Goal: Task Accomplishment & Management: Manage account settings

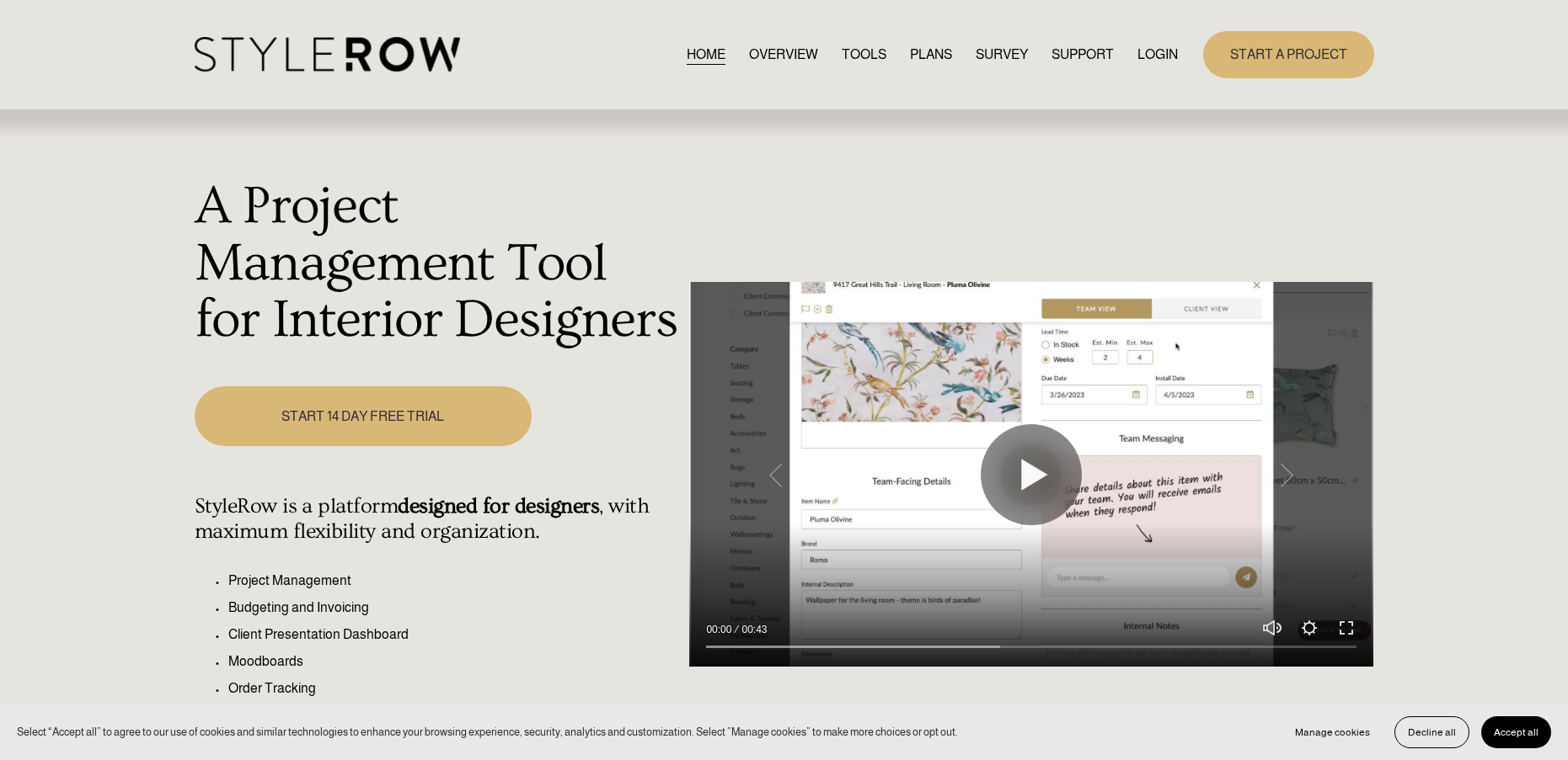
click at [1148, 59] on link "LOGIN" at bounding box center [1157, 54] width 41 height 23
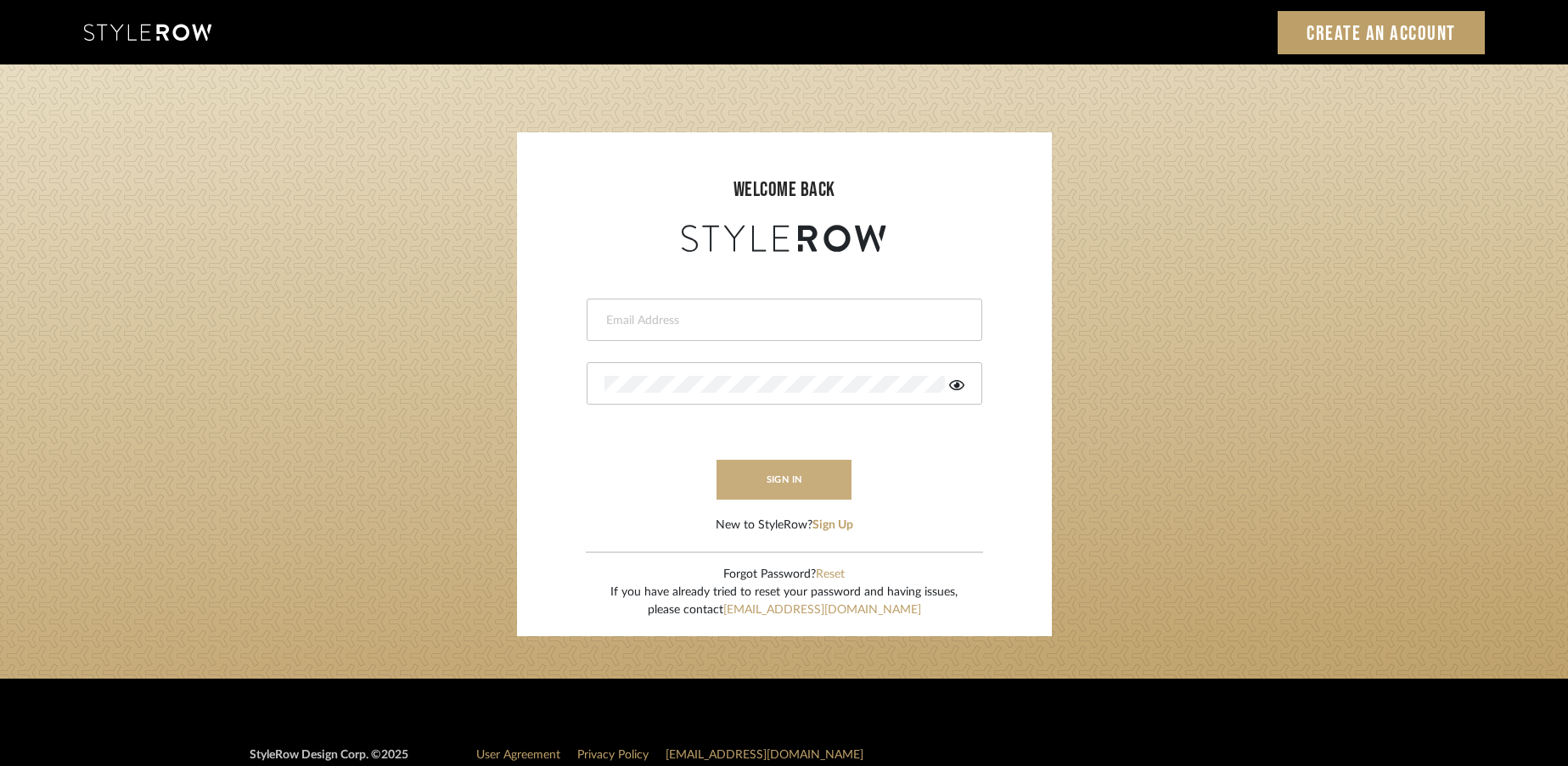
type input "rayeinteriordesign@gmail.com"
click at [769, 477] on button "sign in" at bounding box center [784, 479] width 135 height 40
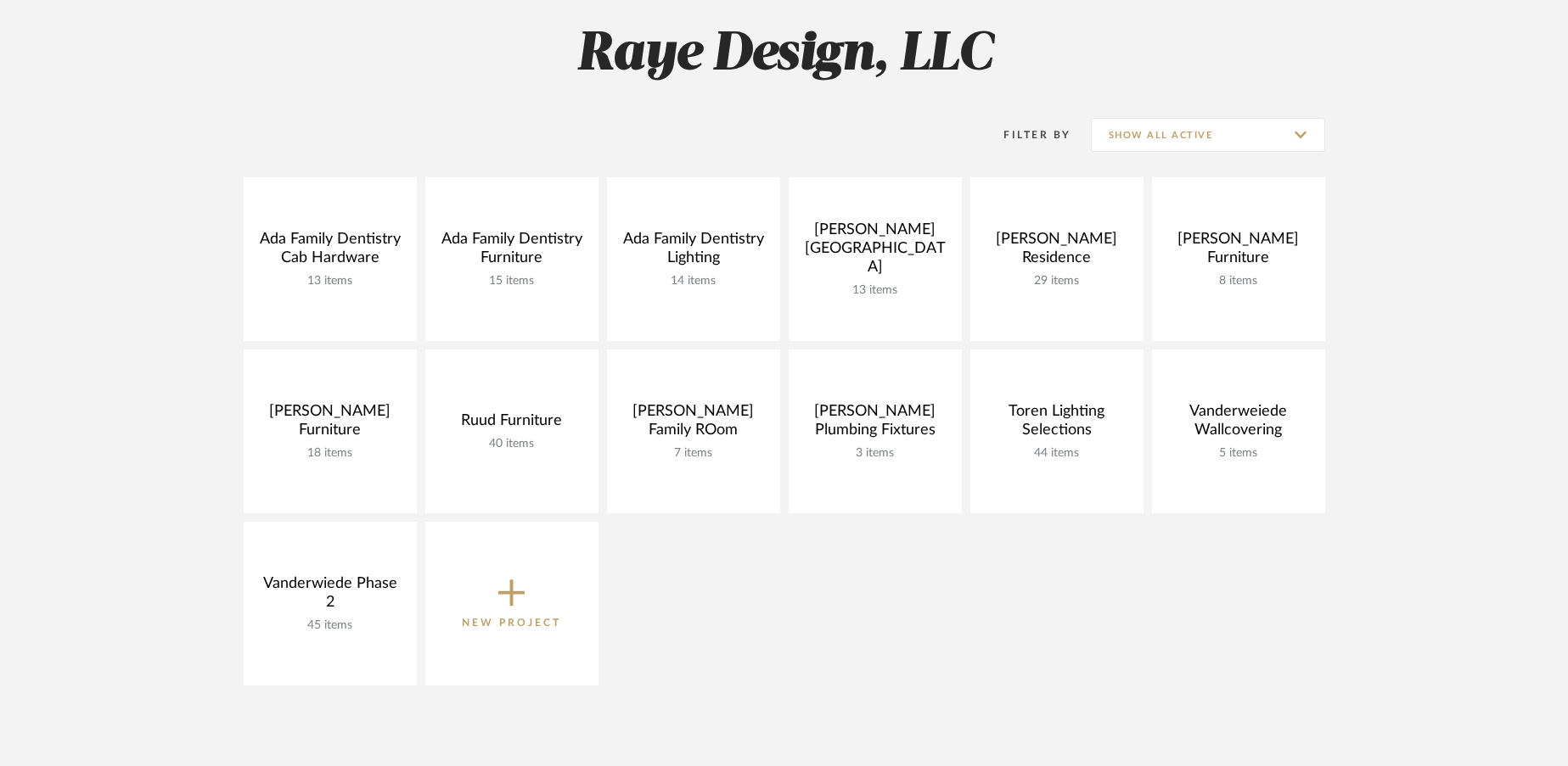
scroll to position [245, 0]
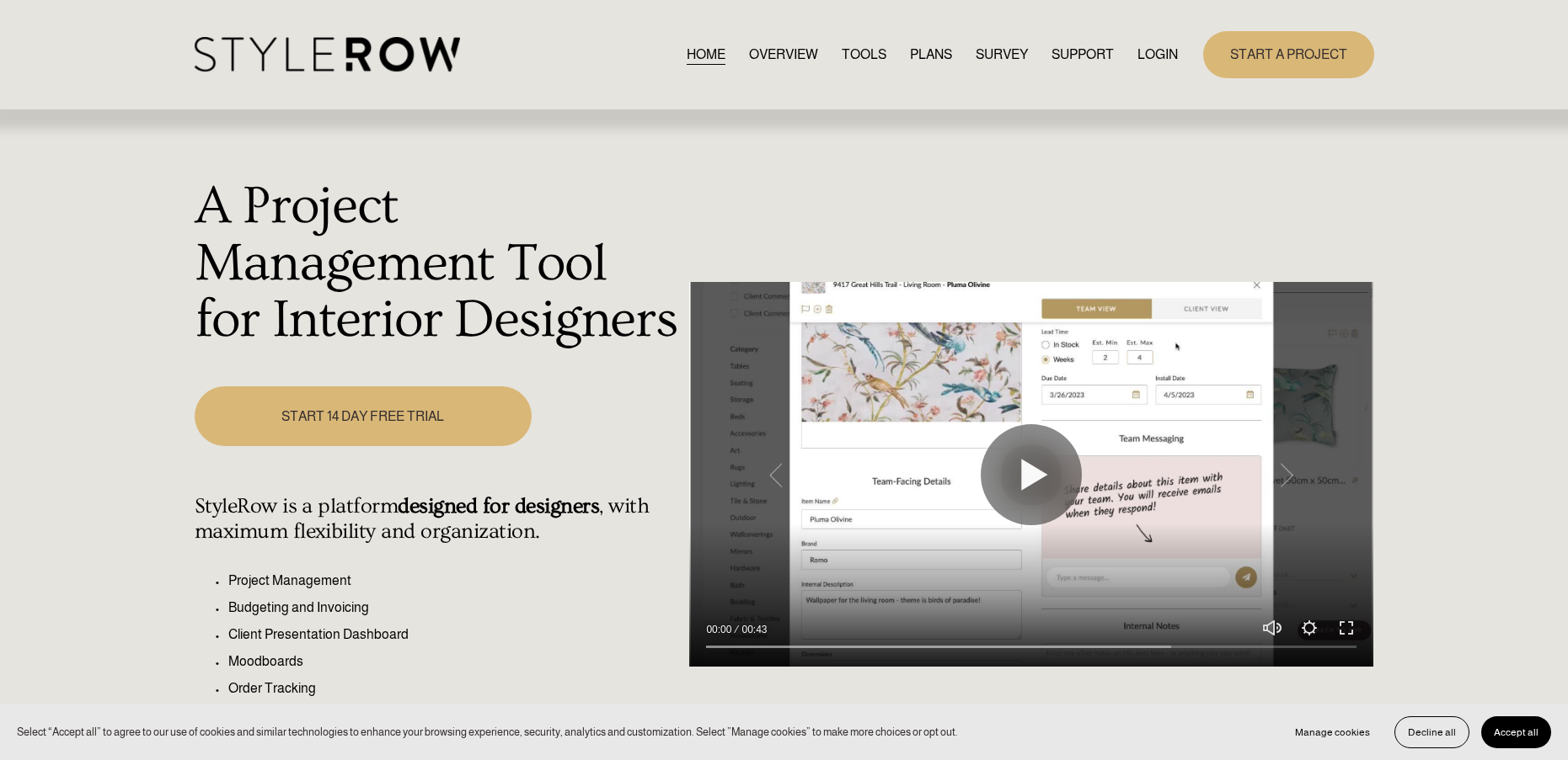
click at [1169, 39] on div "HOME OVERVIEW TOOLS PLANS SURVEY SUPPORT QUESTIONS" at bounding box center [686, 54] width 983 height 34
click at [1165, 51] on link "LOGIN" at bounding box center [1157, 54] width 41 height 23
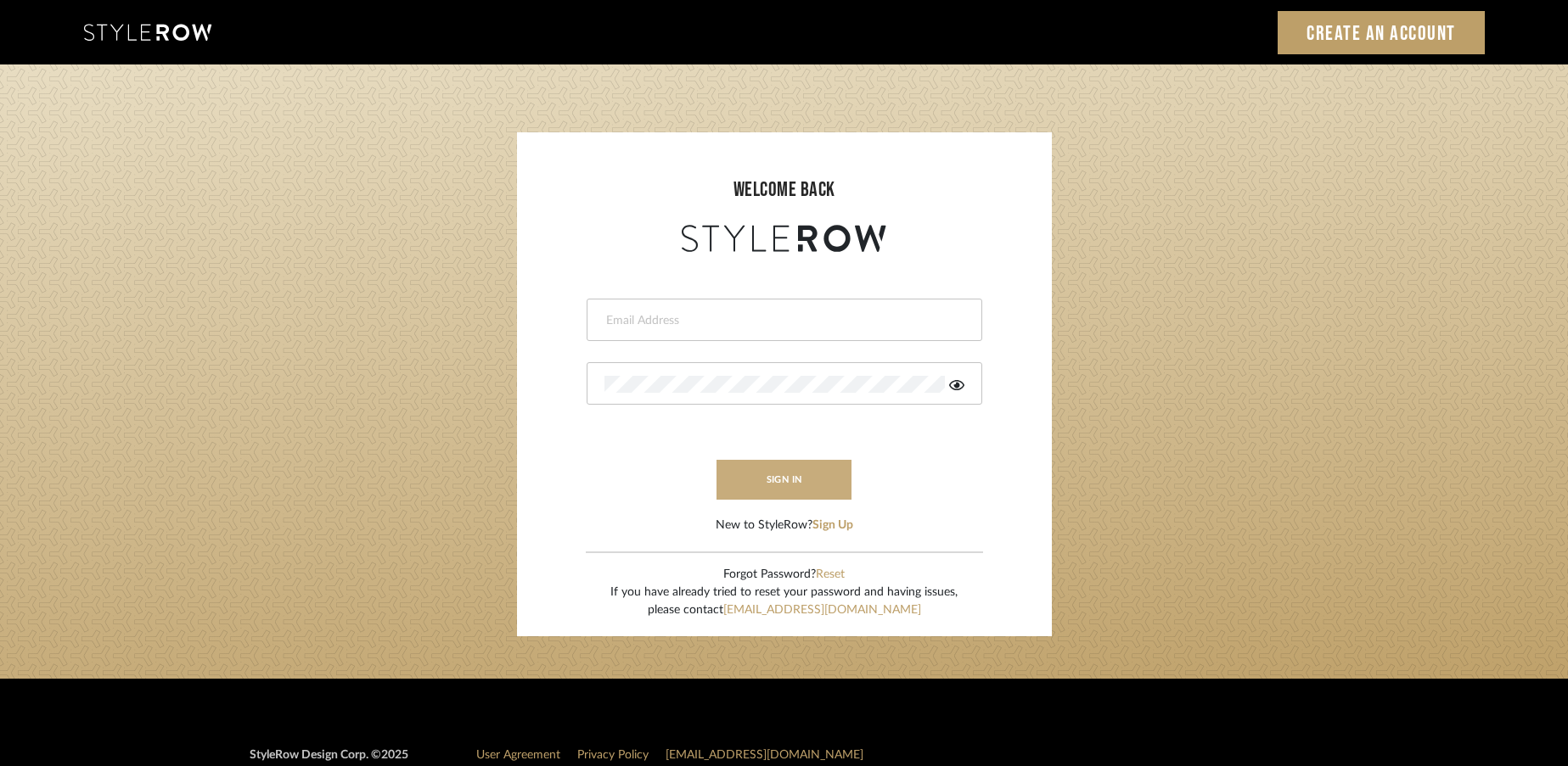
type input "rayeinteriordesign@gmail.com"
click at [744, 473] on button "sign in" at bounding box center [784, 479] width 135 height 40
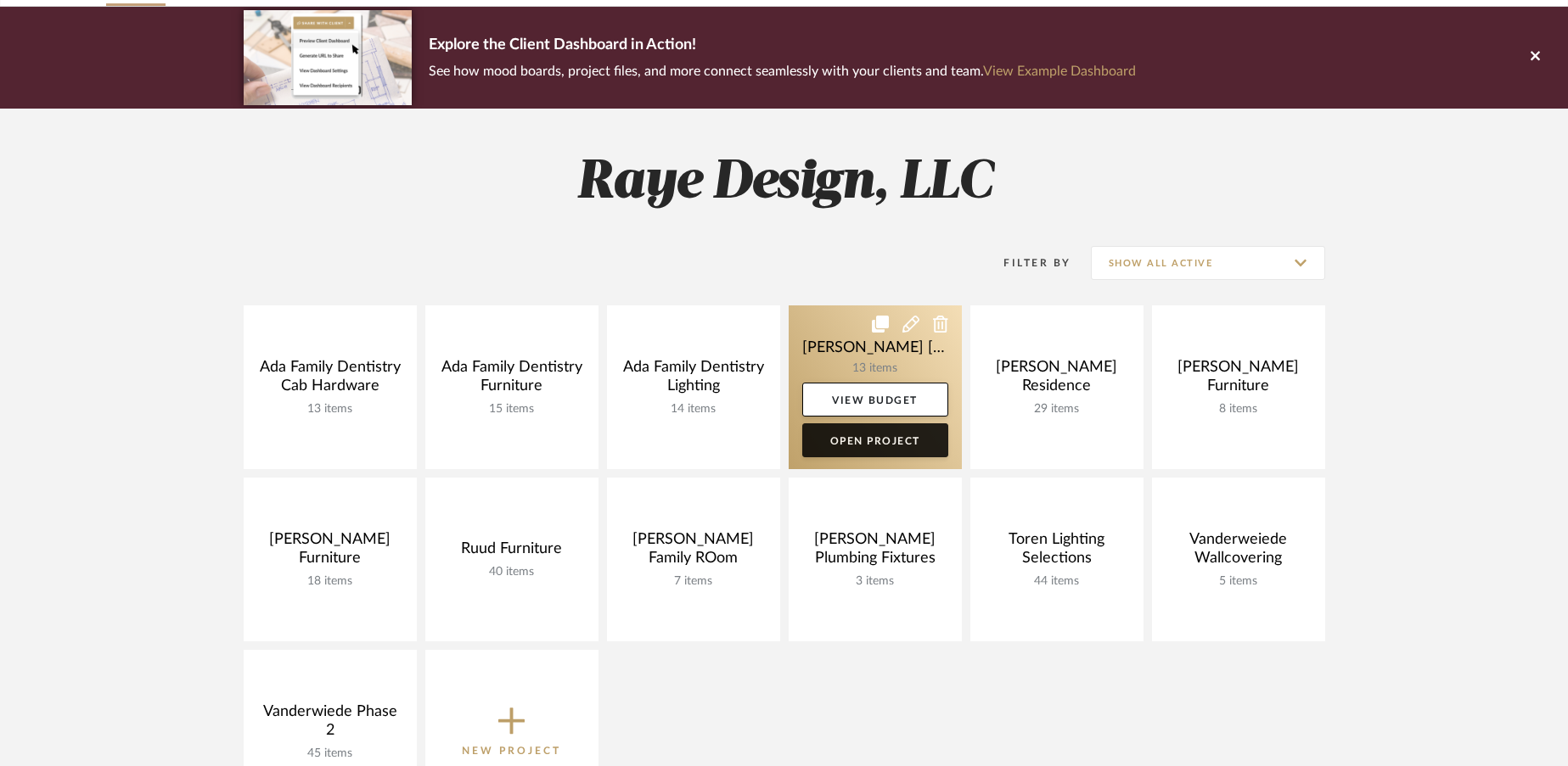
scroll to position [115, 0]
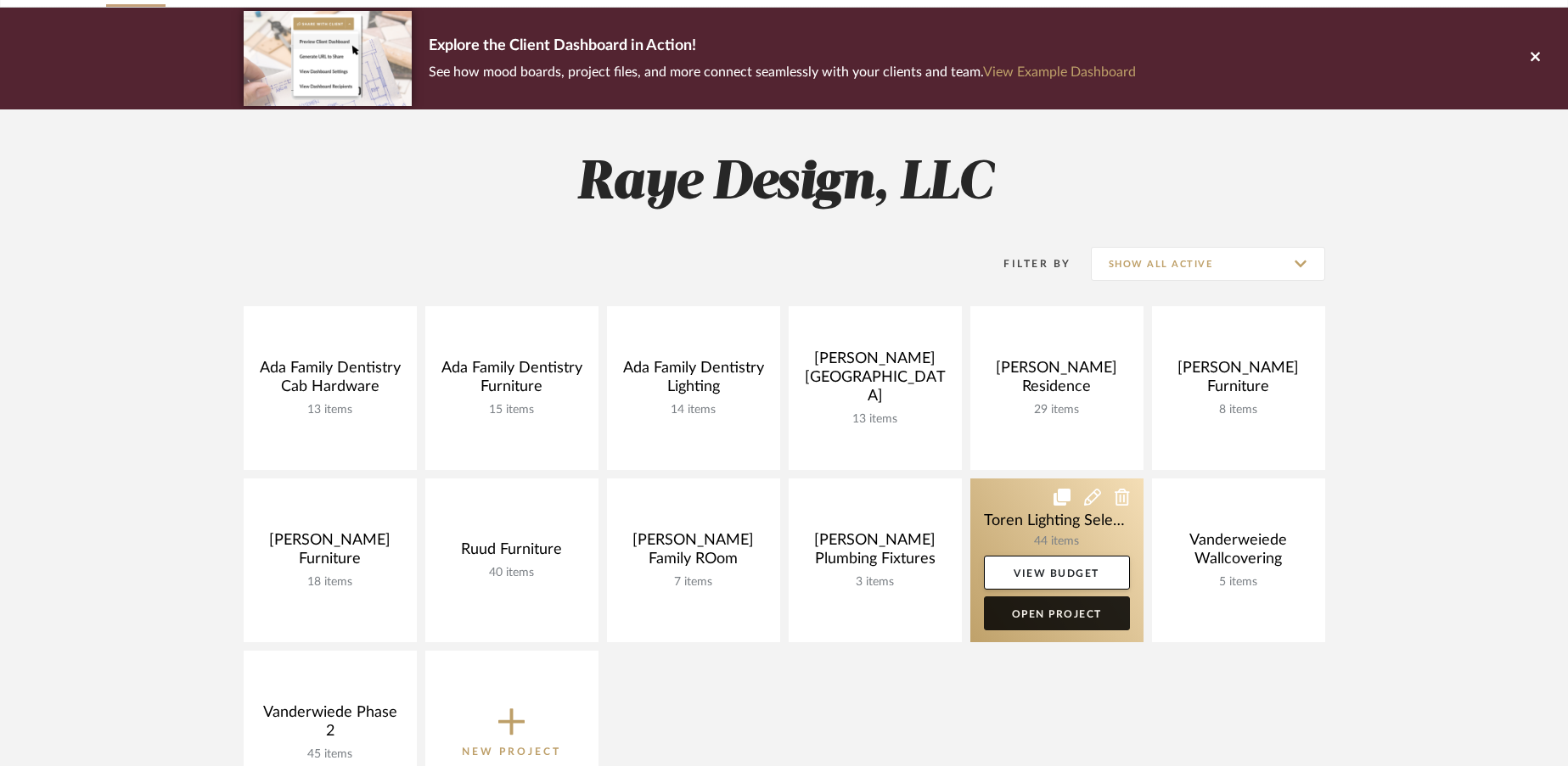
click at [1054, 617] on link "Open Project" at bounding box center [1057, 614] width 146 height 34
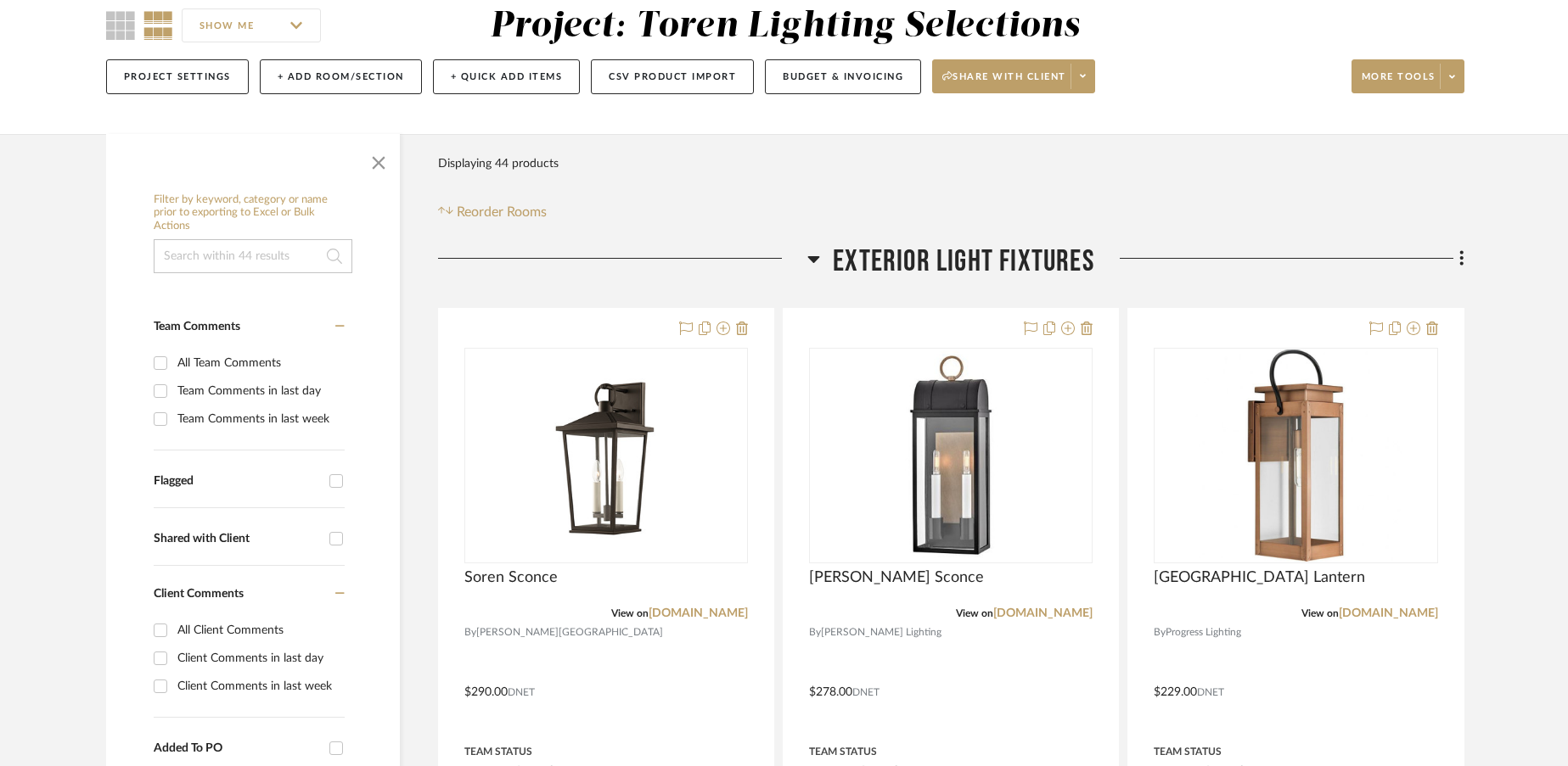
scroll to position [175, 0]
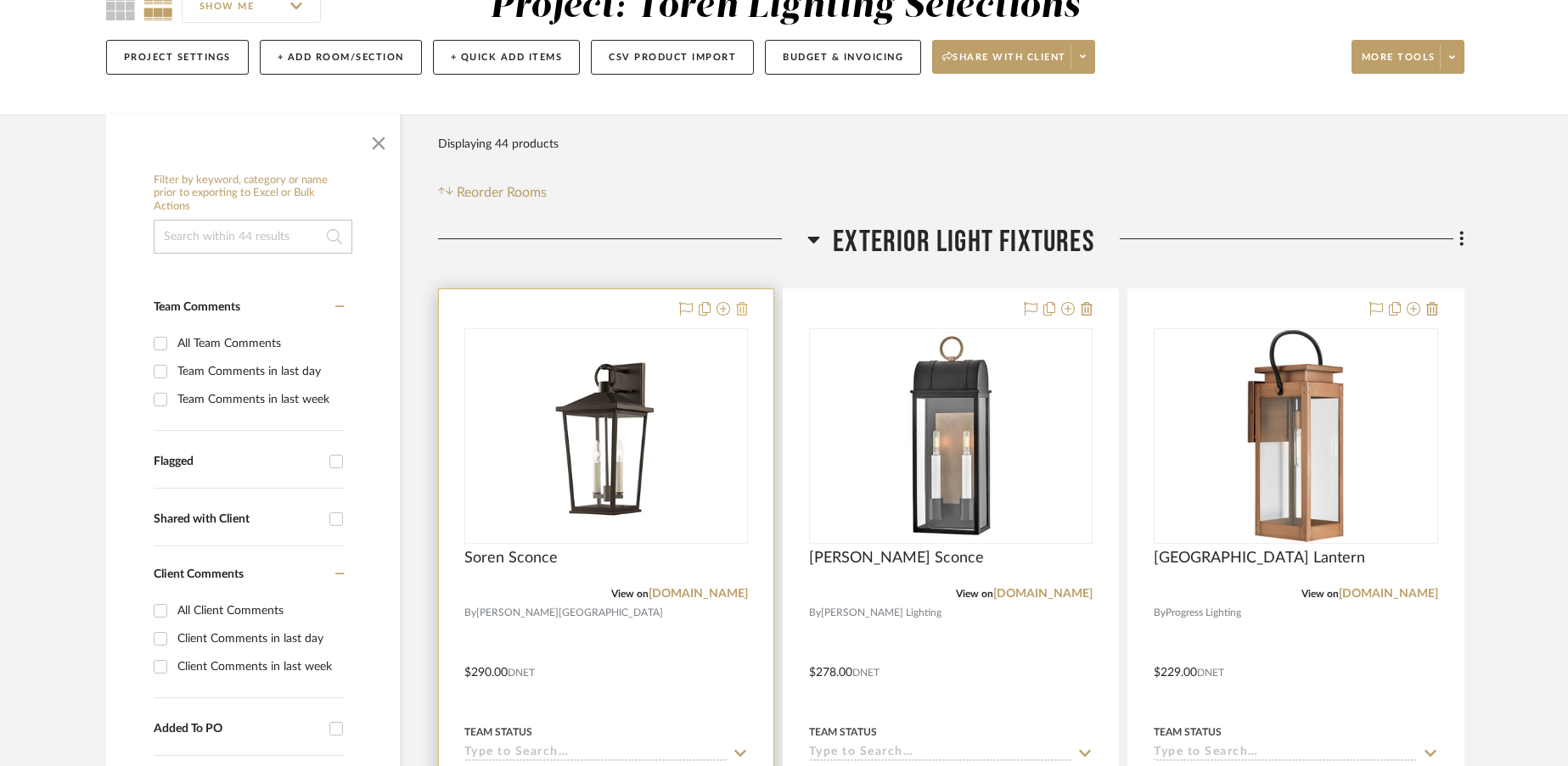
click at [741, 314] on icon at bounding box center [742, 308] width 12 height 14
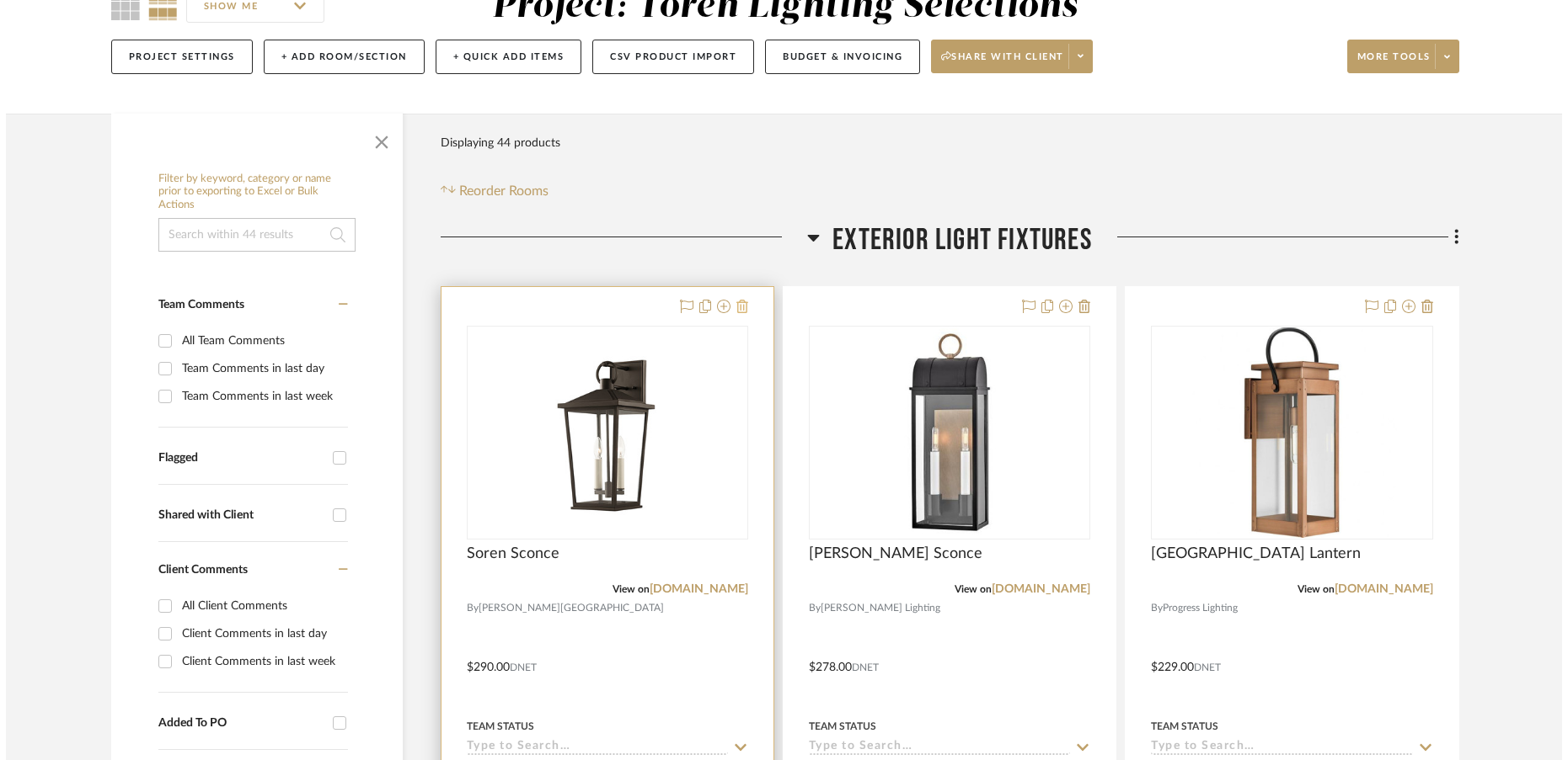
scroll to position [0, 0]
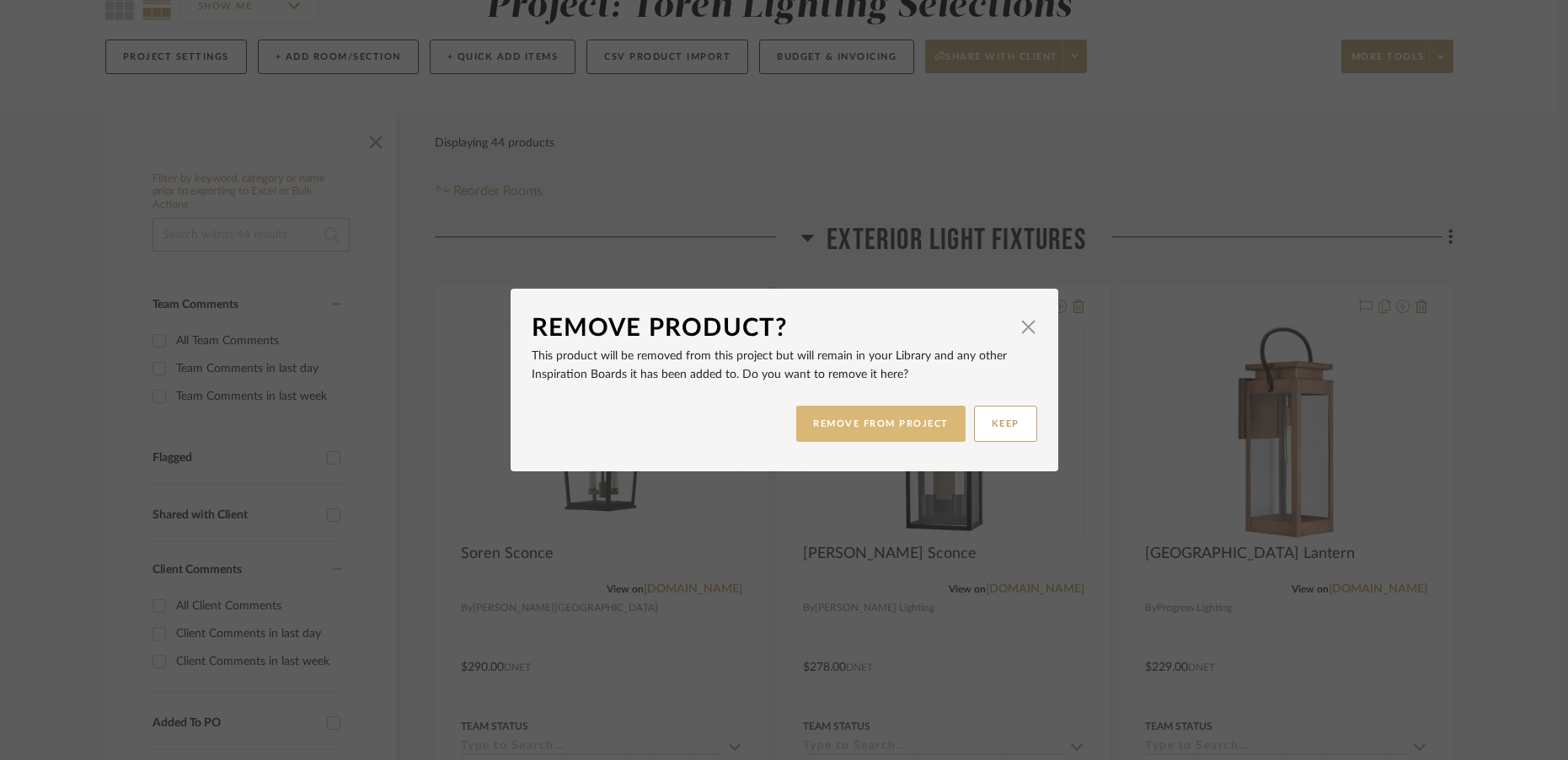
click at [831, 431] on button "REMOVE FROM PROJECT" at bounding box center [880, 424] width 170 height 36
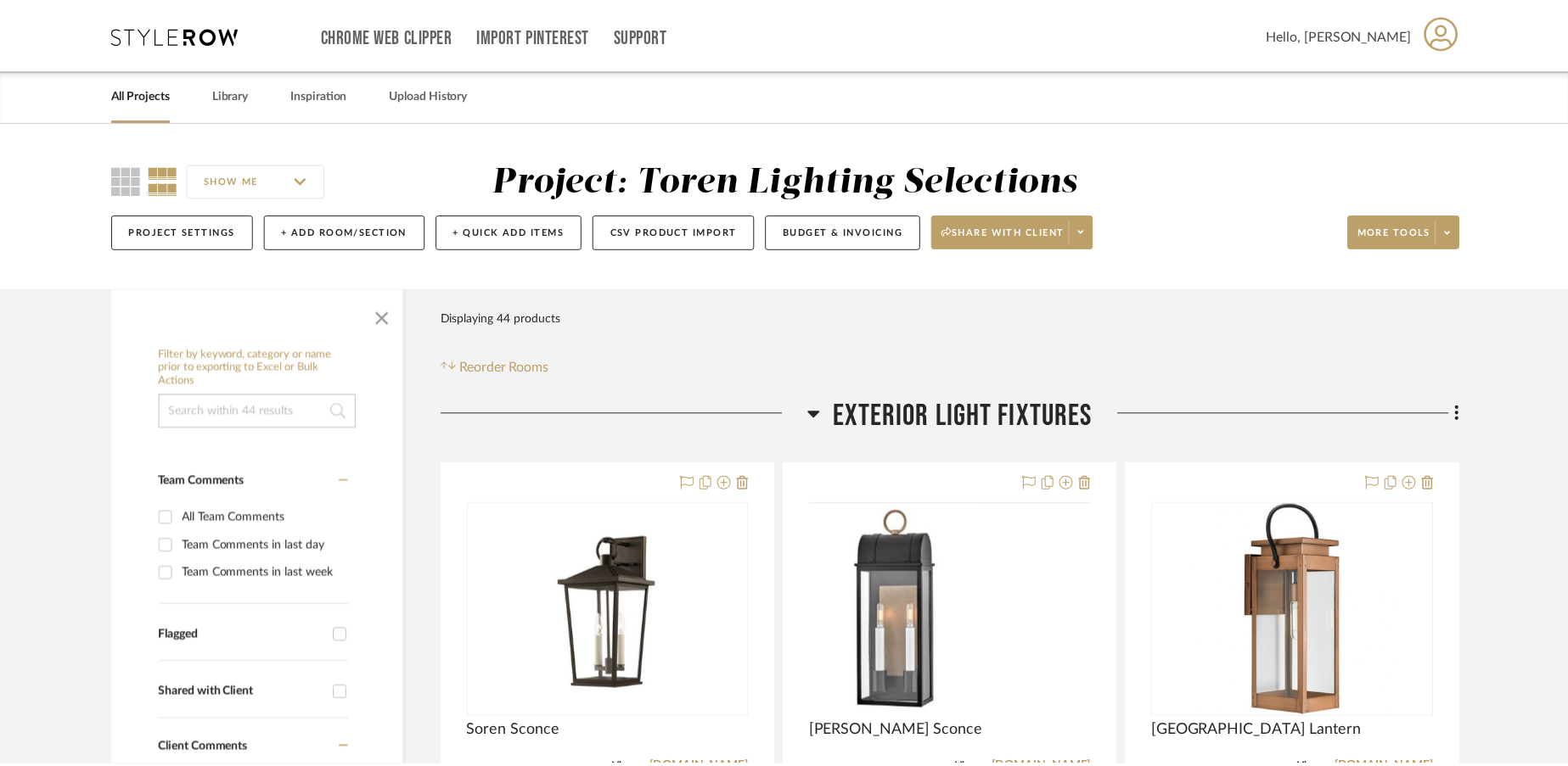
scroll to position [175, 0]
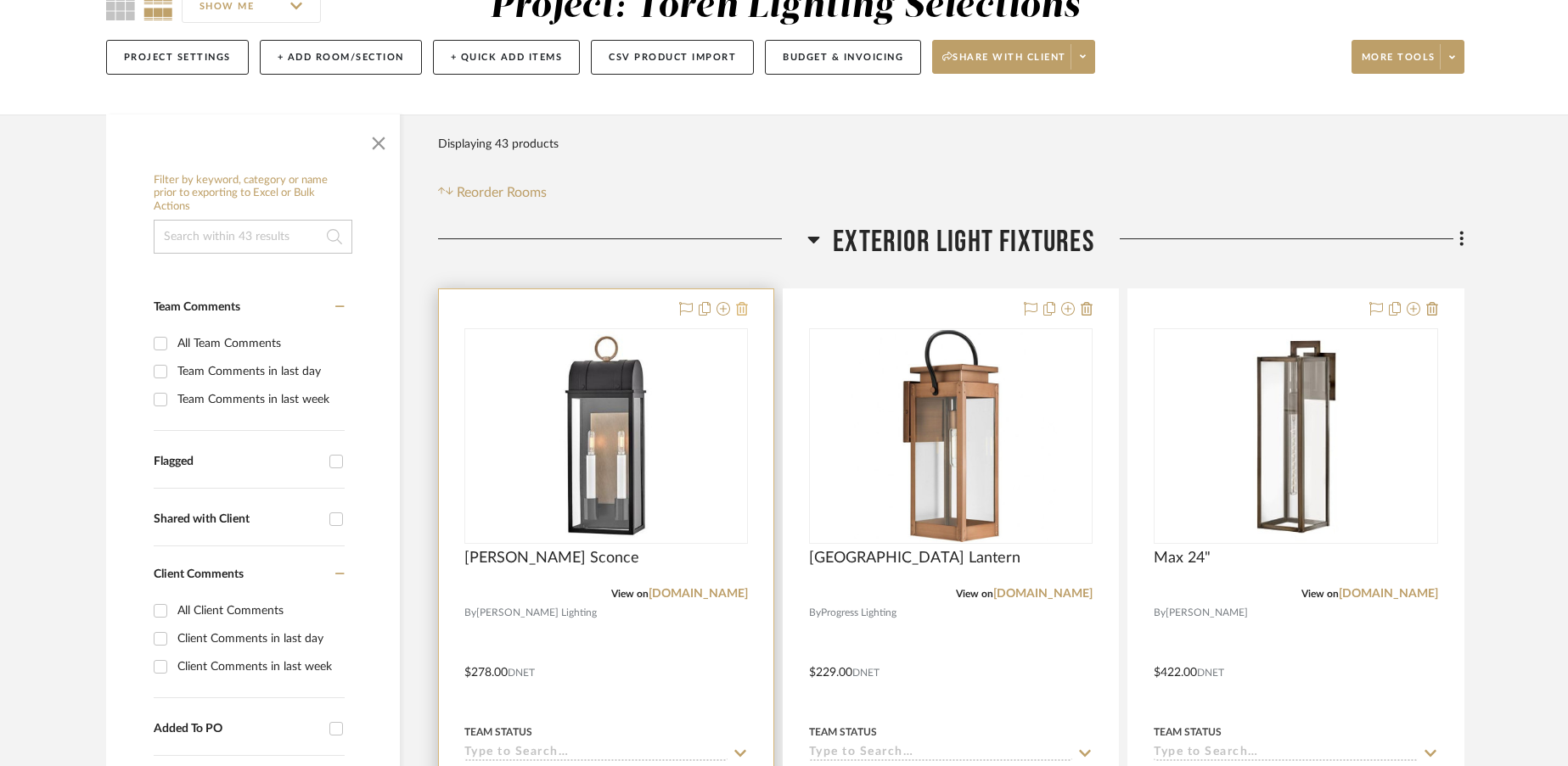
click at [744, 313] on icon at bounding box center [742, 308] width 12 height 14
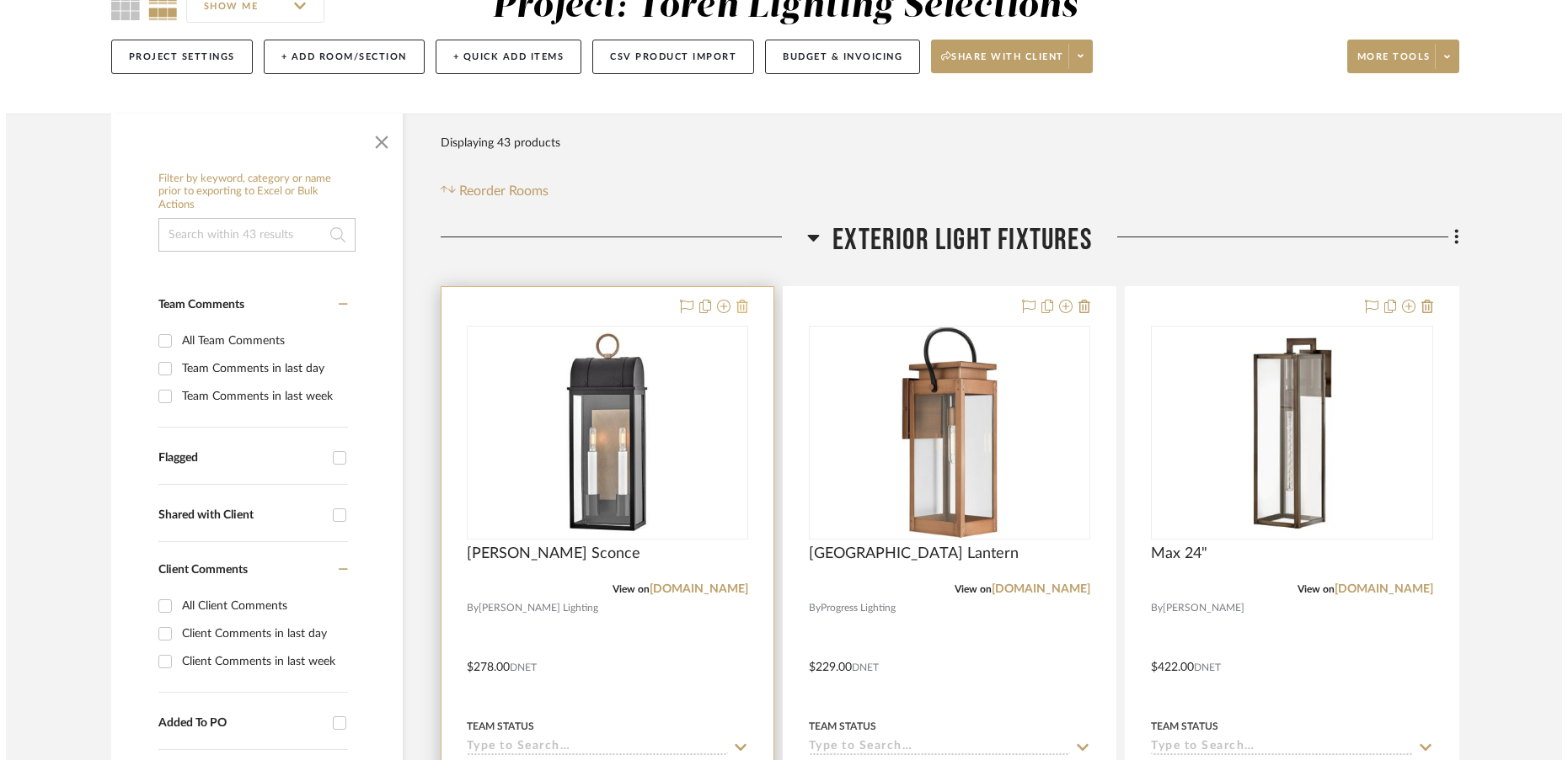
scroll to position [0, 0]
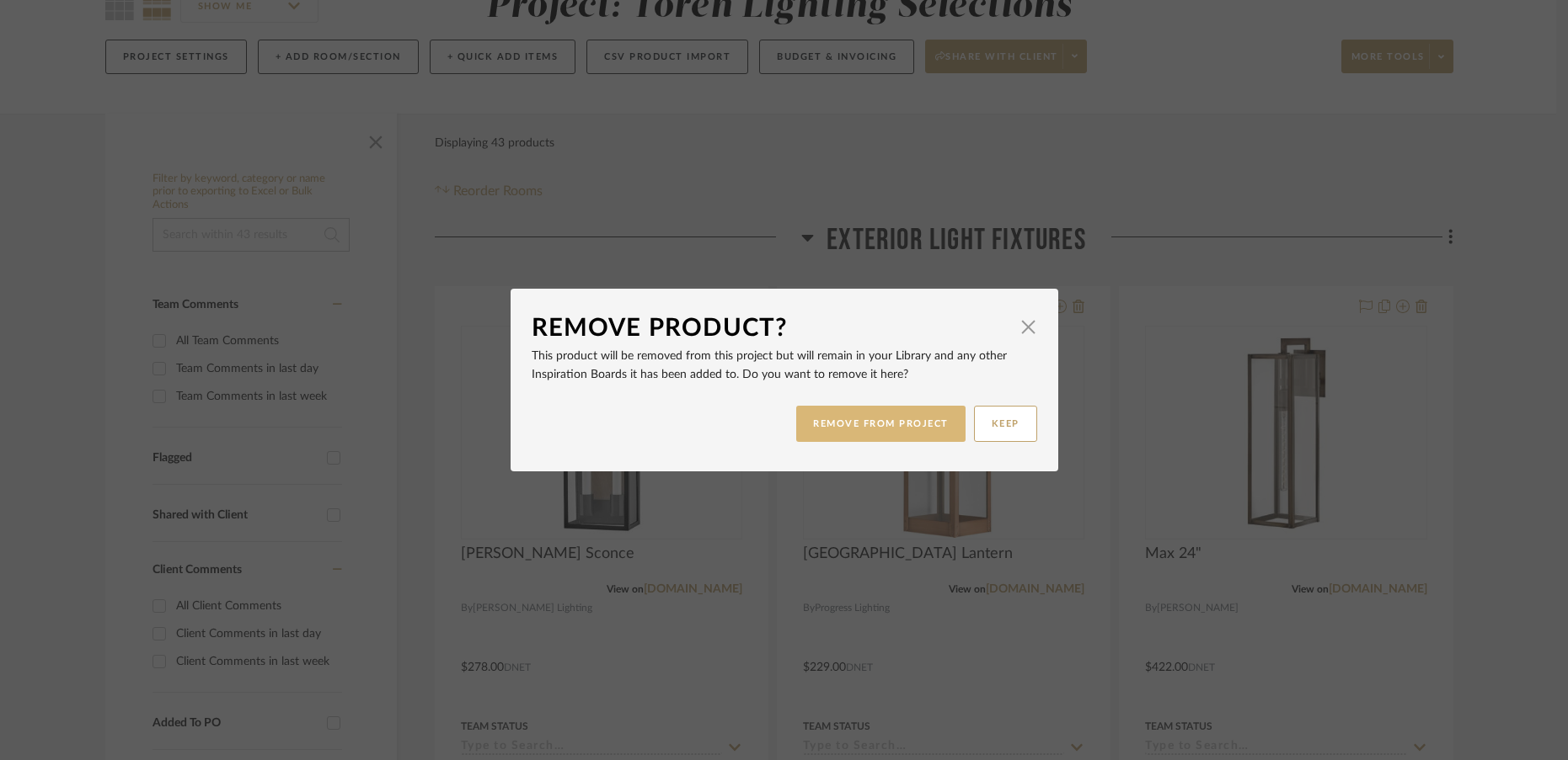
click at [824, 424] on button "REMOVE FROM PROJECT" at bounding box center [880, 424] width 170 height 36
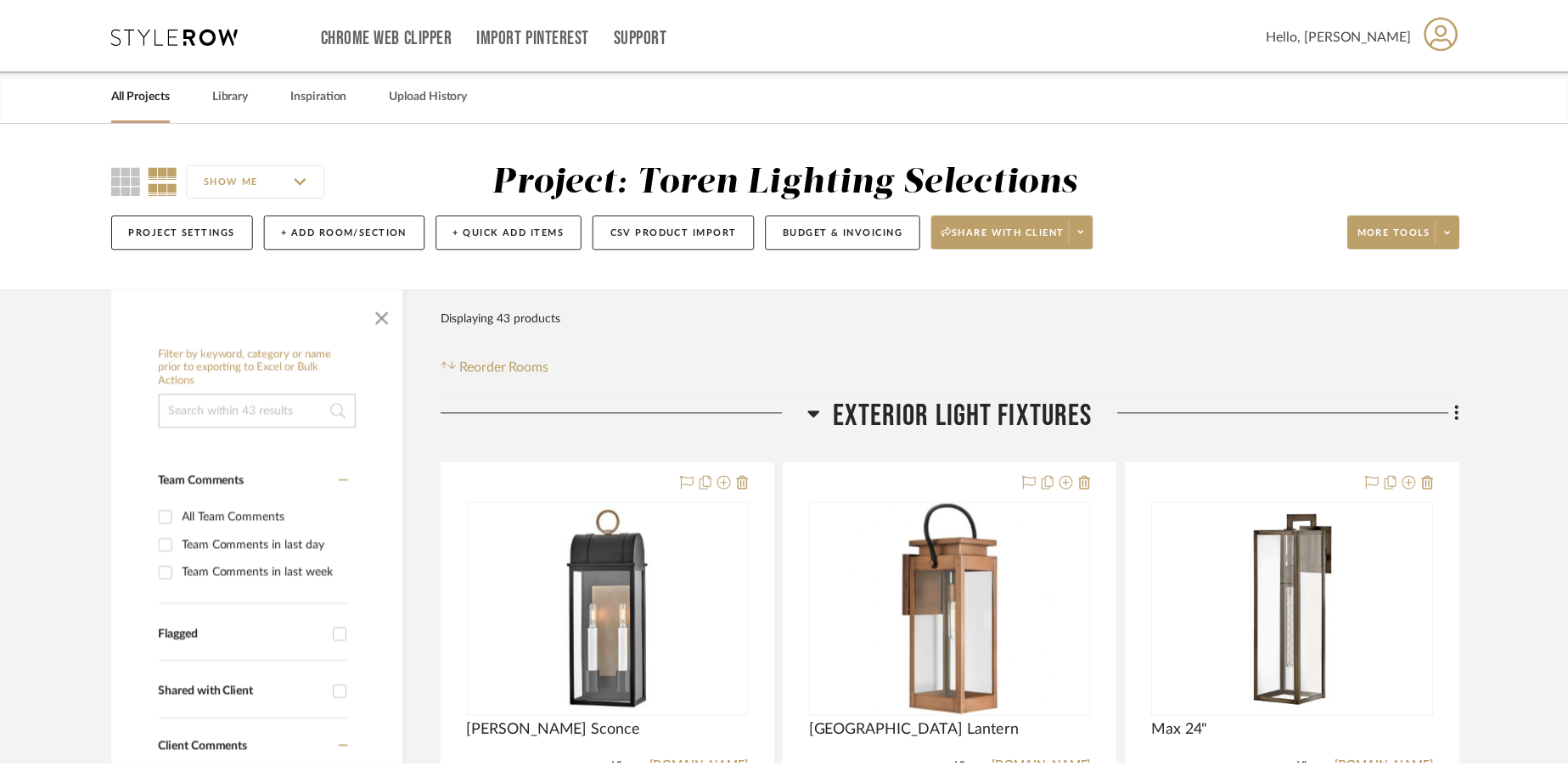
scroll to position [175, 0]
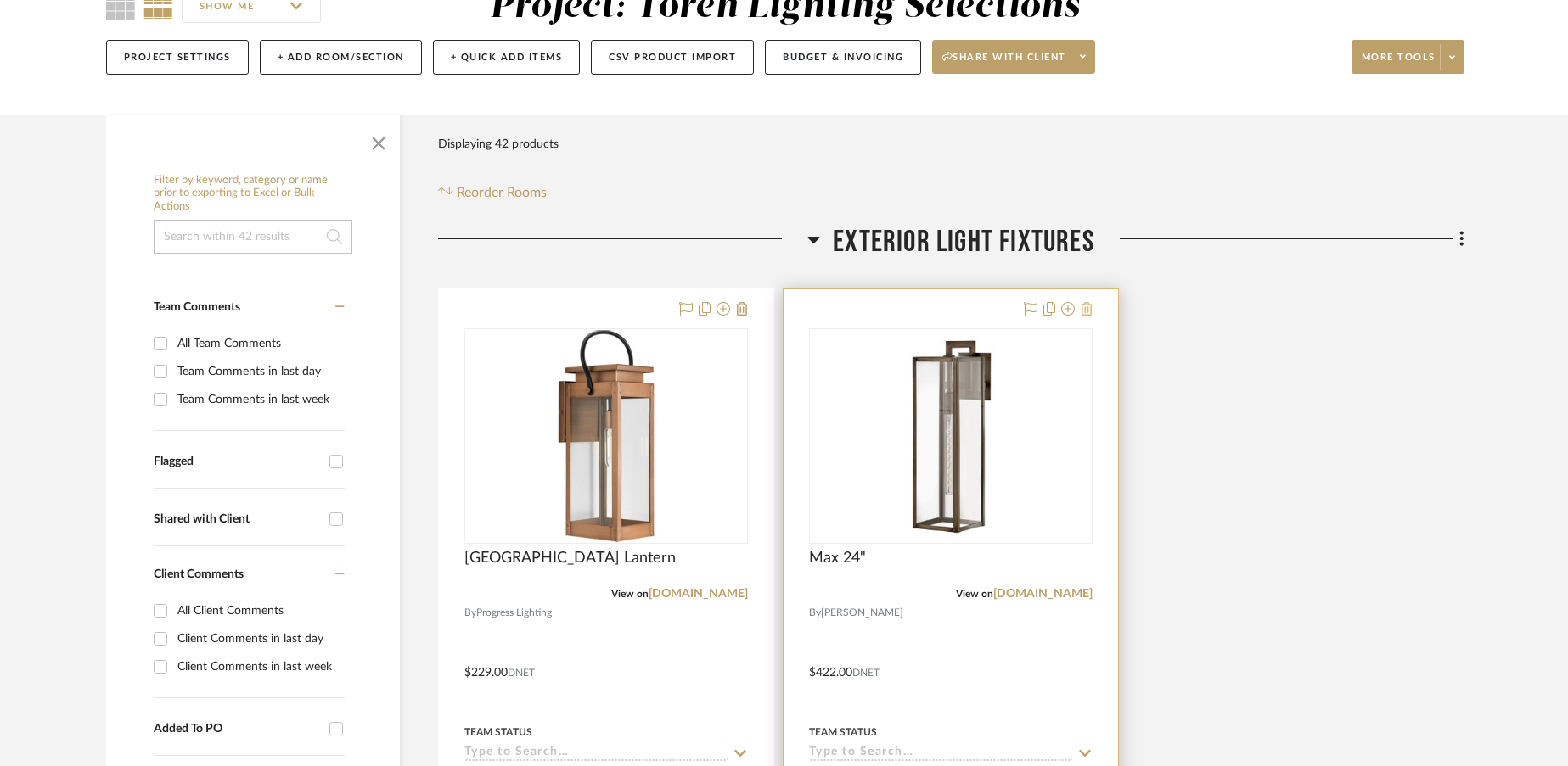
click at [1090, 310] on icon at bounding box center [1086, 308] width 12 height 14
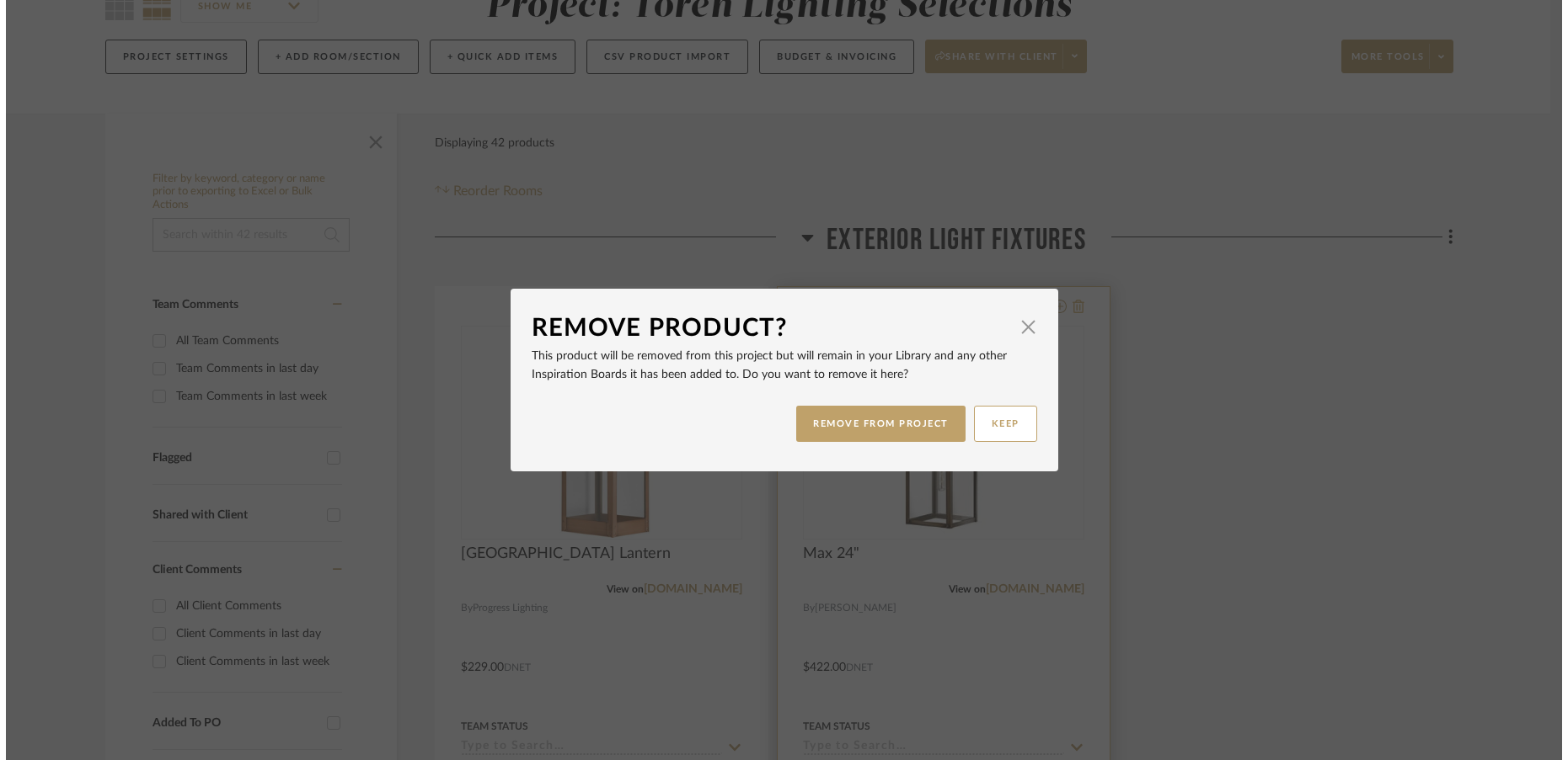
scroll to position [0, 0]
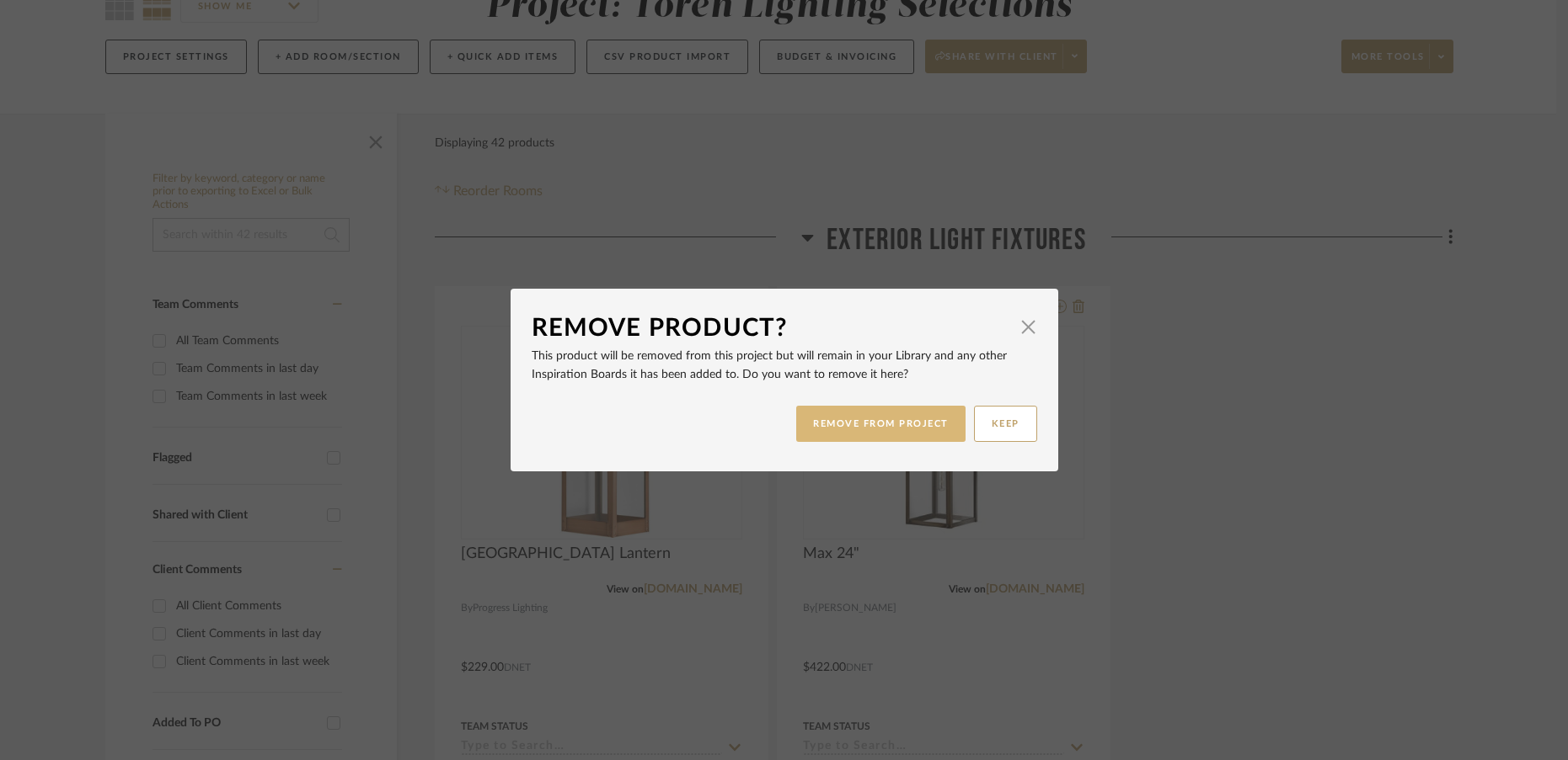
click at [844, 430] on button "REMOVE FROM PROJECT" at bounding box center [880, 424] width 170 height 36
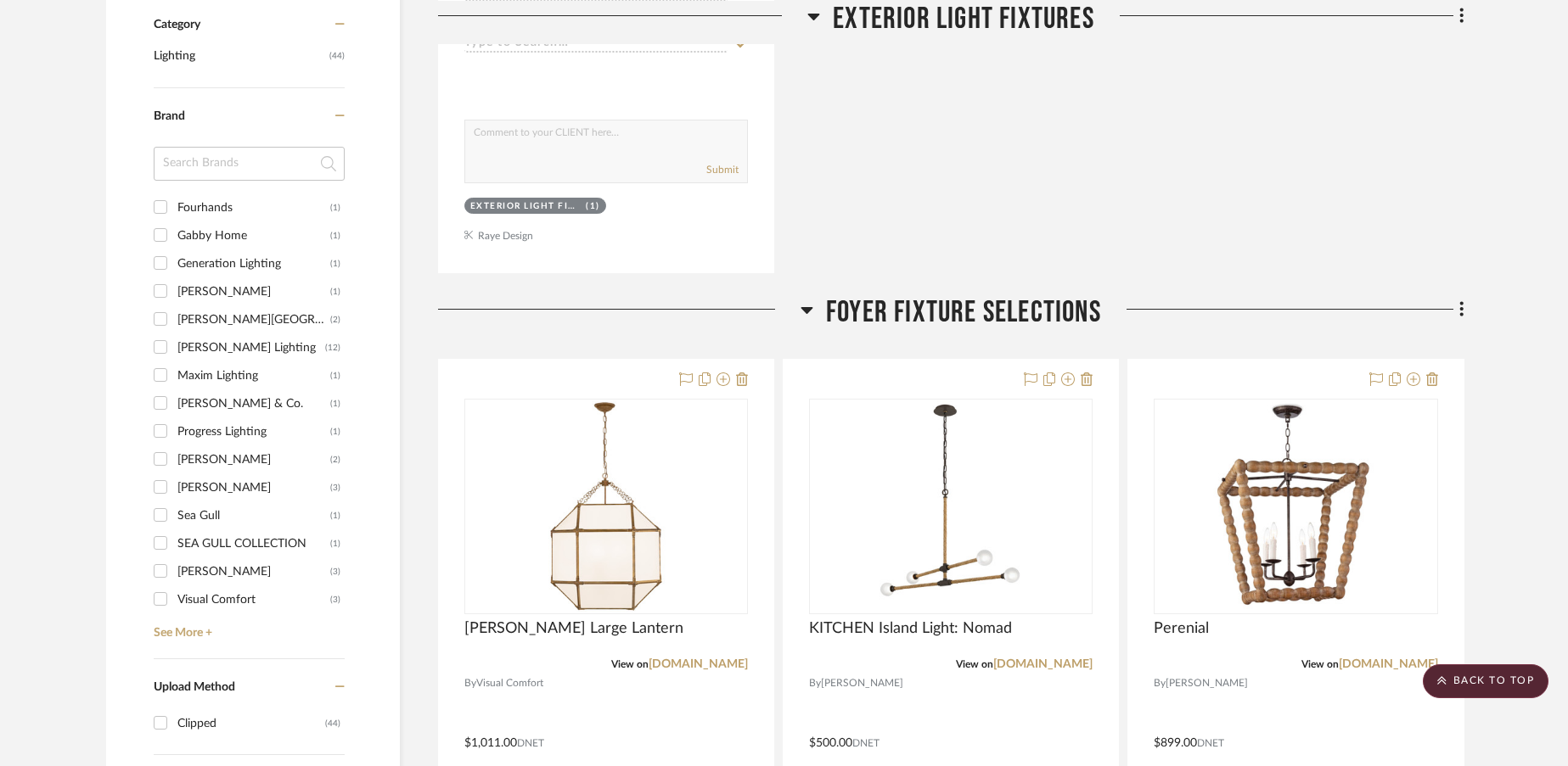
scroll to position [958, 0]
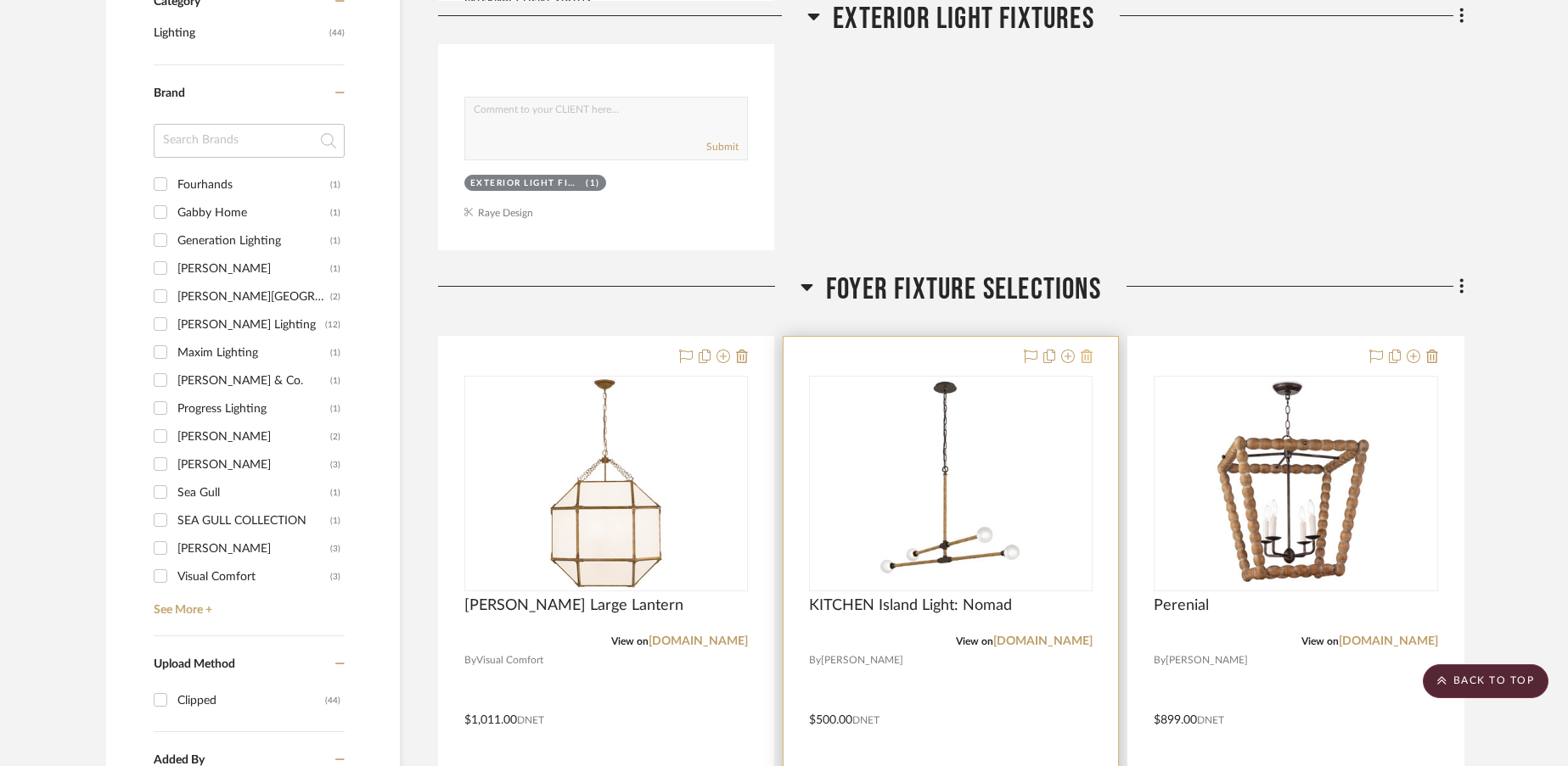
click at [1089, 356] on icon at bounding box center [1086, 356] width 12 height 14
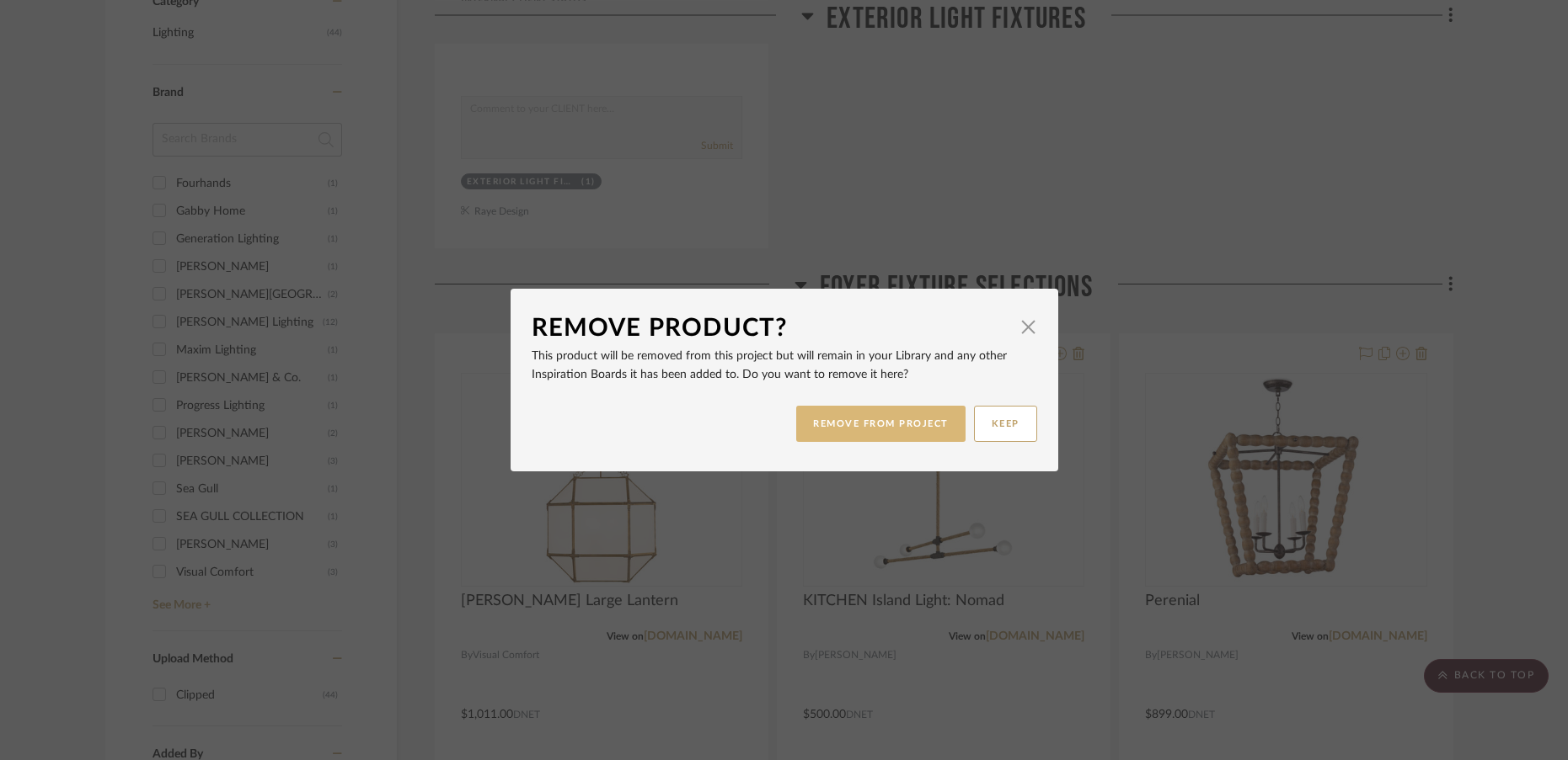
click at [857, 427] on button "REMOVE FROM PROJECT" at bounding box center [880, 424] width 170 height 36
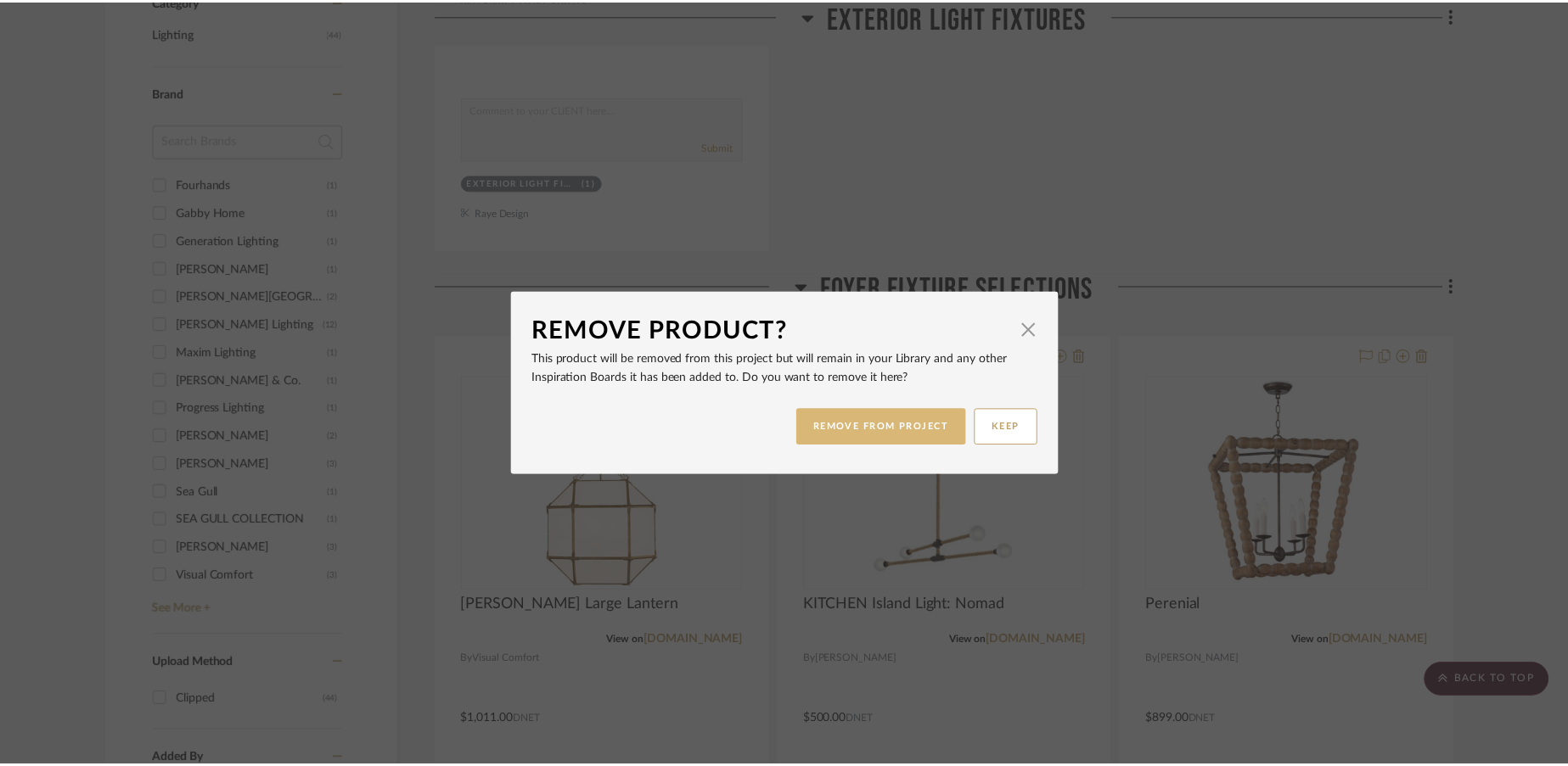
scroll to position [958, 0]
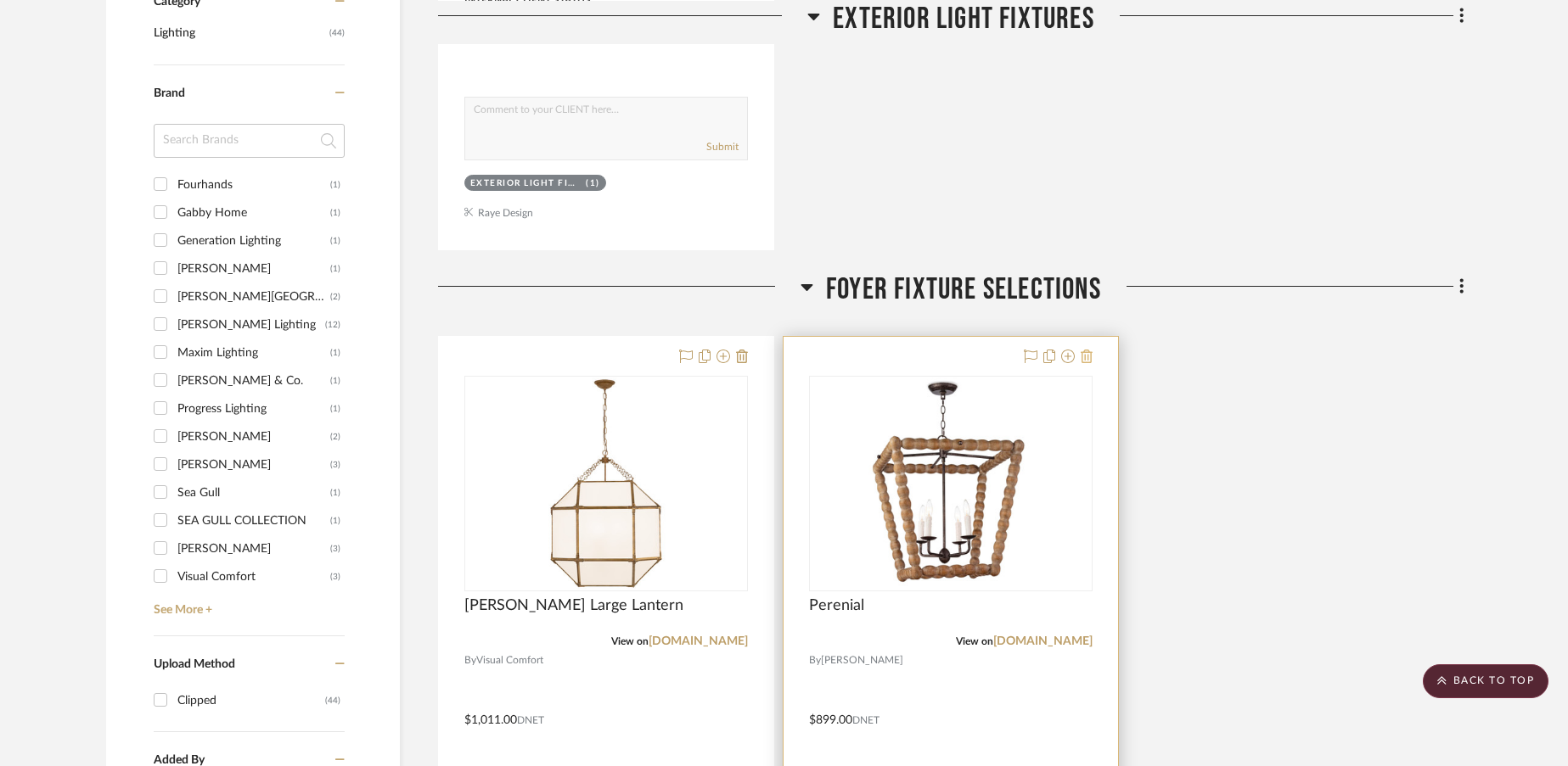
click at [1088, 352] on icon at bounding box center [1086, 356] width 12 height 14
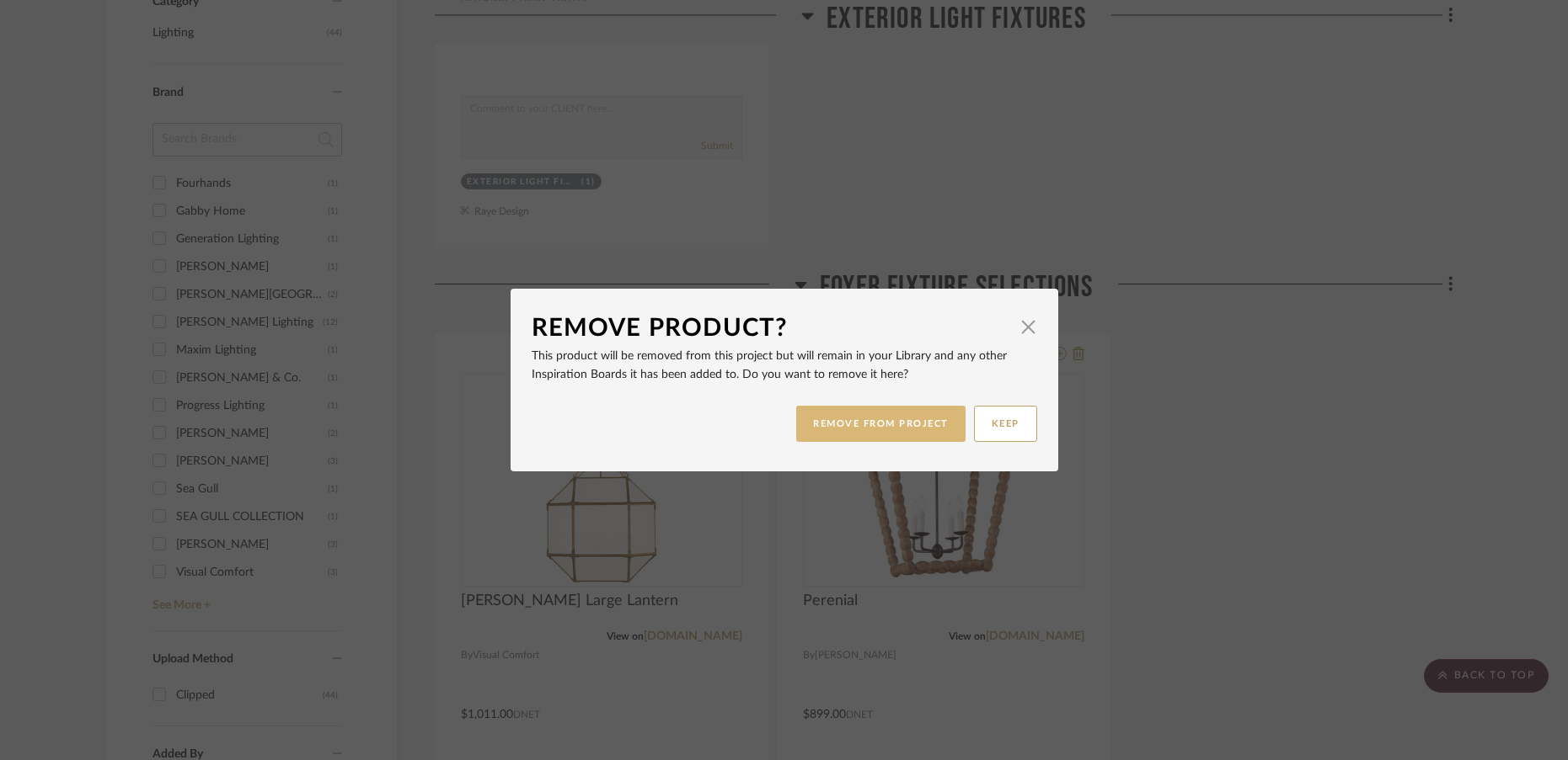
click at [896, 425] on button "REMOVE FROM PROJECT" at bounding box center [880, 424] width 170 height 36
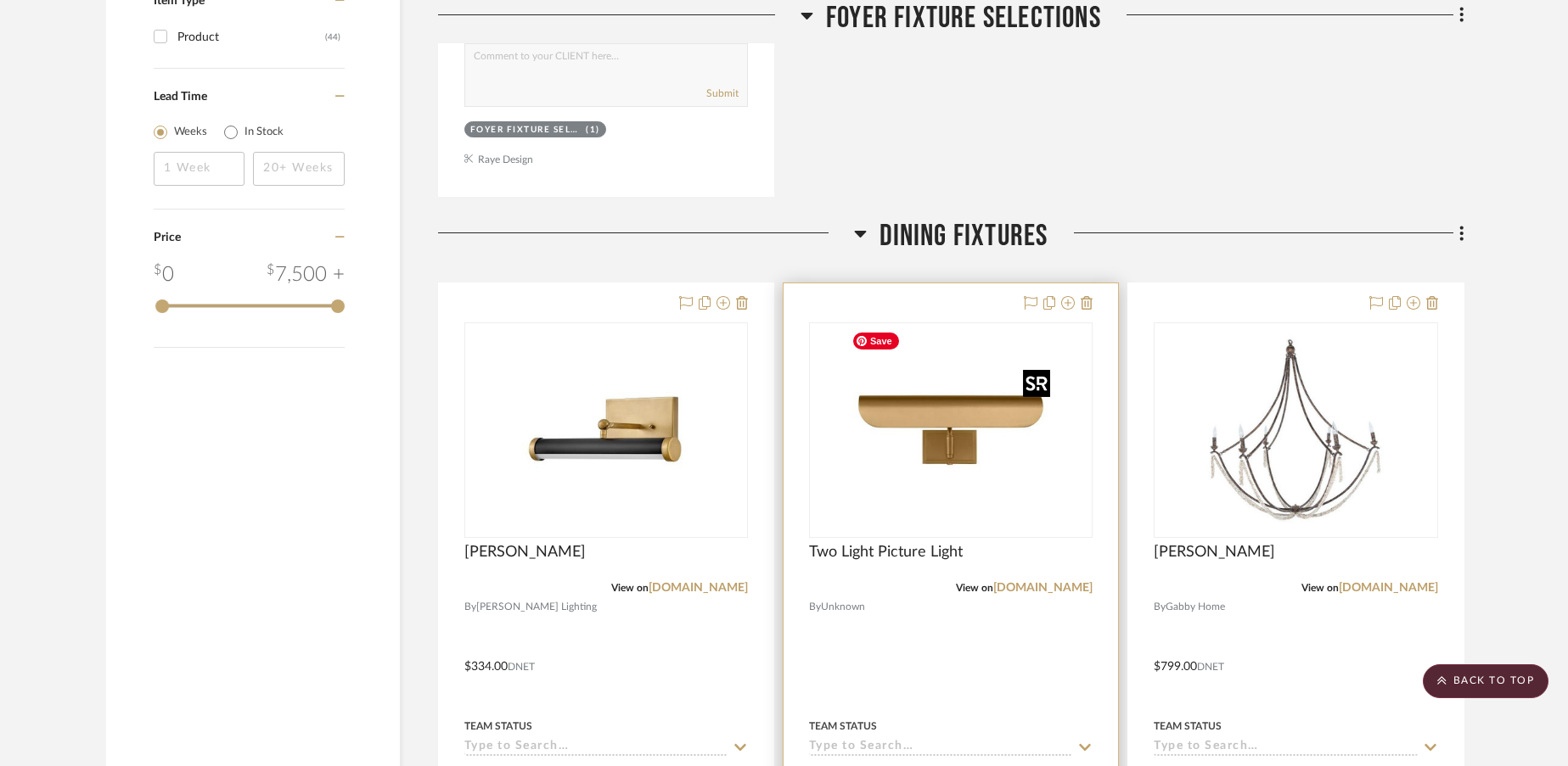
scroll to position [1839, 0]
click at [1089, 310] on icon at bounding box center [1086, 304] width 12 height 14
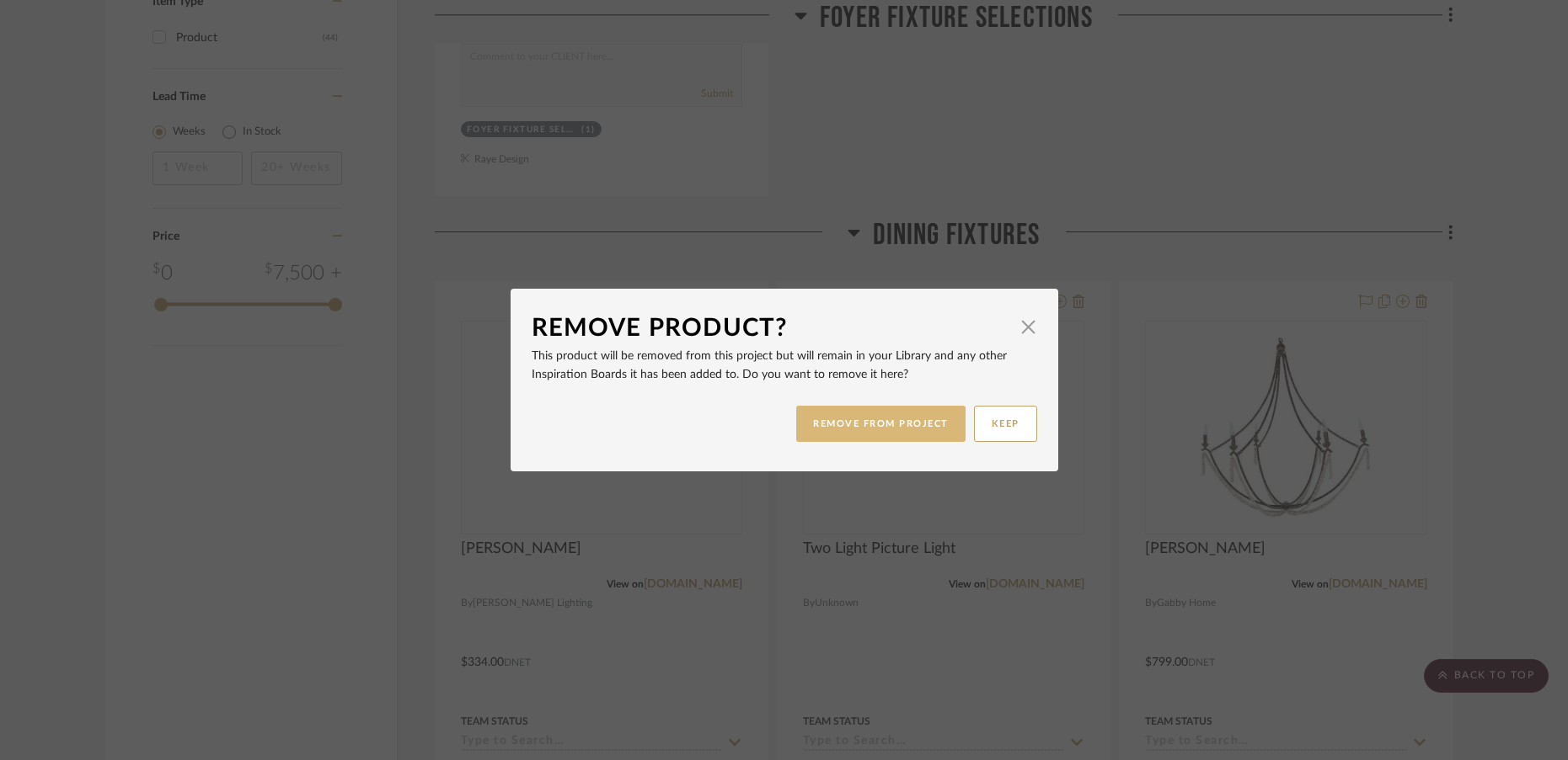
click at [891, 419] on button "REMOVE FROM PROJECT" at bounding box center [880, 424] width 170 height 36
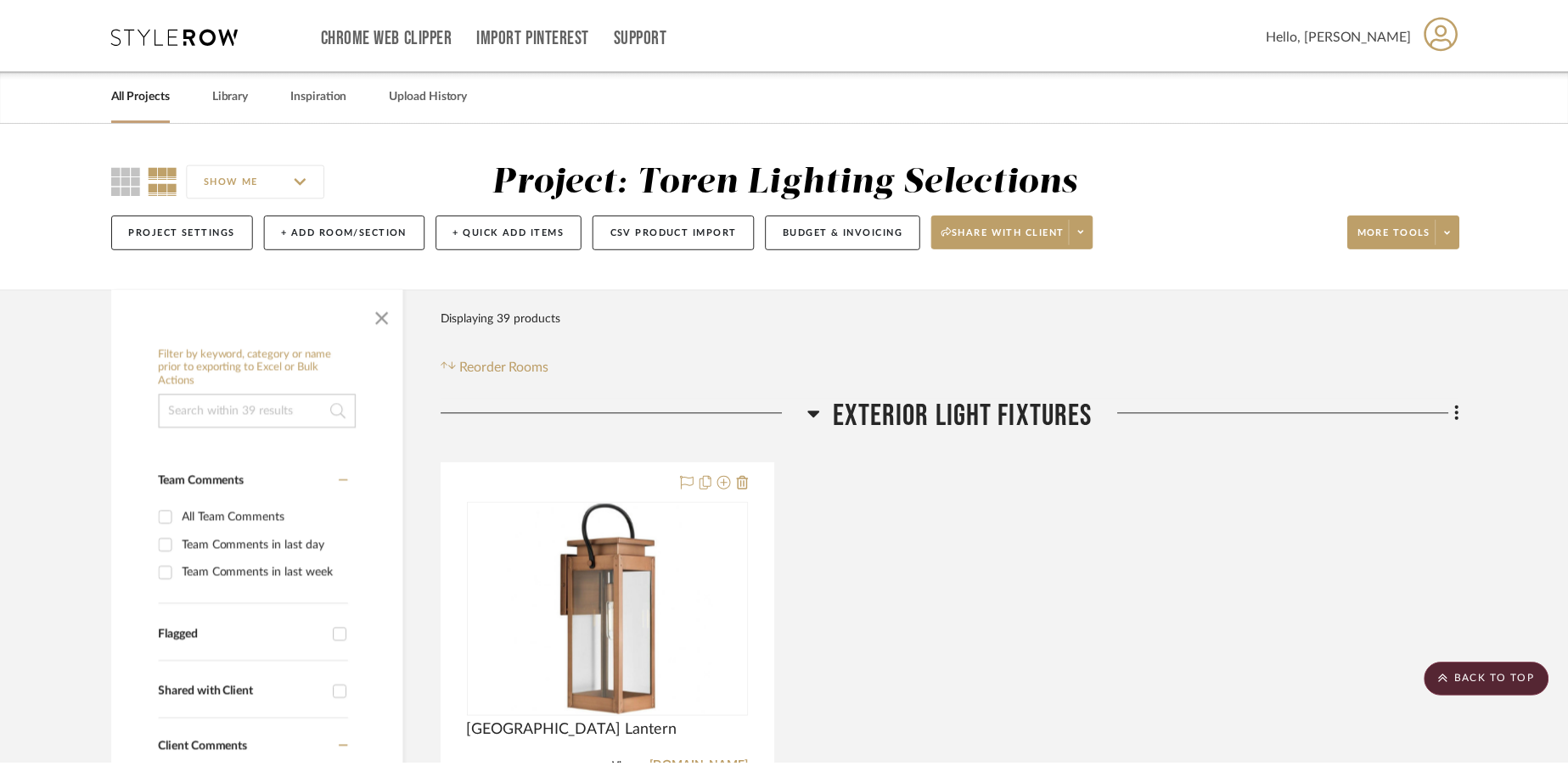
scroll to position [1839, 0]
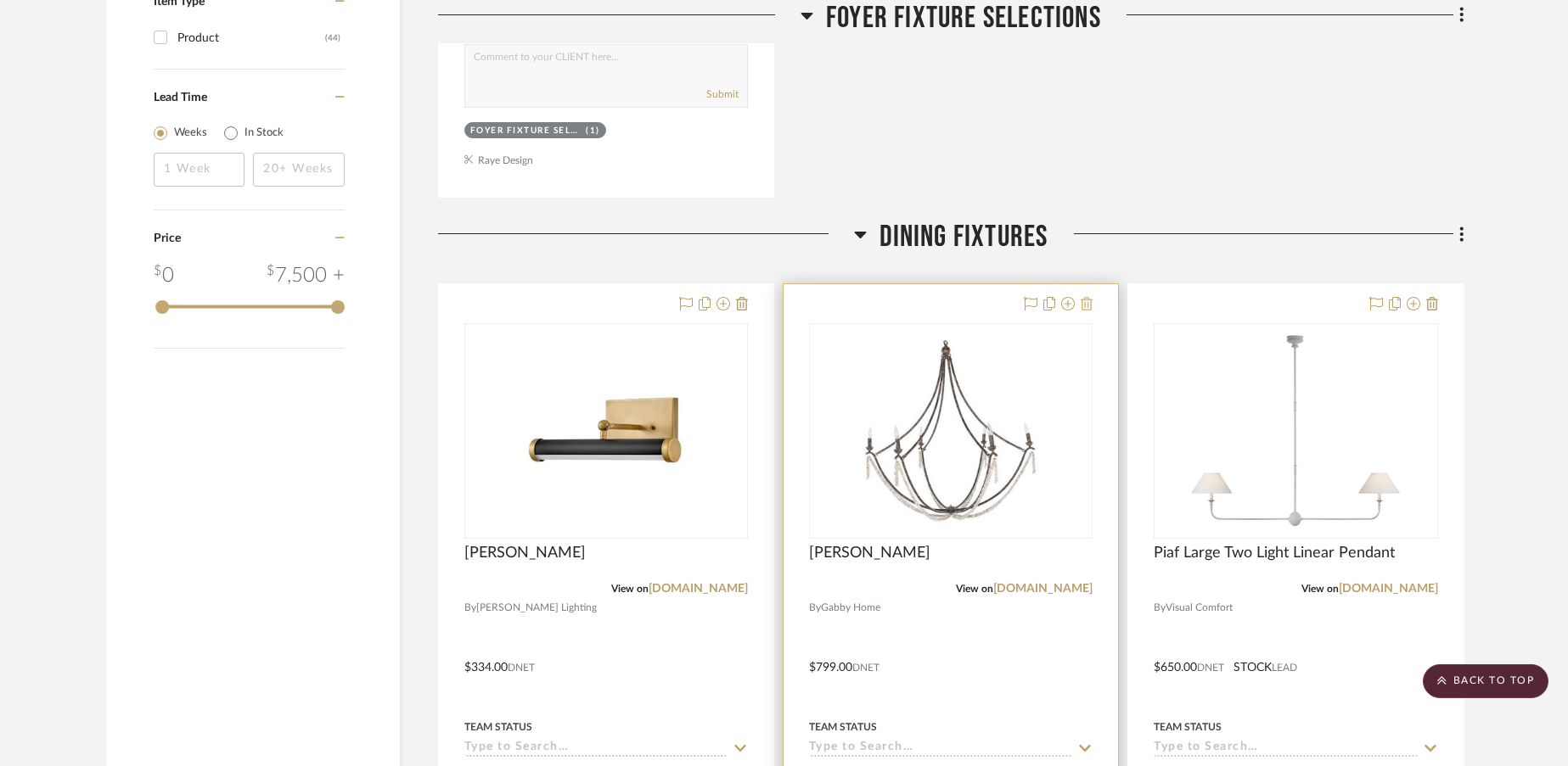
click at [1083, 307] on icon at bounding box center [1086, 304] width 12 height 14
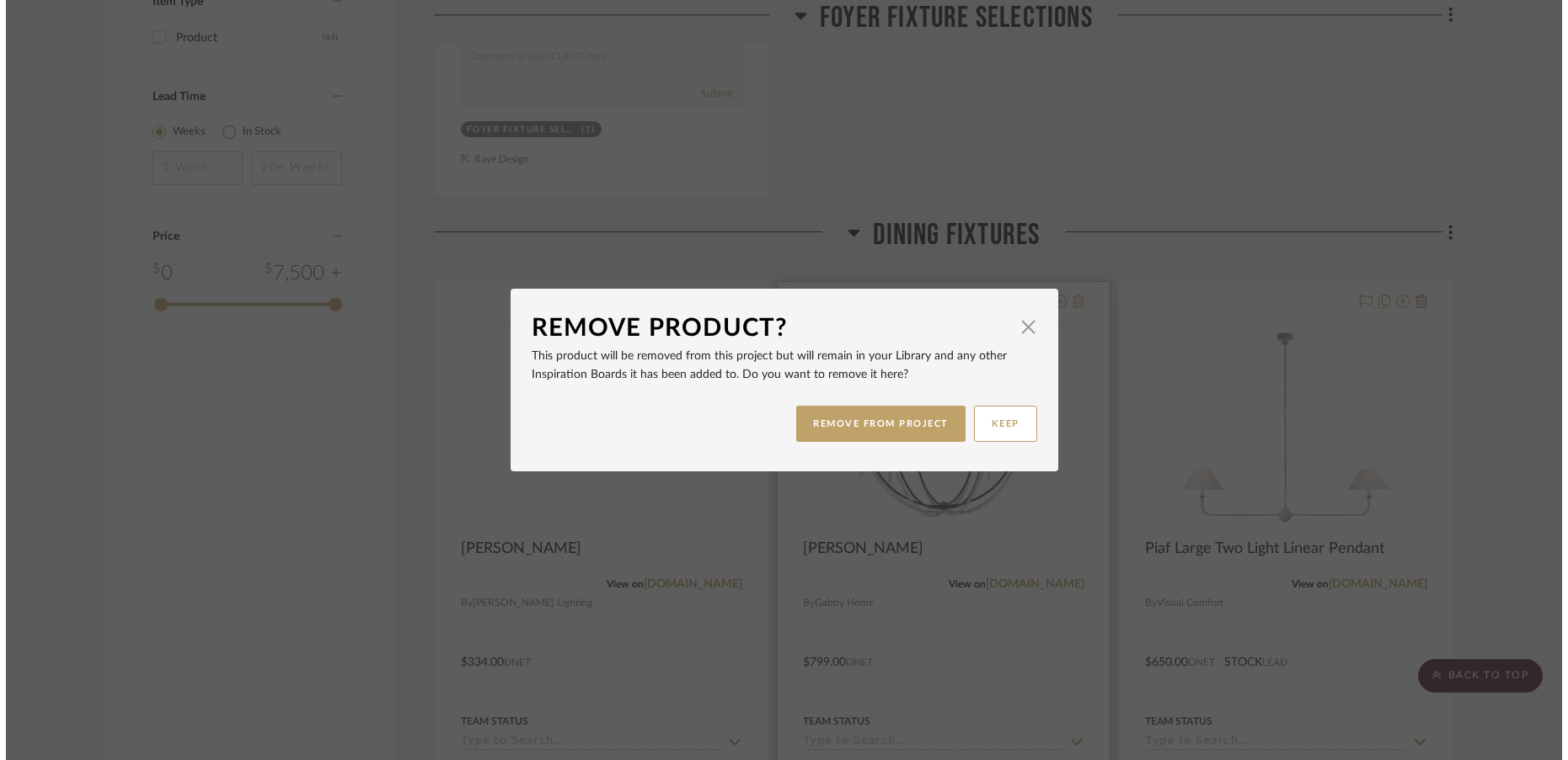
scroll to position [0, 0]
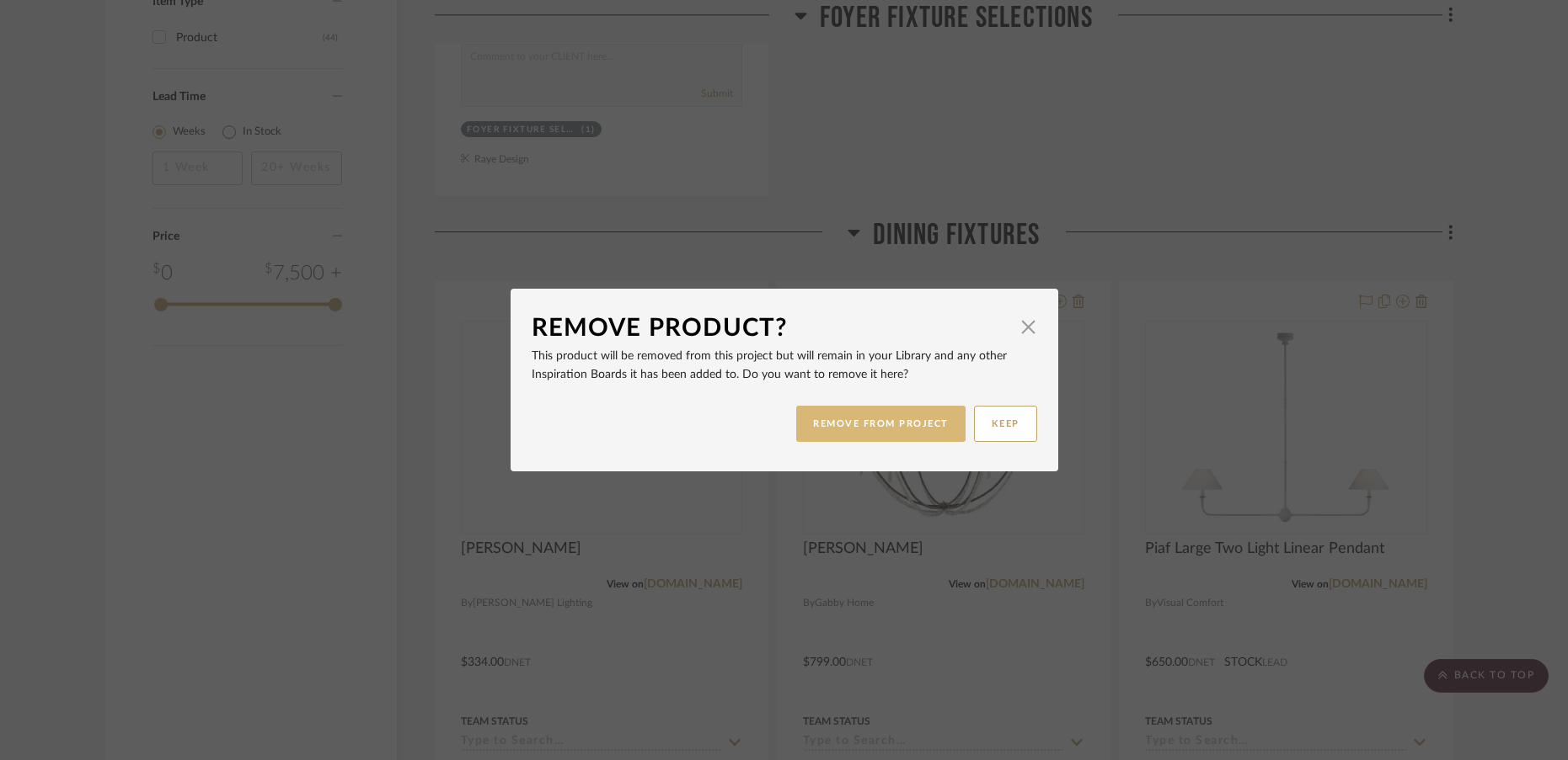
click at [877, 430] on button "REMOVE FROM PROJECT" at bounding box center [880, 424] width 170 height 36
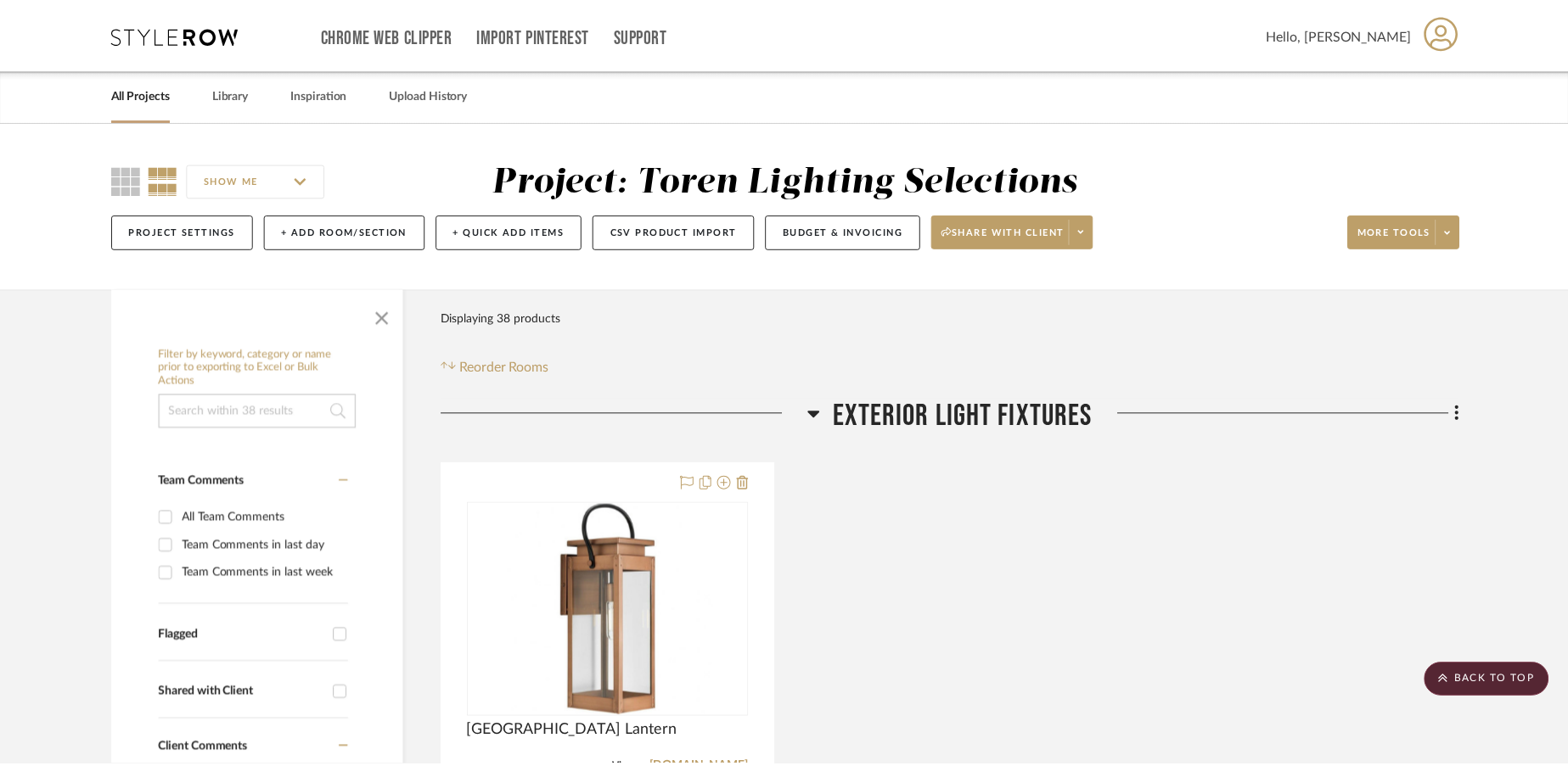
scroll to position [1839, 0]
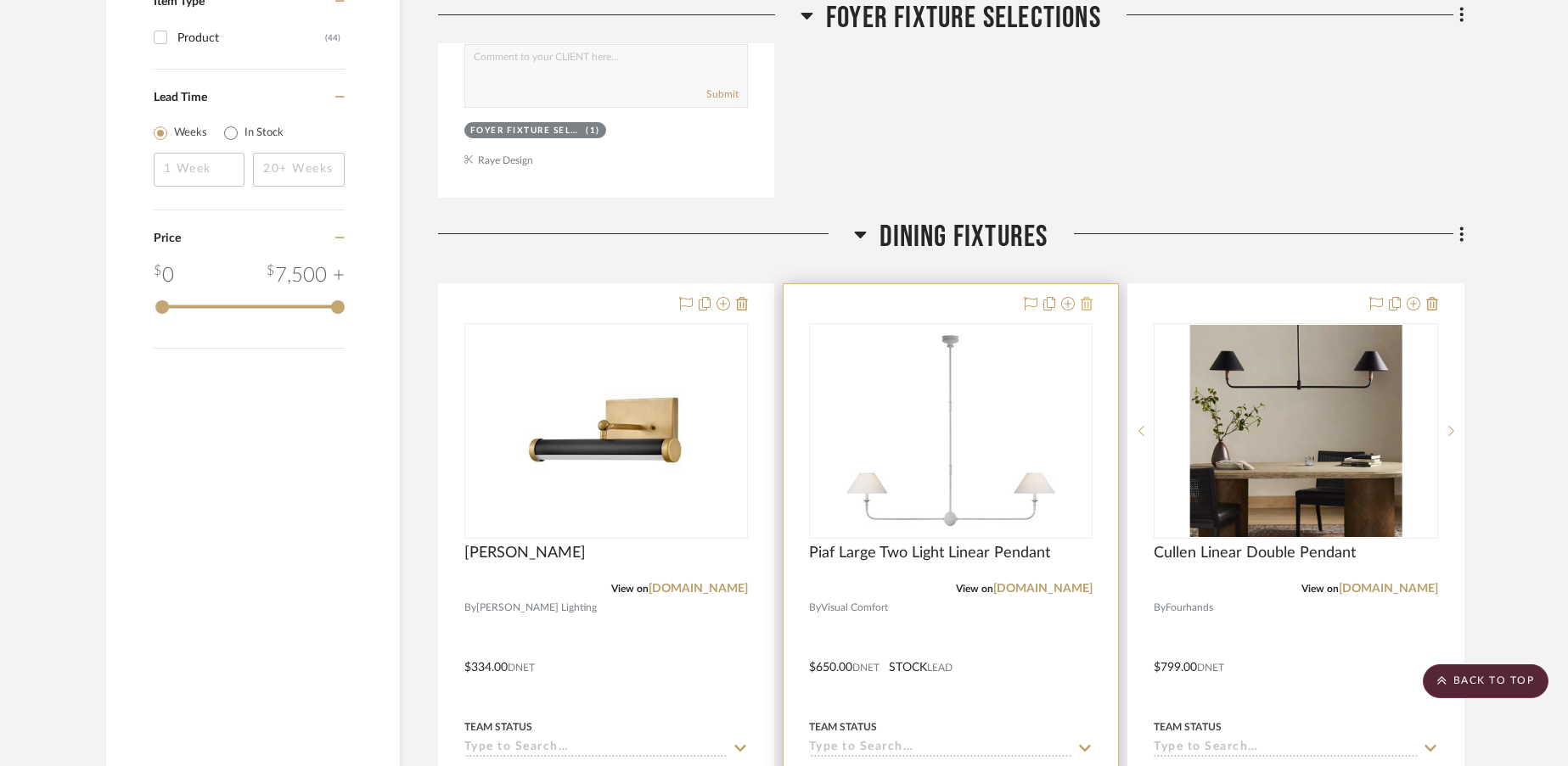
click at [1090, 306] on icon at bounding box center [1086, 304] width 12 height 14
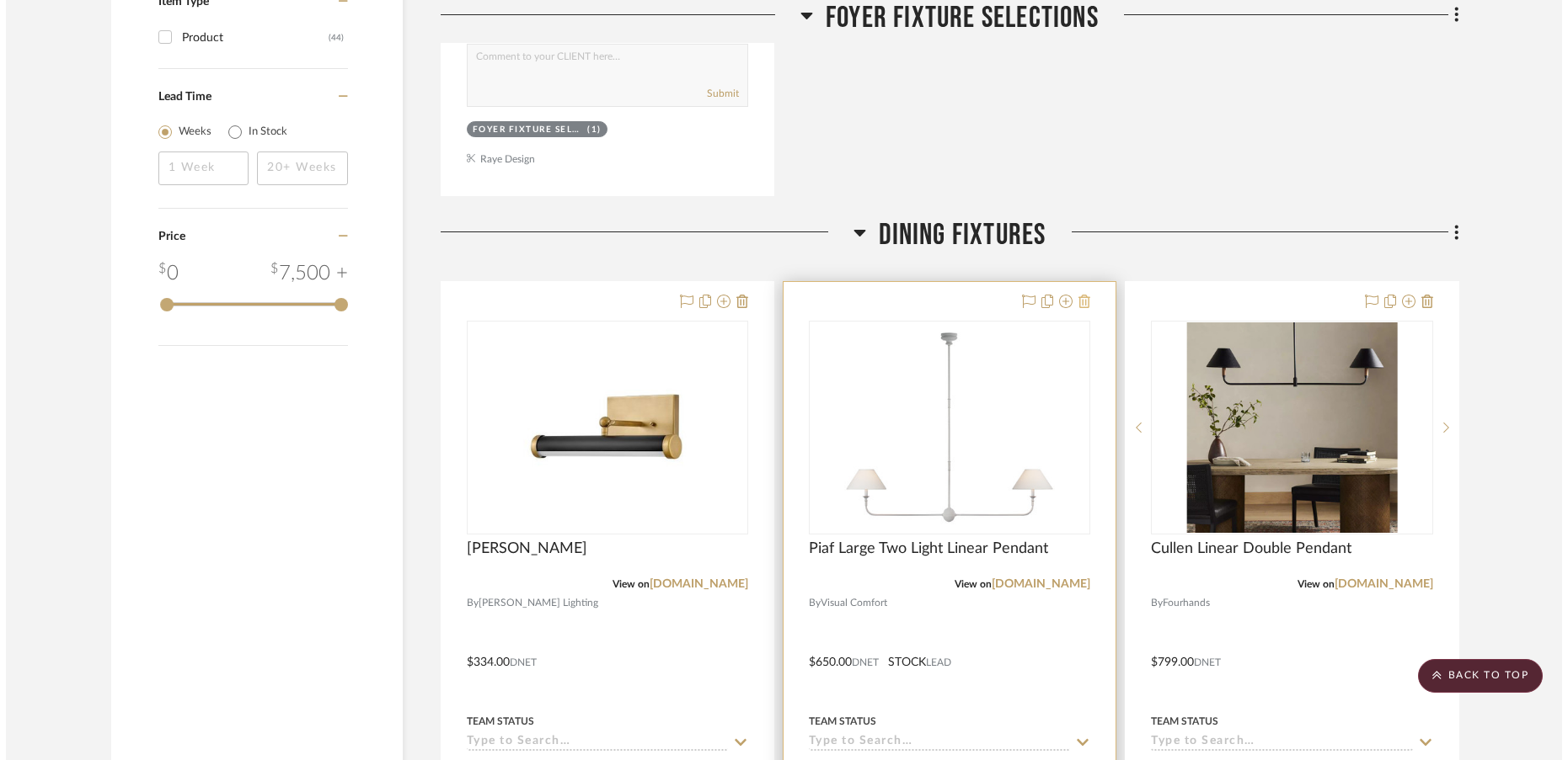
scroll to position [0, 0]
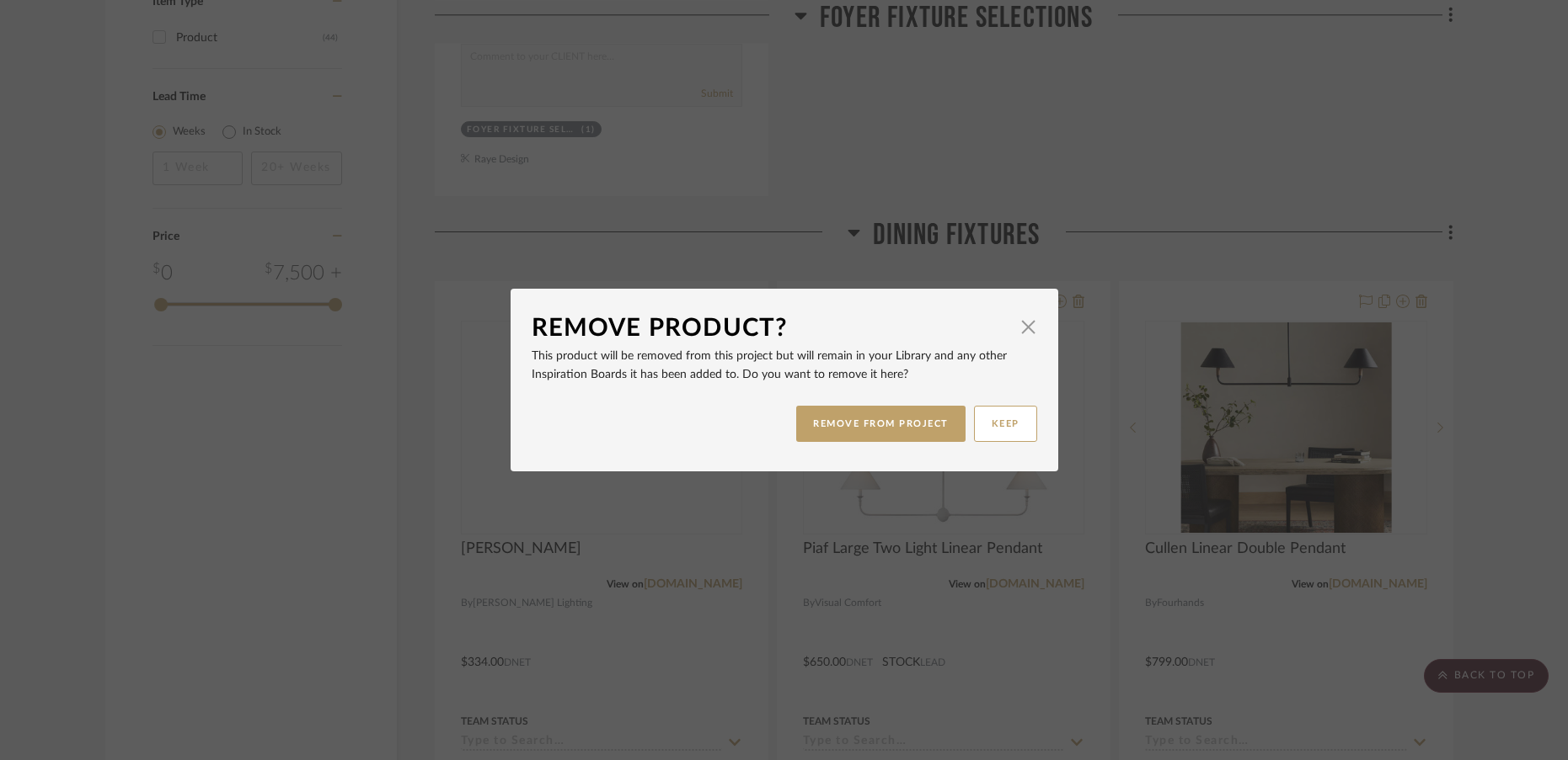
click at [1118, 250] on div "Remove Product? × This product will be removed from this project but will remai…" at bounding box center [784, 380] width 1568 height 760
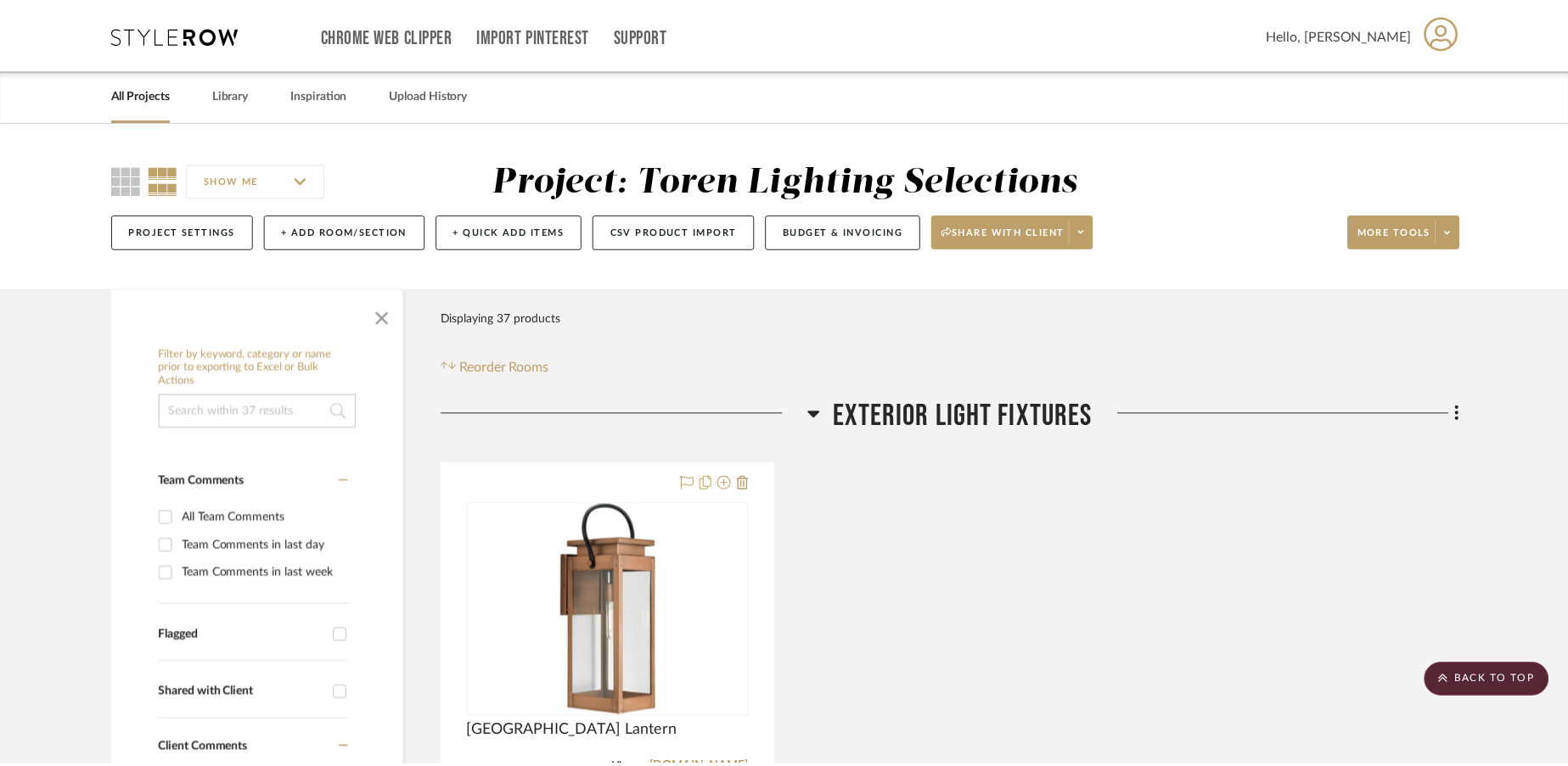
scroll to position [1839, 0]
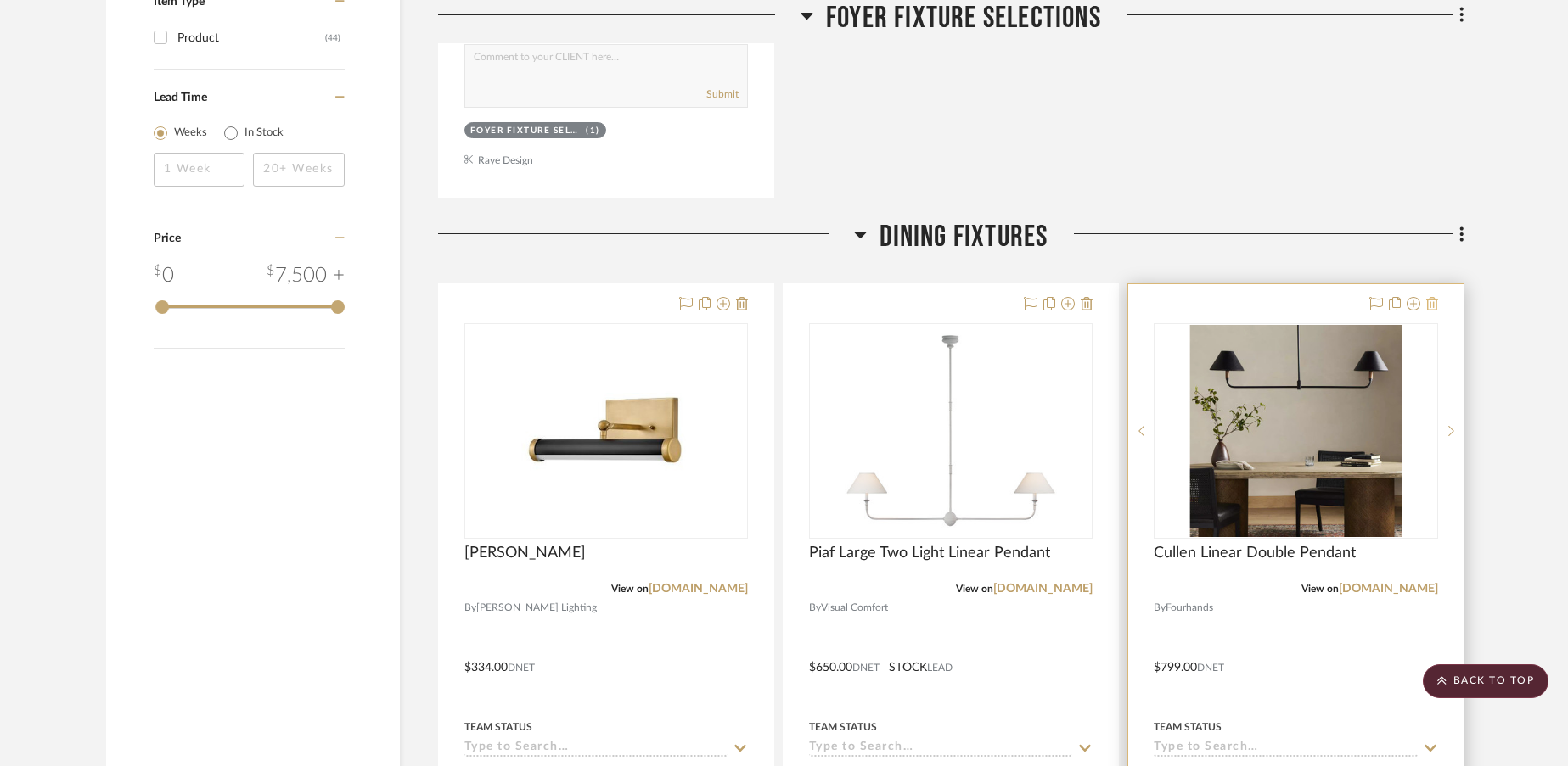
click at [1433, 306] on icon at bounding box center [1432, 304] width 12 height 14
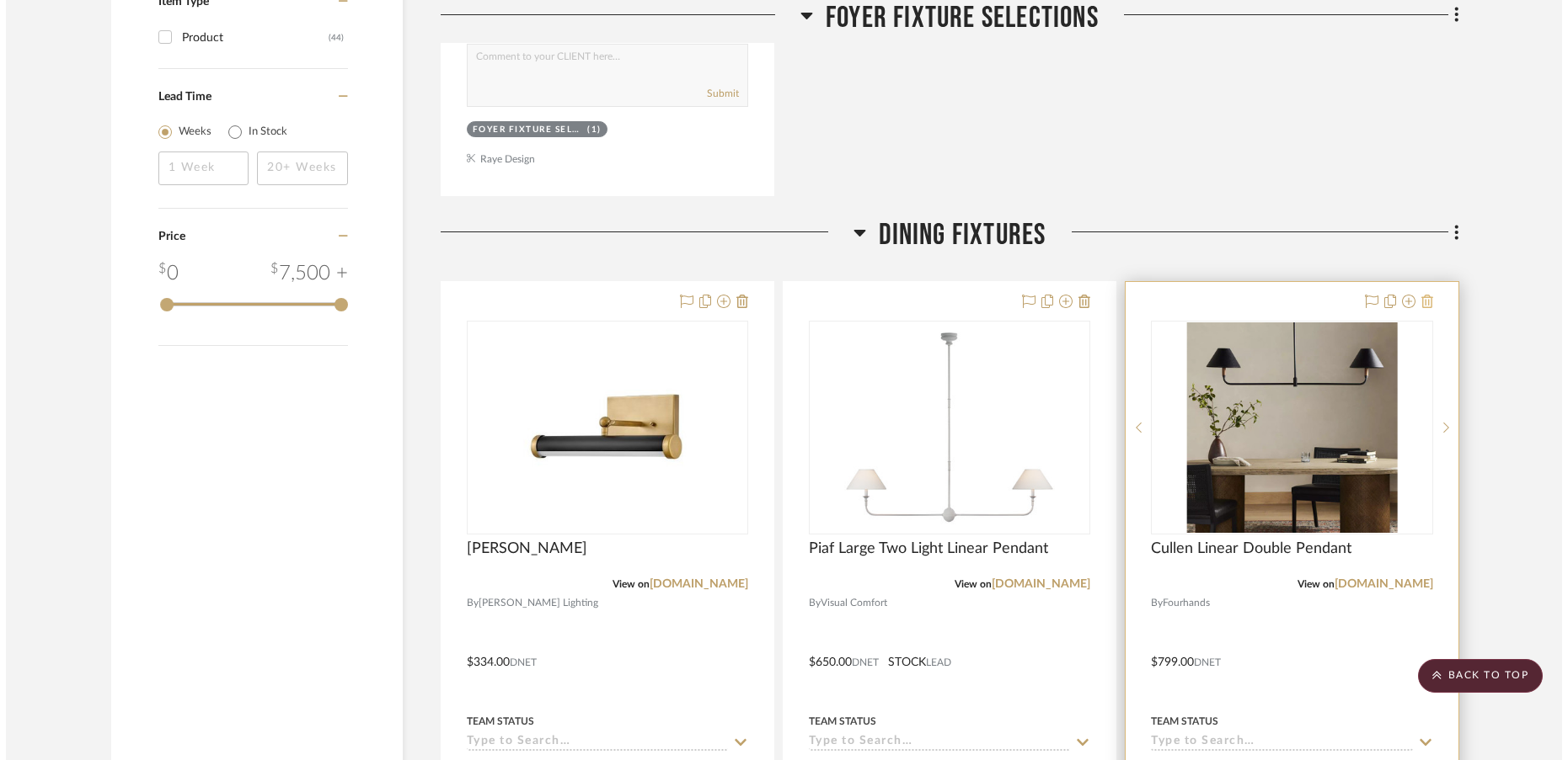
scroll to position [0, 0]
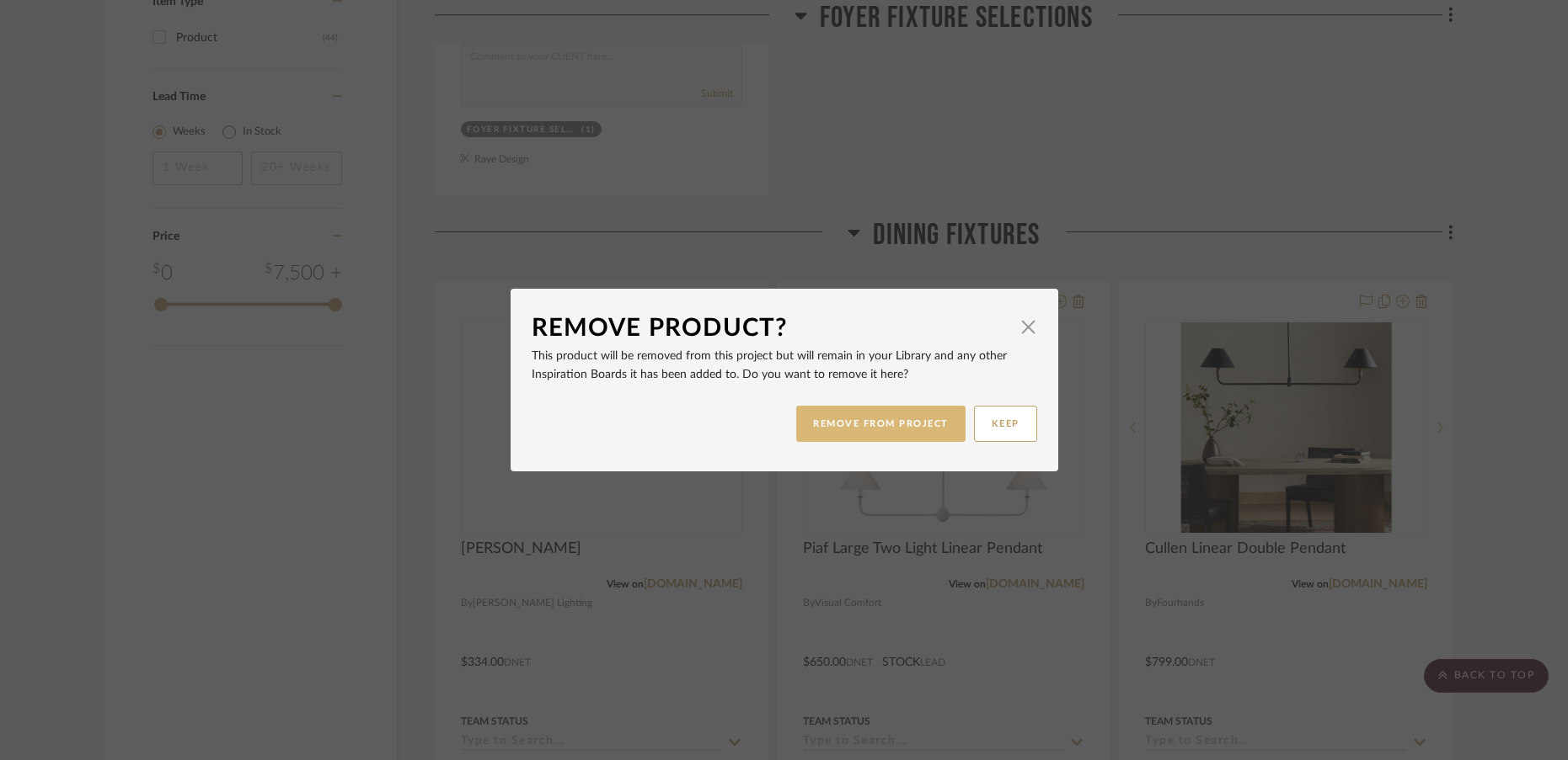
click at [886, 432] on button "REMOVE FROM PROJECT" at bounding box center [880, 424] width 170 height 36
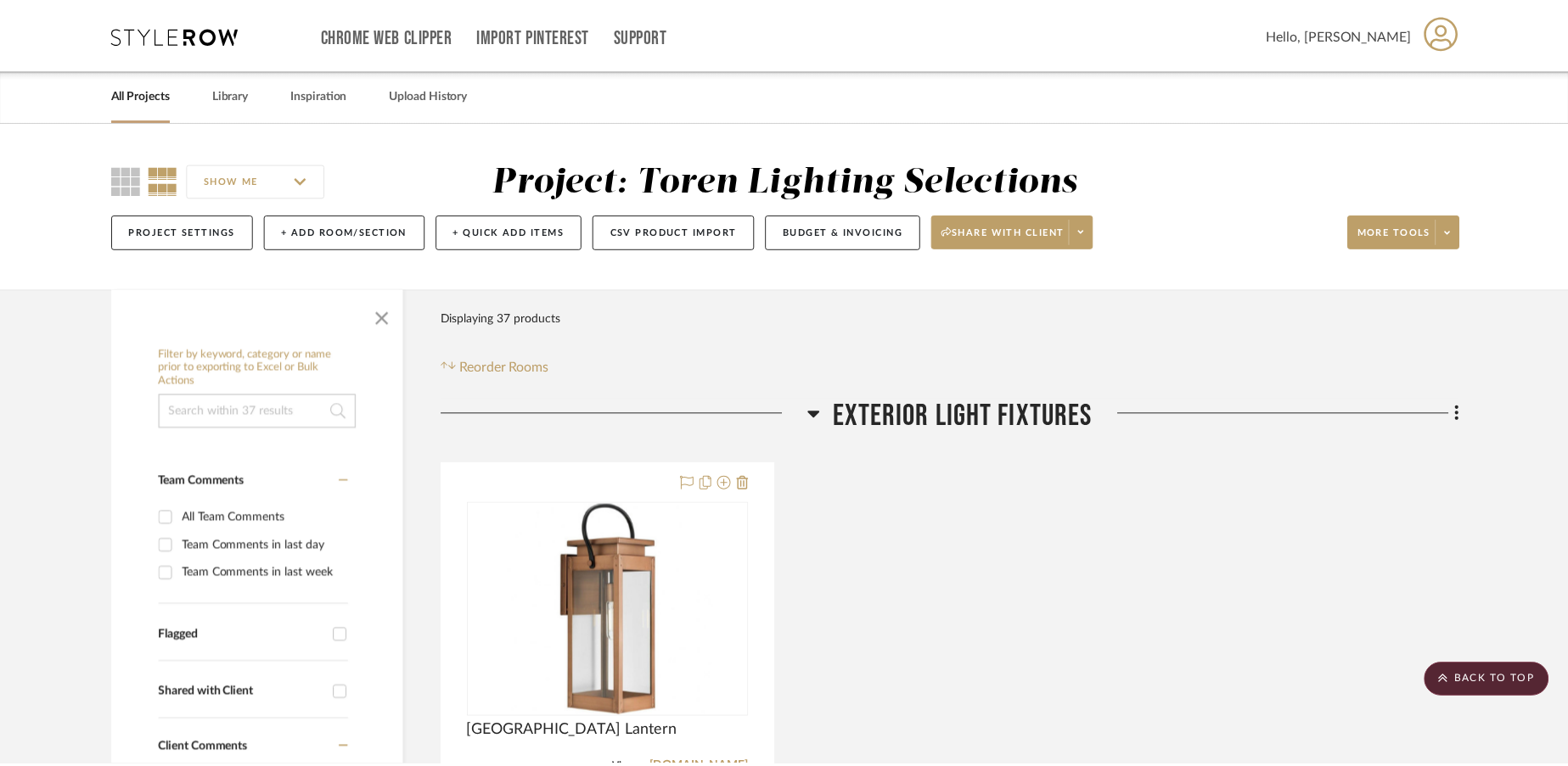
scroll to position [1839, 0]
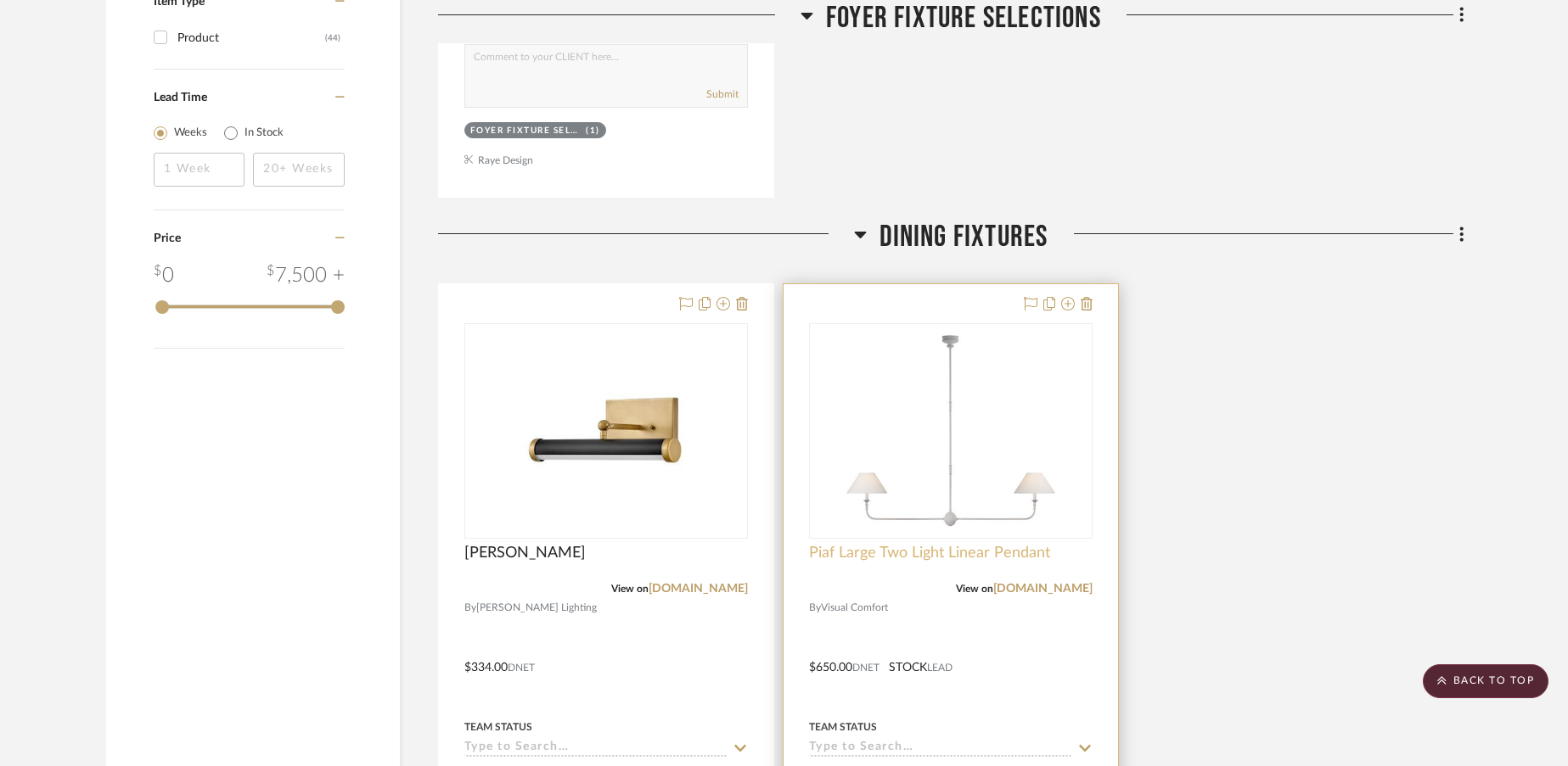
click at [891, 551] on span "Piaf Large Two Light Linear Pendant" at bounding box center [930, 553] width 241 height 19
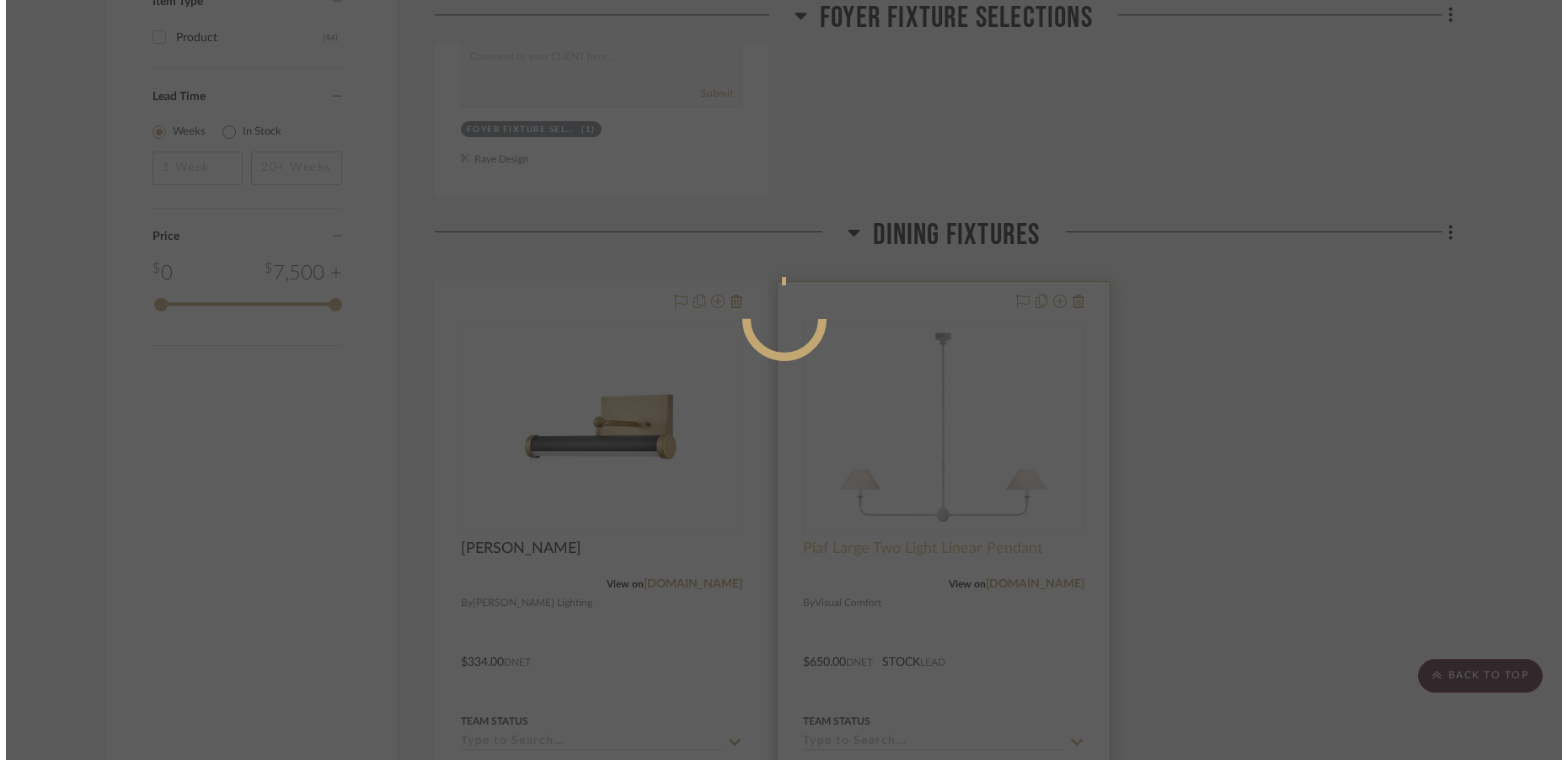
scroll to position [0, 0]
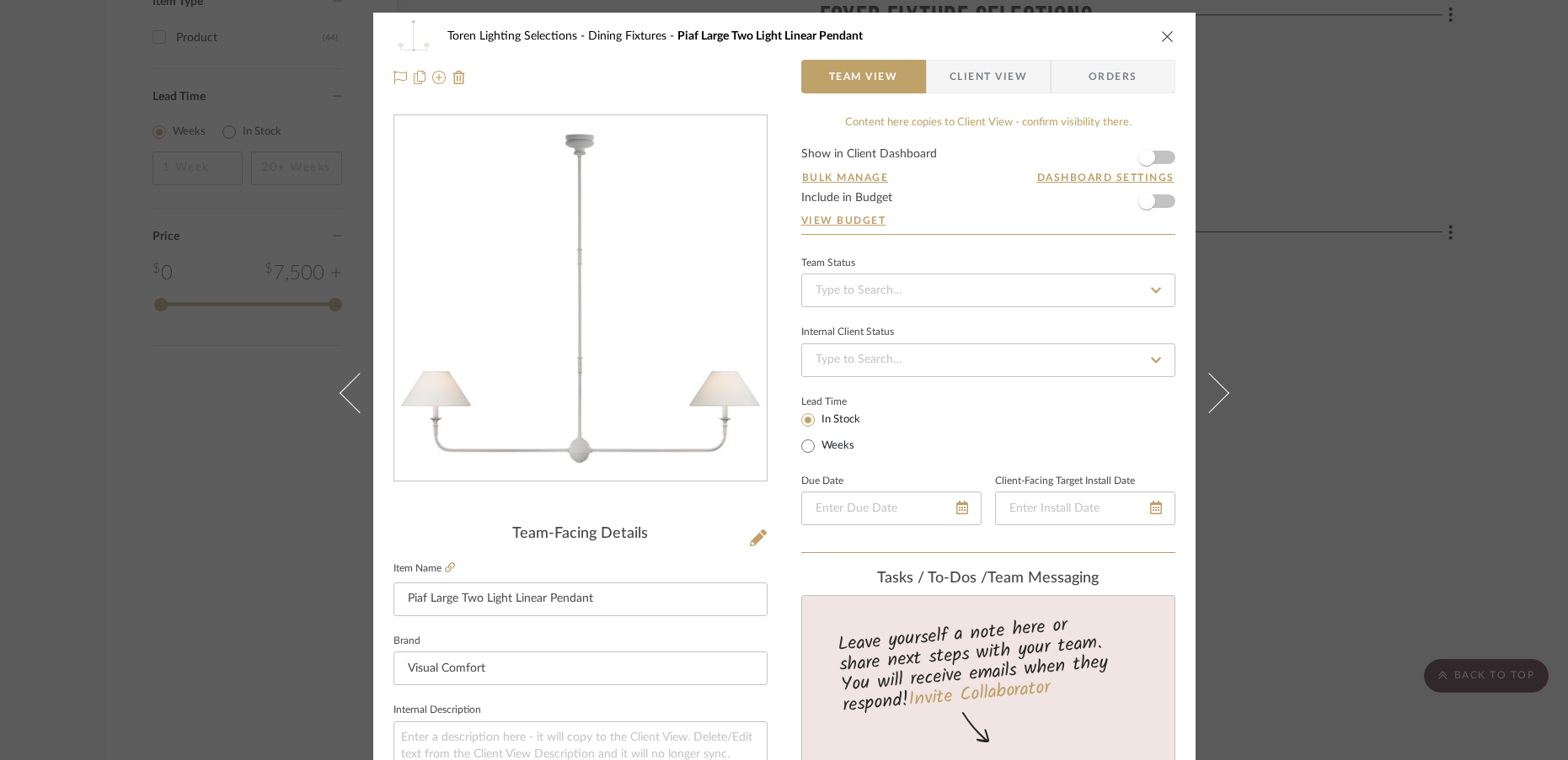
click at [1163, 33] on icon "close" at bounding box center [1167, 36] width 14 height 14
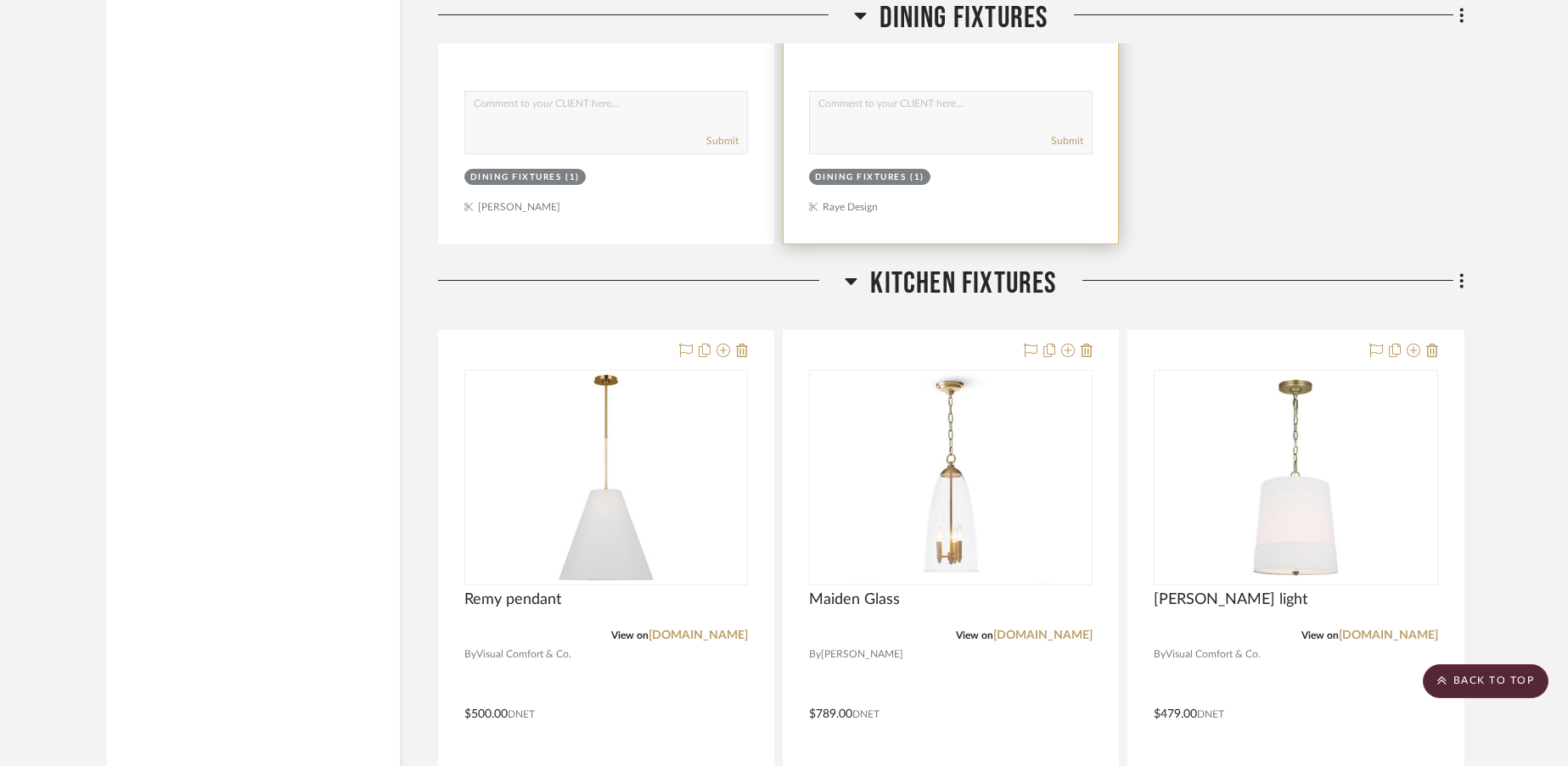
scroll to position [2625, 0]
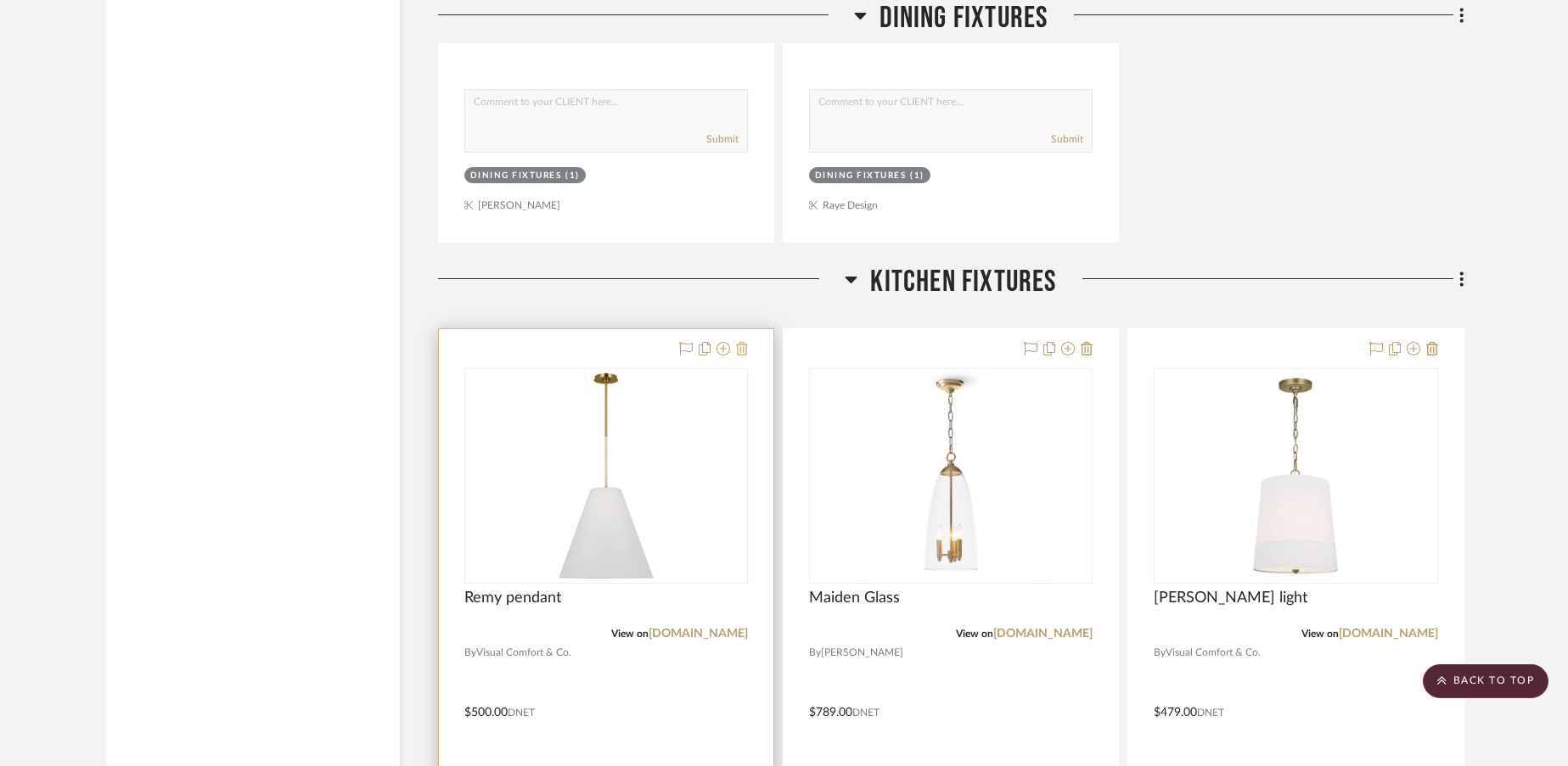
click at [742, 352] on icon at bounding box center [742, 348] width 12 height 14
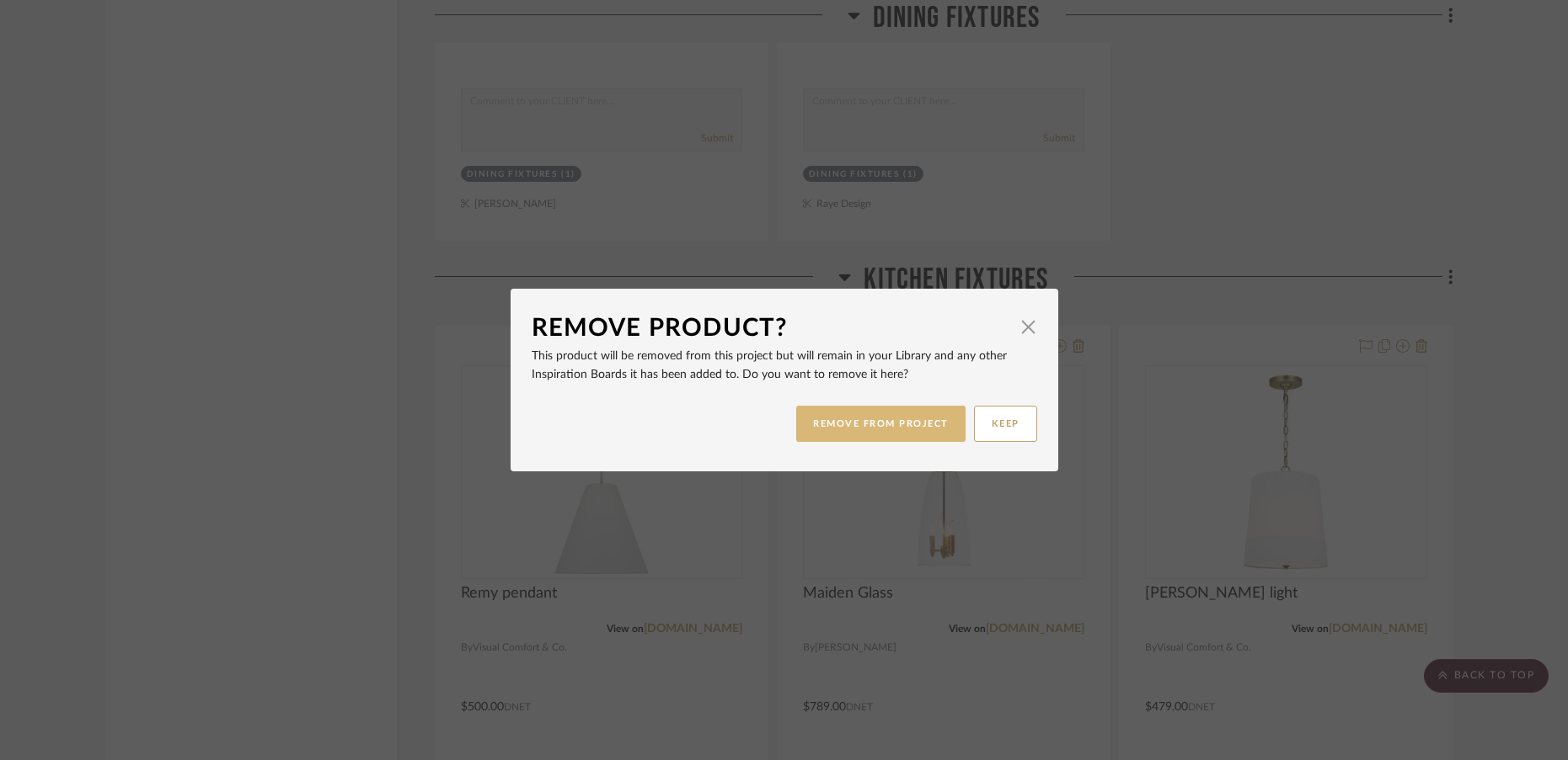
click at [819, 427] on button "REMOVE FROM PROJECT" at bounding box center [880, 424] width 170 height 36
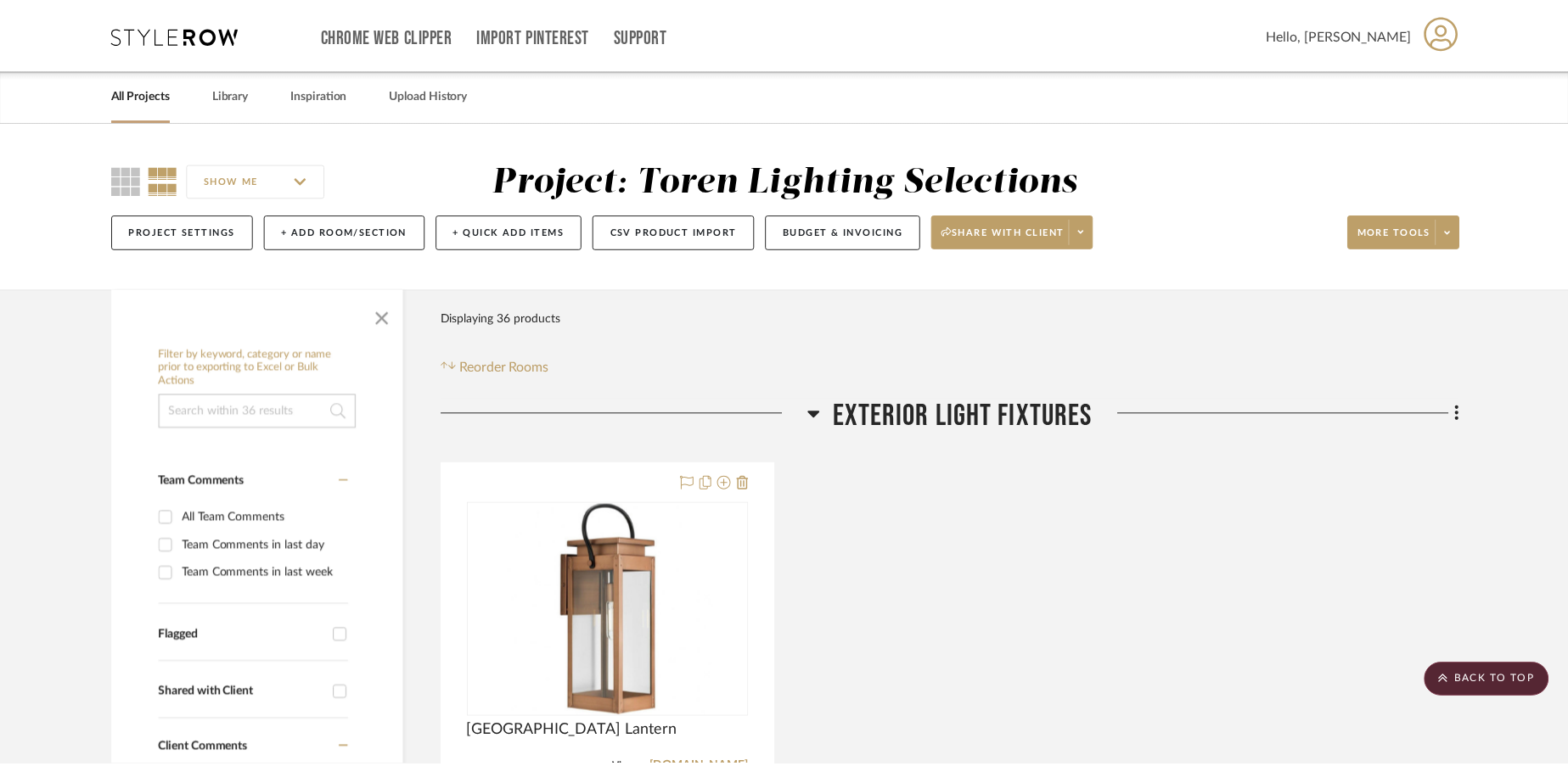
scroll to position [2625, 0]
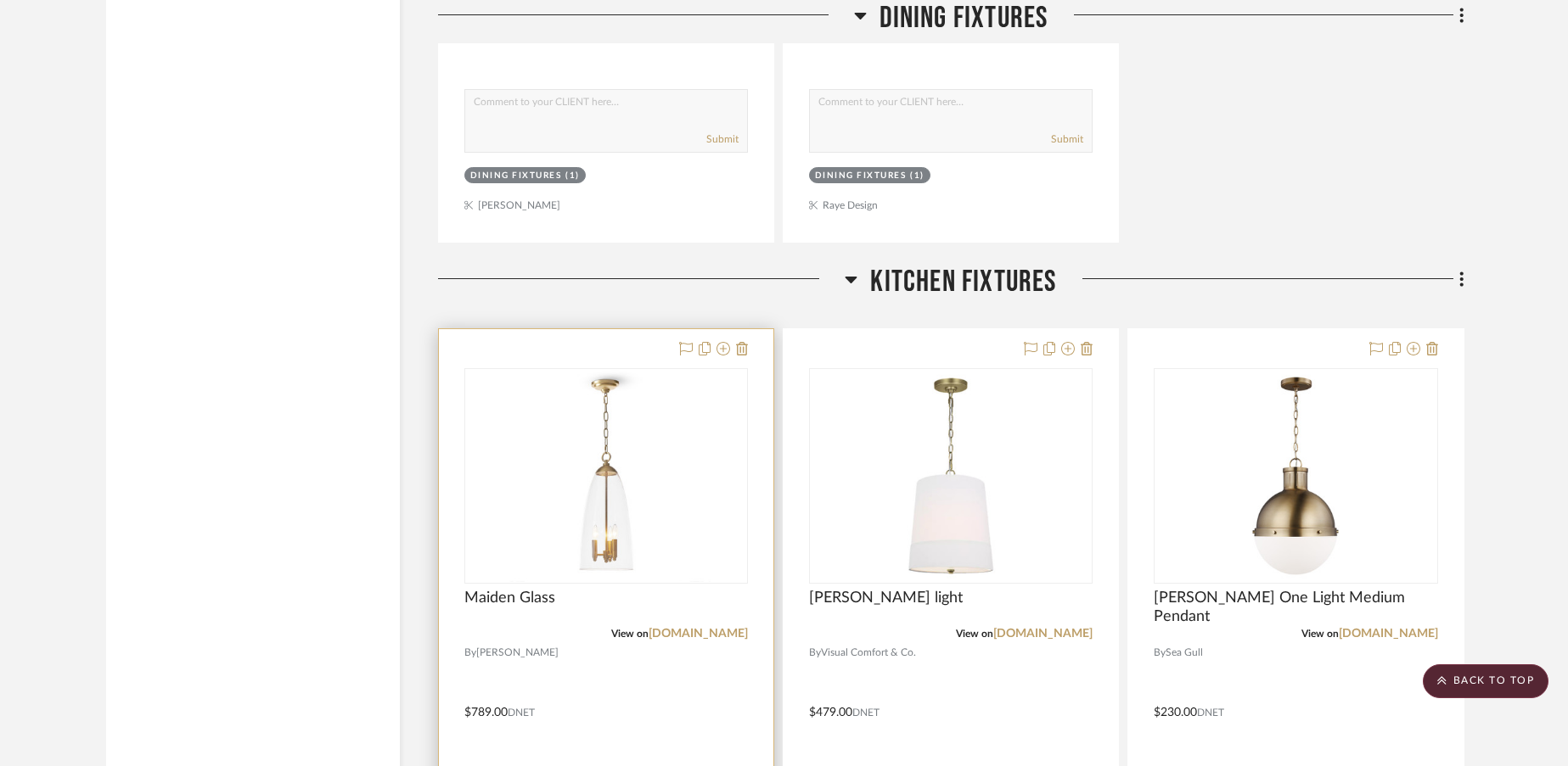
click at [748, 354] on div at bounding box center [606, 700] width 335 height 743
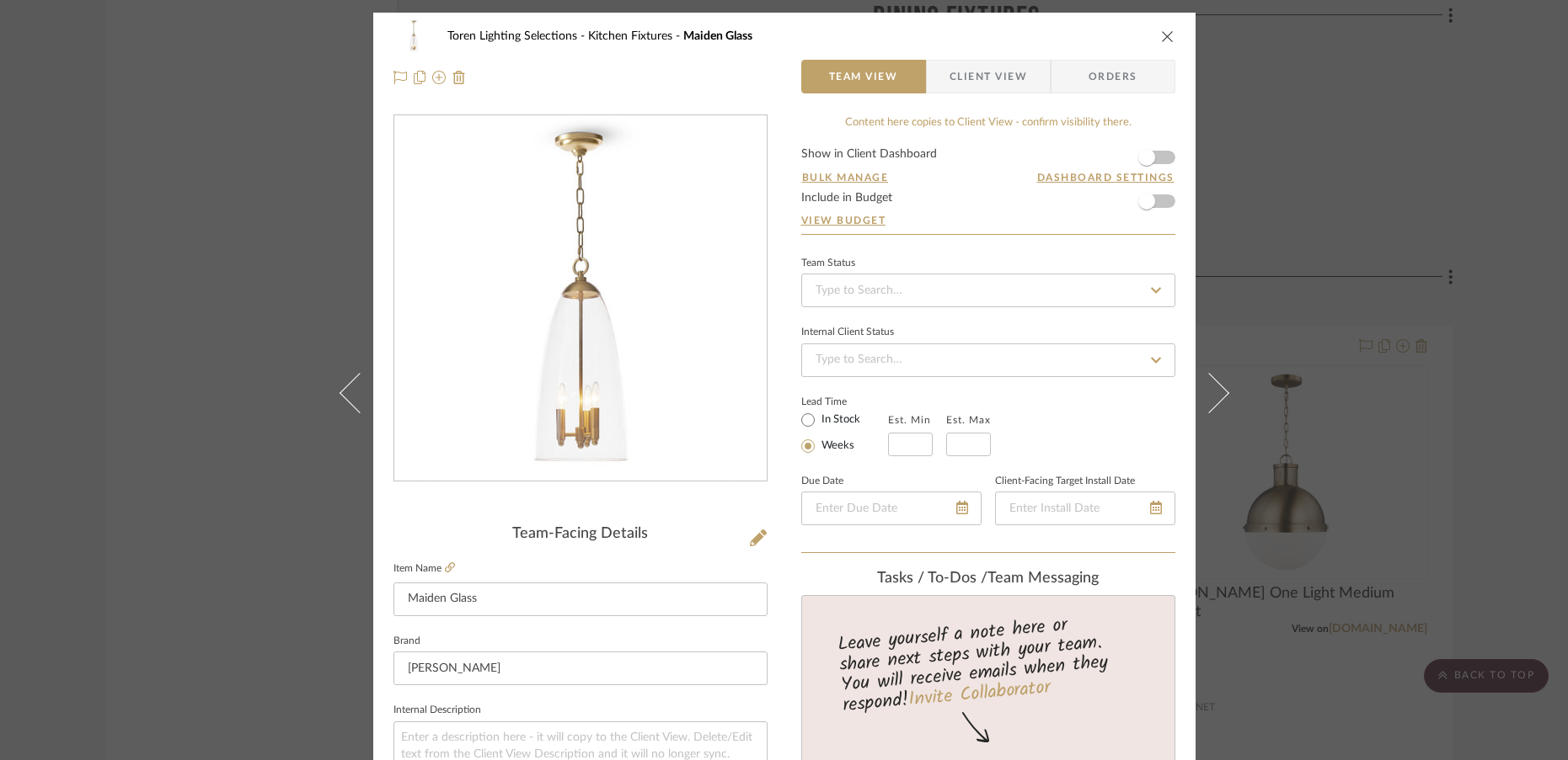
click at [1161, 36] on icon "close" at bounding box center [1167, 36] width 14 height 14
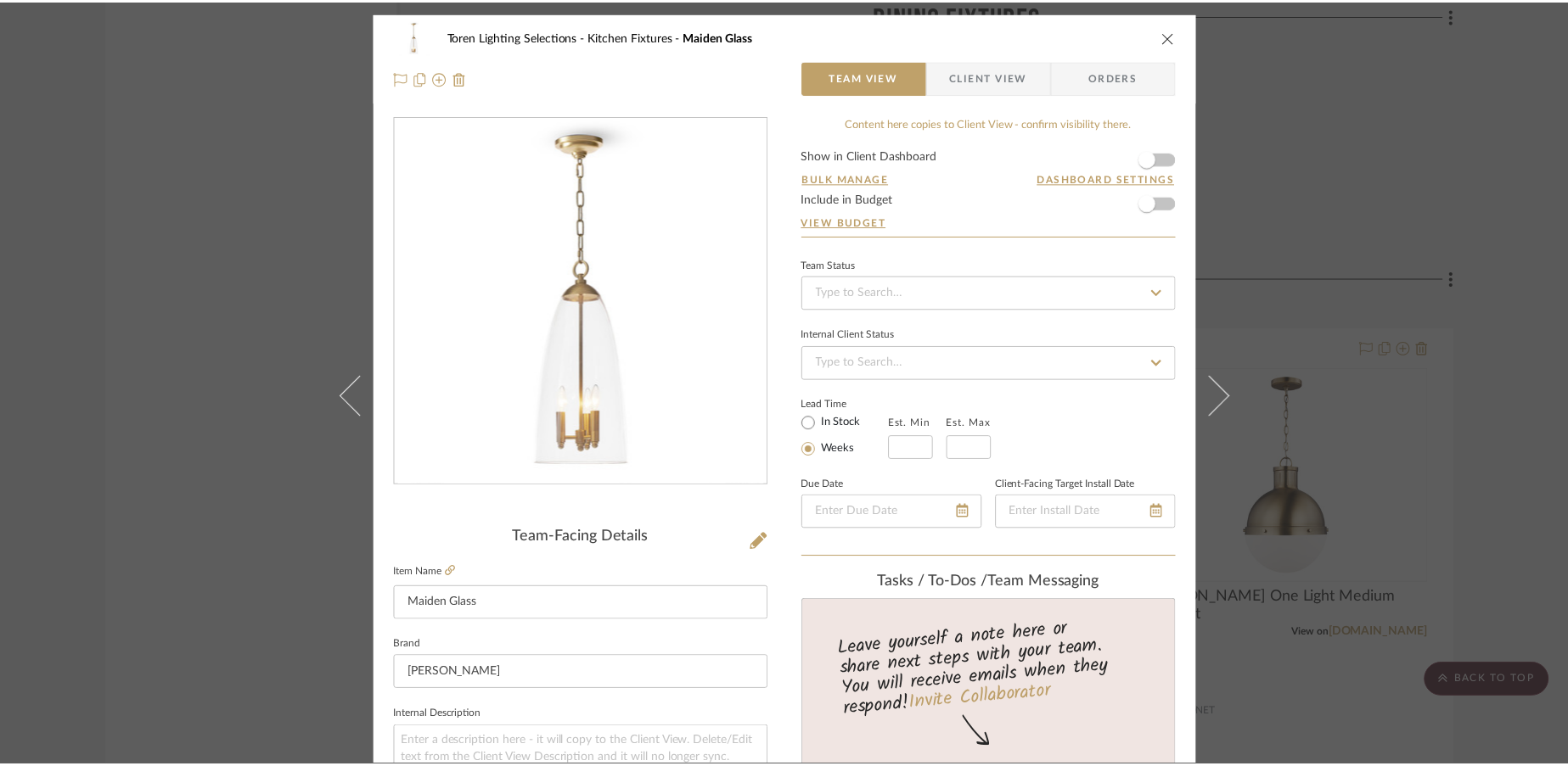
scroll to position [2625, 0]
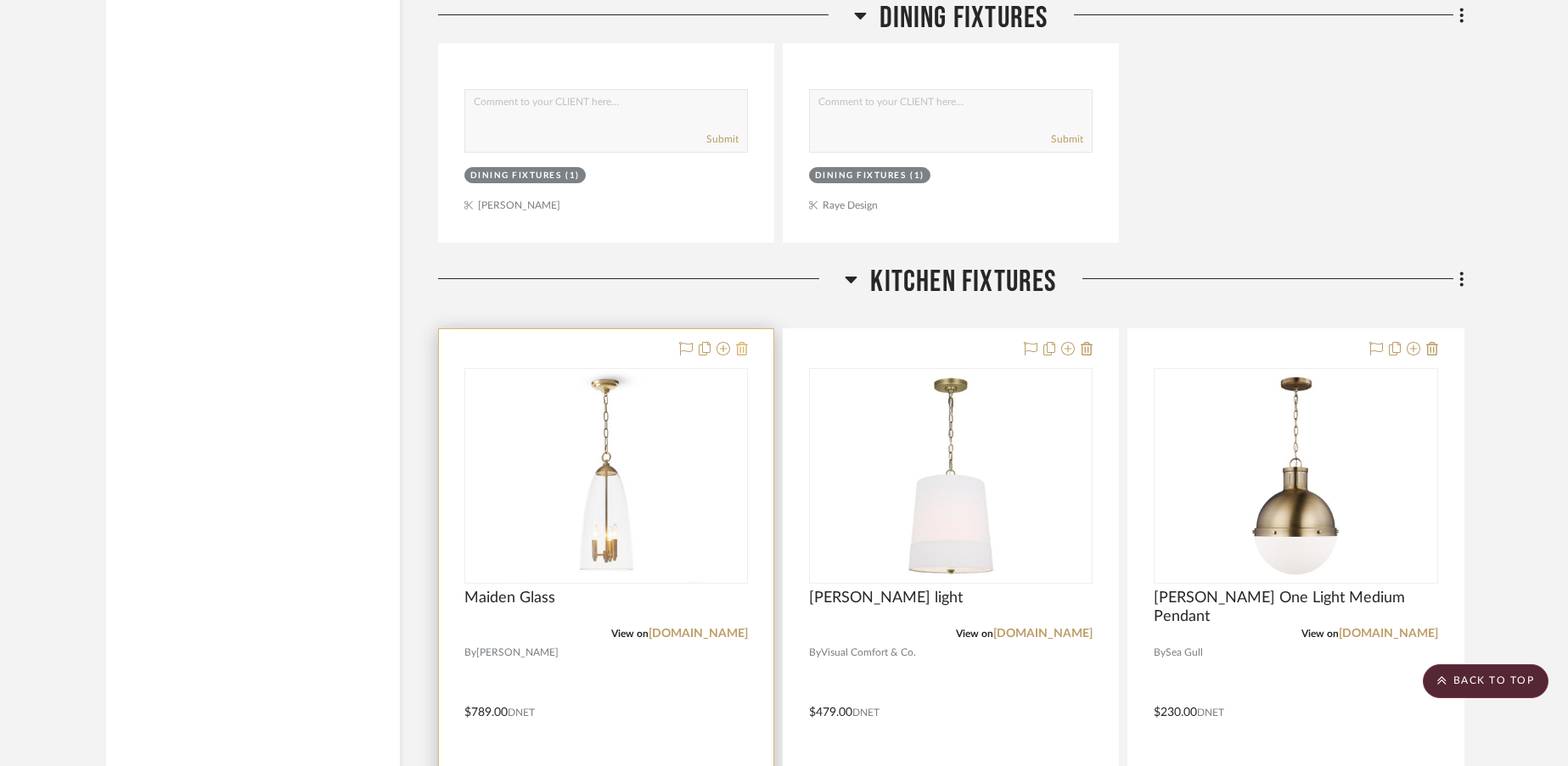
click at [741, 348] on icon at bounding box center [742, 348] width 12 height 14
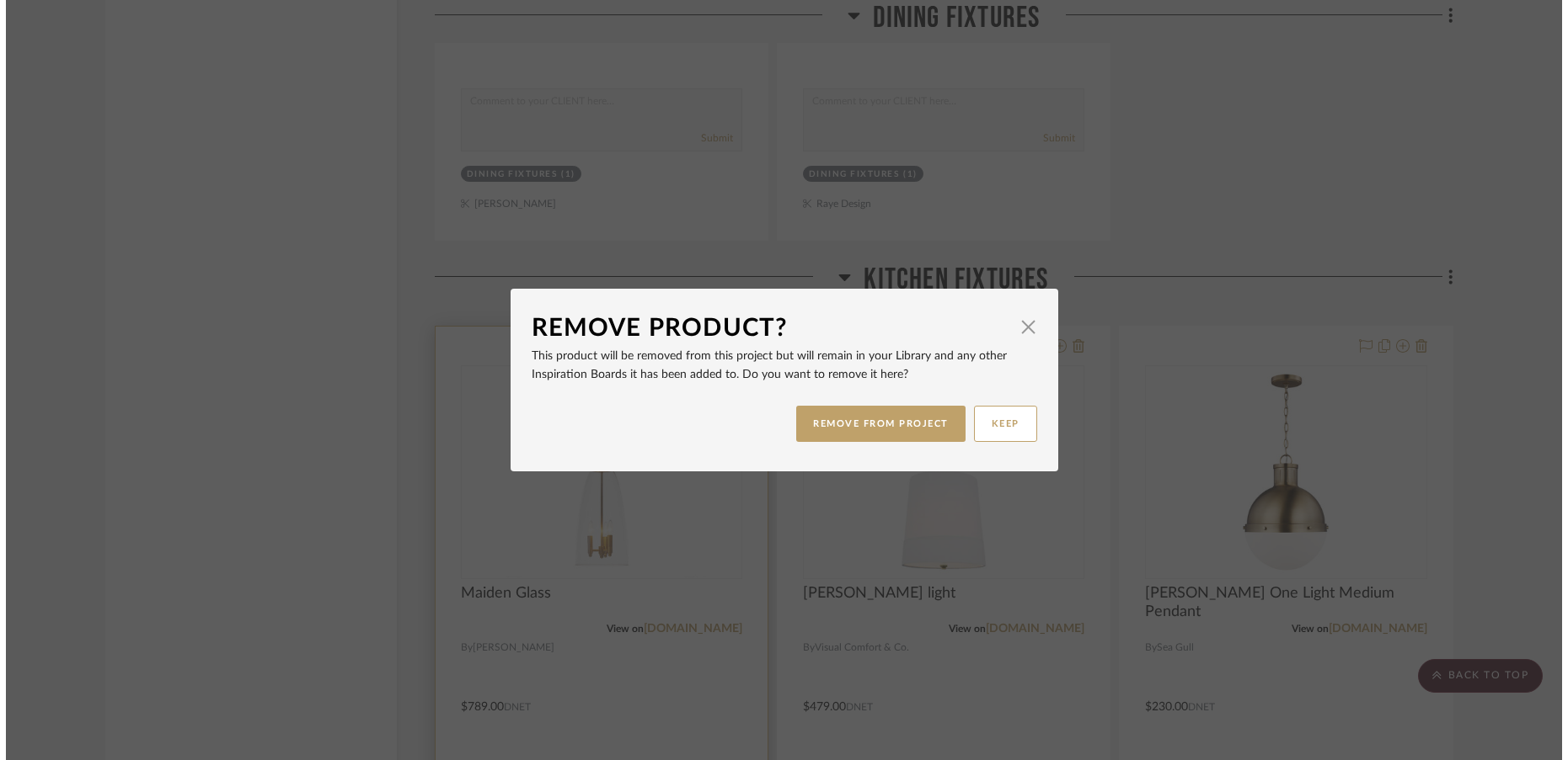
scroll to position [0, 0]
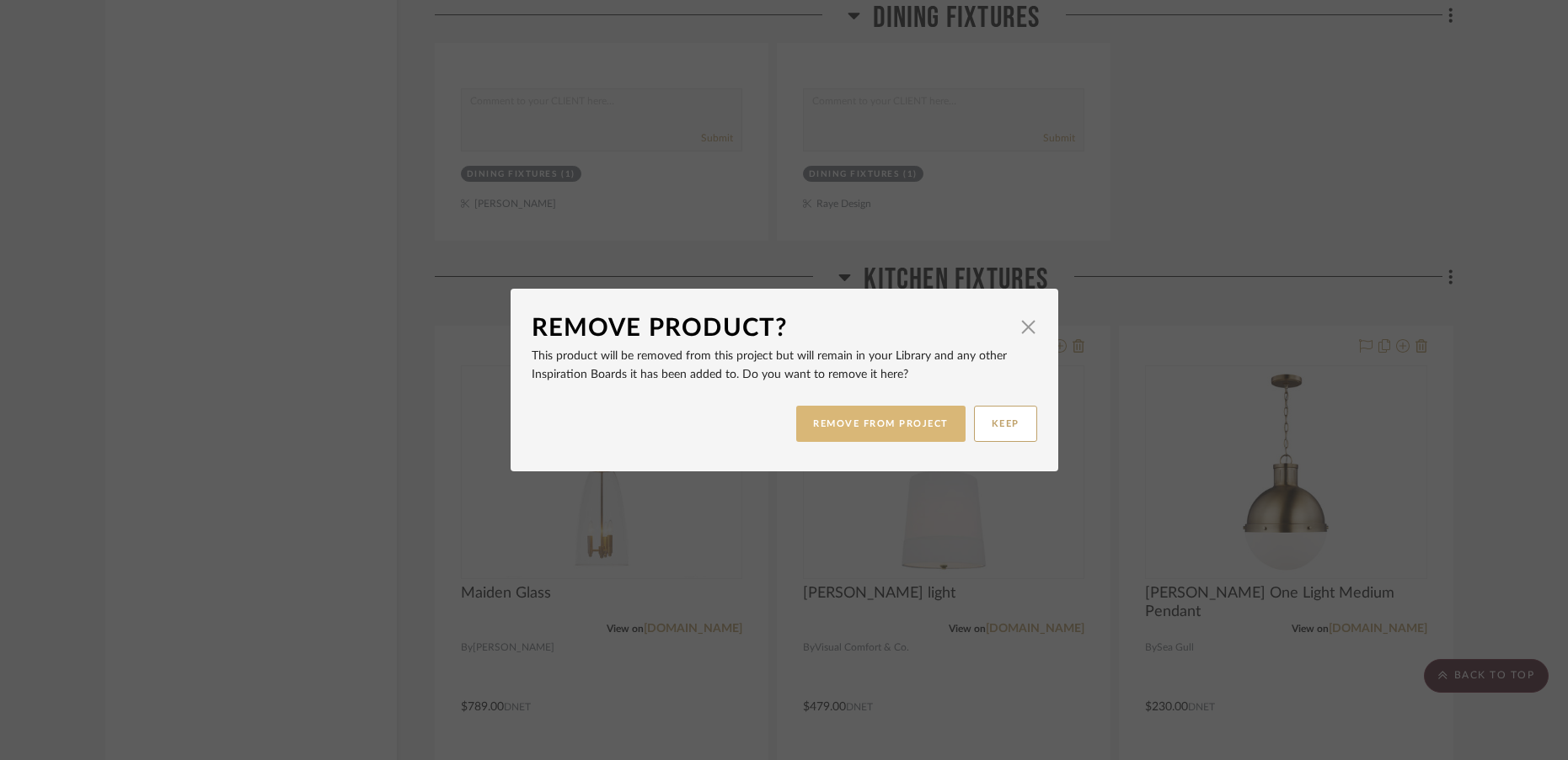
click at [813, 417] on button "REMOVE FROM PROJECT" at bounding box center [880, 424] width 170 height 36
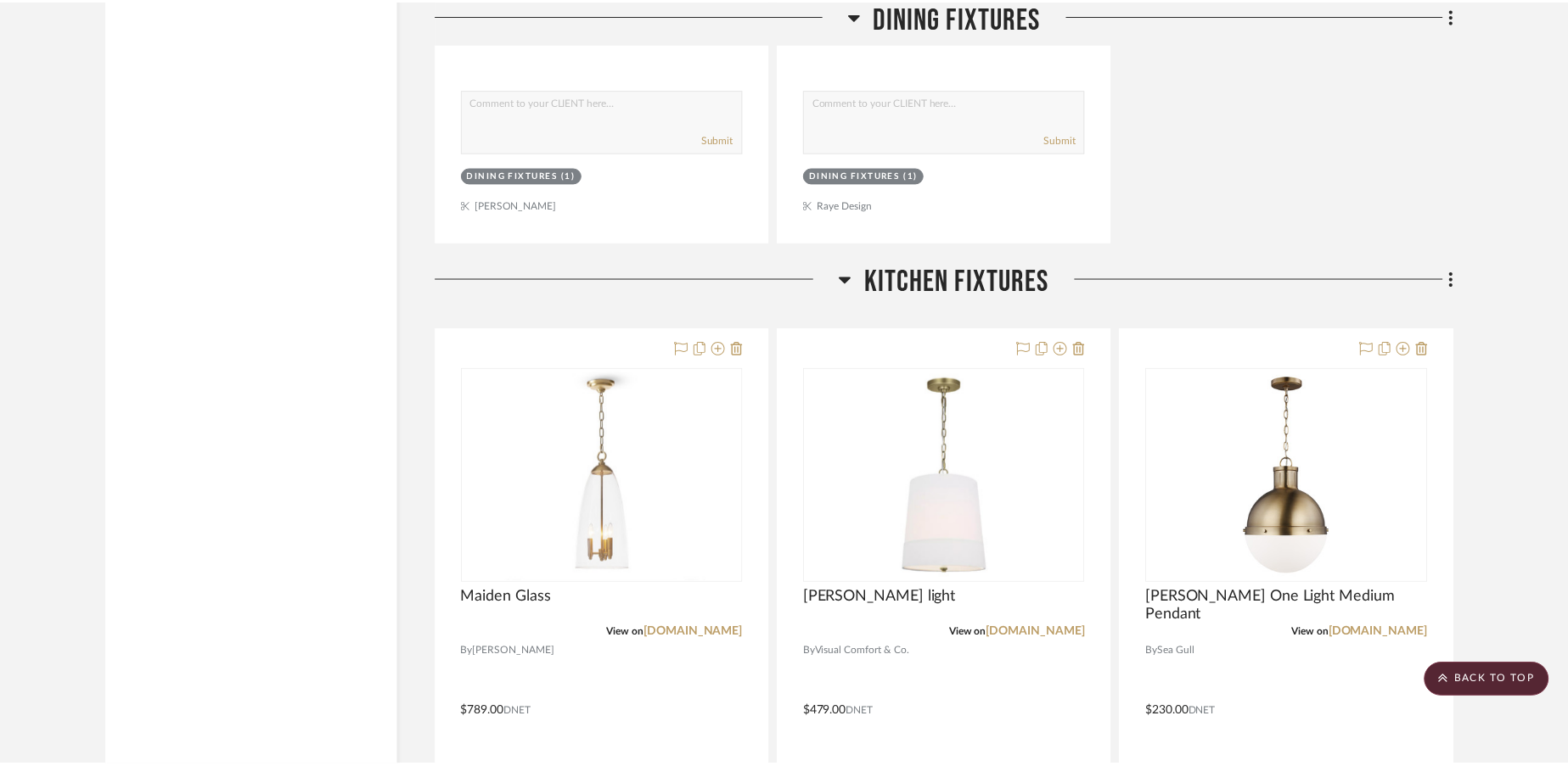
scroll to position [2625, 0]
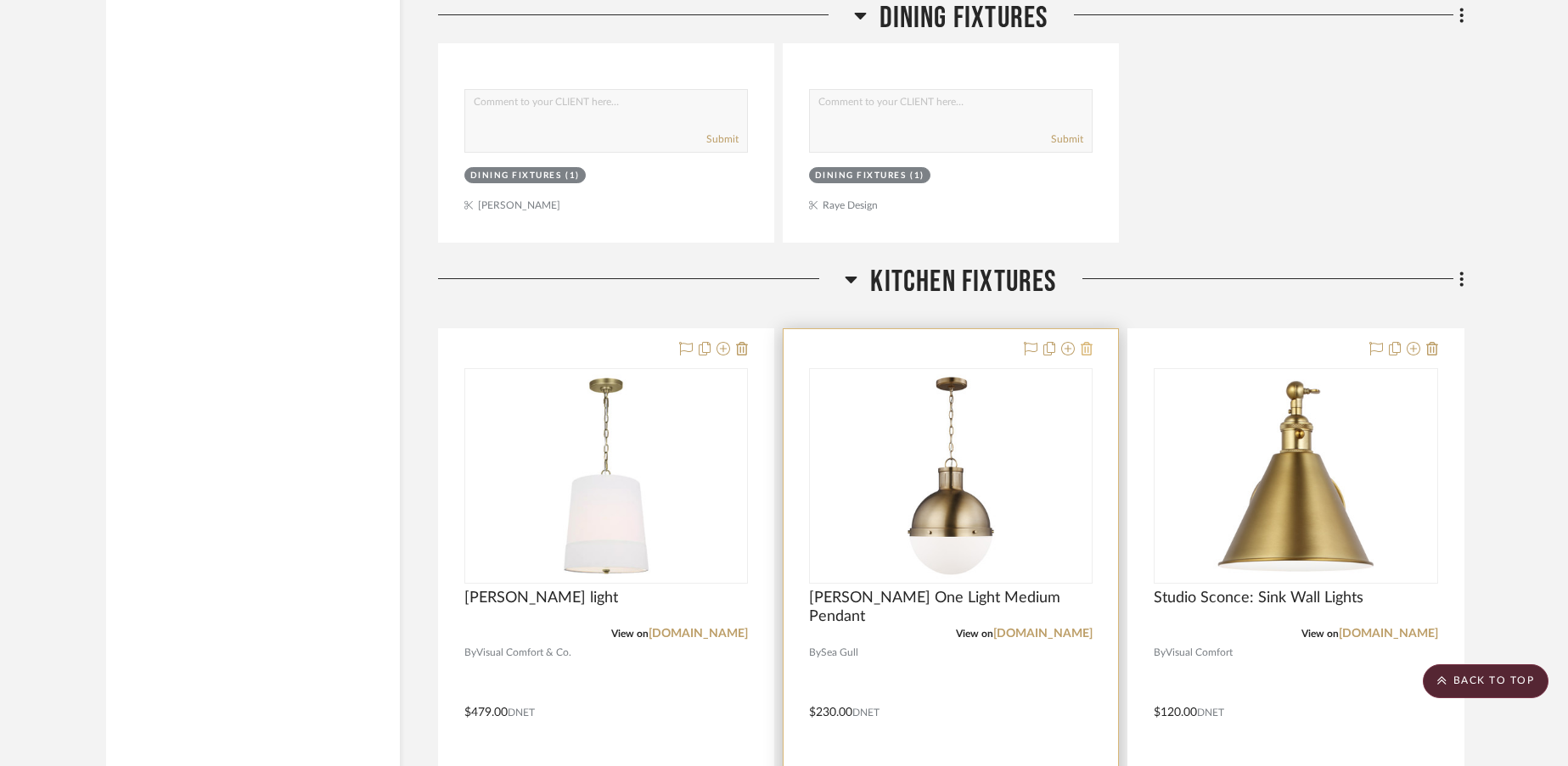
click at [1090, 349] on icon at bounding box center [1086, 348] width 12 height 14
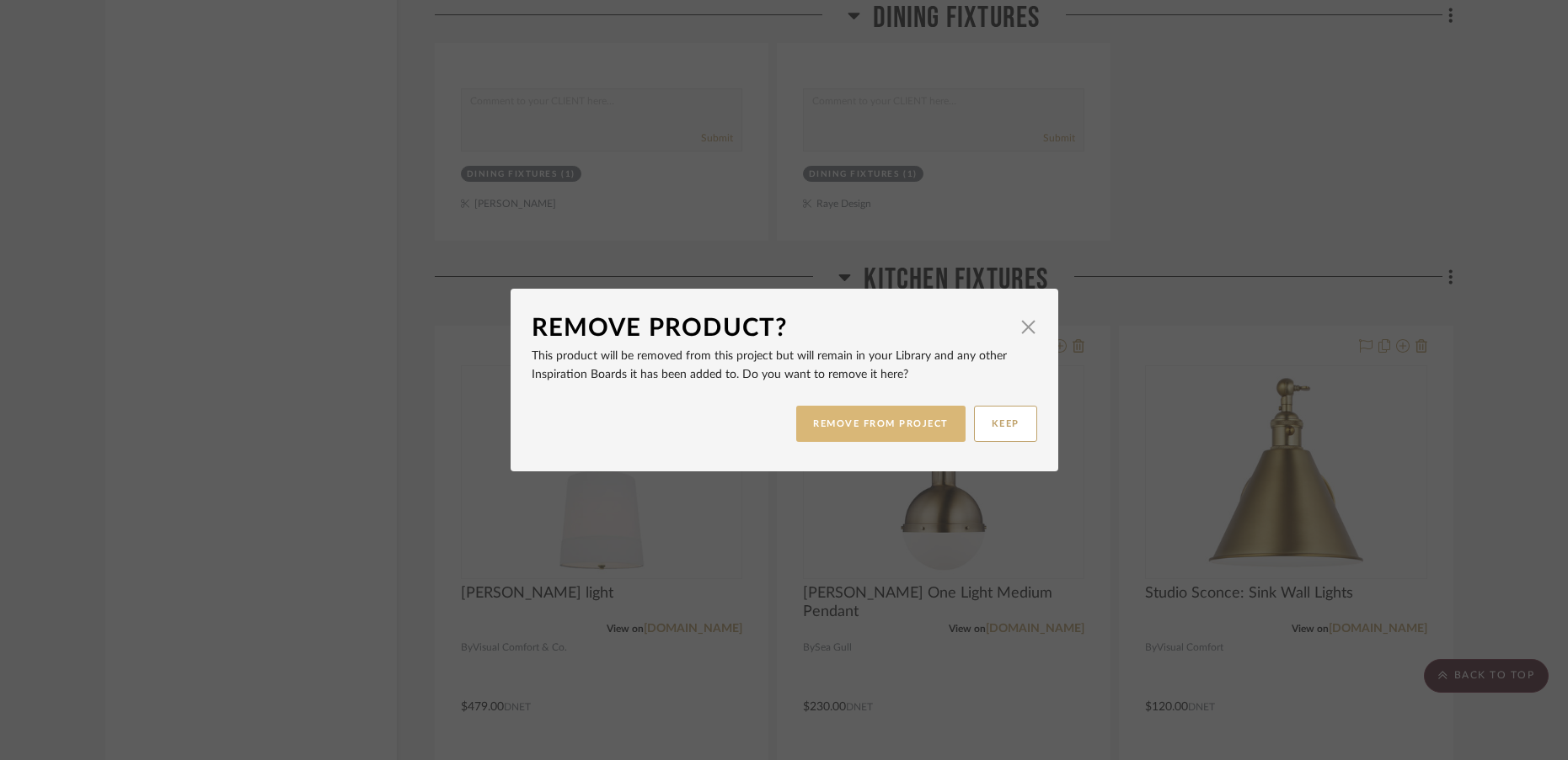
click at [912, 412] on button "REMOVE FROM PROJECT" at bounding box center [880, 424] width 170 height 36
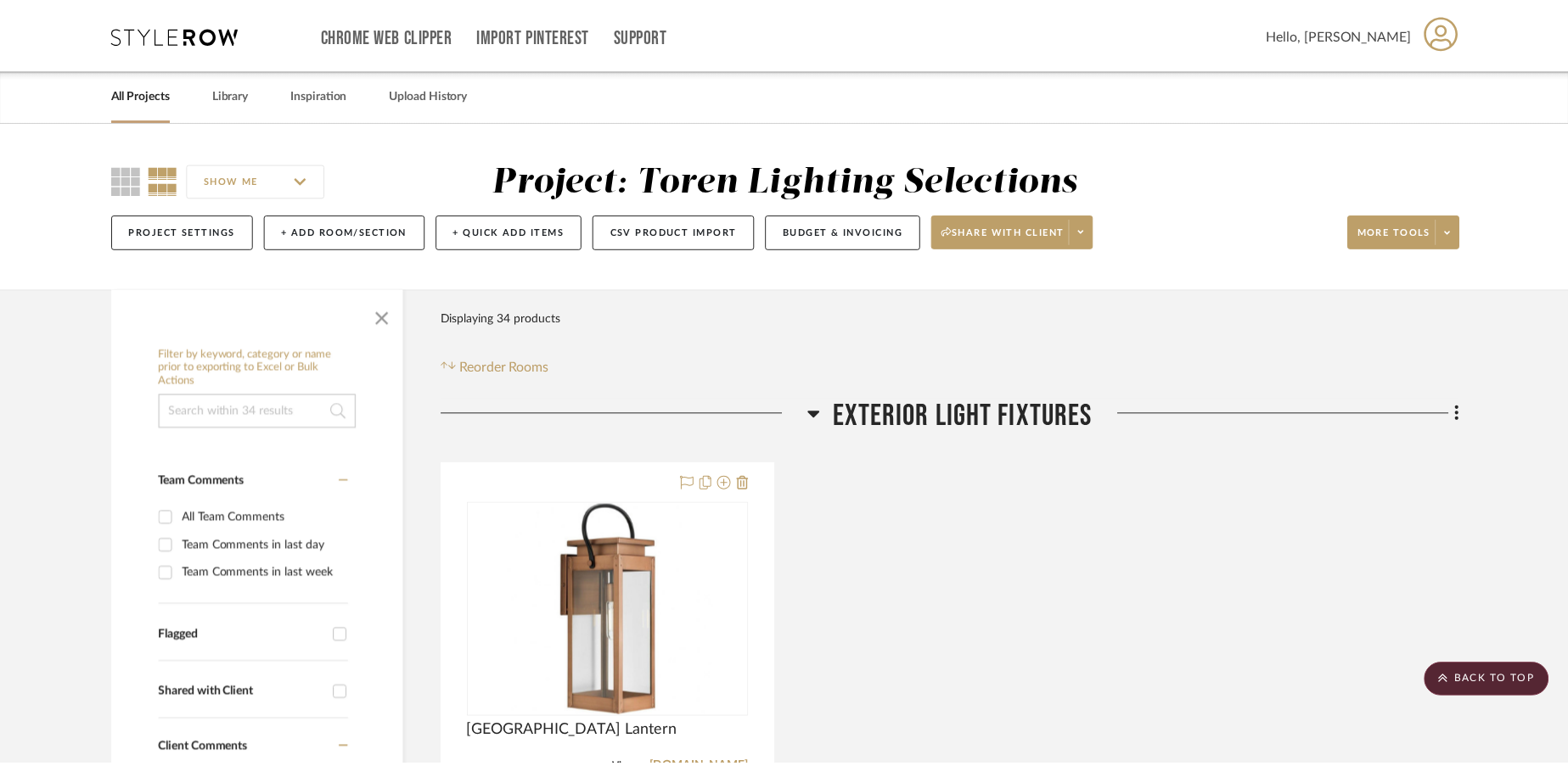
scroll to position [2625, 0]
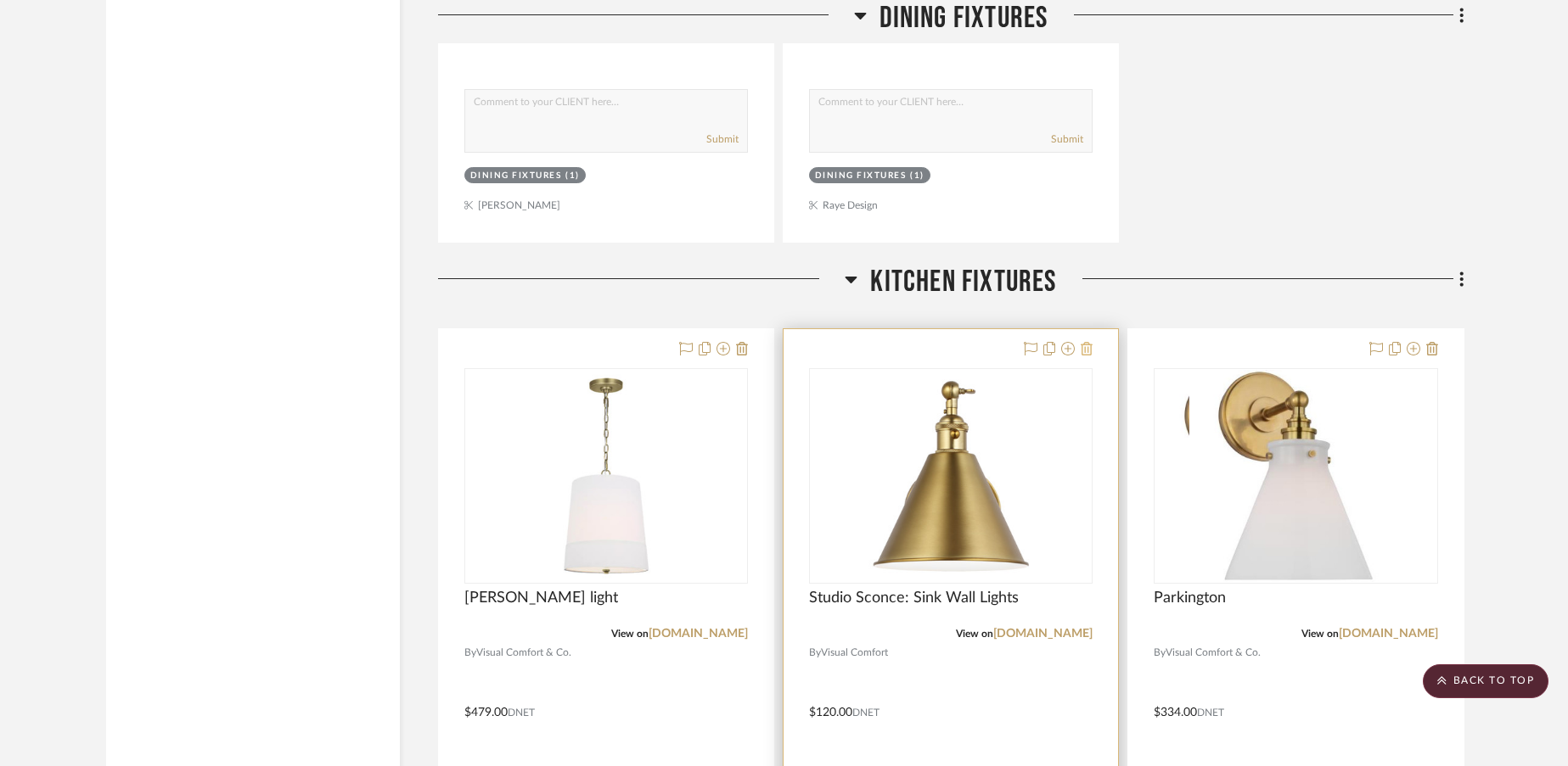
click at [1084, 348] on icon at bounding box center [1086, 348] width 12 height 14
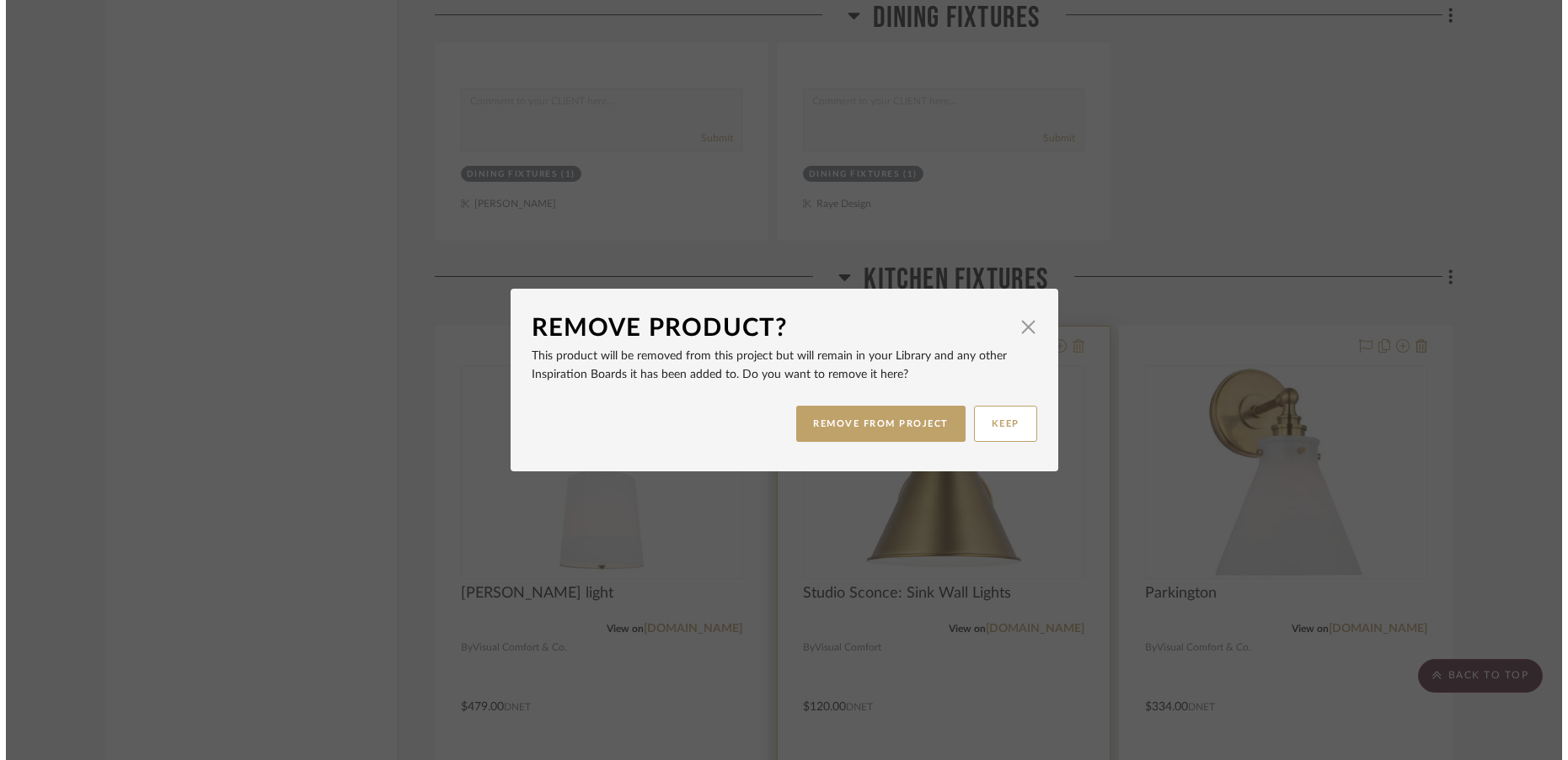
scroll to position [0, 0]
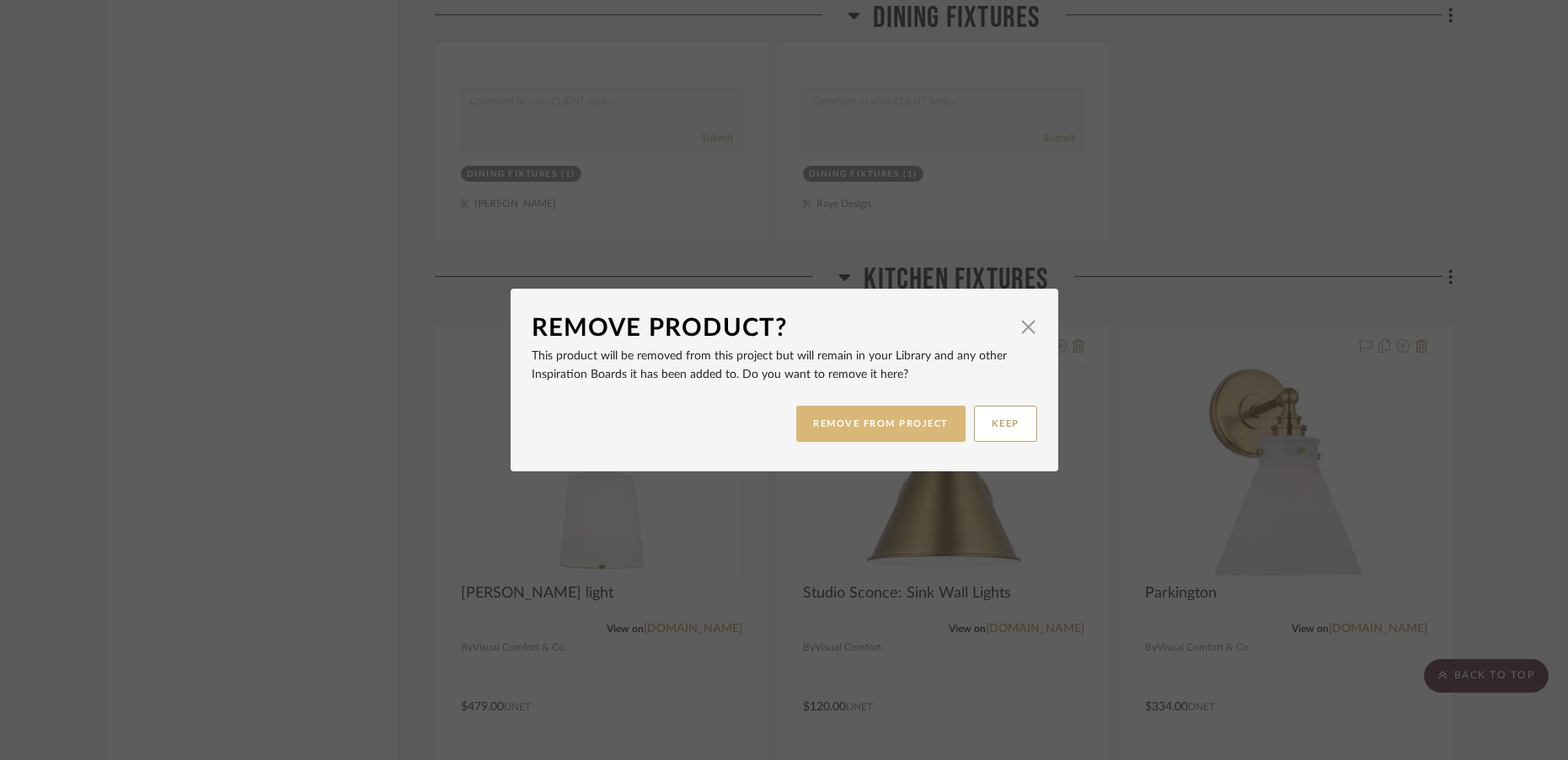
click at [910, 420] on button "REMOVE FROM PROJECT" at bounding box center [880, 424] width 170 height 36
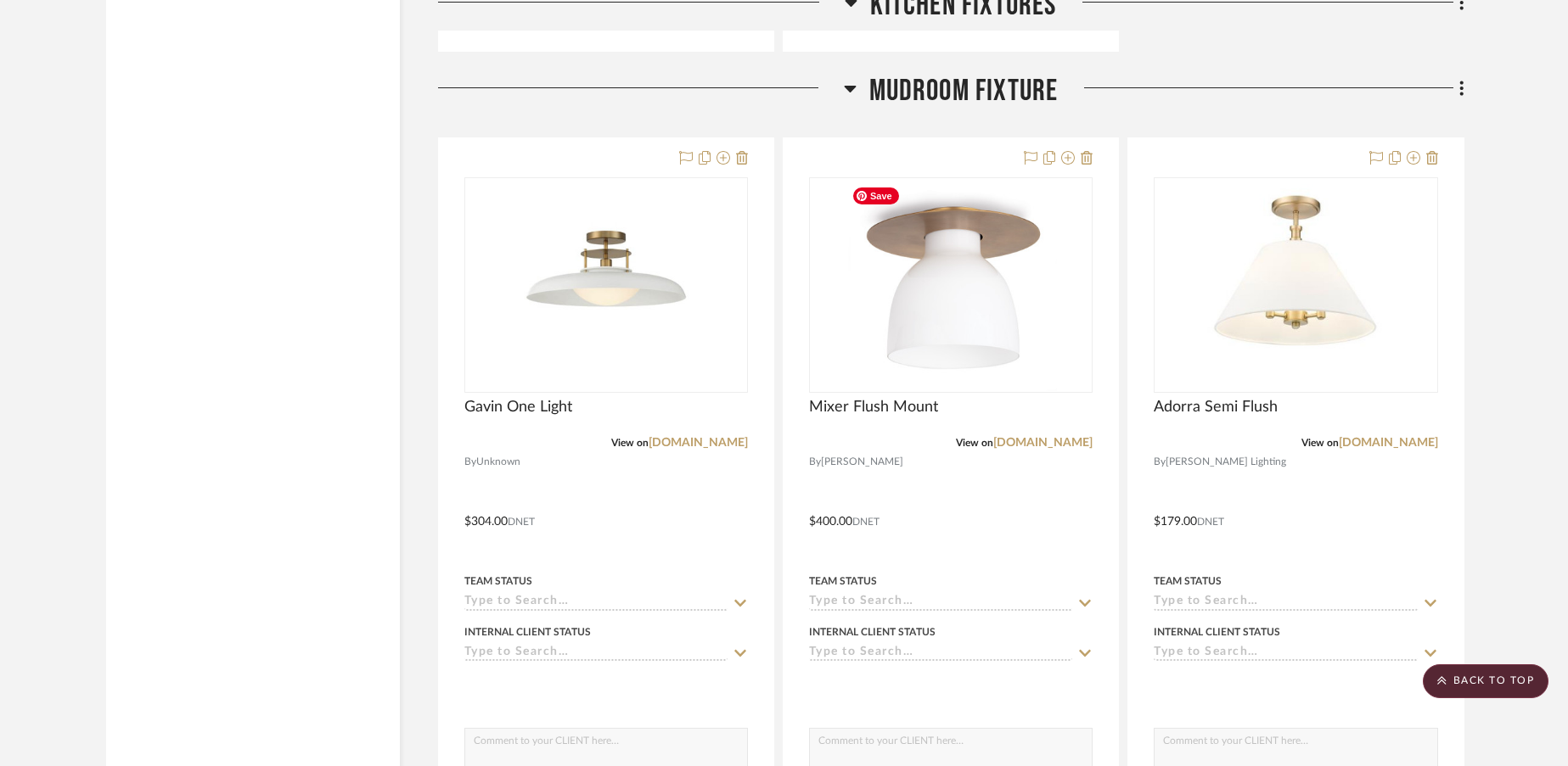
scroll to position [3647, 0]
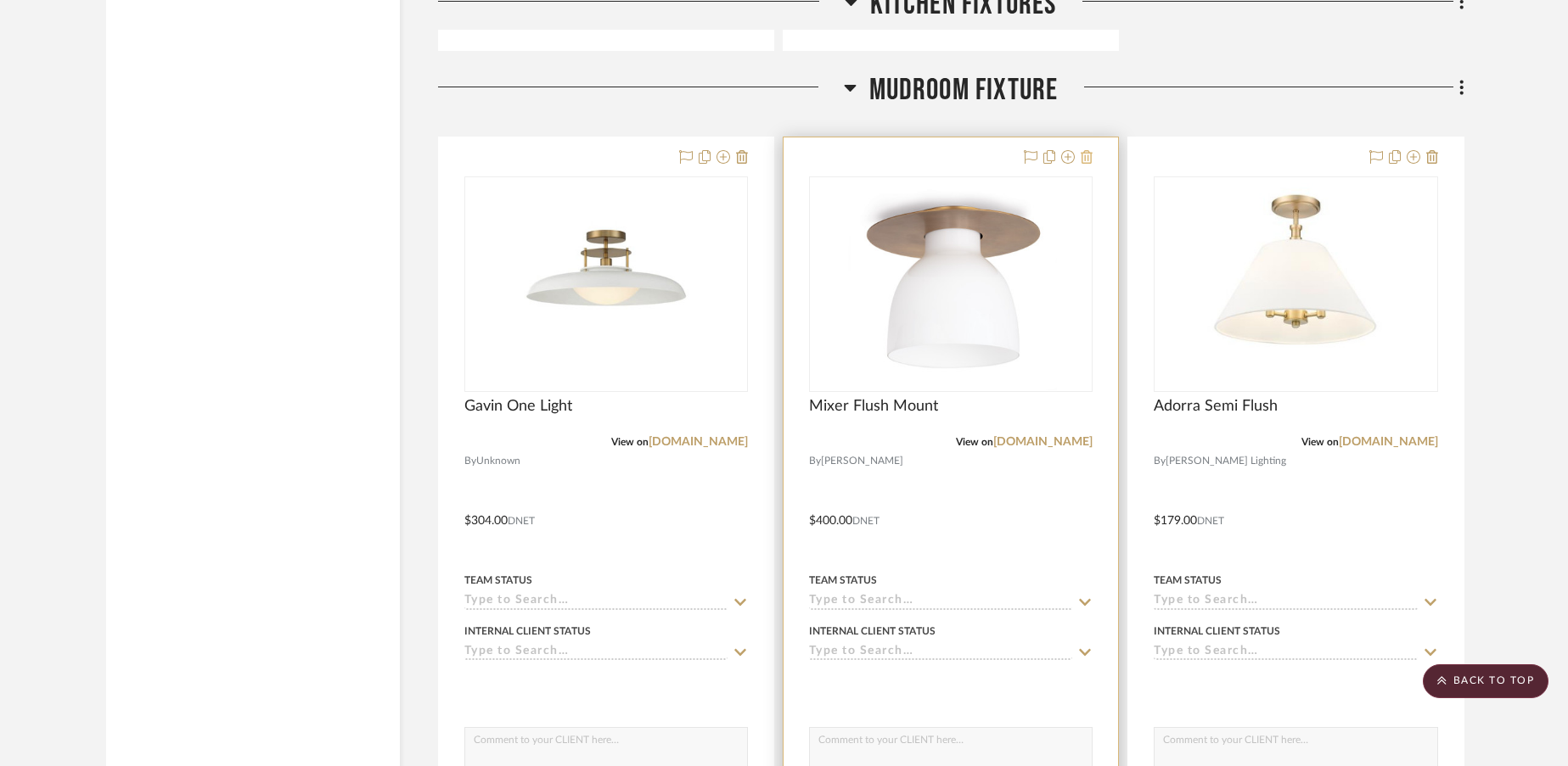
click at [1089, 160] on icon at bounding box center [1086, 157] width 12 height 14
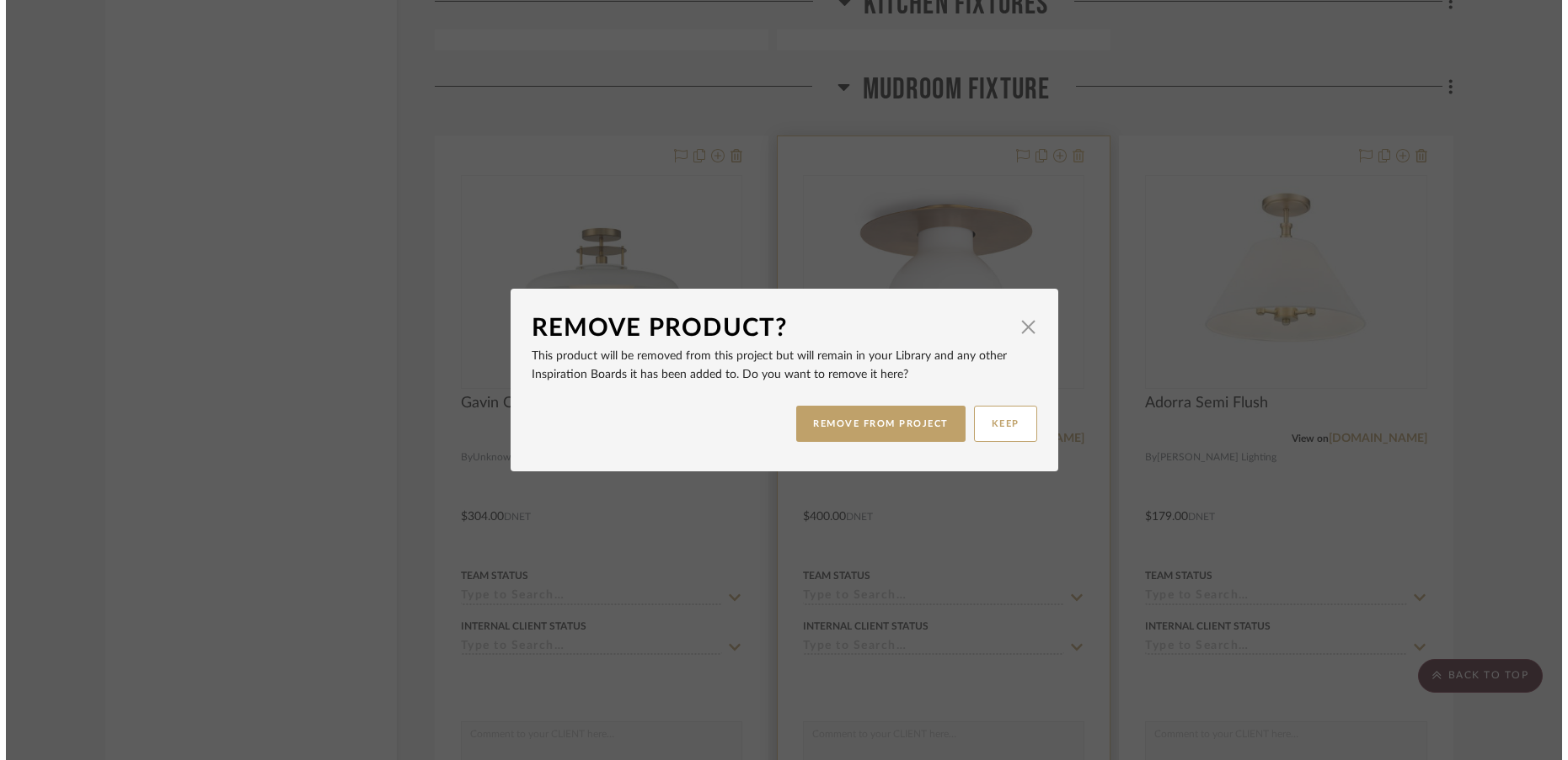
scroll to position [0, 0]
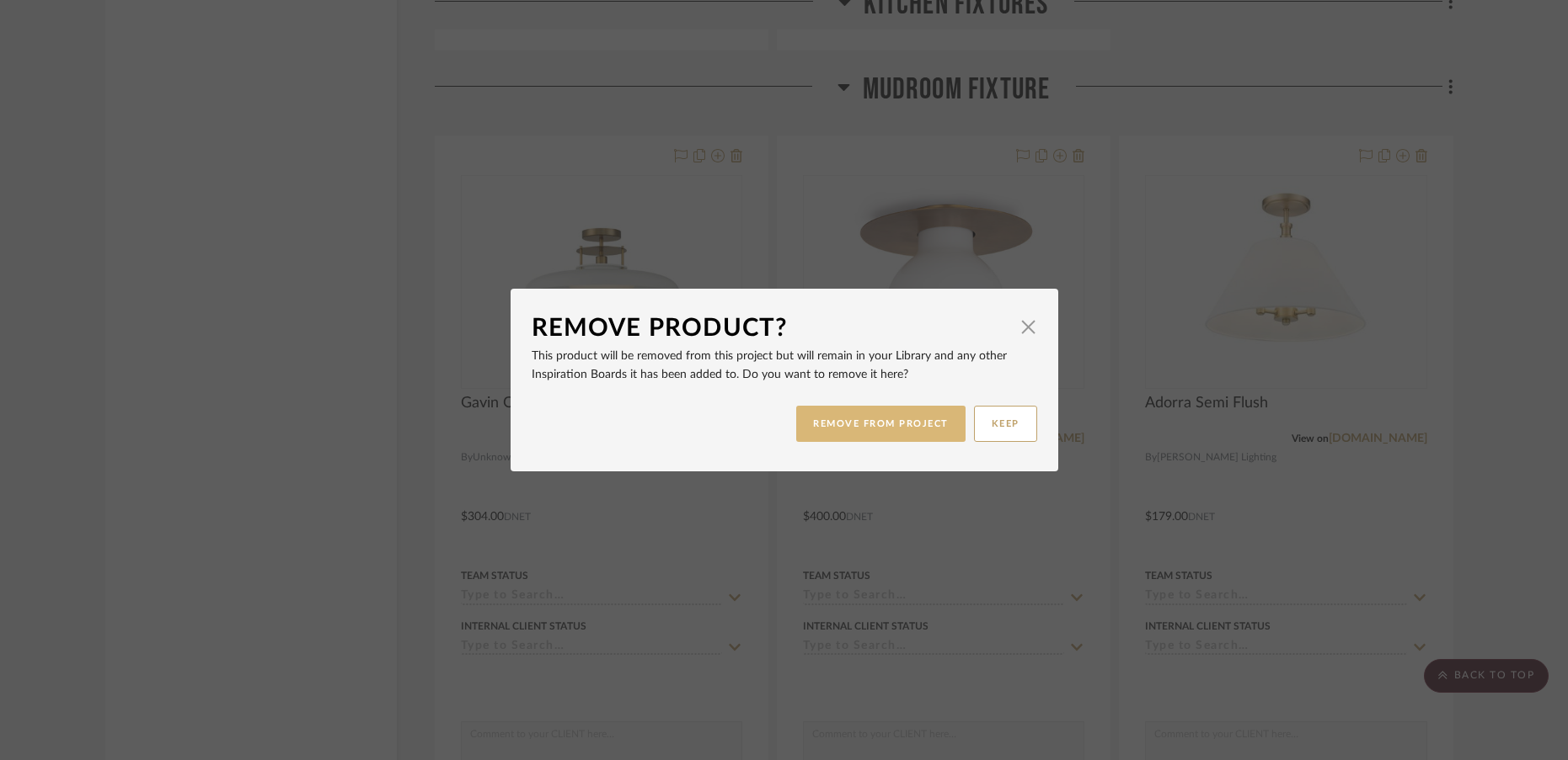
click at [848, 429] on button "REMOVE FROM PROJECT" at bounding box center [880, 424] width 170 height 36
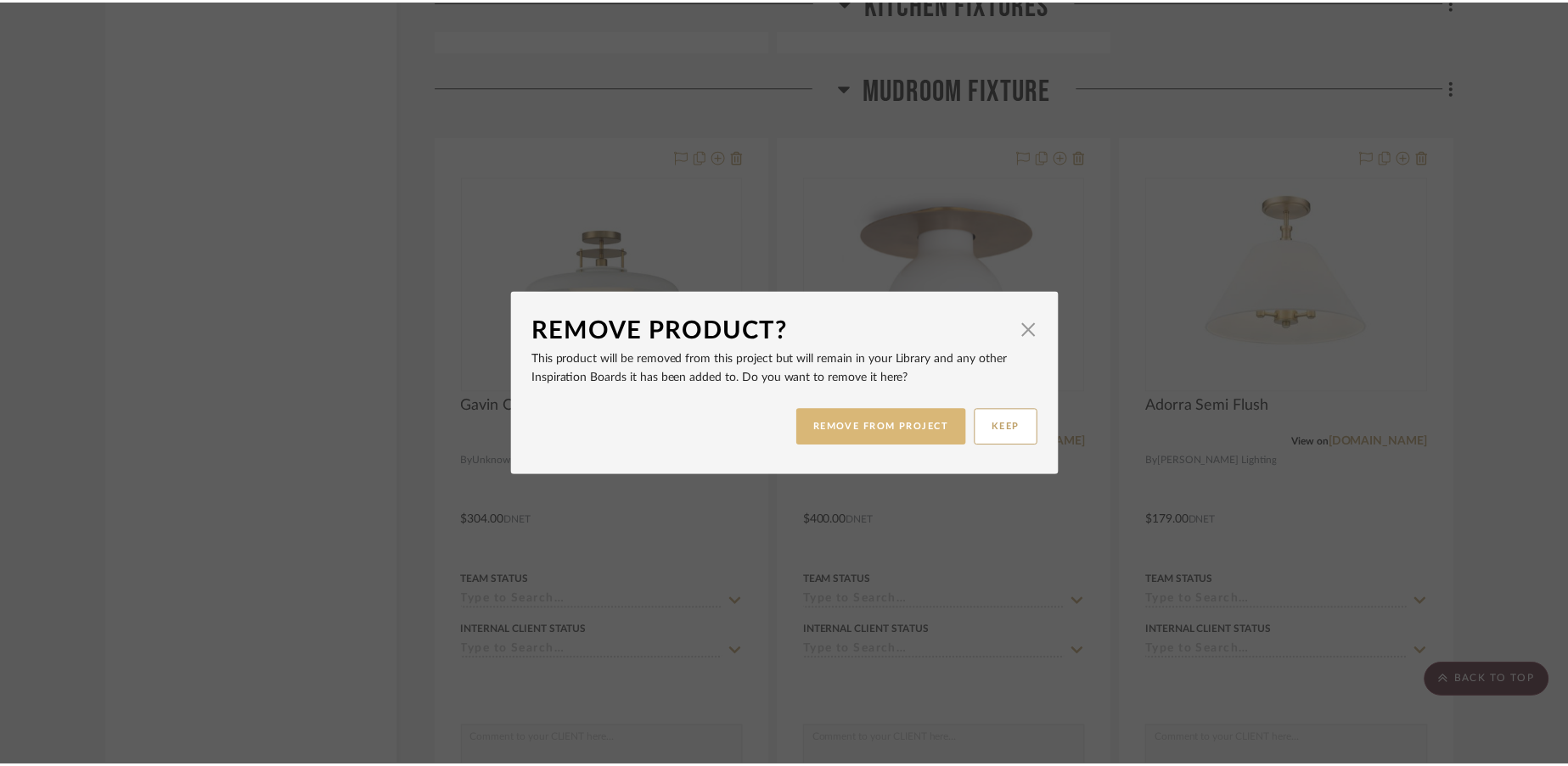
scroll to position [3647, 0]
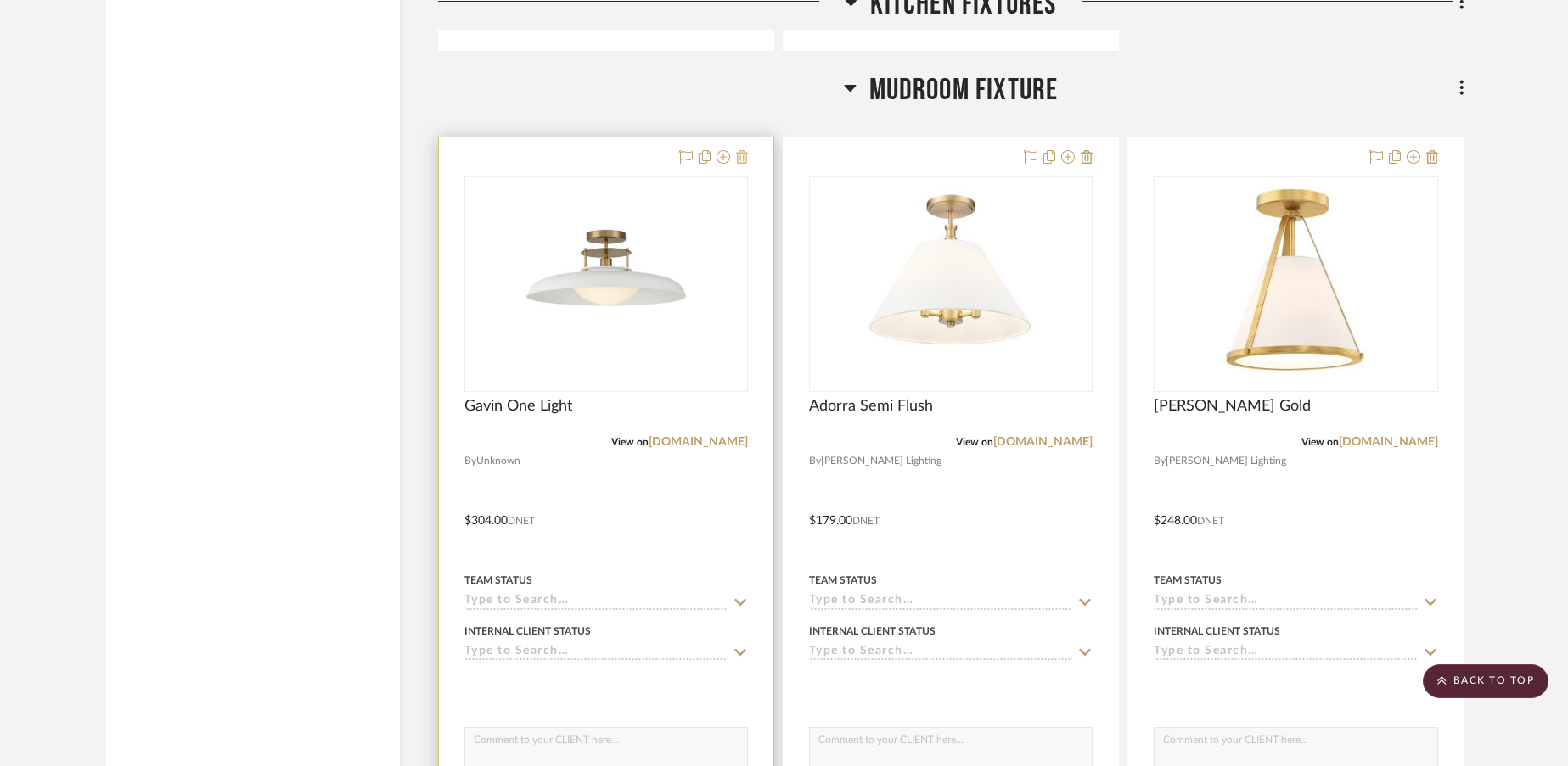
click at [742, 157] on icon at bounding box center [742, 157] width 12 height 14
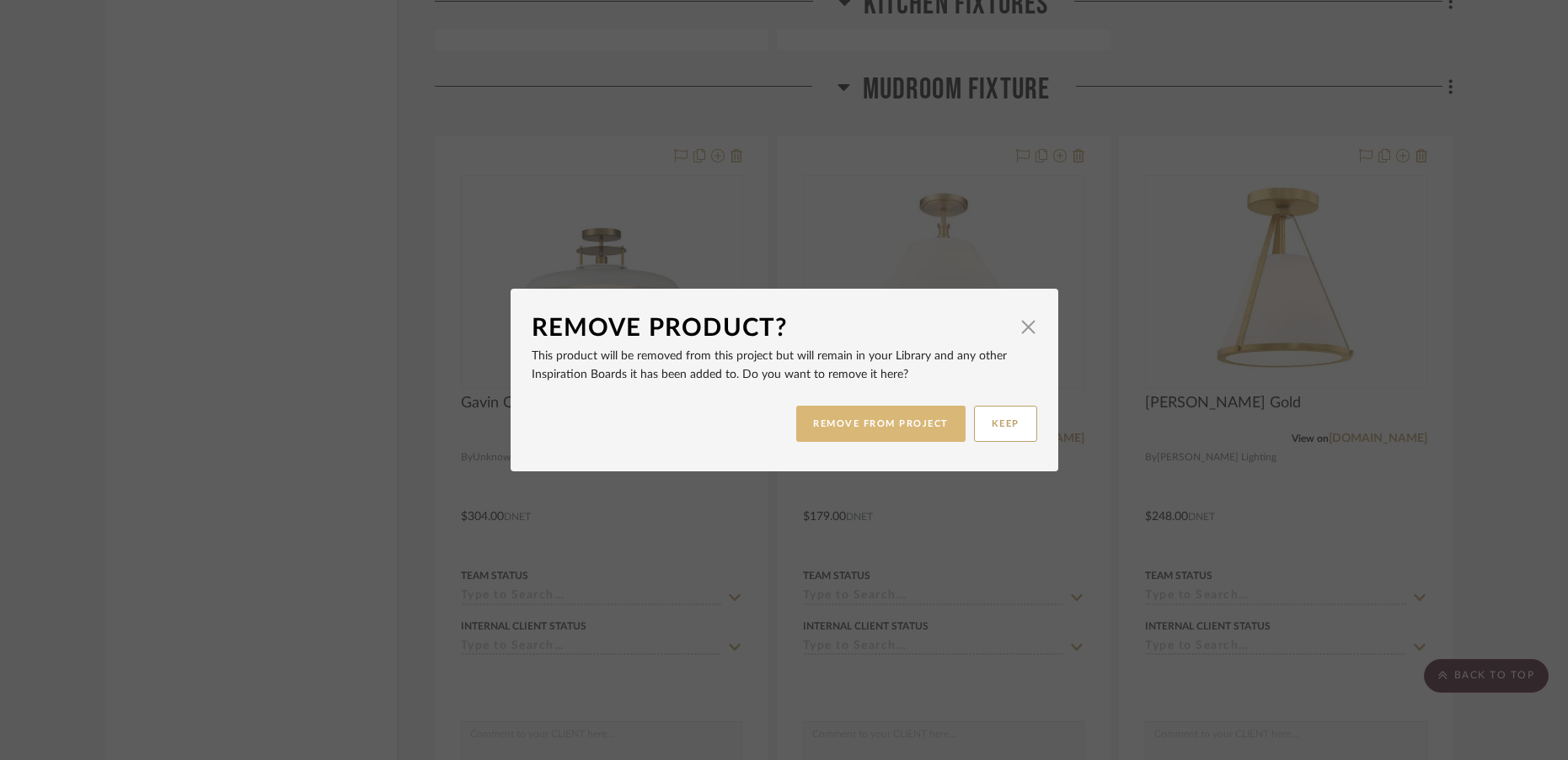
click at [914, 422] on button "REMOVE FROM PROJECT" at bounding box center [880, 424] width 170 height 36
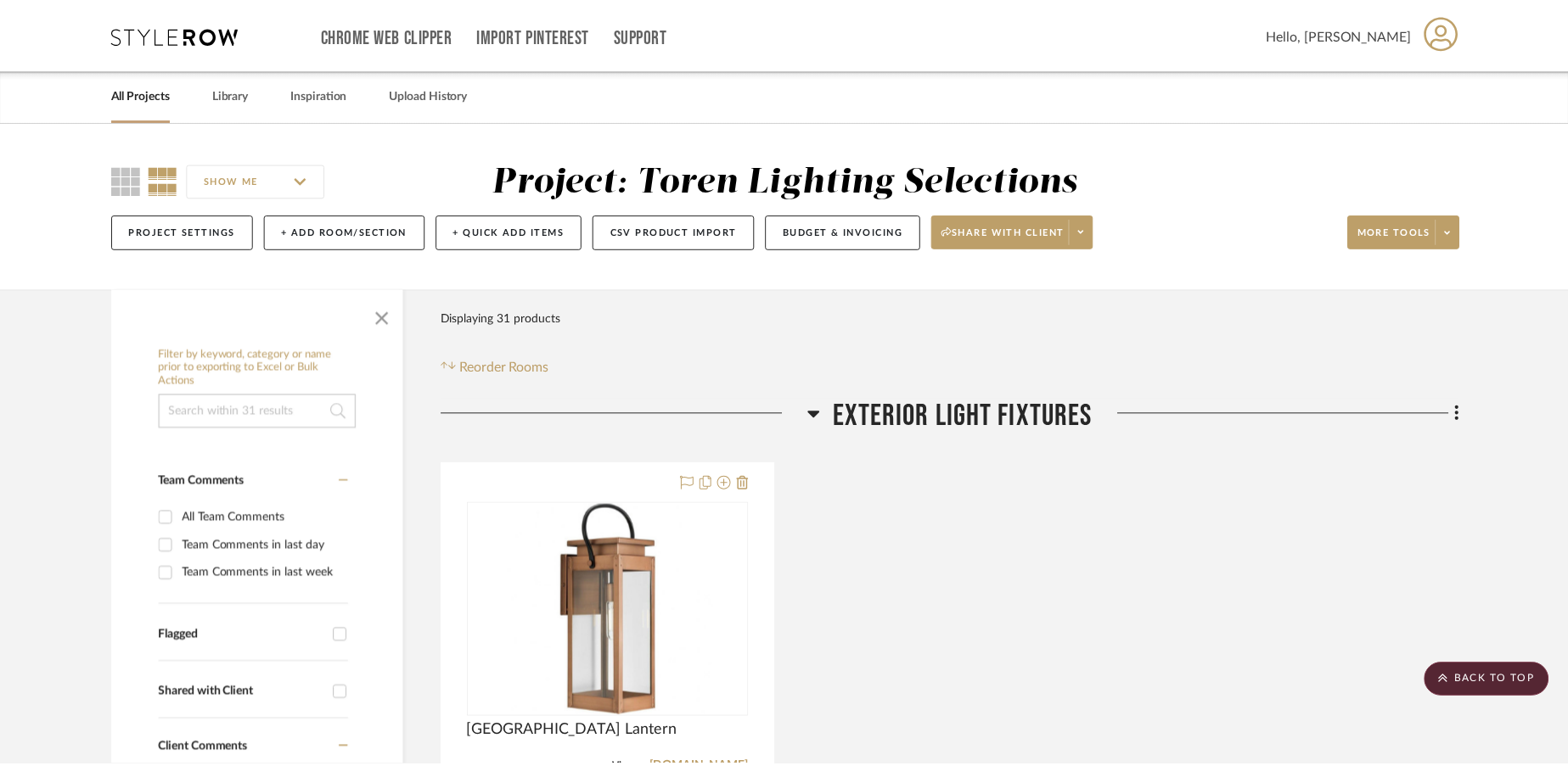
scroll to position [3647, 0]
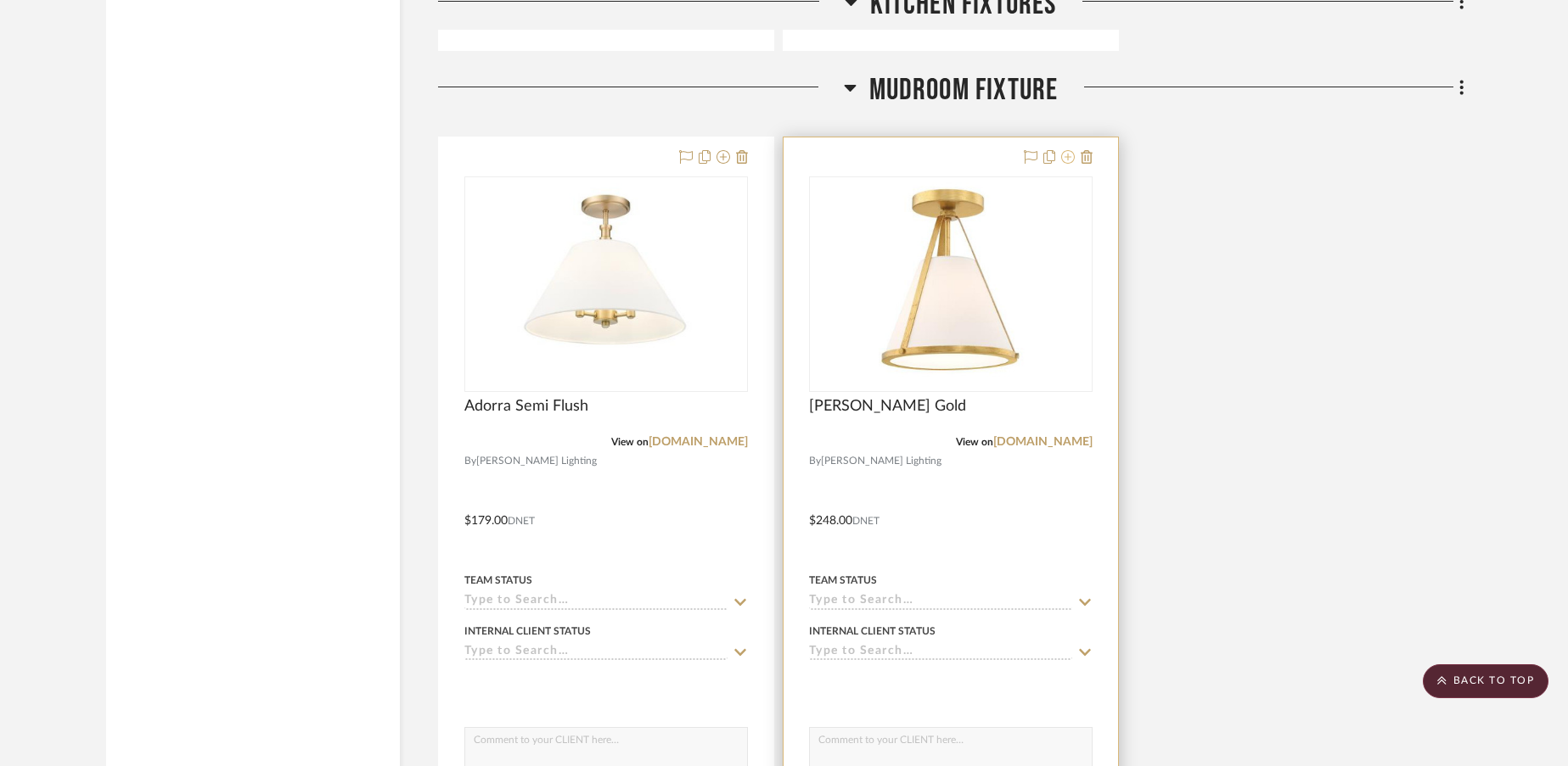
click at [1068, 160] on icon at bounding box center [1068, 157] width 14 height 14
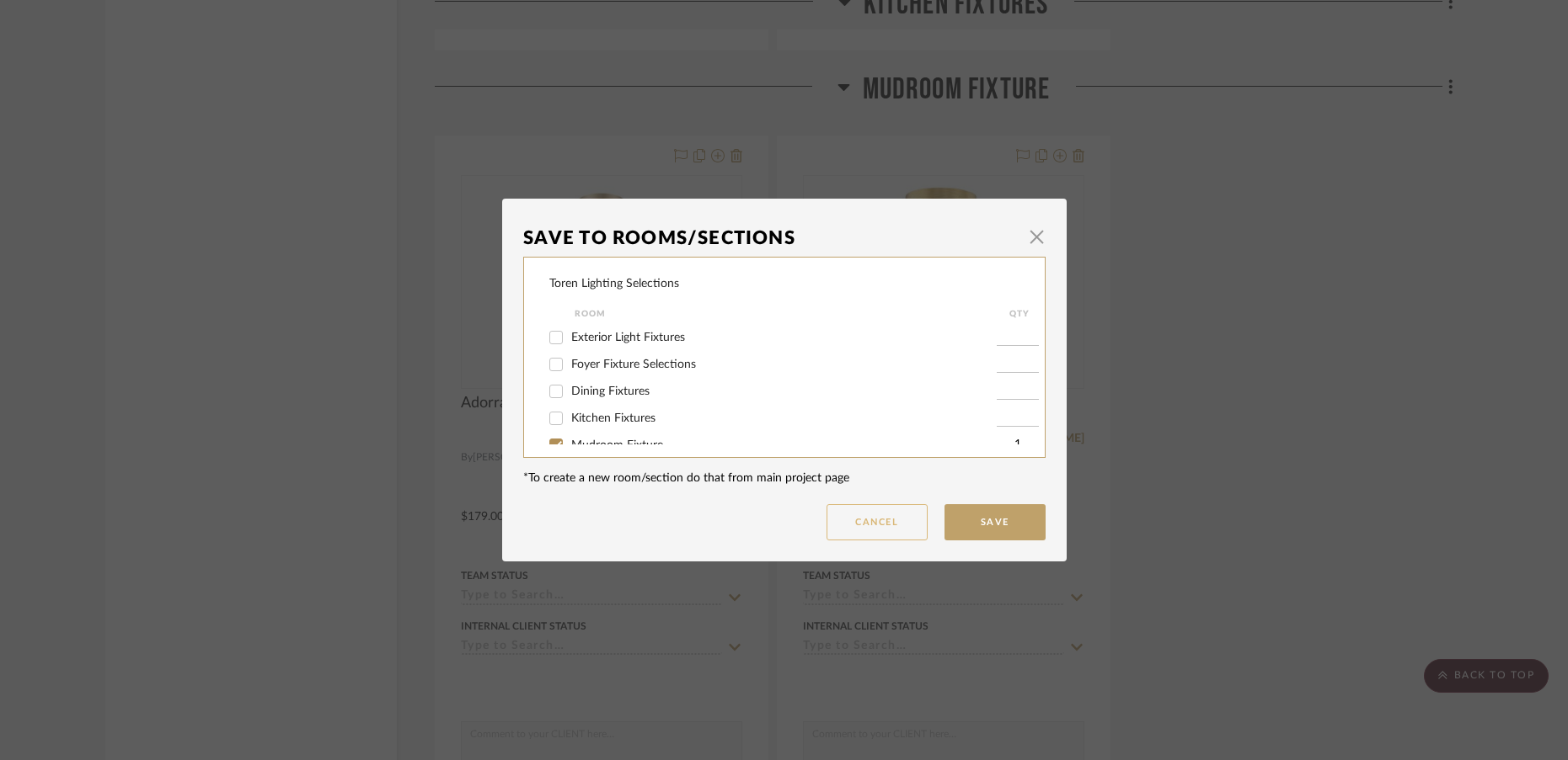
click at [896, 525] on button "Cancel" at bounding box center [876, 522] width 101 height 36
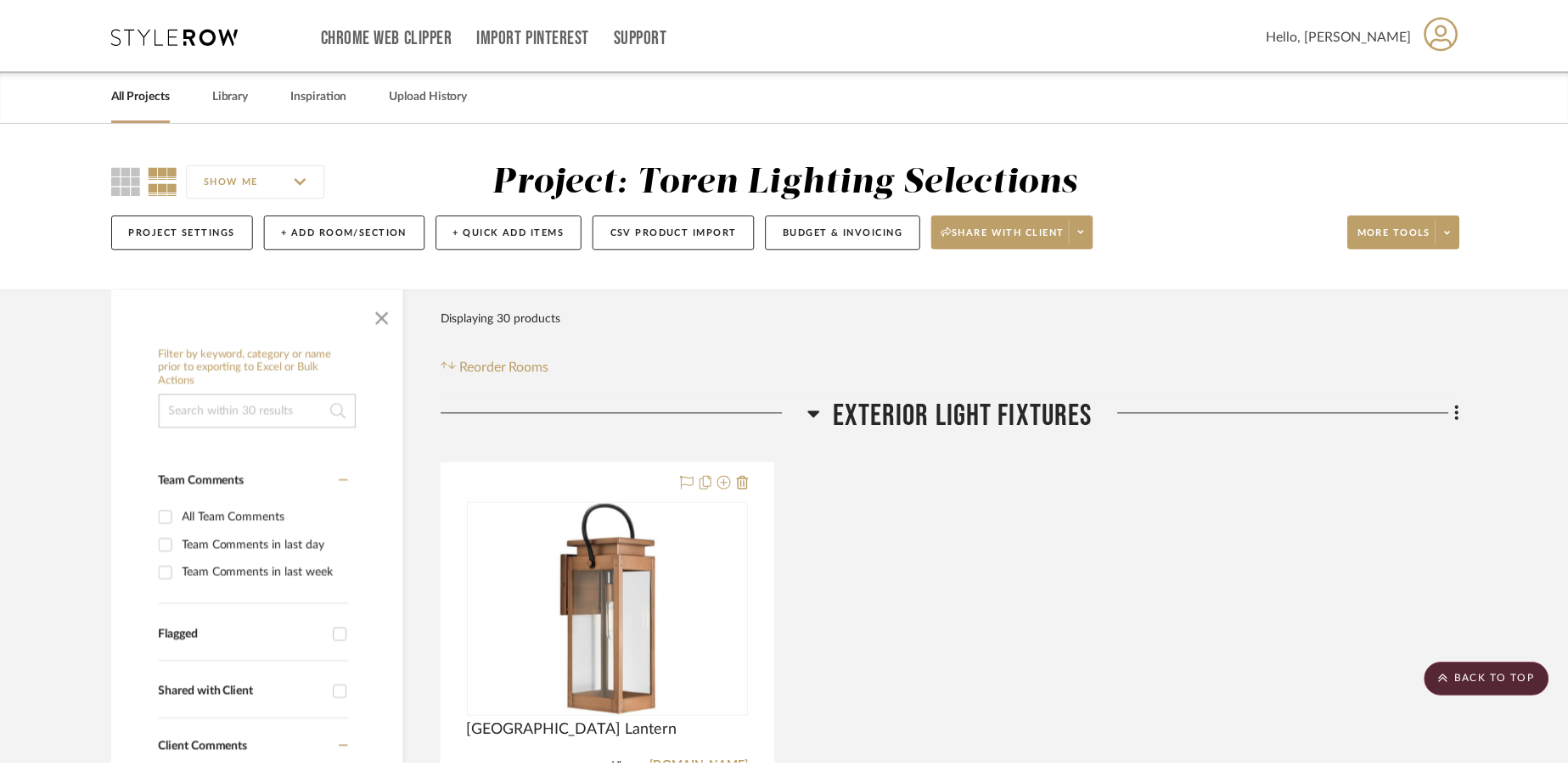
scroll to position [3647, 0]
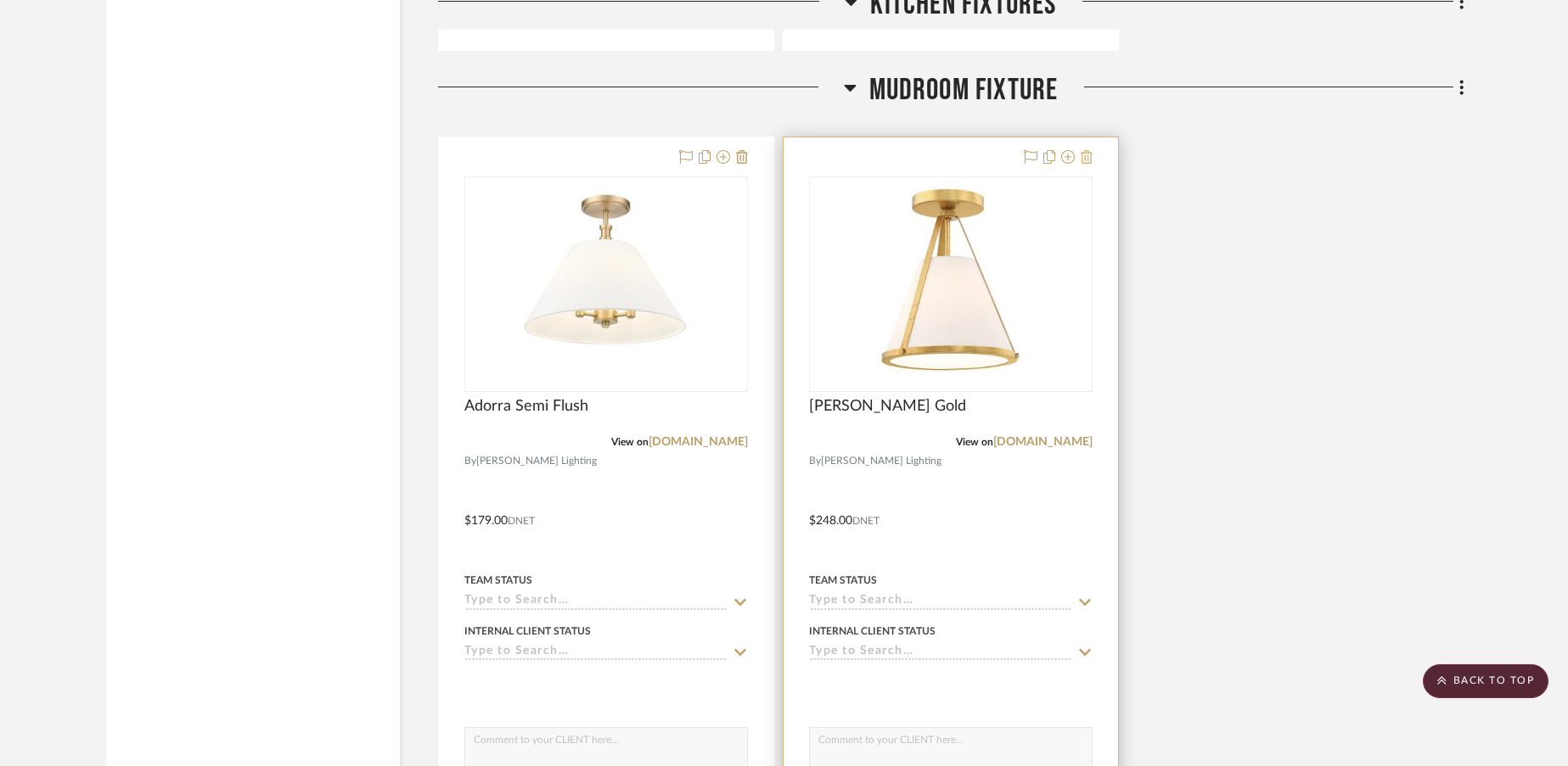
click at [1088, 163] on icon at bounding box center [1086, 157] width 12 height 14
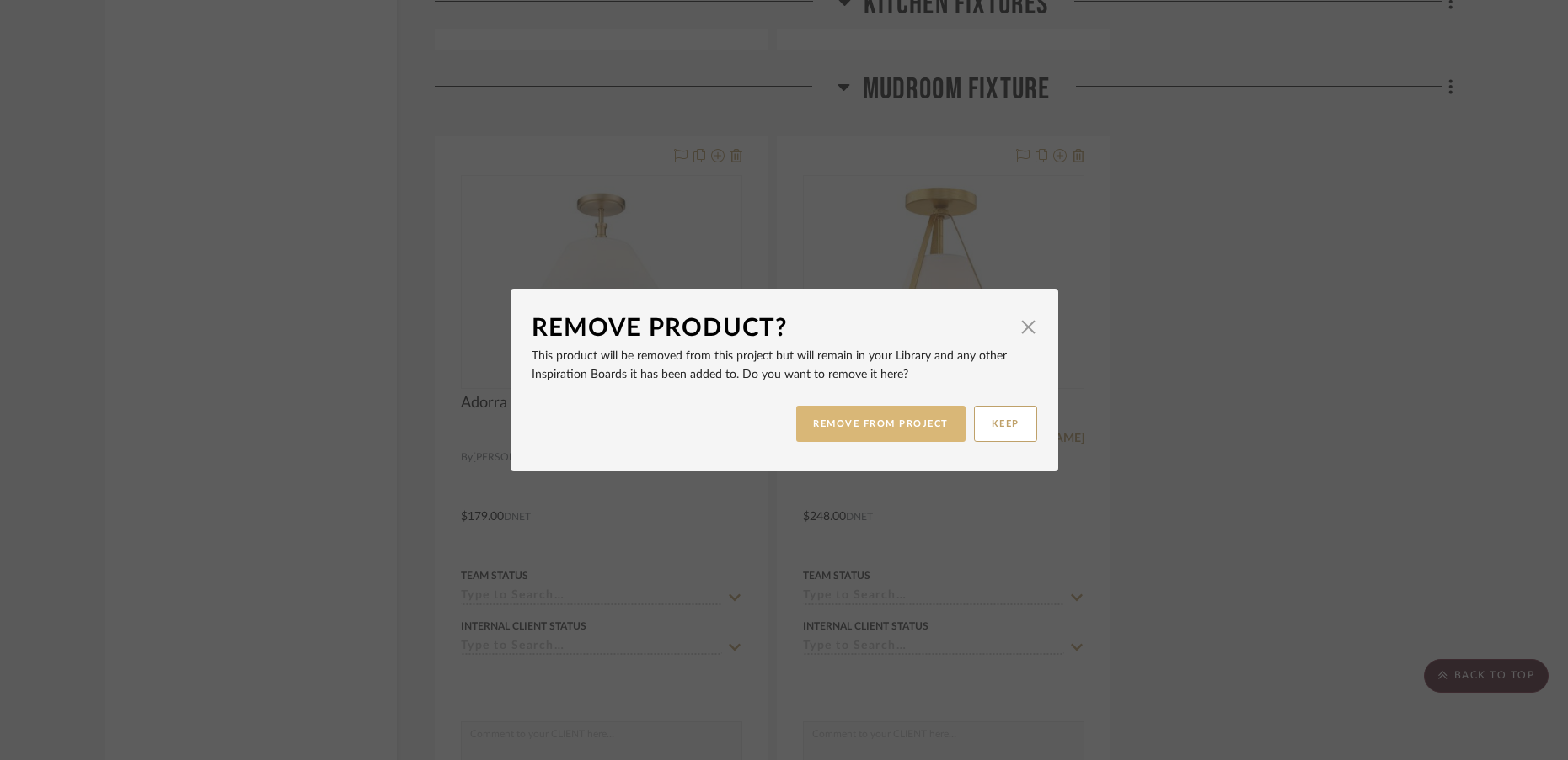
click at [900, 424] on button "REMOVE FROM PROJECT" at bounding box center [880, 424] width 170 height 36
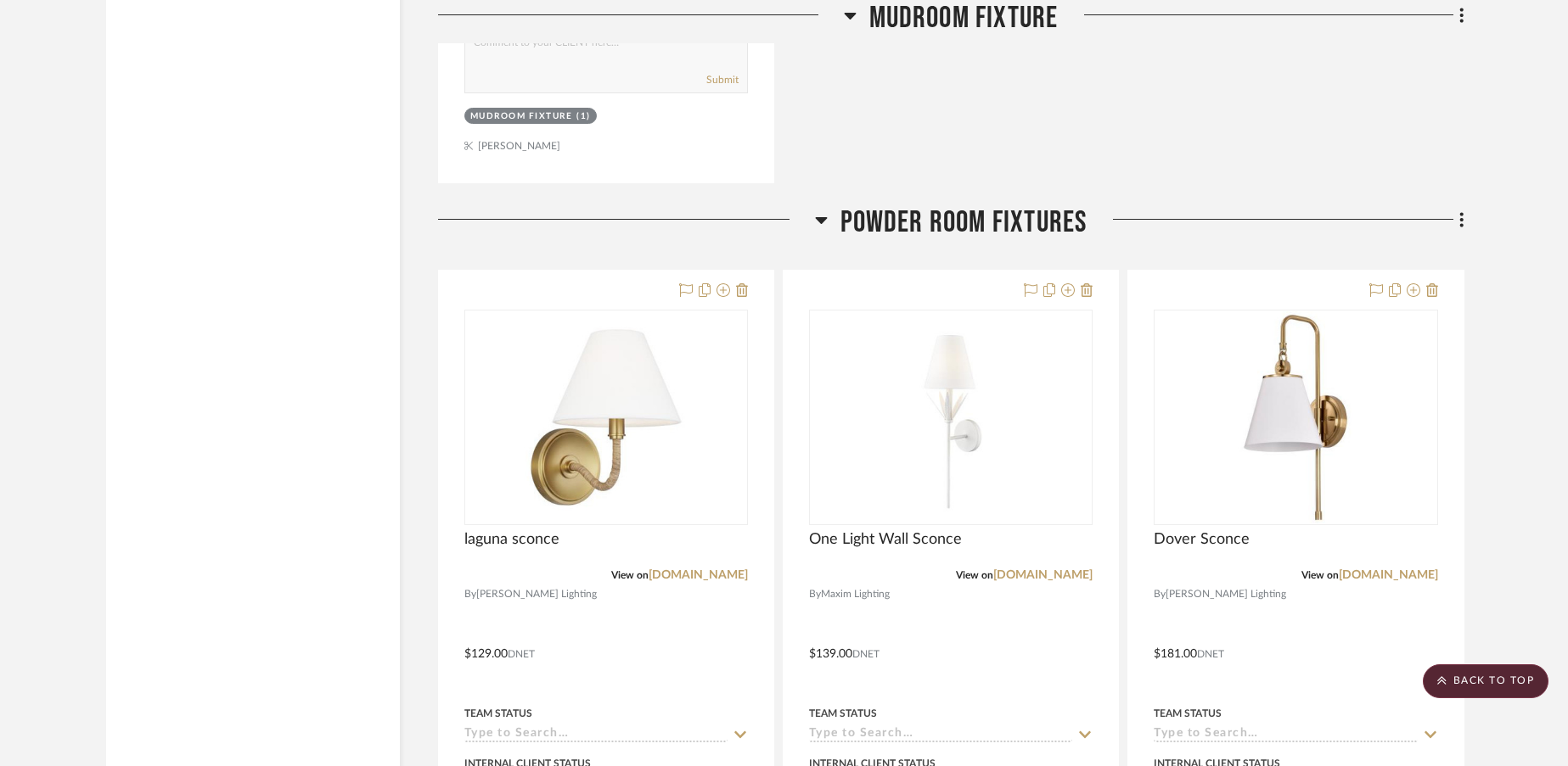
scroll to position [4347, 0]
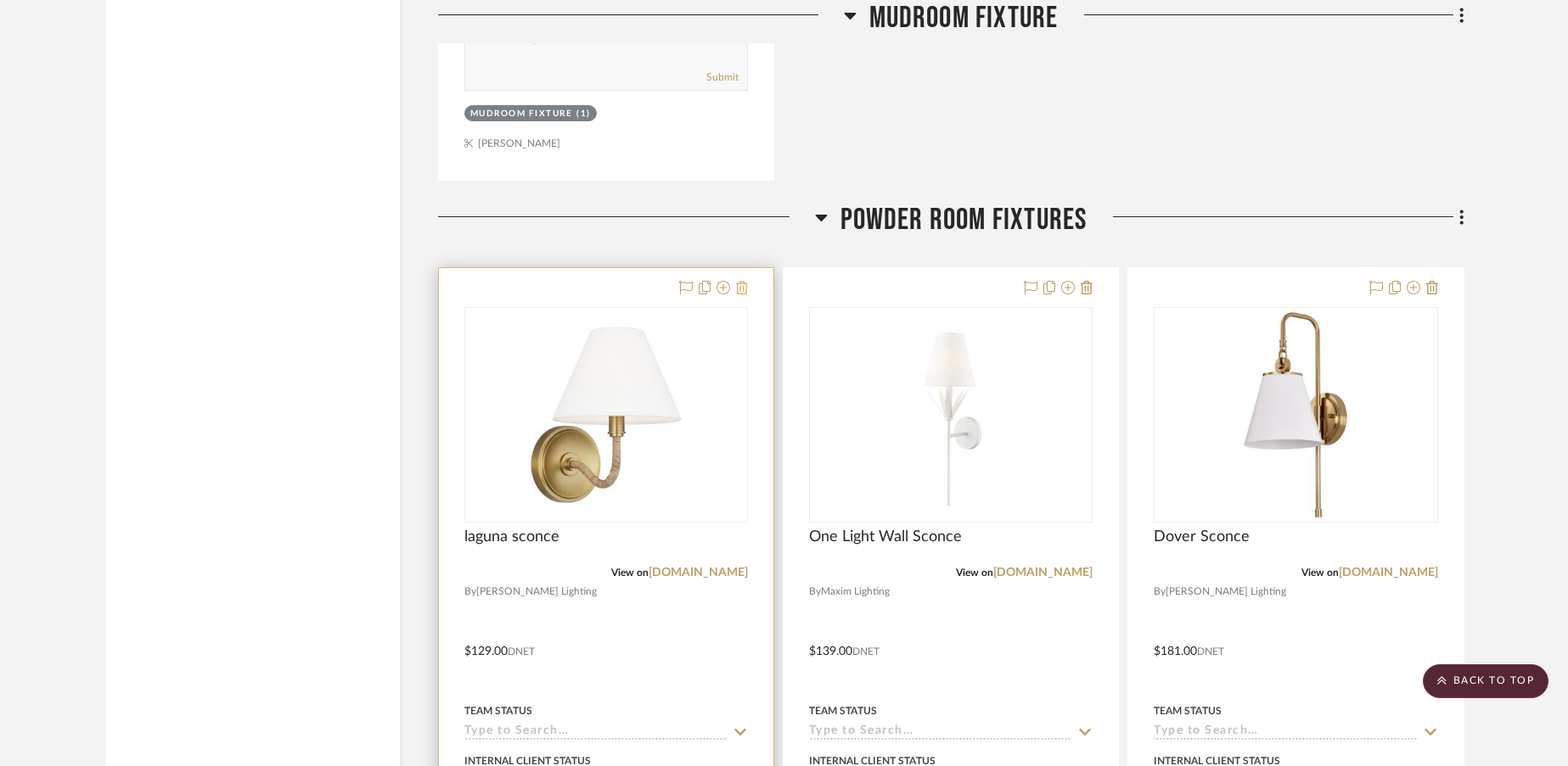
click at [745, 292] on icon at bounding box center [742, 288] width 12 height 14
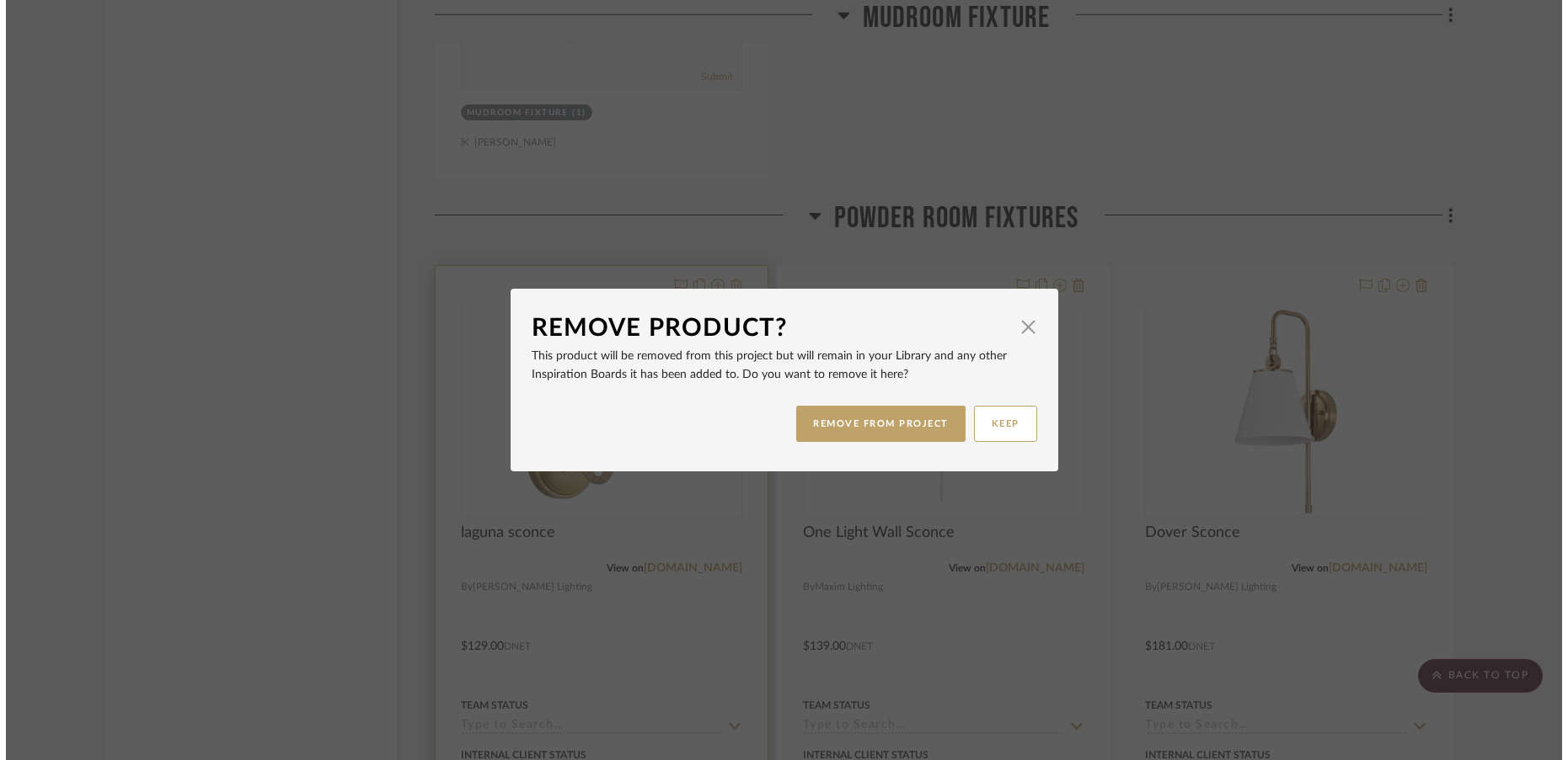
scroll to position [0, 0]
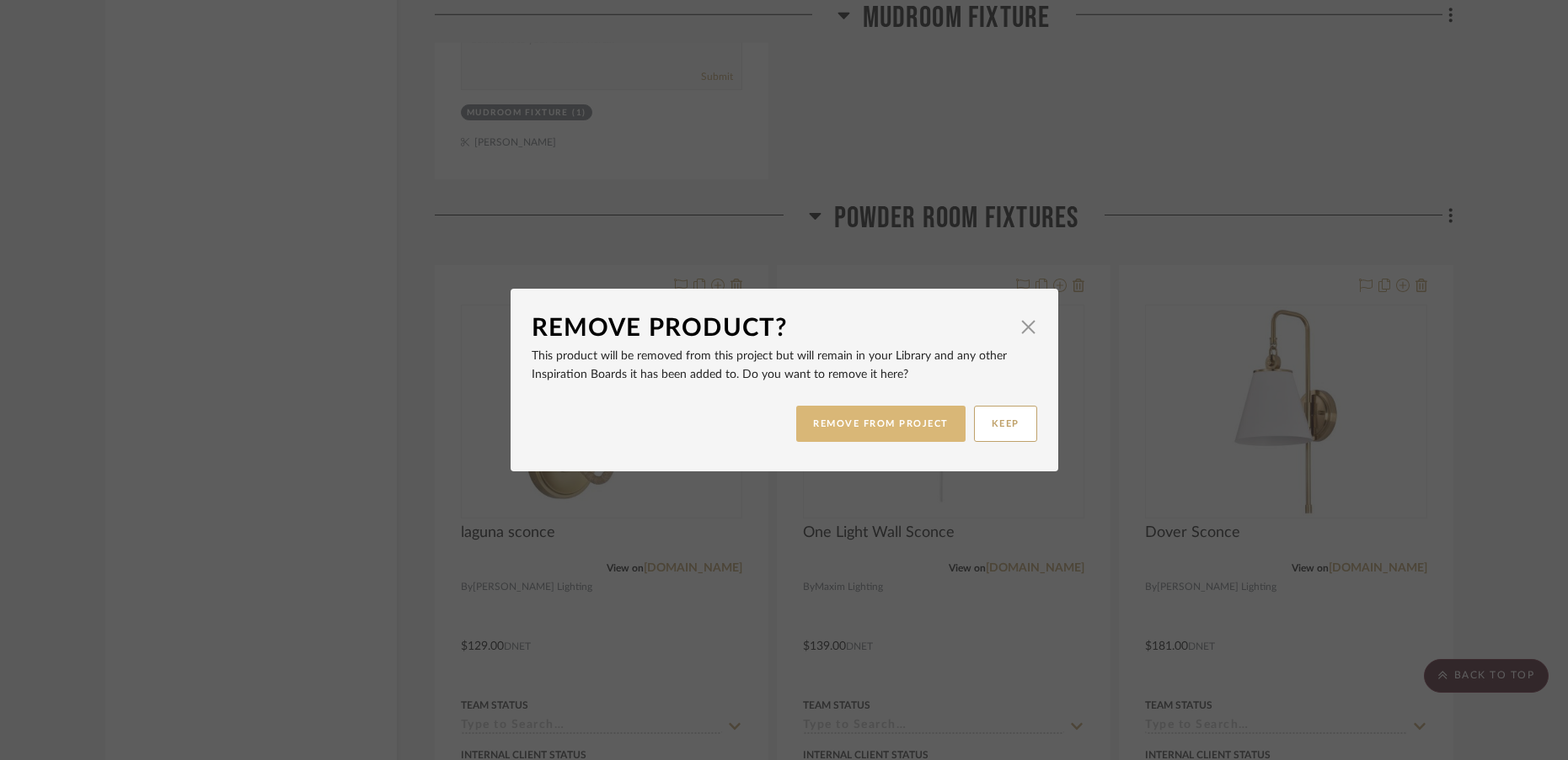
click at [831, 419] on button "REMOVE FROM PROJECT" at bounding box center [880, 424] width 170 height 36
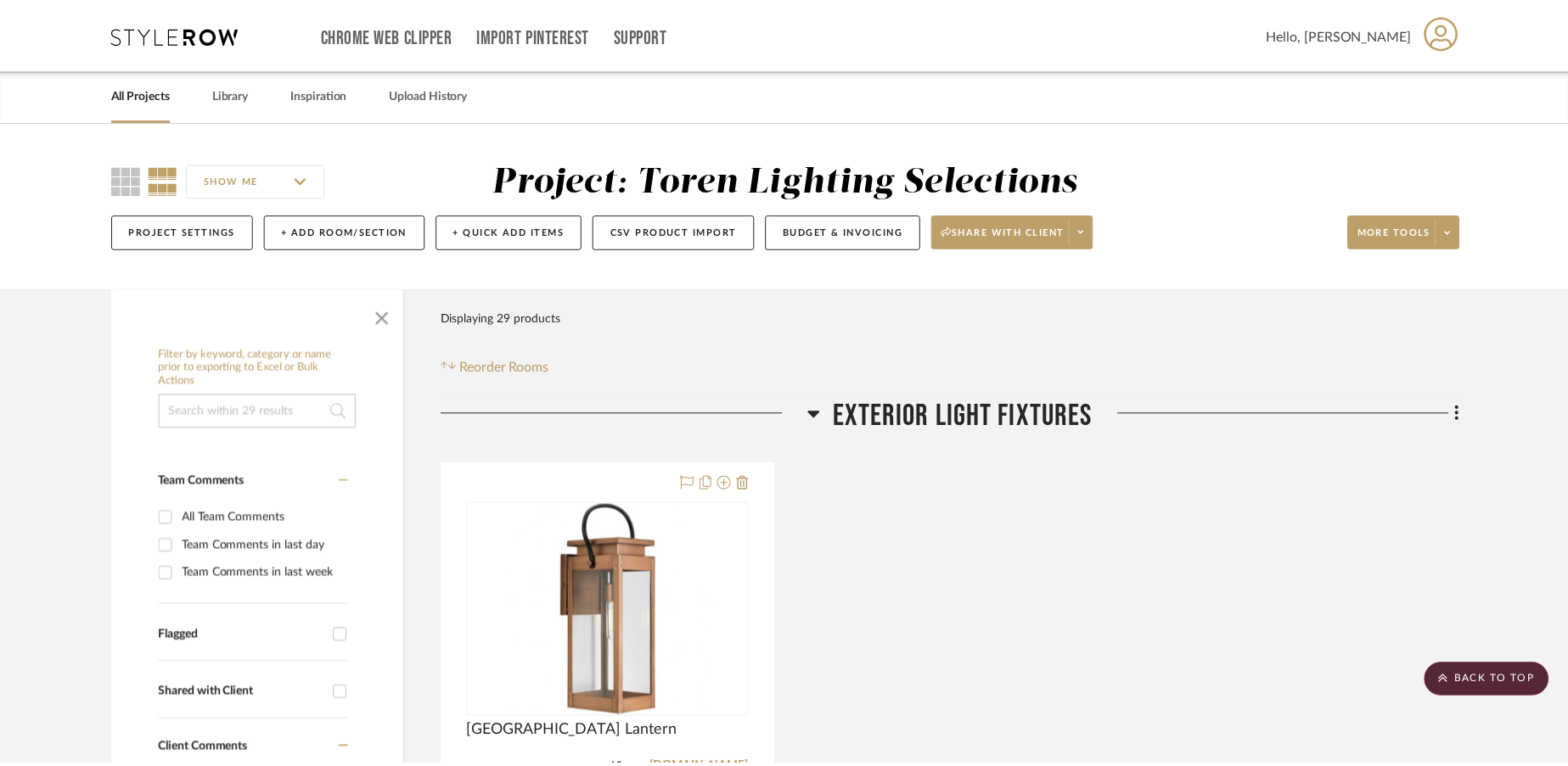
scroll to position [4347, 0]
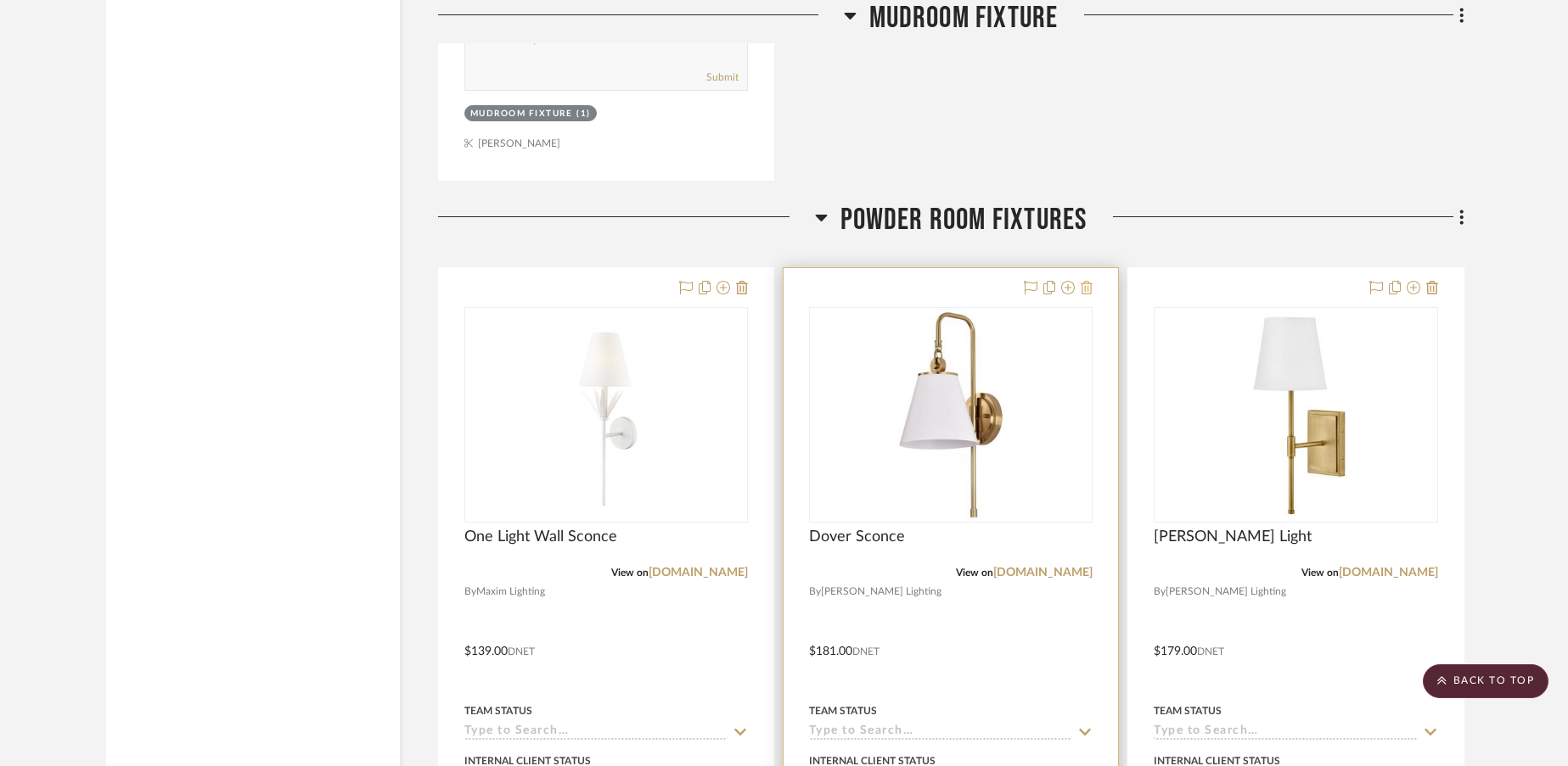
click at [1088, 286] on icon at bounding box center [1086, 288] width 12 height 14
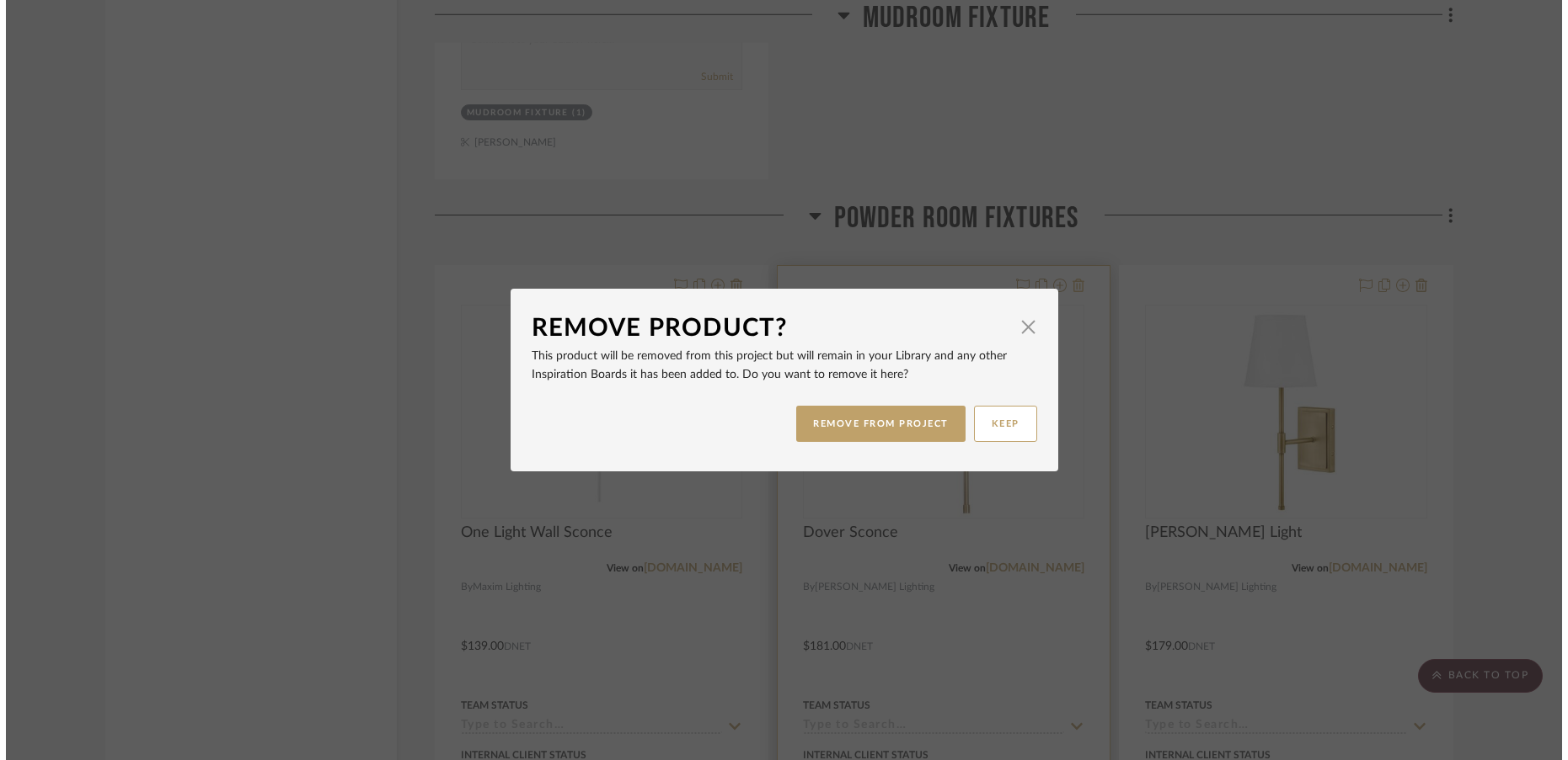
scroll to position [0, 0]
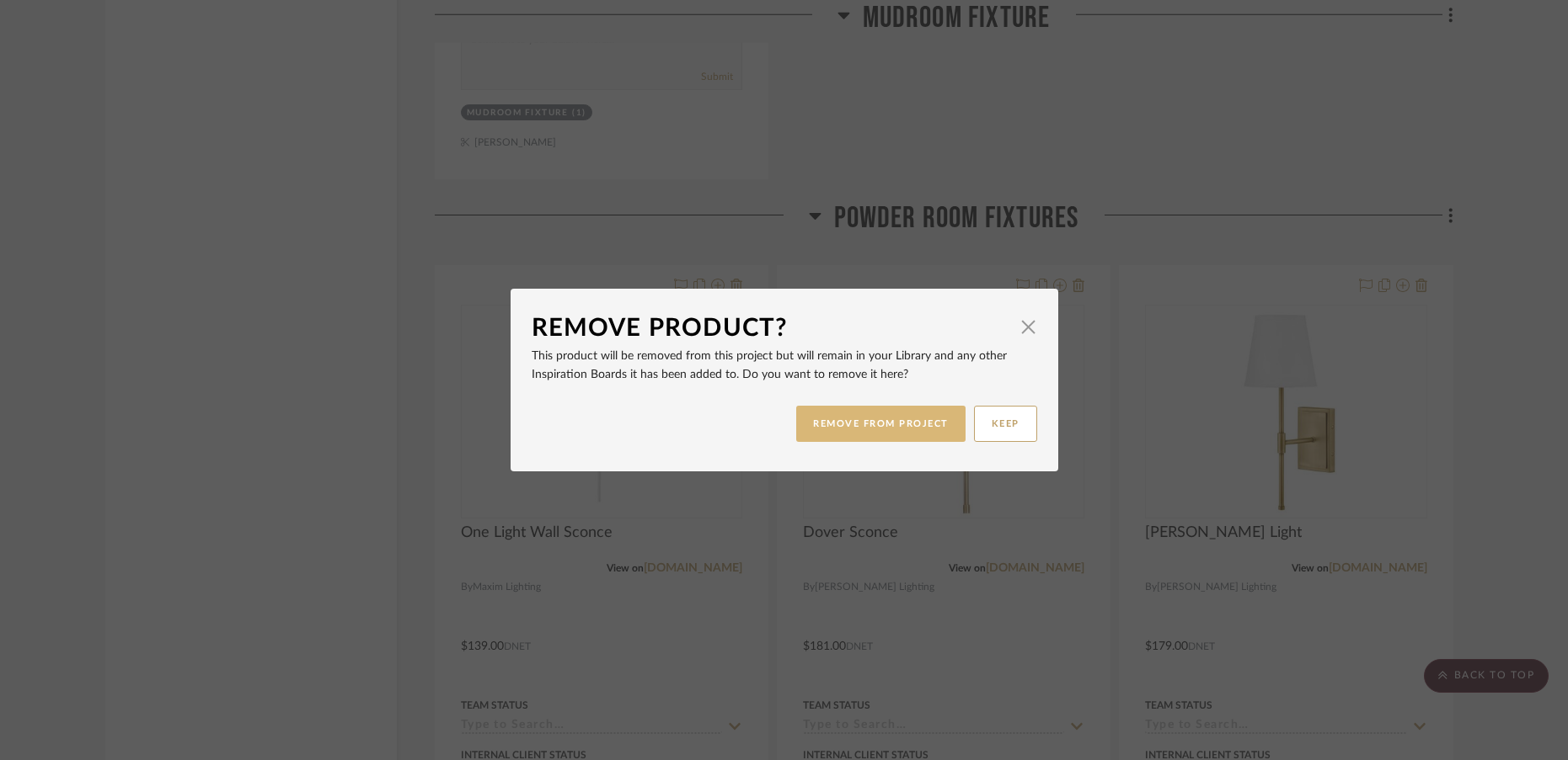
click at [860, 427] on button "REMOVE FROM PROJECT" at bounding box center [880, 424] width 170 height 36
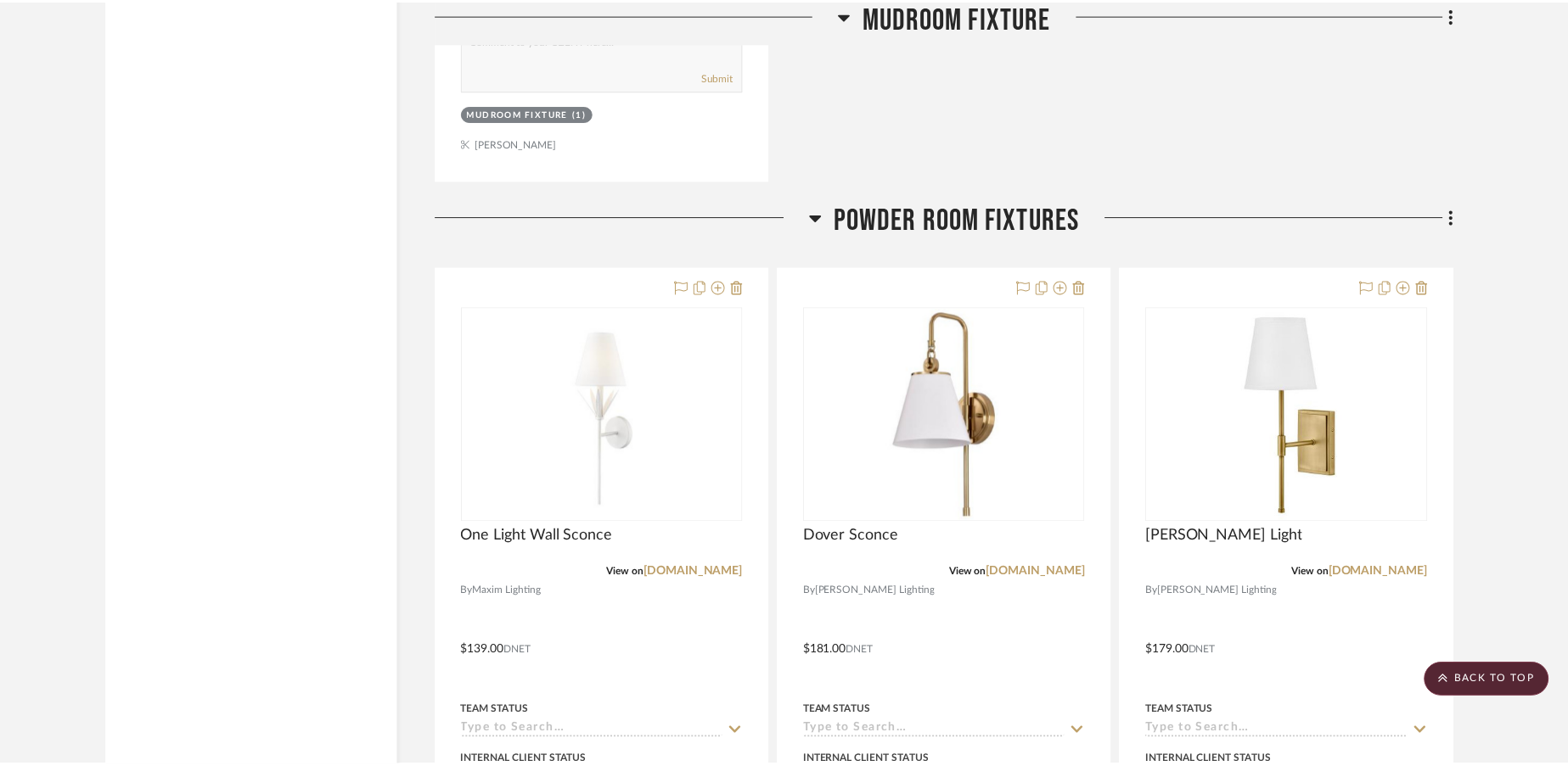
scroll to position [4347, 0]
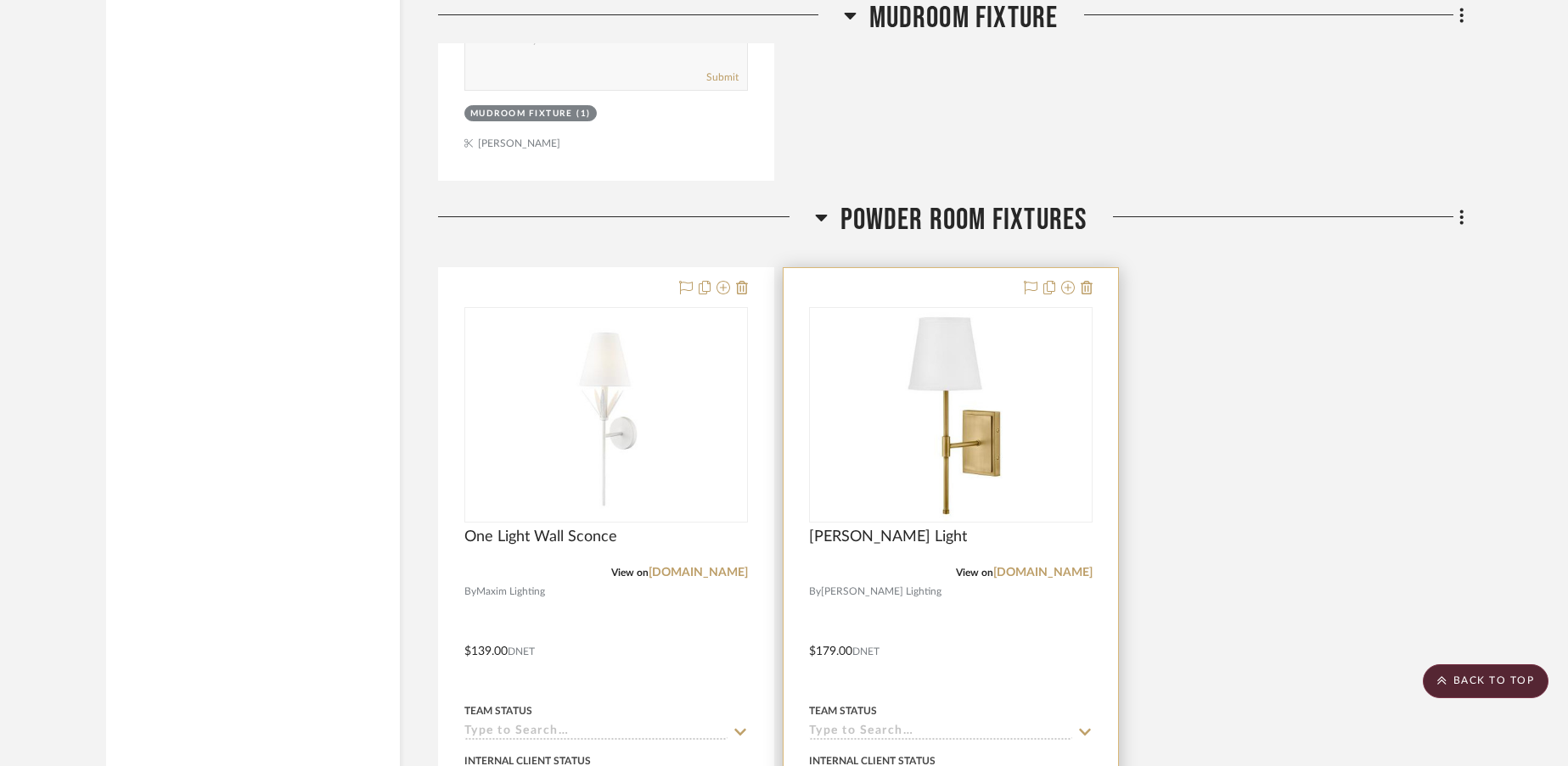
click at [1095, 291] on div at bounding box center [950, 639] width 335 height 743
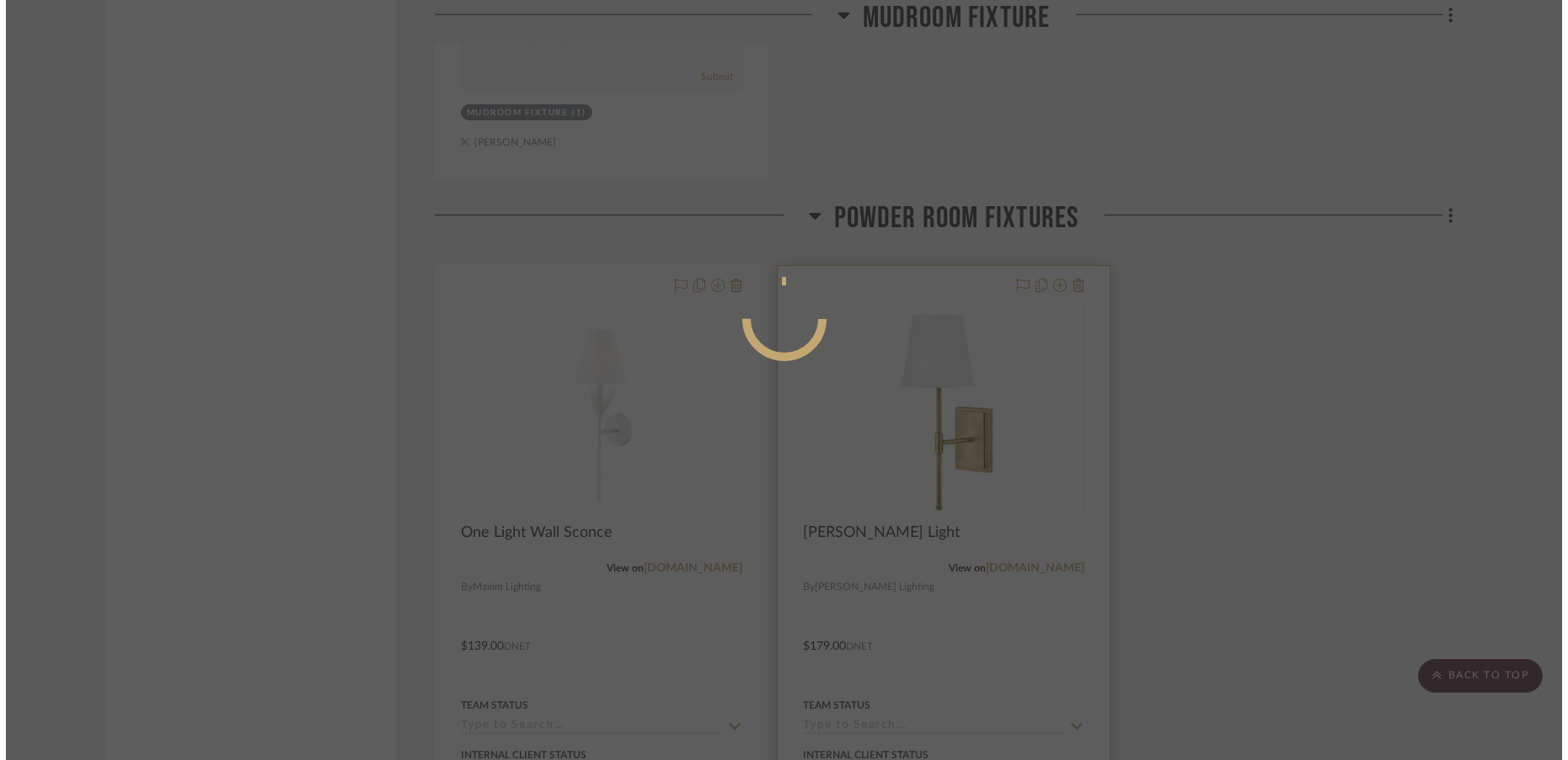
scroll to position [0, 0]
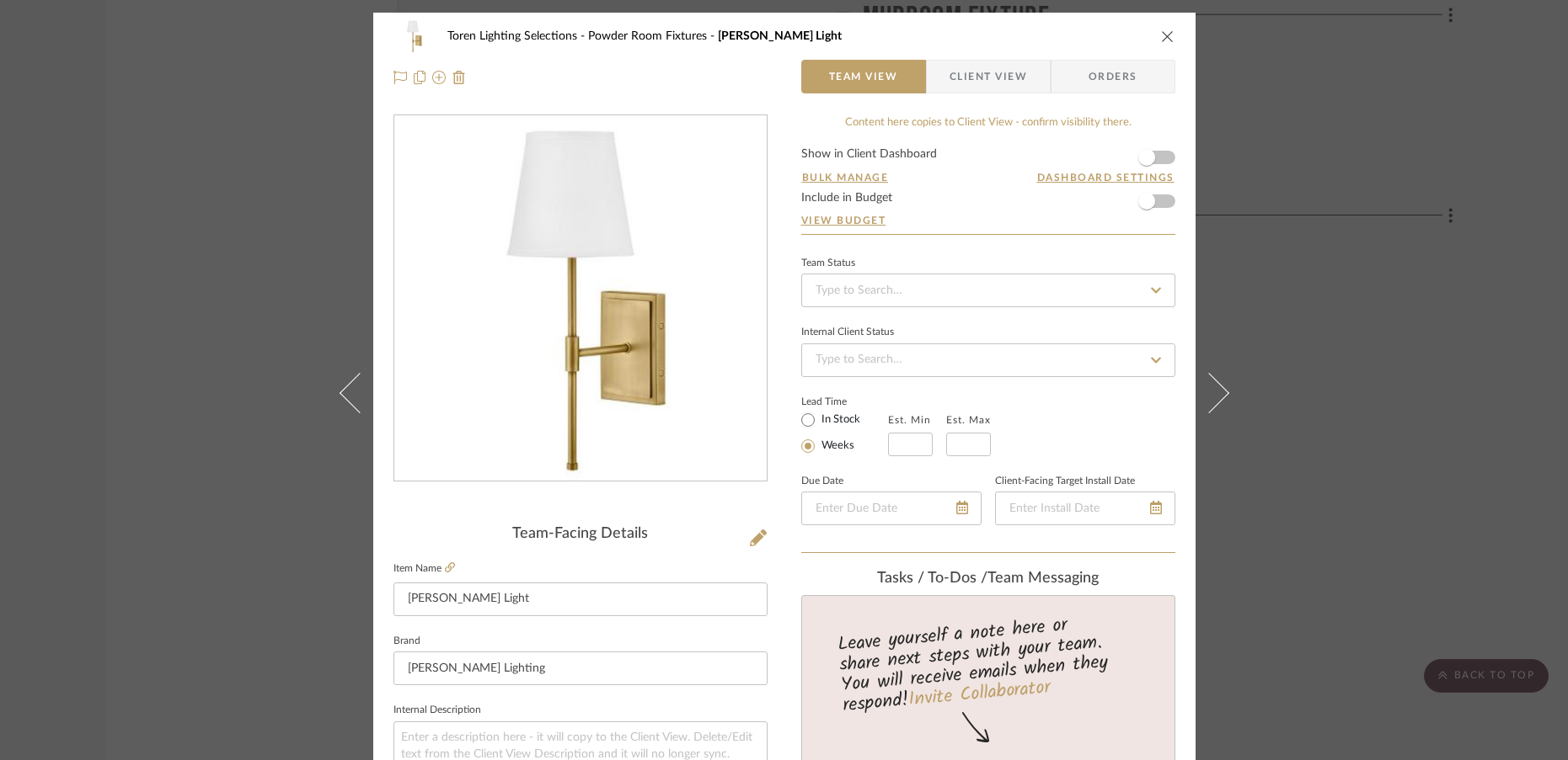
click at [1163, 35] on icon "close" at bounding box center [1167, 36] width 14 height 14
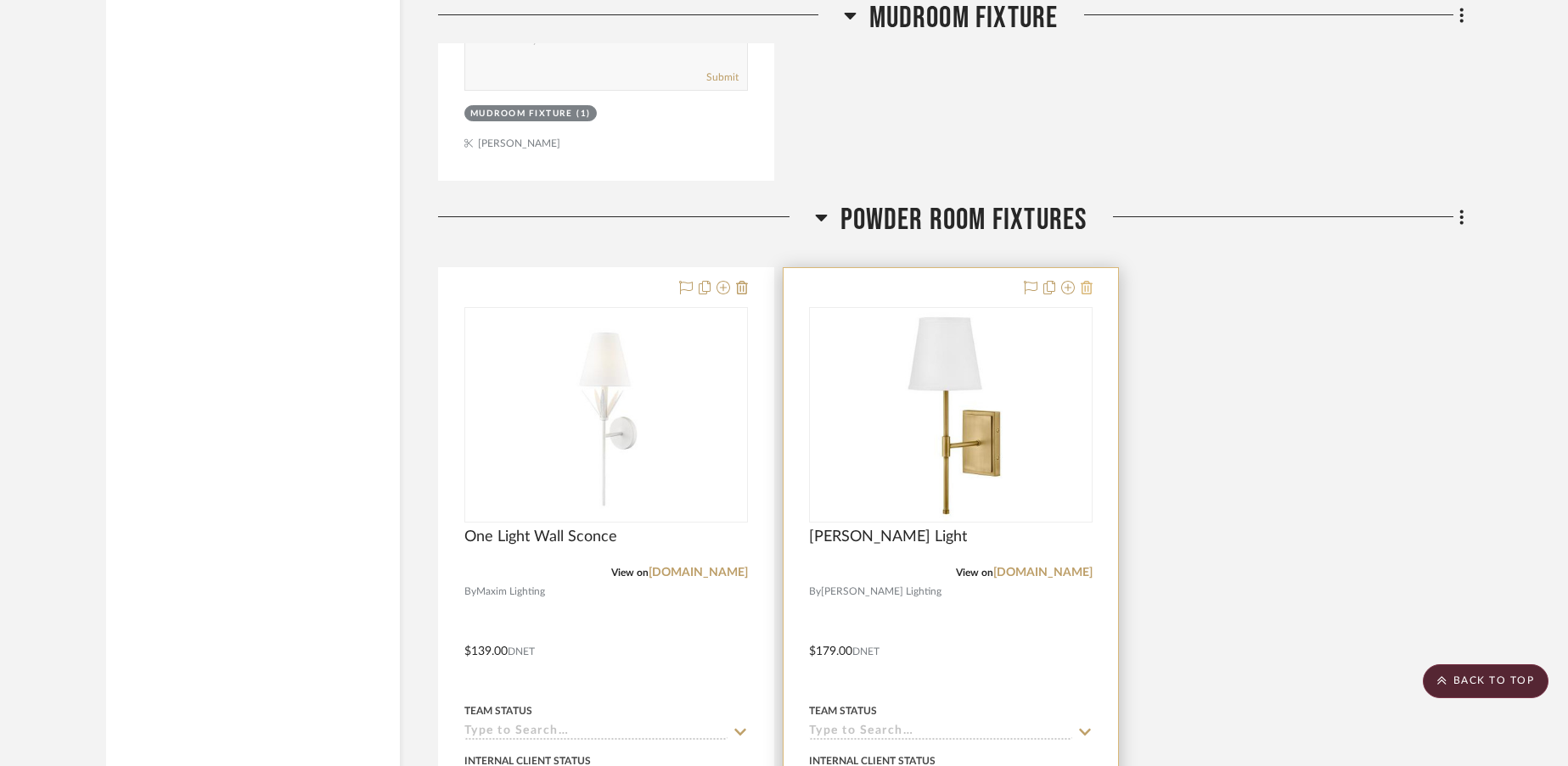
click at [1091, 290] on icon at bounding box center [1086, 288] width 12 height 14
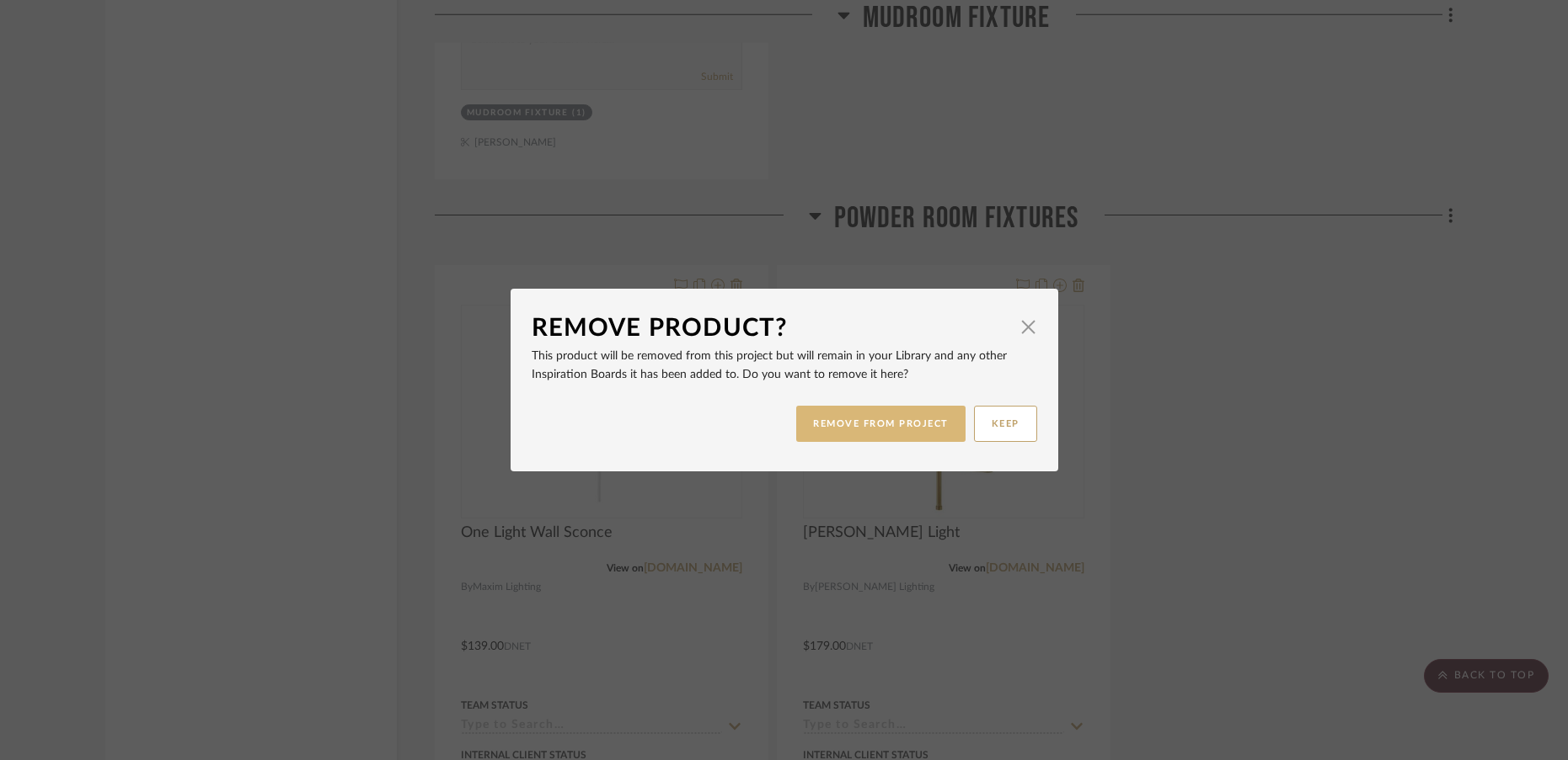
click at [900, 421] on button "REMOVE FROM PROJECT" at bounding box center [880, 424] width 170 height 36
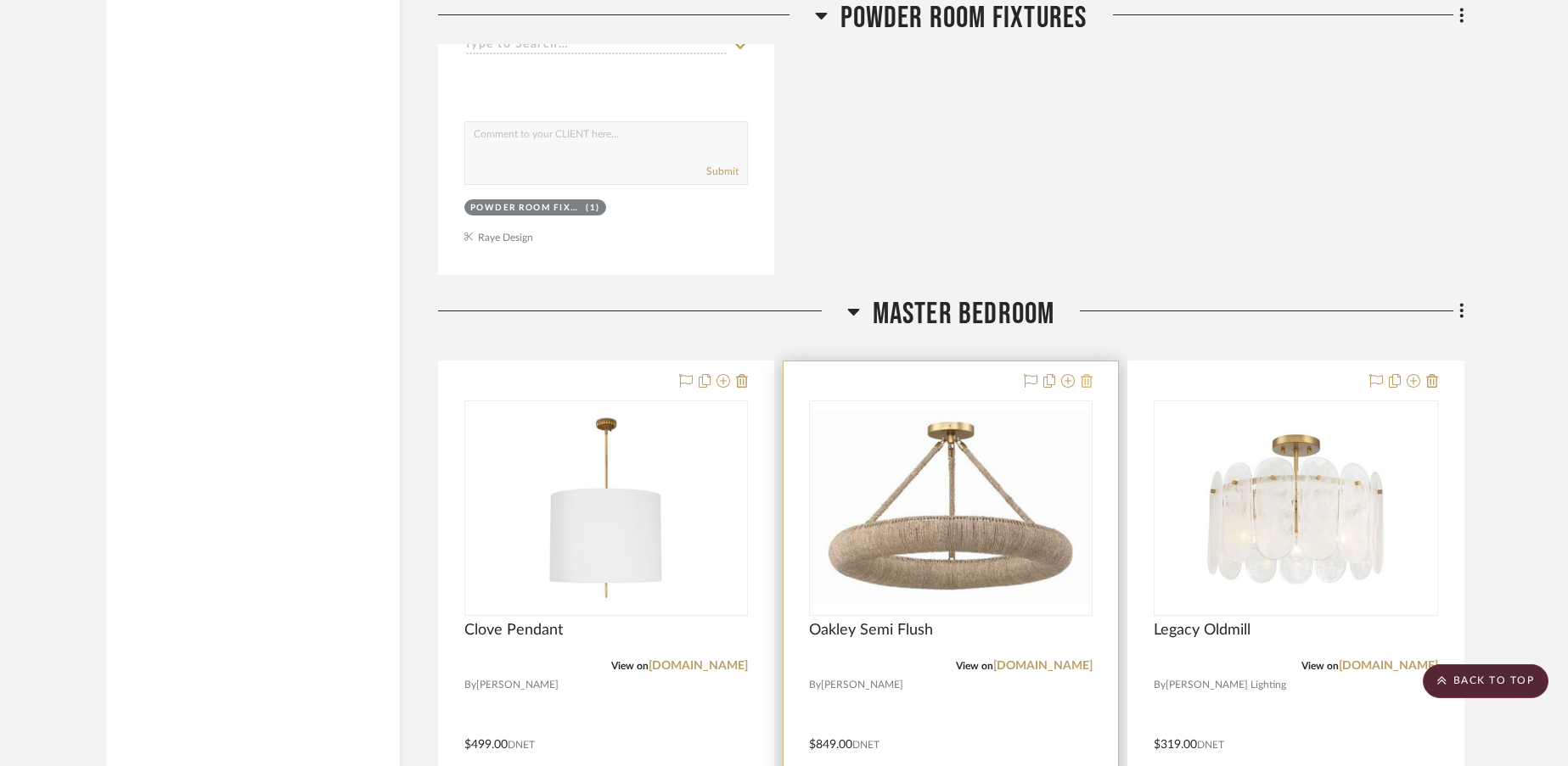
click at [1090, 377] on icon at bounding box center [1086, 381] width 12 height 14
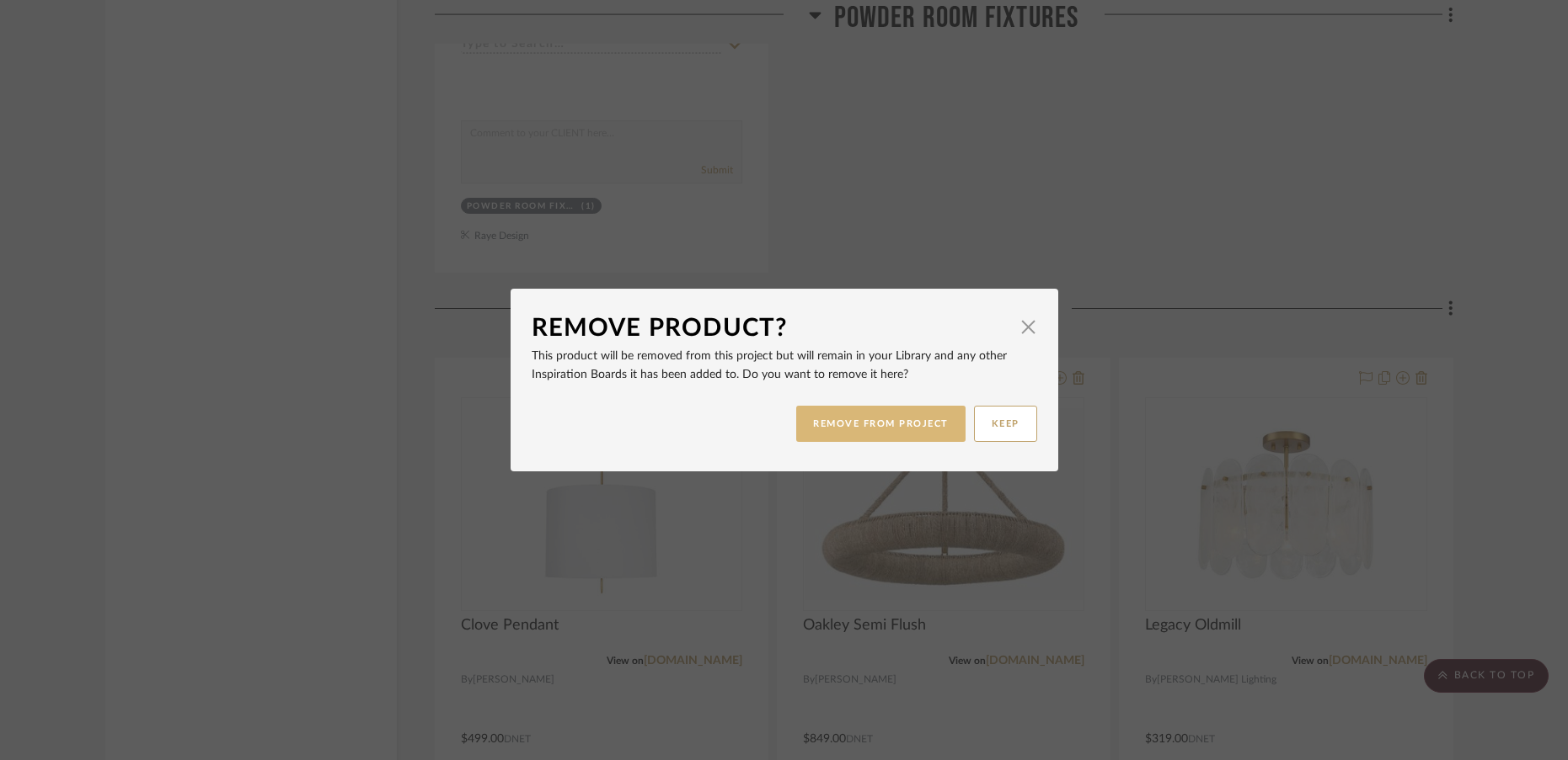
click at [912, 413] on button "REMOVE FROM PROJECT" at bounding box center [880, 424] width 170 height 36
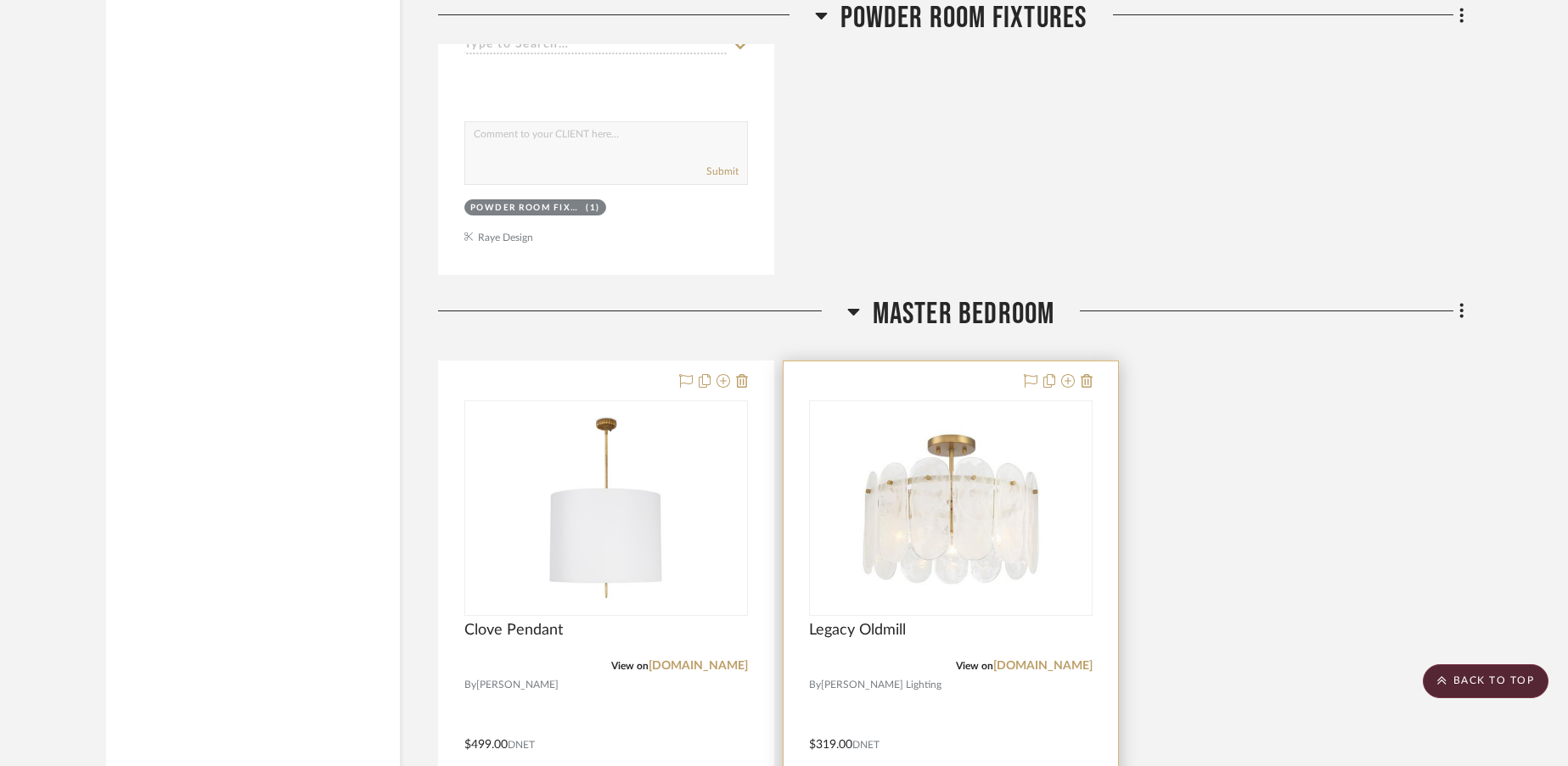
click at [1092, 380] on div at bounding box center [950, 732] width 335 height 743
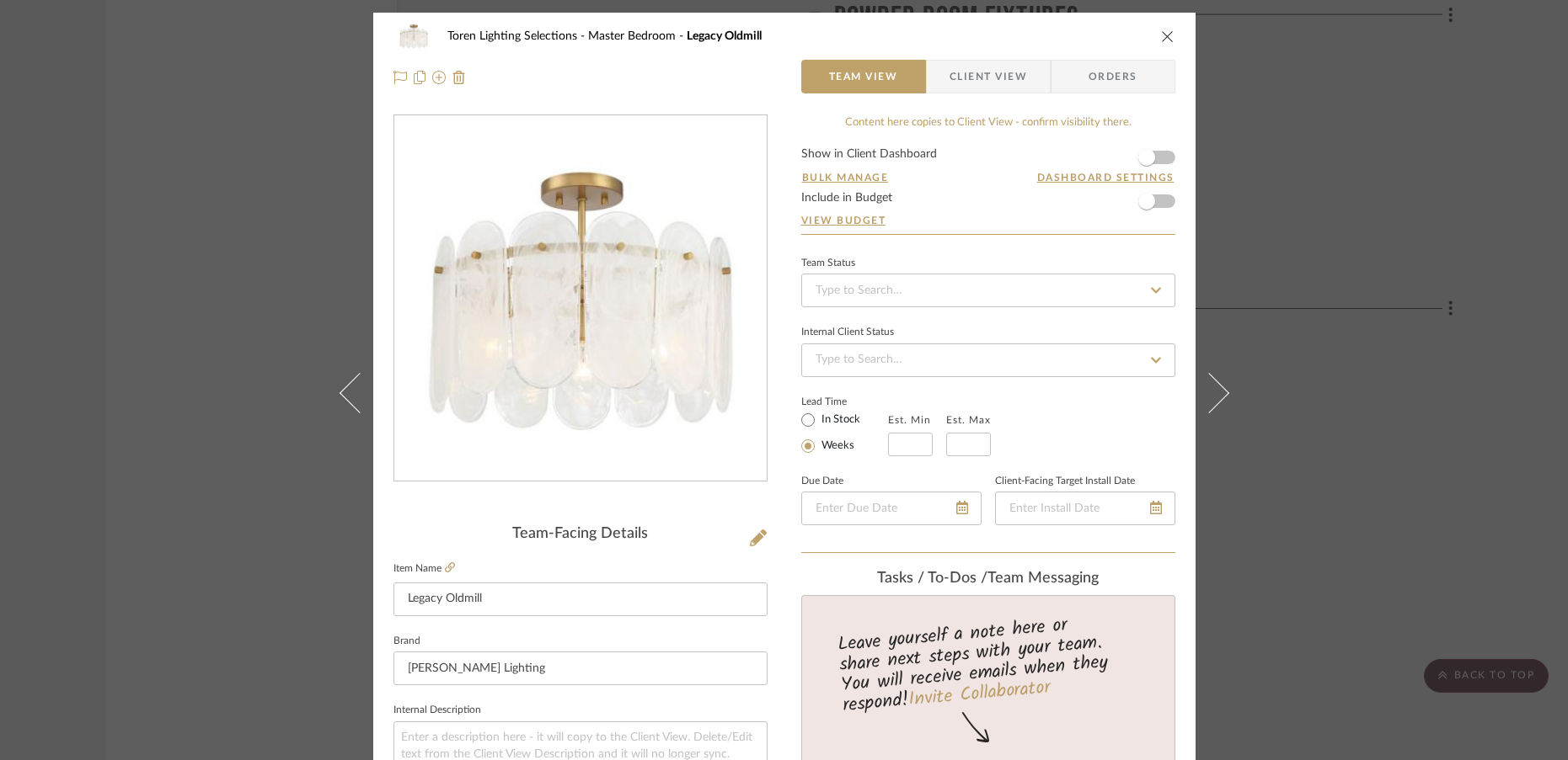
click at [1161, 32] on icon "close" at bounding box center [1167, 36] width 14 height 14
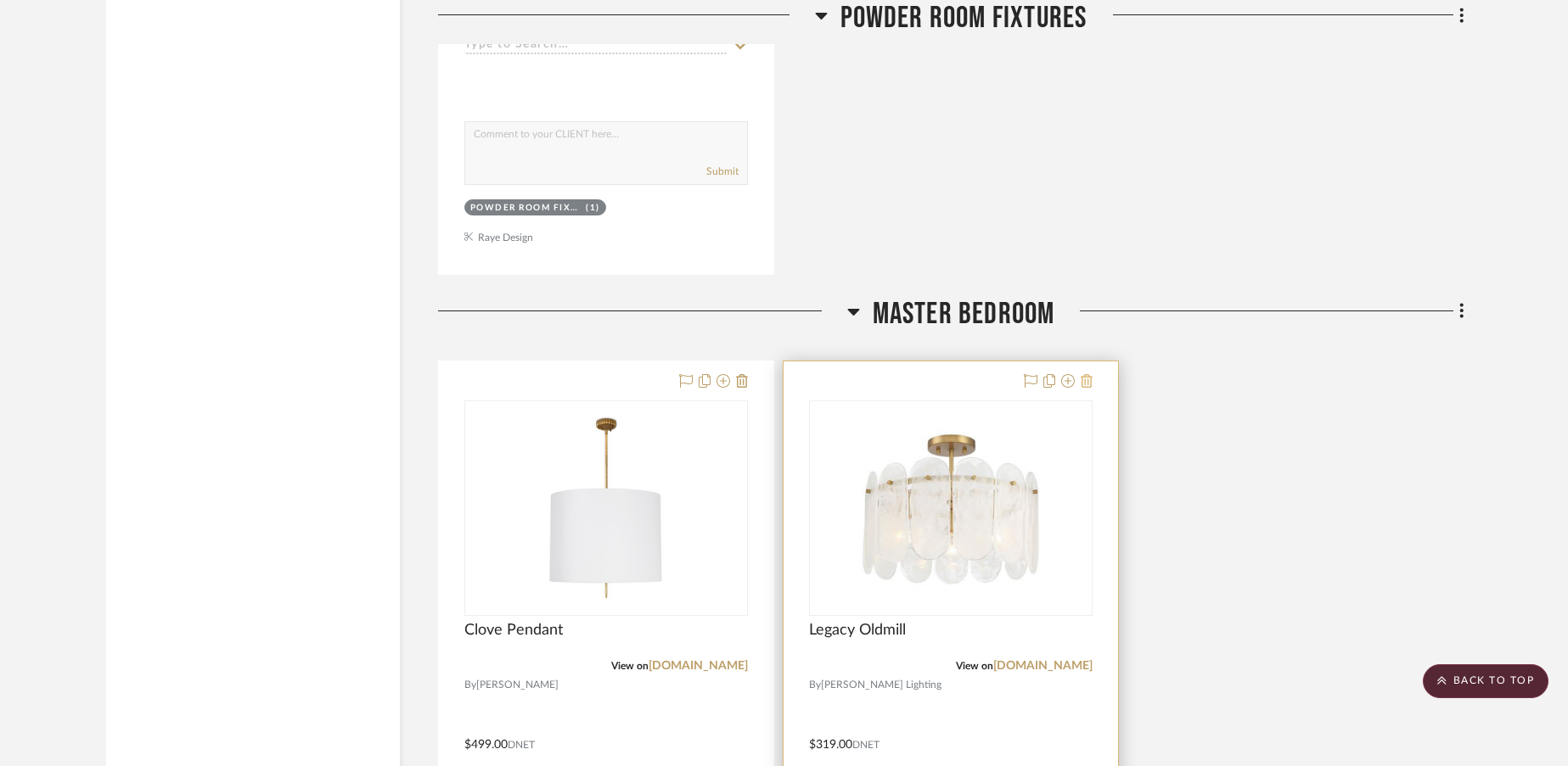
click at [1088, 384] on icon at bounding box center [1086, 381] width 12 height 14
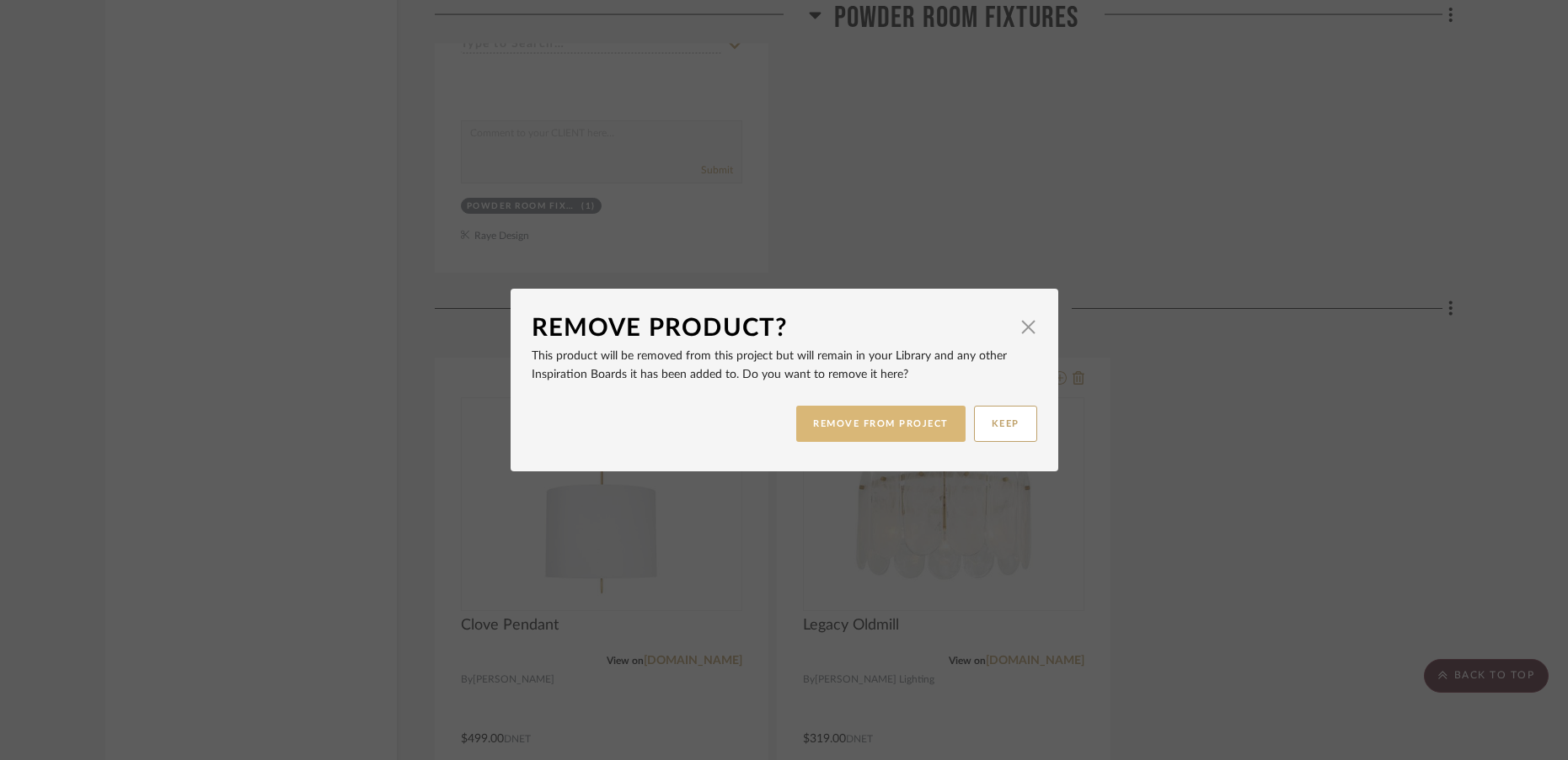
click at [913, 430] on button "REMOVE FROM PROJECT" at bounding box center [880, 424] width 170 height 36
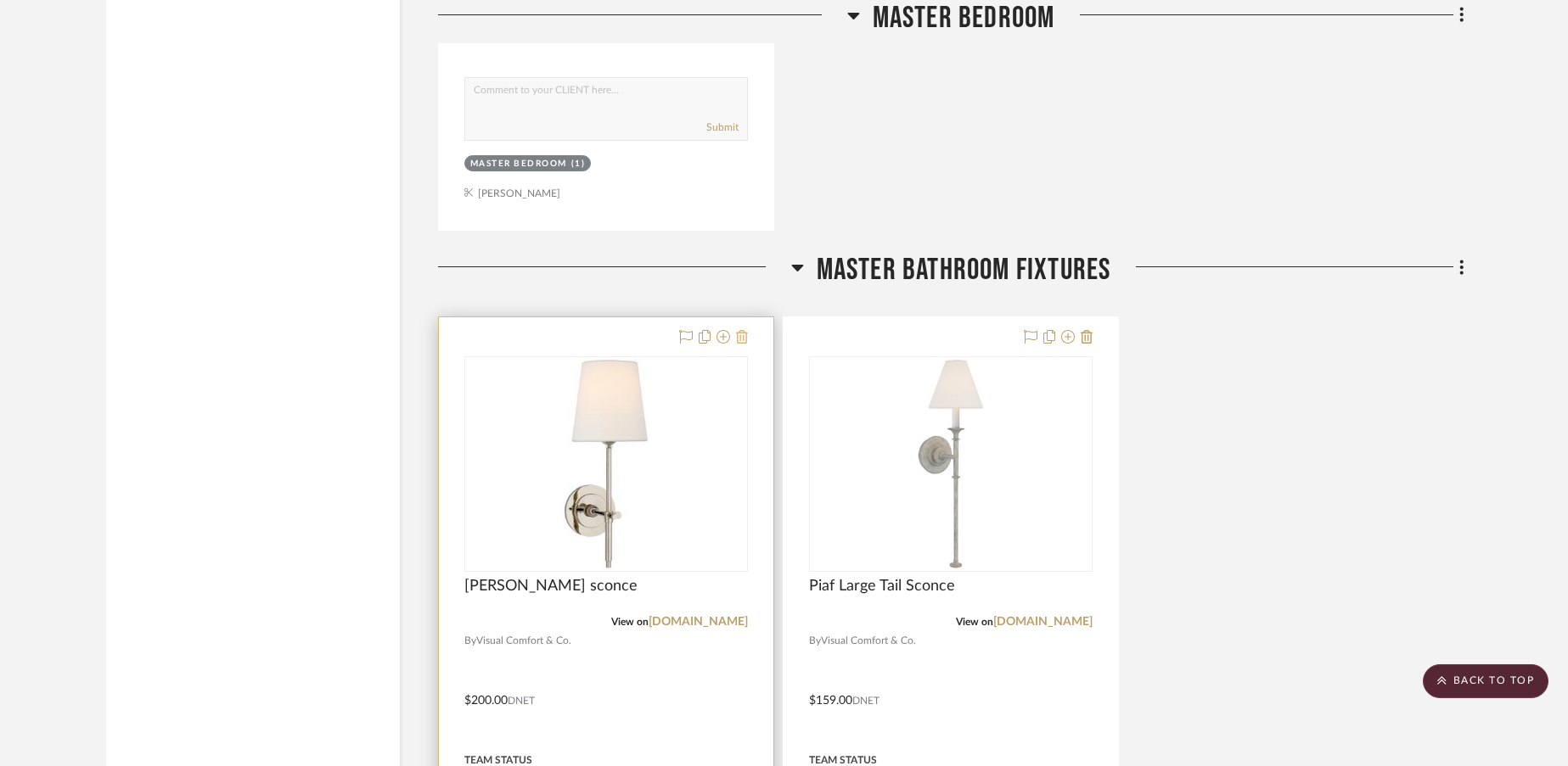
click at [747, 334] on icon at bounding box center [742, 336] width 12 height 14
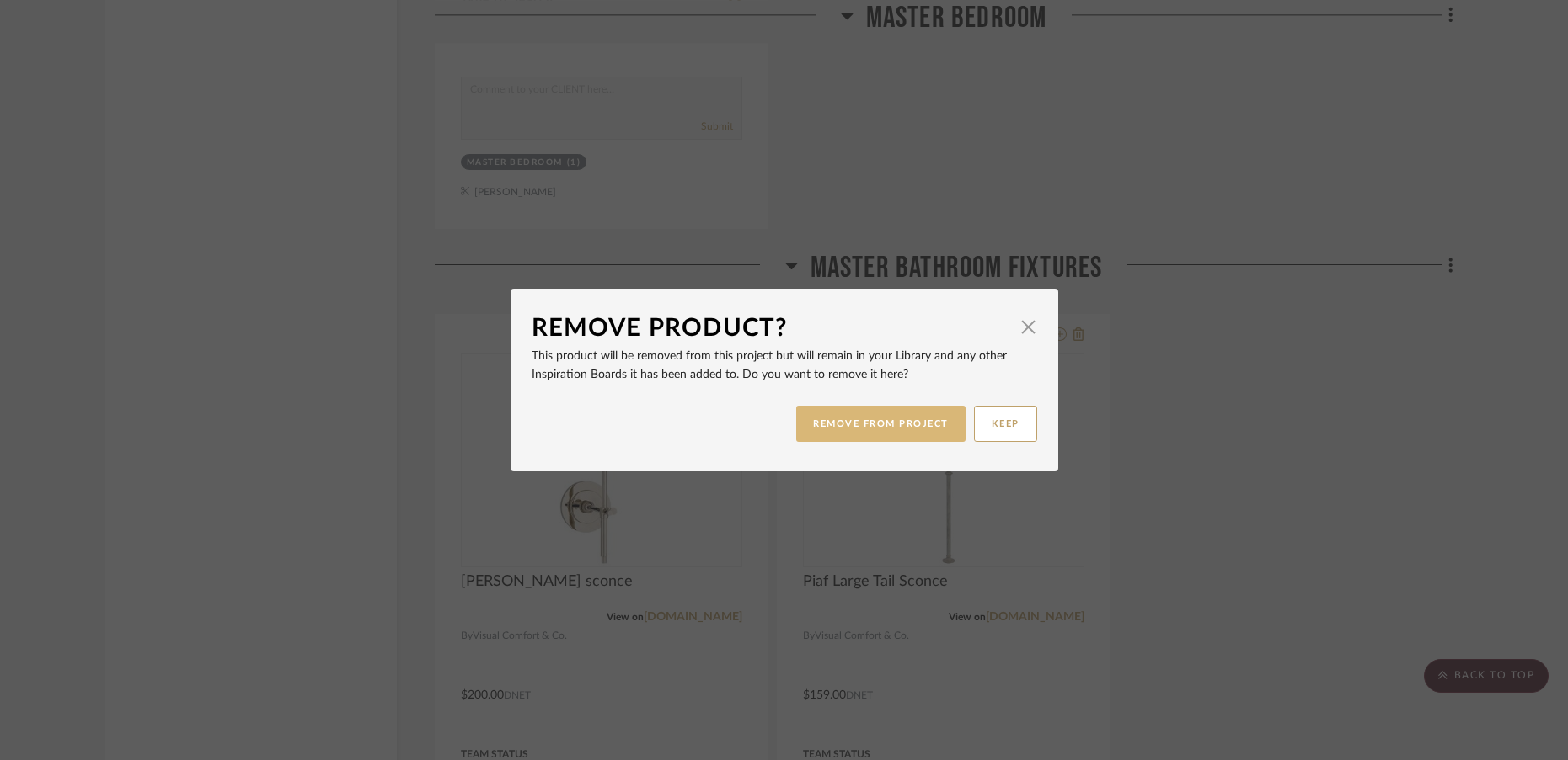
click at [822, 425] on button "REMOVE FROM PROJECT" at bounding box center [880, 424] width 170 height 36
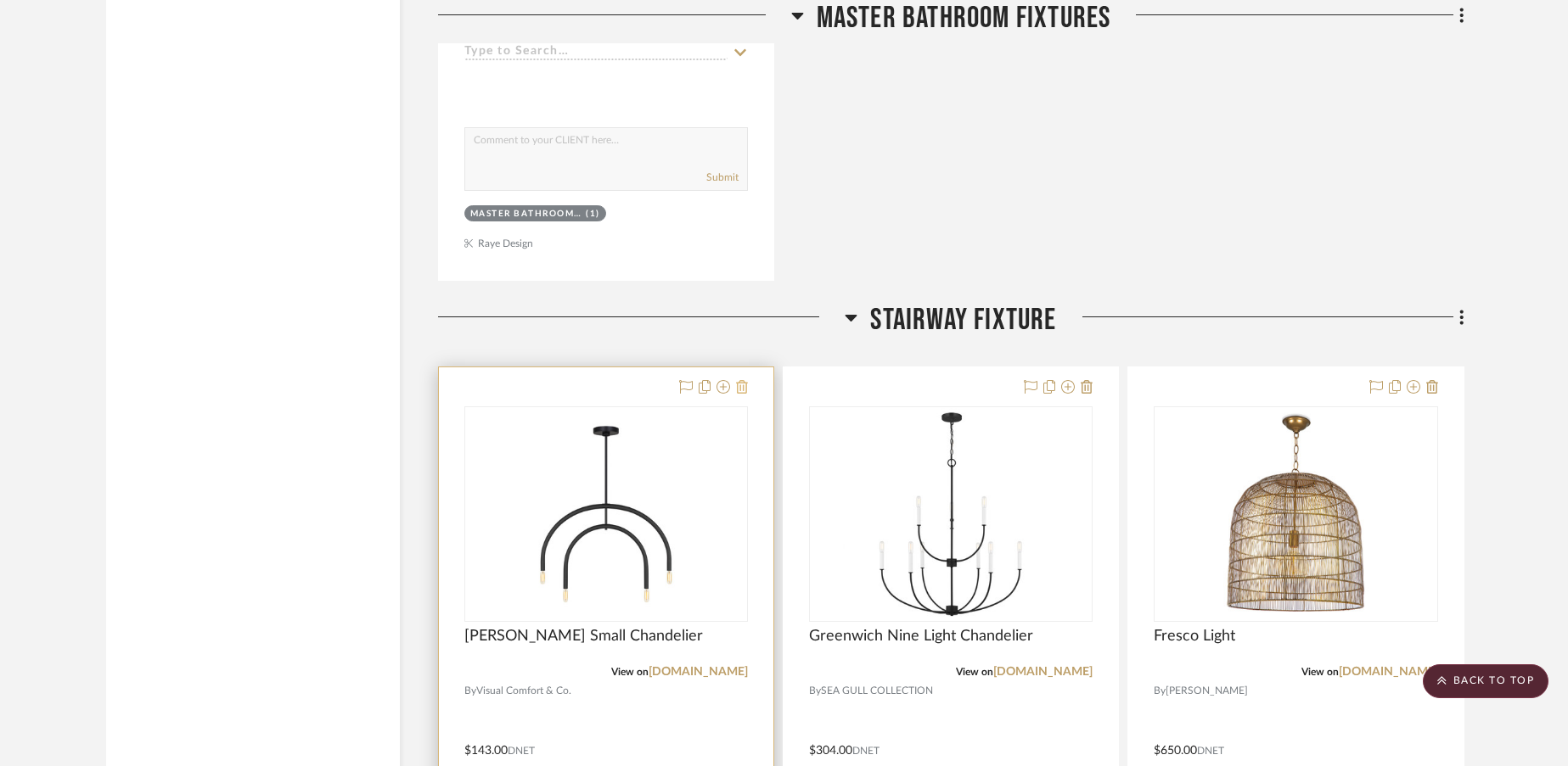
click at [743, 388] on icon at bounding box center [742, 387] width 12 height 14
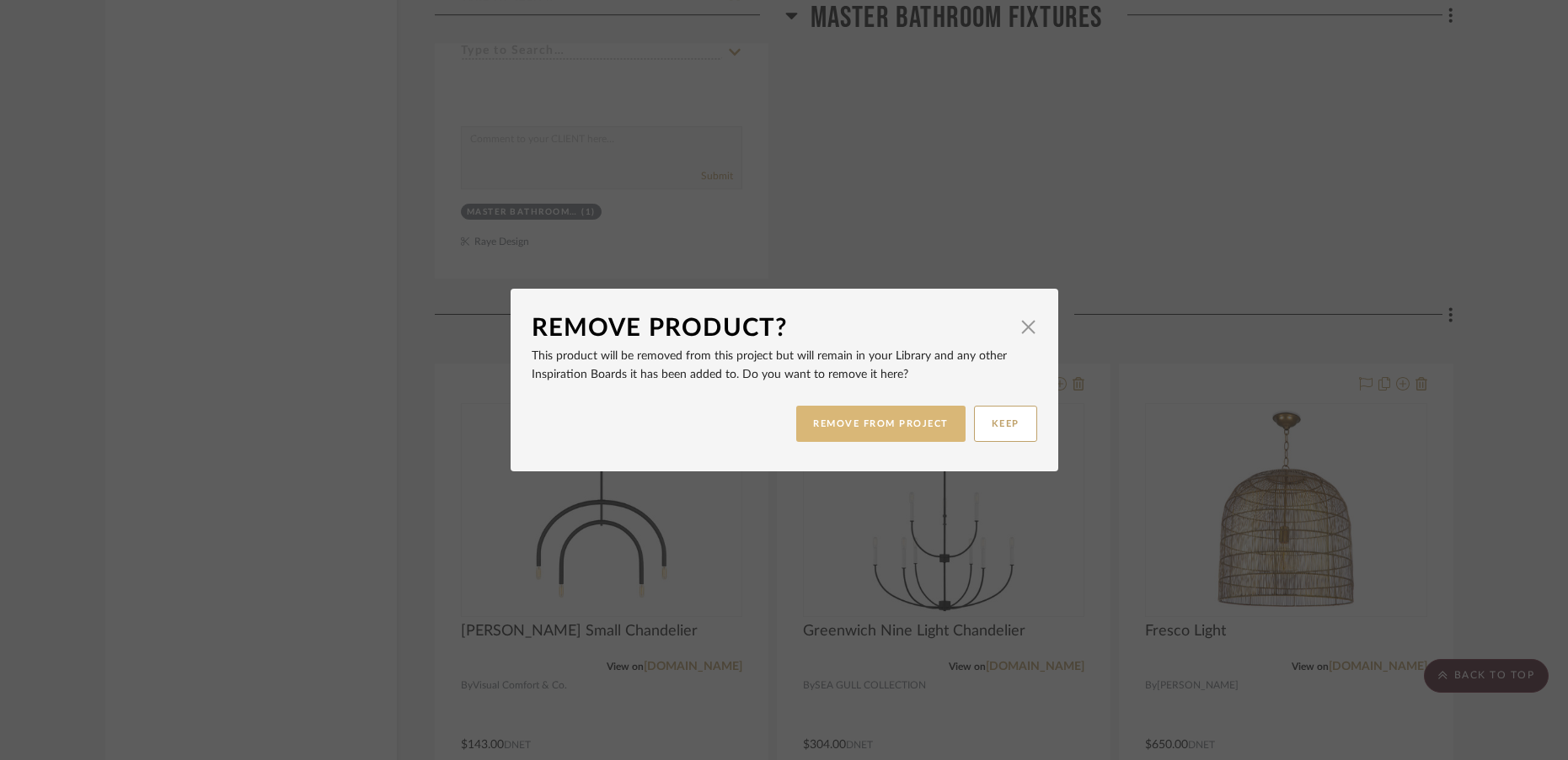
click at [848, 429] on button "REMOVE FROM PROJECT" at bounding box center [880, 424] width 170 height 36
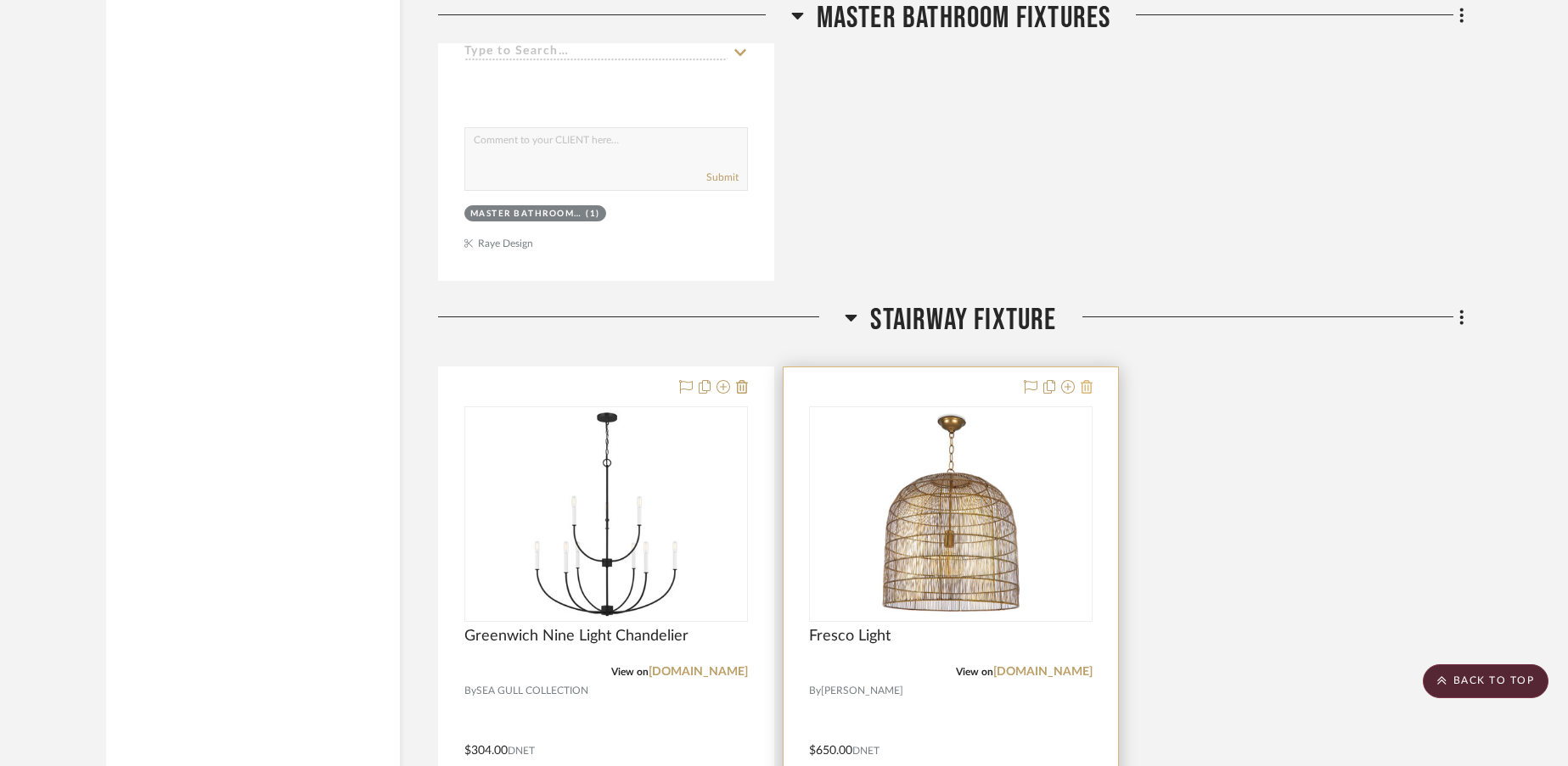
click at [1091, 389] on icon at bounding box center [1086, 387] width 12 height 14
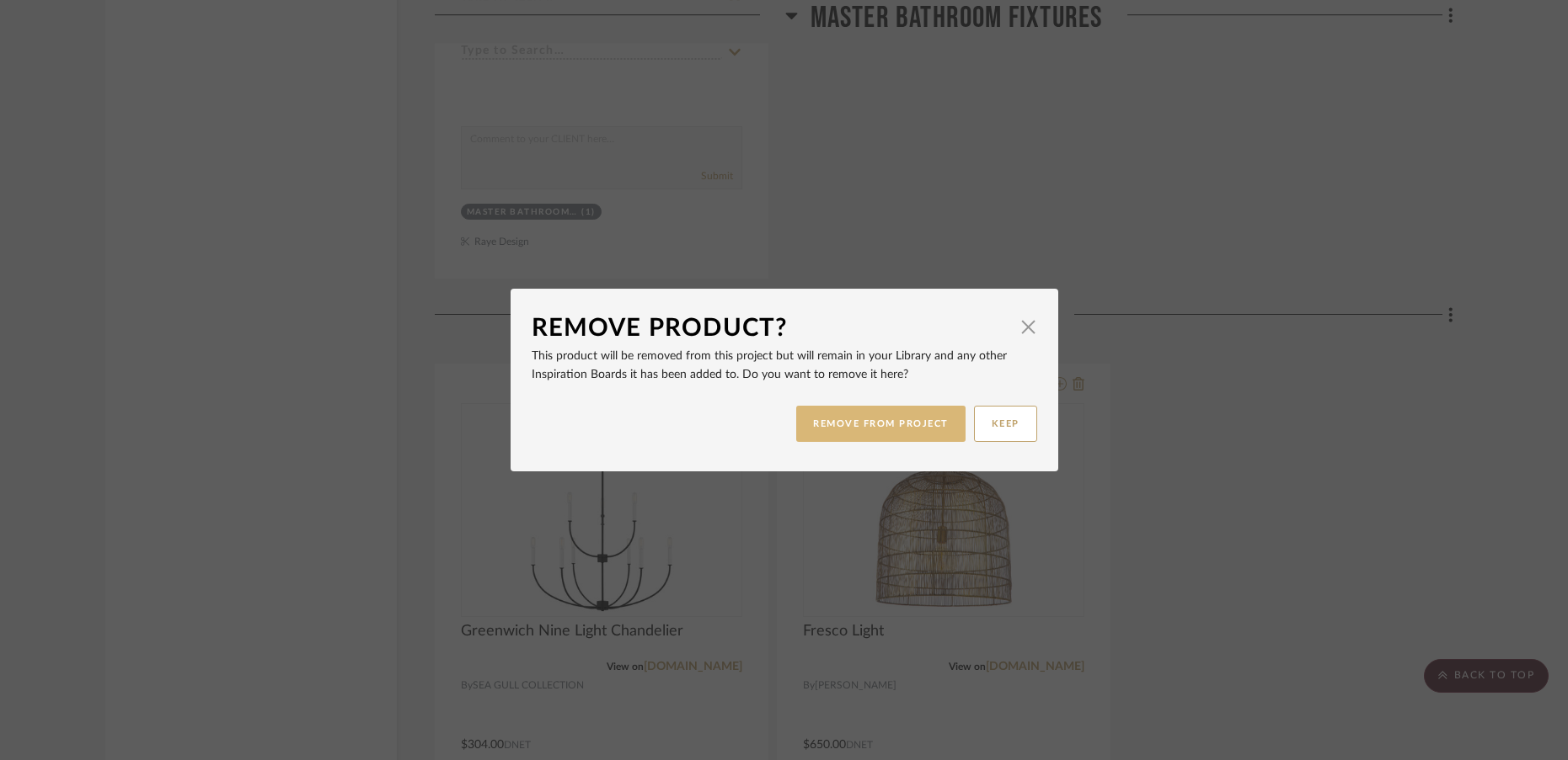
click at [882, 428] on button "REMOVE FROM PROJECT" at bounding box center [880, 424] width 170 height 36
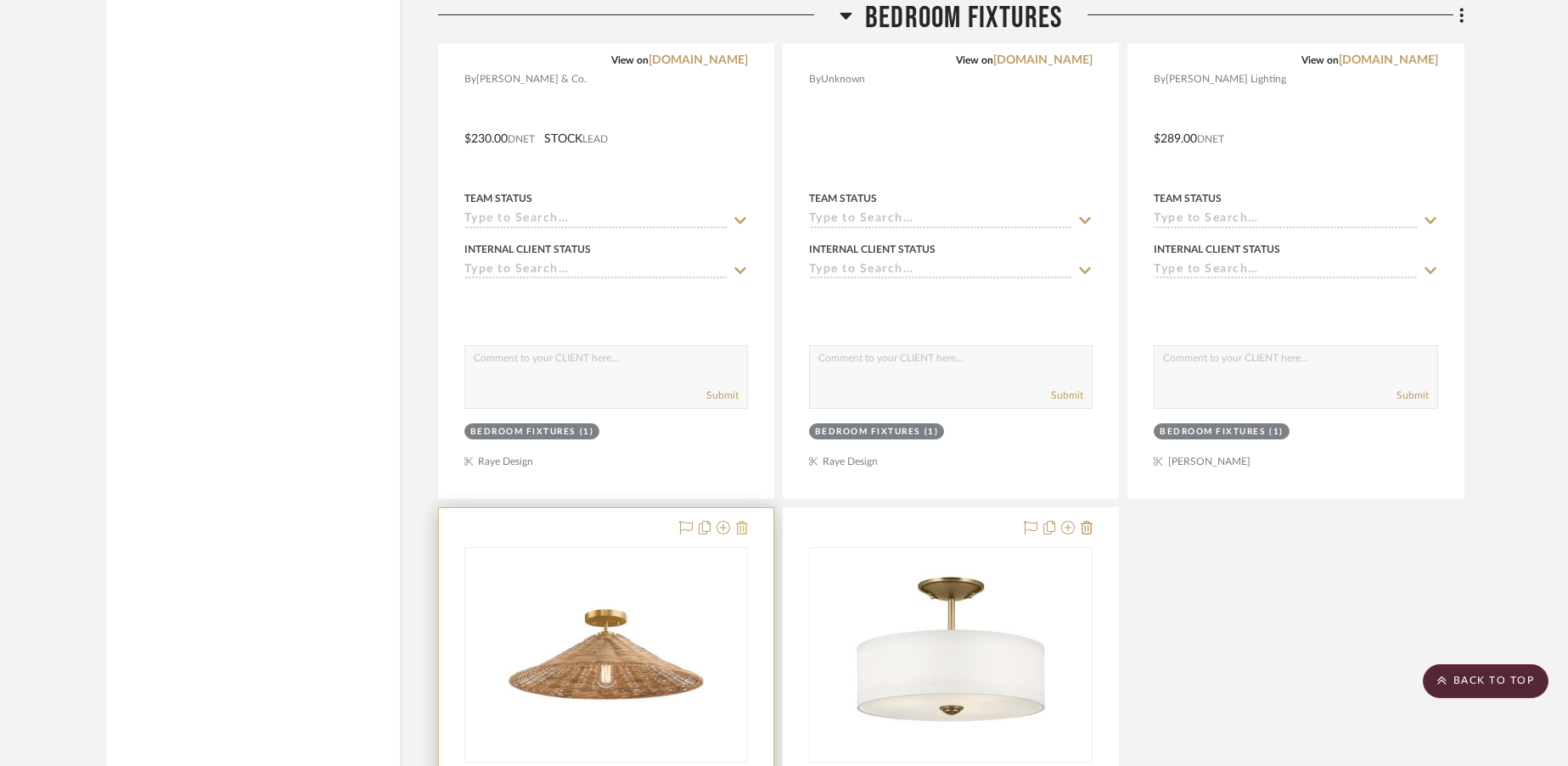
click at [744, 532] on icon at bounding box center [742, 528] width 12 height 14
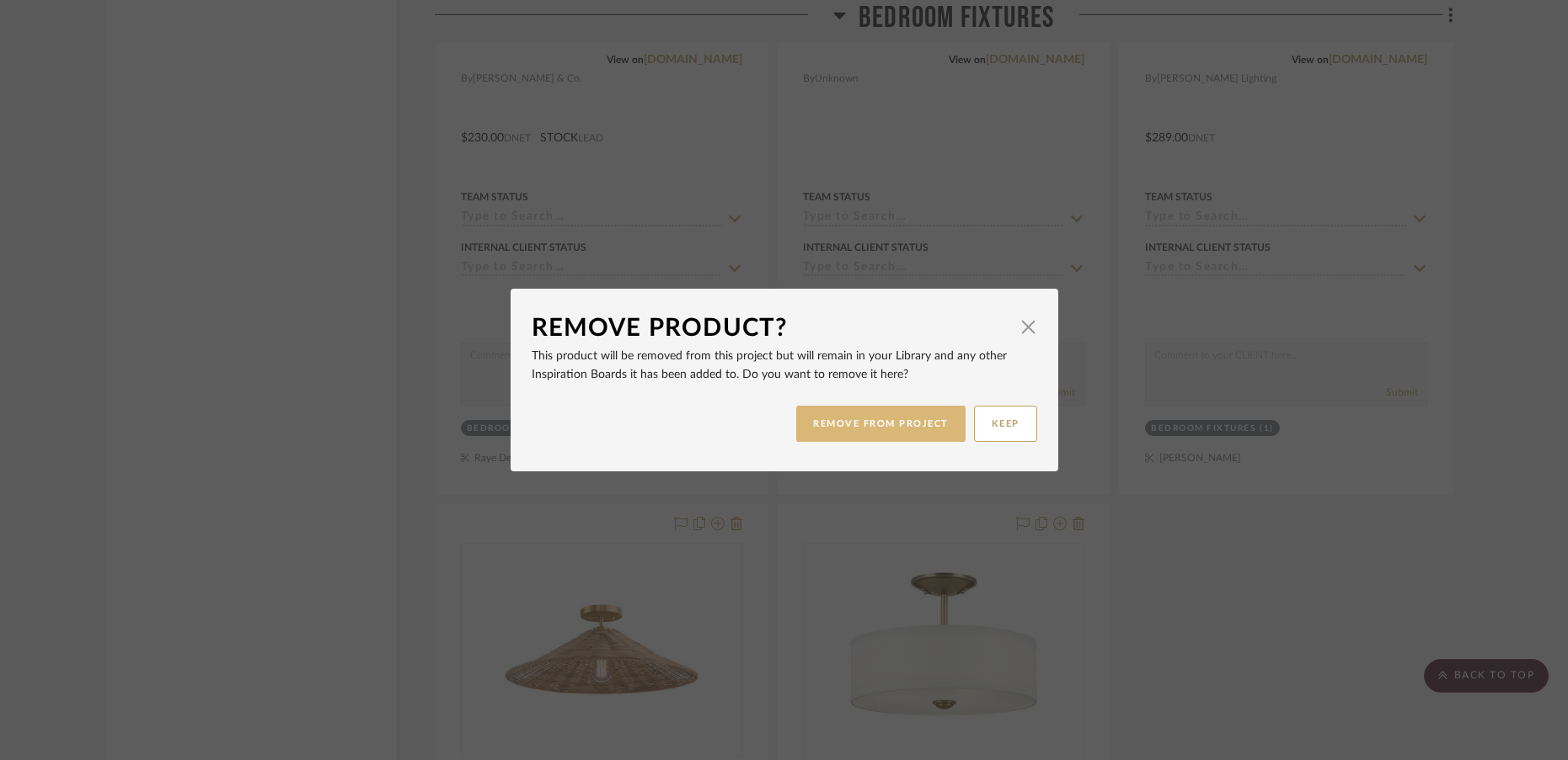
click at [846, 428] on button "REMOVE FROM PROJECT" at bounding box center [880, 424] width 170 height 36
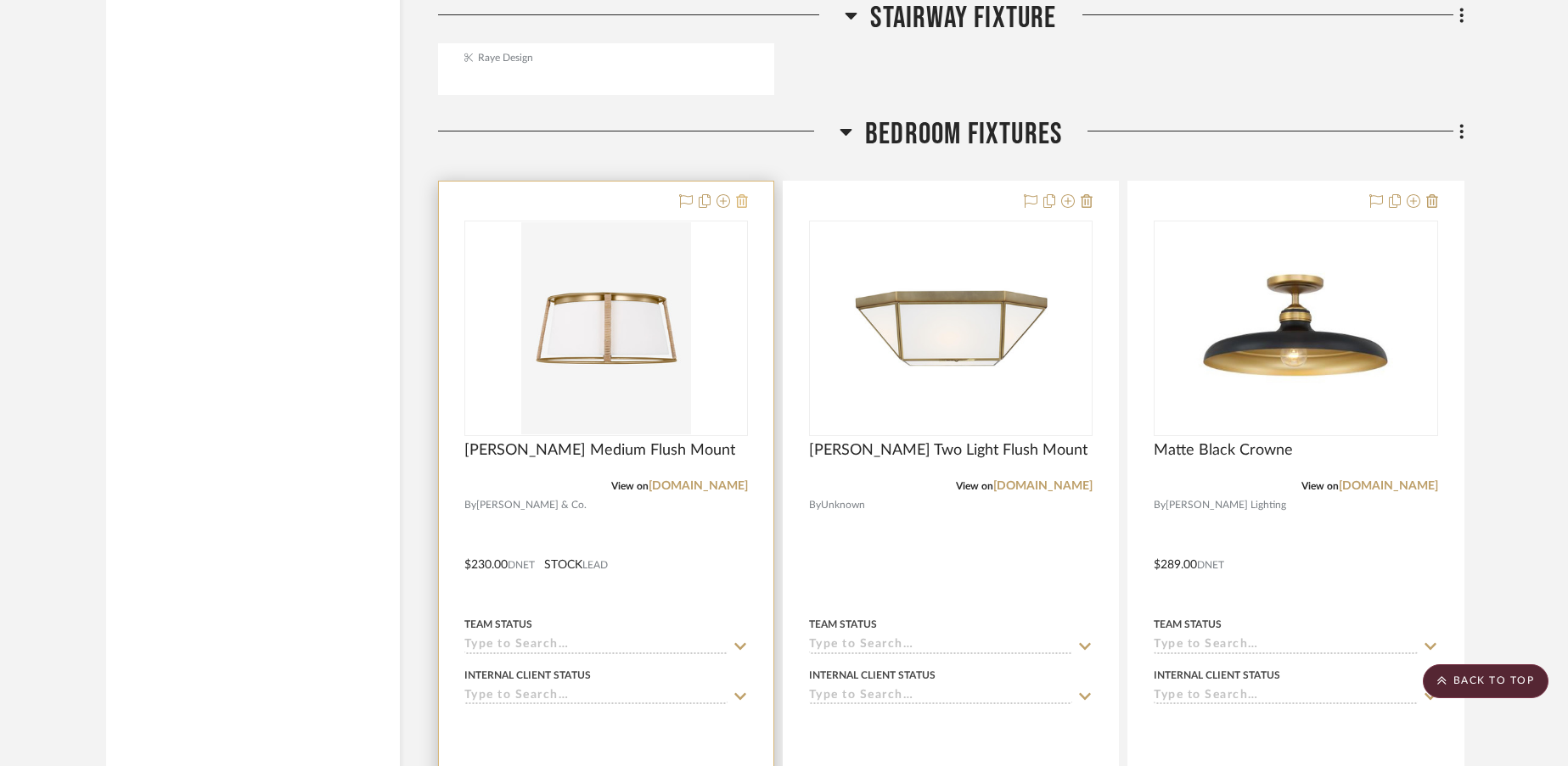
click at [745, 204] on icon at bounding box center [742, 201] width 12 height 14
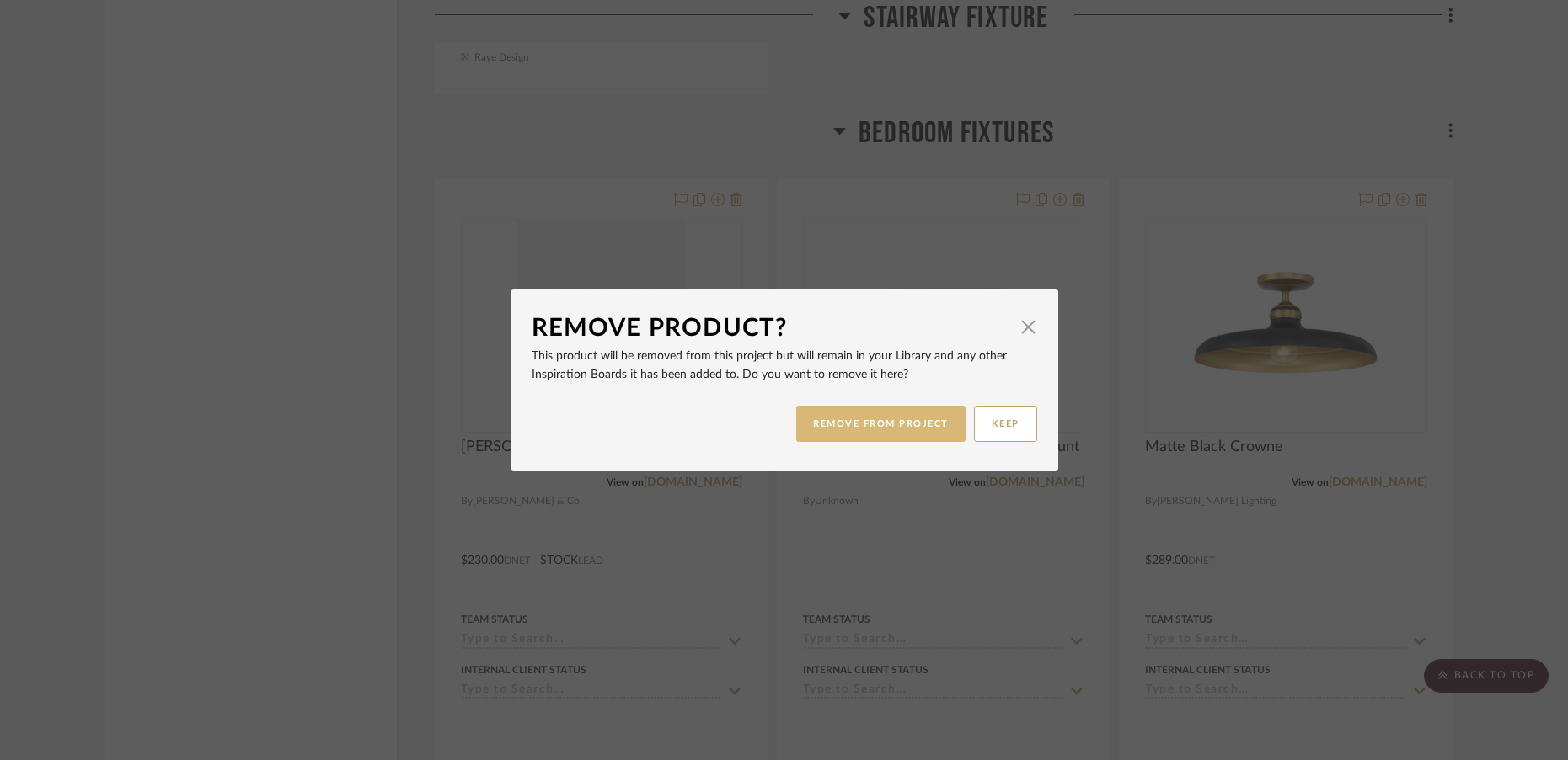
click at [842, 427] on button "REMOVE FROM PROJECT" at bounding box center [880, 424] width 170 height 36
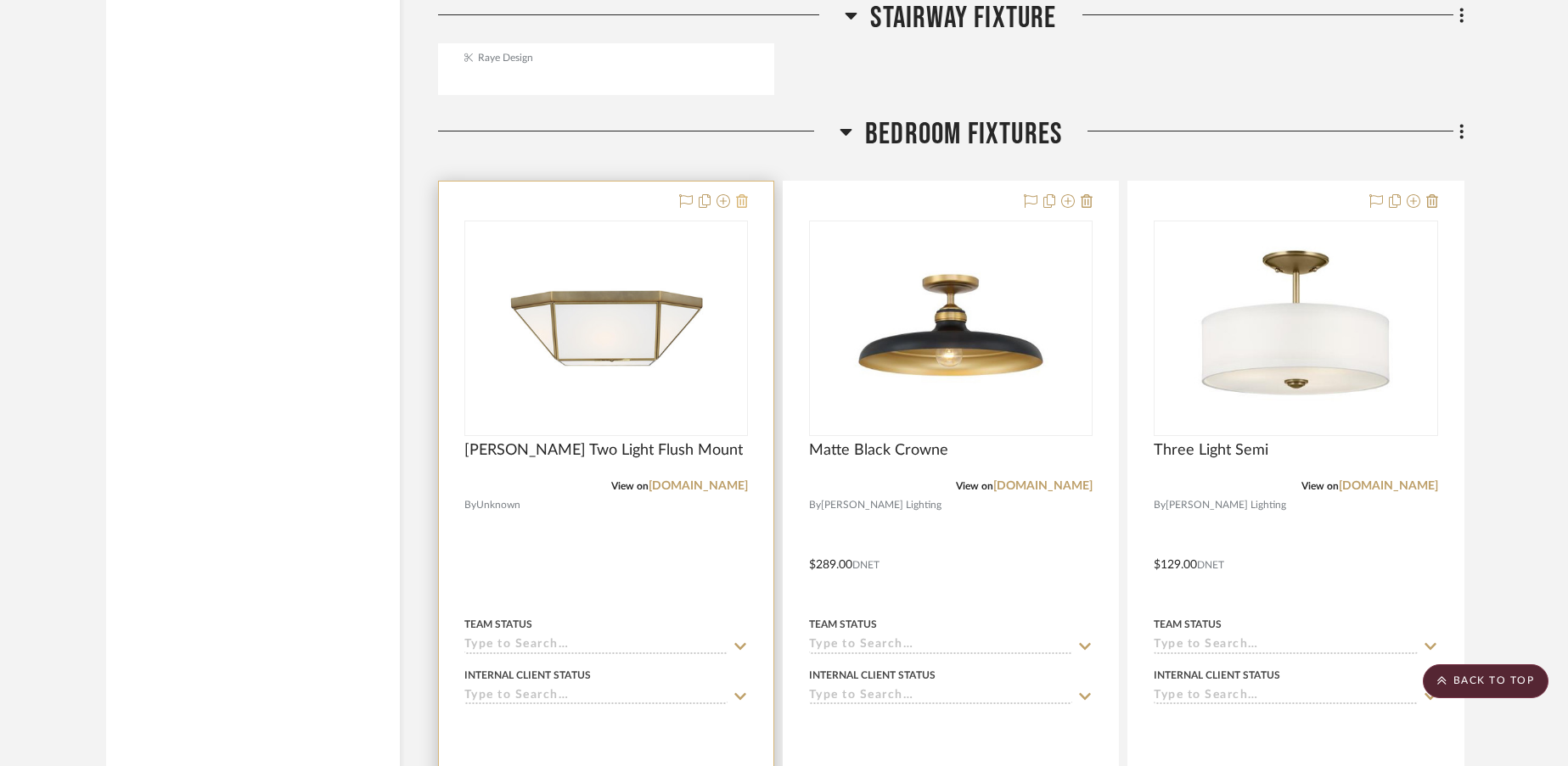
click at [746, 201] on icon at bounding box center [742, 201] width 12 height 14
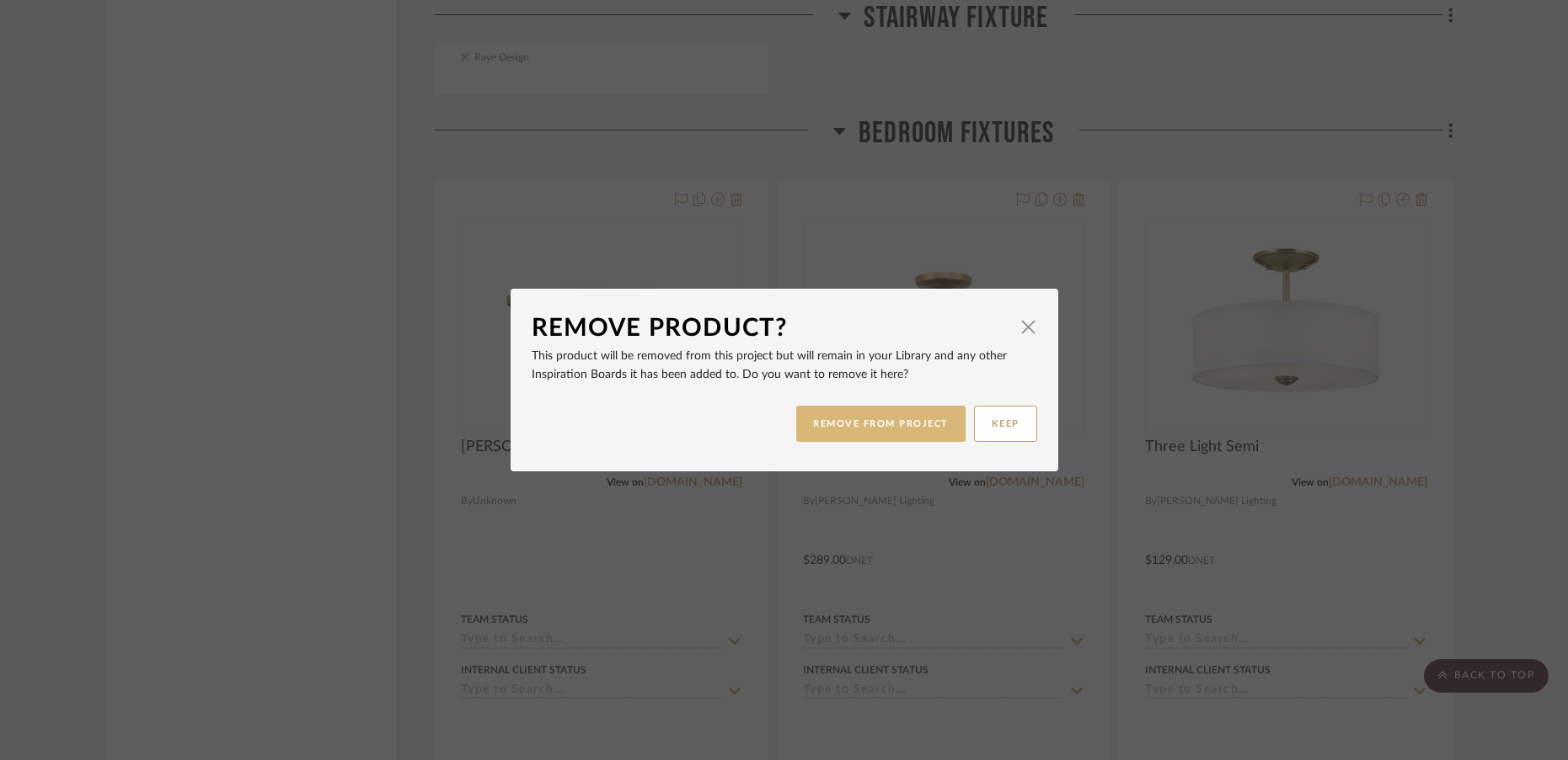
click at [835, 421] on button "REMOVE FROM PROJECT" at bounding box center [880, 424] width 170 height 36
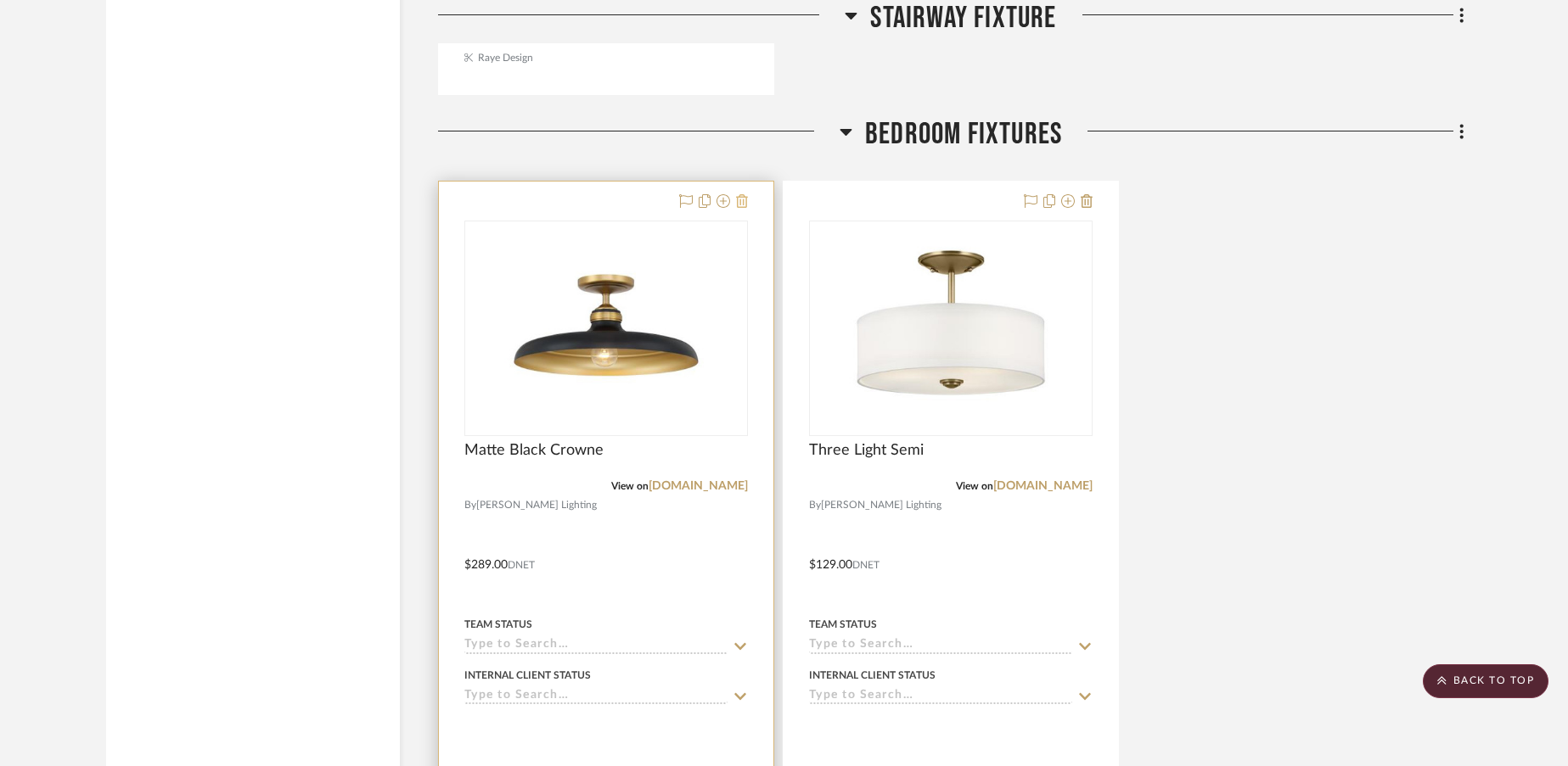
click at [743, 200] on icon at bounding box center [742, 201] width 12 height 14
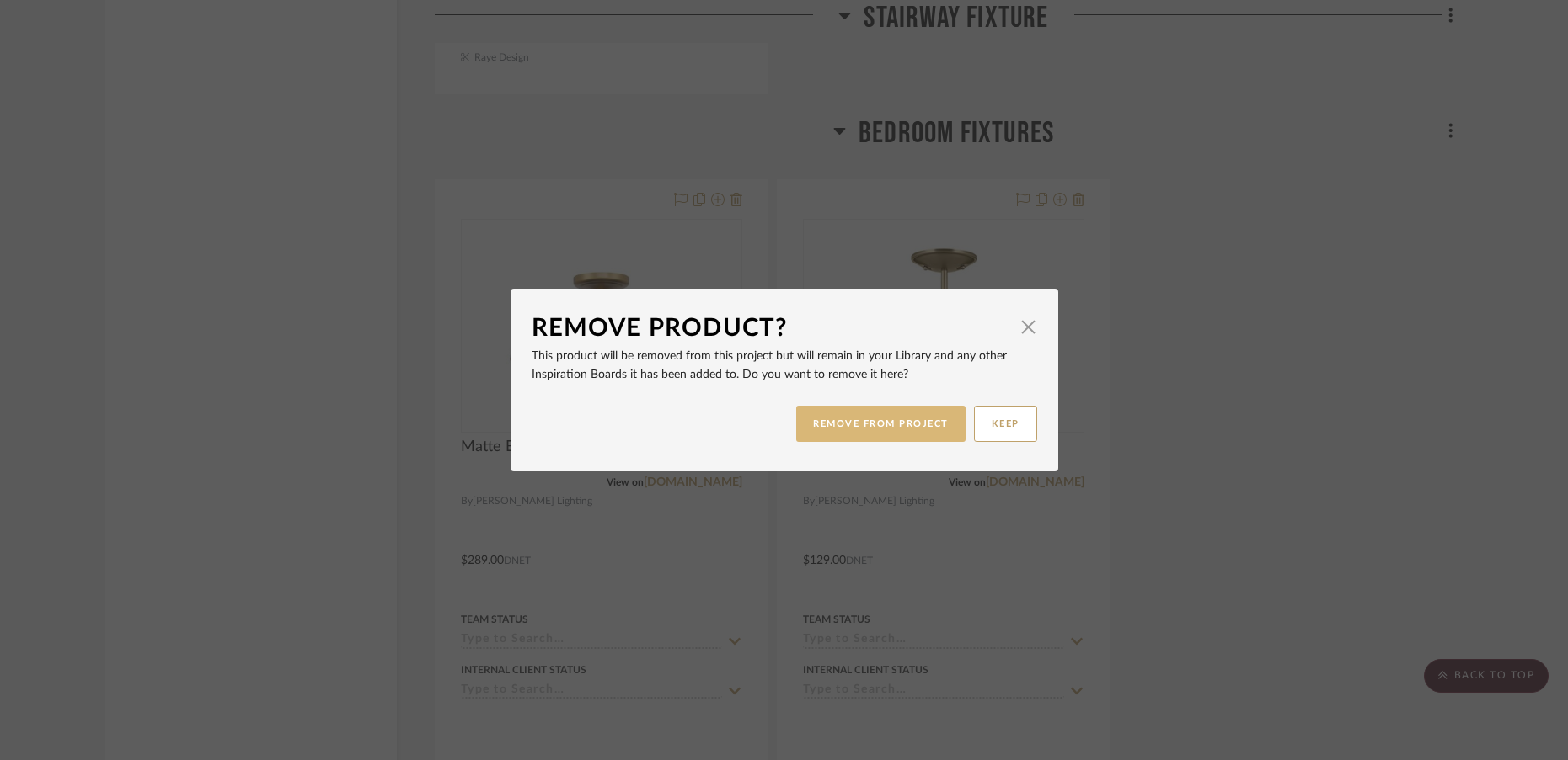
click at [844, 422] on button "REMOVE FROM PROJECT" at bounding box center [880, 424] width 170 height 36
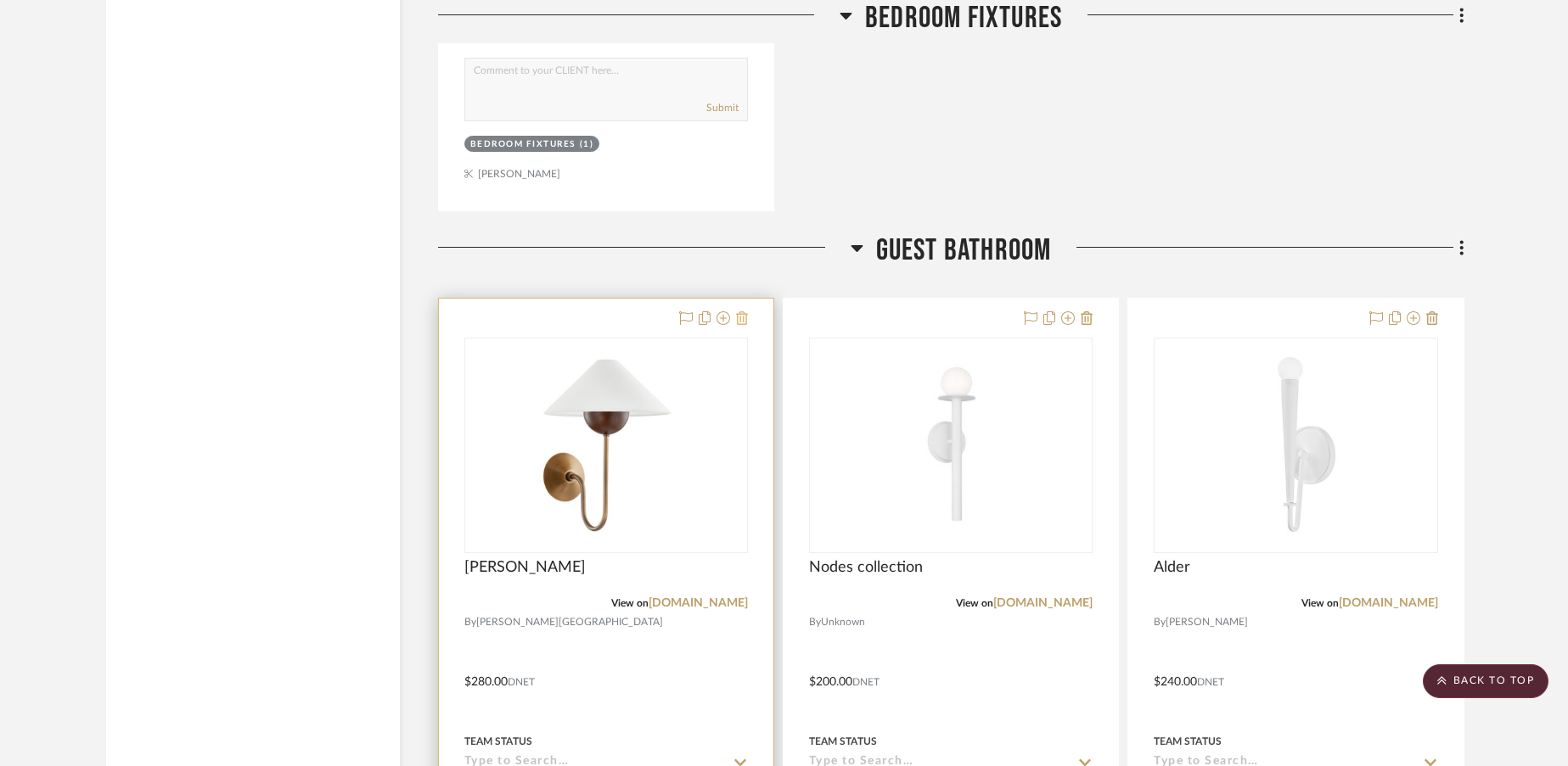
click at [747, 319] on icon at bounding box center [742, 318] width 12 height 14
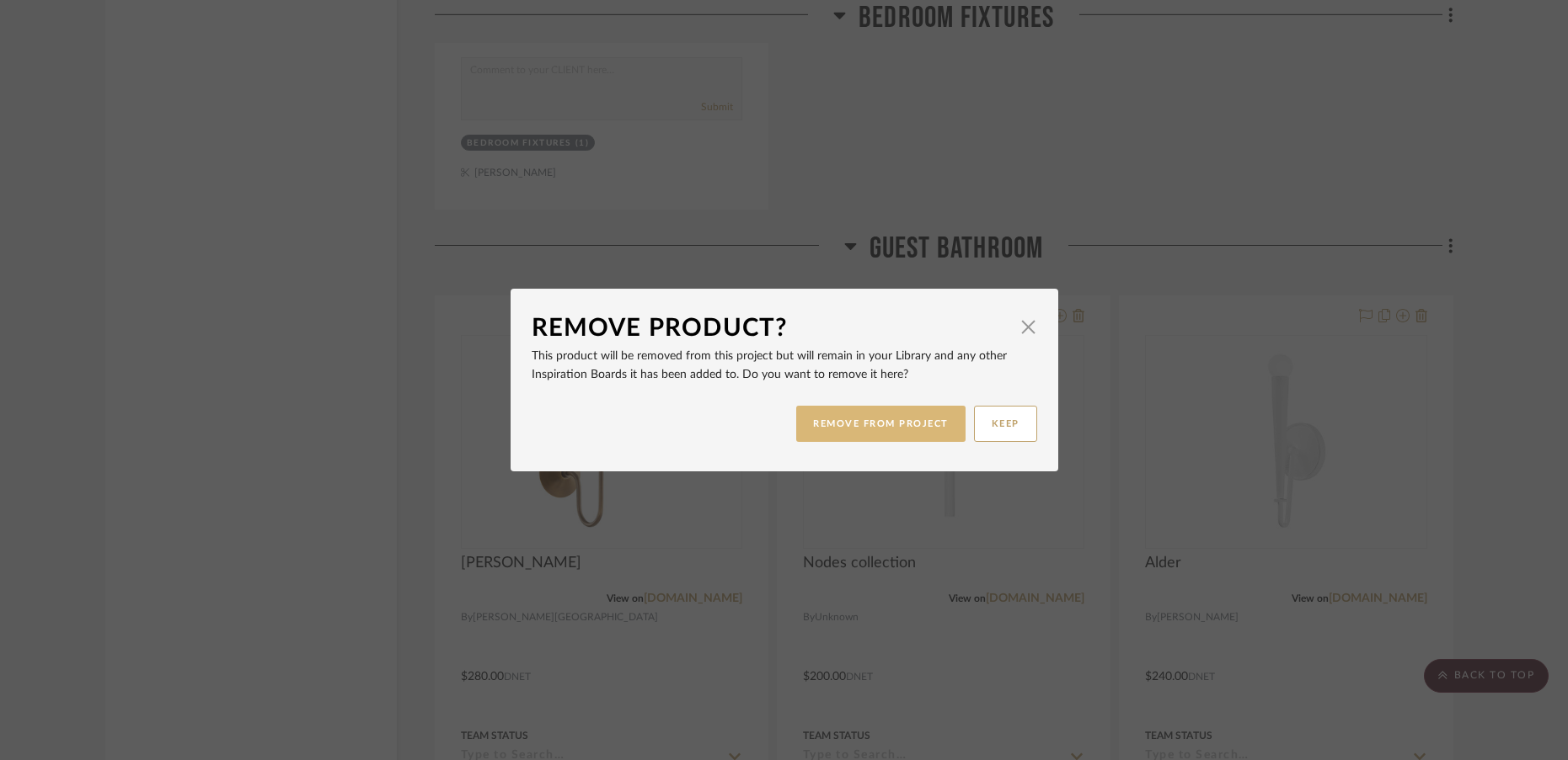
click at [816, 436] on button "REMOVE FROM PROJECT" at bounding box center [880, 424] width 170 height 36
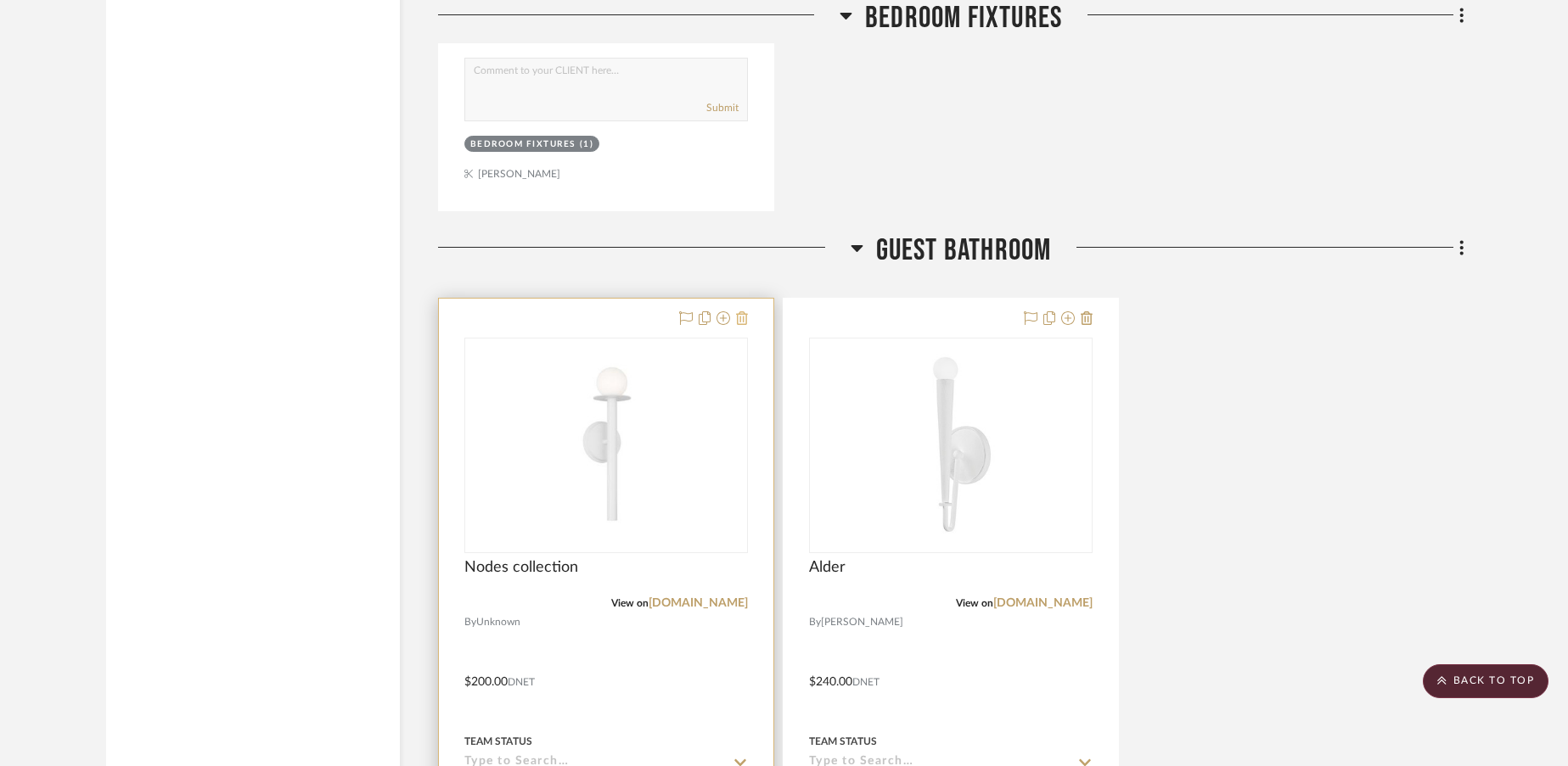
click at [739, 317] on icon at bounding box center [742, 318] width 12 height 14
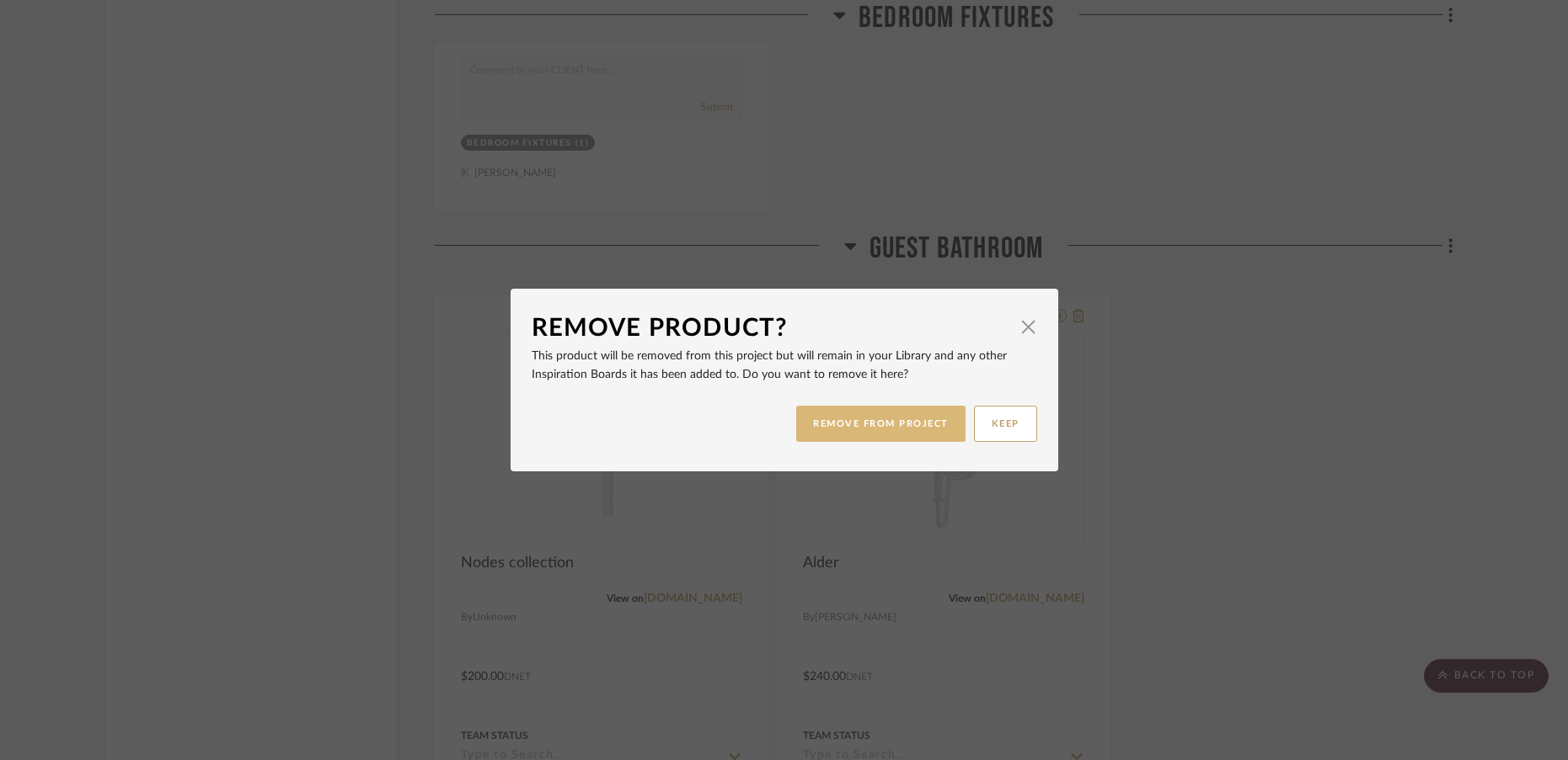
click at [836, 423] on button "REMOVE FROM PROJECT" at bounding box center [880, 424] width 170 height 36
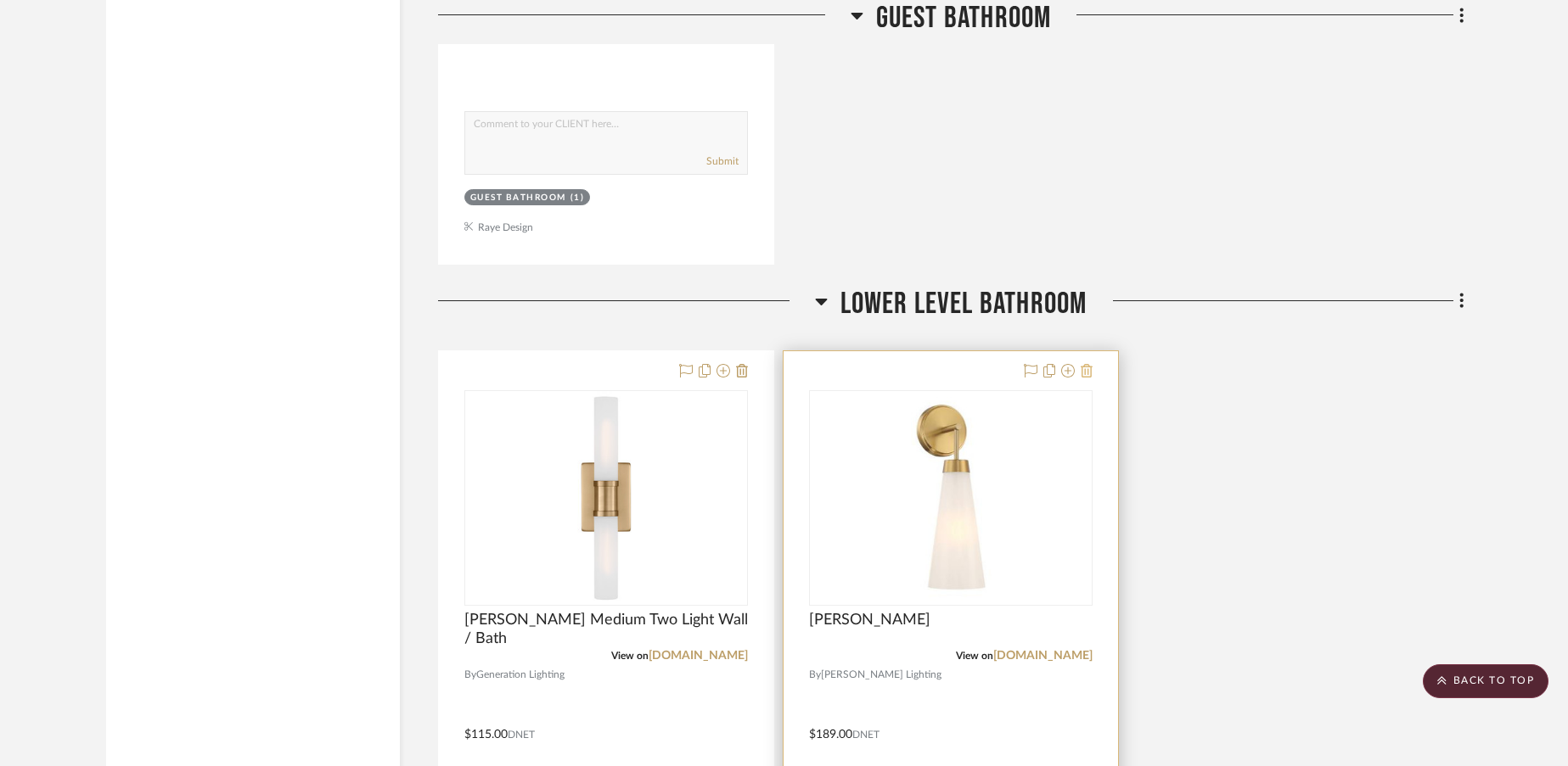
click at [1085, 374] on icon at bounding box center [1086, 371] width 12 height 14
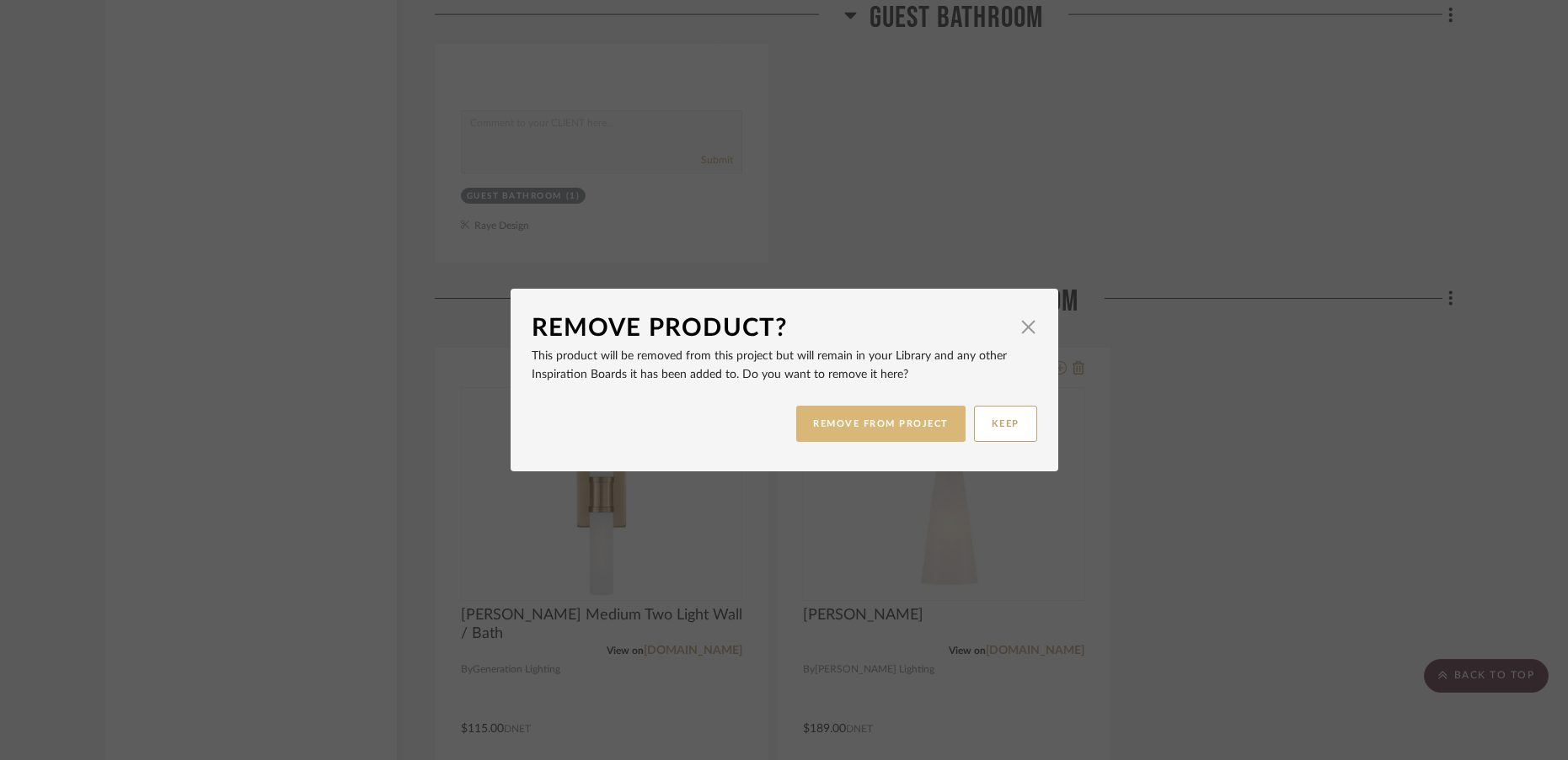
click at [883, 418] on button "REMOVE FROM PROJECT" at bounding box center [880, 424] width 170 height 36
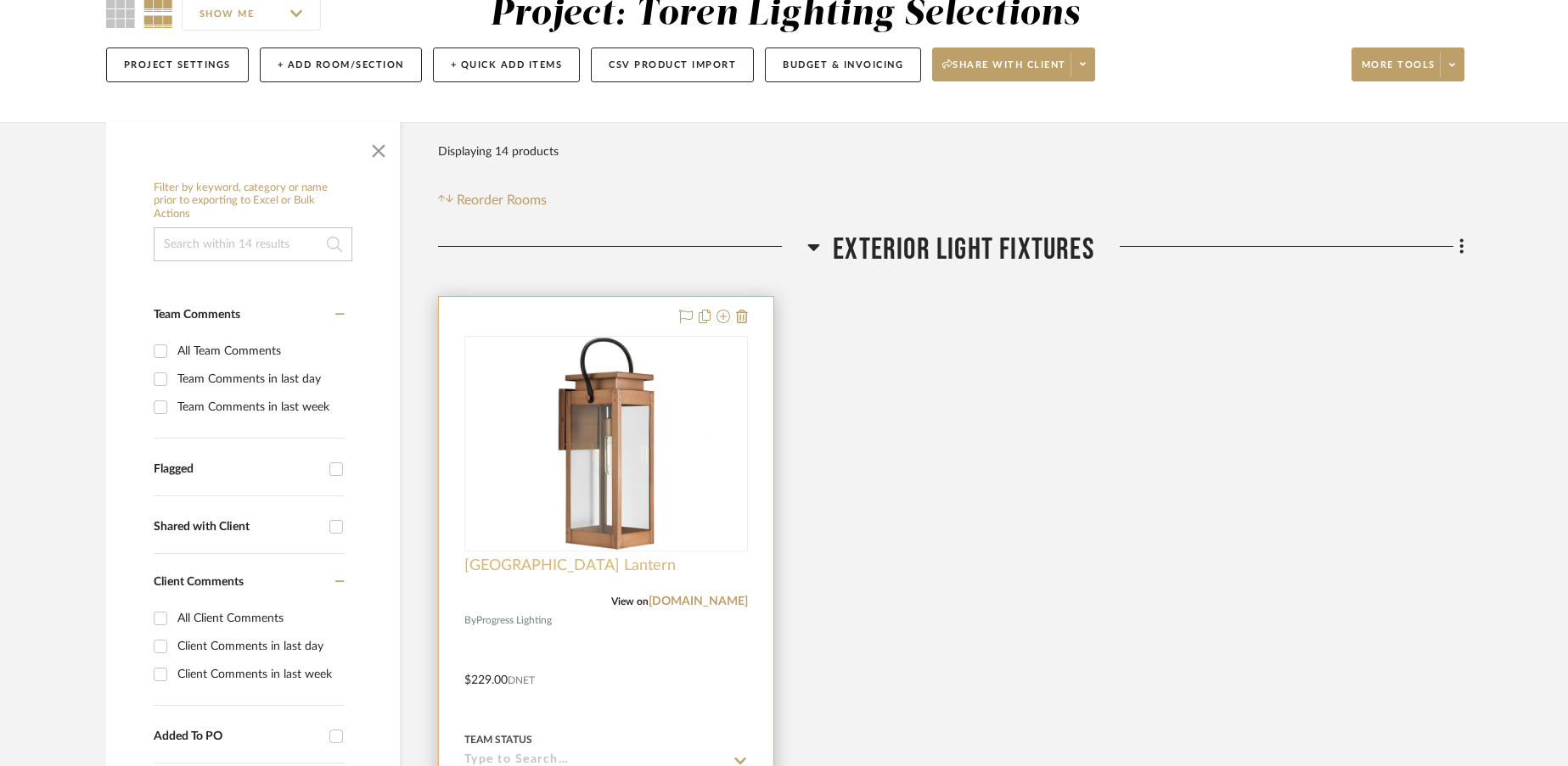
click at [529, 560] on span "[GEOGRAPHIC_DATA] Lantern" at bounding box center [570, 566] width 211 height 19
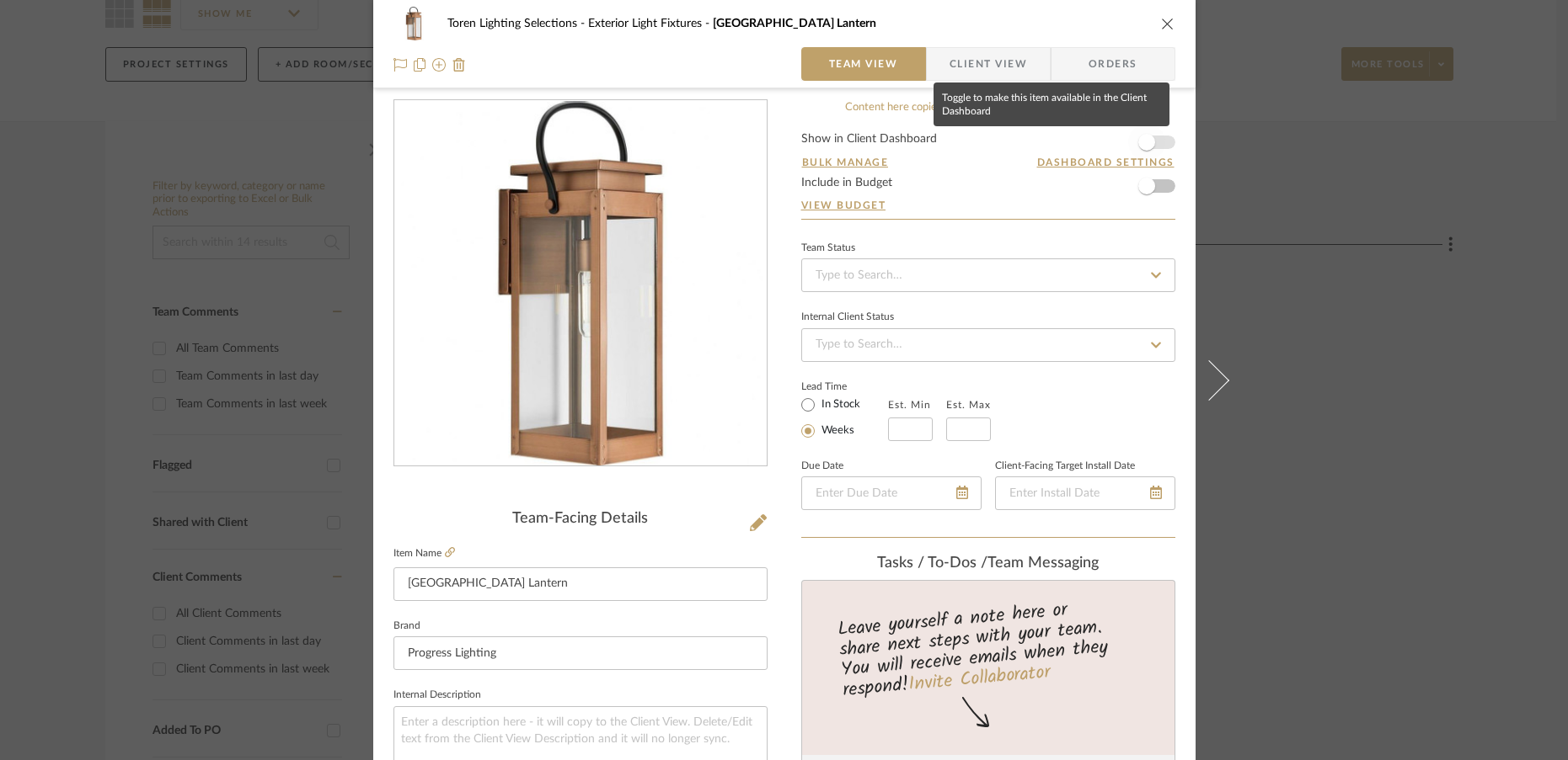
click at [1145, 140] on span "button" at bounding box center [1146, 142] width 17 height 17
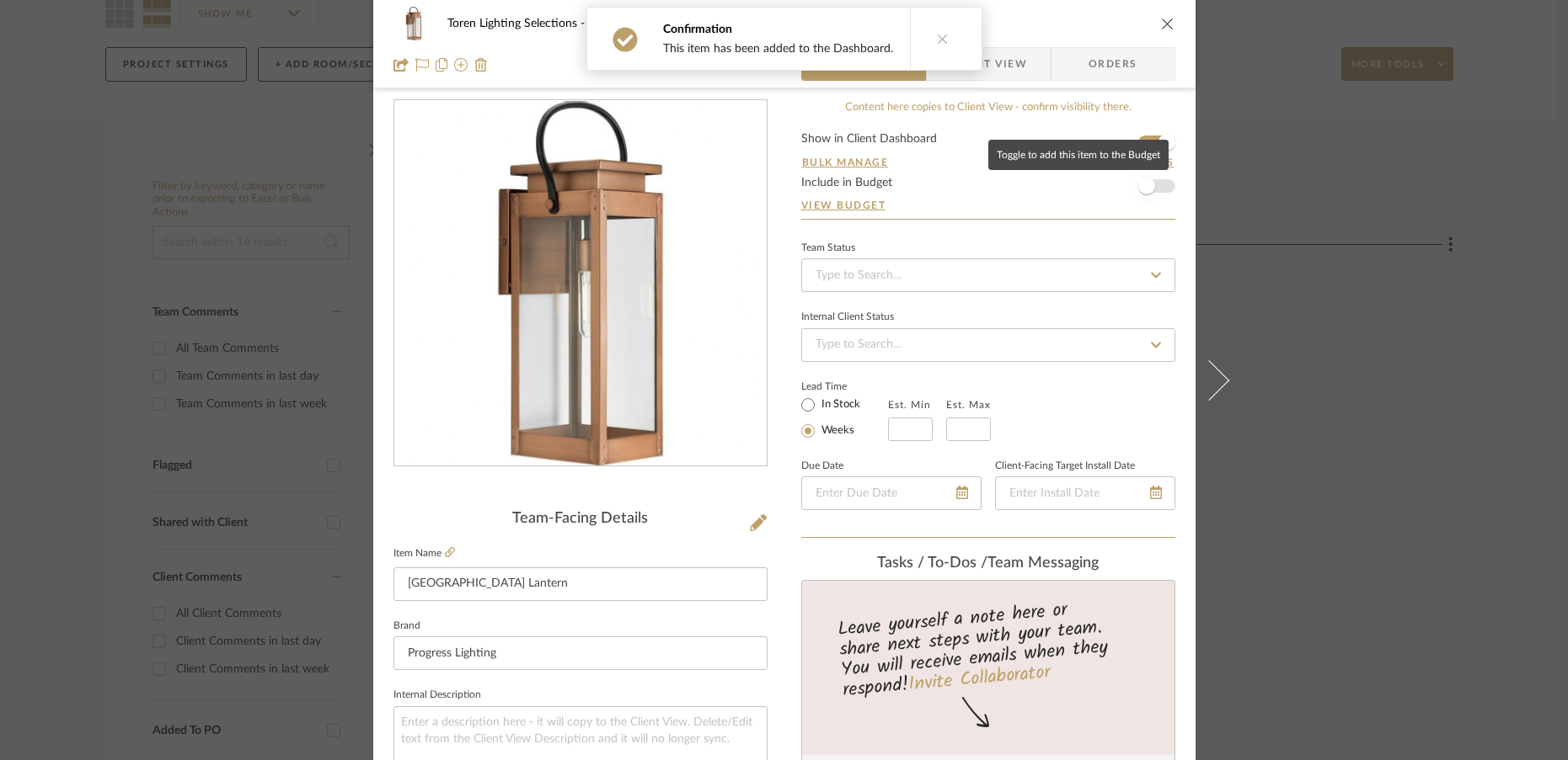
click at [1141, 182] on span "button" at bounding box center [1146, 186] width 17 height 17
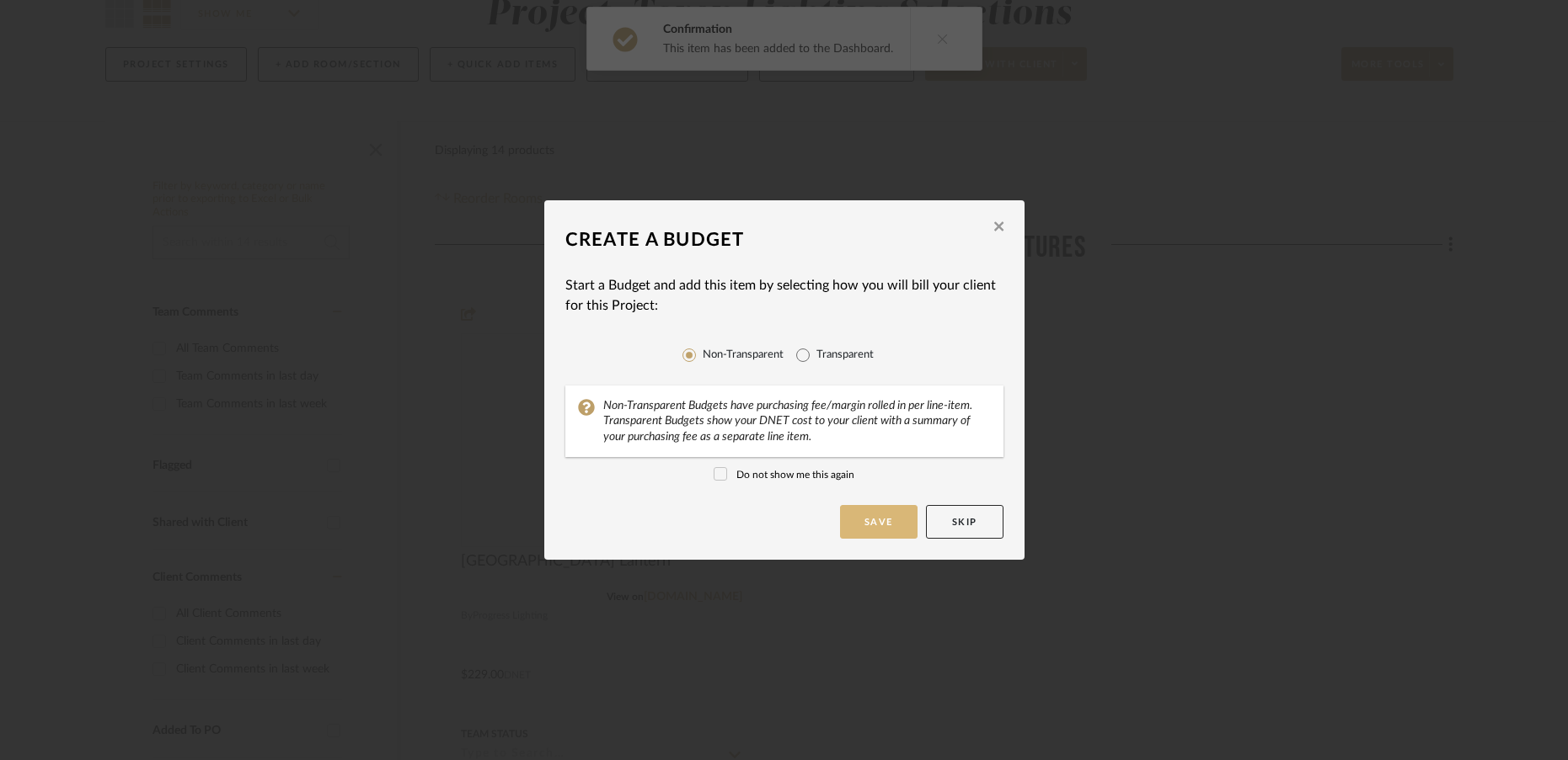
click at [864, 510] on button "Save" at bounding box center [879, 522] width 78 height 33
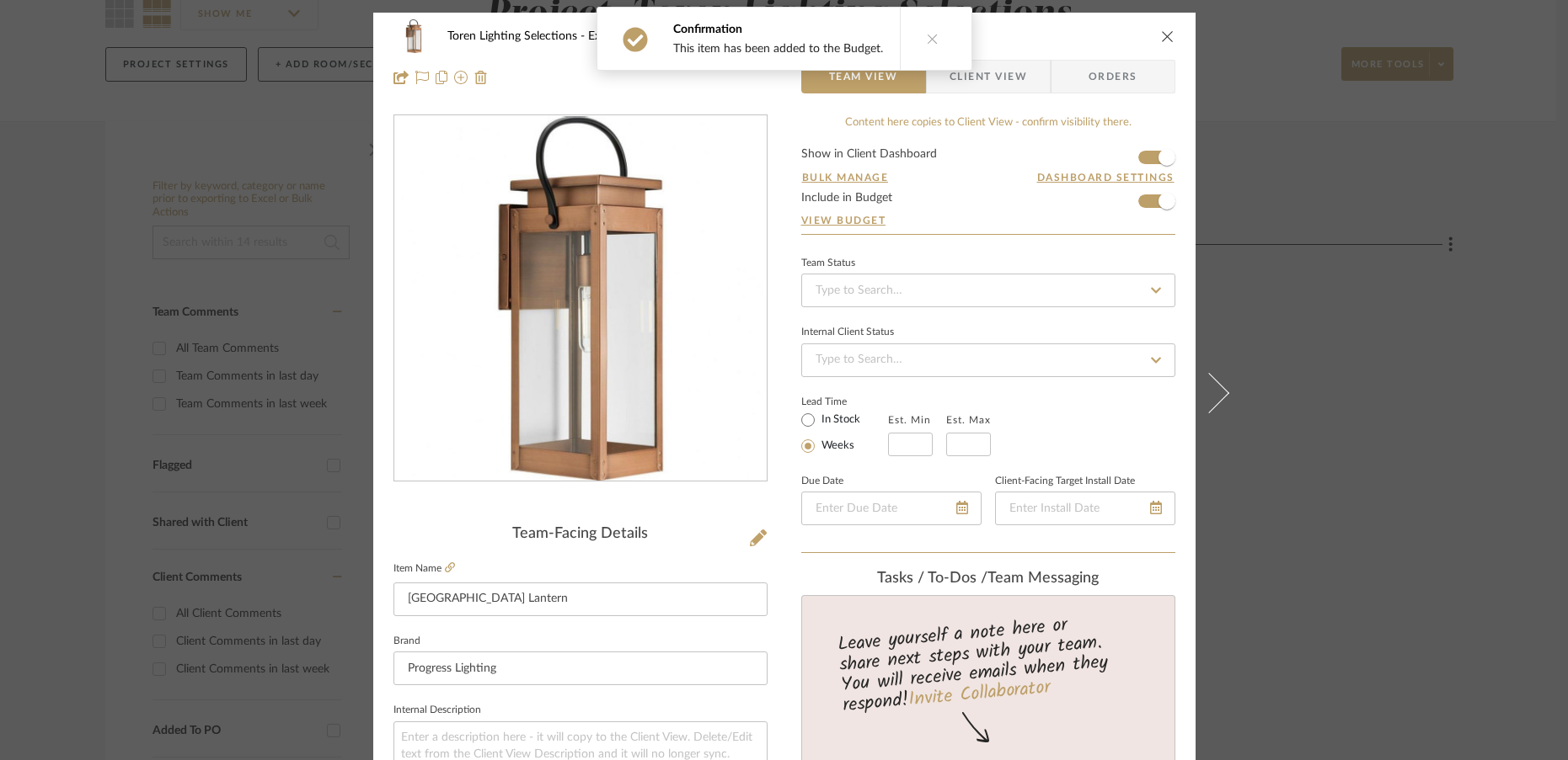
click at [926, 40] on icon at bounding box center [932, 38] width 12 height 12
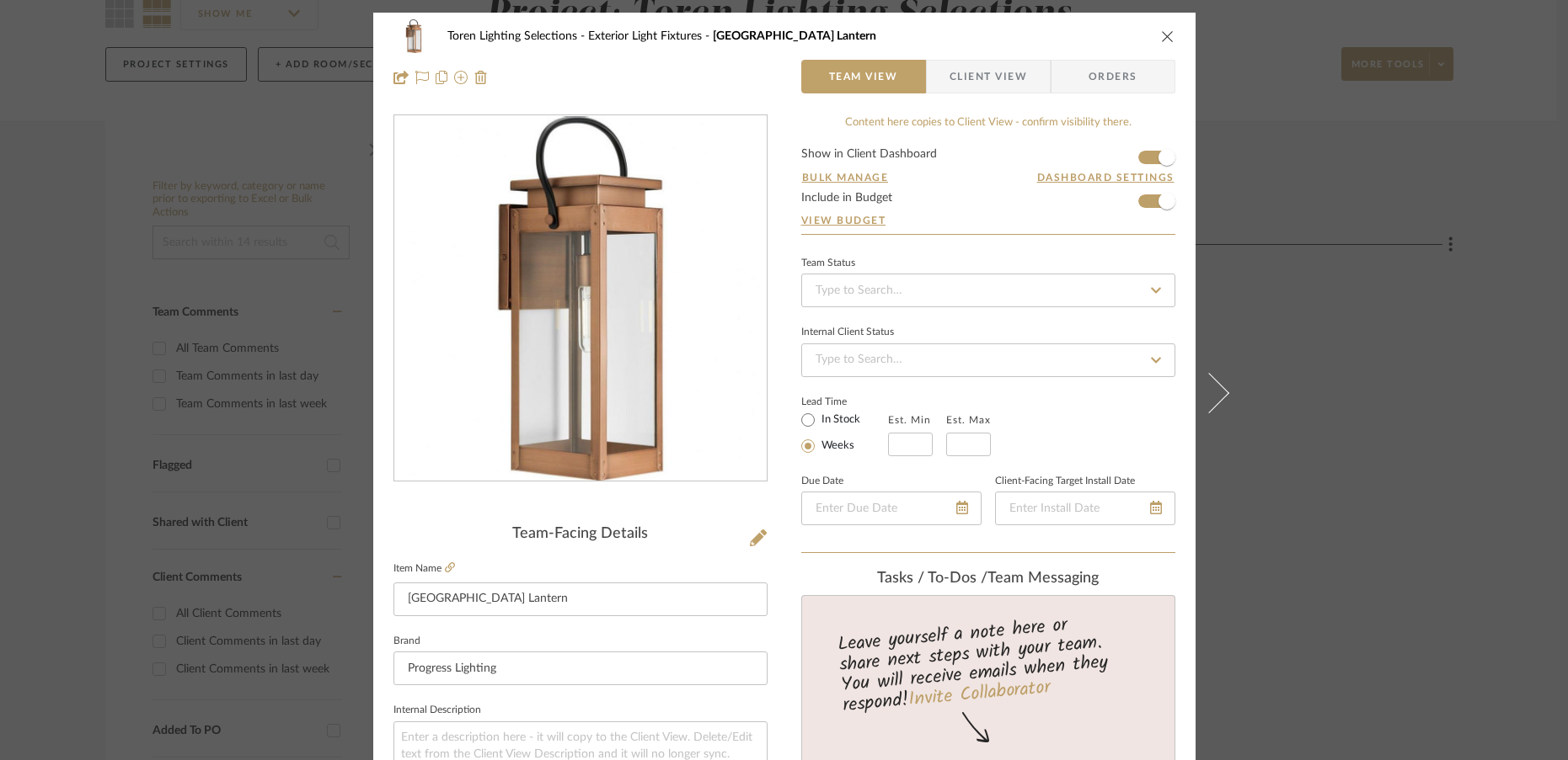
click at [1162, 34] on icon "close" at bounding box center [1167, 36] width 14 height 14
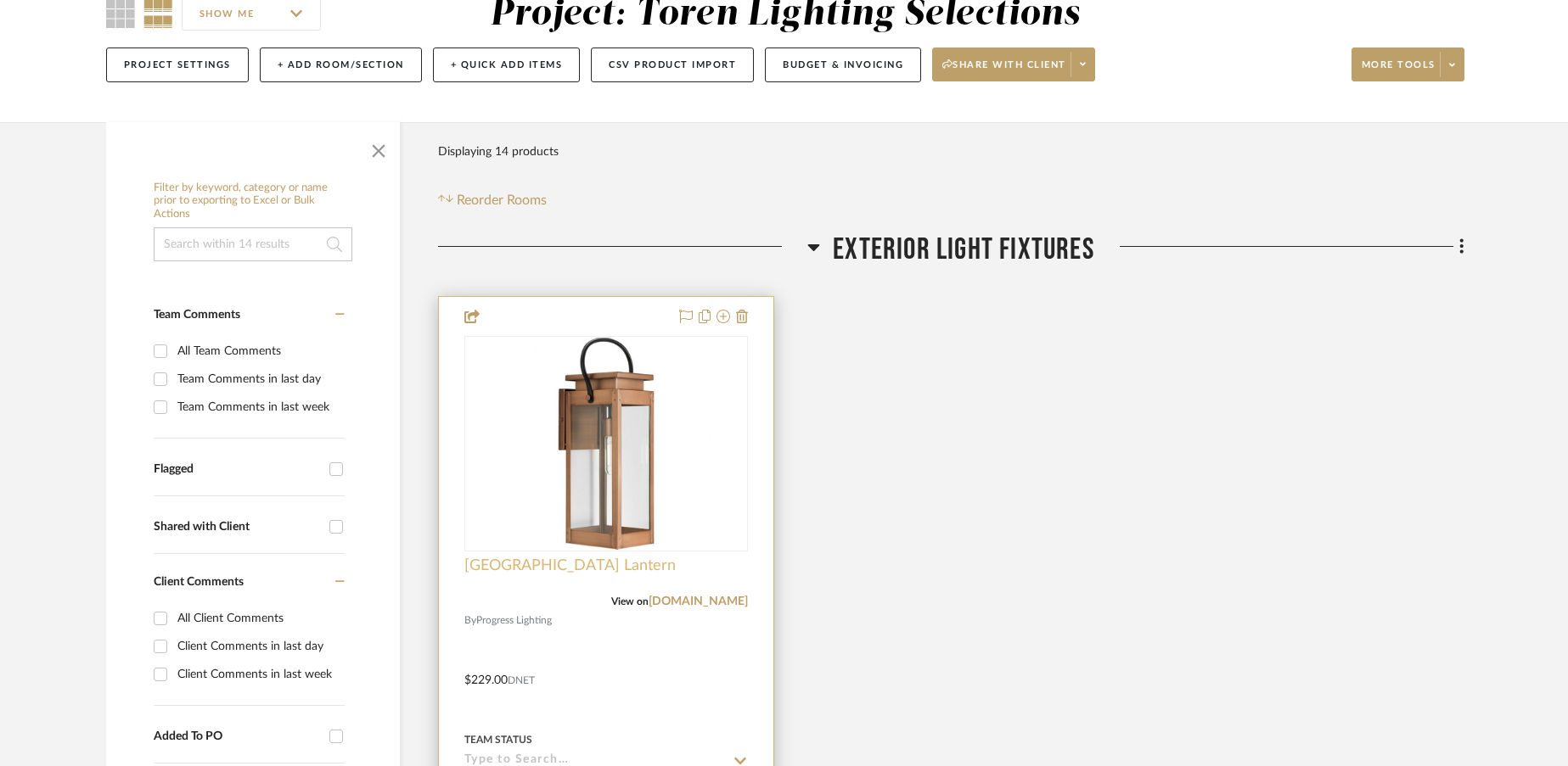
click at [569, 569] on span "[GEOGRAPHIC_DATA] Lantern" at bounding box center [570, 566] width 211 height 19
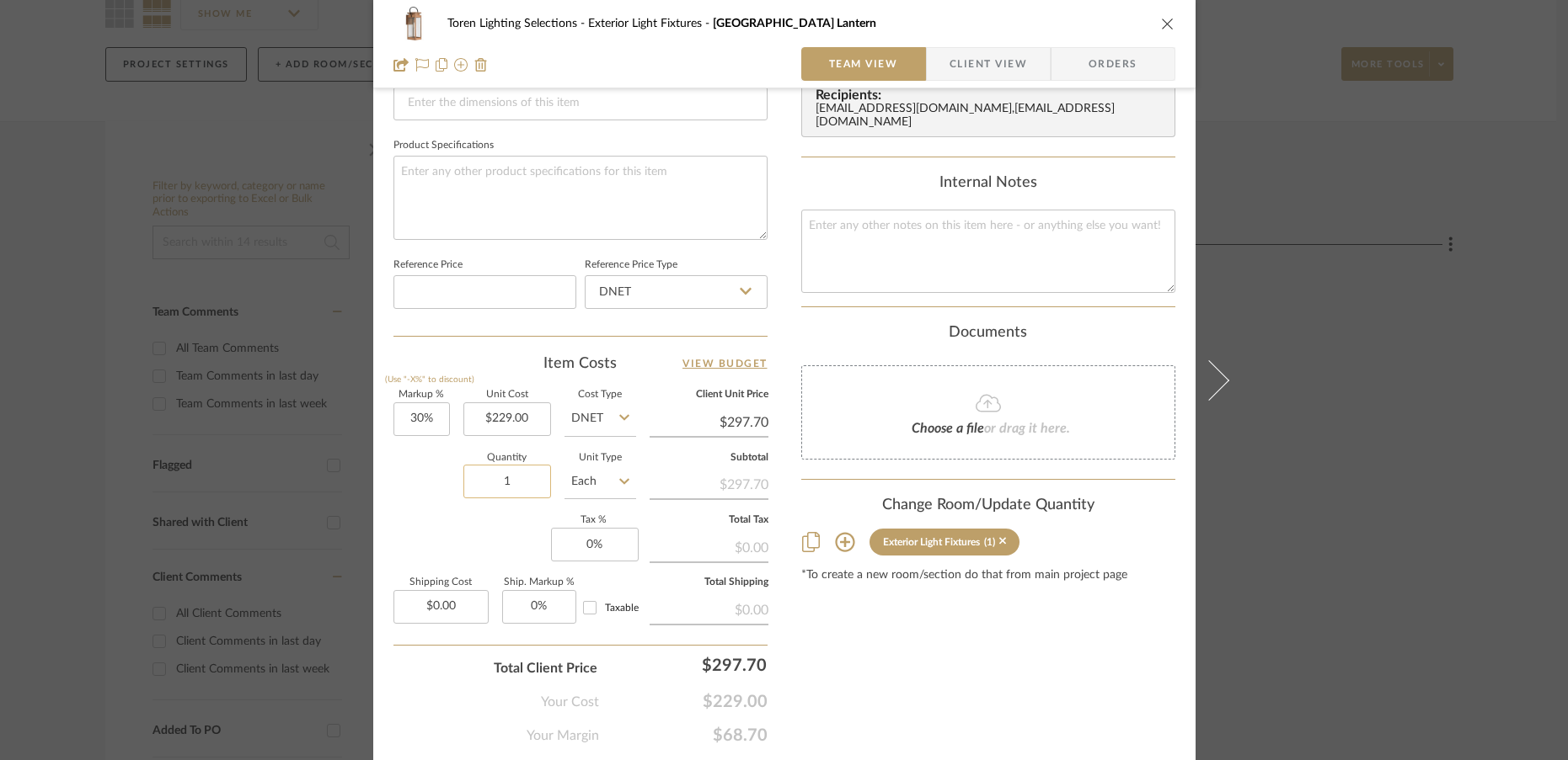
click at [520, 490] on input "1" at bounding box center [507, 481] width 87 height 33
type input "4"
type input "6"
click at [435, 397] on label "Markup %" at bounding box center [421, 395] width 57 height 8
click at [432, 427] on input "30" at bounding box center [421, 419] width 57 height 33
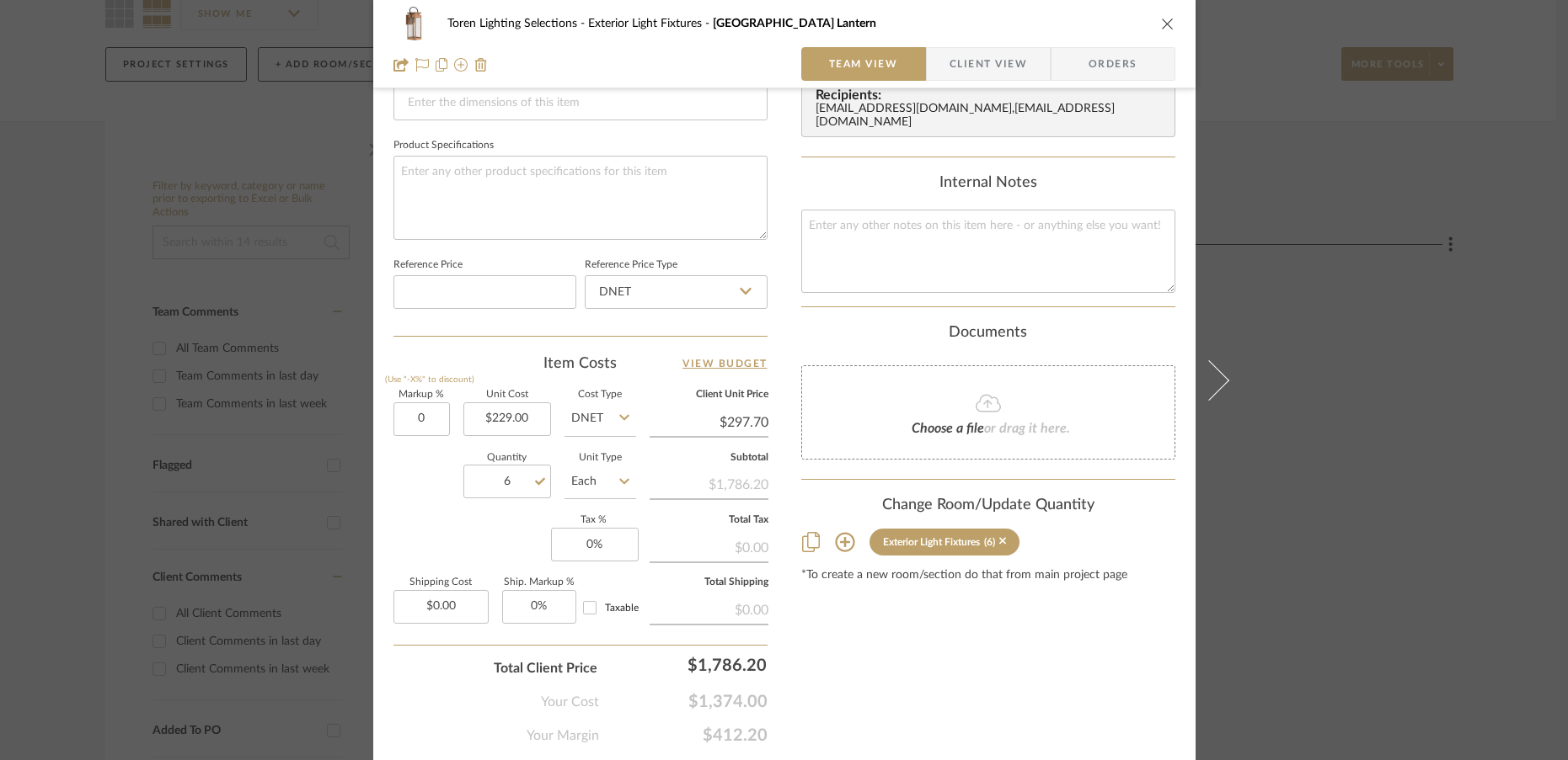
type input "0%"
click at [400, 476] on div "Quantity 6 Unit Type Each" at bounding box center [515, 484] width 243 height 59
type input "$229.00"
click at [615, 553] on input "0" at bounding box center [594, 545] width 87 height 33
type input "6%"
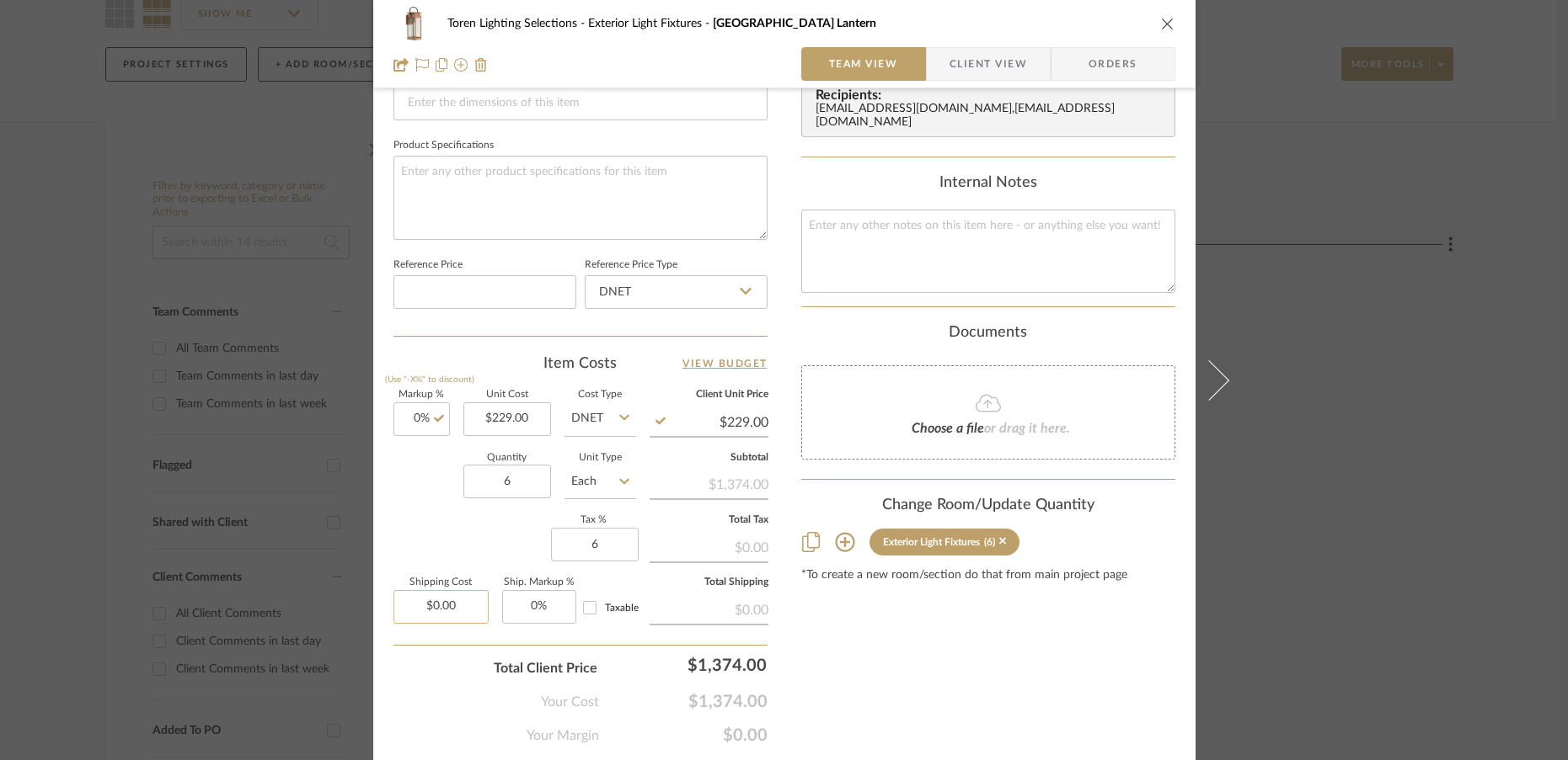
type input "0.00"
click at [461, 607] on input "0.00" at bounding box center [440, 607] width 96 height 33
type input "$130.00"
click at [431, 659] on div "Total Client Price $1,456.44" at bounding box center [580, 662] width 374 height 33
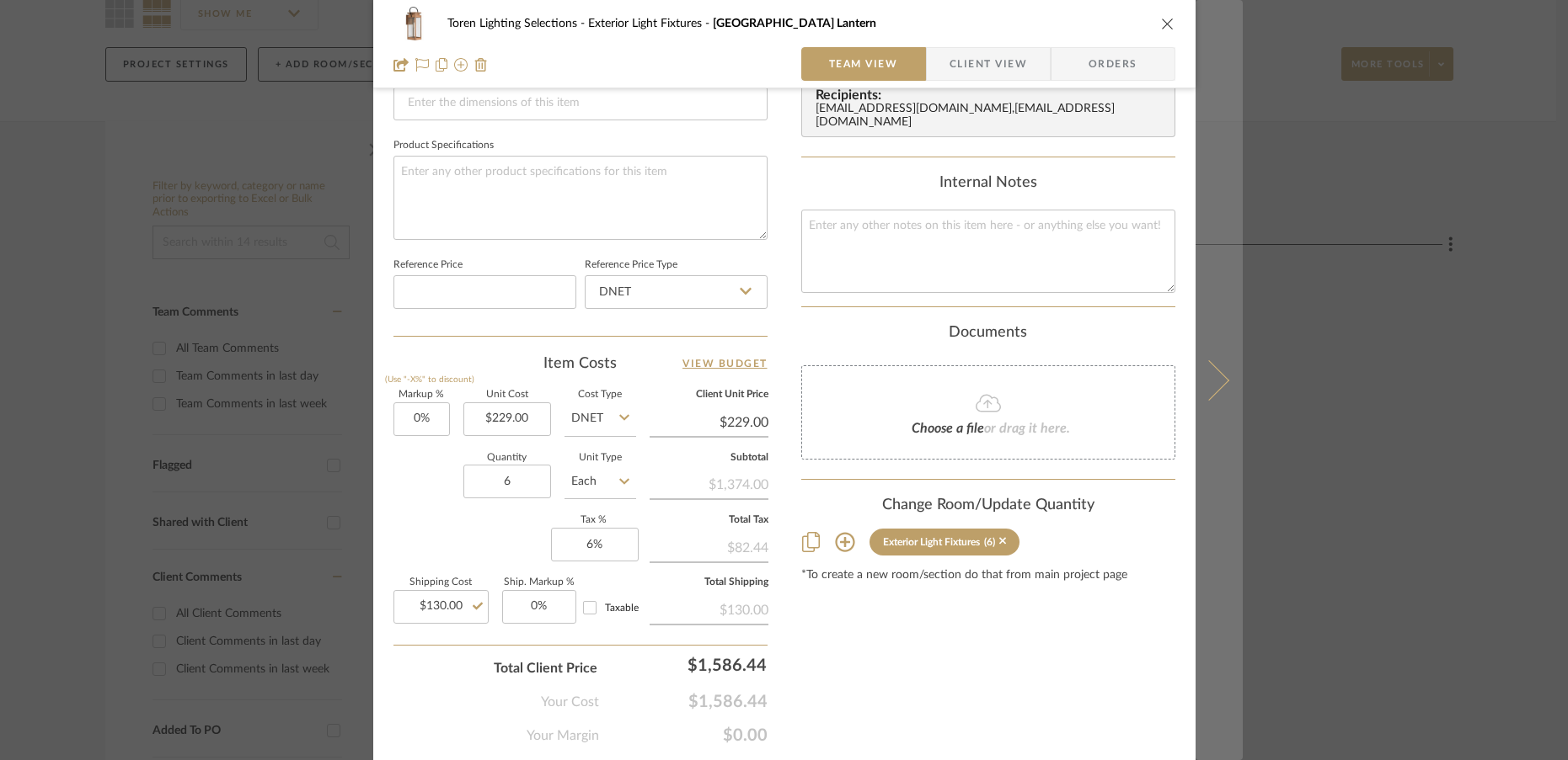
click at [1209, 391] on icon at bounding box center [1208, 380] width 41 height 41
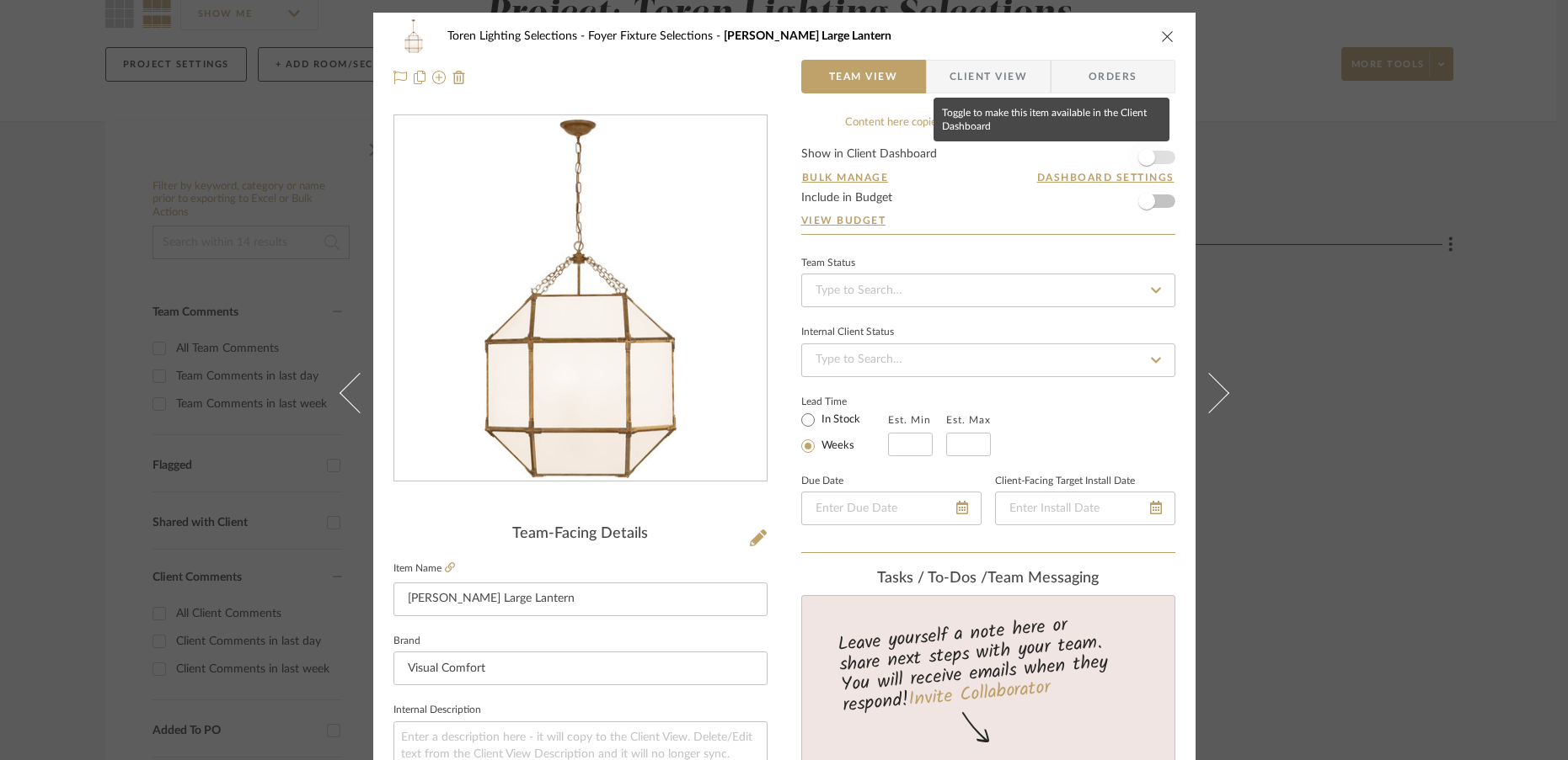
click at [1142, 161] on span "button" at bounding box center [1146, 158] width 17 height 17
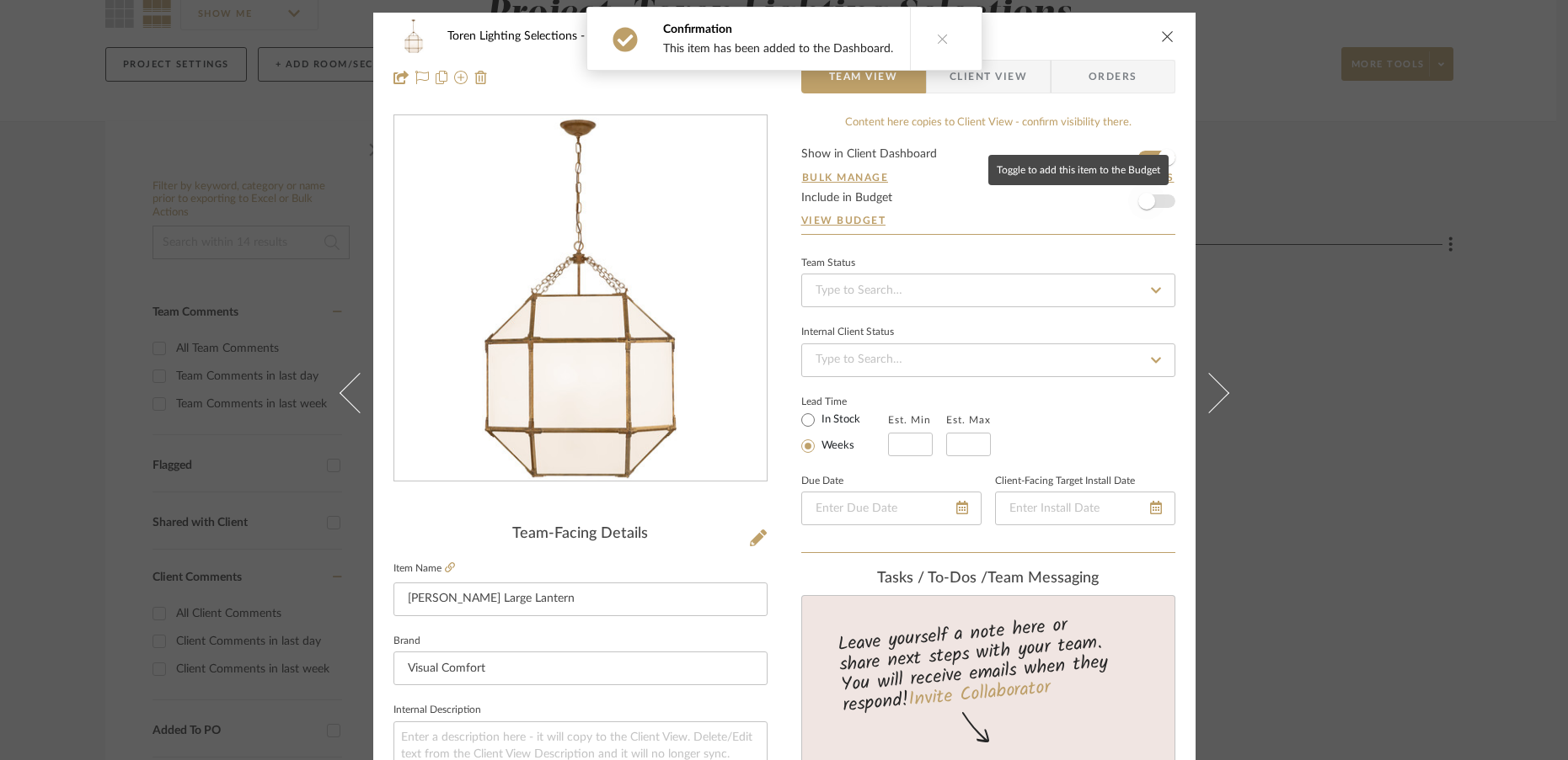
click at [1141, 207] on span "button" at bounding box center [1146, 201] width 17 height 17
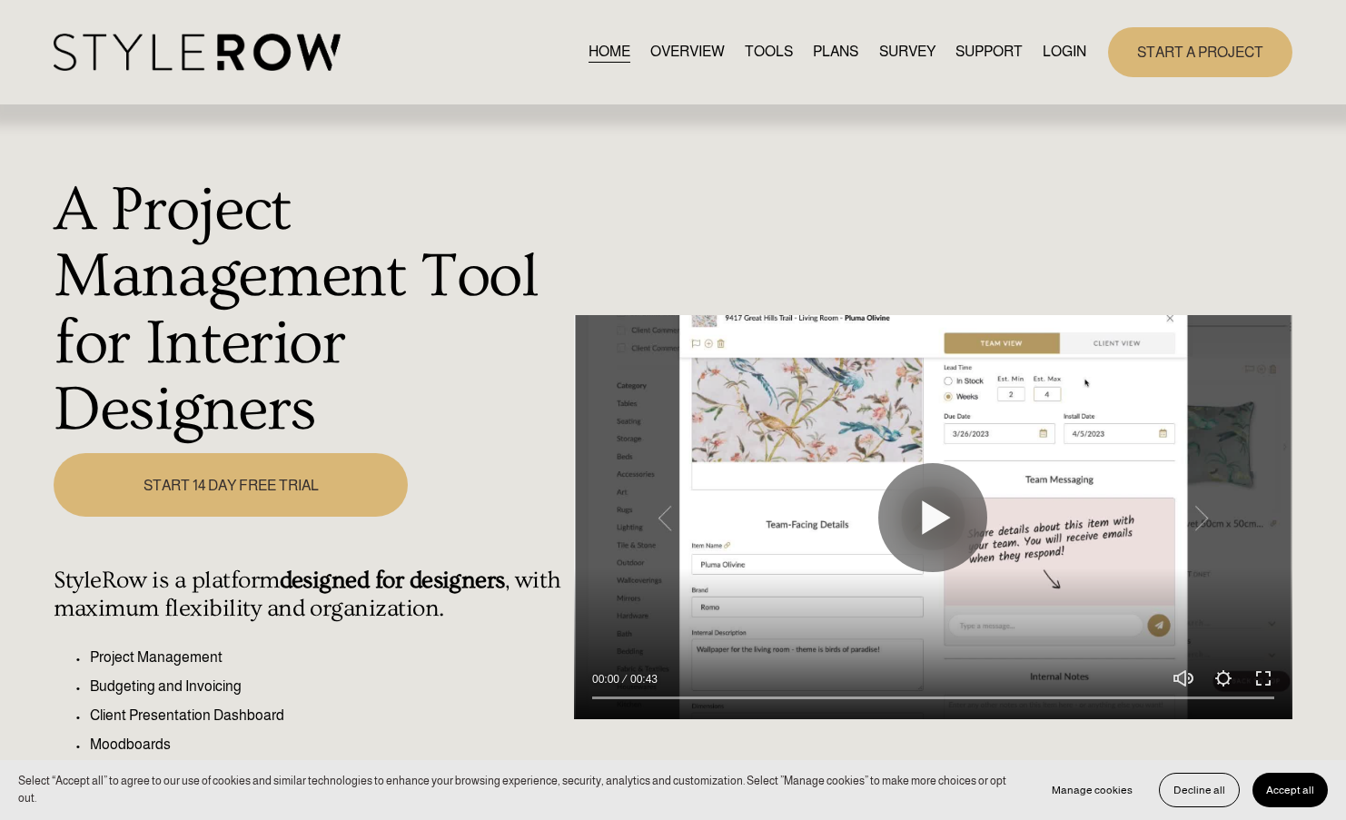
click at [1053, 52] on link "LOGIN" at bounding box center [1065, 52] width 44 height 25
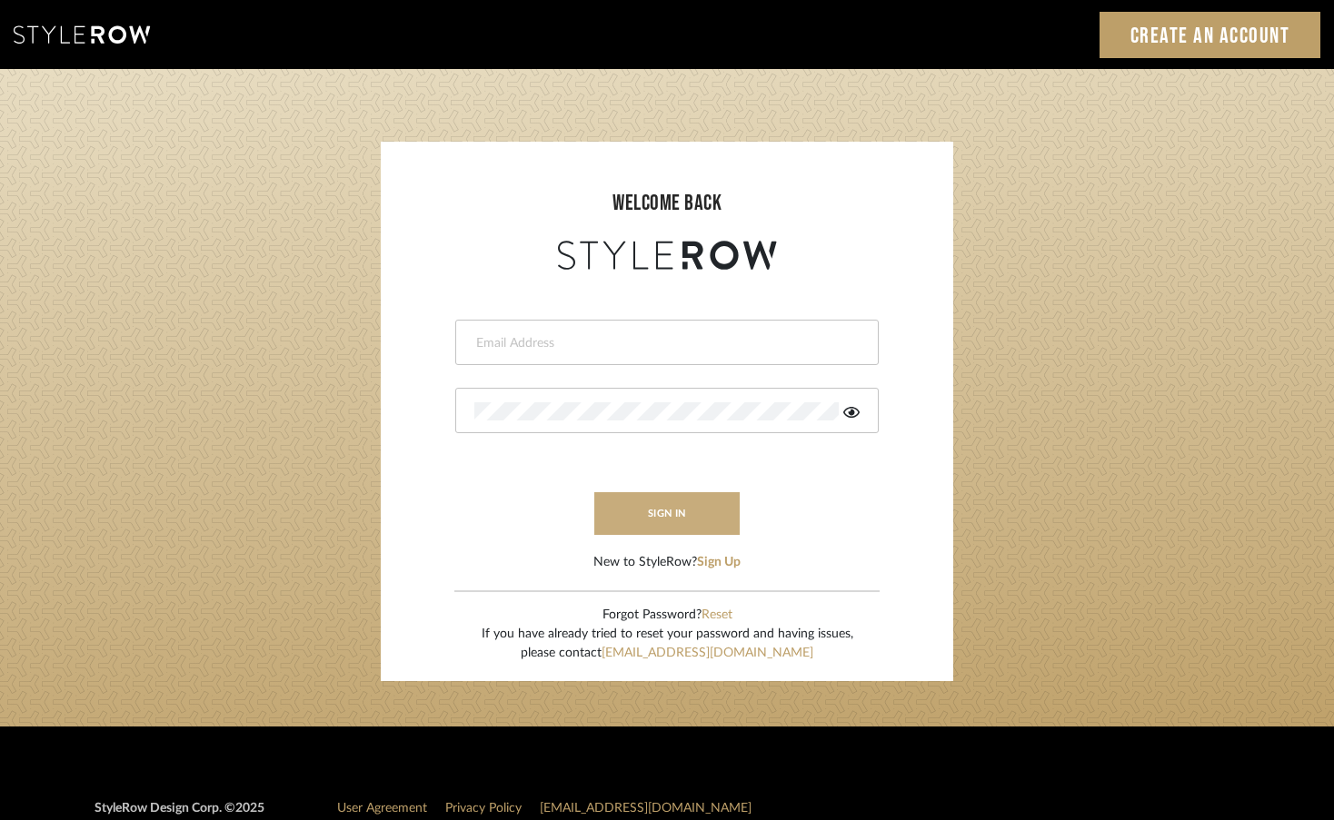
type input "[EMAIL_ADDRESS][DOMAIN_NAME]"
click at [711, 511] on button "sign in" at bounding box center [666, 513] width 145 height 43
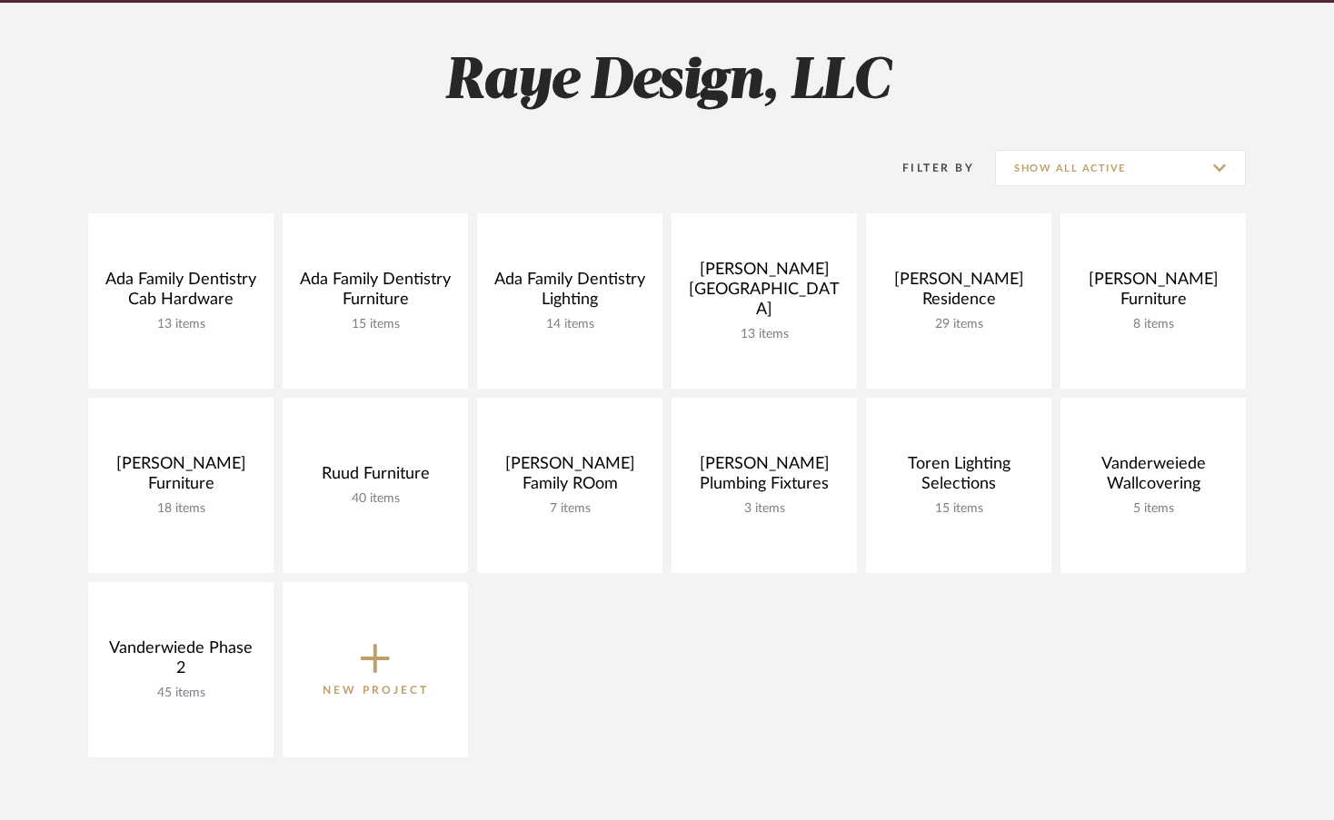
scroll to position [249, 0]
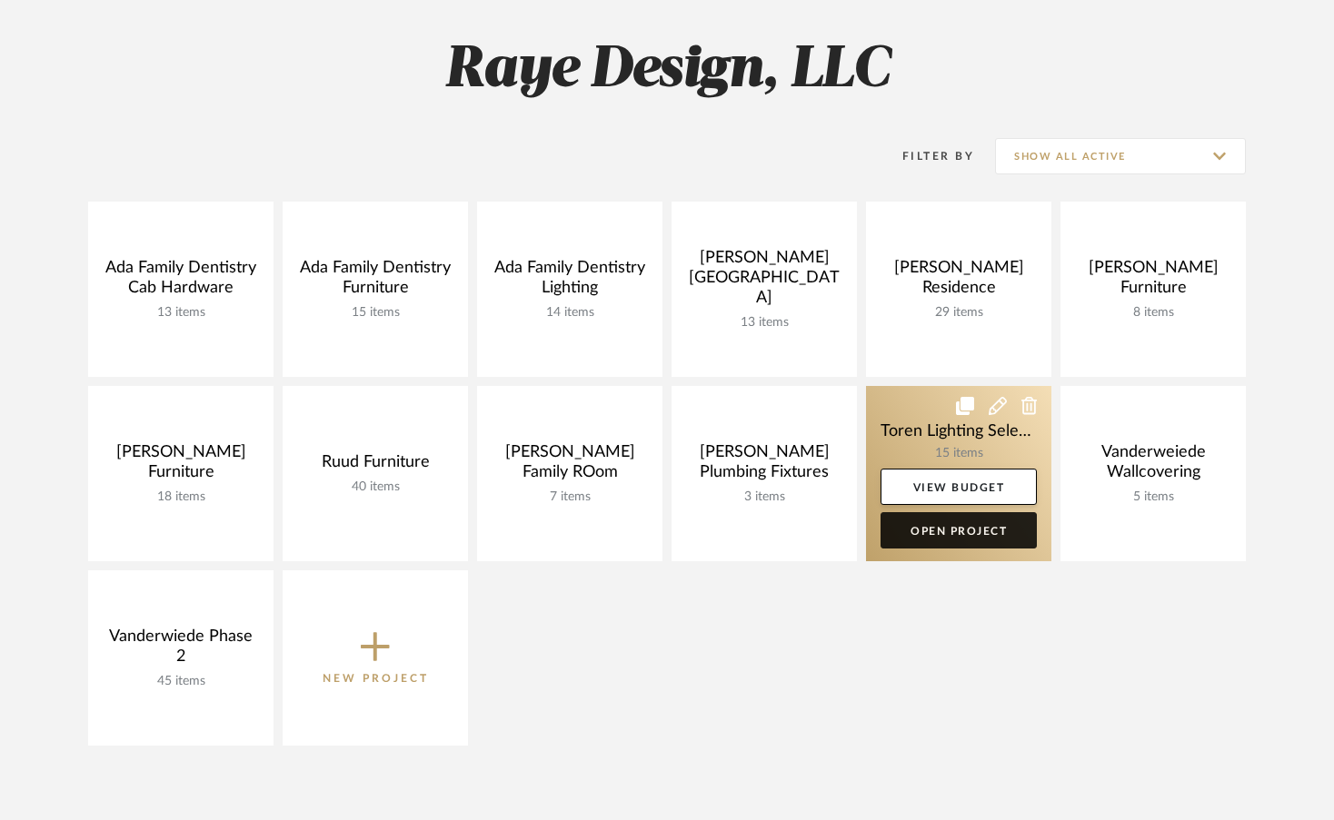
click at [945, 543] on link "Open Project" at bounding box center [958, 530] width 156 height 36
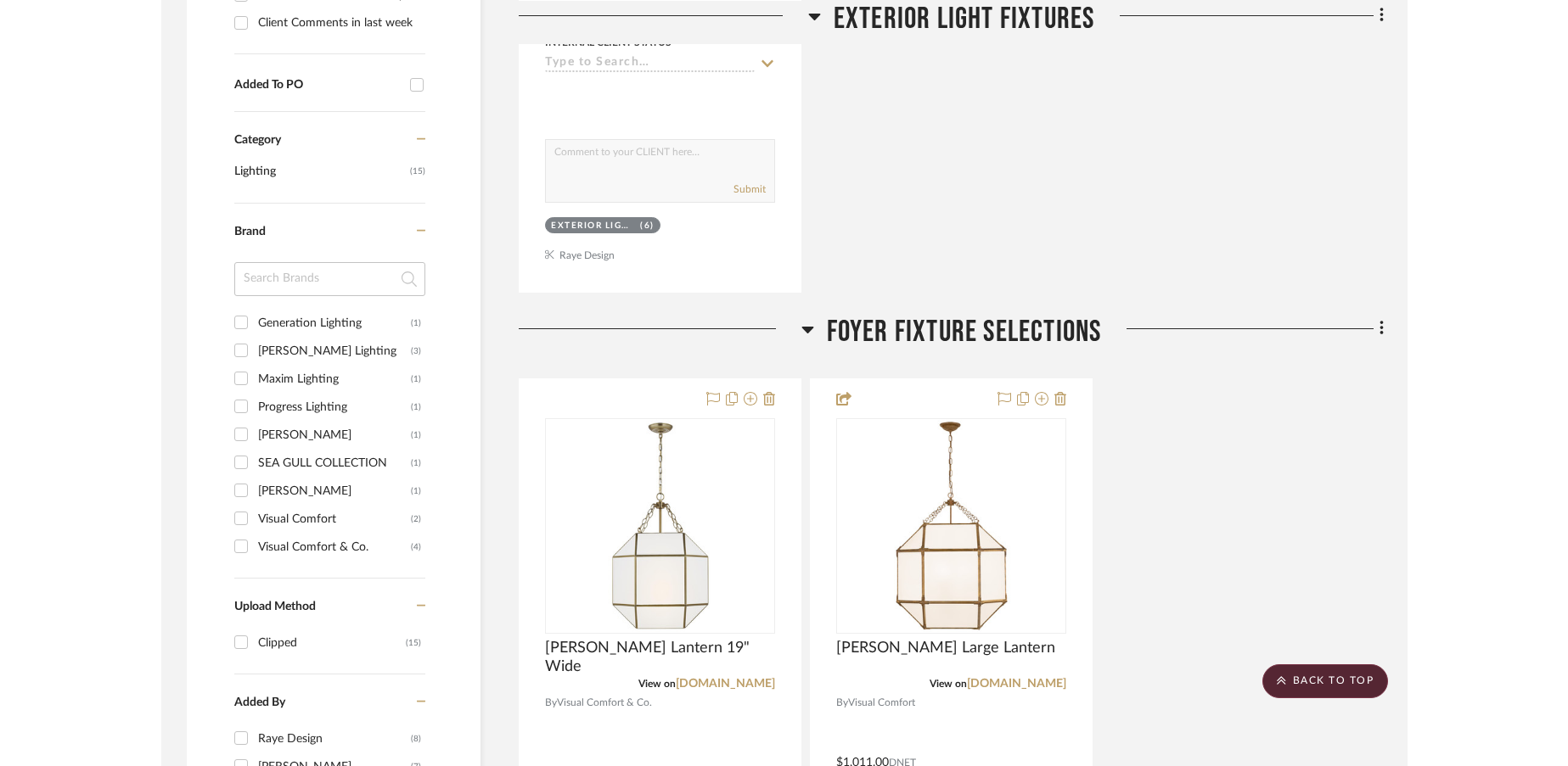
scroll to position [915, 0]
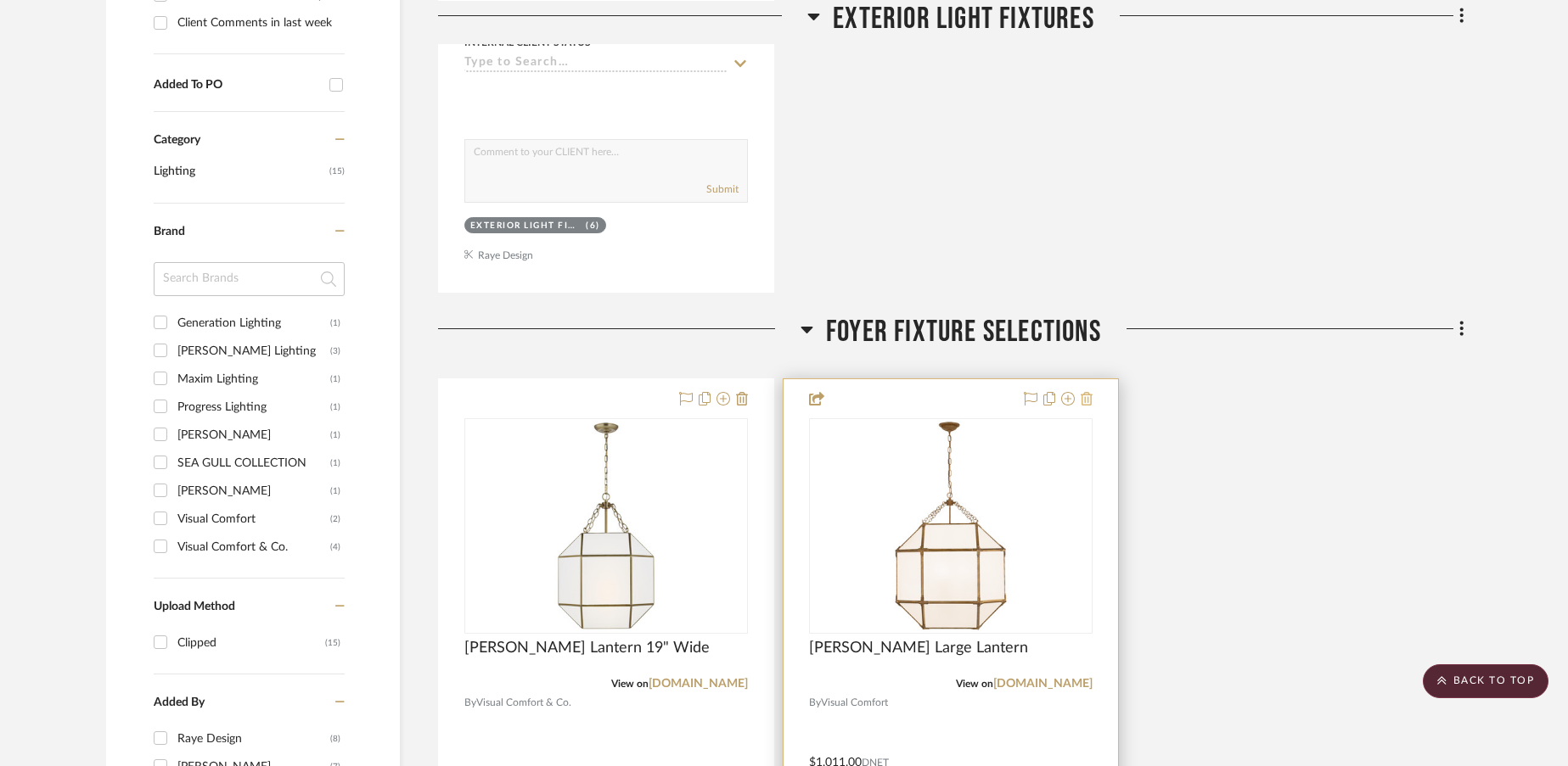
click at [1089, 401] on icon at bounding box center [1086, 399] width 12 height 14
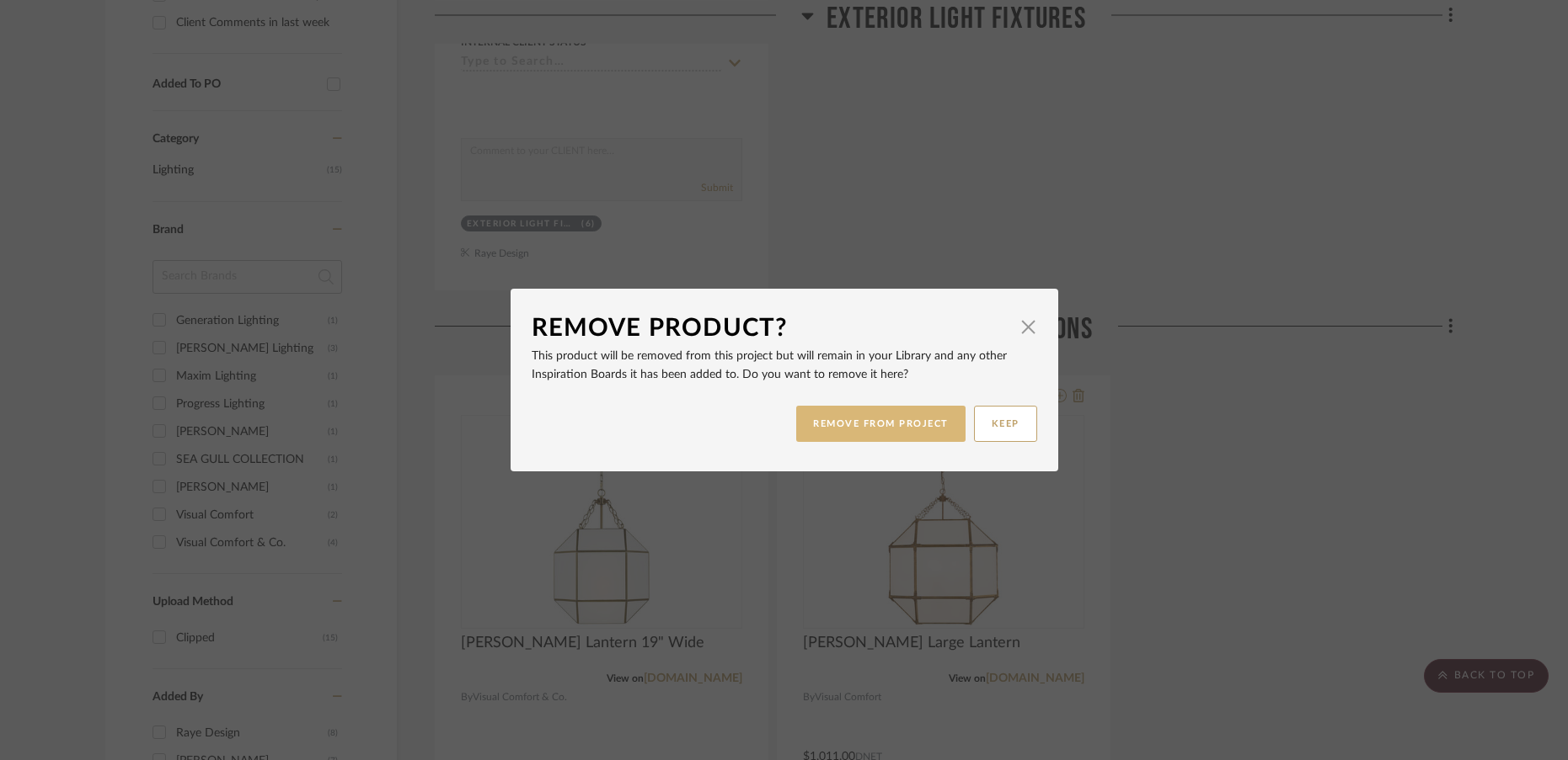
click at [860, 424] on button "REMOVE FROM PROJECT" at bounding box center [880, 424] width 170 height 36
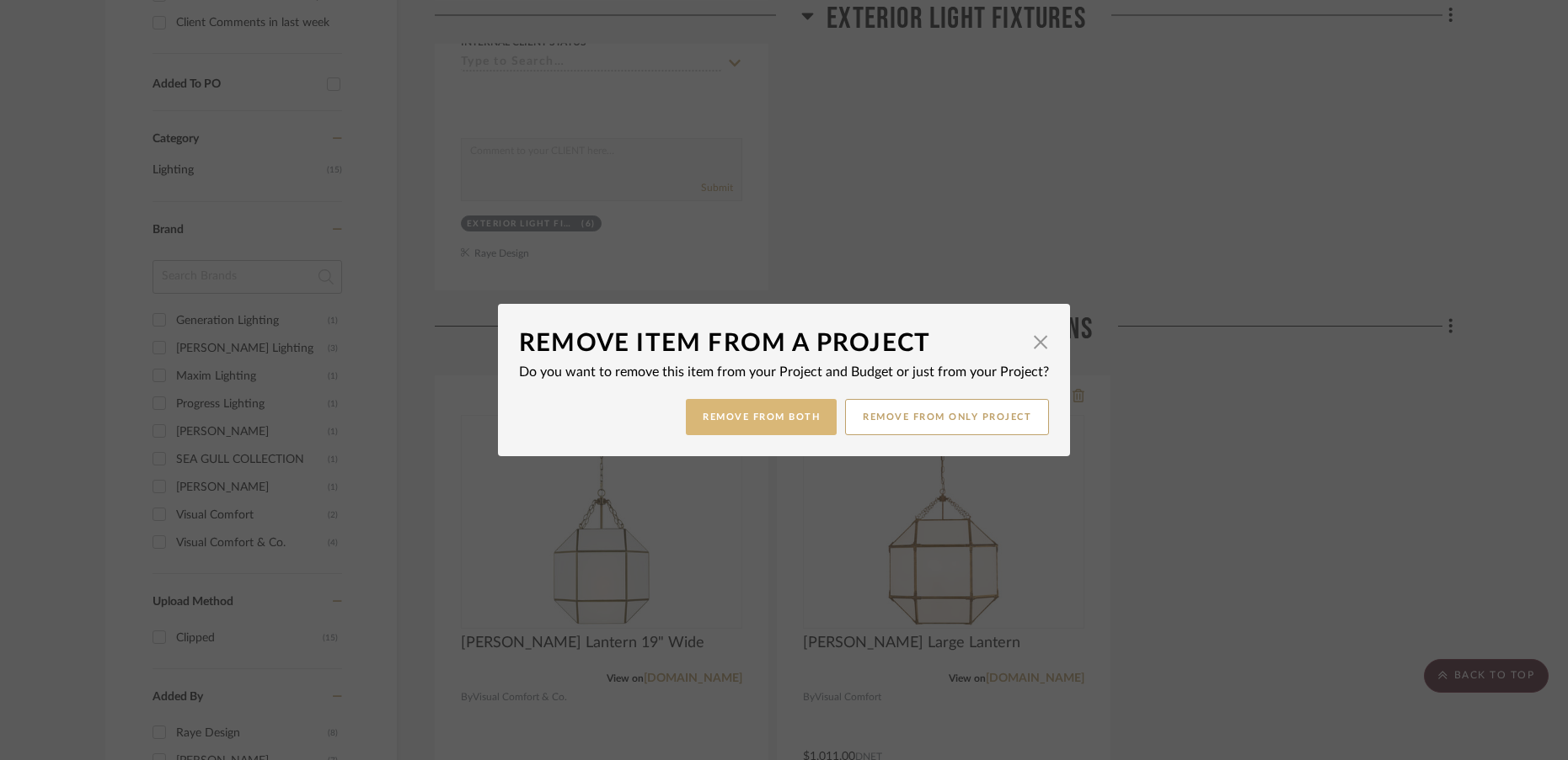
click at [765, 426] on button "Remove from Both" at bounding box center [760, 417] width 151 height 36
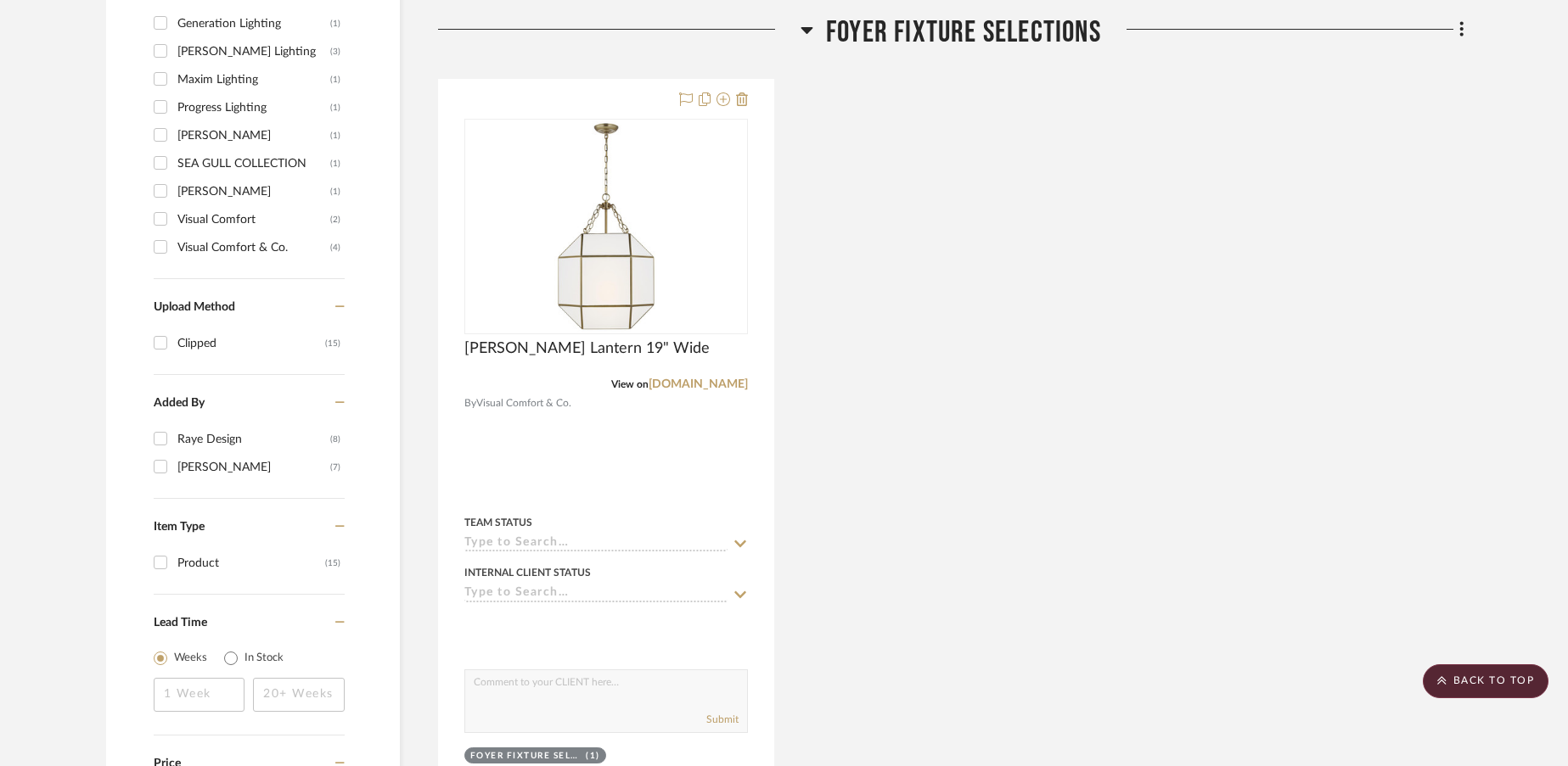
scroll to position [1200, 0]
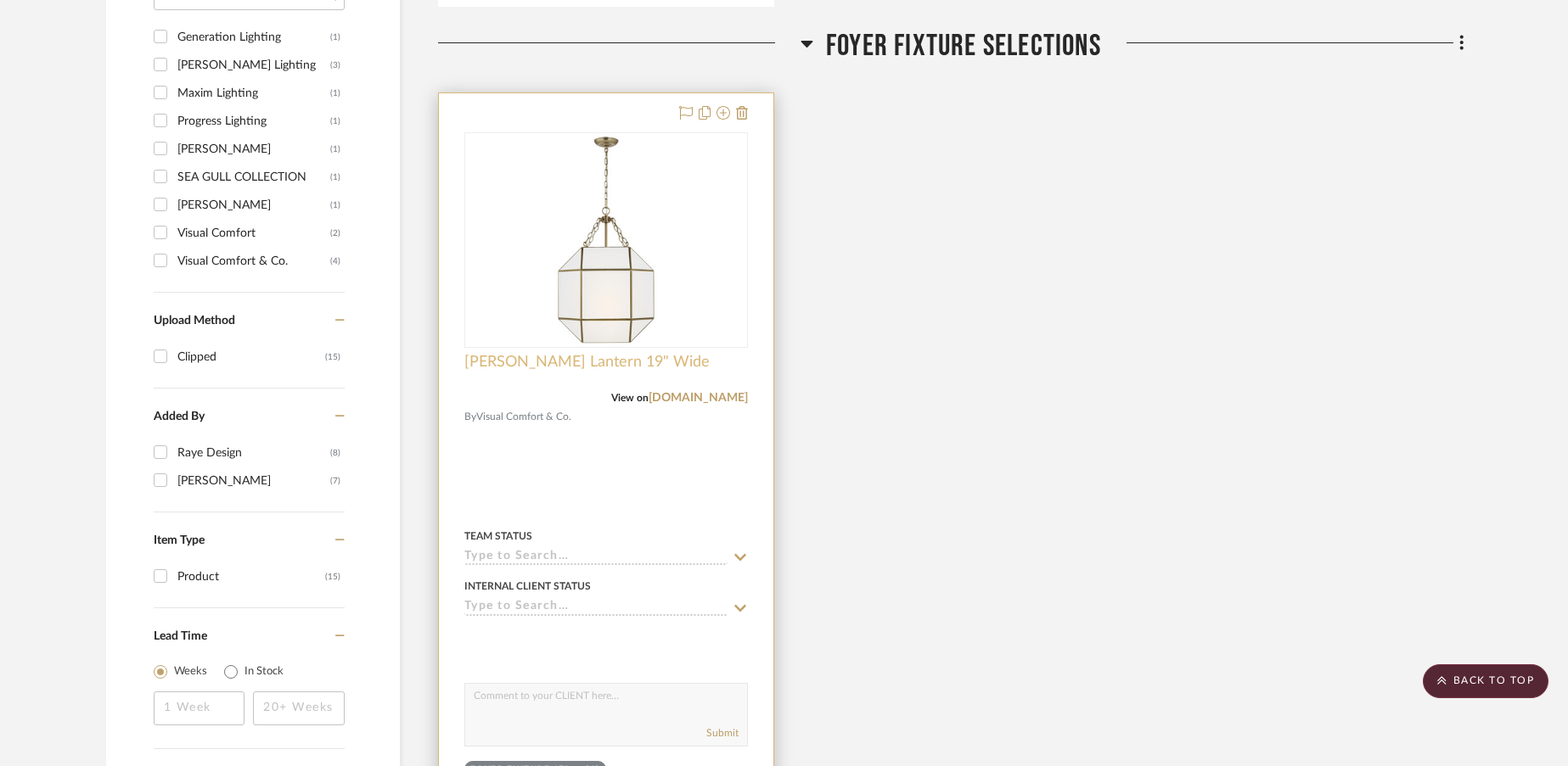
click at [568, 359] on span "Morris Lantern 19" Wide" at bounding box center [587, 362] width 246 height 19
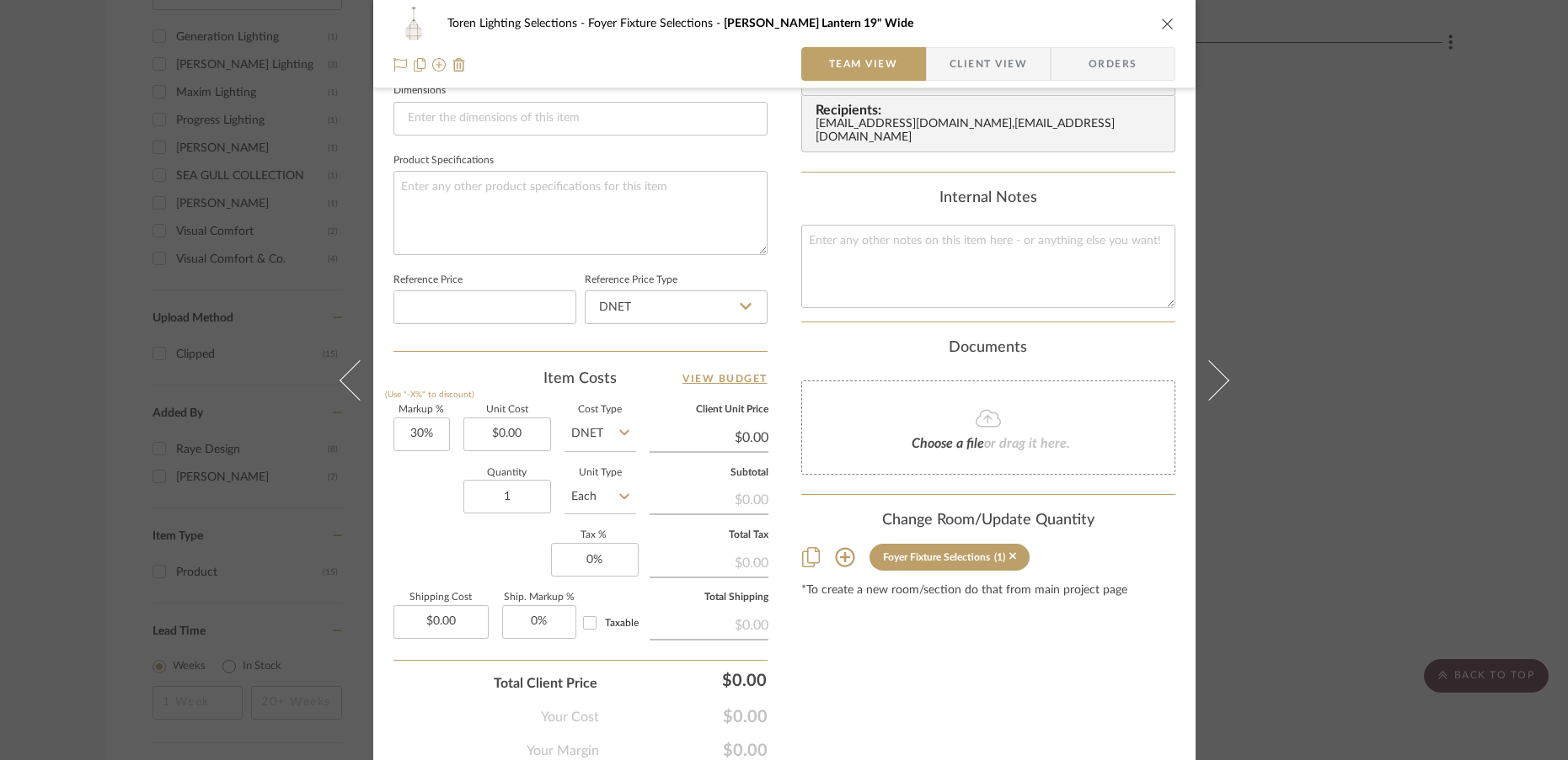
scroll to position [773, 0]
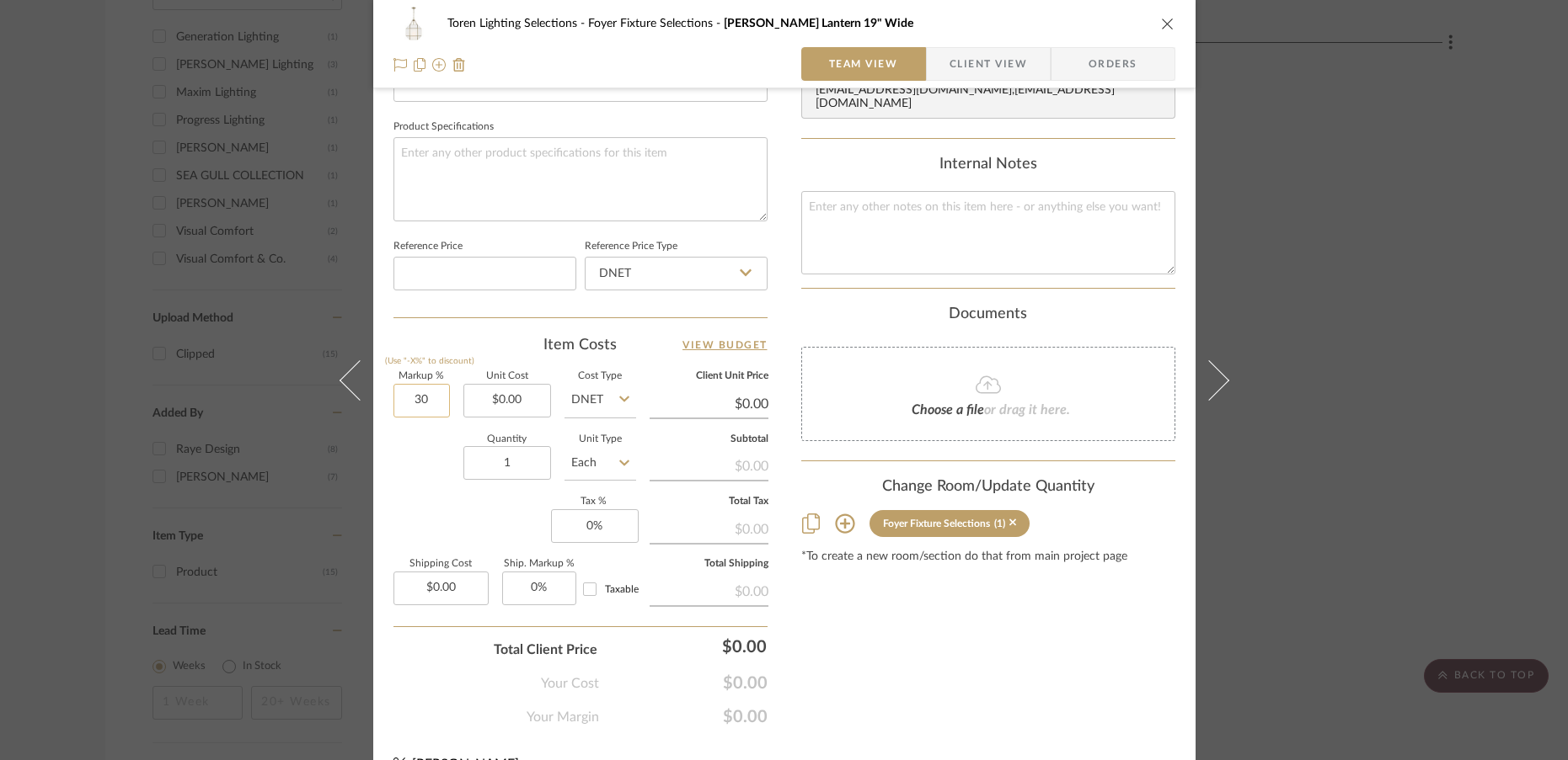
click at [434, 406] on input "30" at bounding box center [421, 400] width 57 height 33
type input "0%"
type input "0.00"
click at [529, 400] on input "0.00" at bounding box center [507, 400] width 87 height 33
type input "5"
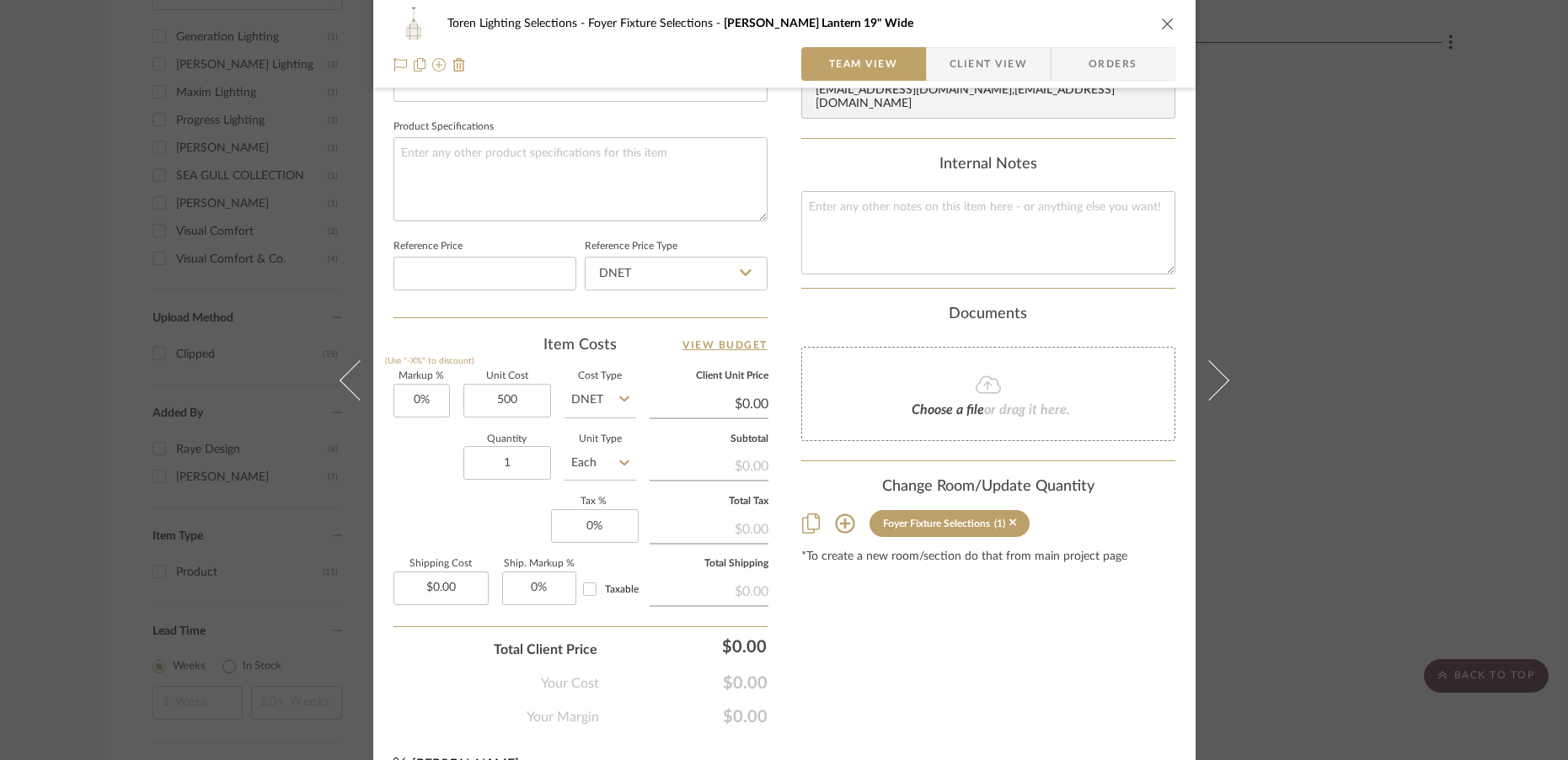
type input "$500.00"
click at [420, 504] on div "Markup % (Use "-X%" to discount) 0% Unit Cost $500.00 Cost Type DNET Client Uni…" at bounding box center [580, 495] width 374 height 246
type input "$500.00"
click at [603, 526] on input "0" at bounding box center [594, 526] width 87 height 33
type input "6%"
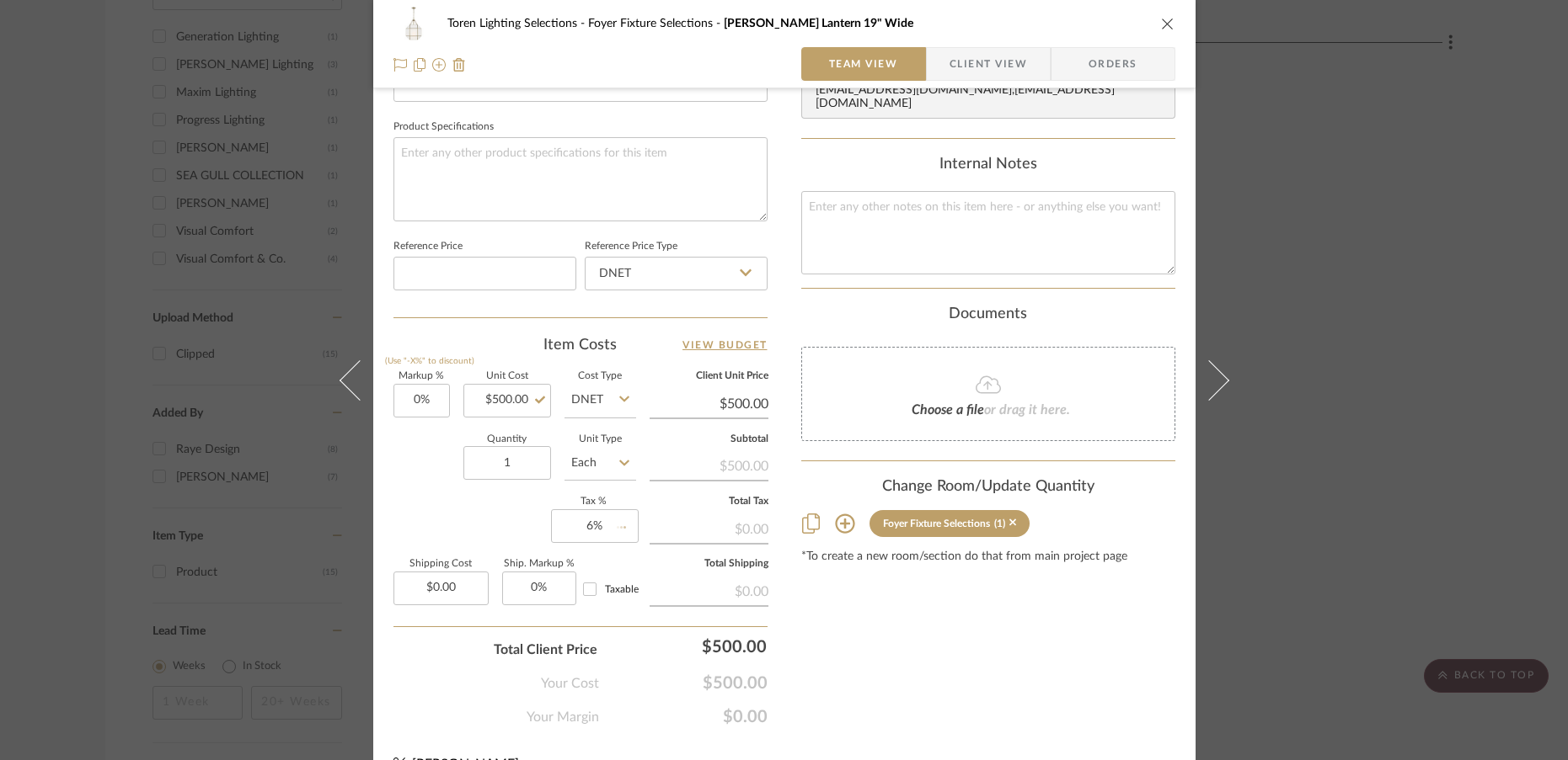
click at [467, 520] on div "Markup % (Use "-X%" to discount) 0% Unit Cost $500.00 Cost Type DNET Client Uni…" at bounding box center [580, 495] width 374 height 246
click at [464, 593] on input "0.00" at bounding box center [440, 589] width 96 height 33
type input "$53.00"
click at [439, 667] on div "Your Cost $530.00" at bounding box center [580, 677] width 374 height 33
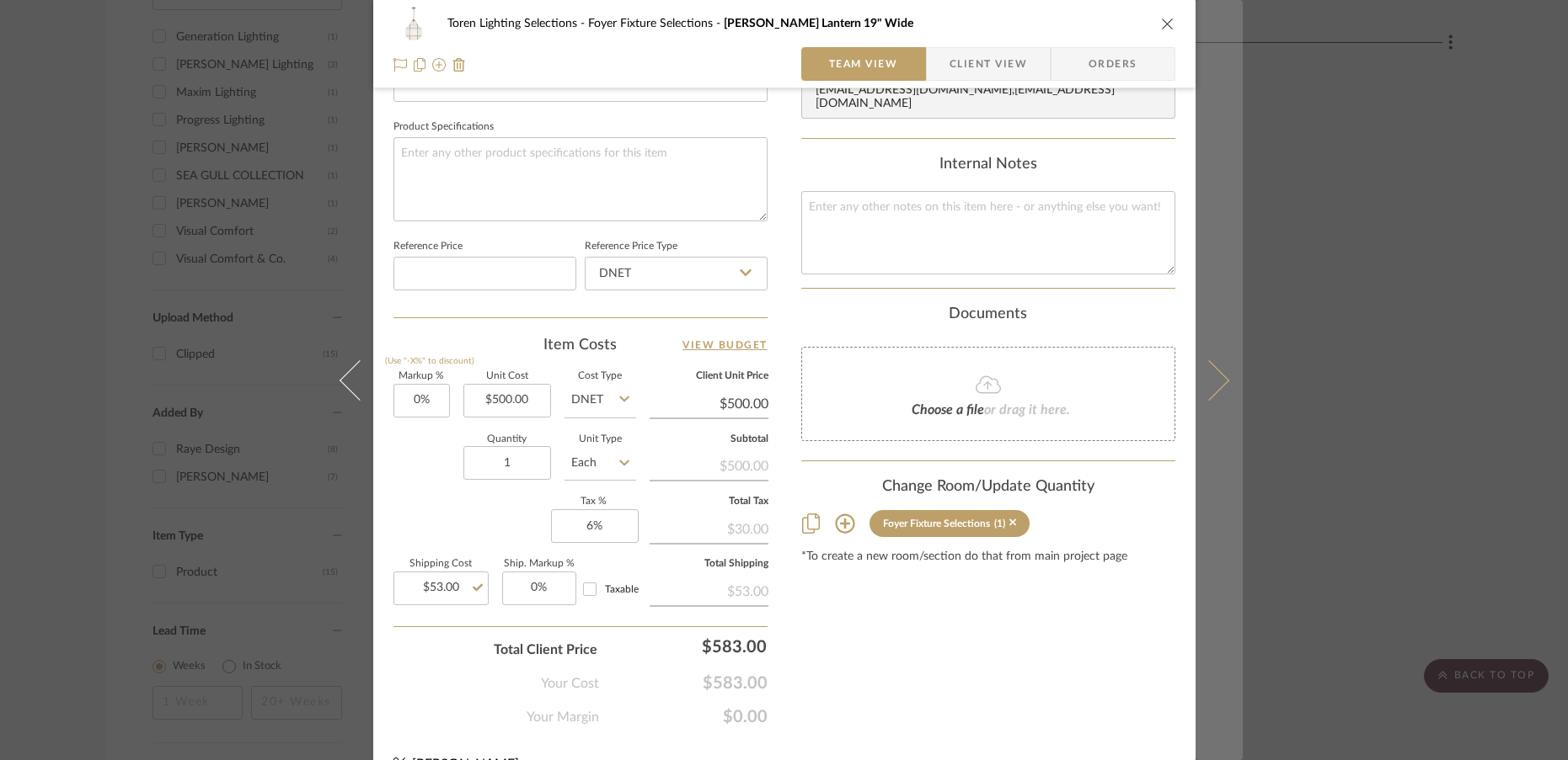
click at [1210, 390] on icon at bounding box center [1208, 380] width 41 height 41
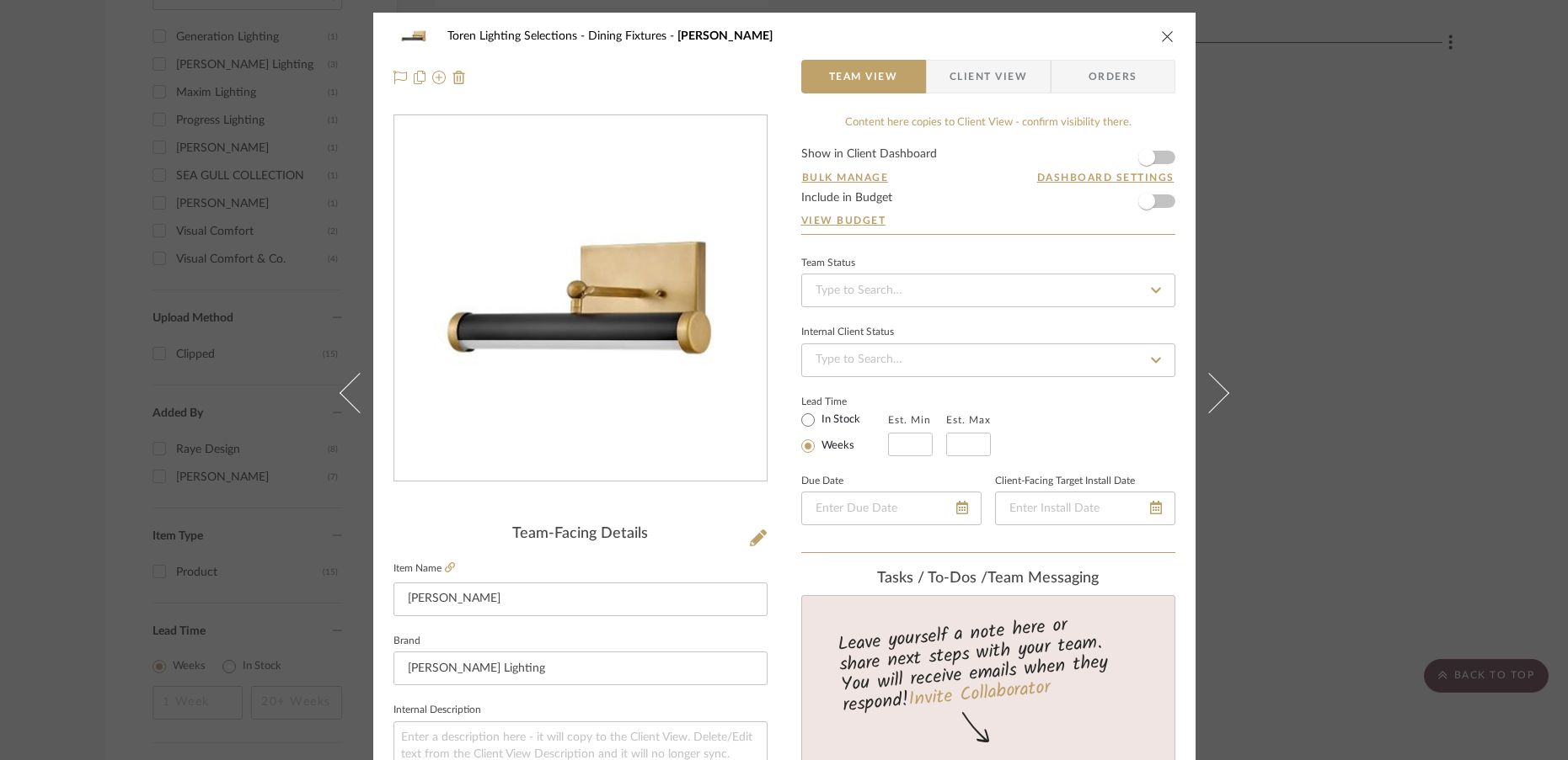
click at [1154, 22] on div "Toren Lighting Selections Dining Fixtures Regis Sconce" at bounding box center [784, 36] width 782 height 33
click at [1161, 33] on icon "close" at bounding box center [1167, 36] width 14 height 14
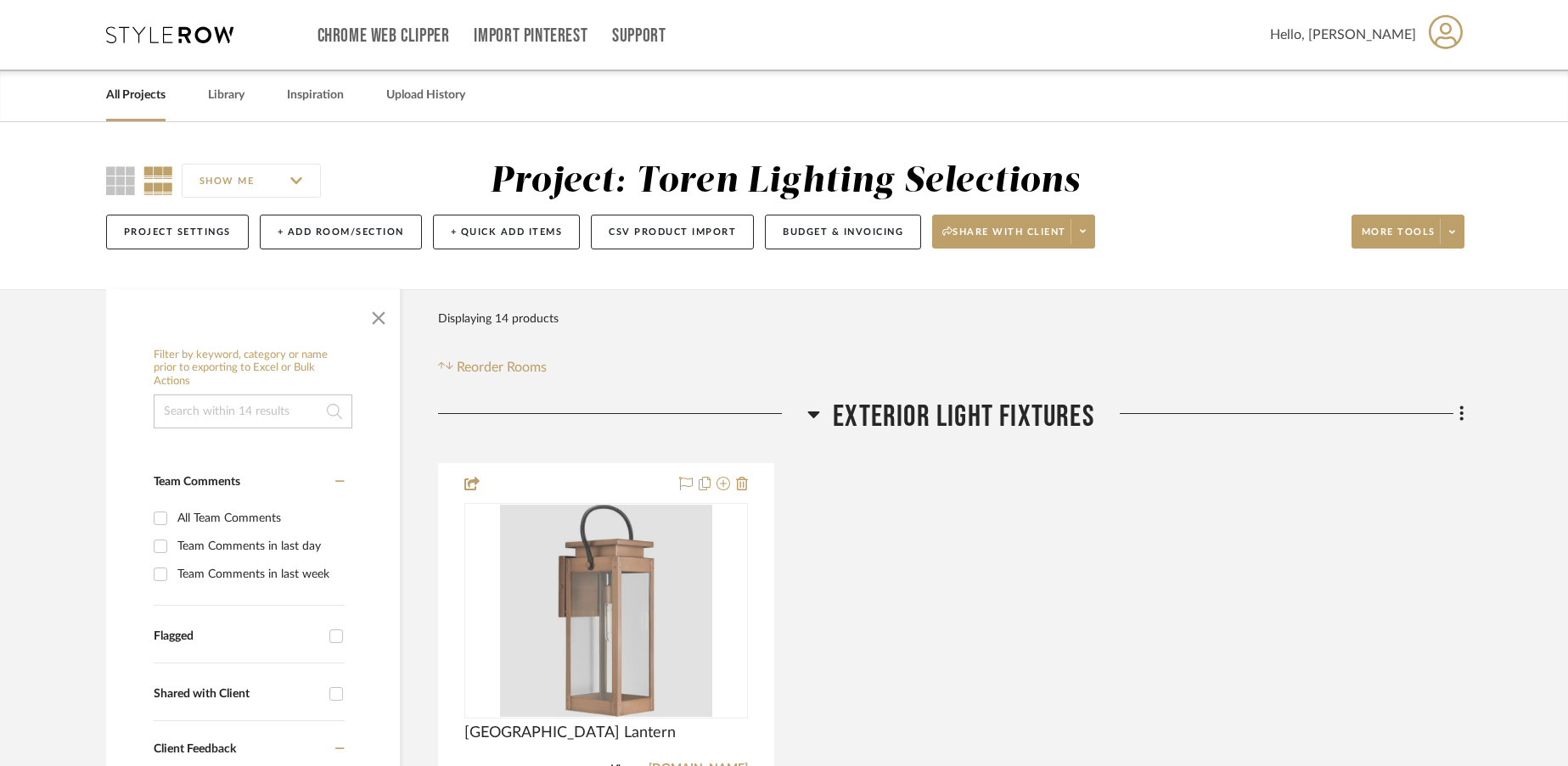
click at [678, 573] on div at bounding box center [606, 611] width 212 height 212
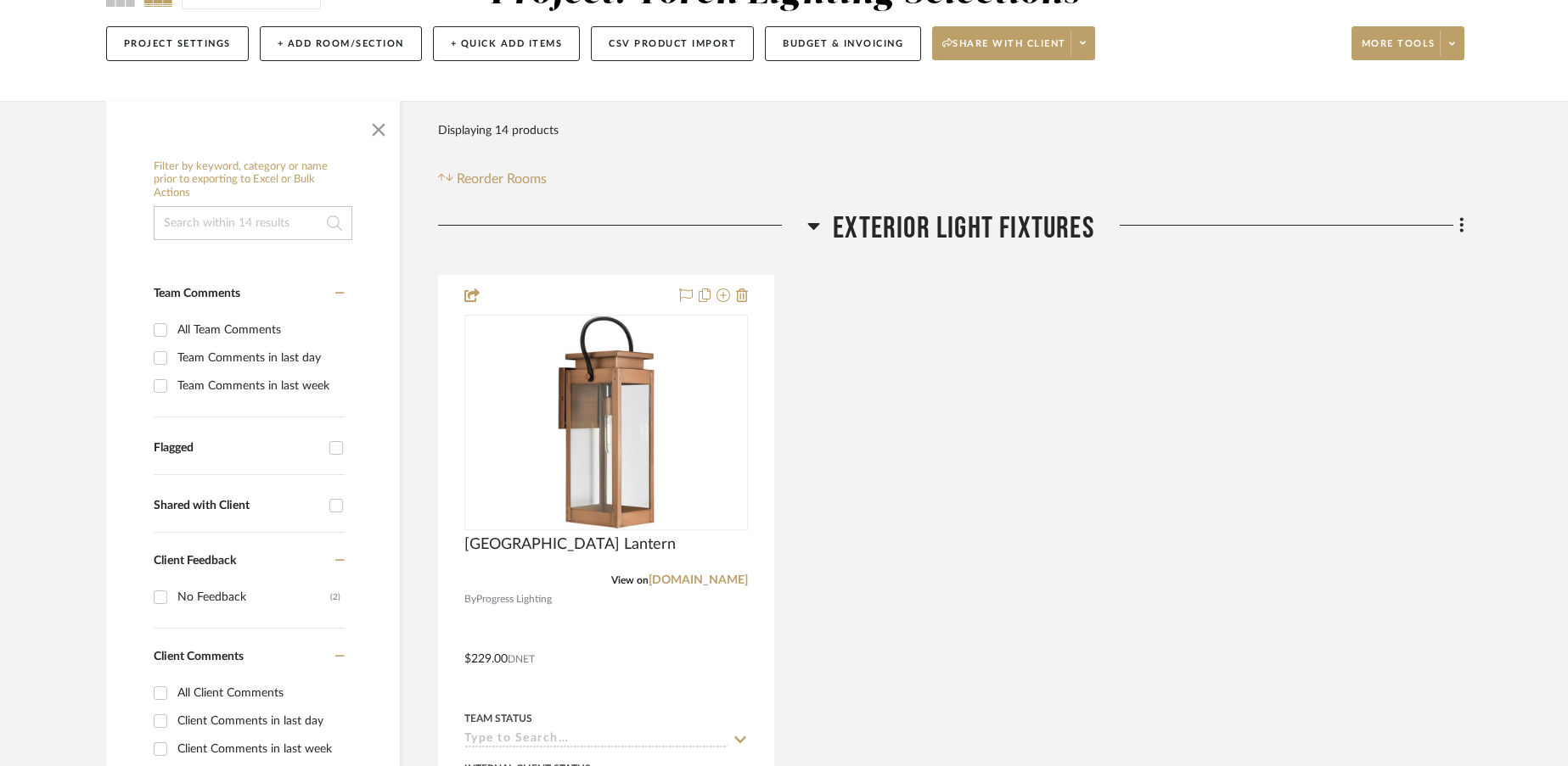
scroll to position [227, 0]
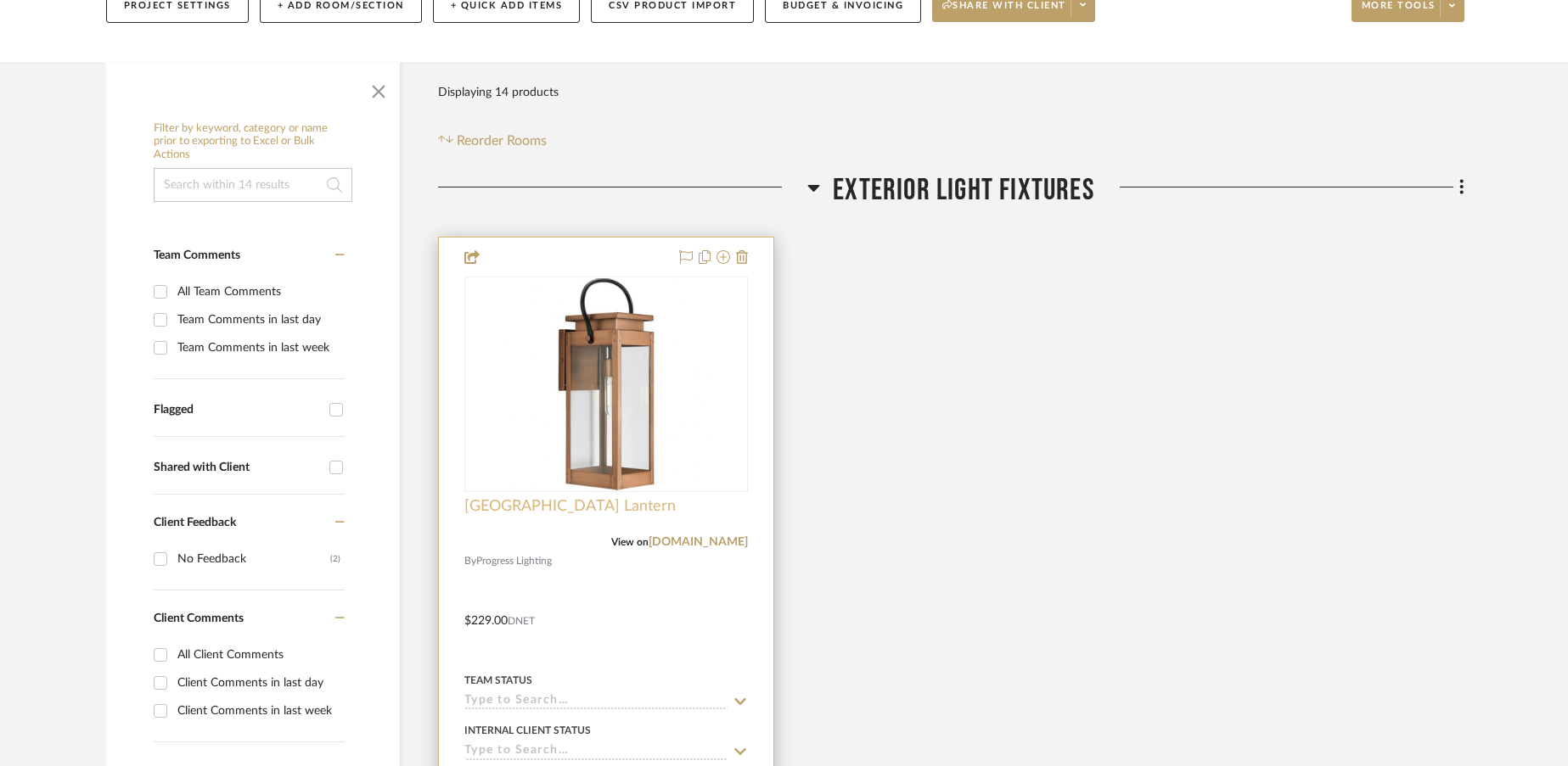
click at [549, 514] on span "[GEOGRAPHIC_DATA] Lantern" at bounding box center [570, 506] width 211 height 19
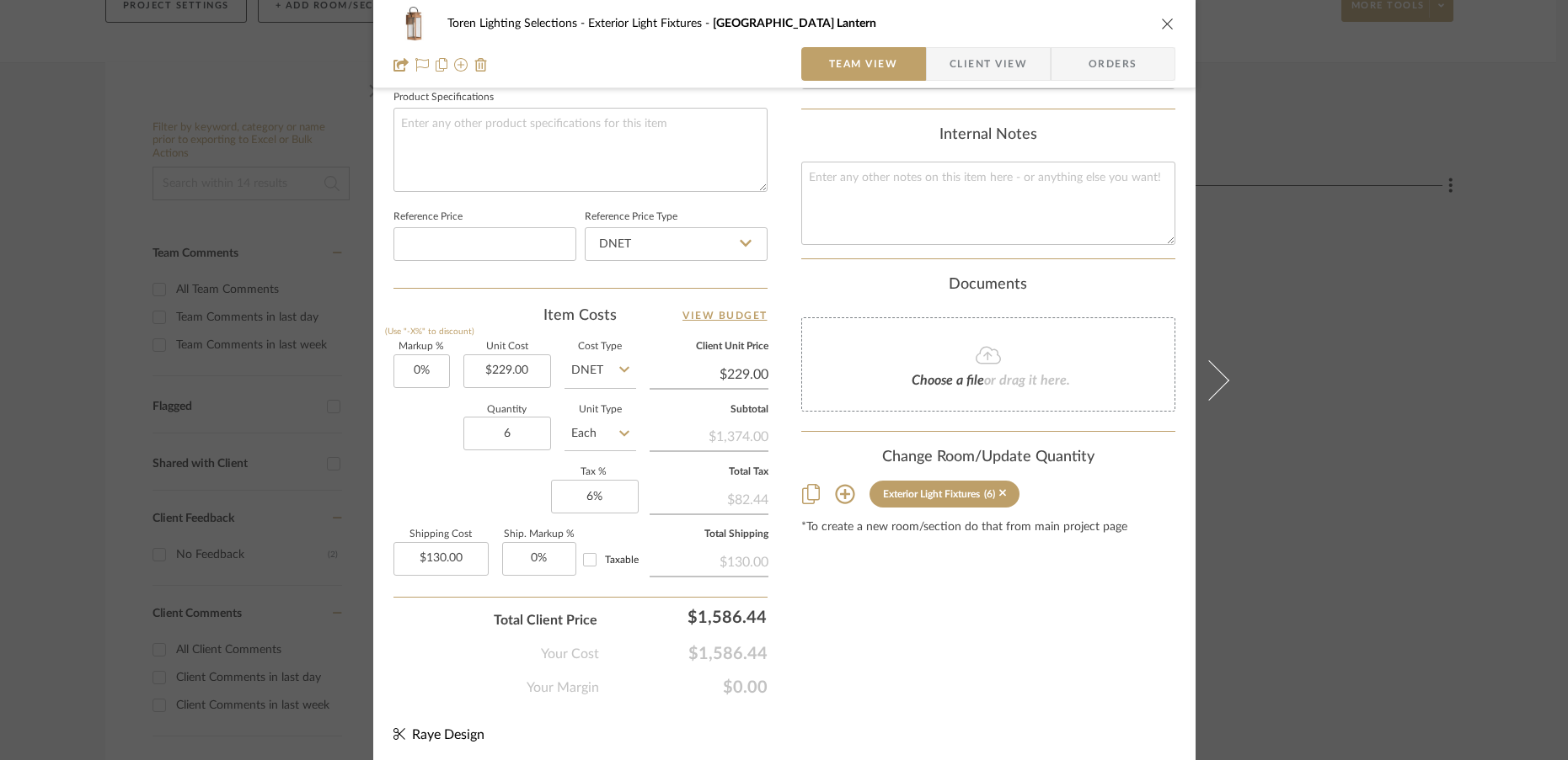
scroll to position [801, 0]
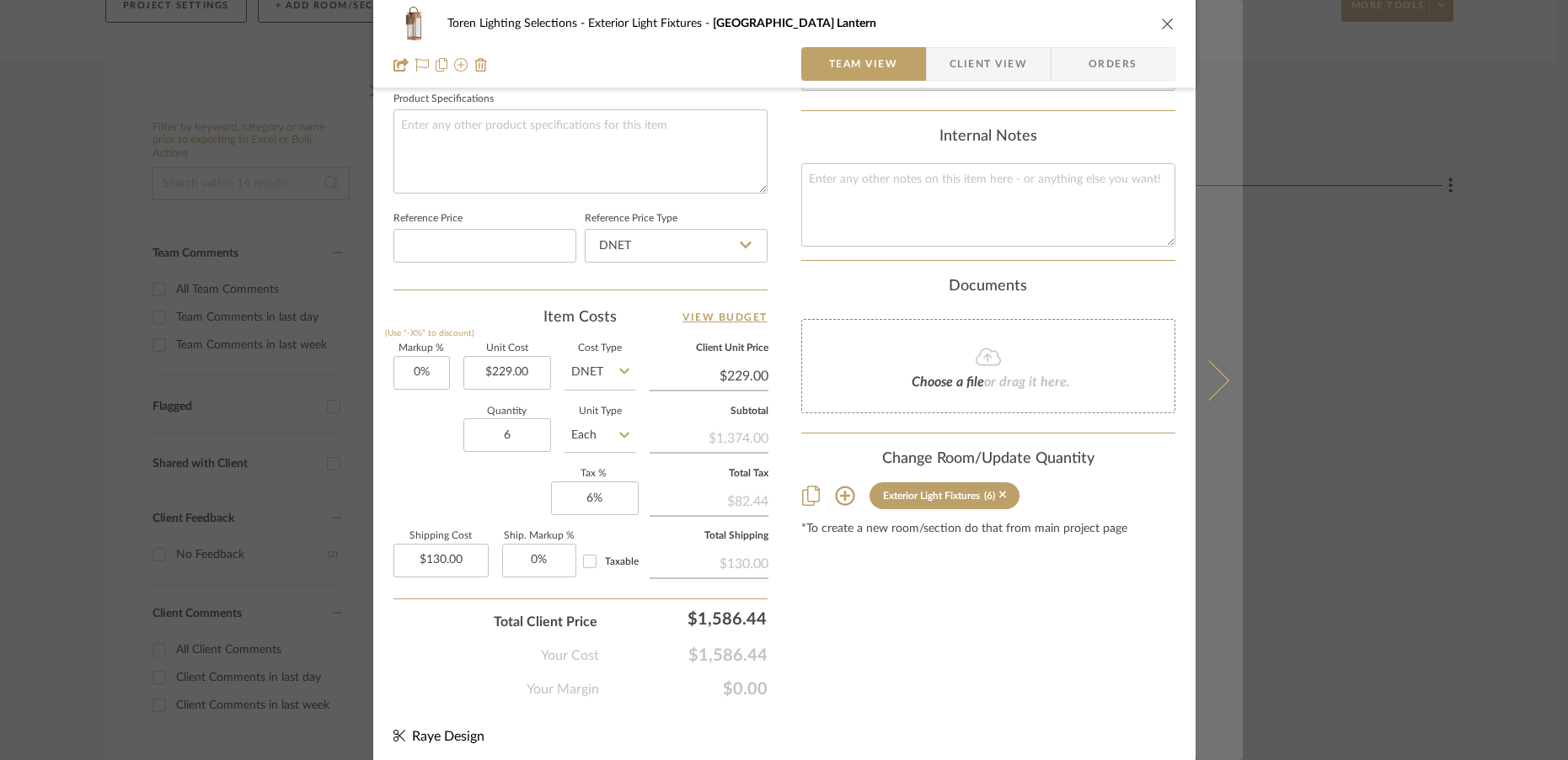
click at [1205, 392] on icon at bounding box center [1208, 380] width 41 height 41
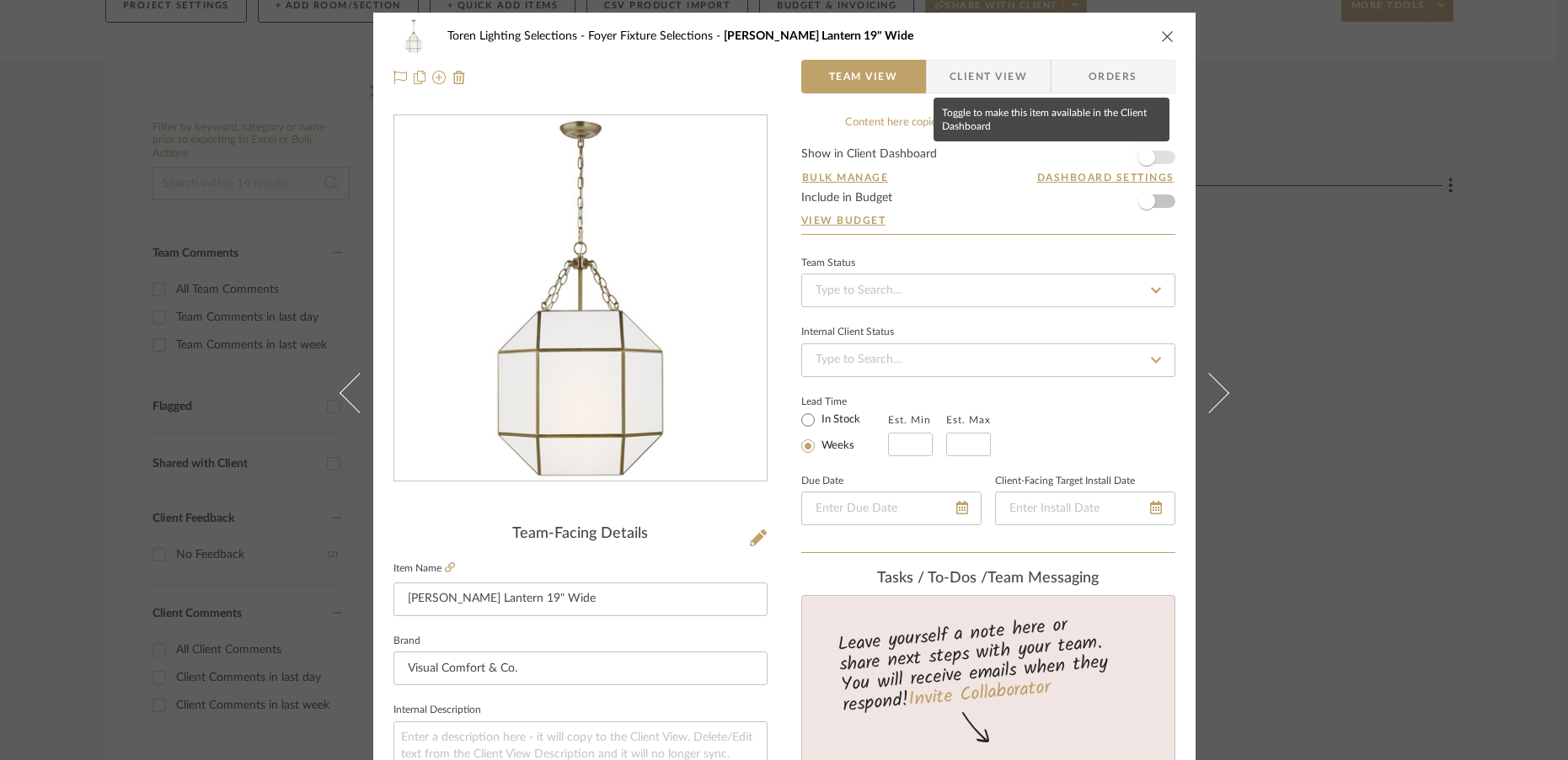
click at [1145, 161] on span "button" at bounding box center [1146, 158] width 17 height 17
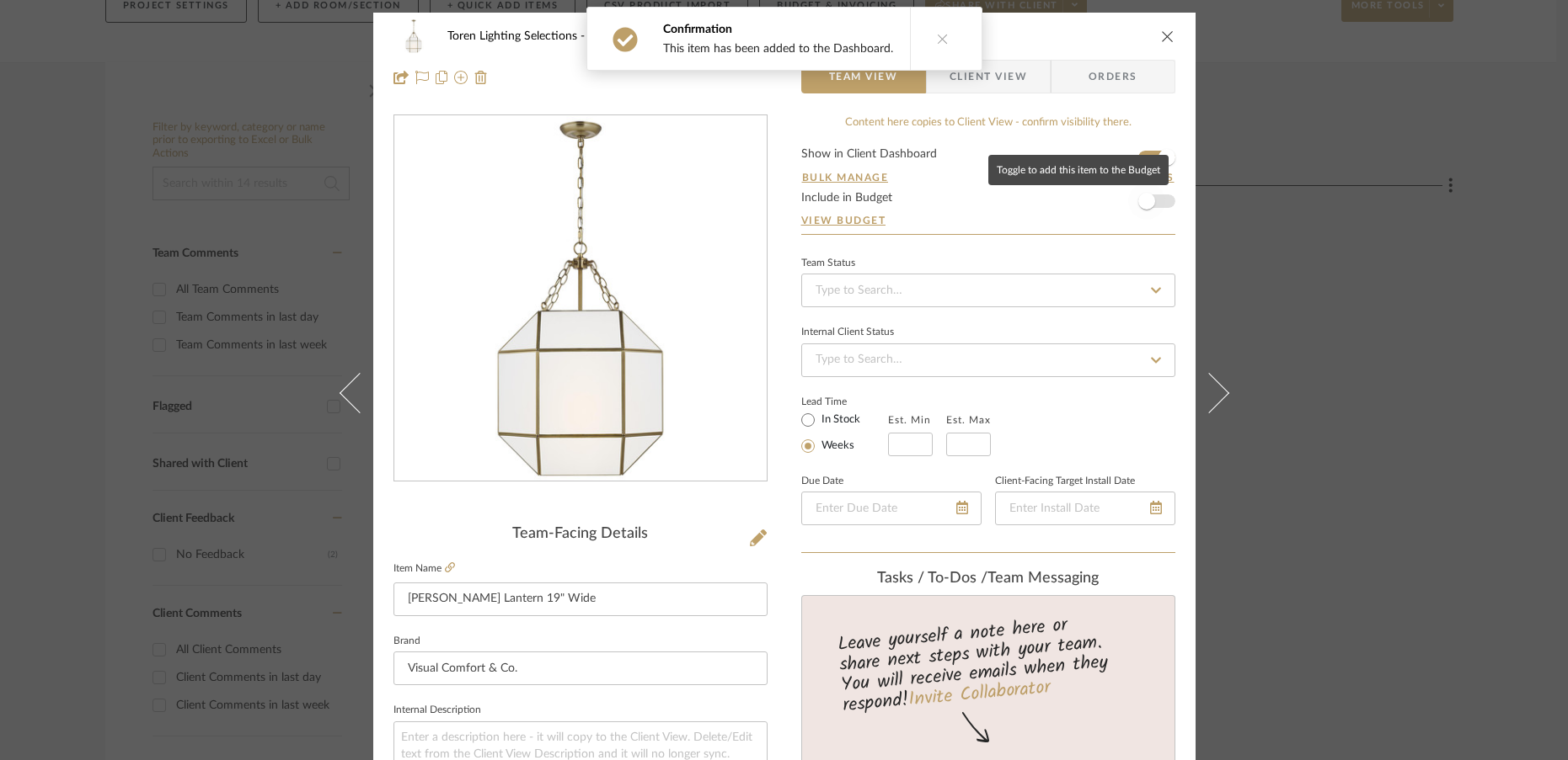
click at [1145, 197] on span "button" at bounding box center [1146, 201] width 17 height 17
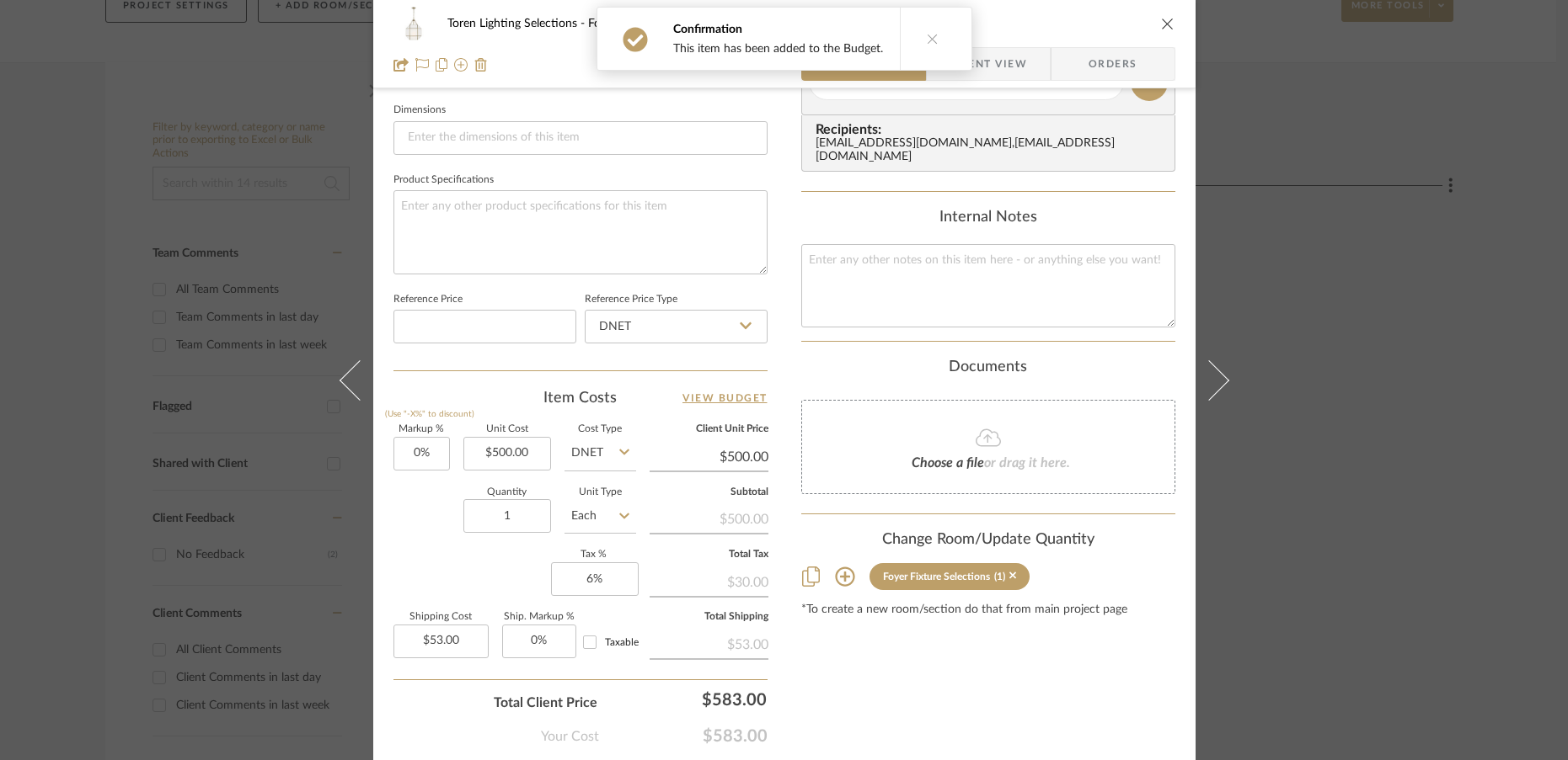
scroll to position [722, 0]
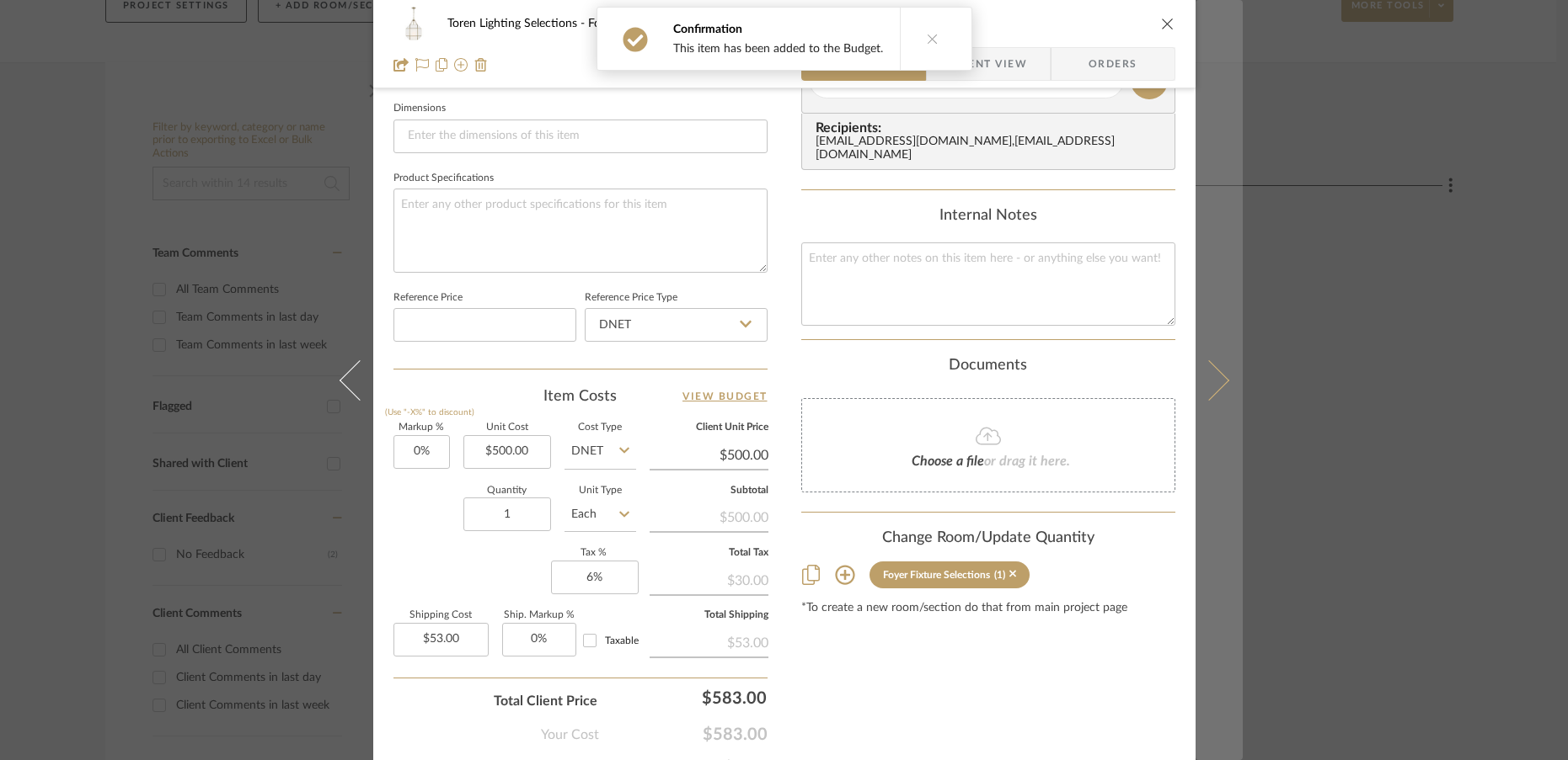
click at [1211, 390] on icon at bounding box center [1208, 380] width 41 height 41
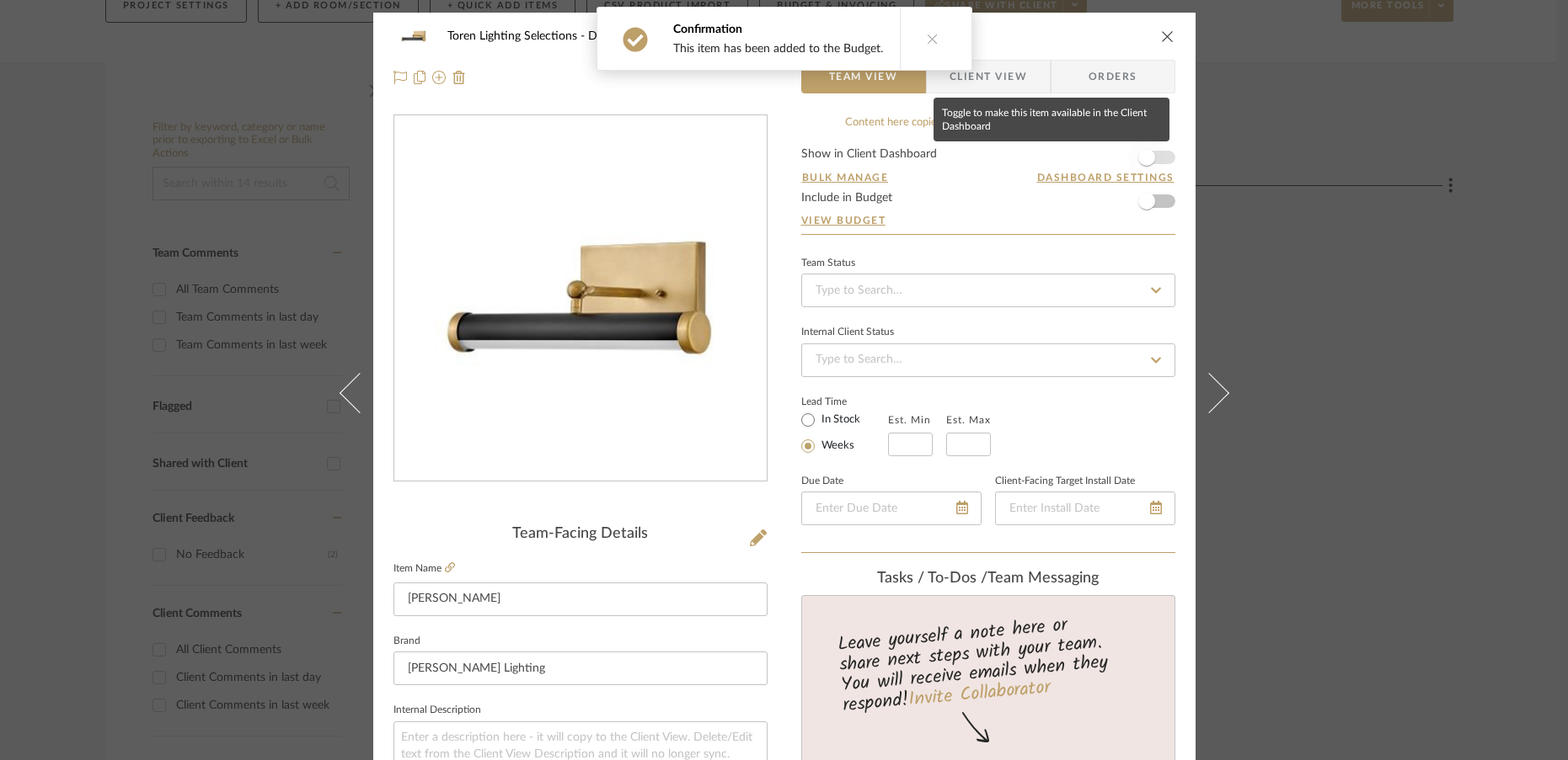
click at [1140, 160] on span "button" at bounding box center [1146, 158] width 17 height 17
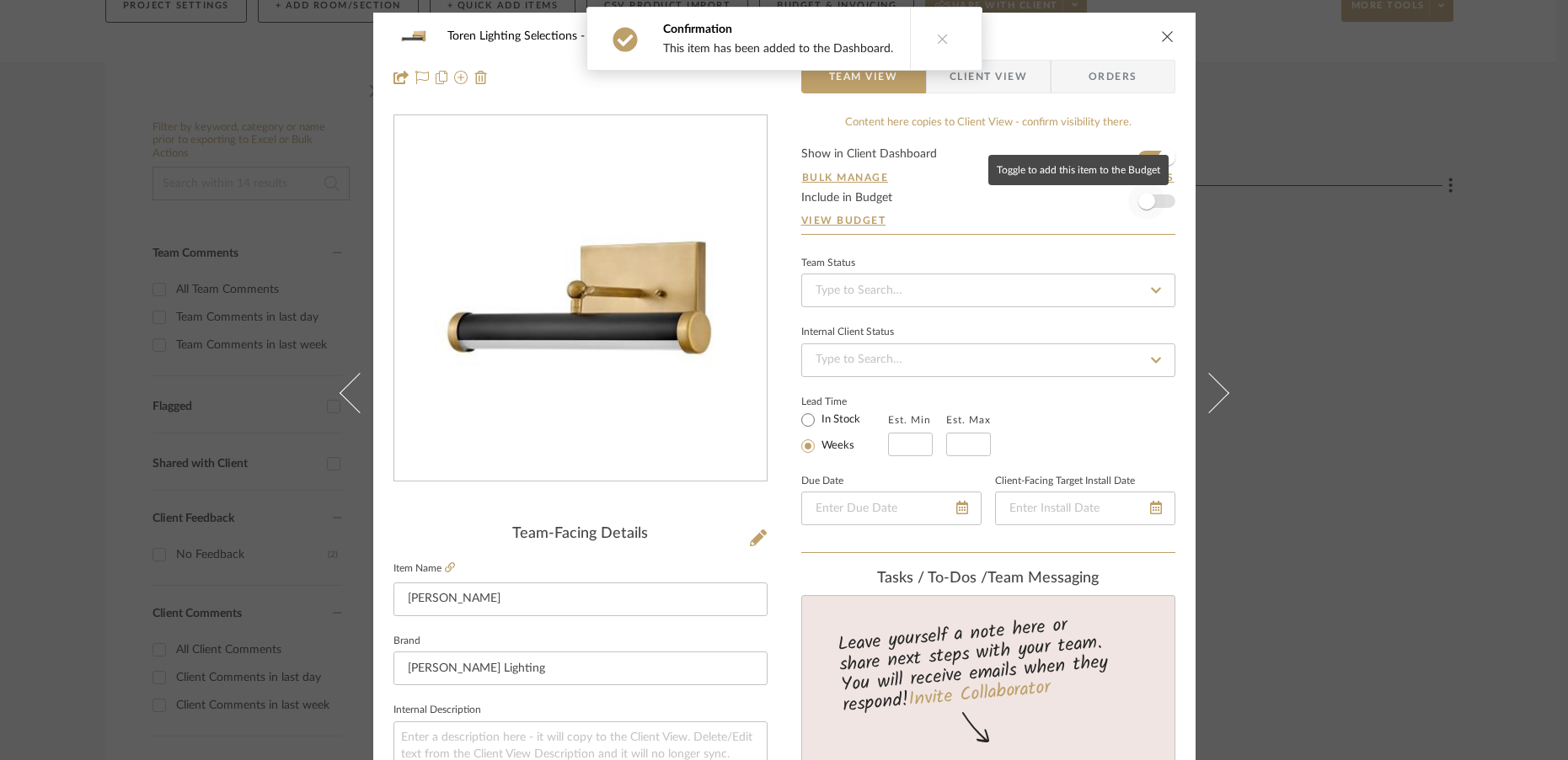
click at [1145, 207] on span "button" at bounding box center [1146, 201] width 17 height 17
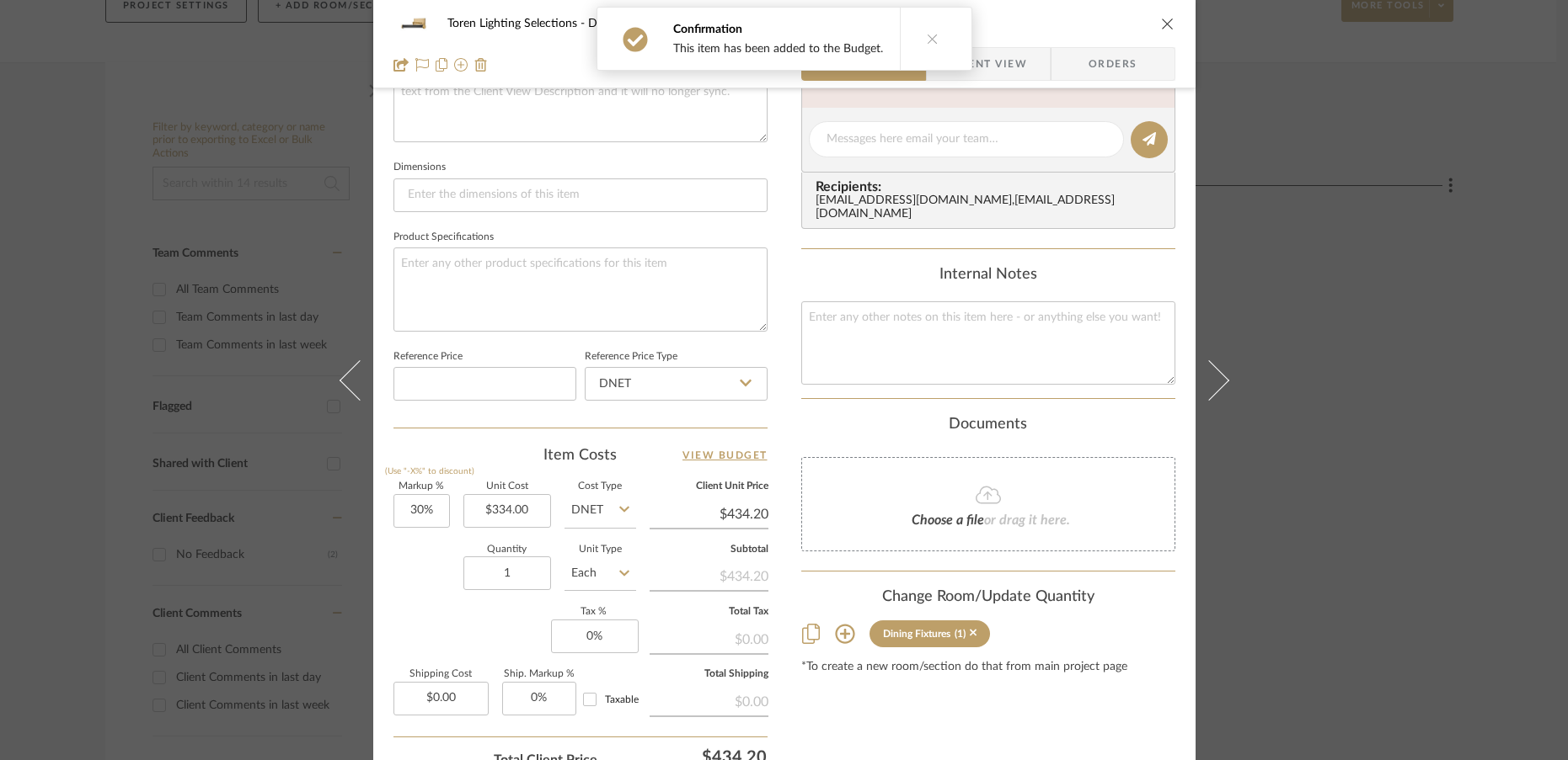
scroll to position [681, 0]
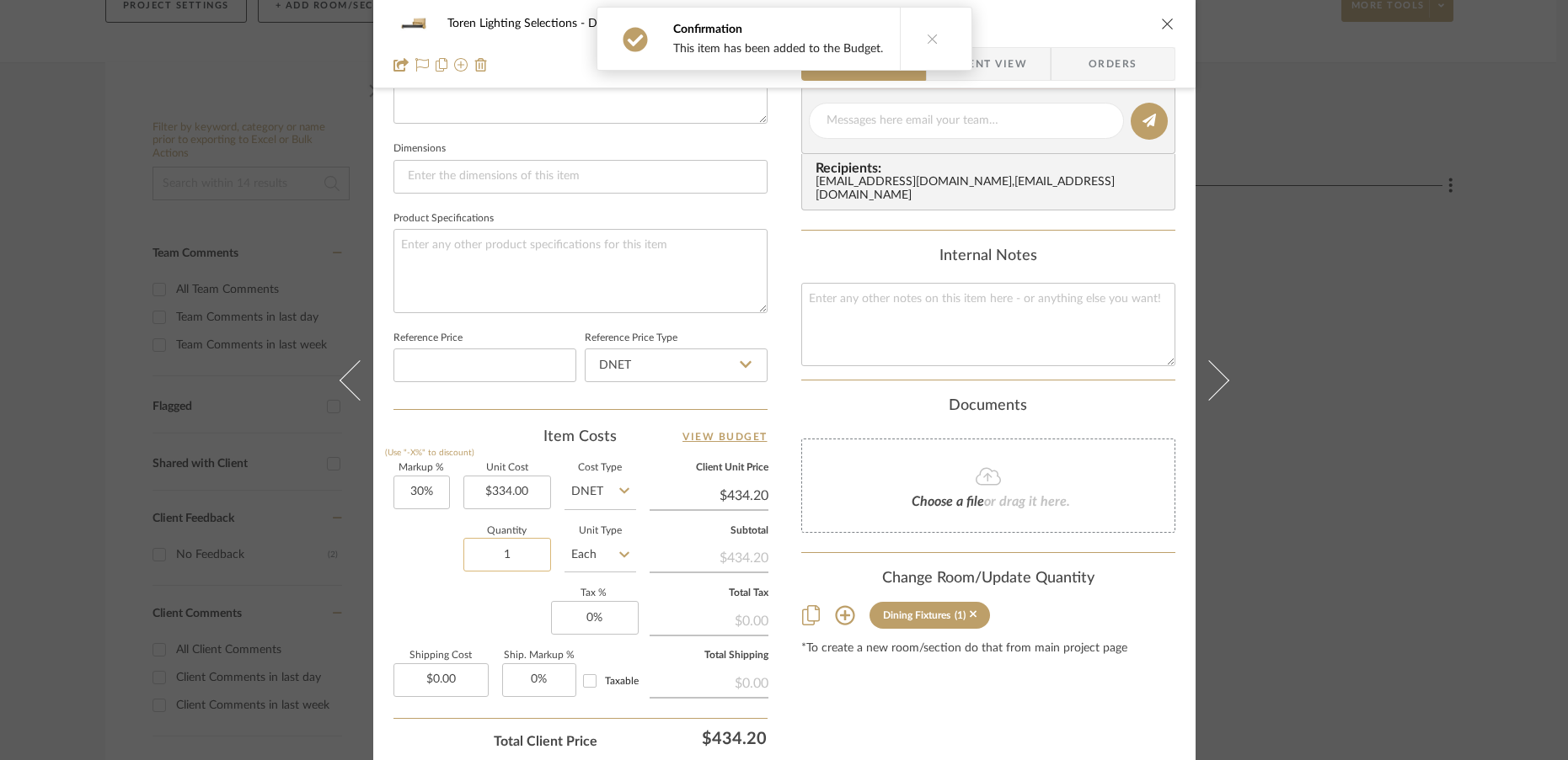
click at [513, 558] on input "1" at bounding box center [507, 554] width 87 height 33
type input "3"
type input "30"
click at [438, 499] on input "30" at bounding box center [421, 492] width 57 height 33
type input "0%"
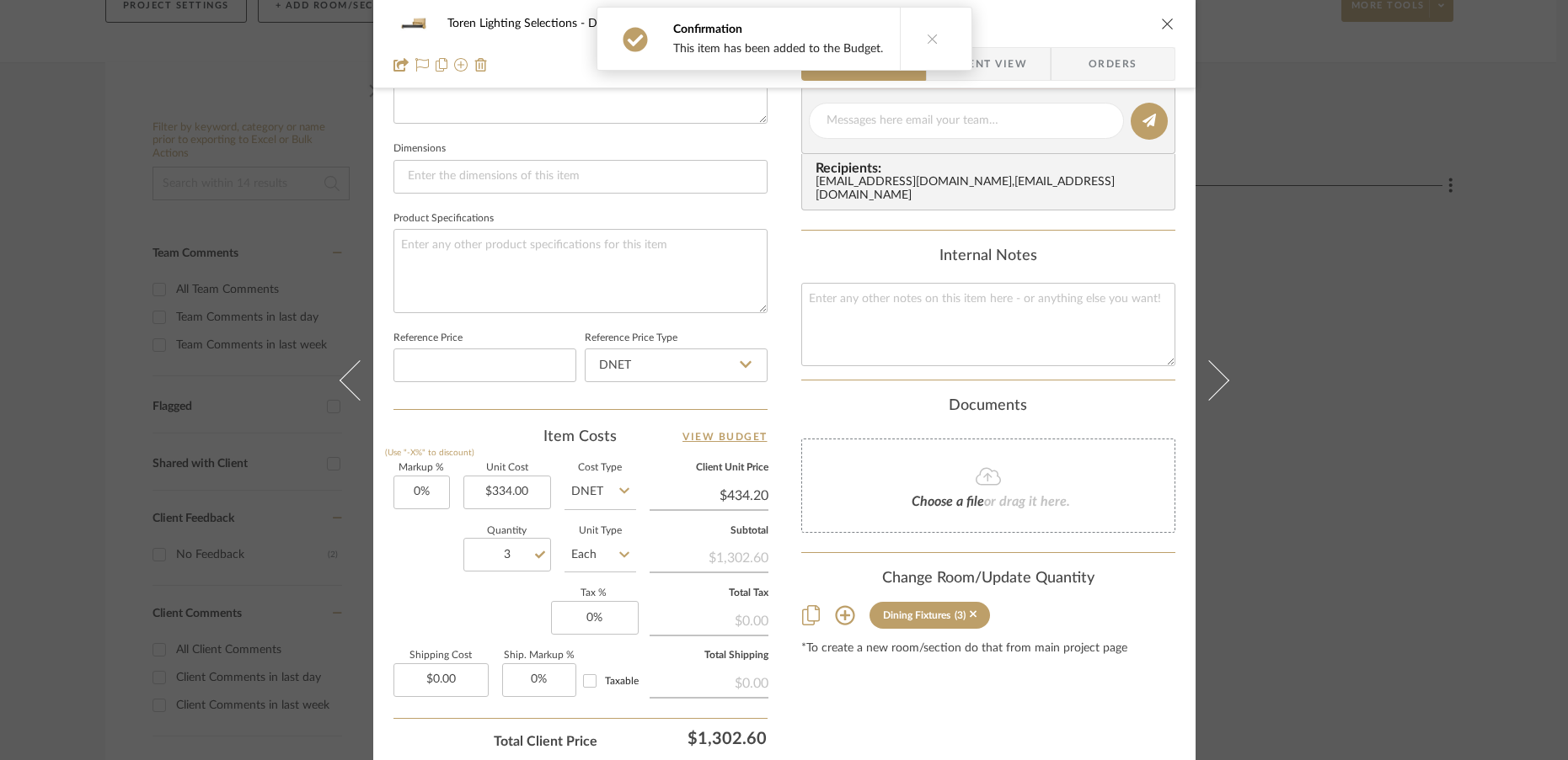
click at [393, 567] on div "Quantity 3 Unit Type Each" at bounding box center [515, 557] width 243 height 59
type input "$334.00"
click at [606, 618] on input "0" at bounding box center [594, 618] width 87 height 33
type input "6%"
click at [522, 627] on div "Markup % (Use "-X%" to discount) 0% Unit Cost $334.00 Cost Type DNET Client Uni…" at bounding box center [580, 587] width 374 height 246
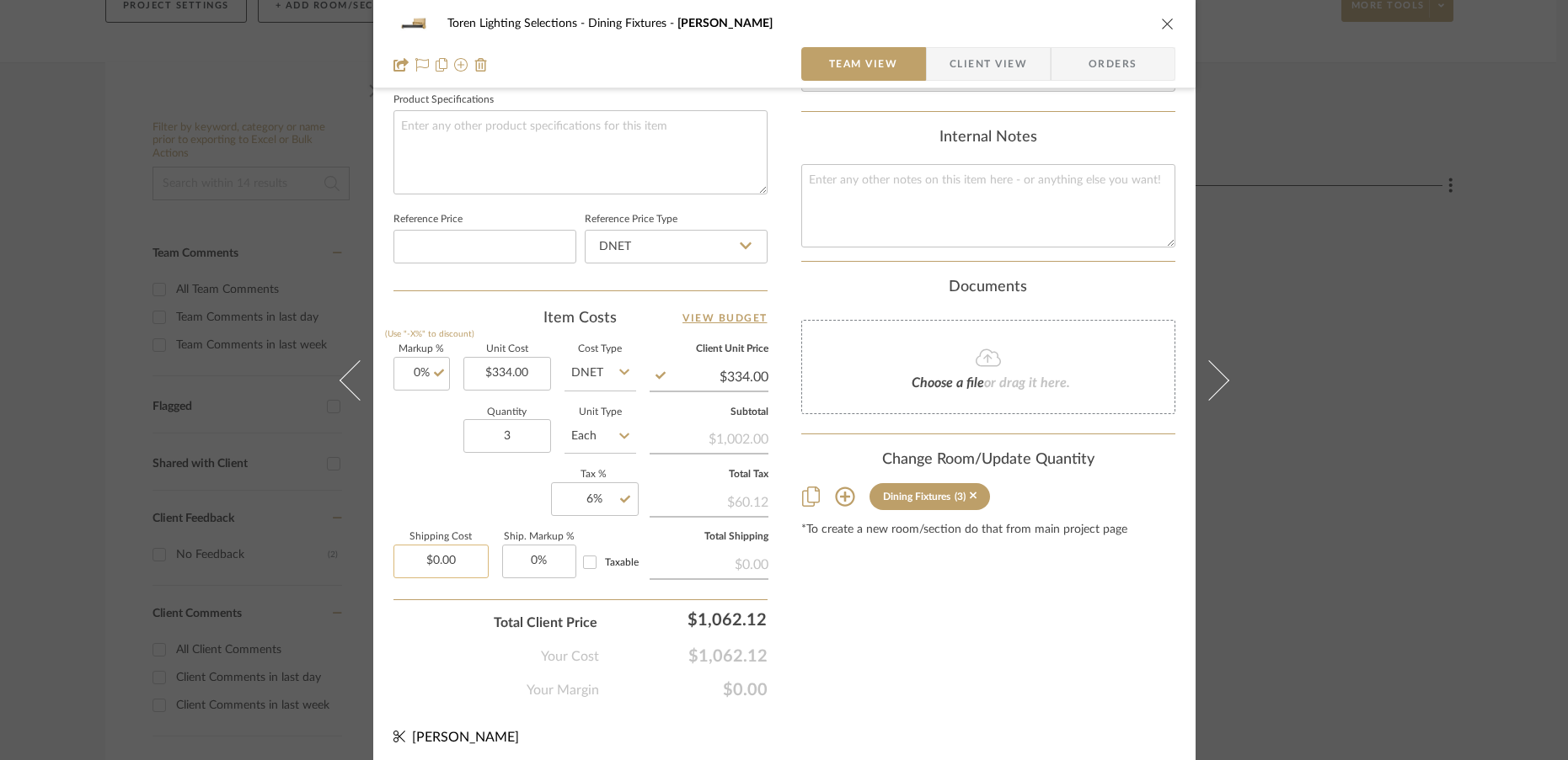
scroll to position [806, 0]
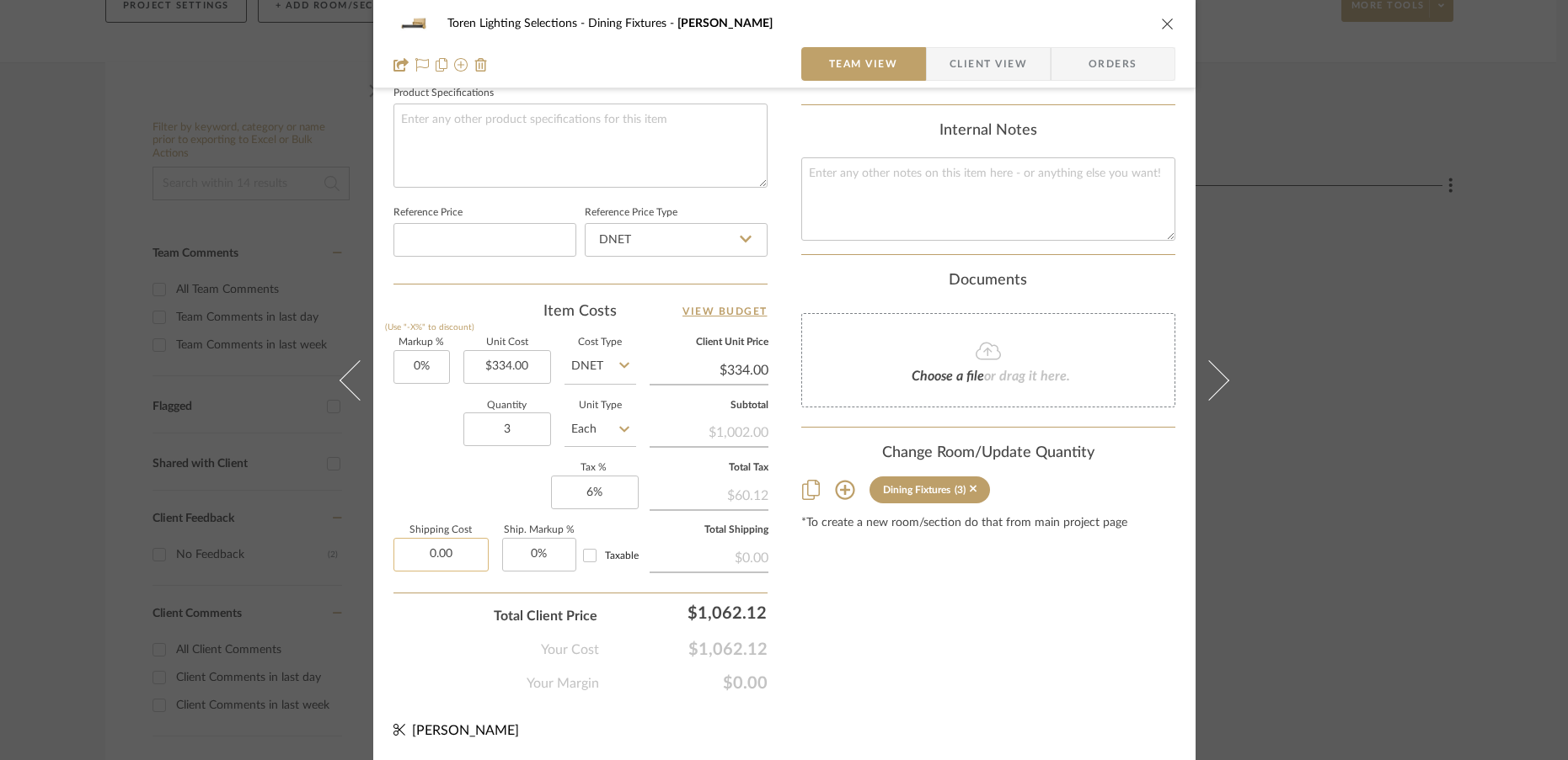
click at [457, 558] on input "0.00" at bounding box center [440, 554] width 96 height 33
type input "$60.00"
click at [446, 660] on div "Your Margin $0.00" at bounding box center [580, 677] width 374 height 33
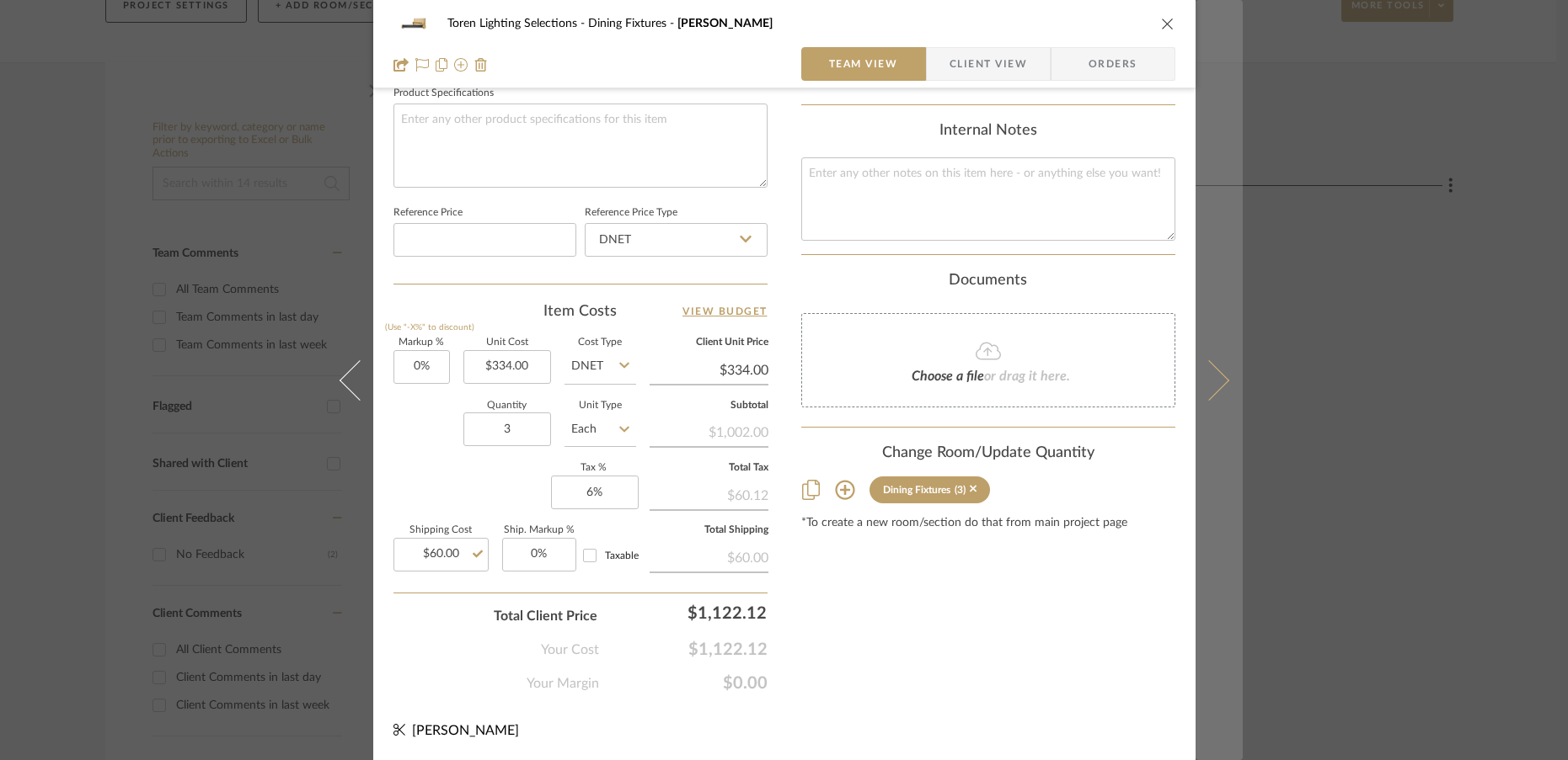
click at [1210, 394] on button at bounding box center [1218, 380] width 47 height 760
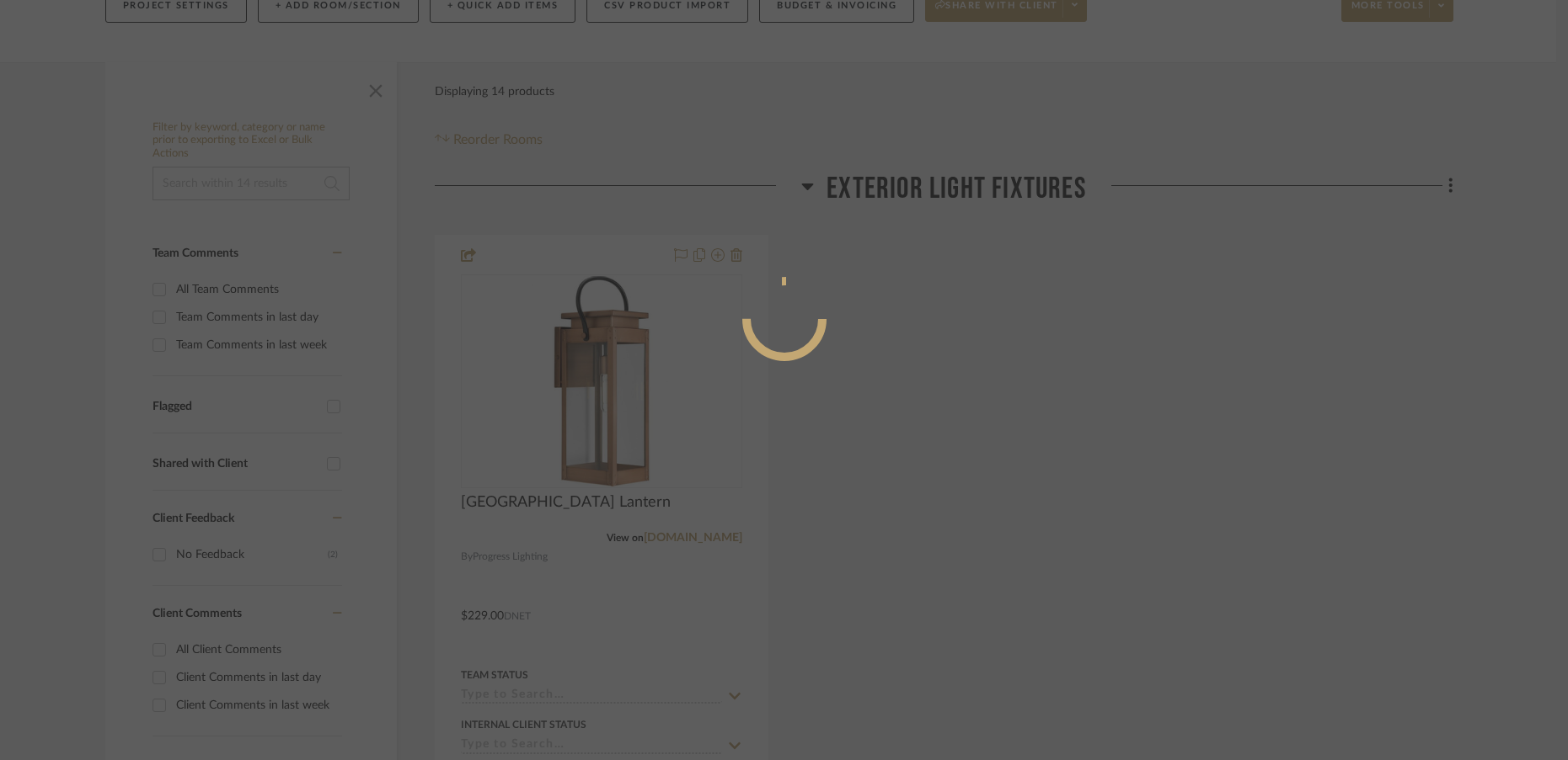
scroll to position [0, 0]
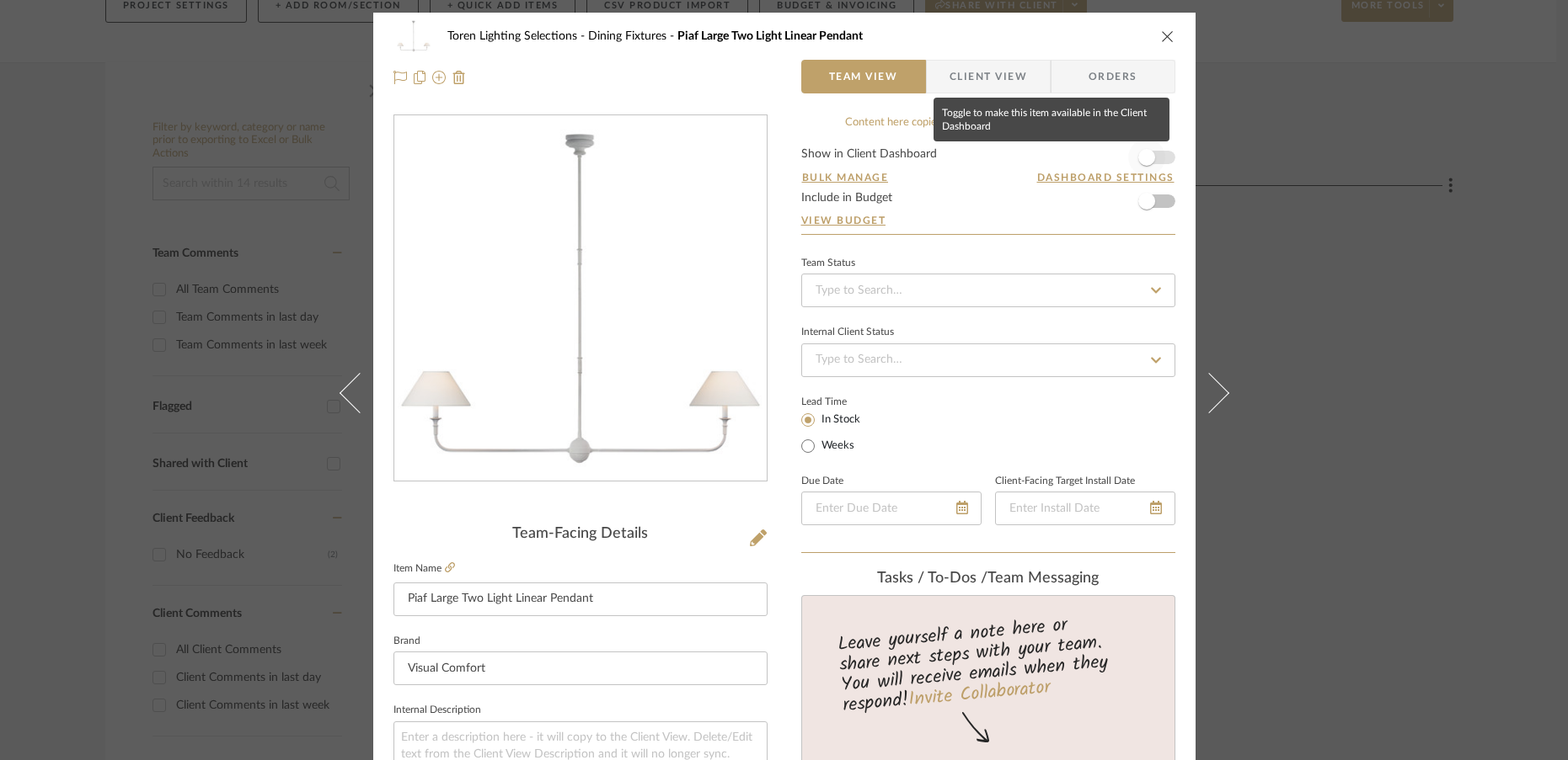
click at [1146, 159] on span "button" at bounding box center [1146, 158] width 17 height 17
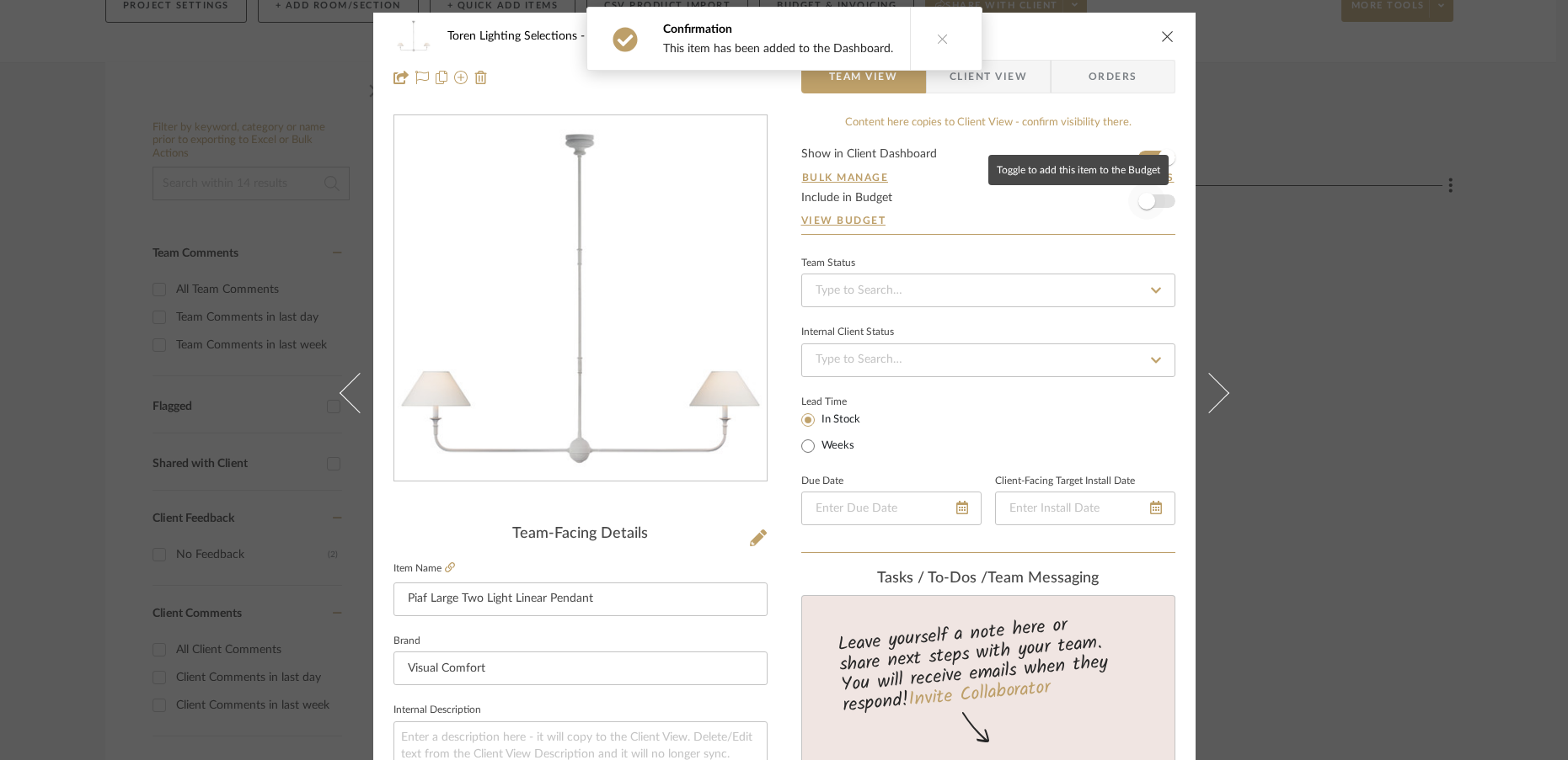
click at [1146, 204] on span "button" at bounding box center [1146, 201] width 17 height 17
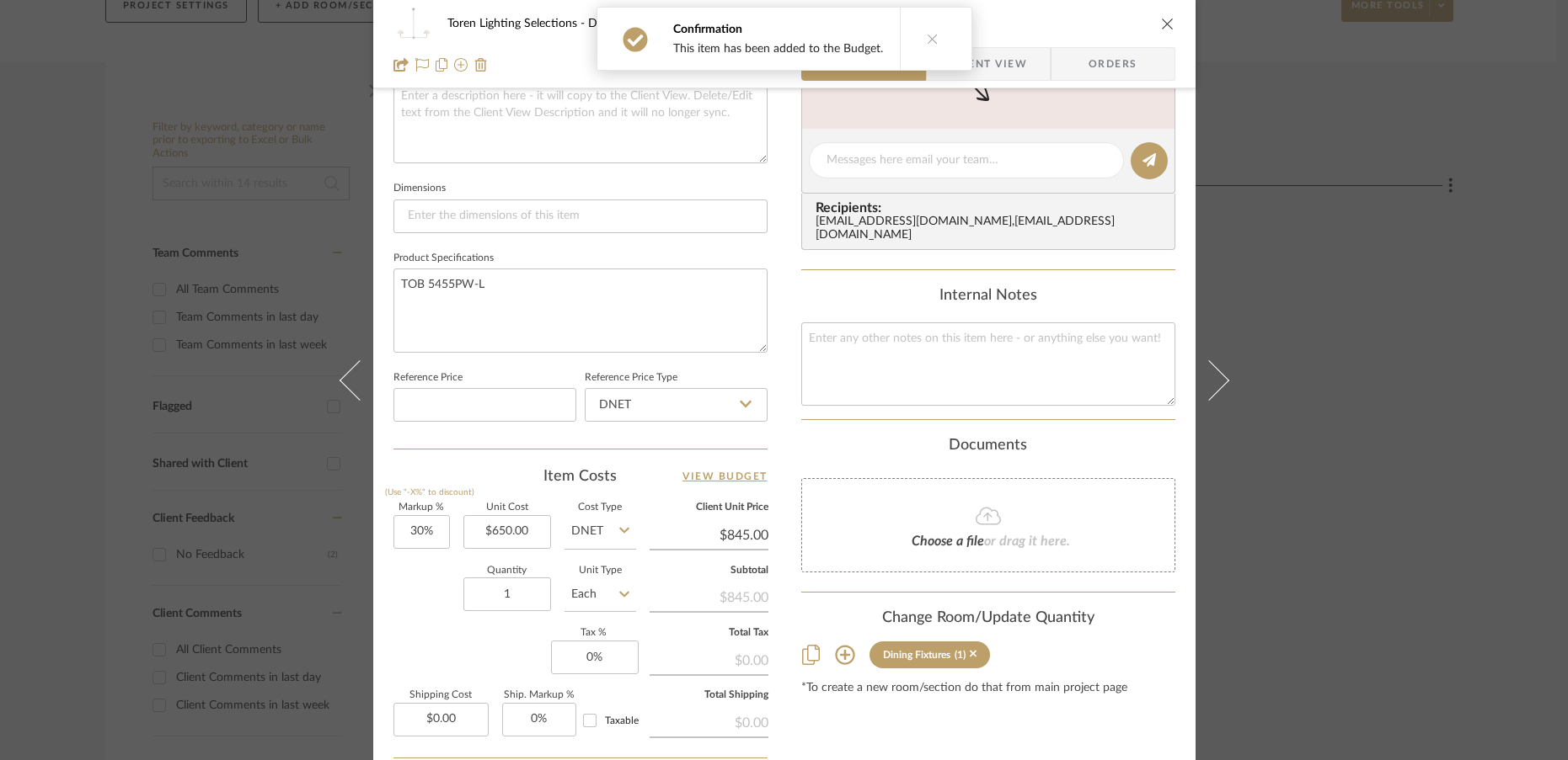
scroll to position [657, 0]
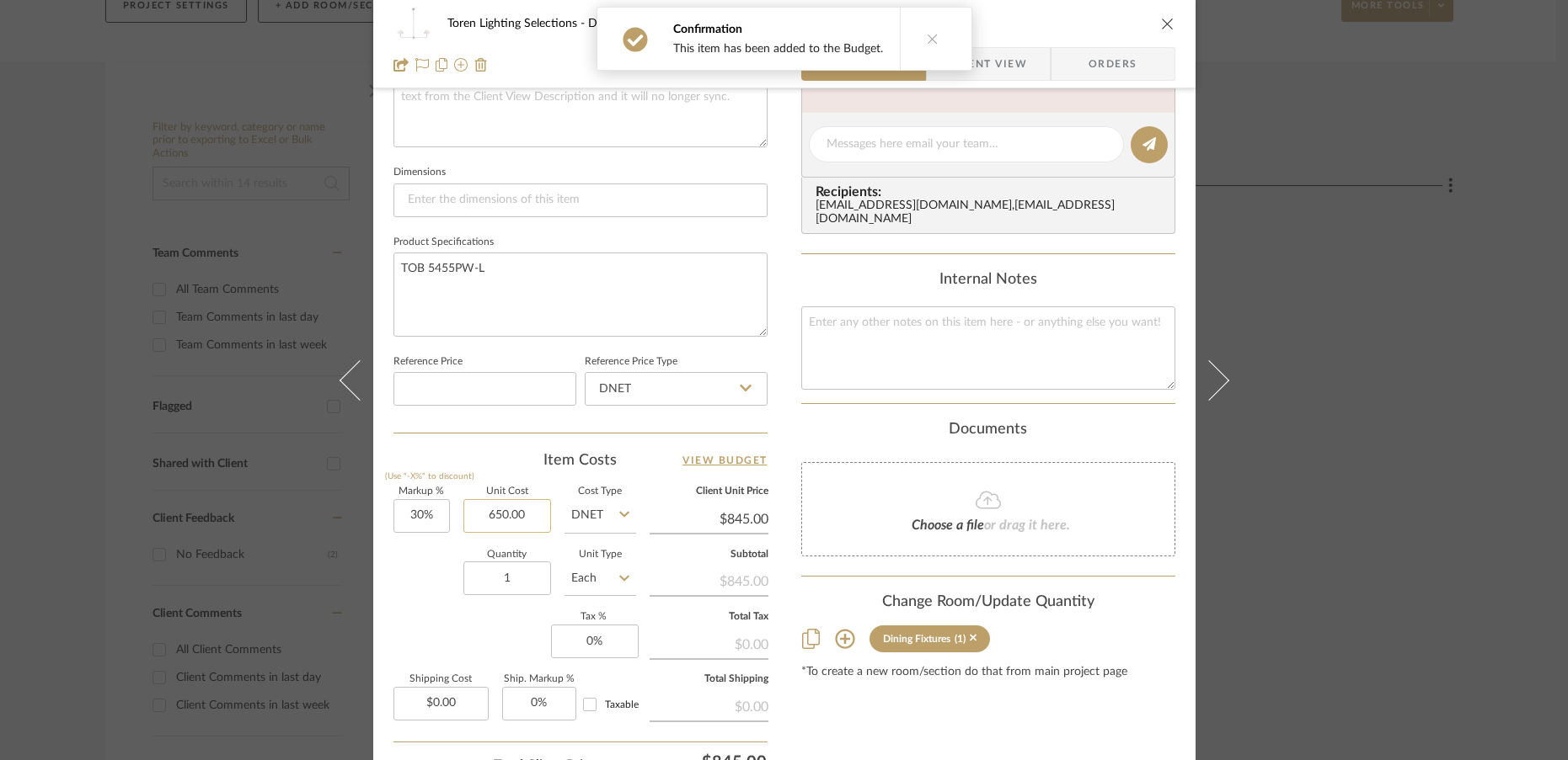
click at [538, 516] on input "650.00" at bounding box center [507, 516] width 87 height 33
type input "$450.00"
click at [419, 602] on div "Quantity 1 Unit Type Each" at bounding box center [515, 580] width 243 height 59
click at [429, 483] on div "Item Costs View Budget Markup % (Use "-X%" to discount) 30% Unit Cost $450.00 C…" at bounding box center [580, 646] width 374 height 391
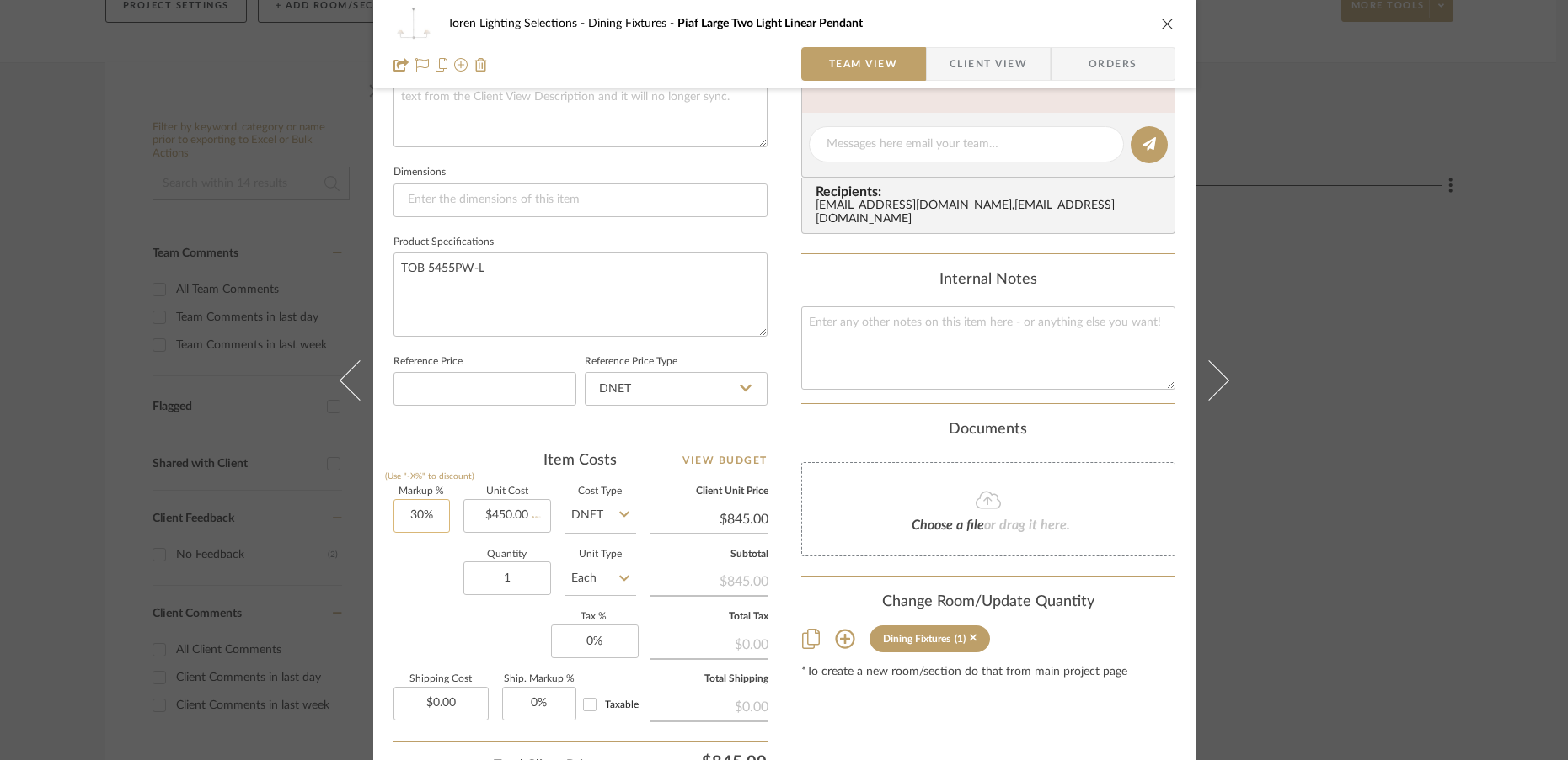
type input "$585.00"
click at [429, 529] on input "30" at bounding box center [421, 516] width 57 height 33
type input "0%"
click at [430, 595] on div "Quantity 1 Unit Type Each" at bounding box center [515, 580] width 243 height 59
type input "$450.00"
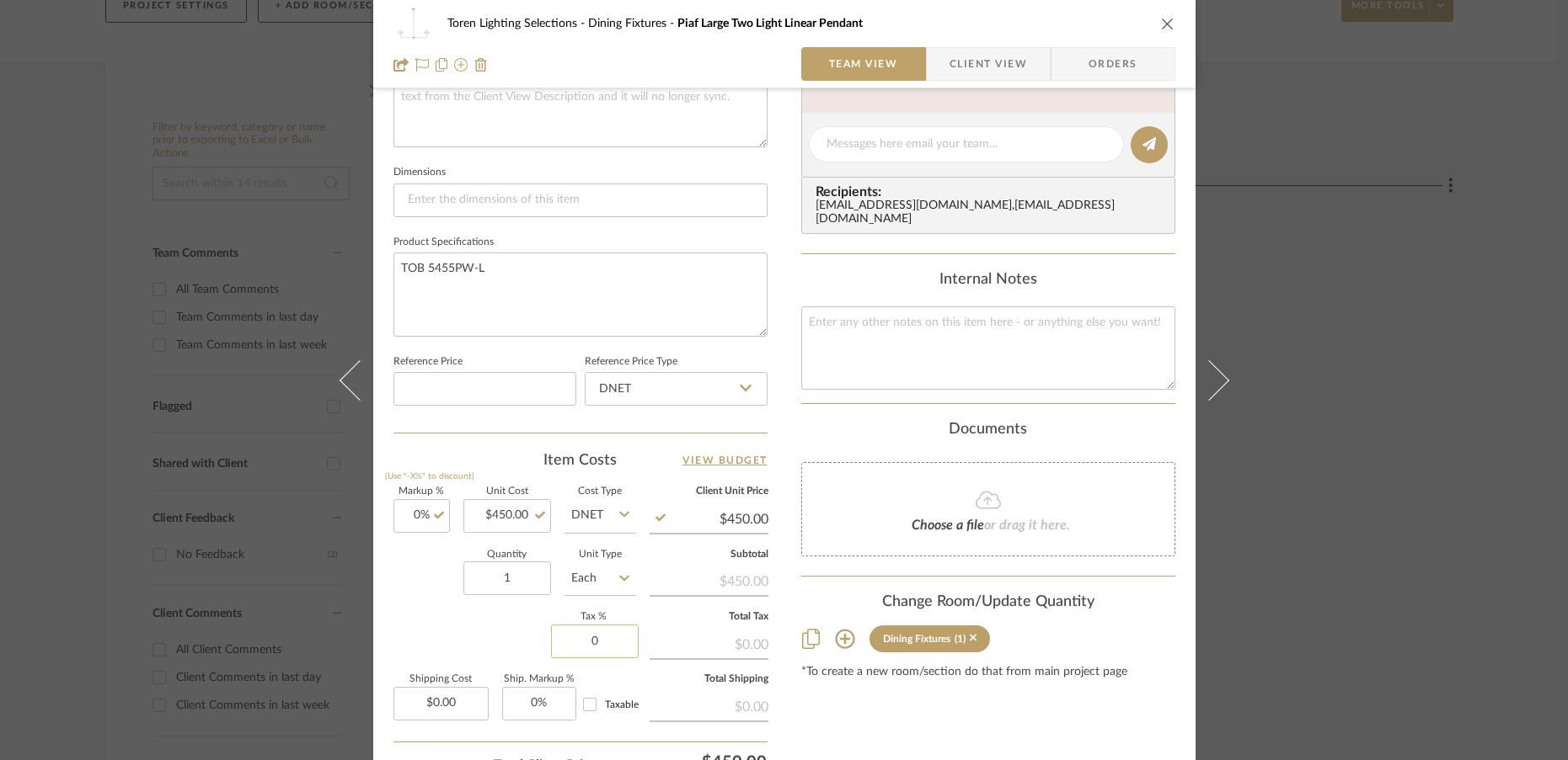
click at [618, 640] on input "0" at bounding box center [594, 641] width 87 height 33
type input "6%"
click at [486, 627] on div "Markup % (Use "-X%" to discount) 0% Unit Cost $450.00 Cost Type DNET Client Uni…" at bounding box center [580, 610] width 374 height 246
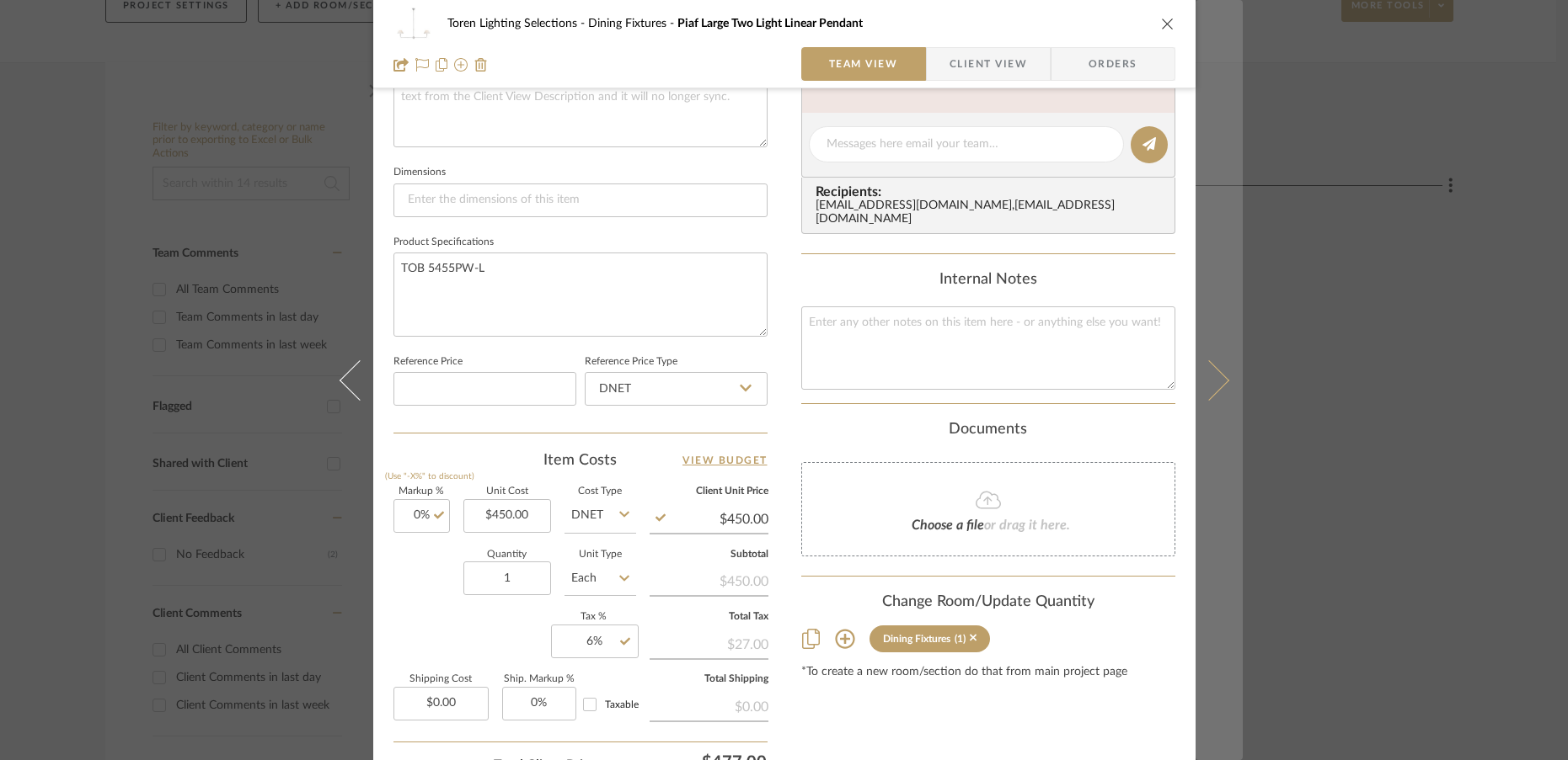
click at [1206, 392] on icon at bounding box center [1208, 380] width 41 height 41
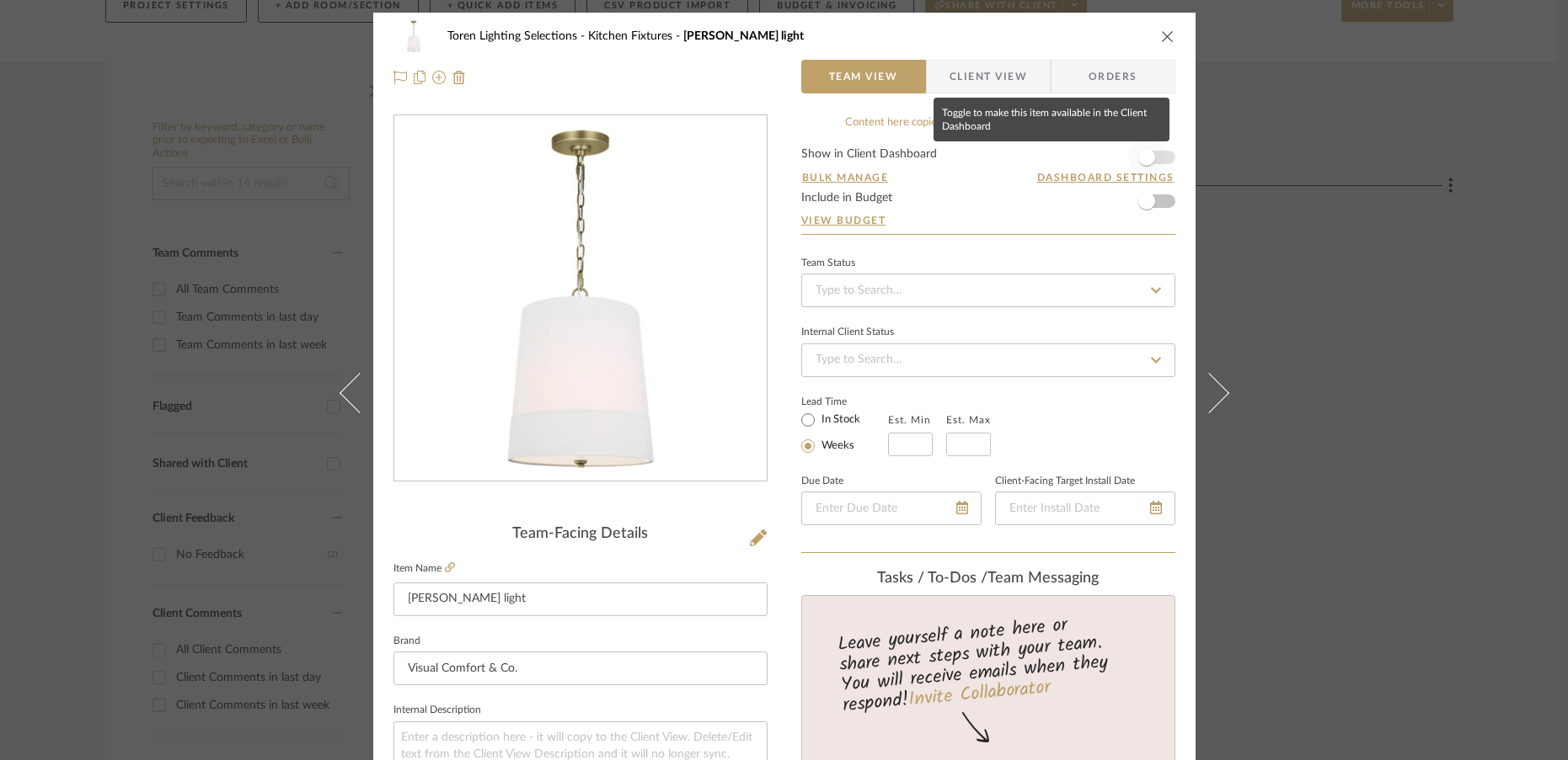
click at [1142, 161] on span "button" at bounding box center [1146, 158] width 17 height 17
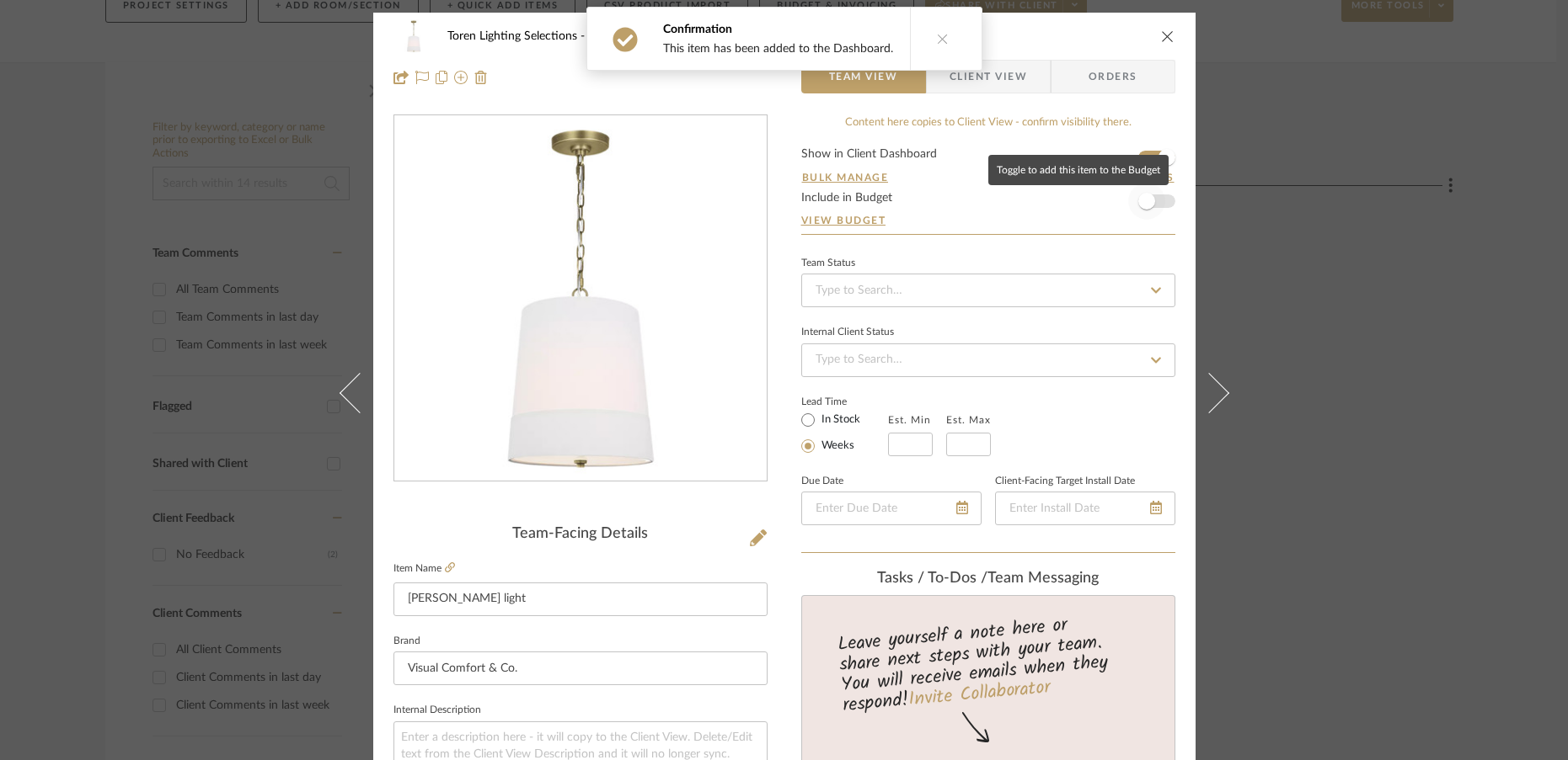
click at [1141, 213] on span "button" at bounding box center [1146, 201] width 37 height 37
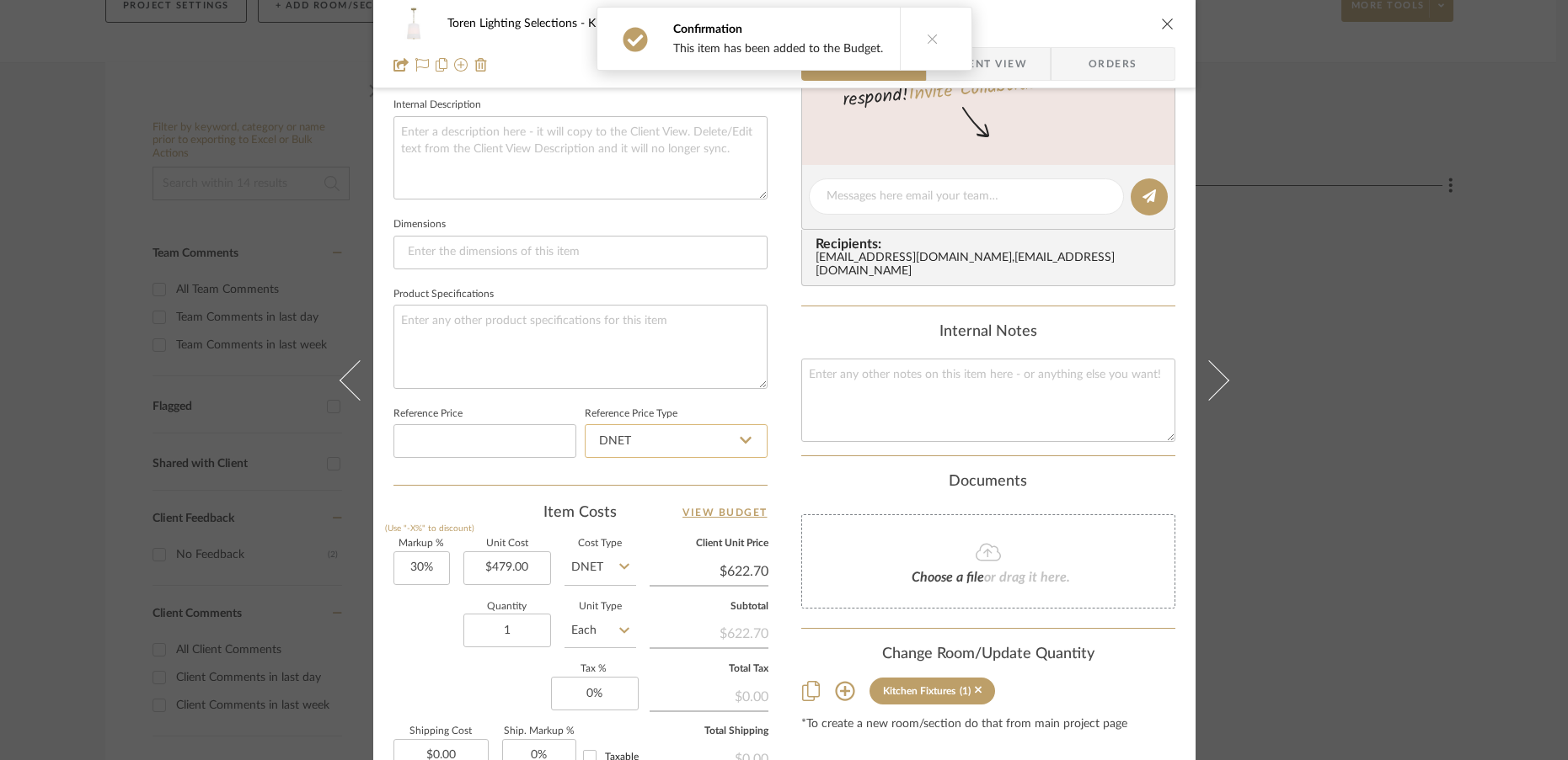
scroll to position [627, 0]
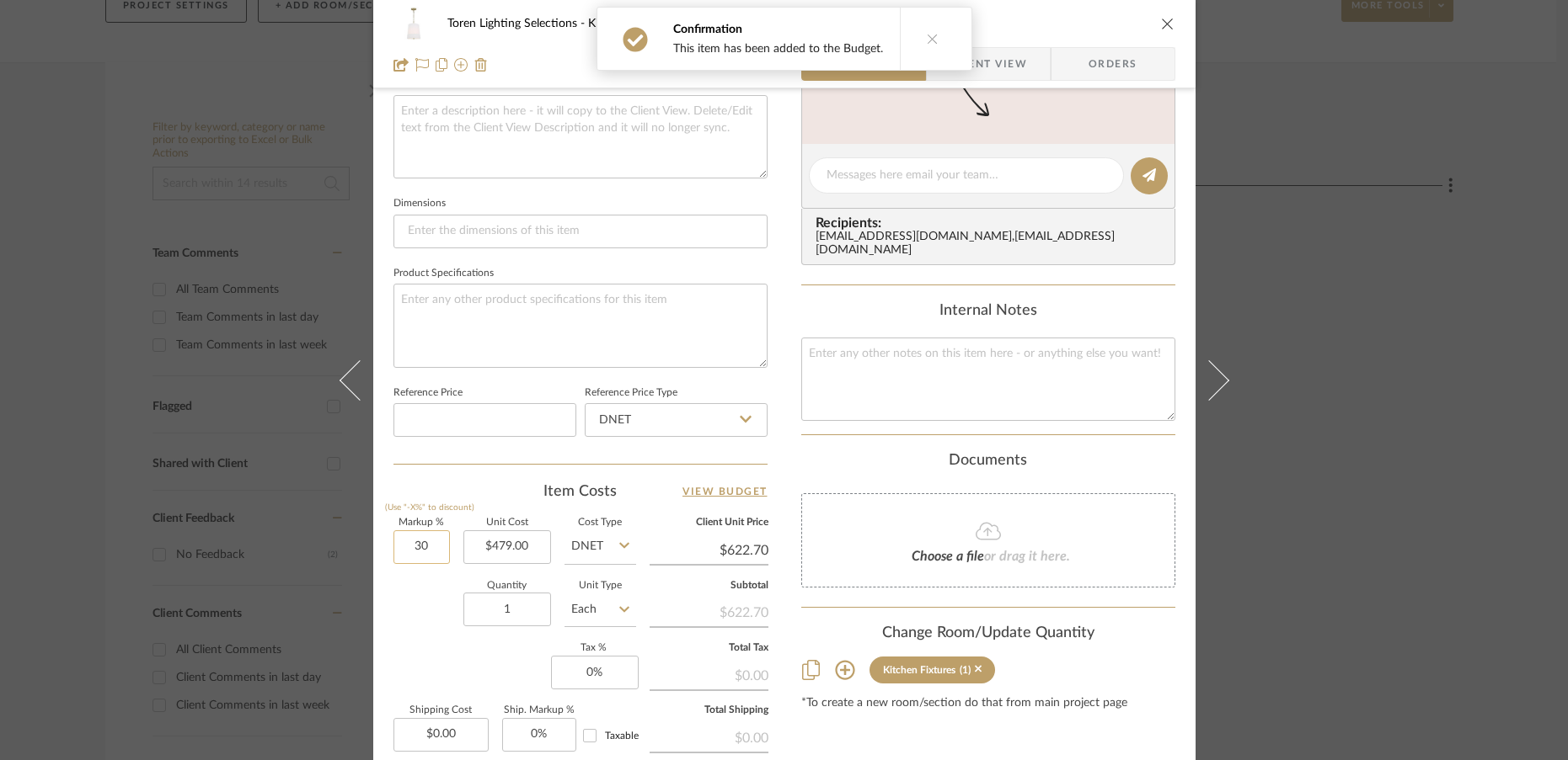
click at [429, 554] on input "30" at bounding box center [421, 547] width 57 height 33
type input "0%"
click at [417, 631] on div "Quantity 1 Unit Type Each" at bounding box center [515, 612] width 243 height 59
type input "$479.00"
click at [511, 606] on input "1" at bounding box center [507, 610] width 87 height 33
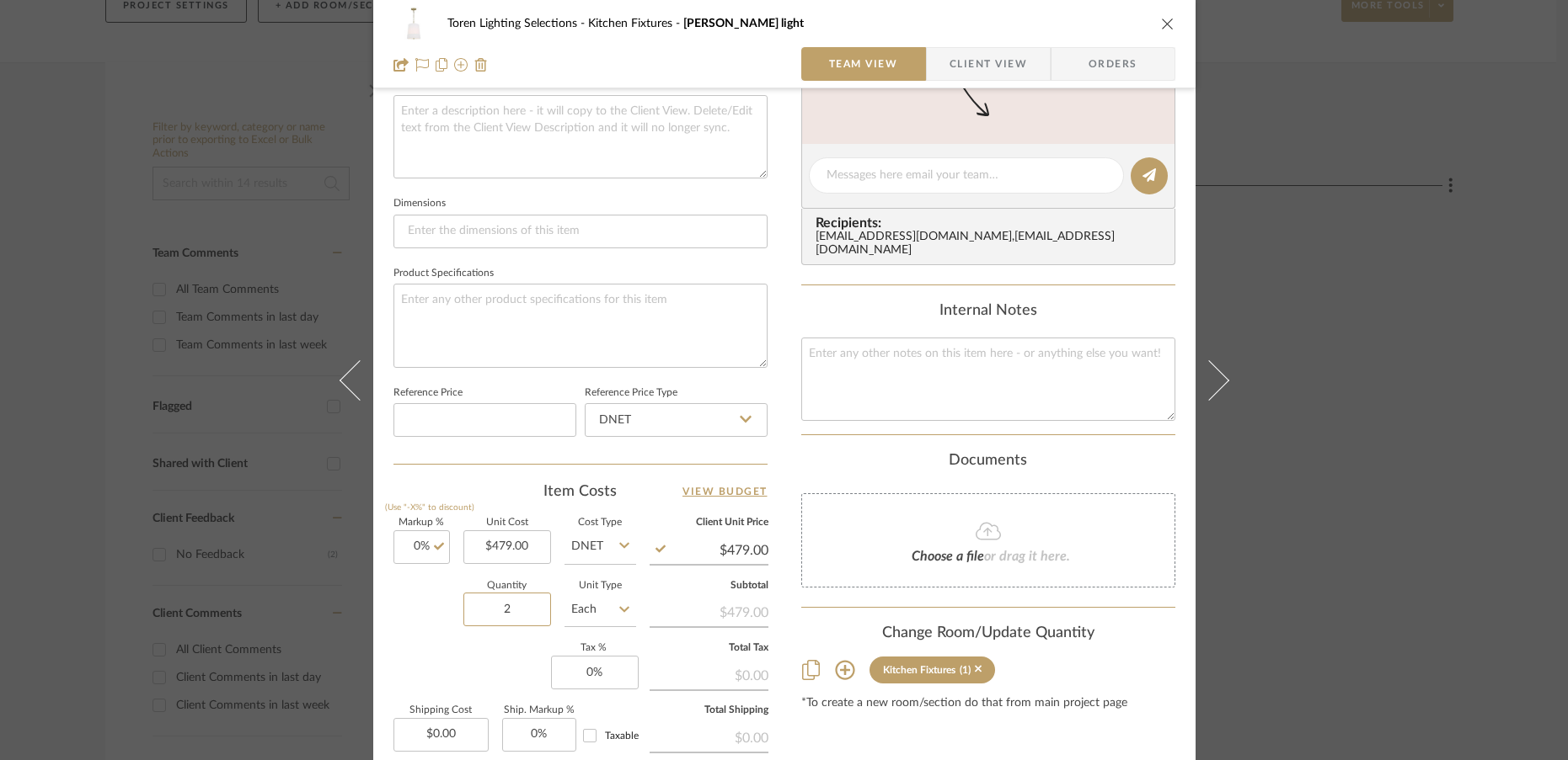
type input "2"
click at [469, 684] on div "Markup % (Use "-X%" to discount) 0% Unit Cost $479.00 Cost Type DNET Client Uni…" at bounding box center [580, 641] width 374 height 246
click at [606, 678] on input "0" at bounding box center [594, 673] width 87 height 33
type input "6%"
click at [498, 663] on div "Markup % (Use "-X%" to discount) 0% Unit Cost $479.00 Cost Type DNET Client Uni…" at bounding box center [580, 641] width 374 height 246
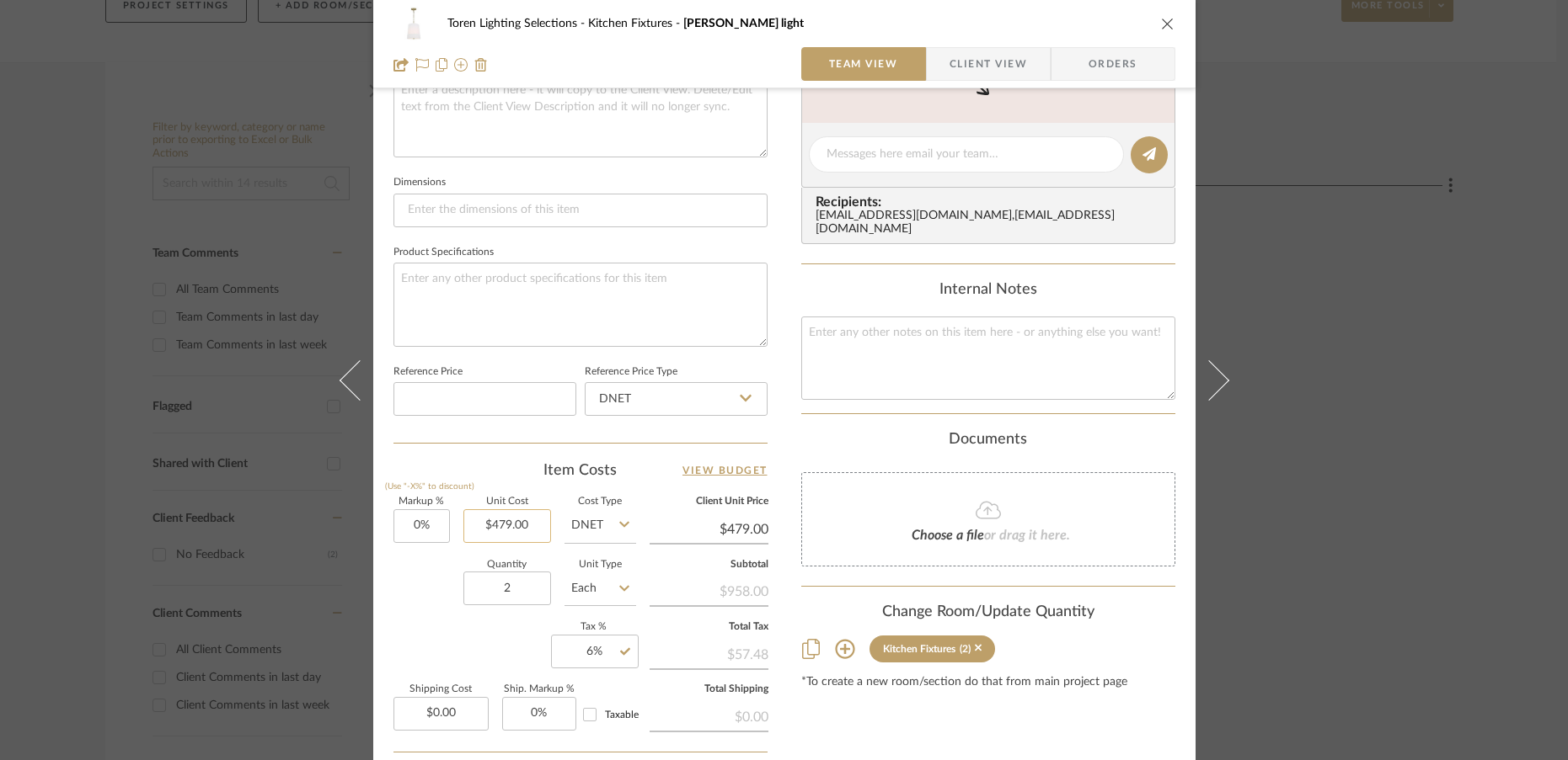
scroll to position [807, 0]
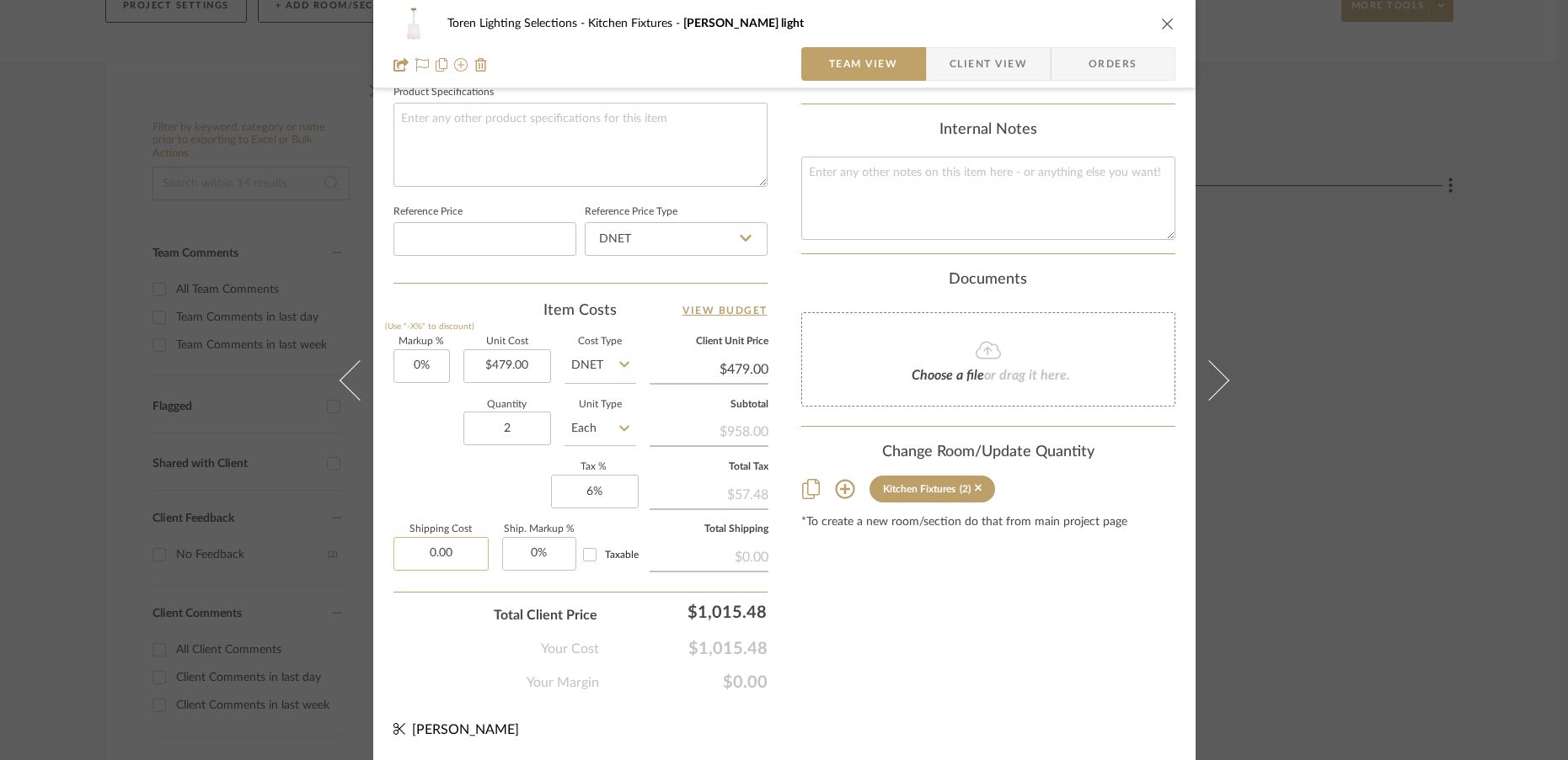
click at [449, 558] on input "0.00" at bounding box center [440, 554] width 96 height 33
type input "1"
type input "$89.00"
click at [399, 649] on div "Your Cost $1,015.48" at bounding box center [580, 642] width 374 height 33
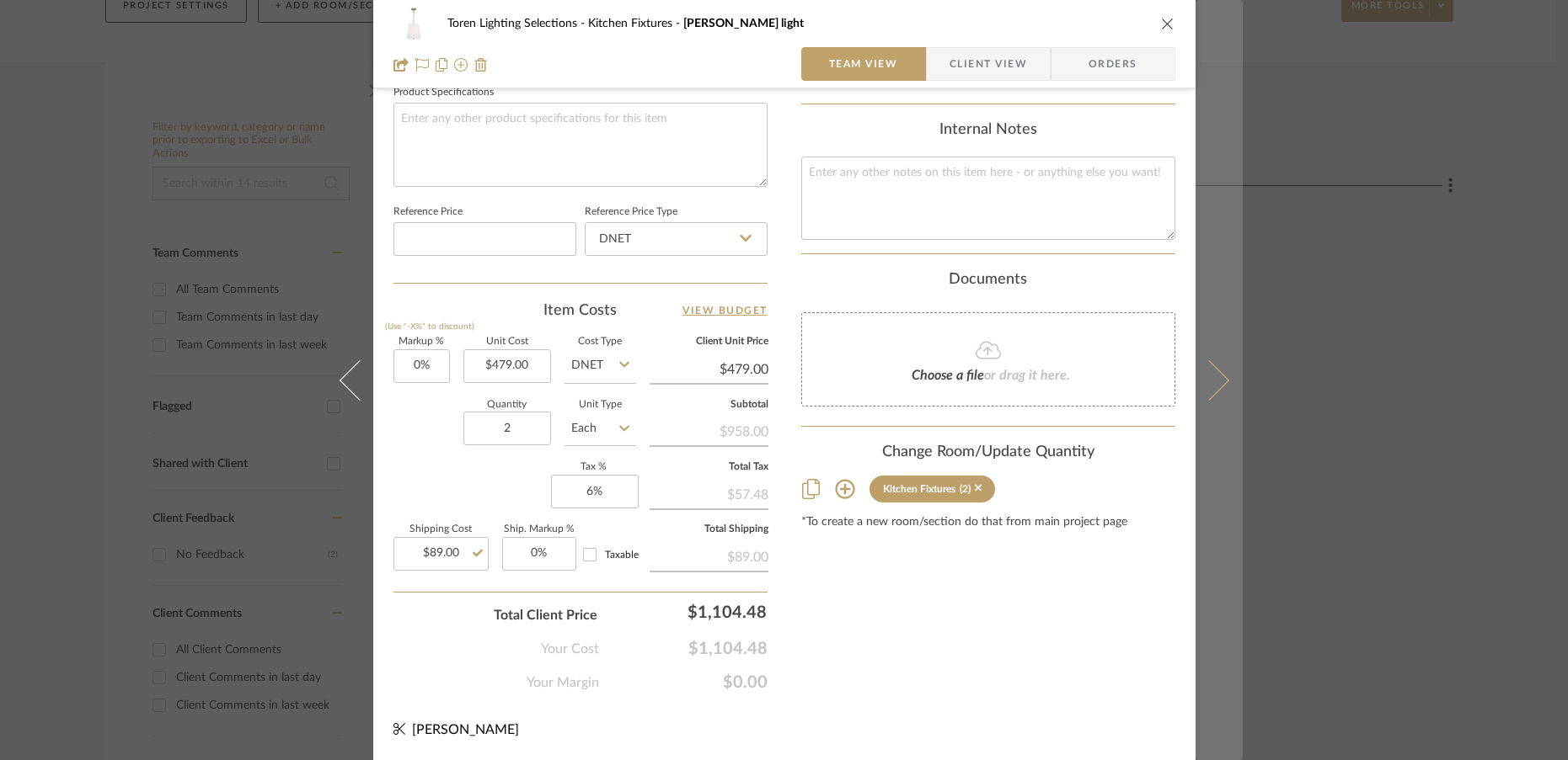
click at [1211, 389] on icon at bounding box center [1208, 380] width 41 height 41
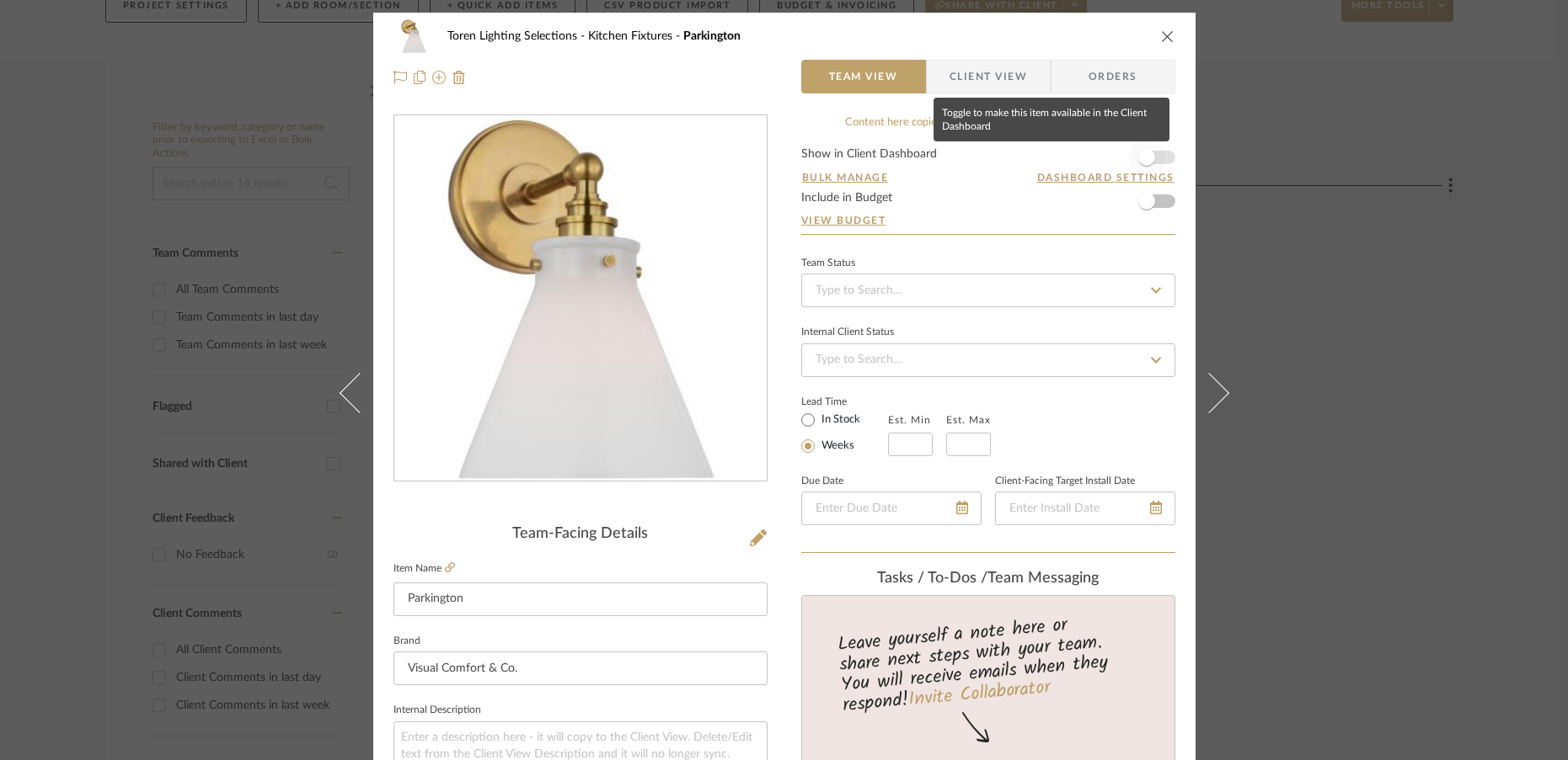
click at [1147, 158] on span "button" at bounding box center [1146, 158] width 17 height 17
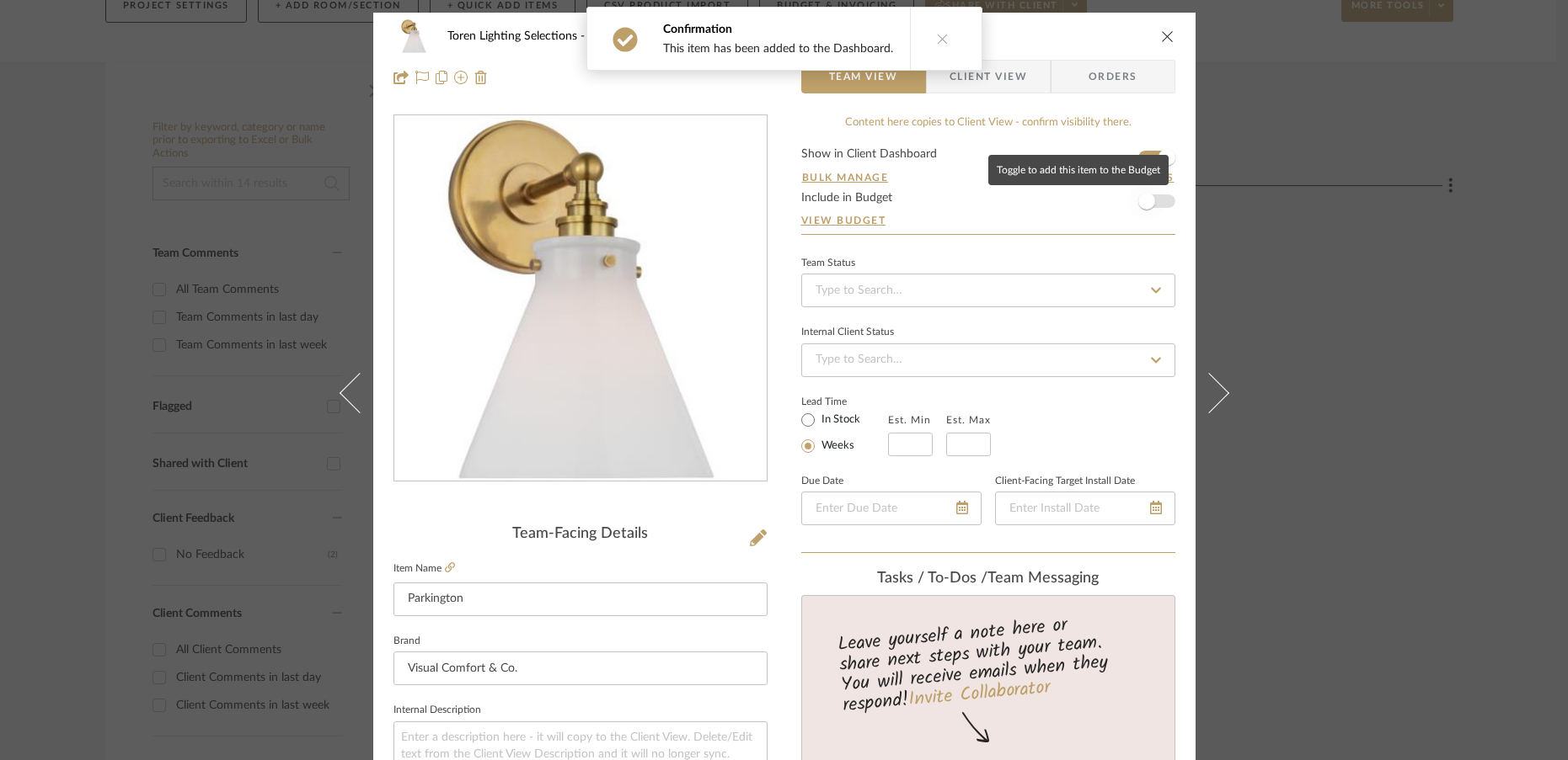
click at [1142, 214] on span "button" at bounding box center [1146, 201] width 37 height 37
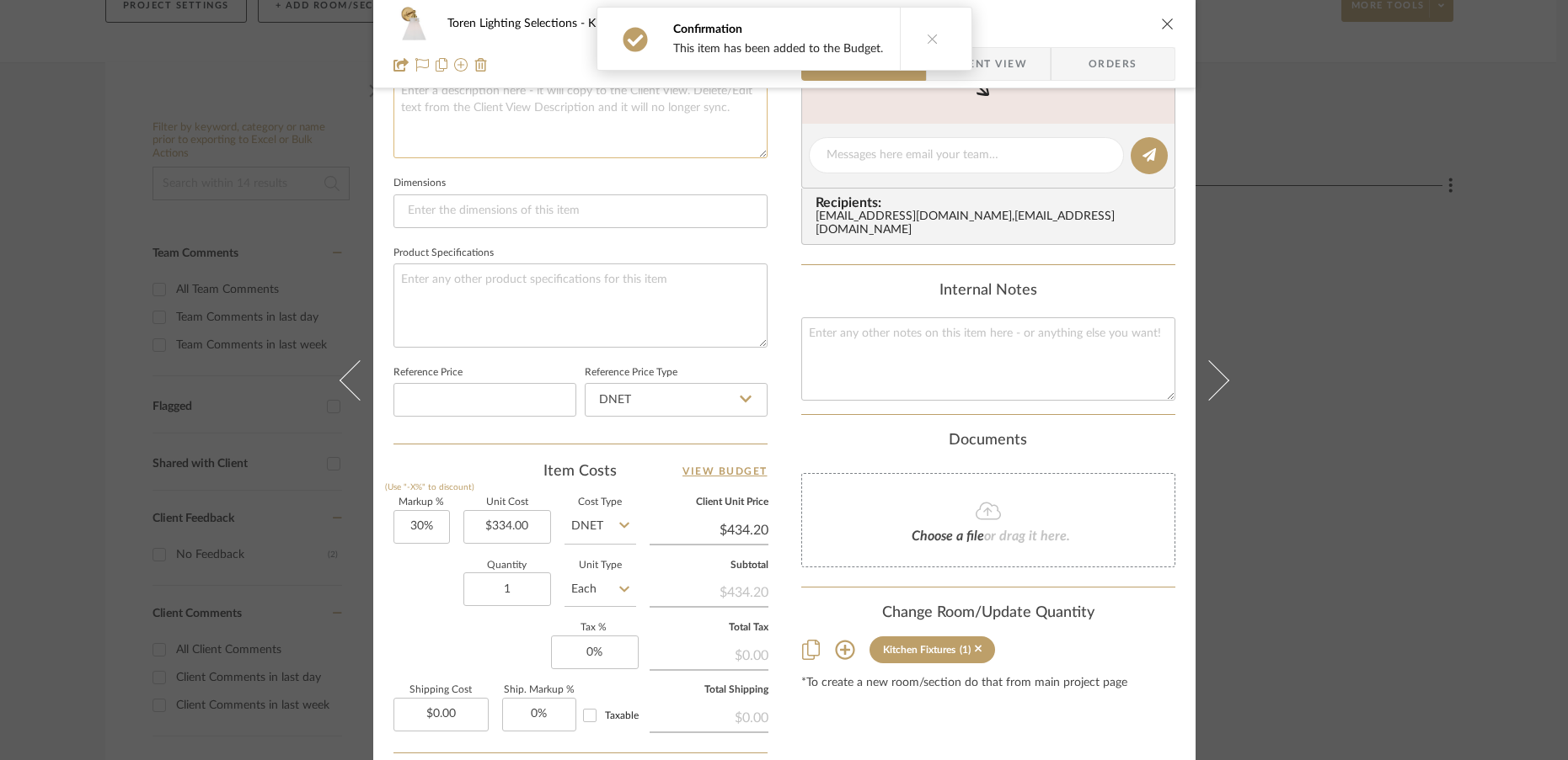
scroll to position [673, 0]
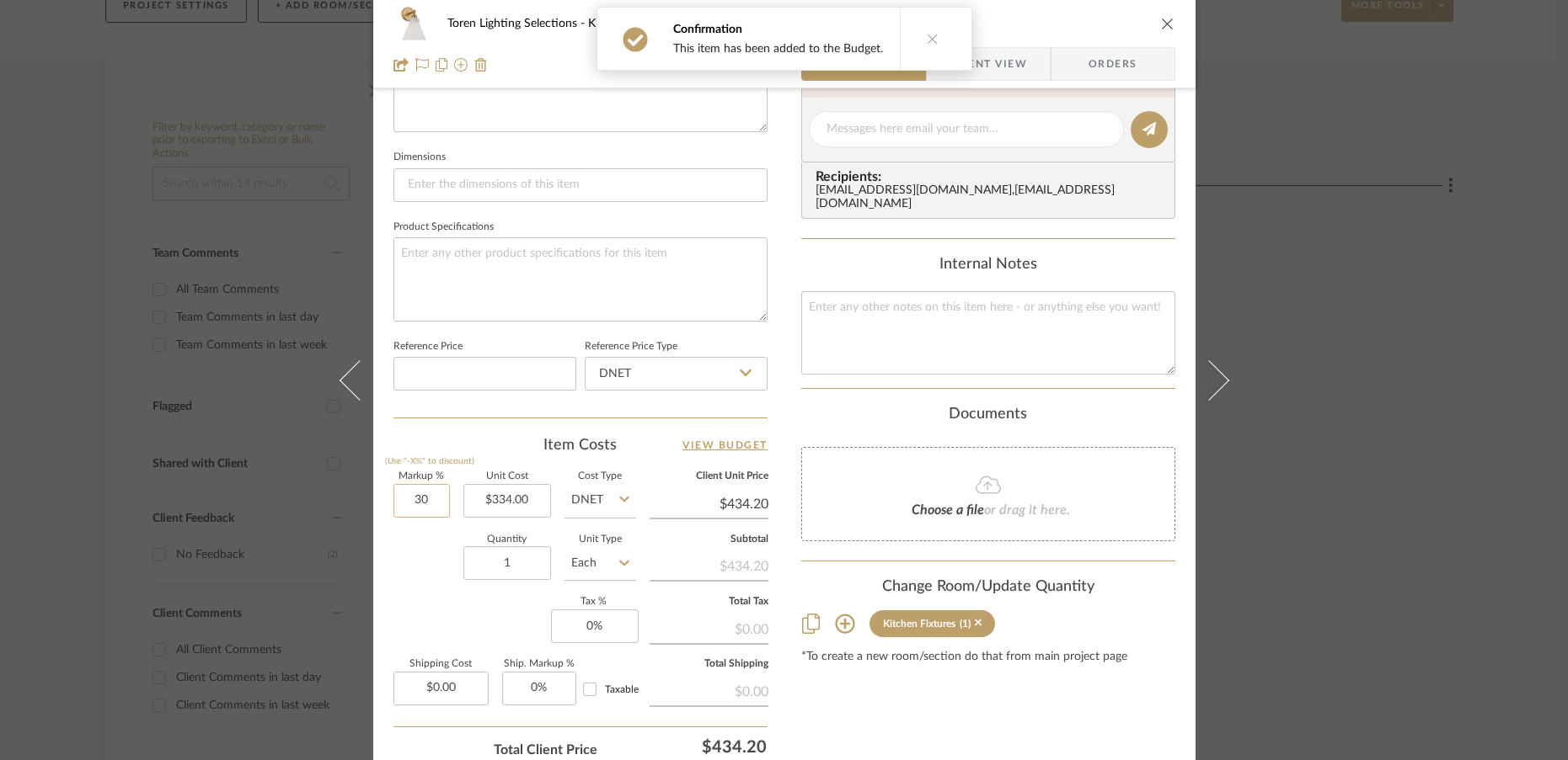
click at [431, 499] on input "30" at bounding box center [421, 500] width 57 height 33
click at [420, 588] on div "Quantity 1 Unit Type Each" at bounding box center [515, 565] width 243 height 59
click at [506, 565] on input "1" at bounding box center [507, 564] width 87 height 33
click at [455, 637] on div "Markup % (Use "-X%" to discount) 0% Unit Cost $334.00 Cost Type DNET Client Uni…" at bounding box center [580, 595] width 374 height 246
click at [502, 505] on input "334.00" at bounding box center [507, 500] width 87 height 33
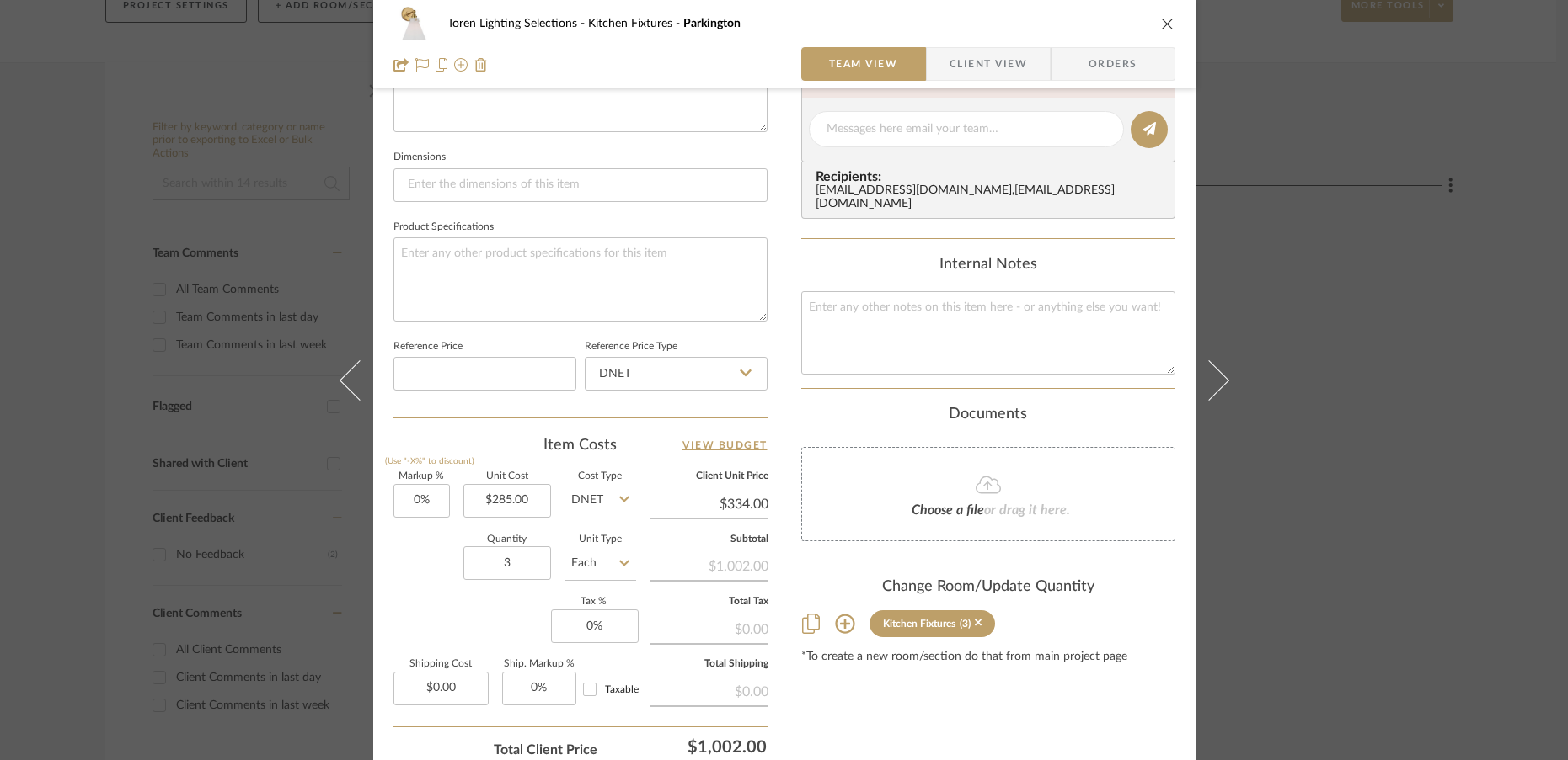
click at [438, 565] on div "Quantity 3 Unit Type Each" at bounding box center [515, 565] width 243 height 59
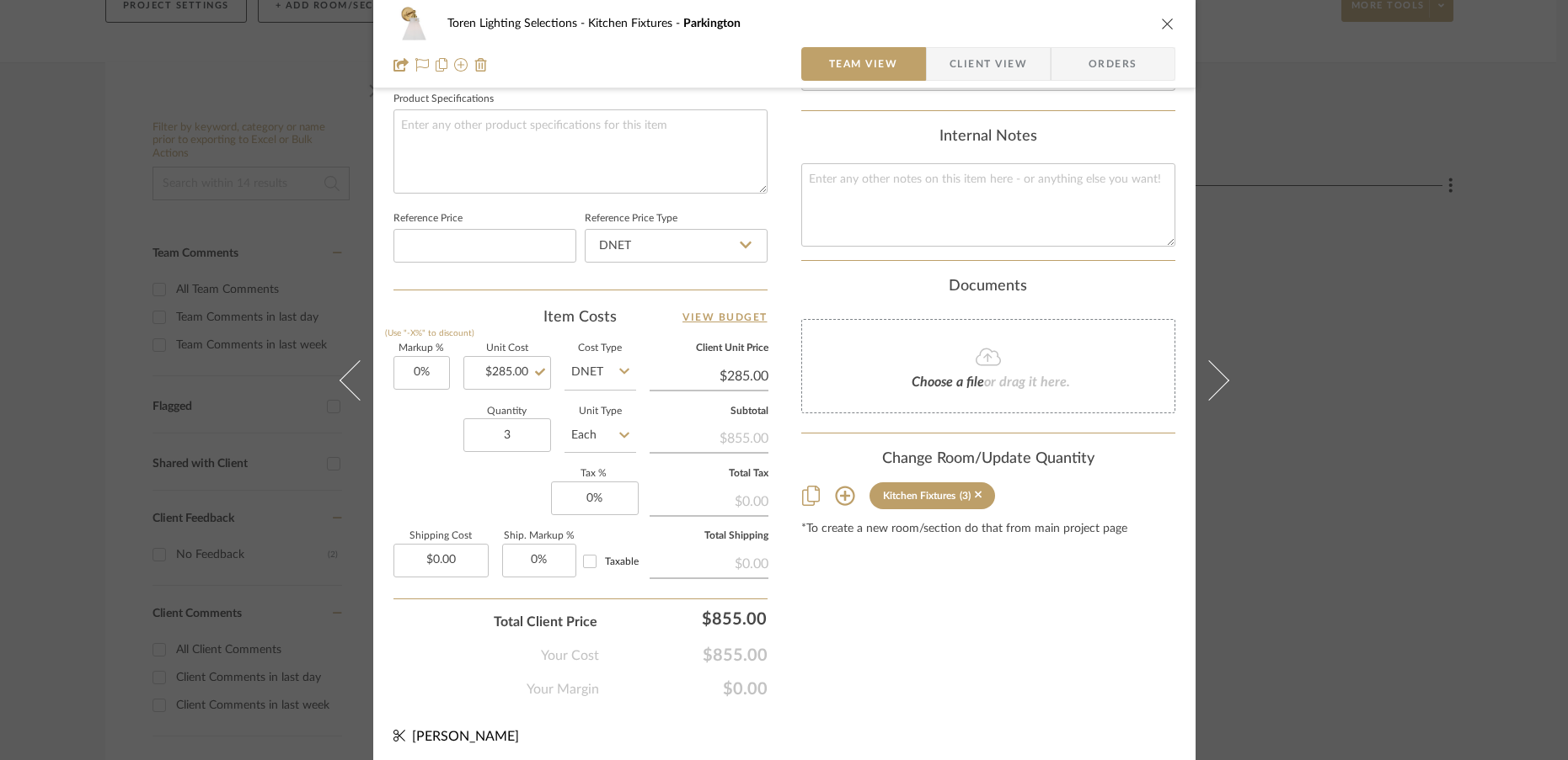
scroll to position [807, 0]
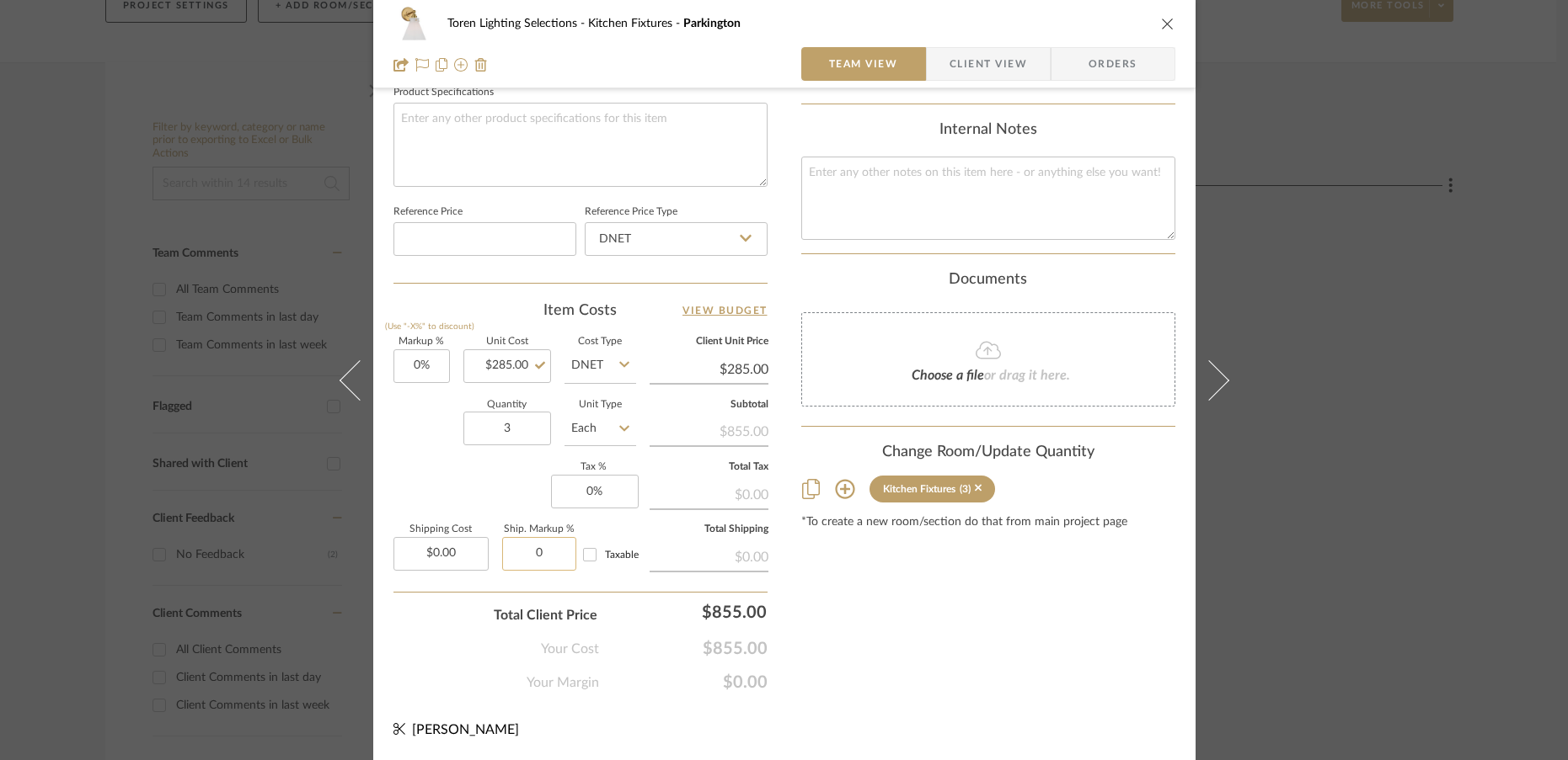
click at [554, 556] on input "0" at bounding box center [539, 554] width 74 height 33
click at [598, 490] on input "0" at bounding box center [594, 491] width 87 height 33
click at [497, 449] on sr-form-field "Quantity 3" at bounding box center [507, 430] width 87 height 59
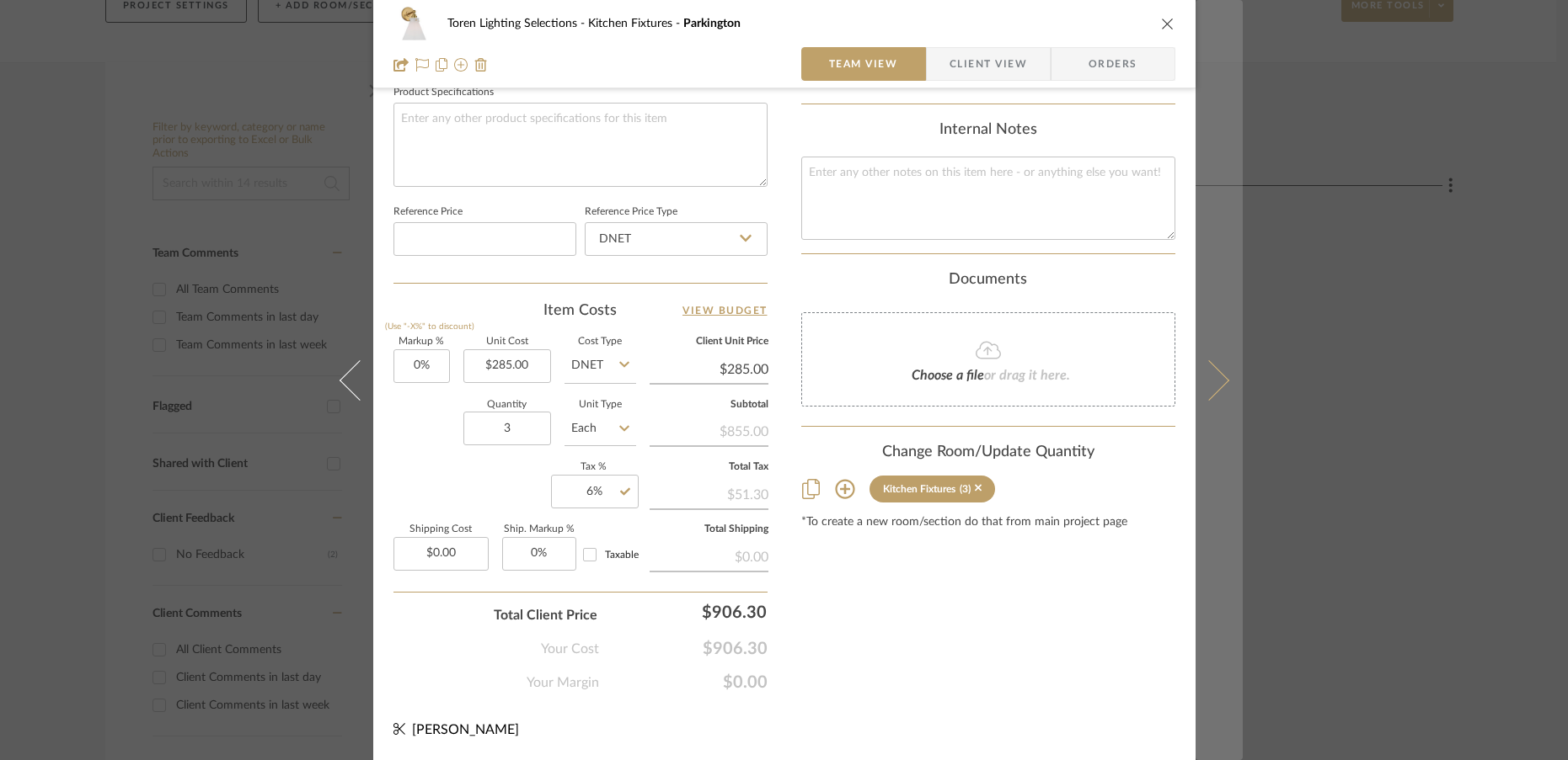
click at [1205, 385] on icon at bounding box center [1208, 380] width 41 height 41
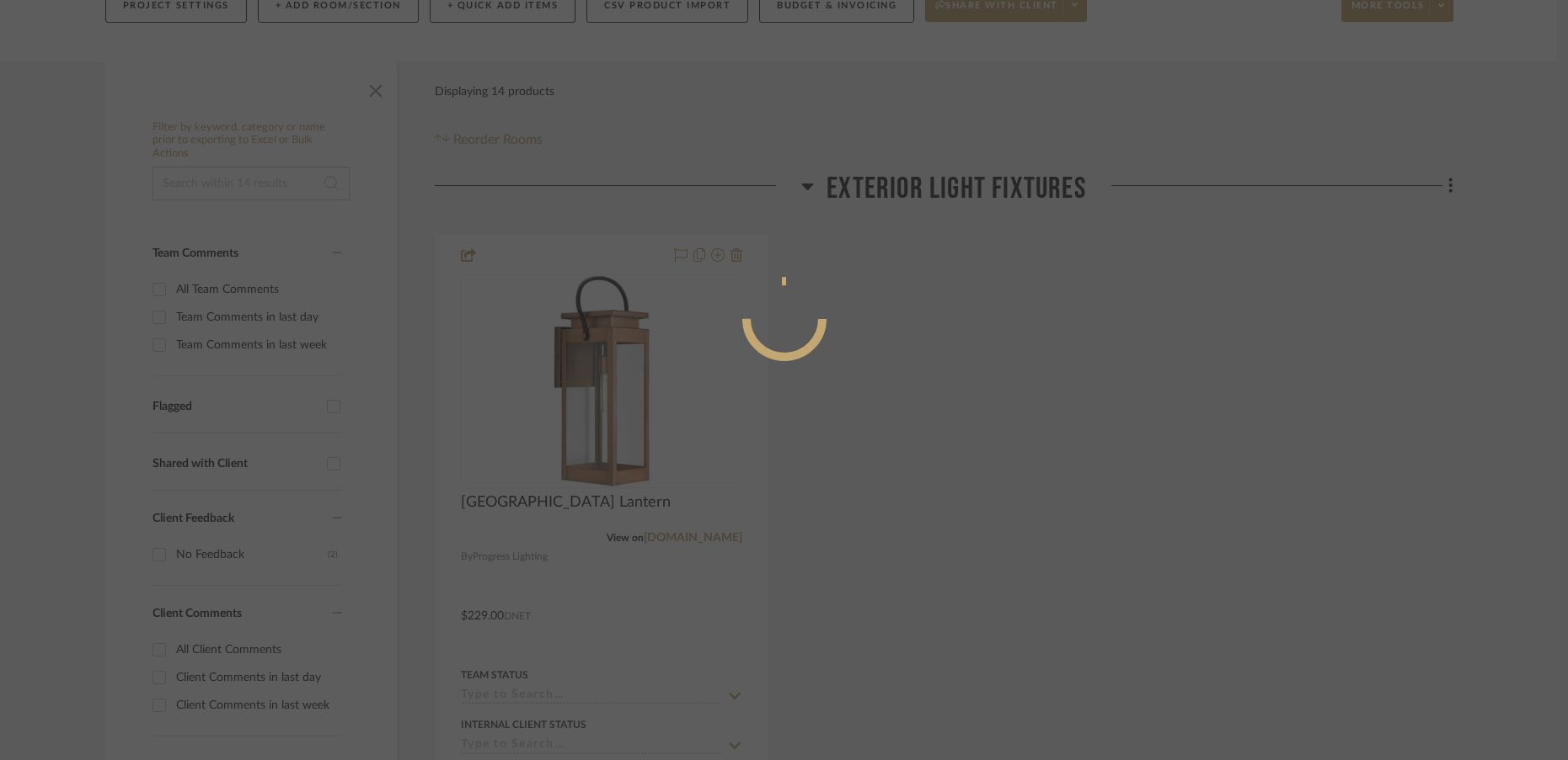
scroll to position [0, 0]
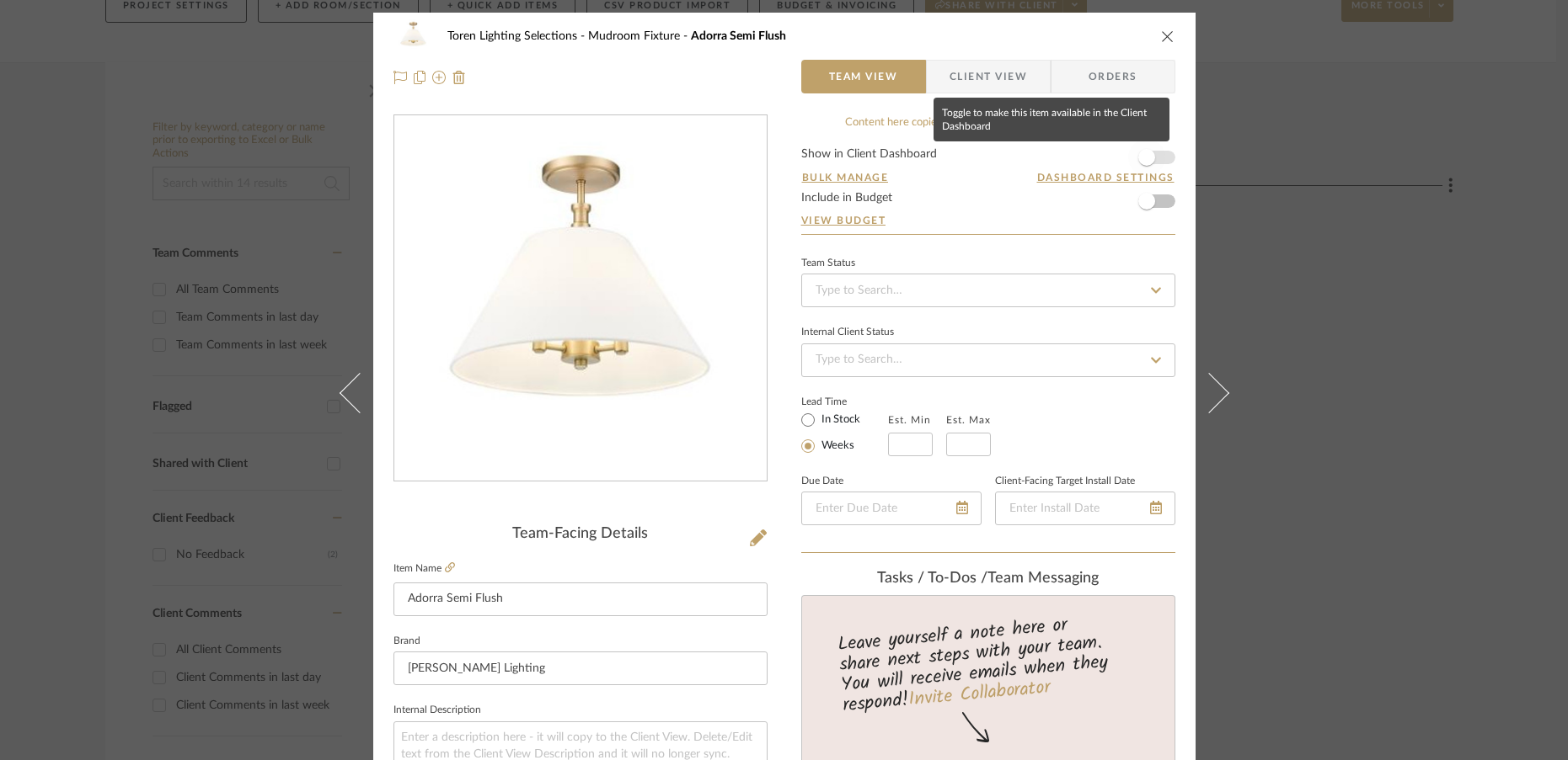
click at [1141, 161] on span "button" at bounding box center [1146, 158] width 17 height 17
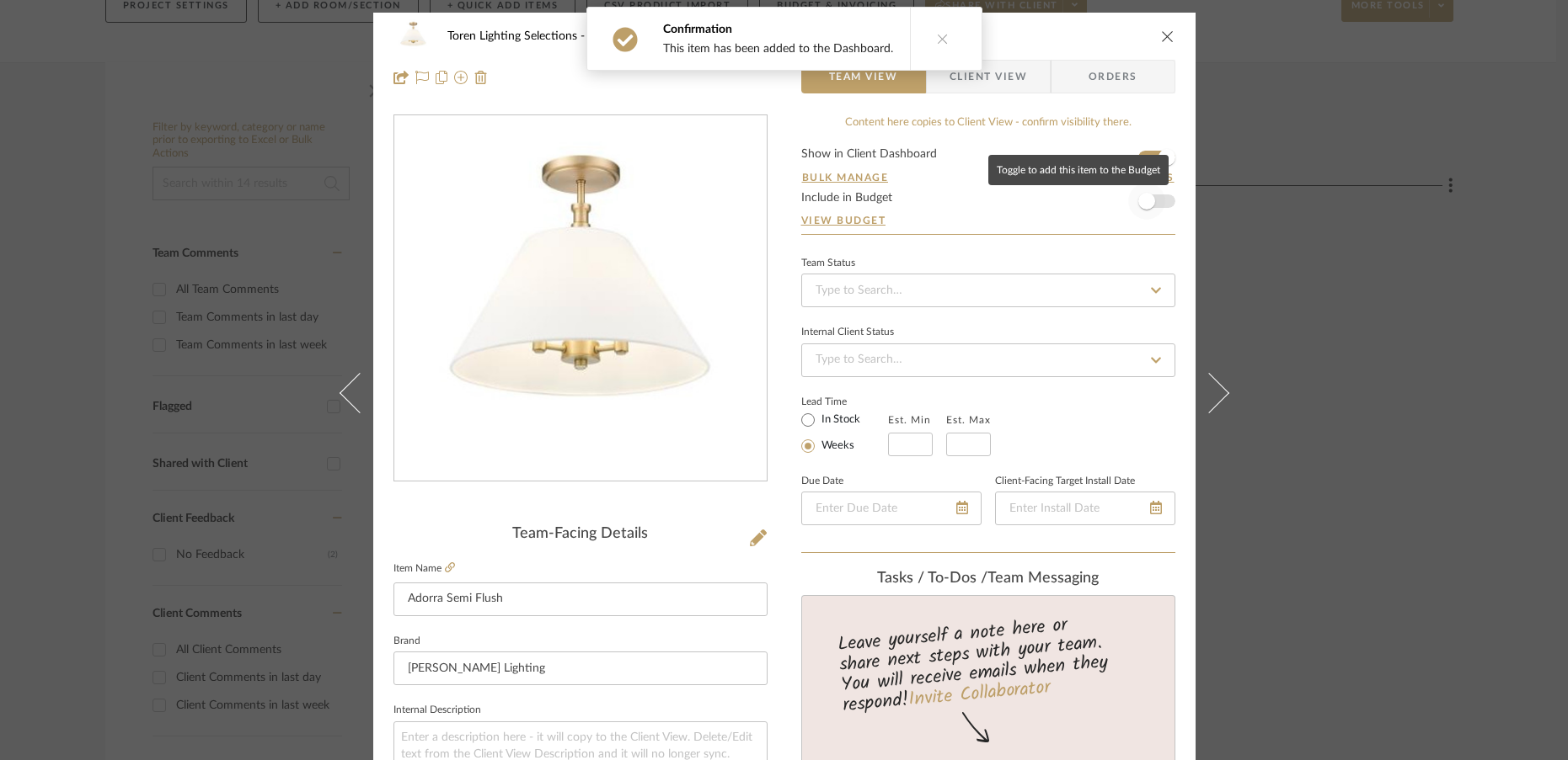
click at [1141, 207] on span "button" at bounding box center [1146, 201] width 17 height 17
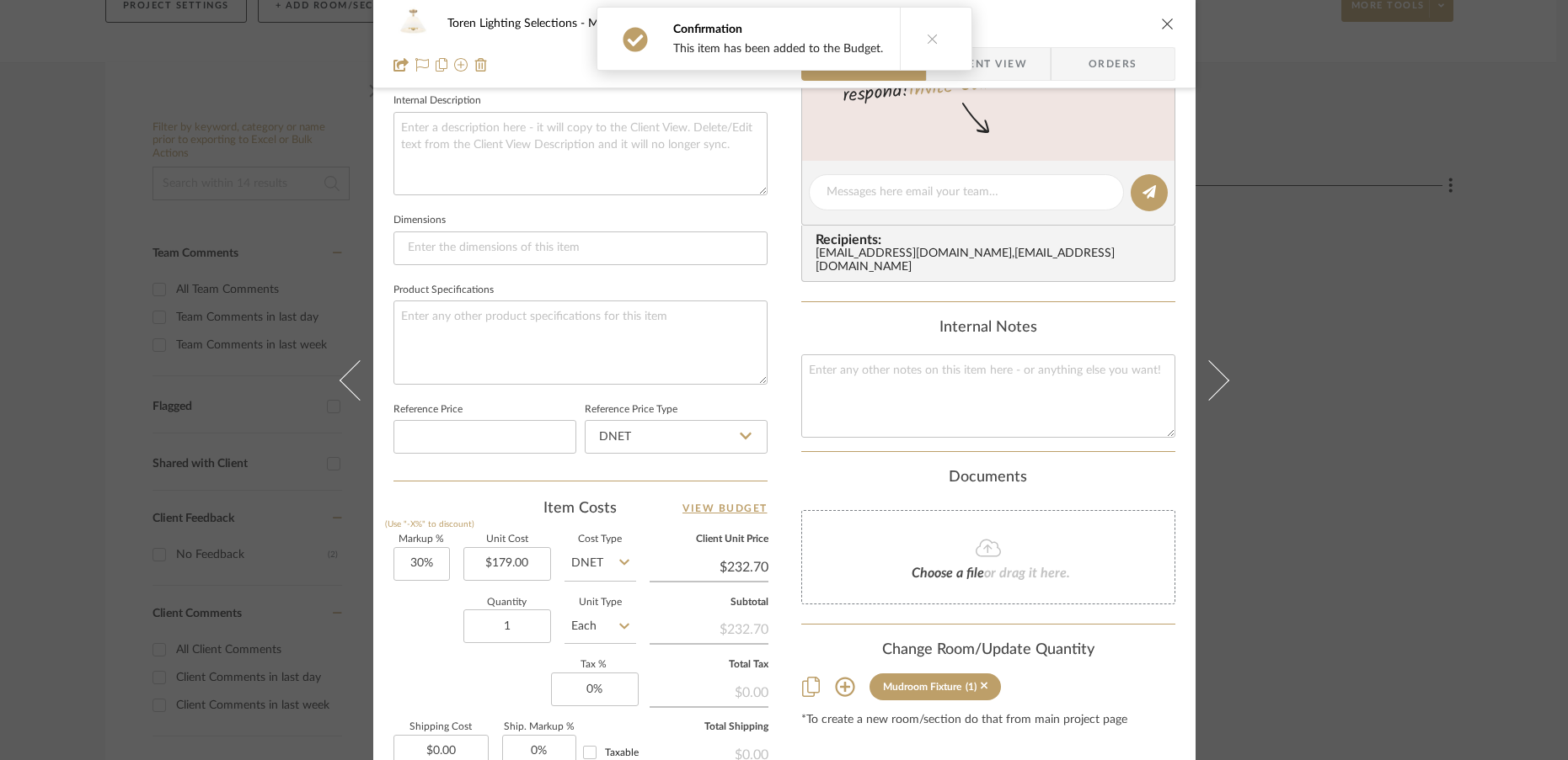
scroll to position [611, 0]
click at [434, 565] on input "30" at bounding box center [421, 564] width 57 height 33
click at [414, 638] on div "Quantity 1 Unit Type Each" at bounding box center [515, 627] width 243 height 59
click at [522, 630] on input "1" at bounding box center [507, 626] width 87 height 33
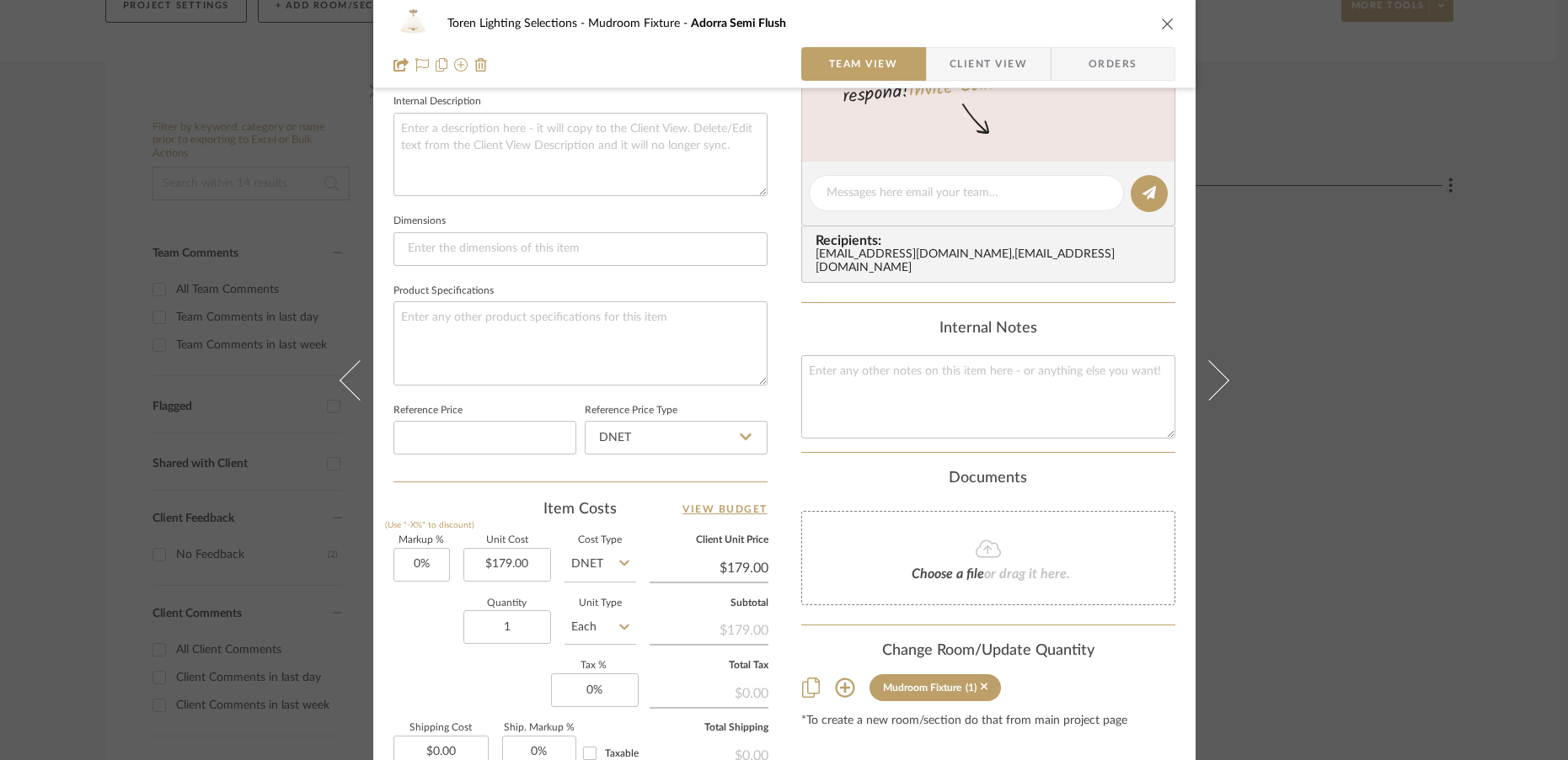
click at [517, 685] on div "Markup % (Use "-X%" to discount) 0% Unit Cost $179.00 Cost Type DNET Client Uni…" at bounding box center [580, 659] width 374 height 246
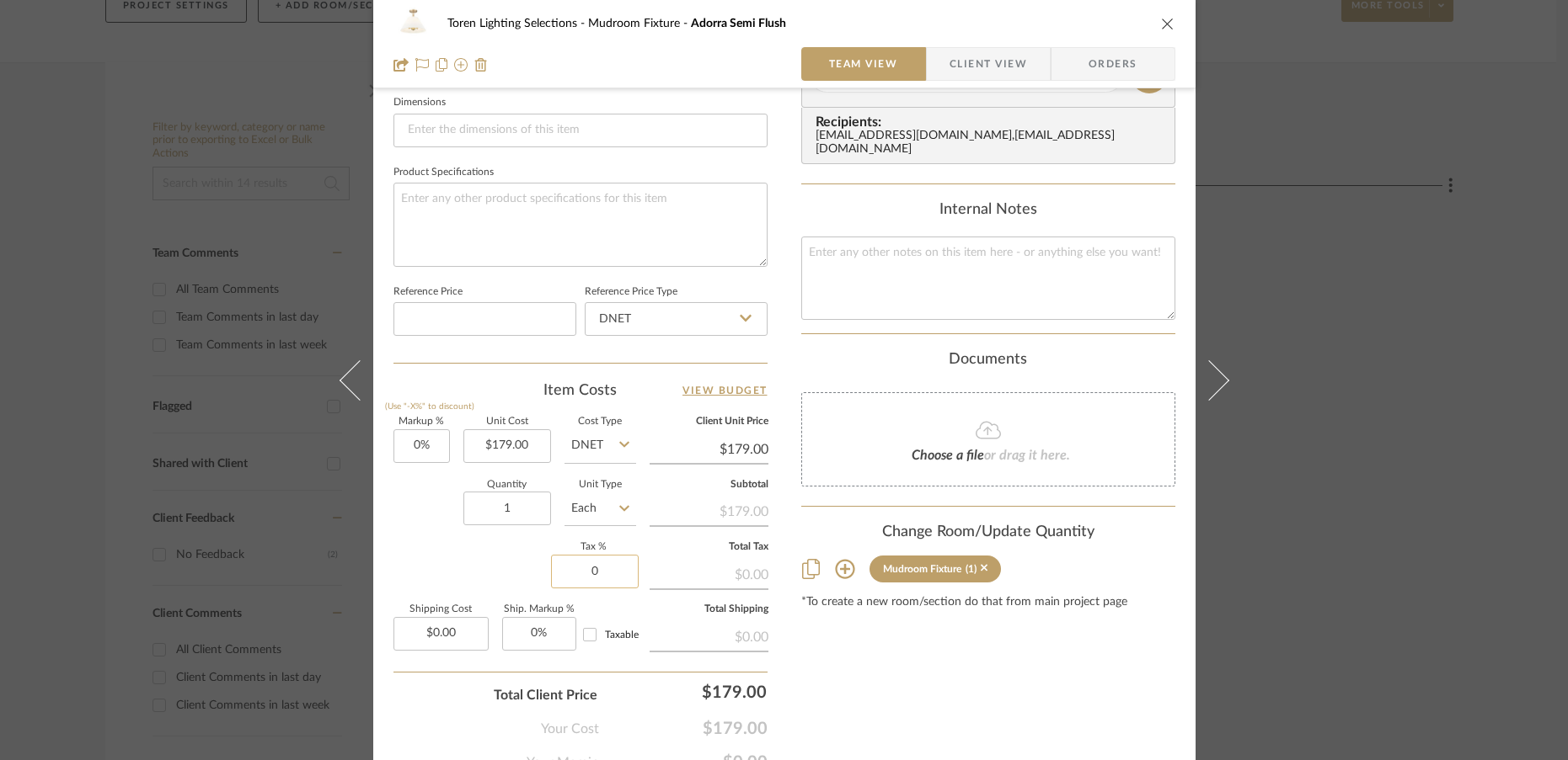
click at [613, 561] on input "0" at bounding box center [594, 572] width 87 height 33
click at [613, 580] on input "0" at bounding box center [594, 572] width 87 height 33
drag, startPoint x: 613, startPoint y: 580, endPoint x: 502, endPoint y: 580, distance: 111.0
click at [502, 580] on div "Markup % (Use "-X%" to discount) 0% Unit Cost $179.00 Cost Type DNET Client Uni…" at bounding box center [580, 540] width 374 height 246
click at [402, 570] on div "Markup % (Use "-X%" to discount) 0% Unit Cost $179.00 Cost Type DNET Client Uni…" at bounding box center [580, 540] width 374 height 246
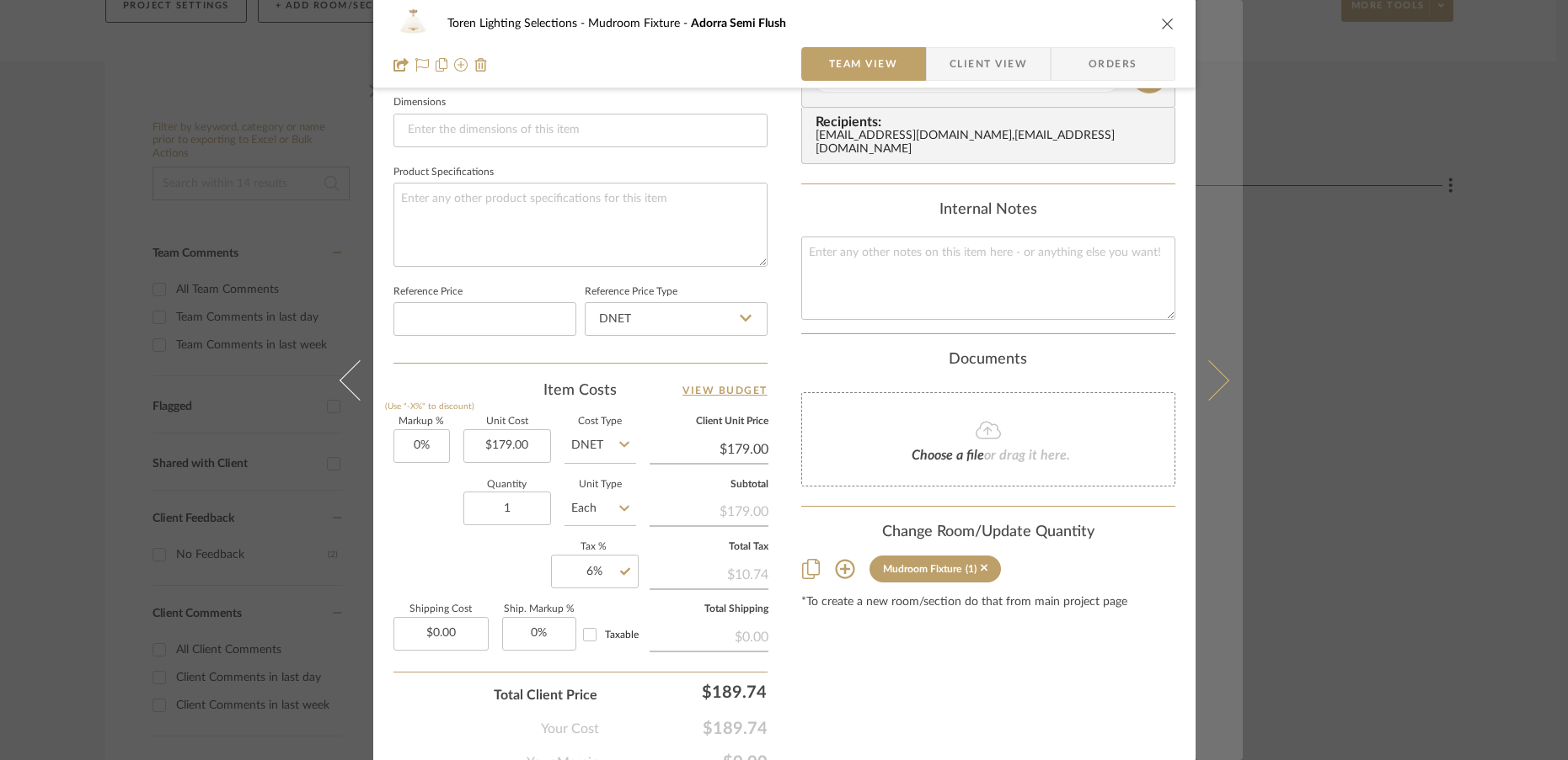
click at [1218, 388] on button at bounding box center [1218, 380] width 47 height 760
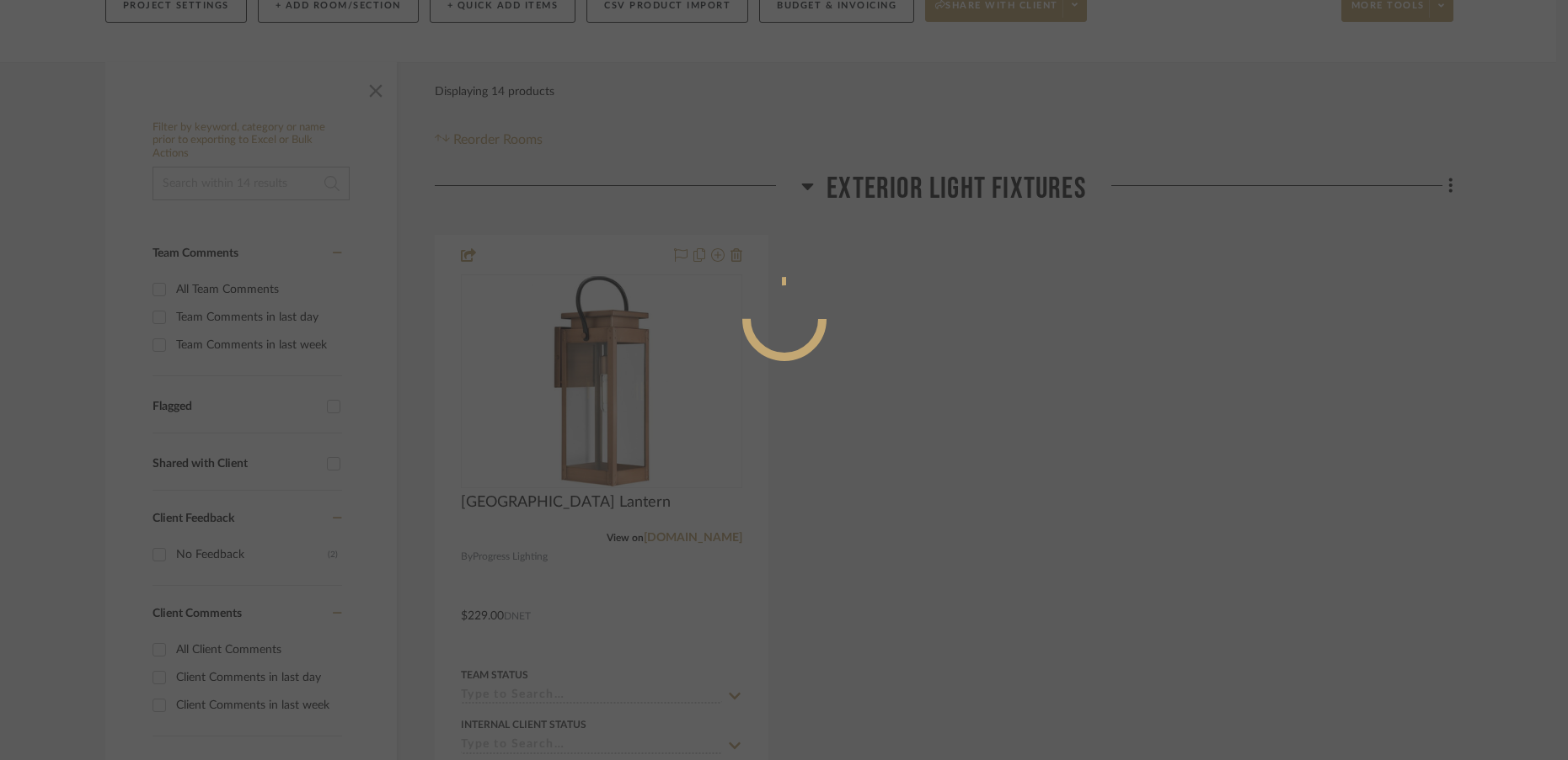
scroll to position [0, 0]
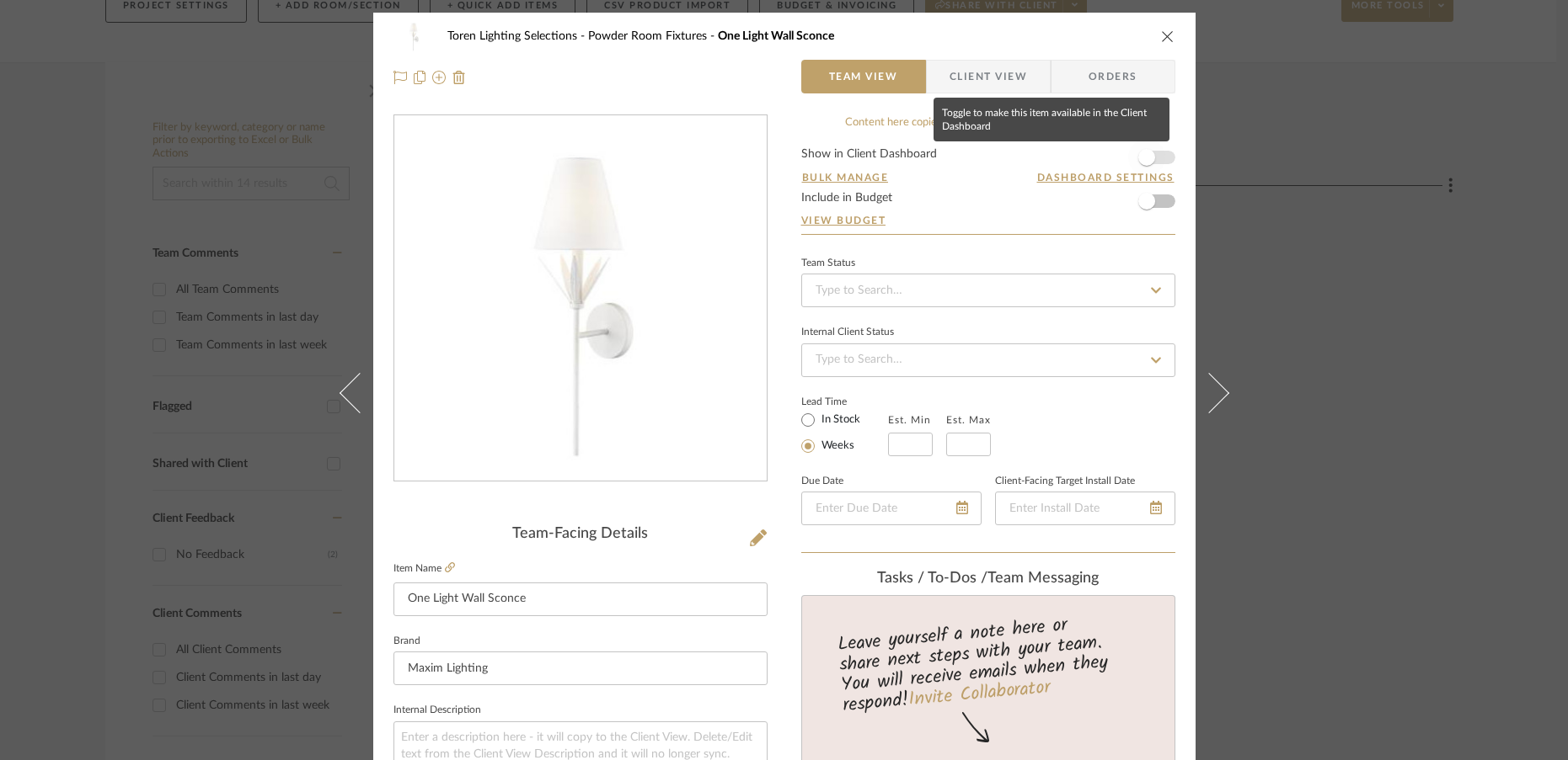
click at [1138, 152] on span "button" at bounding box center [1146, 158] width 17 height 17
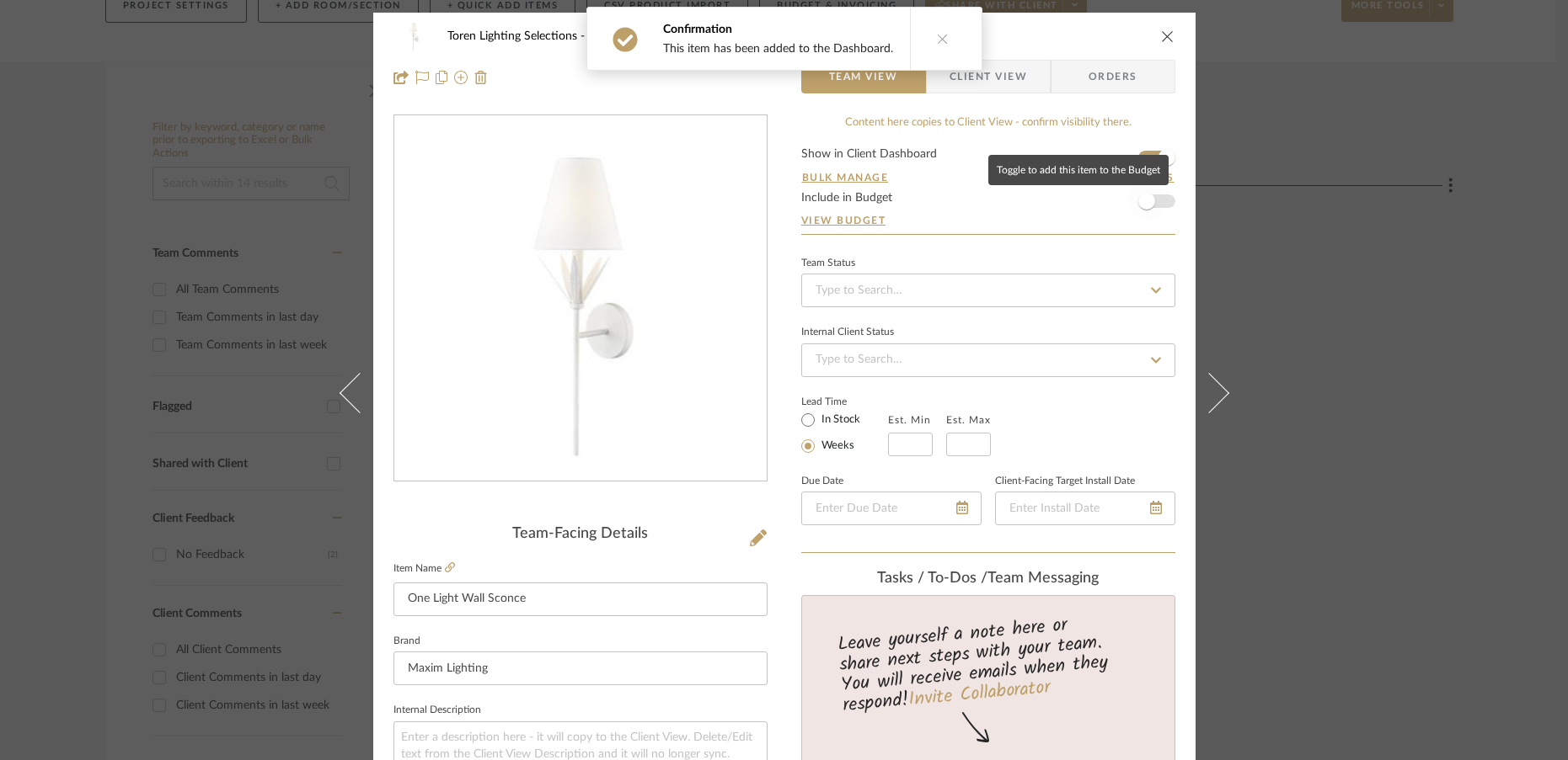
click at [1140, 196] on span "button" at bounding box center [1146, 201] width 17 height 17
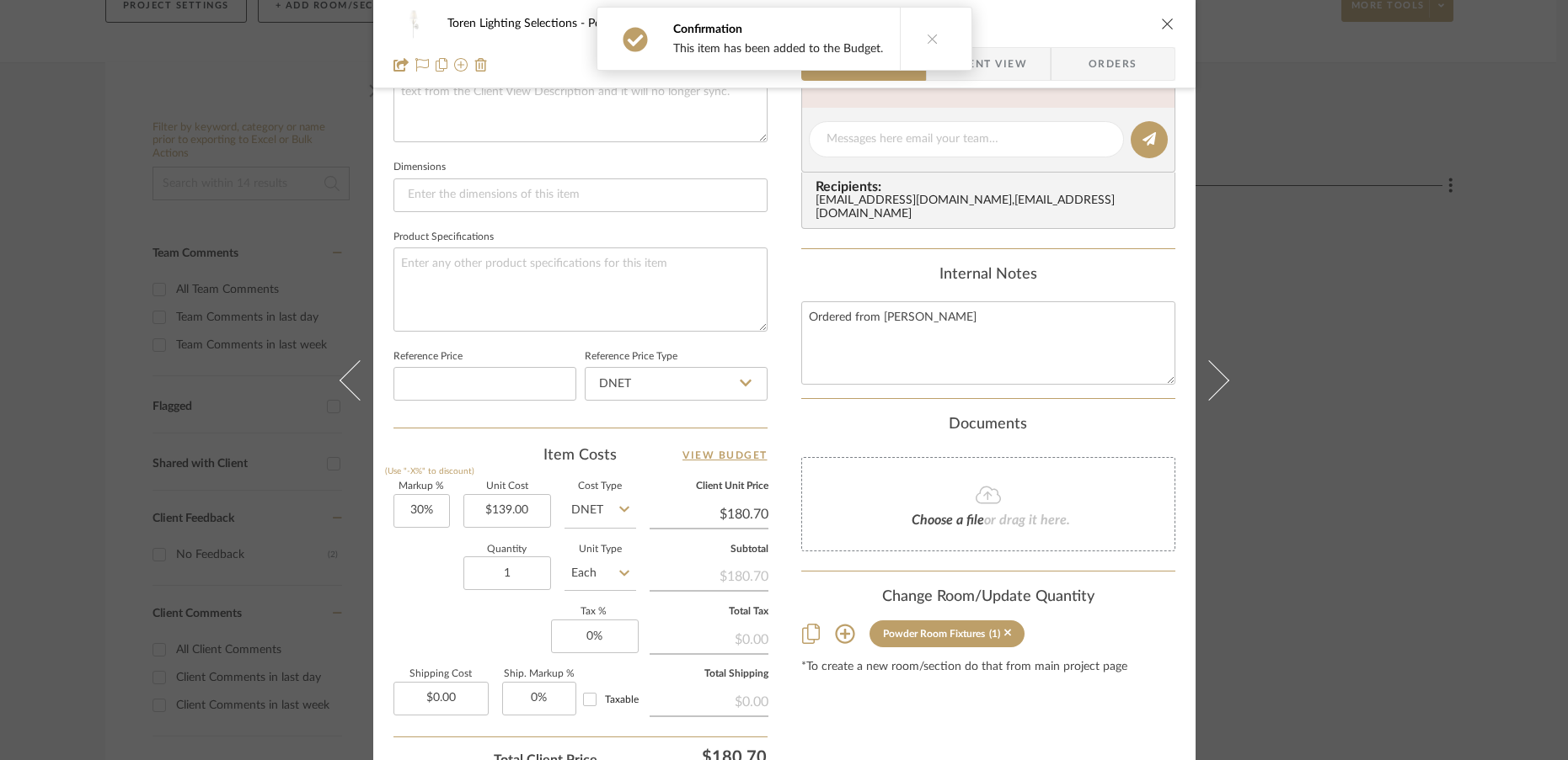
scroll to position [662, 0]
click at [515, 584] on input "1" at bounding box center [507, 574] width 87 height 33
click at [482, 630] on div "Markup % (Use "-X%" to discount) 30% Unit Cost $139.00 Cost Type DNET Client Un…" at bounding box center [580, 605] width 374 height 246
click at [598, 638] on input "0" at bounding box center [594, 638] width 87 height 33
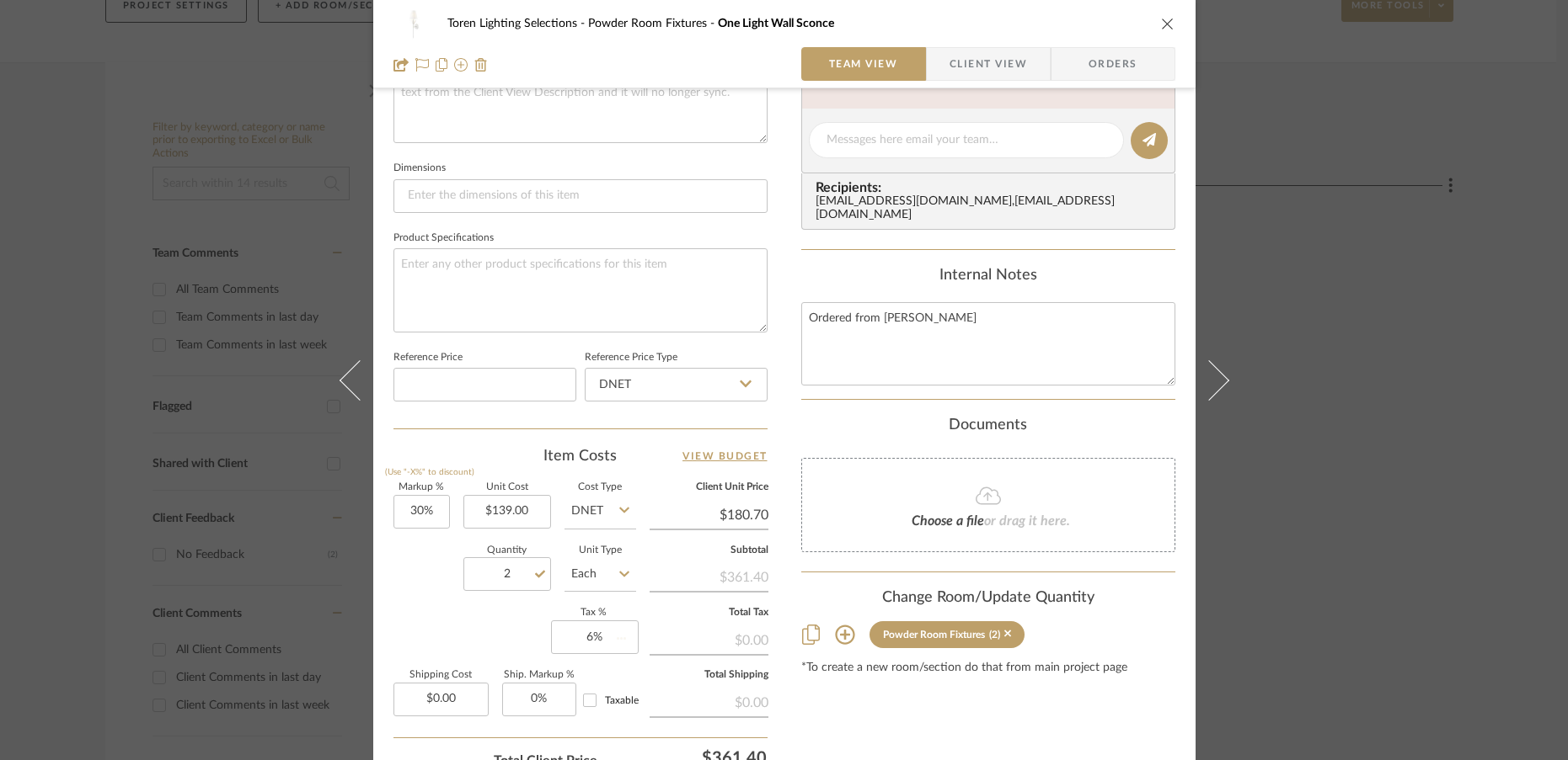
click at [511, 620] on div "Markup % (Use "-X%" to discount) 30% Unit Cost $139.00 Cost Type DNET Client Un…" at bounding box center [580, 605] width 374 height 246
click at [435, 511] on input "30" at bounding box center [421, 512] width 57 height 33
click at [405, 597] on div "Quantity 2 Unit Type Each" at bounding box center [515, 576] width 243 height 59
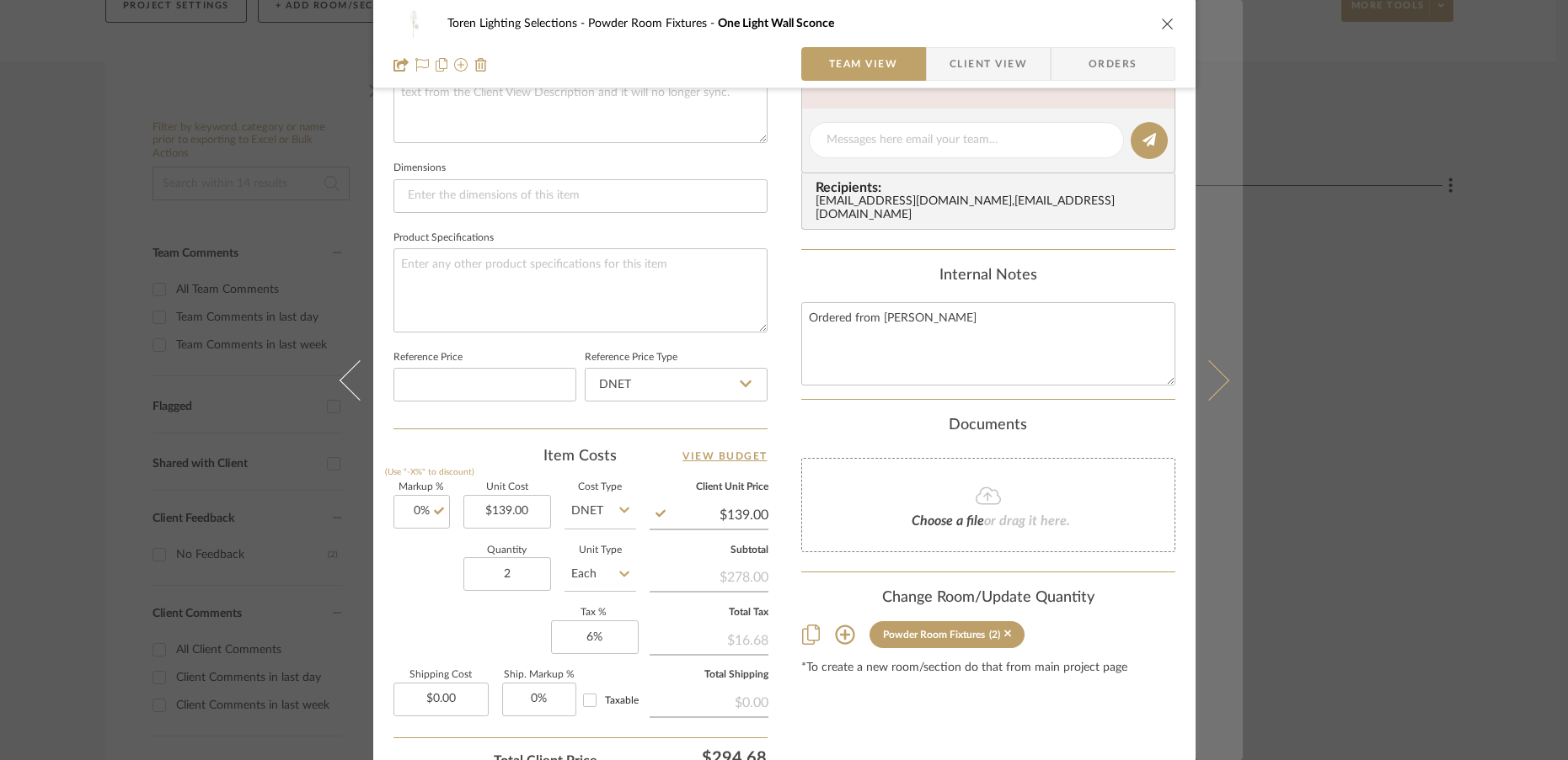
click at [1217, 391] on button at bounding box center [1218, 380] width 47 height 760
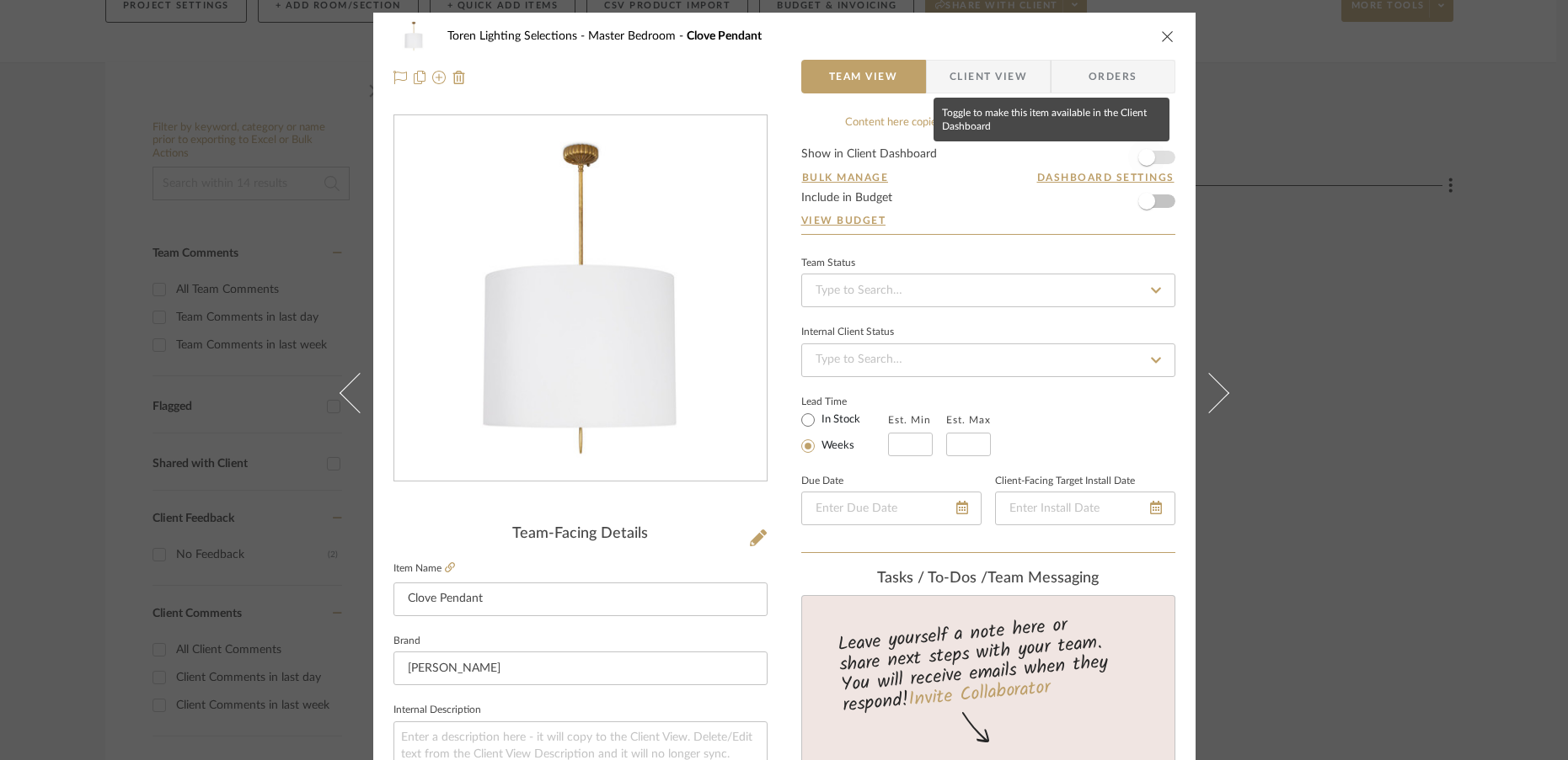
click at [1141, 157] on span "button" at bounding box center [1146, 158] width 17 height 17
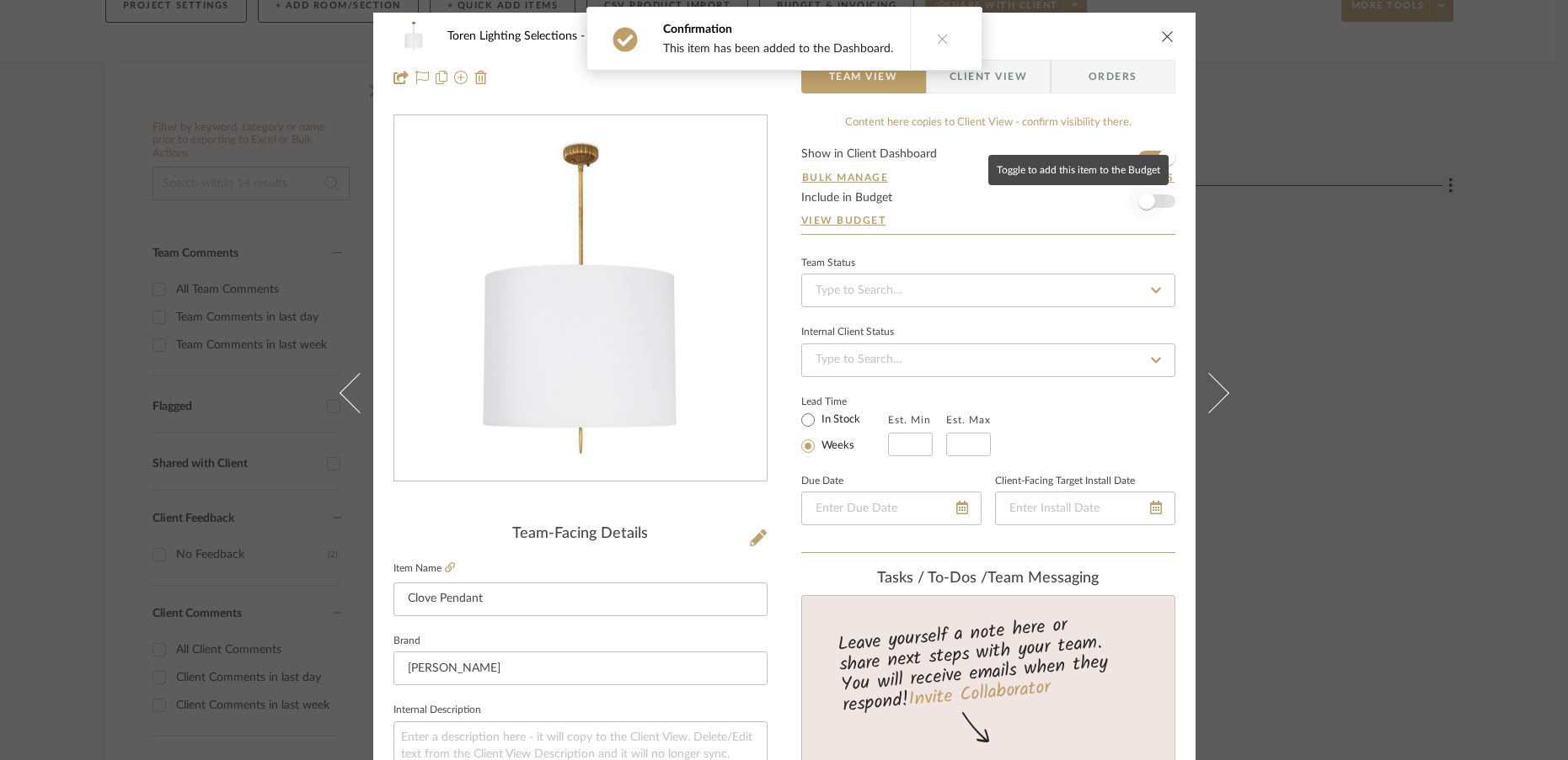
click at [1139, 198] on span "button" at bounding box center [1146, 201] width 17 height 17
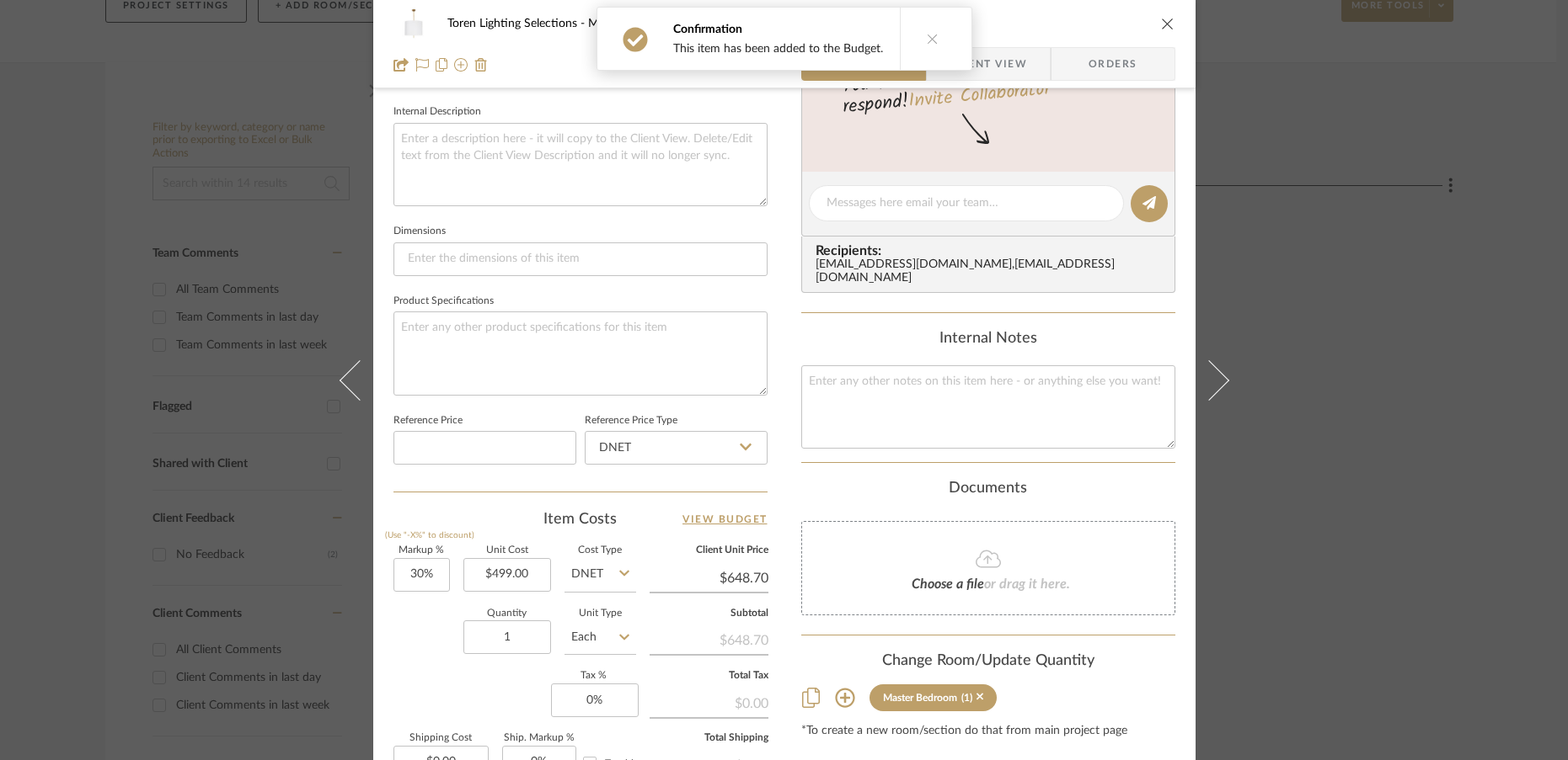
scroll to position [685, 0]
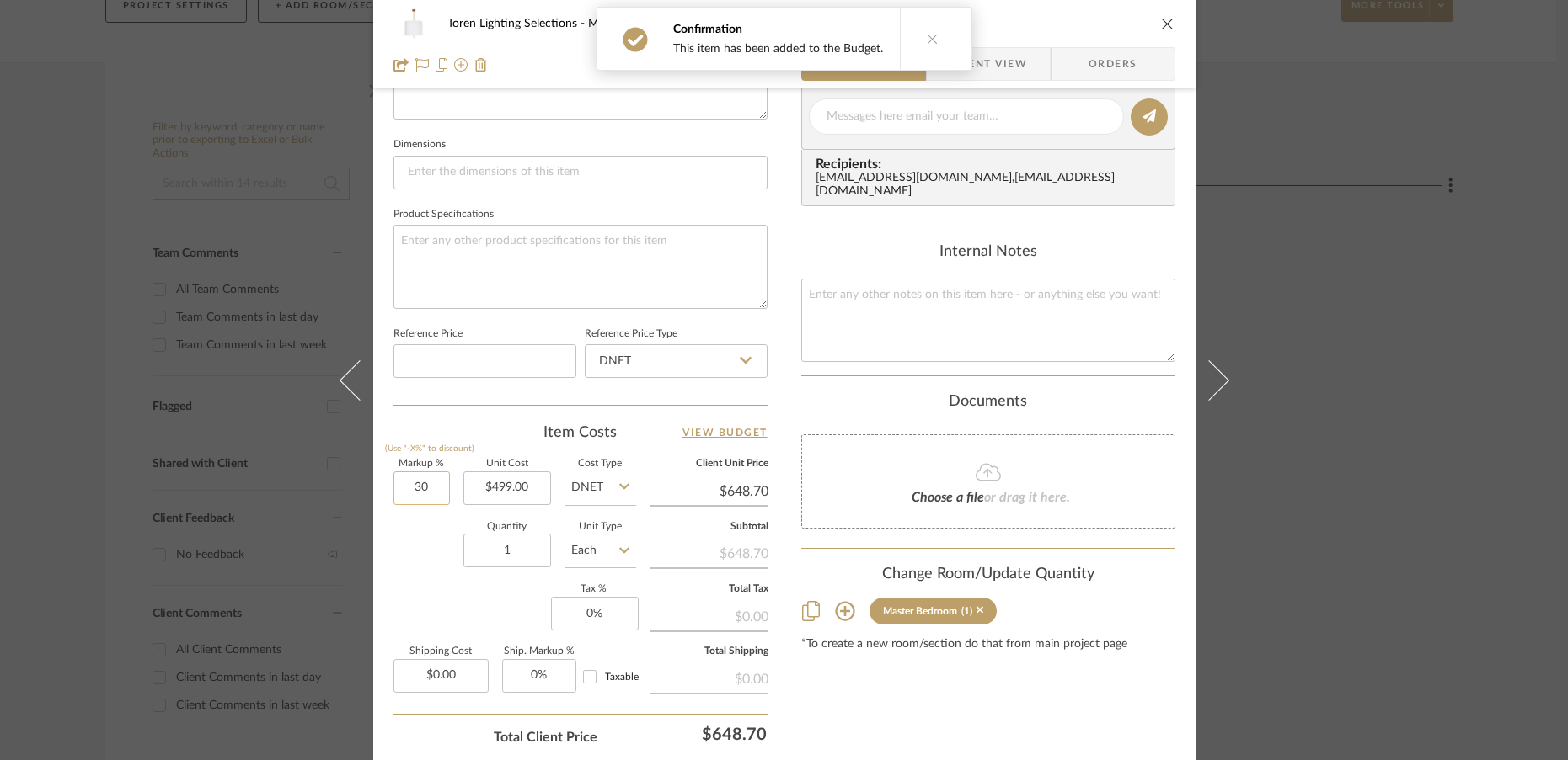
click at [427, 493] on input "30" at bounding box center [421, 488] width 57 height 33
click at [409, 583] on div "Markup % (Use "-X%" to discount) 0% Unit Cost $499.00 Cost Type DNET Client Uni…" at bounding box center [580, 582] width 374 height 246
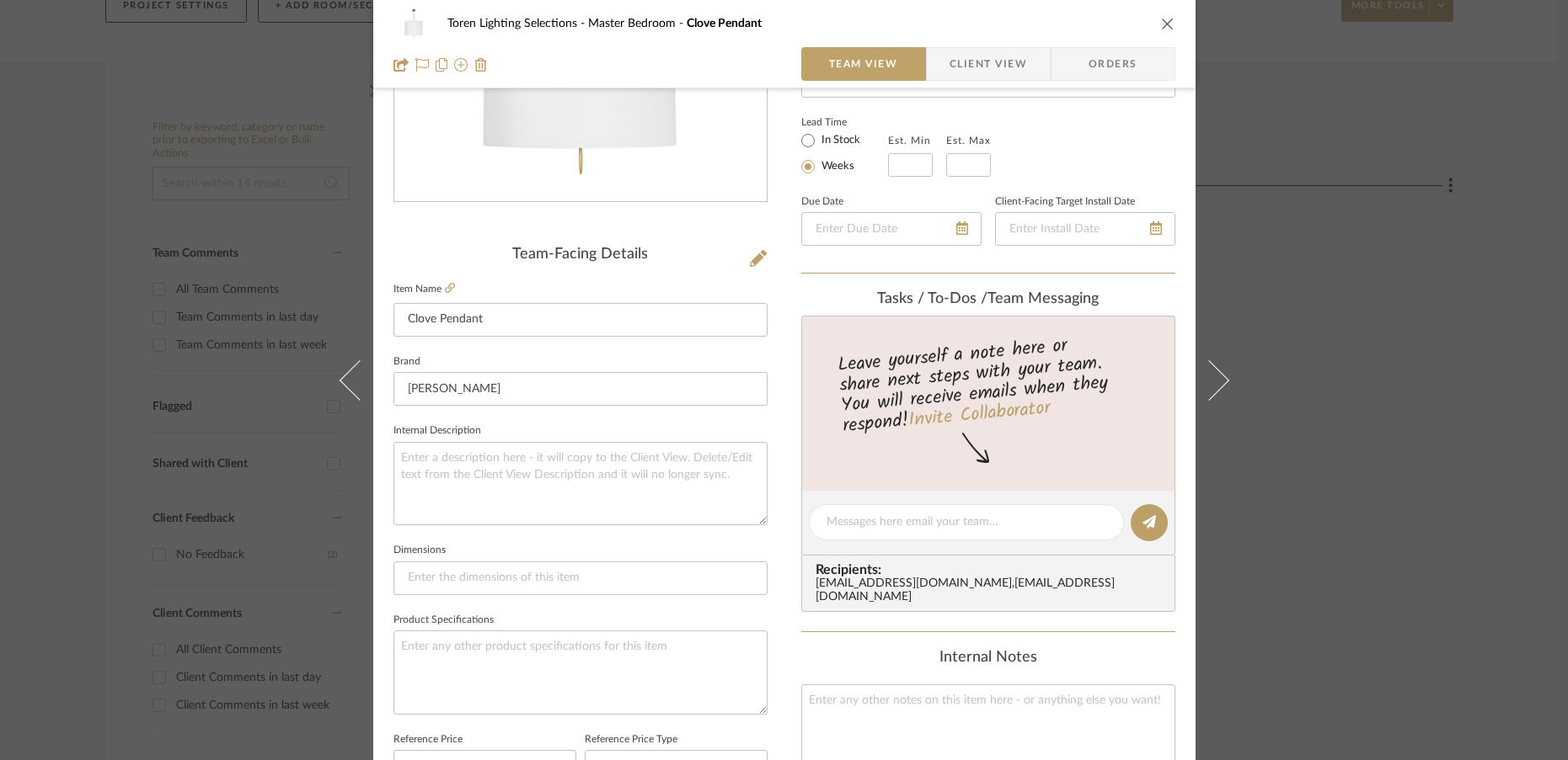
scroll to position [0, 0]
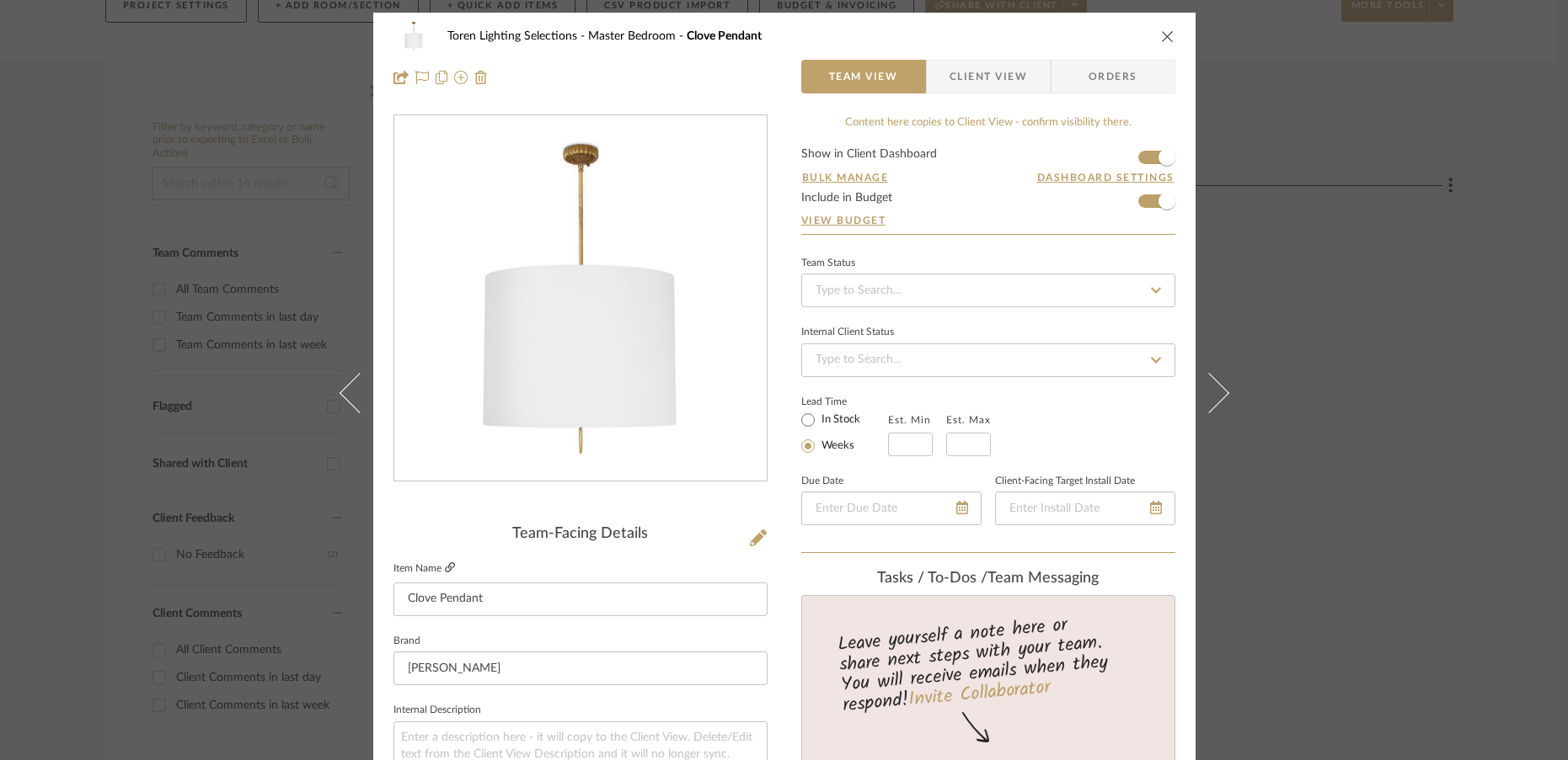
click at [446, 566] on icon at bounding box center [450, 567] width 10 height 10
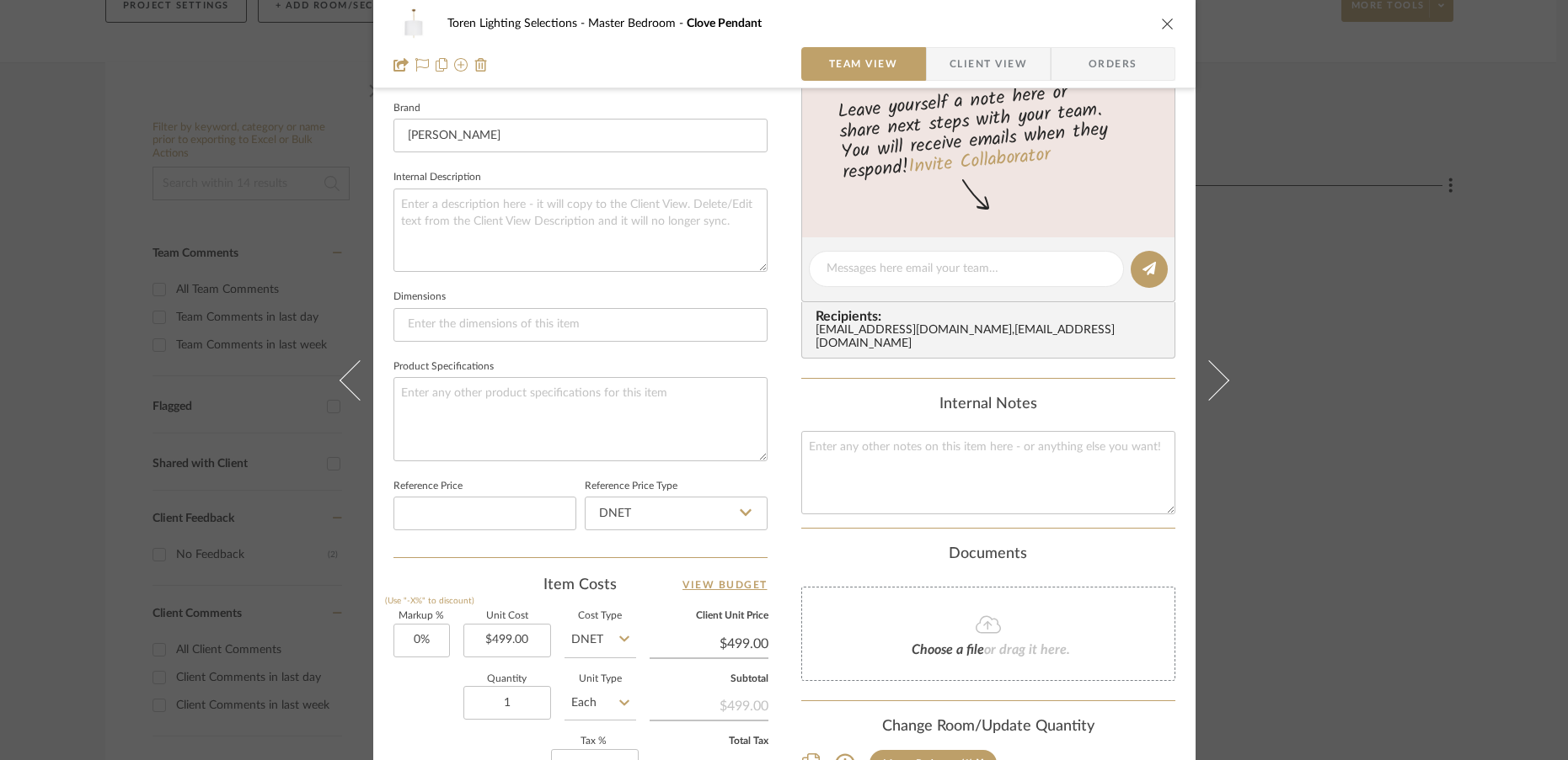
scroll to position [675, 0]
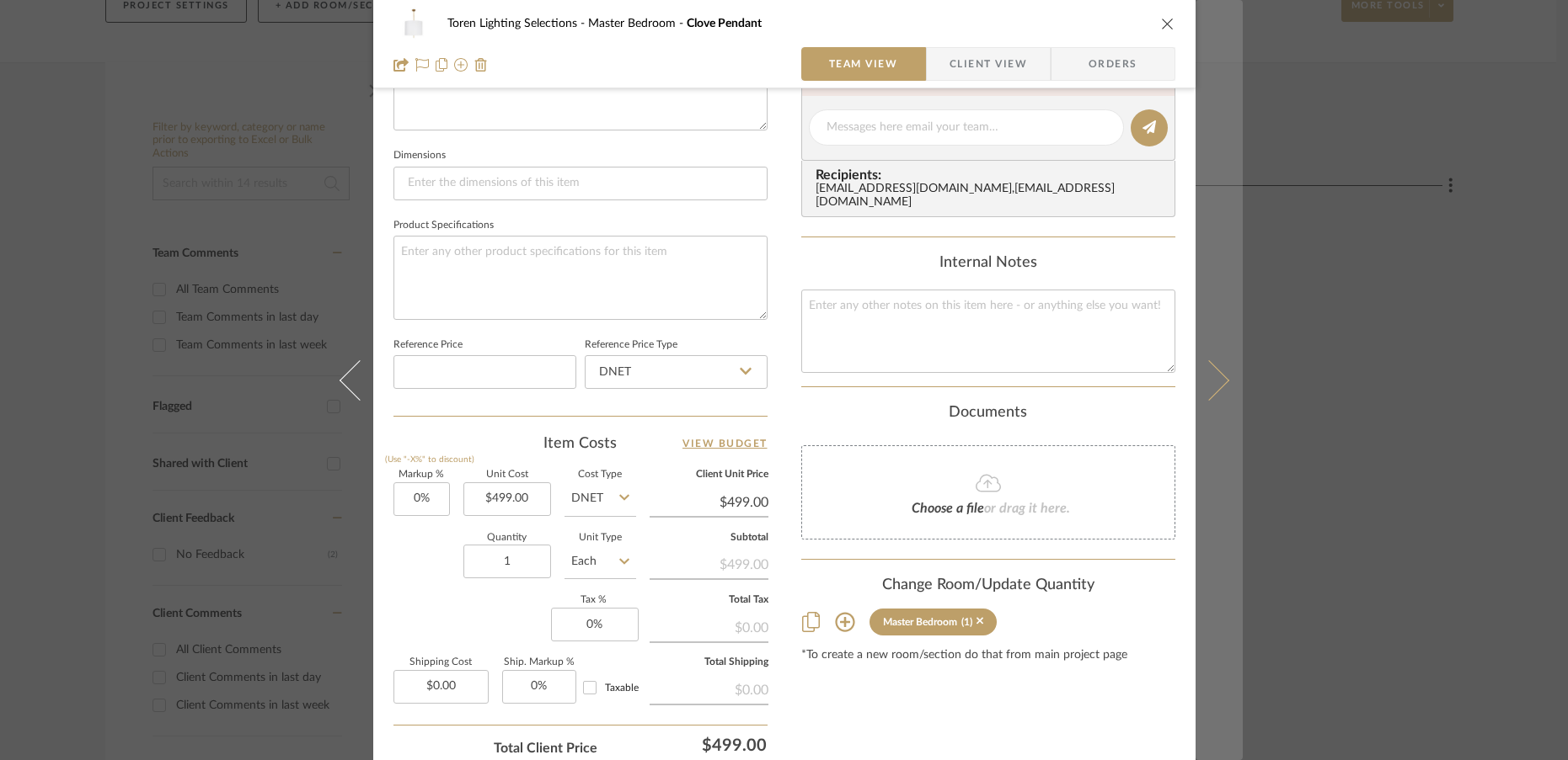
click at [1205, 402] on button at bounding box center [1218, 380] width 47 height 760
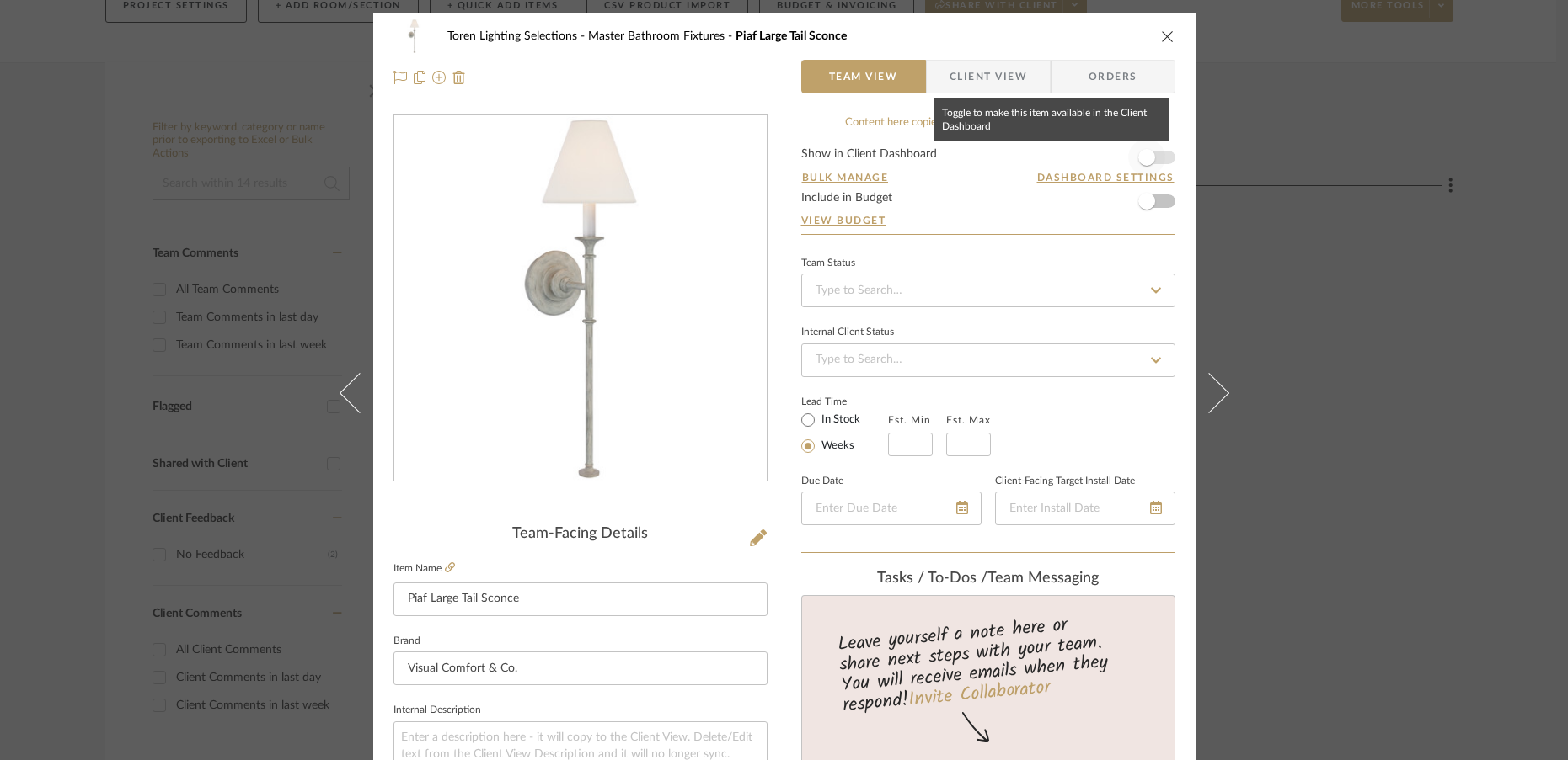
click at [1141, 161] on span "button" at bounding box center [1146, 158] width 17 height 17
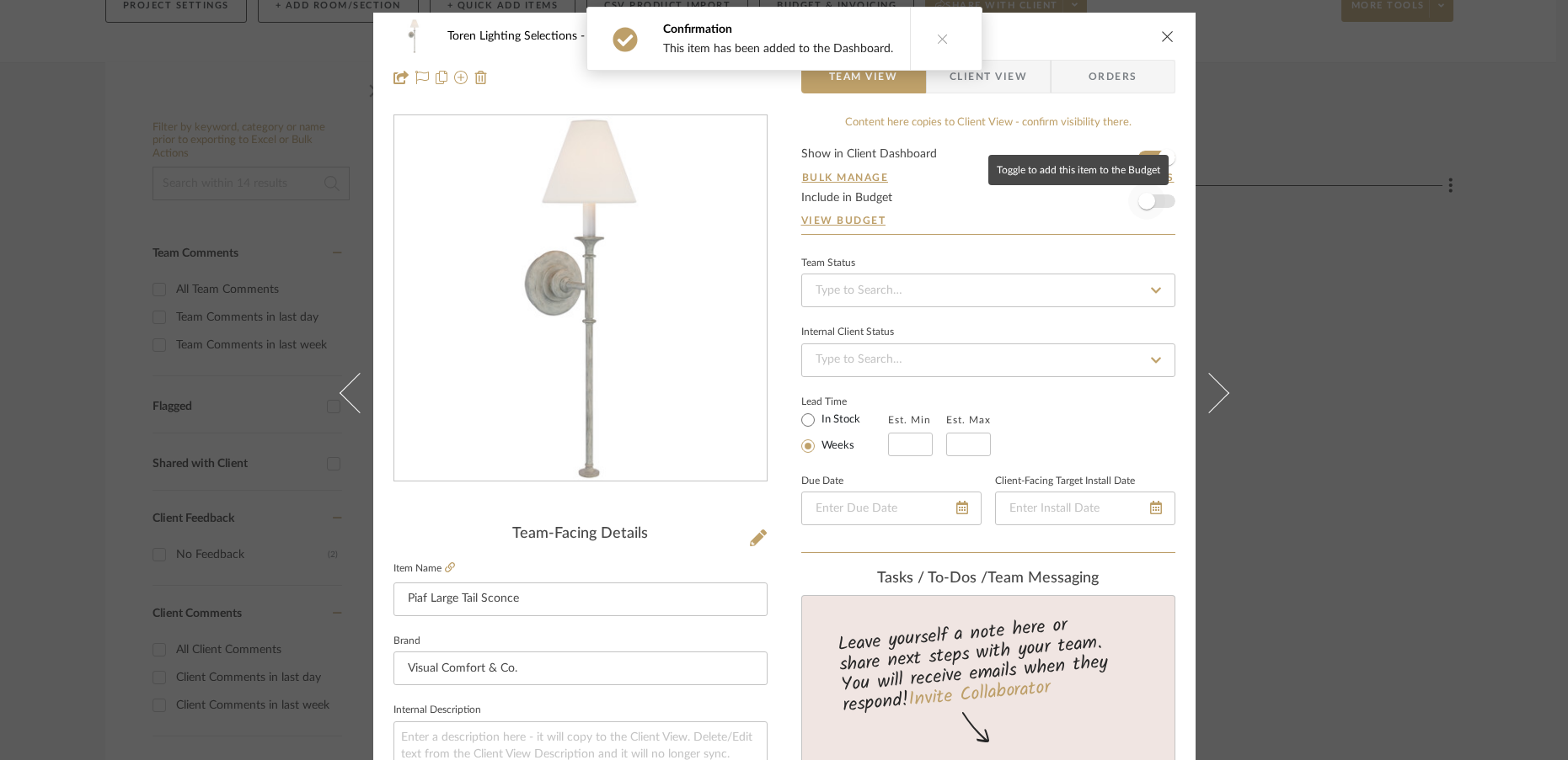
click at [1141, 204] on span "button" at bounding box center [1146, 201] width 17 height 17
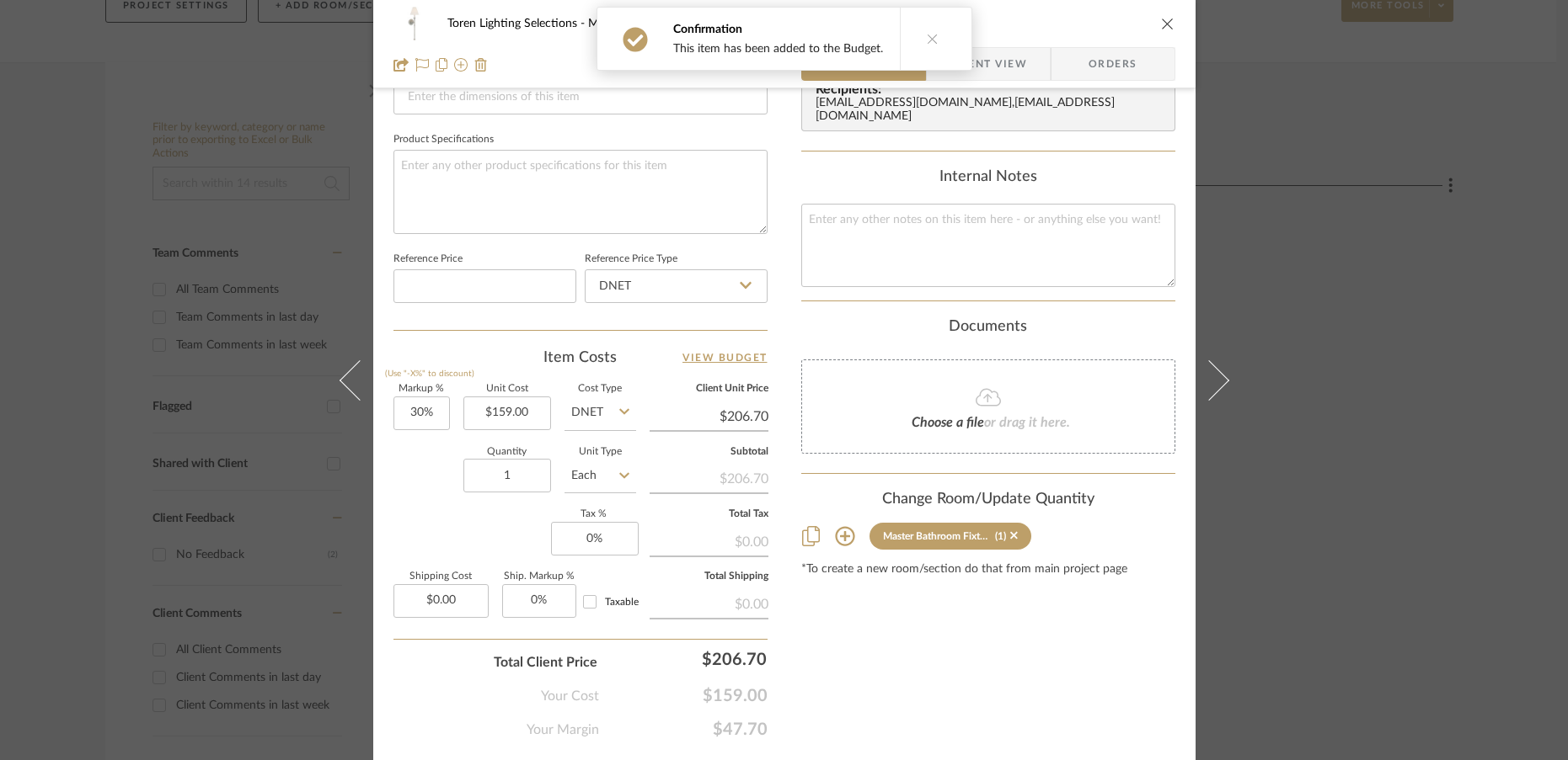
scroll to position [759, 0]
click at [513, 481] on input "1" at bounding box center [507, 476] width 87 height 33
click at [456, 522] on div "Markup % (Use "-X%" to discount) 30% Unit Cost $159.00 Cost Type DNET Client Un…" at bounding box center [580, 508] width 374 height 246
click at [437, 418] on input "30" at bounding box center [421, 414] width 57 height 33
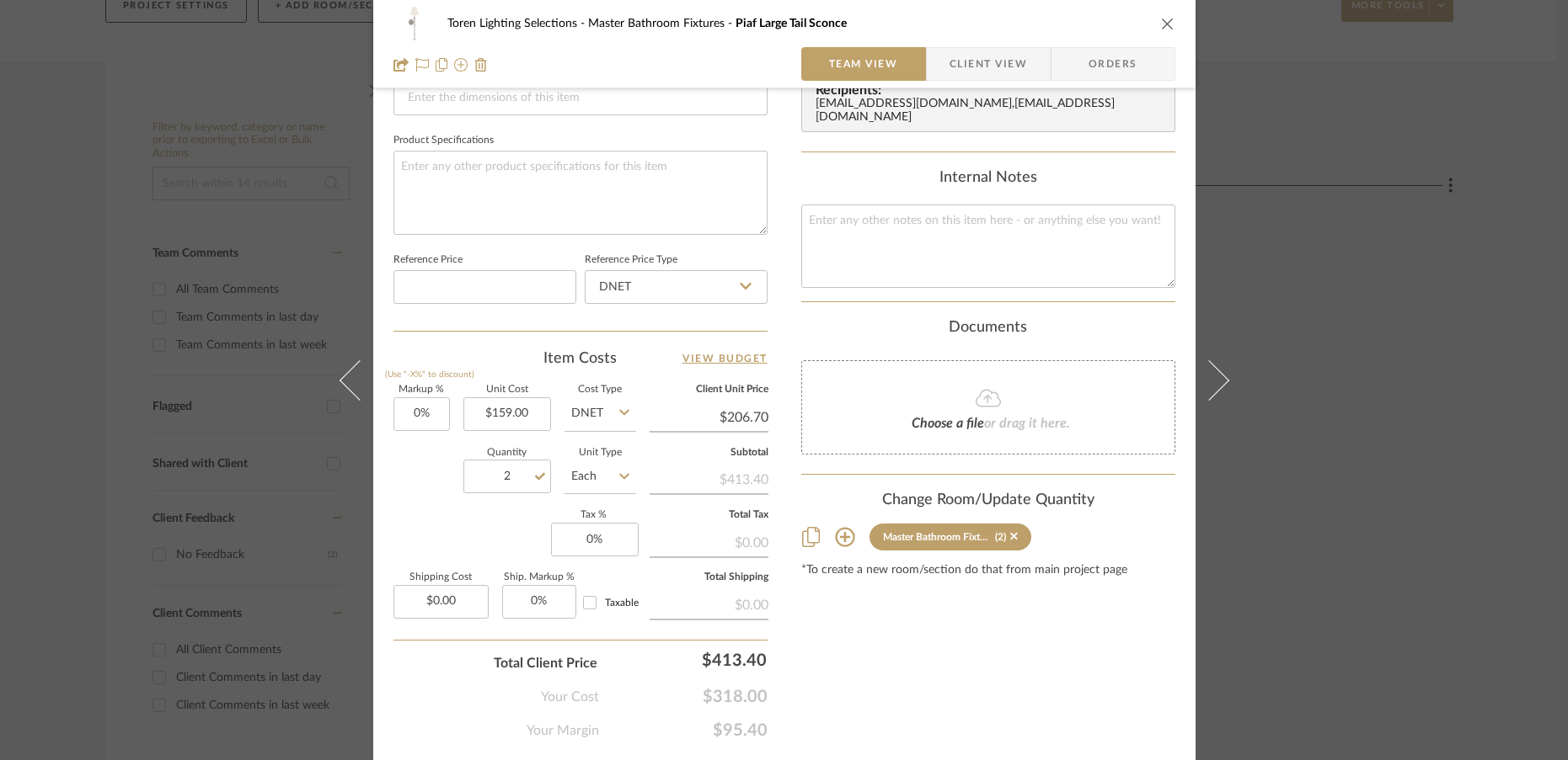
click at [463, 548] on div "Markup % (Use "-X%" to discount) 0% Unit Cost $159.00 Cost Type DNET Client Uni…" at bounding box center [580, 508] width 374 height 246
click at [604, 545] on input "0" at bounding box center [594, 539] width 87 height 33
click at [481, 553] on div "Markup % (Use "-X%" to discount) 0% Unit Cost $159.00 Cost Type DNET Client Uni…" at bounding box center [580, 508] width 374 height 246
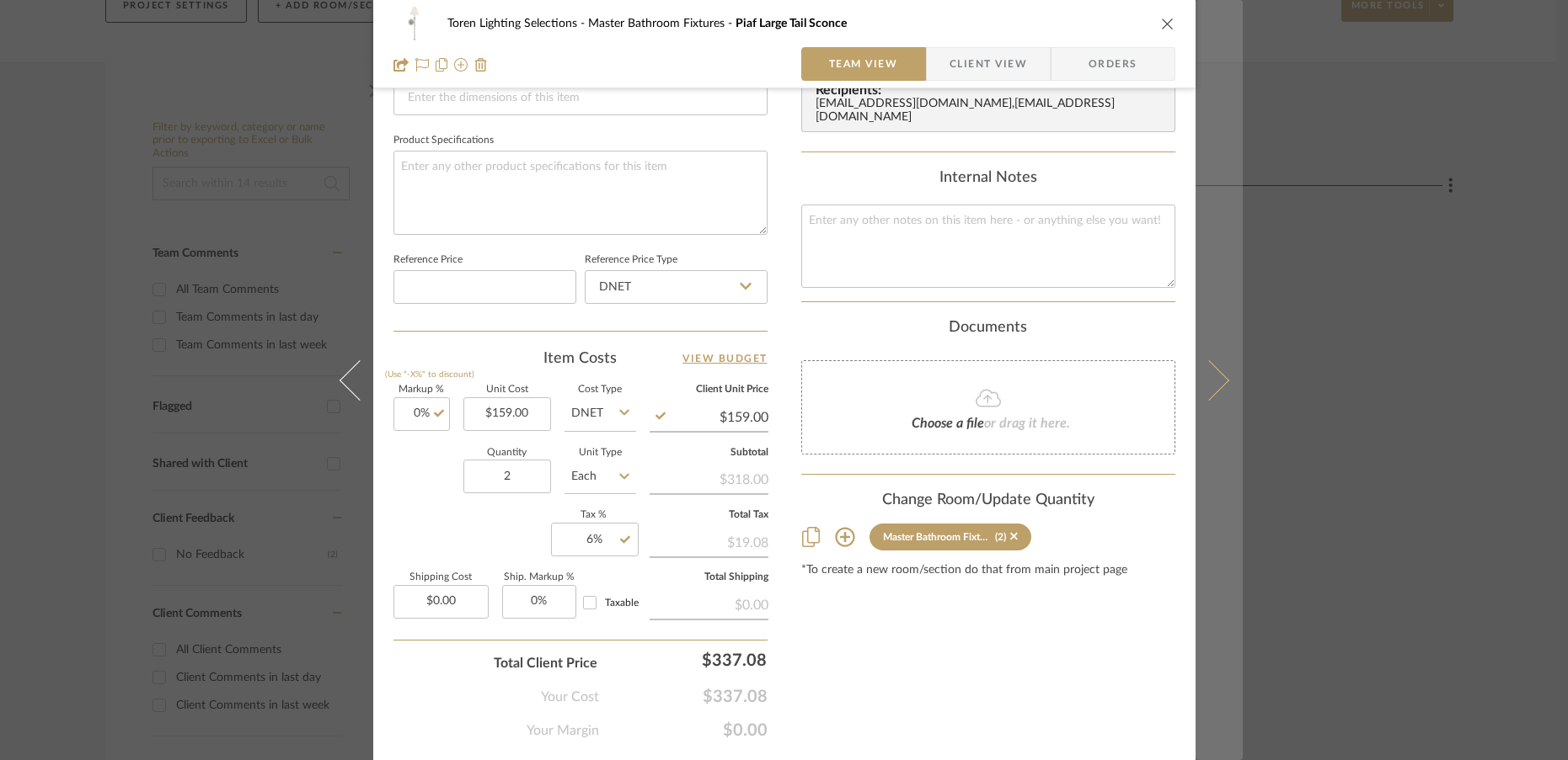
click at [1215, 387] on icon at bounding box center [1208, 380] width 41 height 41
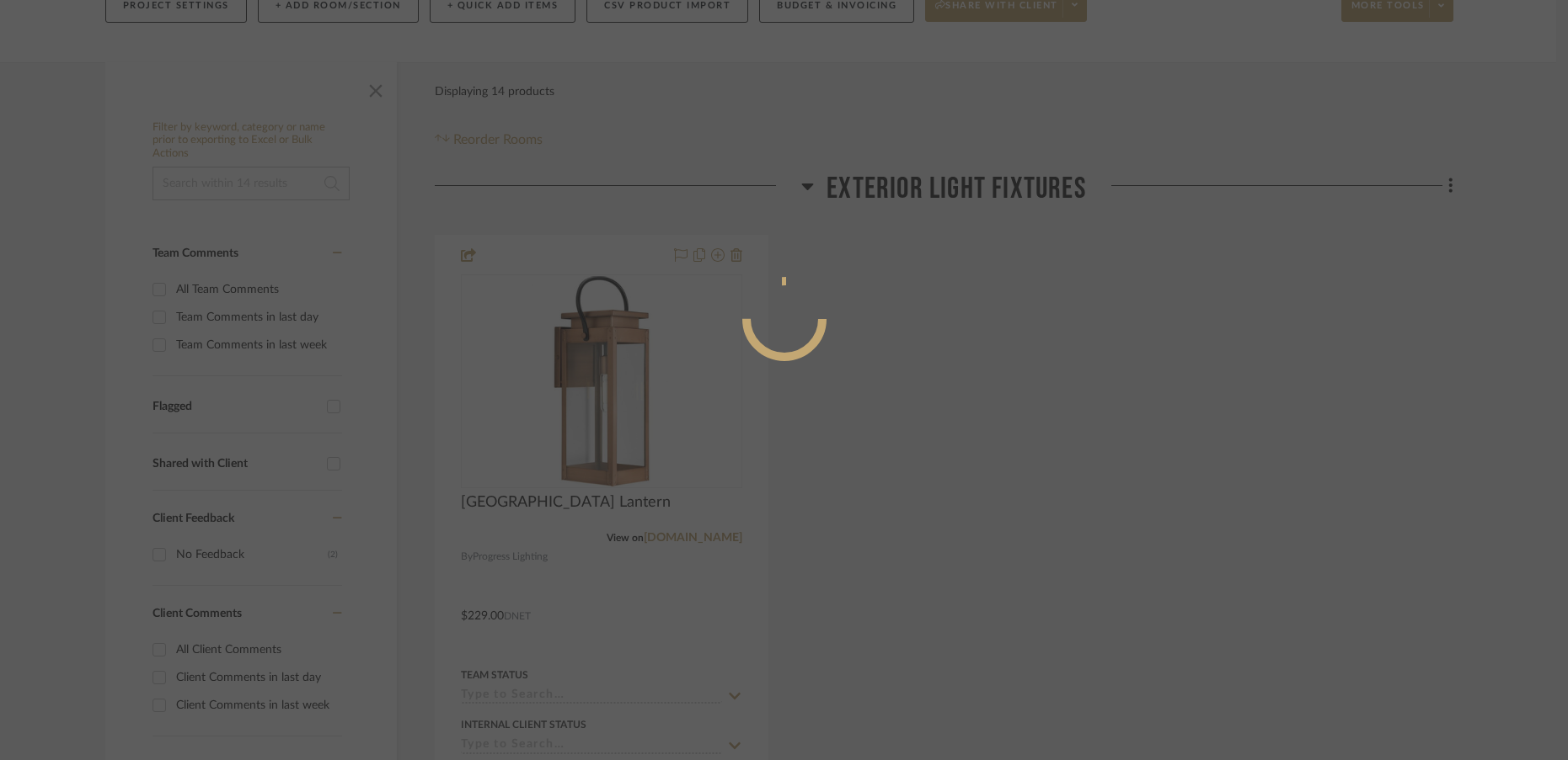
scroll to position [0, 0]
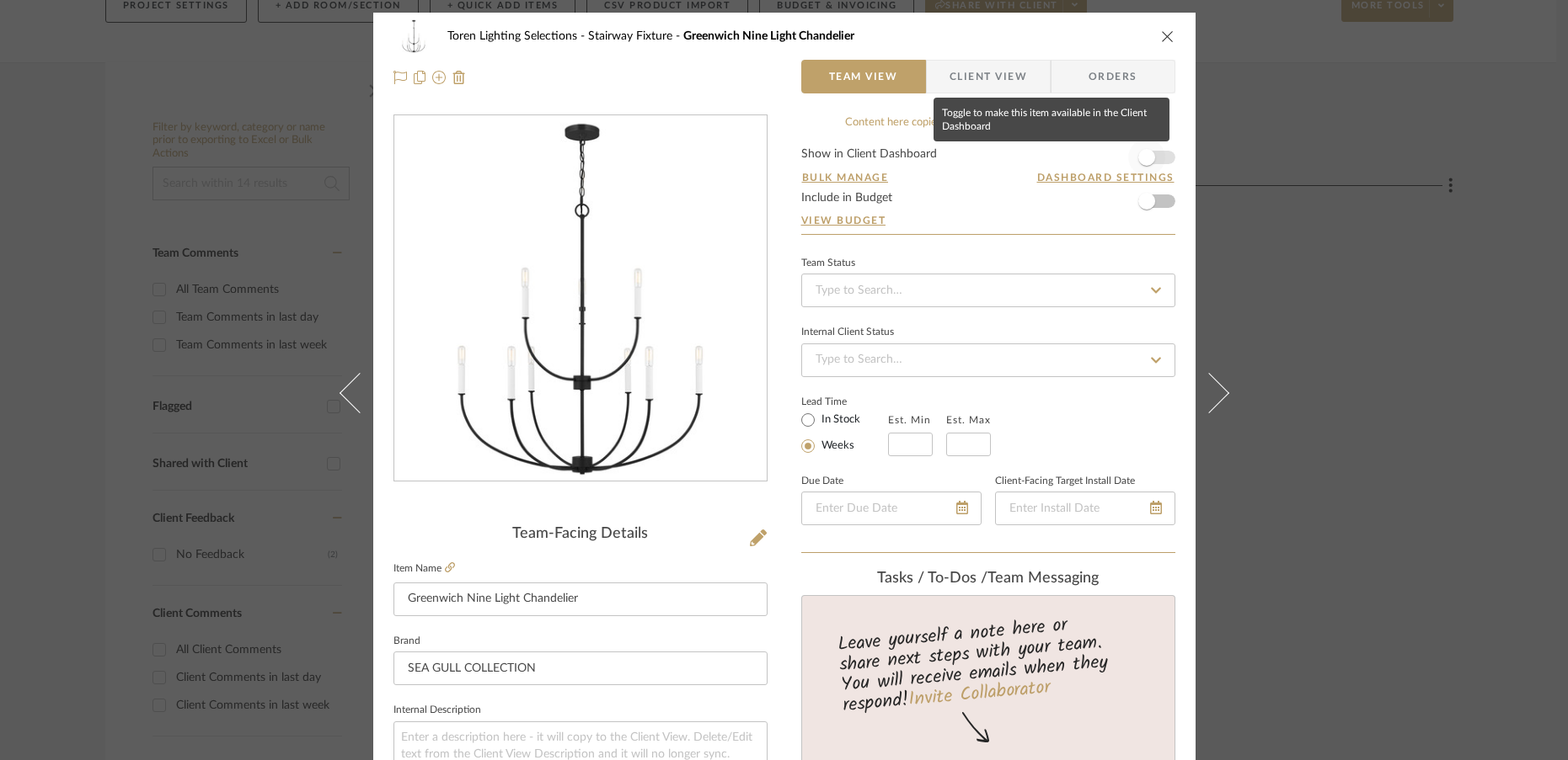
click at [1145, 162] on span "button" at bounding box center [1146, 158] width 17 height 17
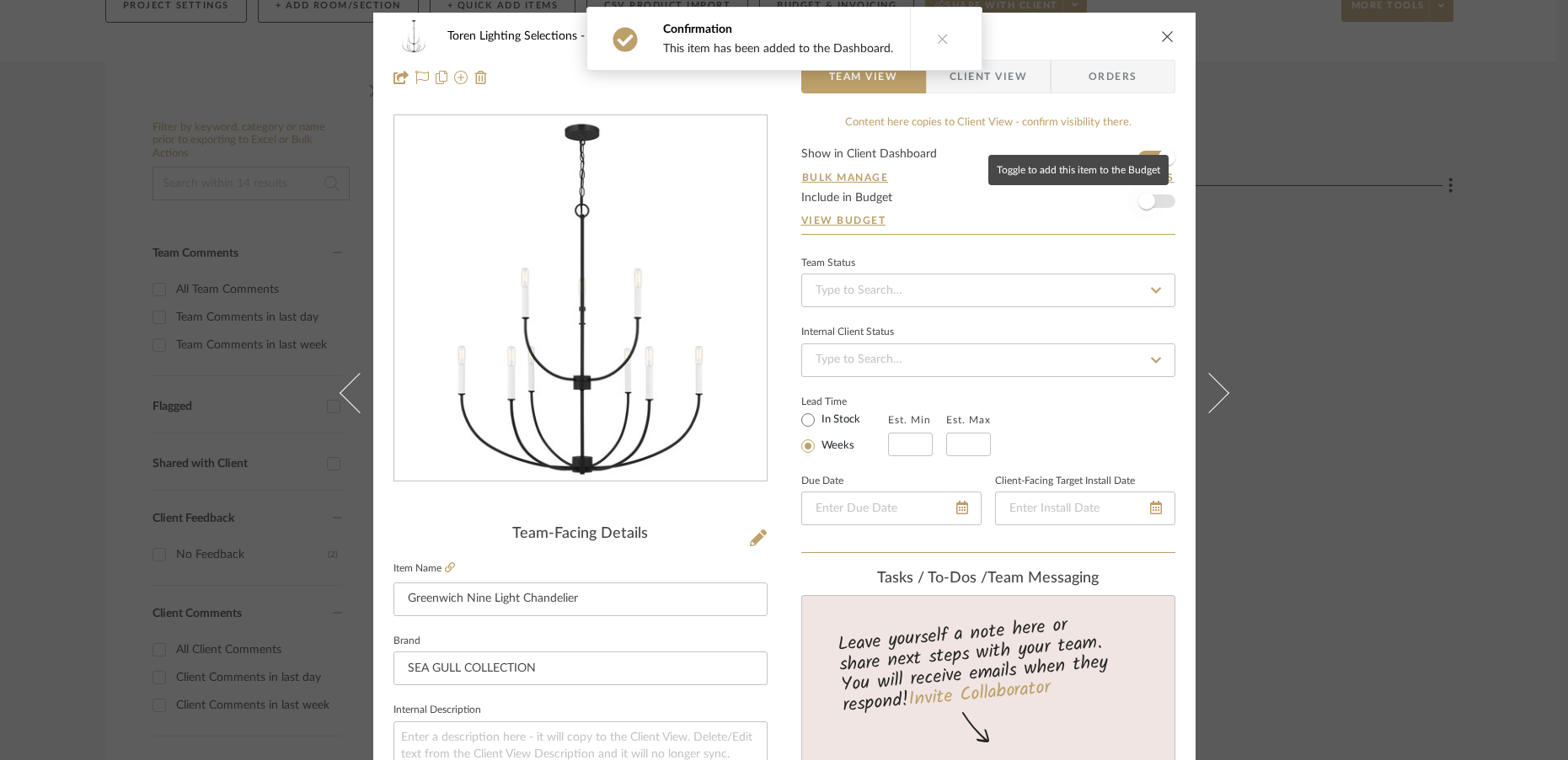
click at [1145, 192] on span "button" at bounding box center [1146, 201] width 37 height 37
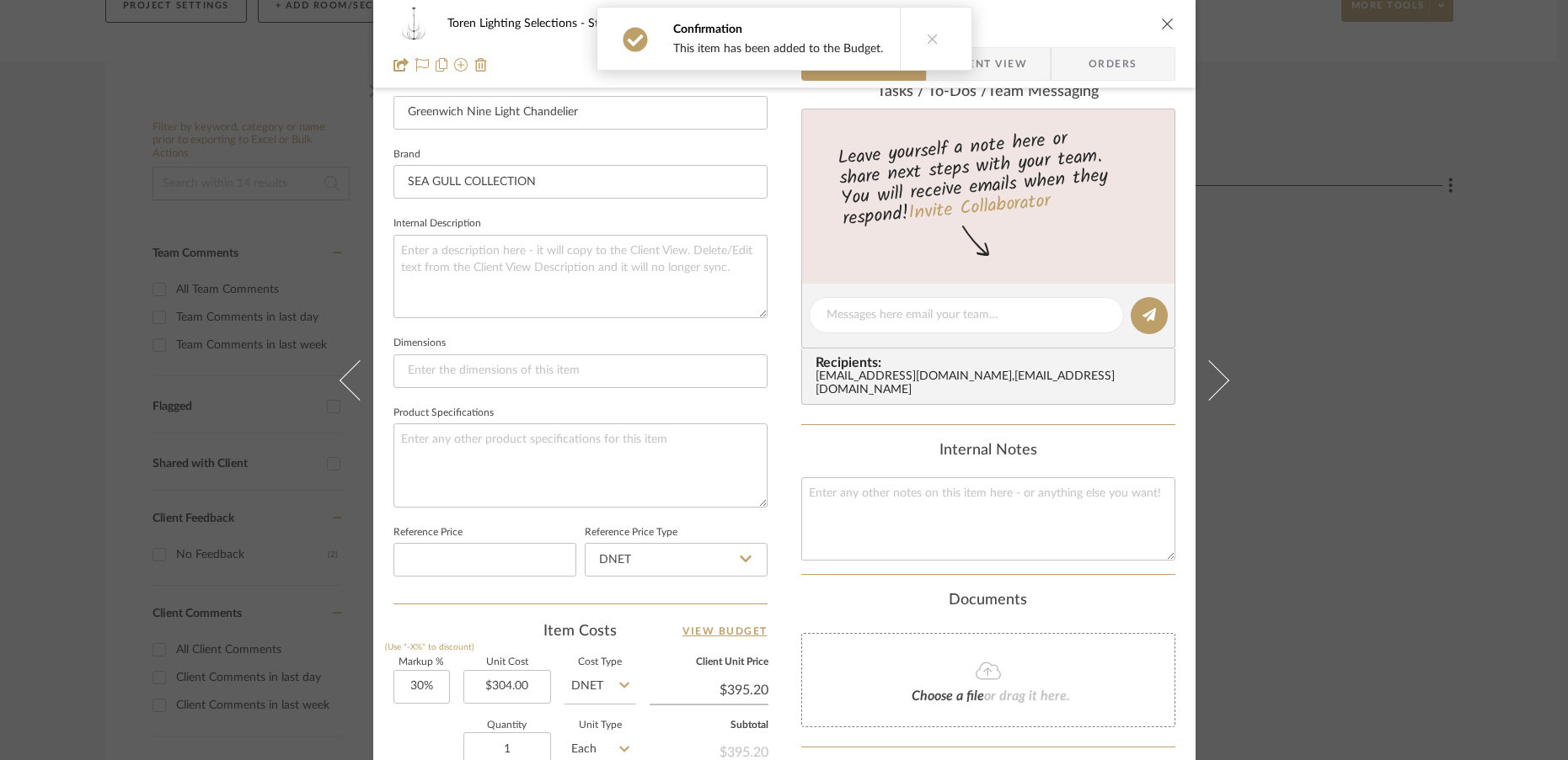
scroll to position [534, 0]
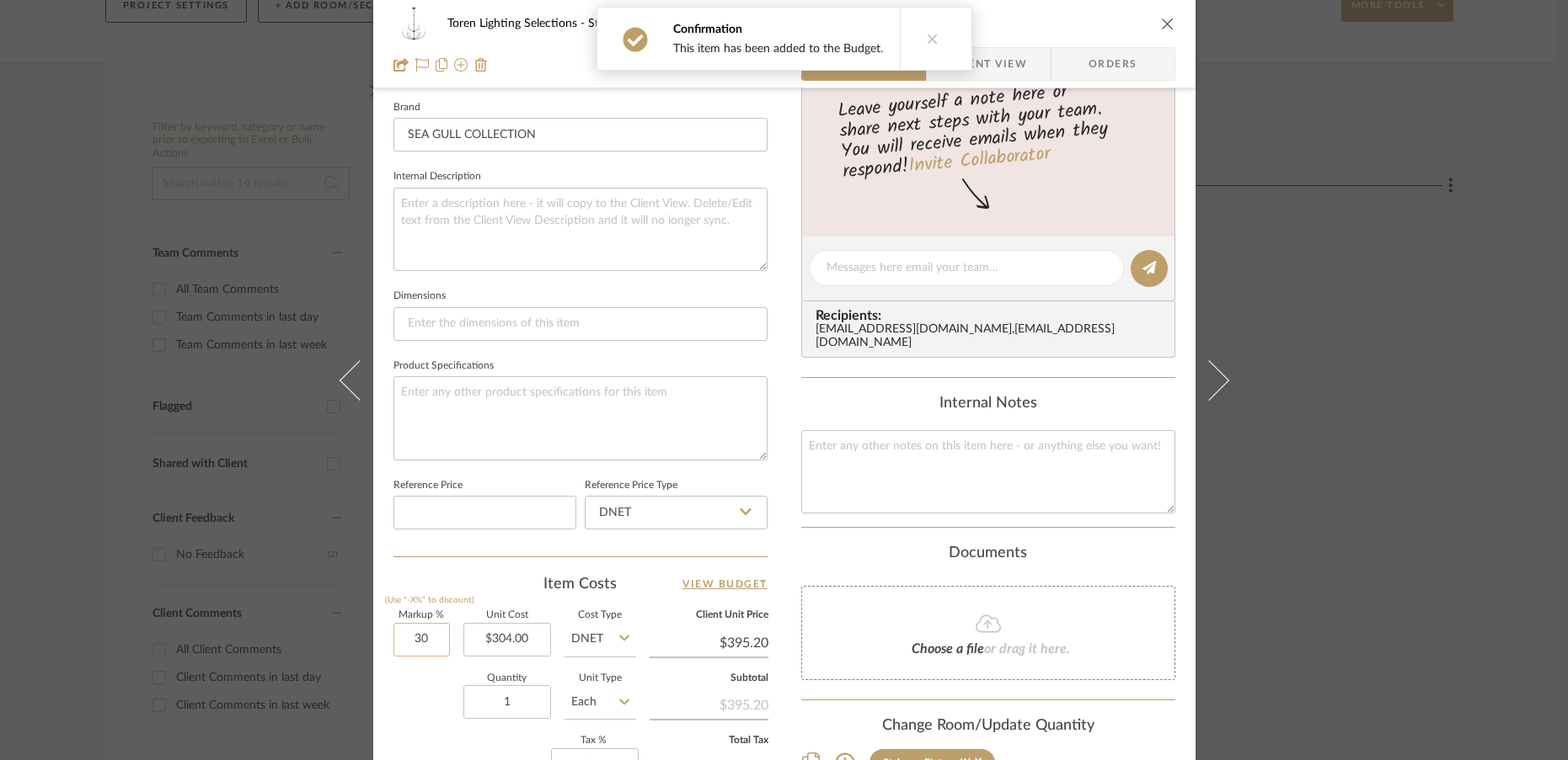
click at [427, 646] on input "30" at bounding box center [421, 640] width 57 height 33
click at [410, 700] on div "Quantity 1 Unit Type Each" at bounding box center [515, 704] width 243 height 59
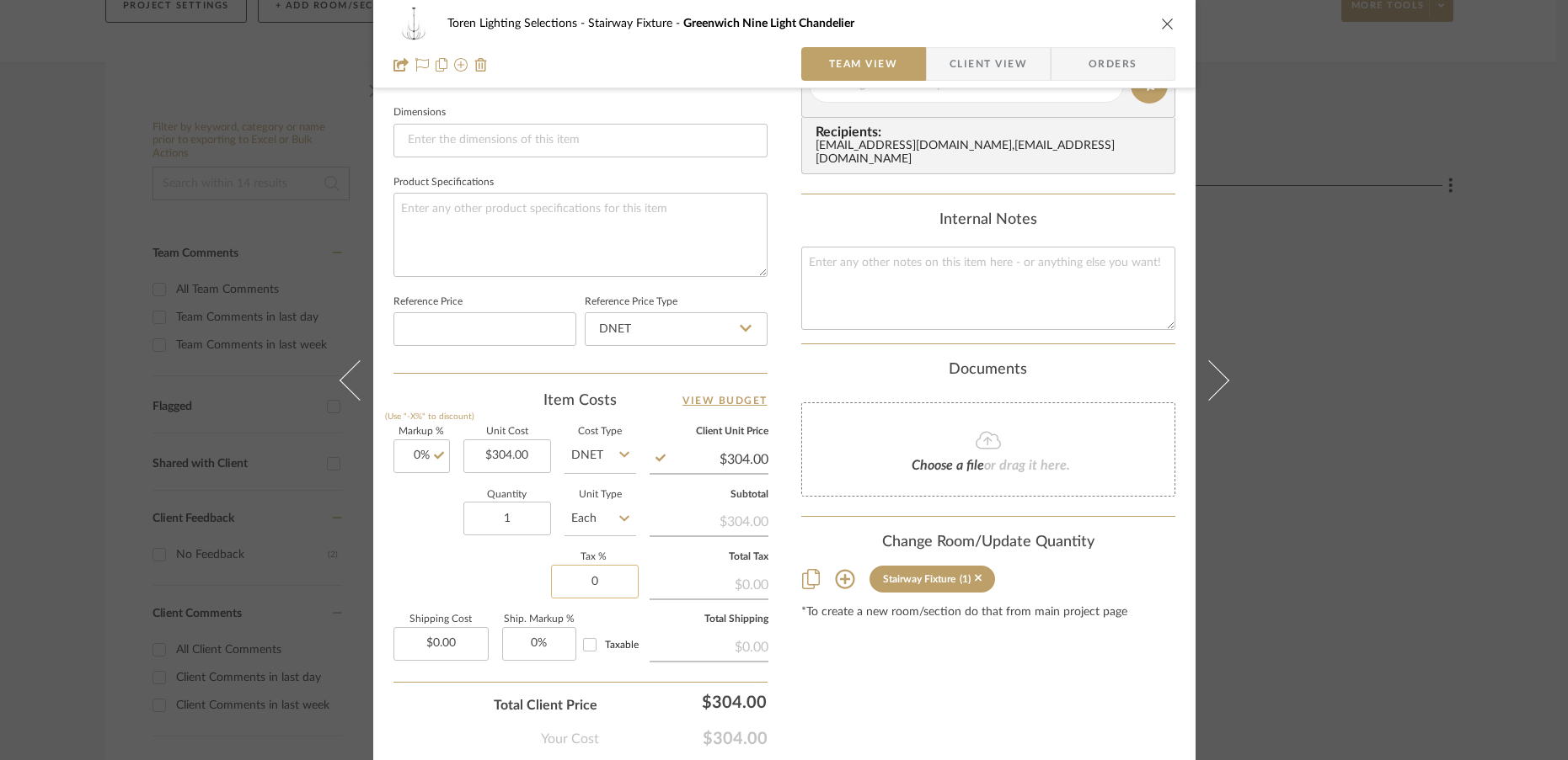
click at [623, 580] on input "0" at bounding box center [594, 582] width 87 height 33
click at [467, 577] on div "Markup % (Use "-X%" to discount) 0% Unit Cost $304.00 Cost Type DNET Client Uni…" at bounding box center [580, 550] width 374 height 246
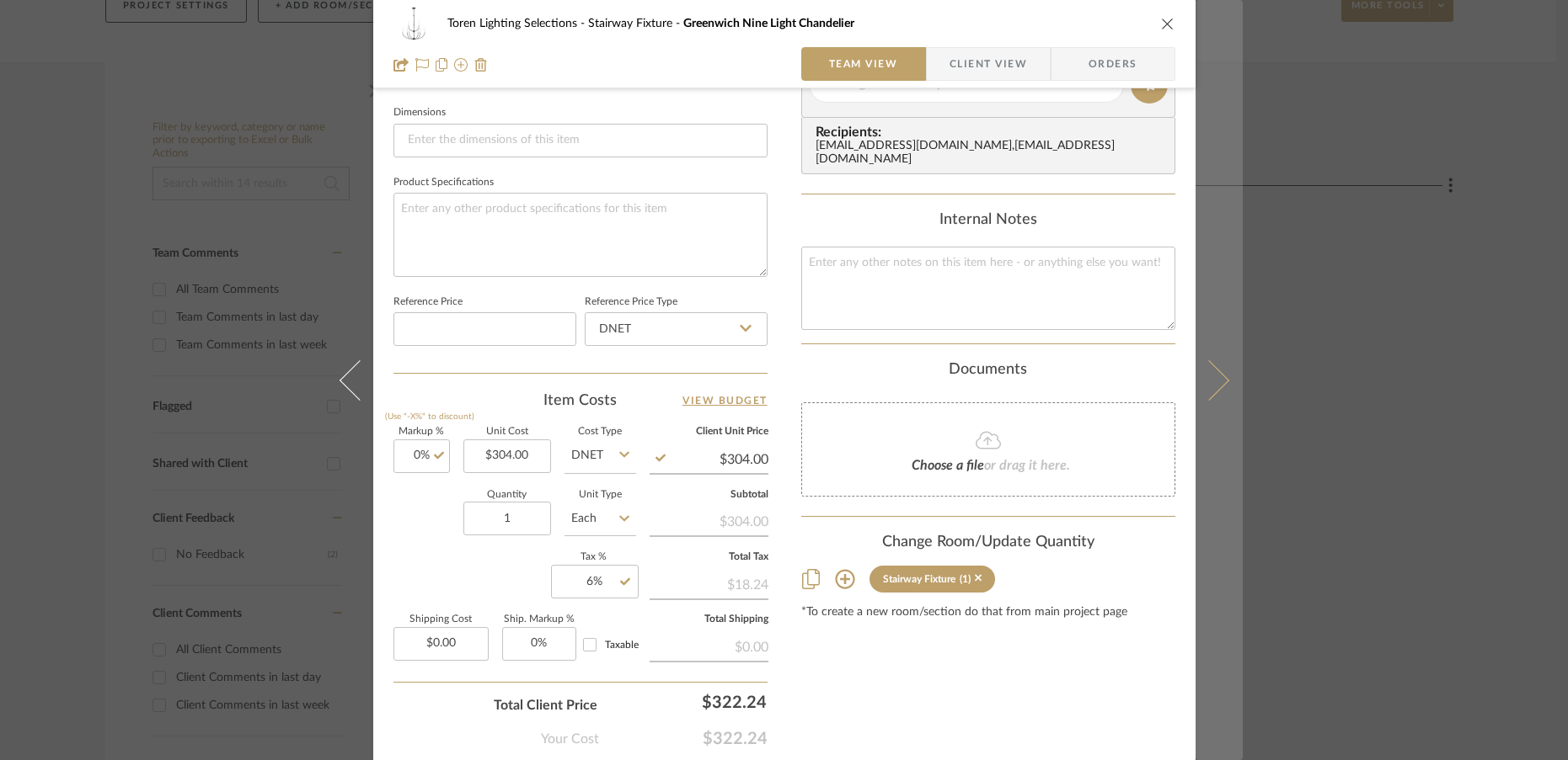
click at [1210, 395] on button at bounding box center [1218, 380] width 47 height 760
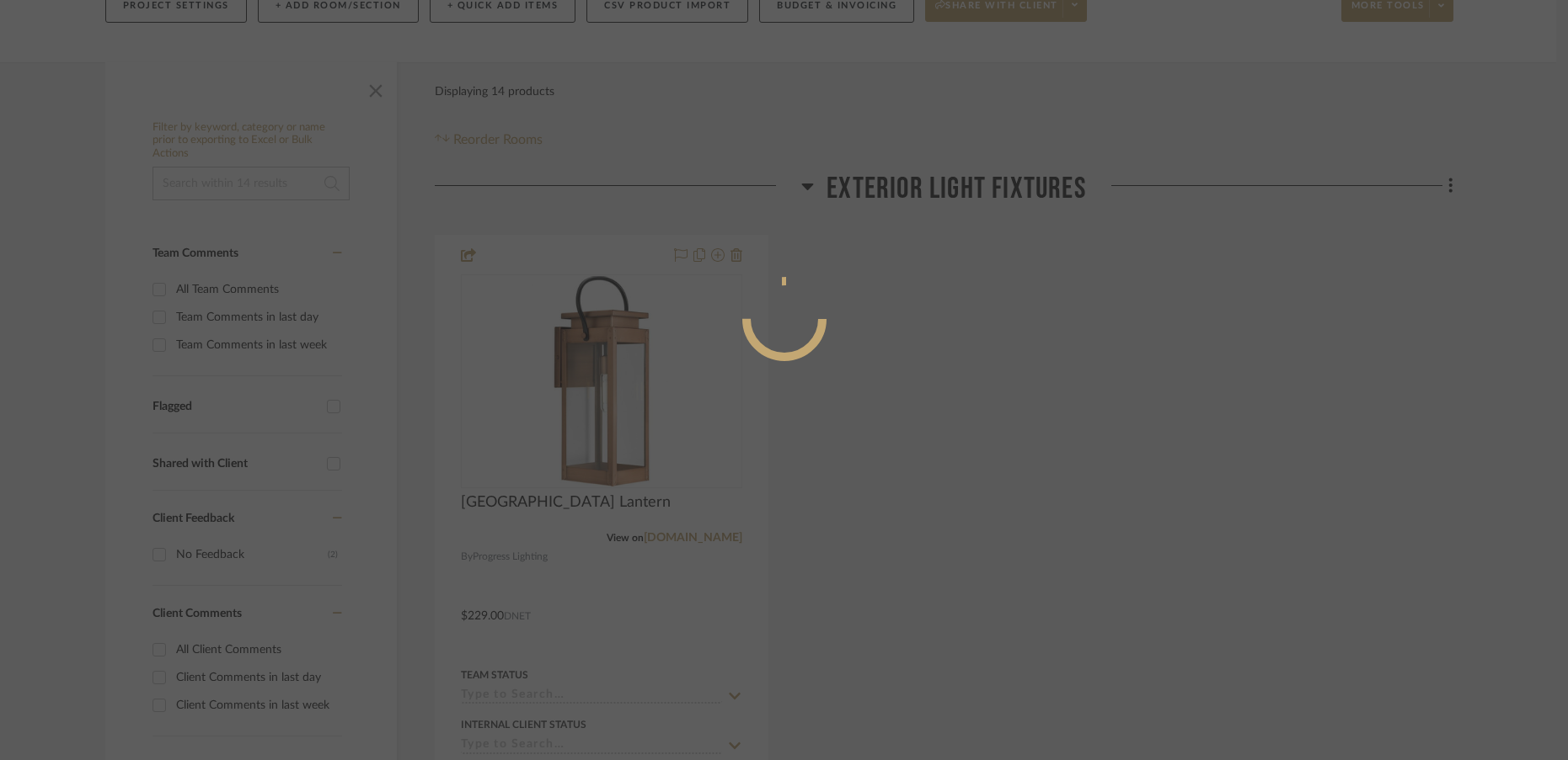
scroll to position [0, 0]
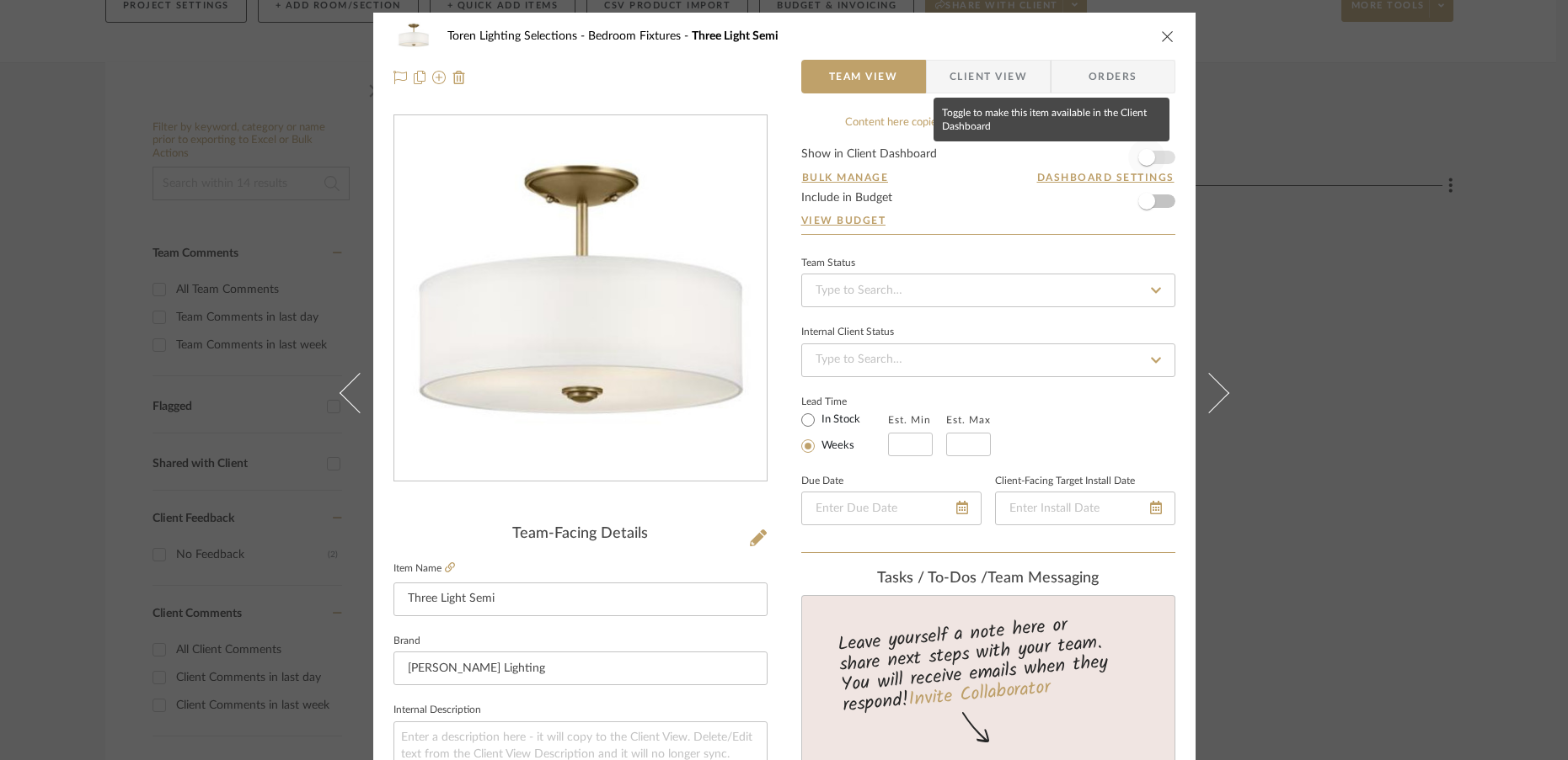
click at [1140, 161] on span "button" at bounding box center [1146, 158] width 17 height 17
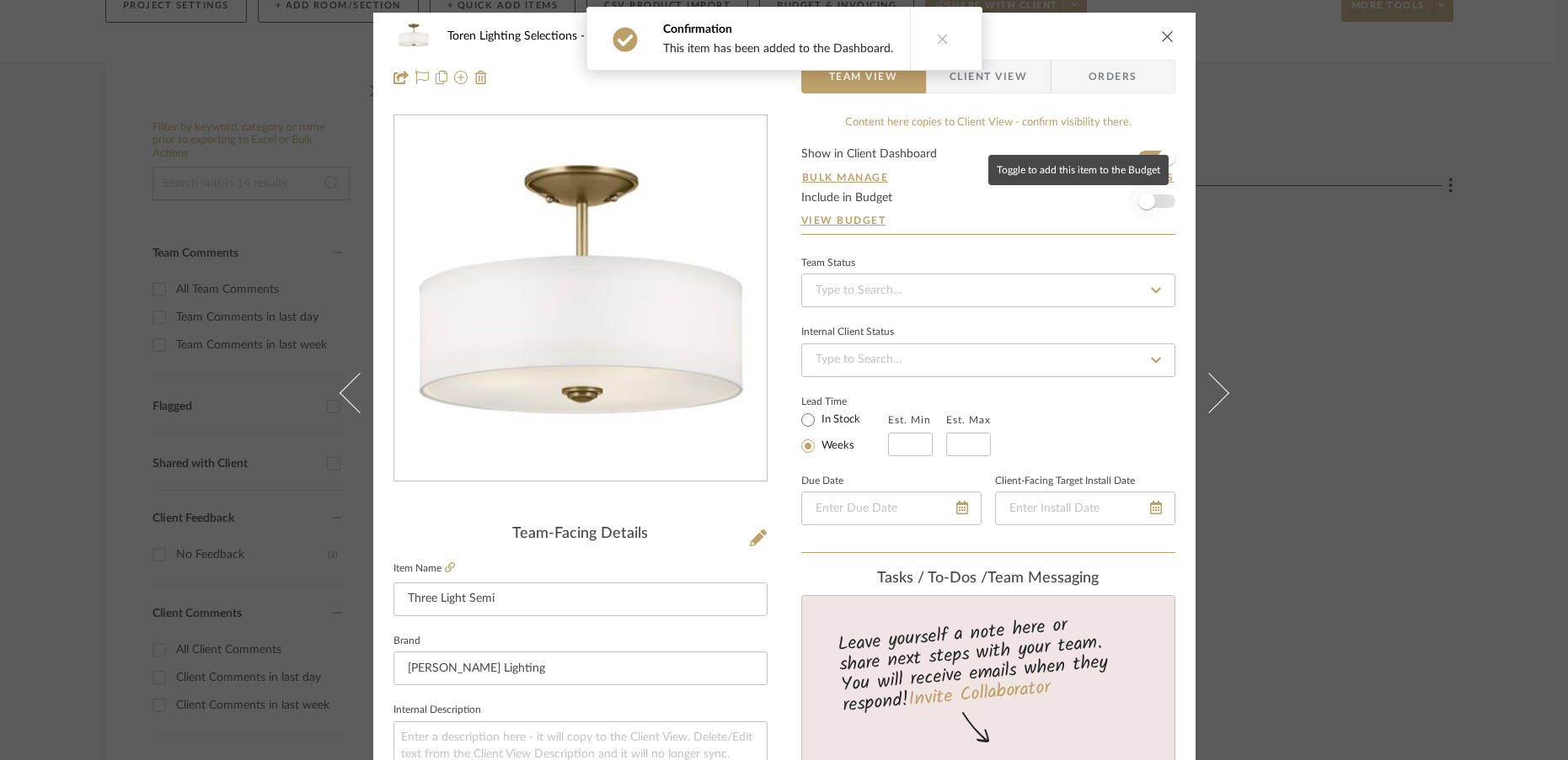
click at [1141, 202] on span "button" at bounding box center [1146, 201] width 17 height 17
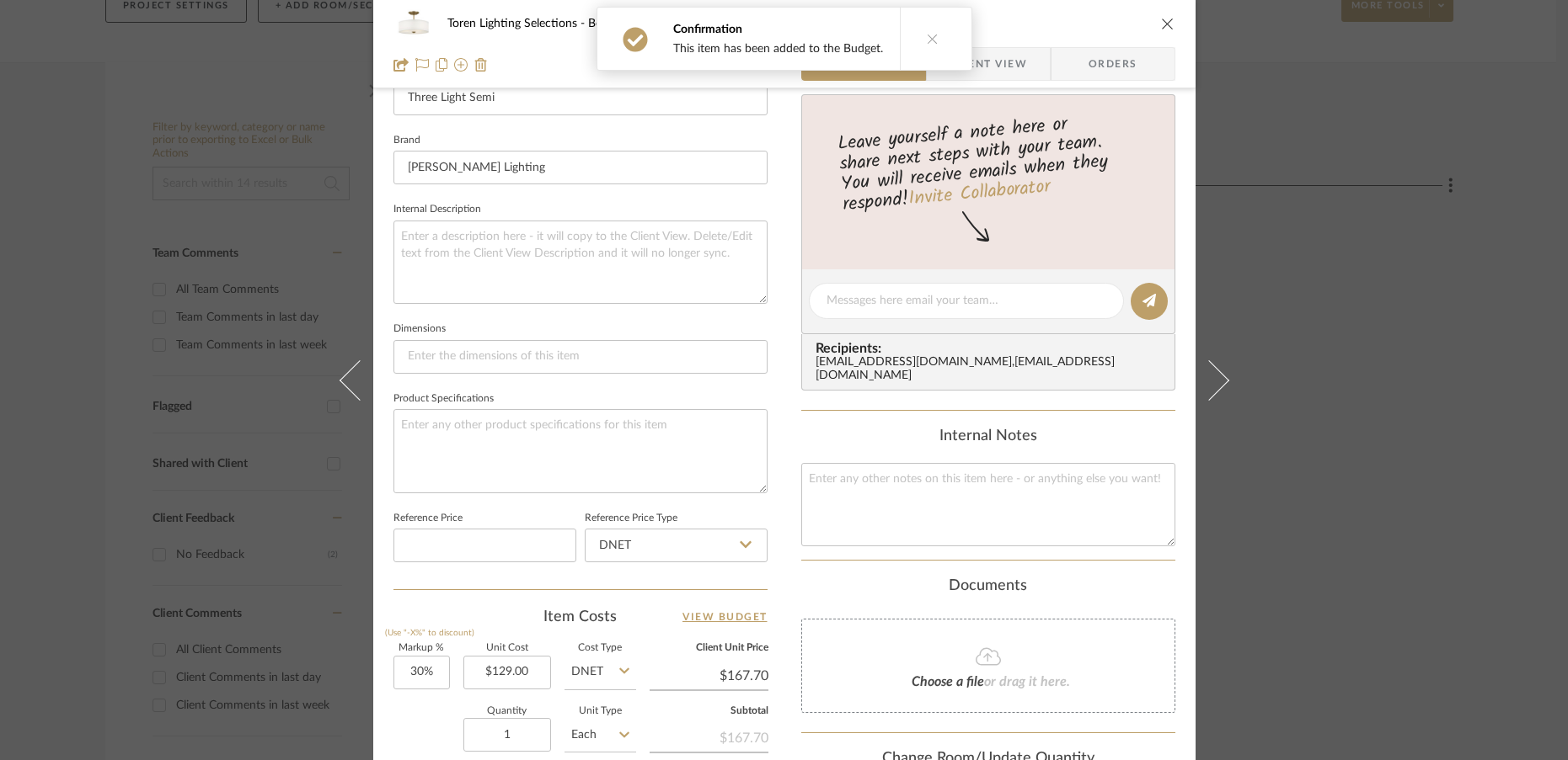
scroll to position [624, 0]
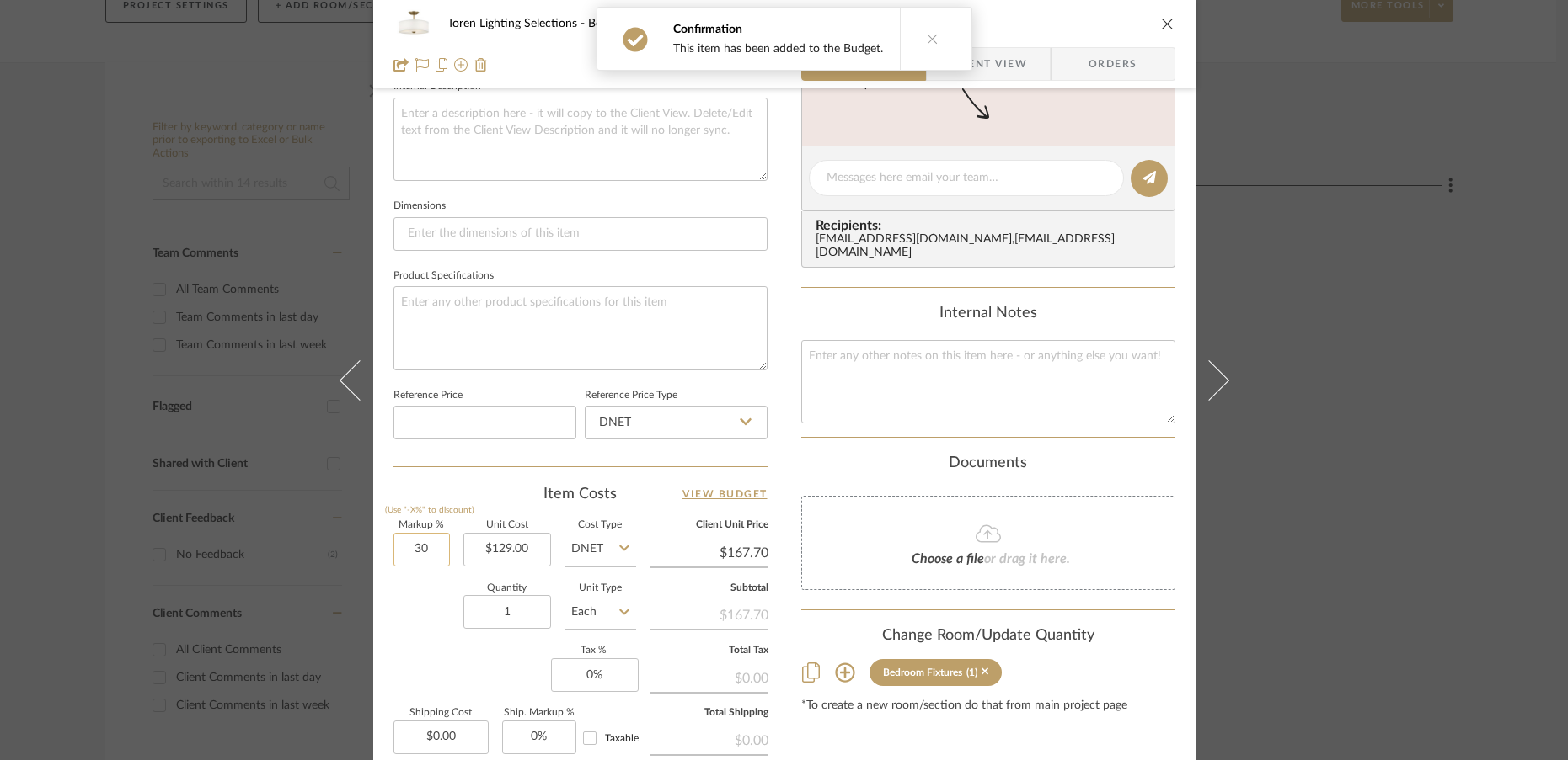
click at [437, 556] on input "30" at bounding box center [421, 550] width 57 height 33
click at [422, 615] on div "Quantity 1 Unit Type Each" at bounding box center [515, 614] width 243 height 59
click at [543, 611] on input "1" at bounding box center [507, 612] width 87 height 33
click at [484, 658] on div "Markup % (Use "-X%" to discount) 0% Unit Cost $129.00 Cost Type DNET Client Uni…" at bounding box center [580, 643] width 374 height 246
click at [609, 674] on input "0" at bounding box center [594, 675] width 87 height 33
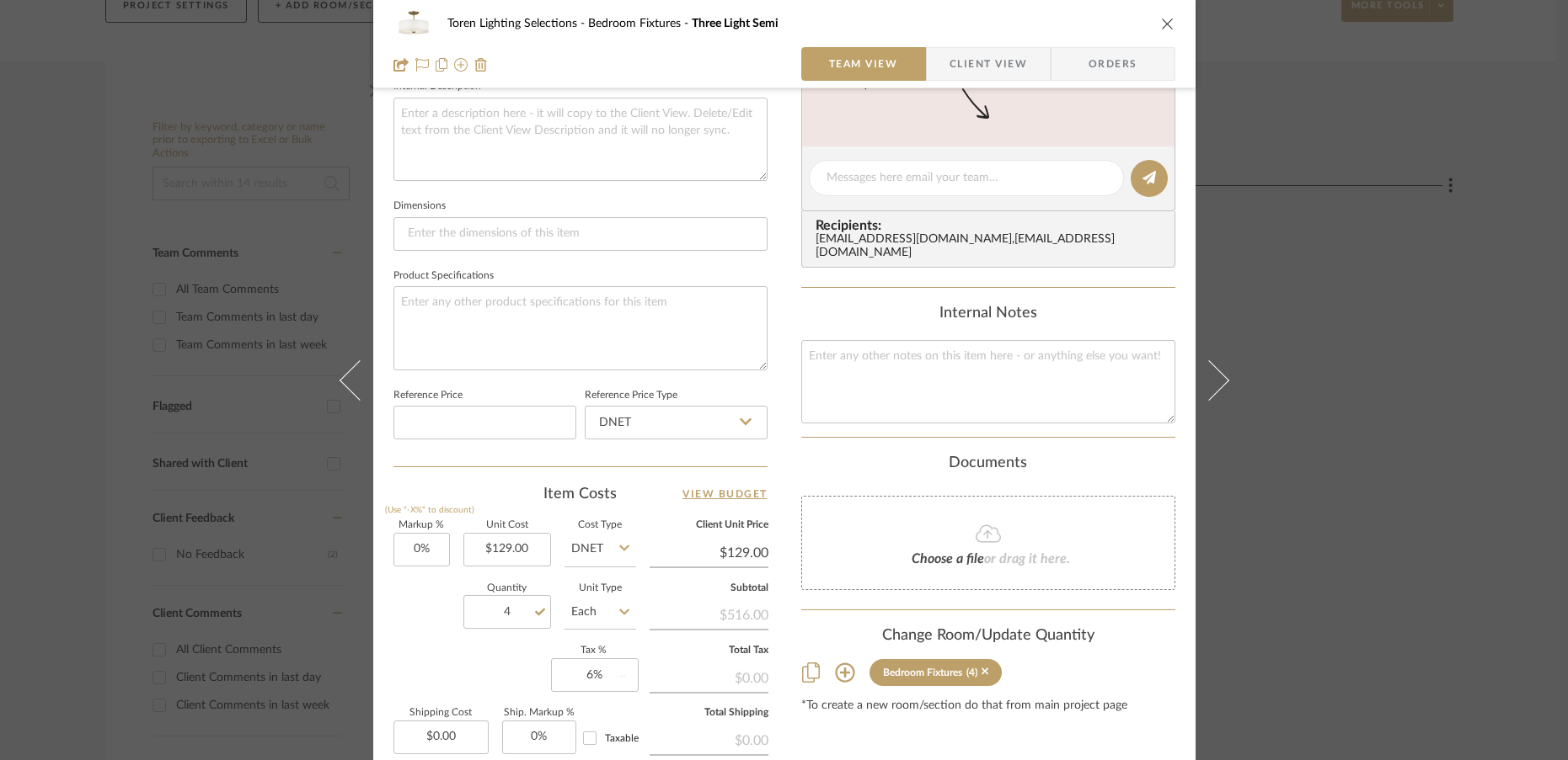
click at [481, 675] on div "Markup % (Use "-X%" to discount) 0% Unit Cost $129.00 Cost Type DNET Client Uni…" at bounding box center [580, 643] width 374 height 246
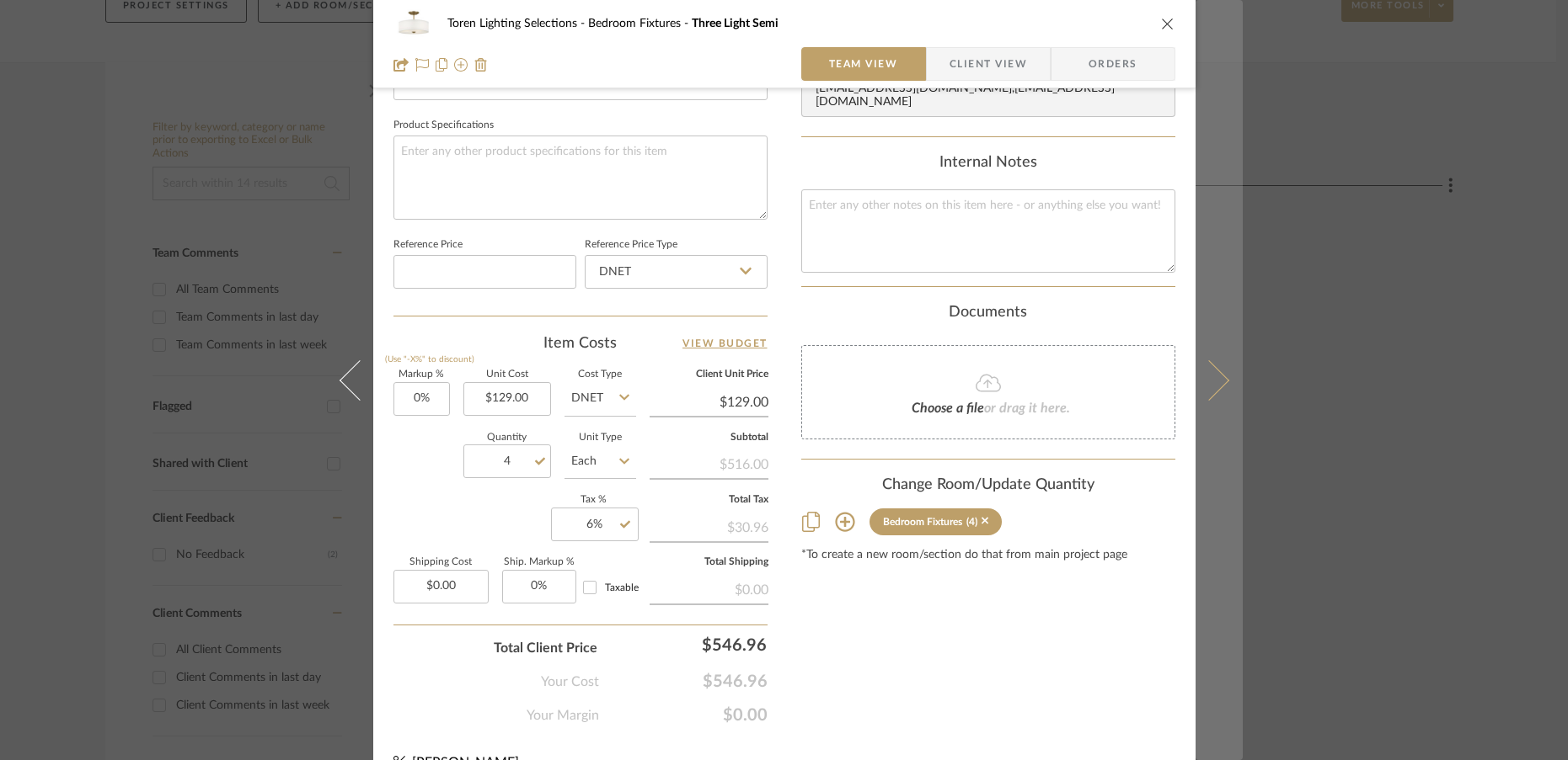
click at [1210, 382] on icon at bounding box center [1208, 380] width 41 height 41
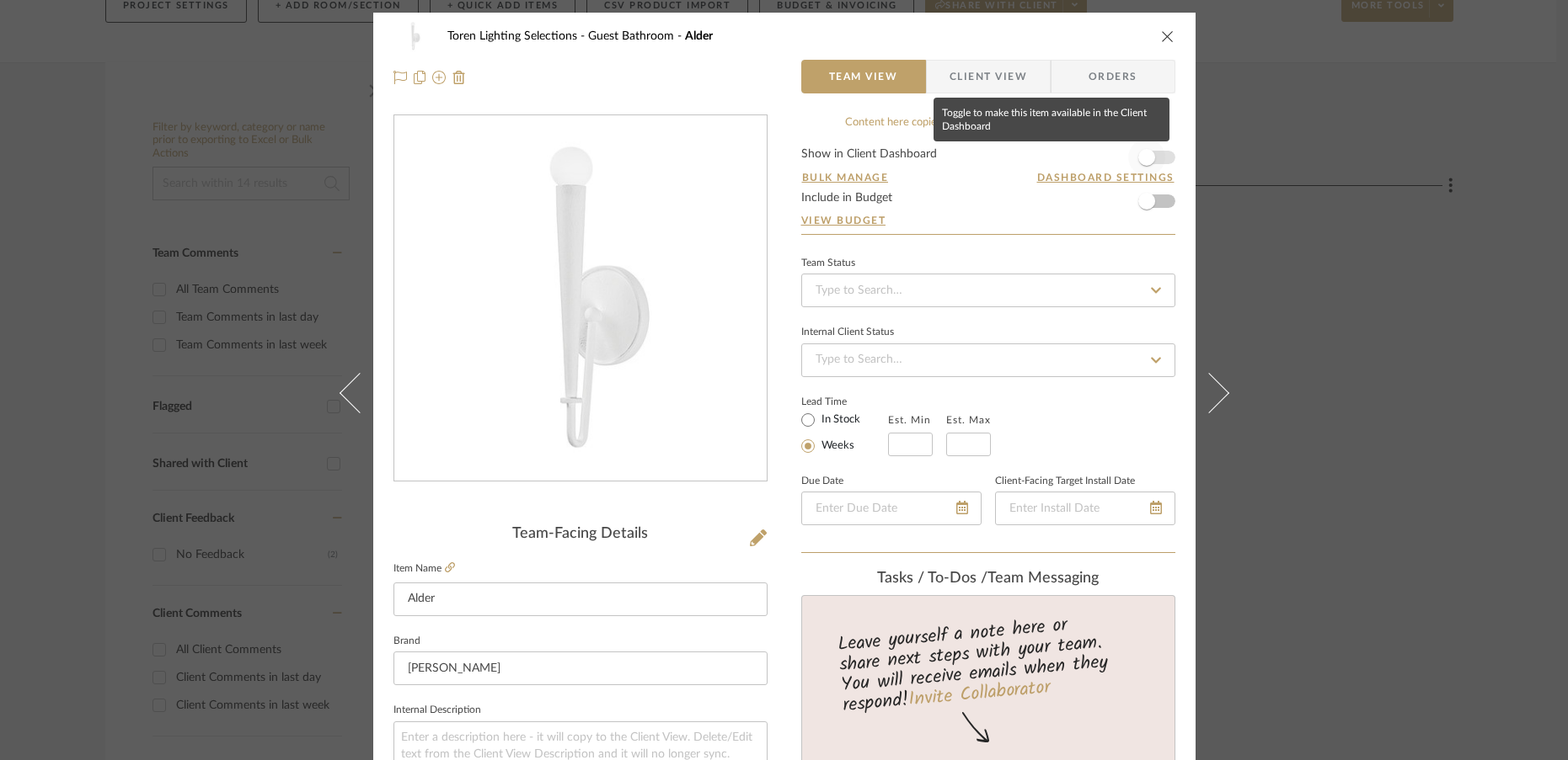
click at [1143, 157] on span "button" at bounding box center [1146, 158] width 17 height 17
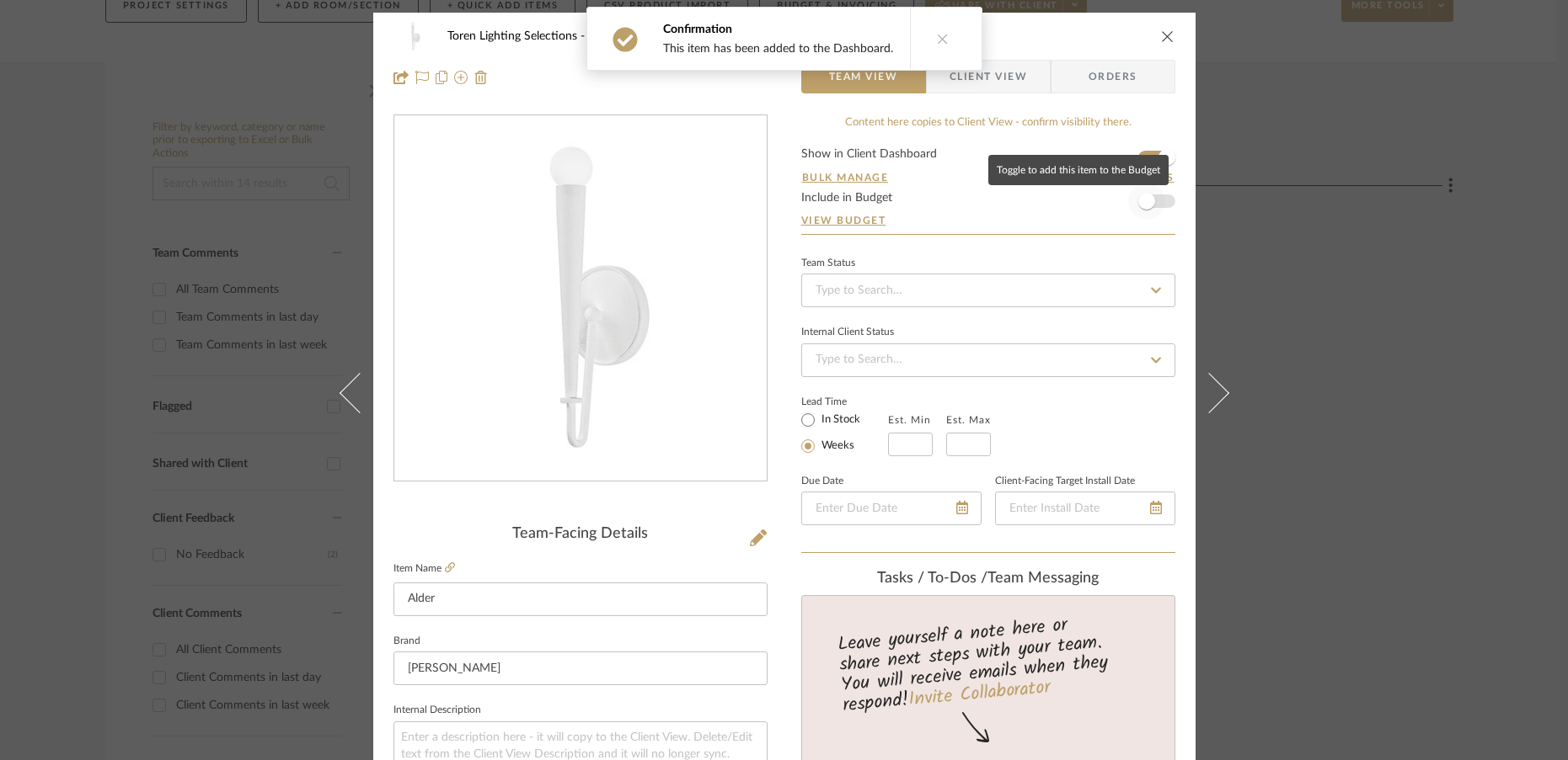
click at [1143, 207] on span "button" at bounding box center [1146, 201] width 17 height 17
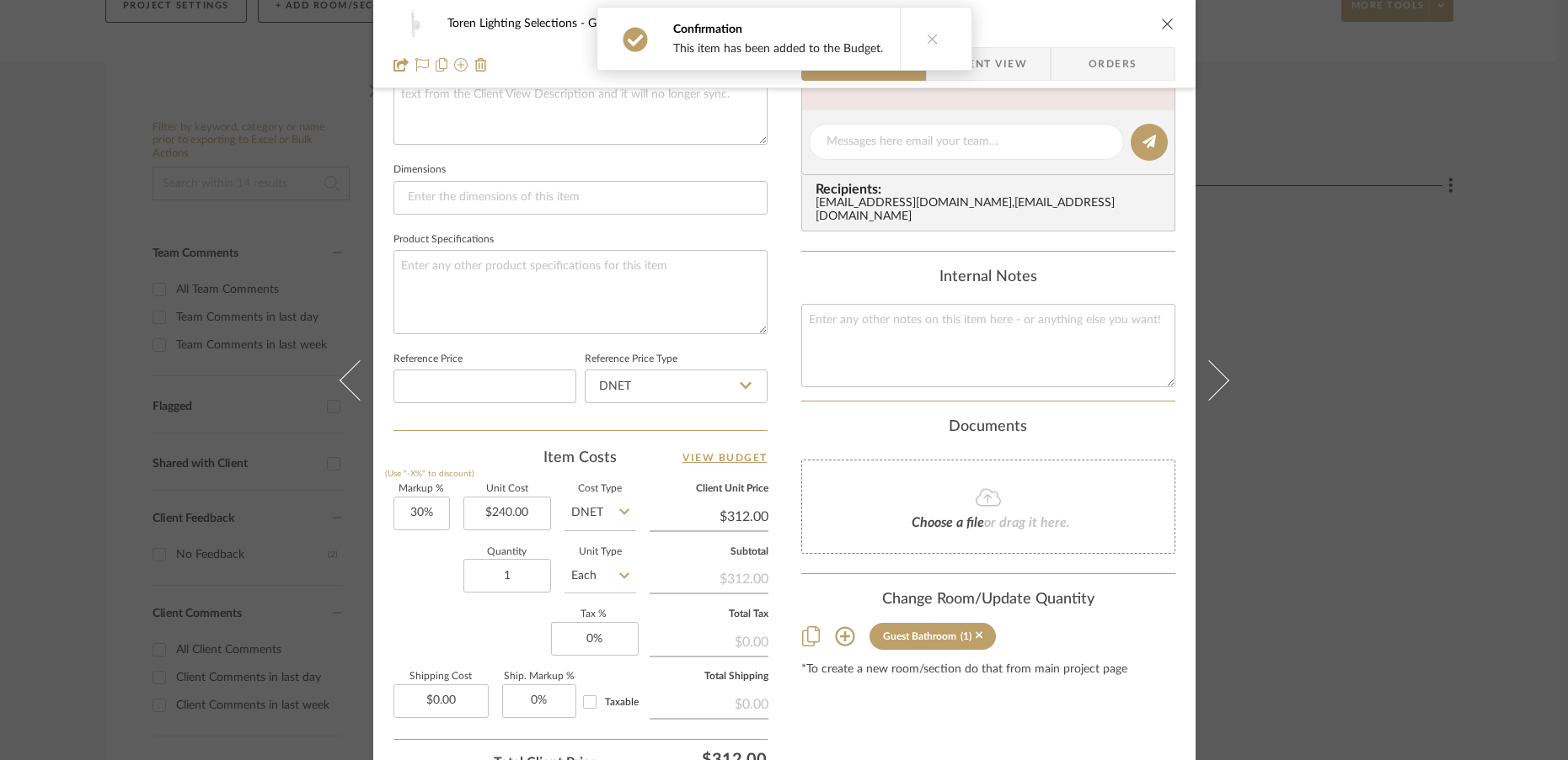
scroll to position [659, 0]
click at [429, 520] on input "30" at bounding box center [421, 514] width 57 height 33
click at [432, 598] on div "Quantity 1 Unit Type Each" at bounding box center [515, 578] width 243 height 59
click at [503, 578] on input "1" at bounding box center [507, 576] width 87 height 33
click at [465, 644] on div "Markup % (Use "-X%" to discount) 0% Unit Cost $240.00 Cost Type DNET Client Uni…" at bounding box center [580, 608] width 374 height 246
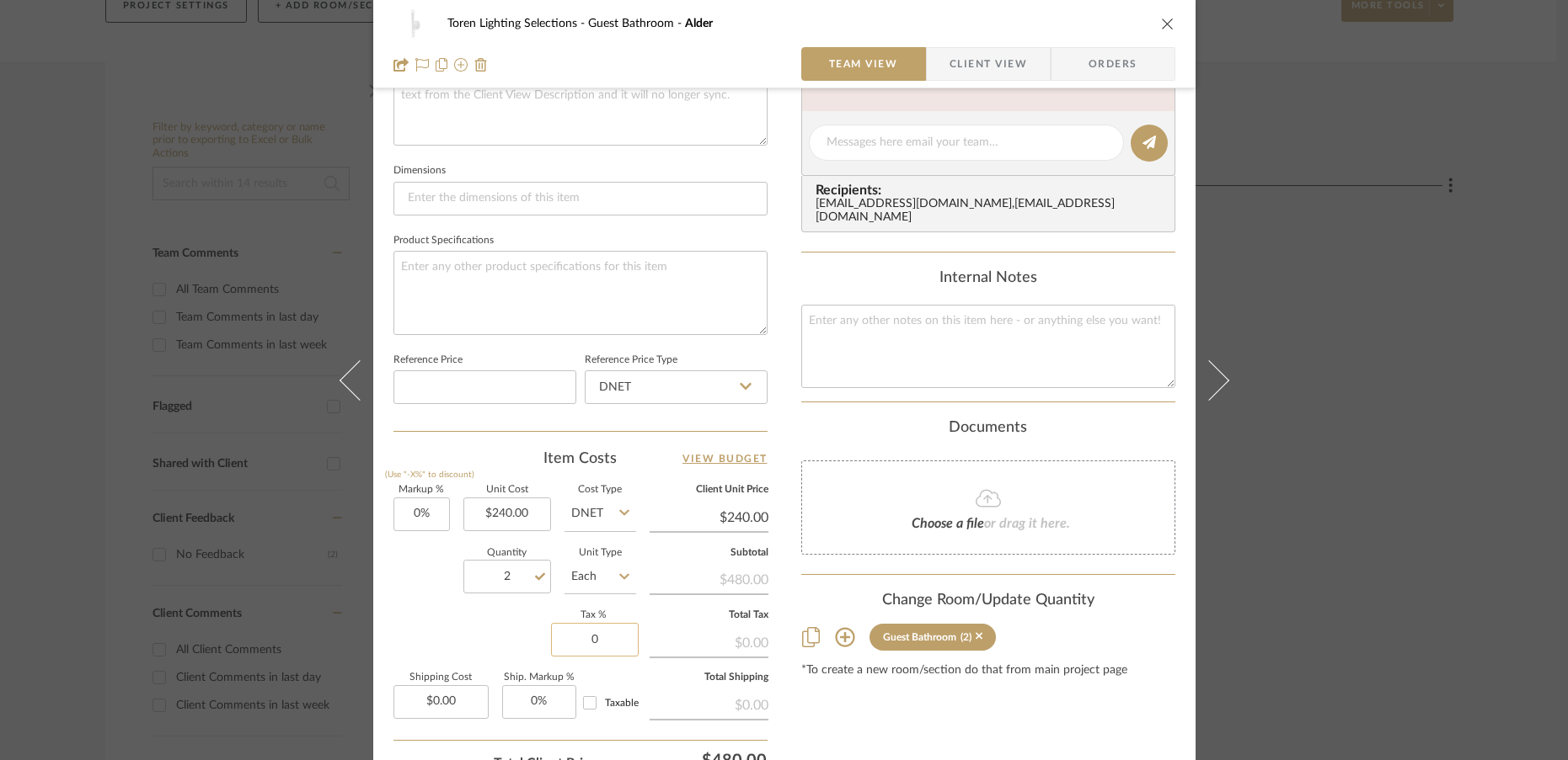
click at [596, 640] on input "0" at bounding box center [594, 640] width 87 height 33
click at [482, 627] on div "Markup % (Use "-X%" to discount) 0% Unit Cost $240.00 Cost Type DNET Client Uni…" at bounding box center [580, 608] width 374 height 246
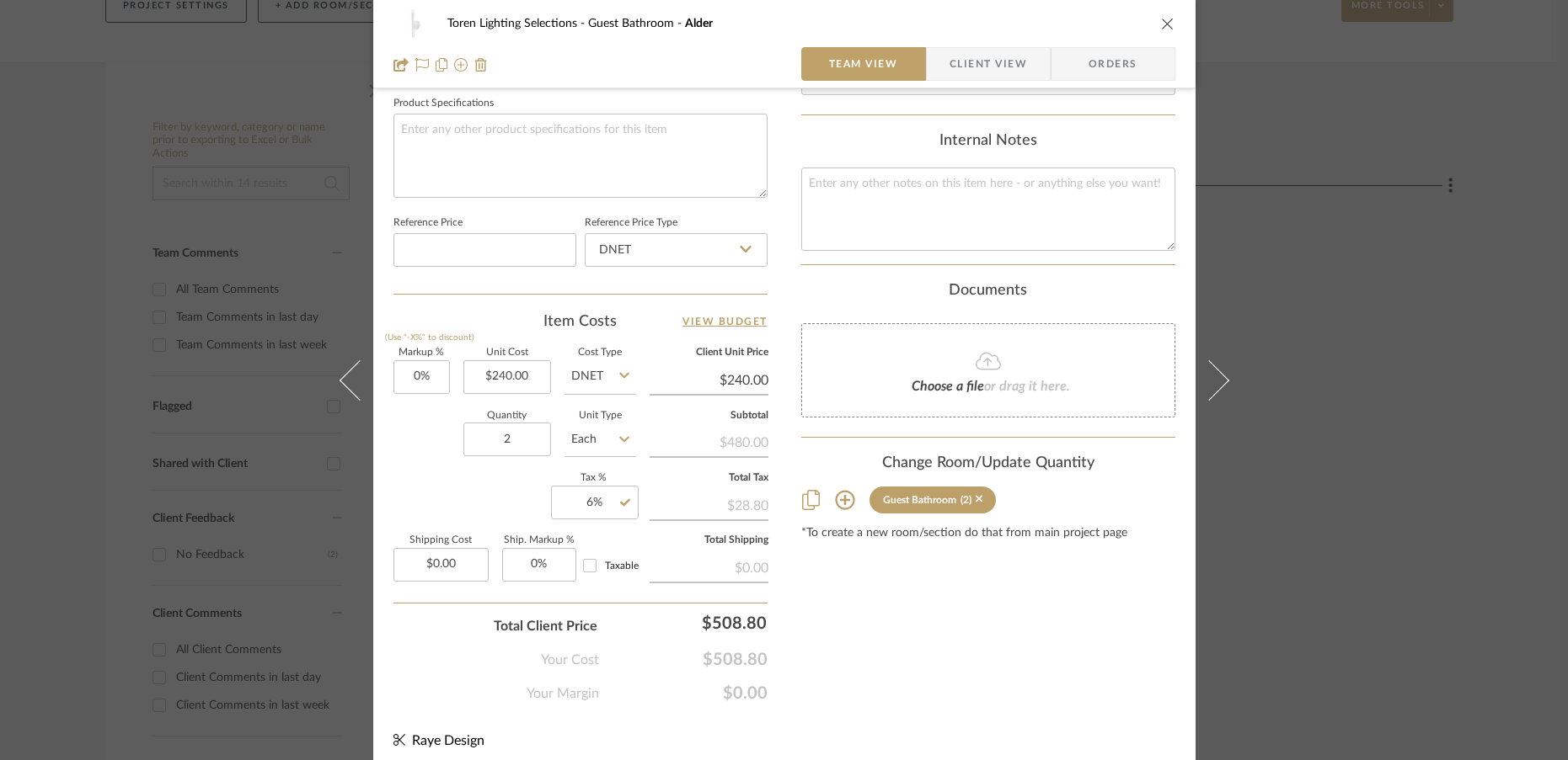
scroll to position [795, 0]
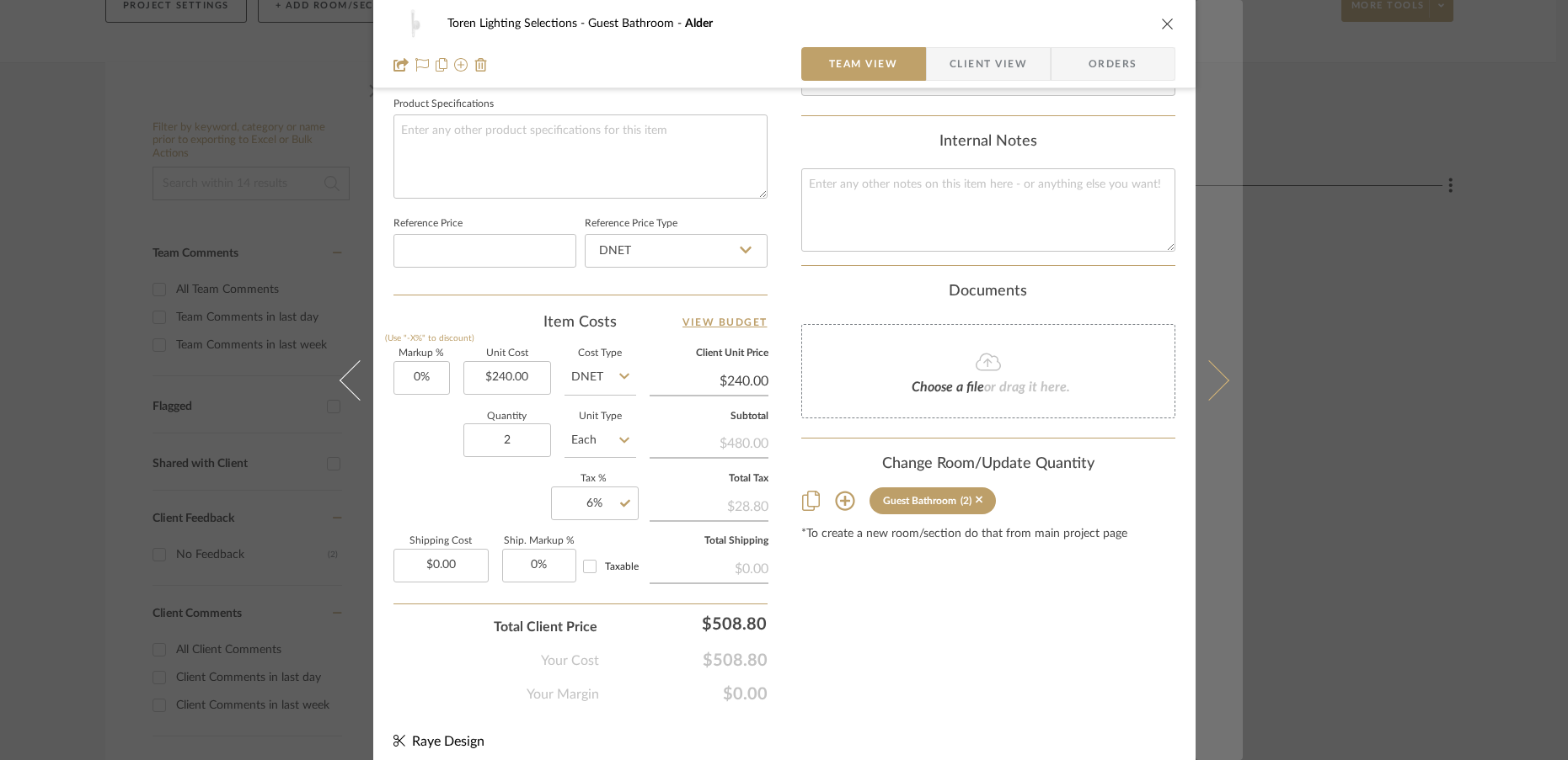
click at [1215, 386] on icon at bounding box center [1208, 380] width 41 height 41
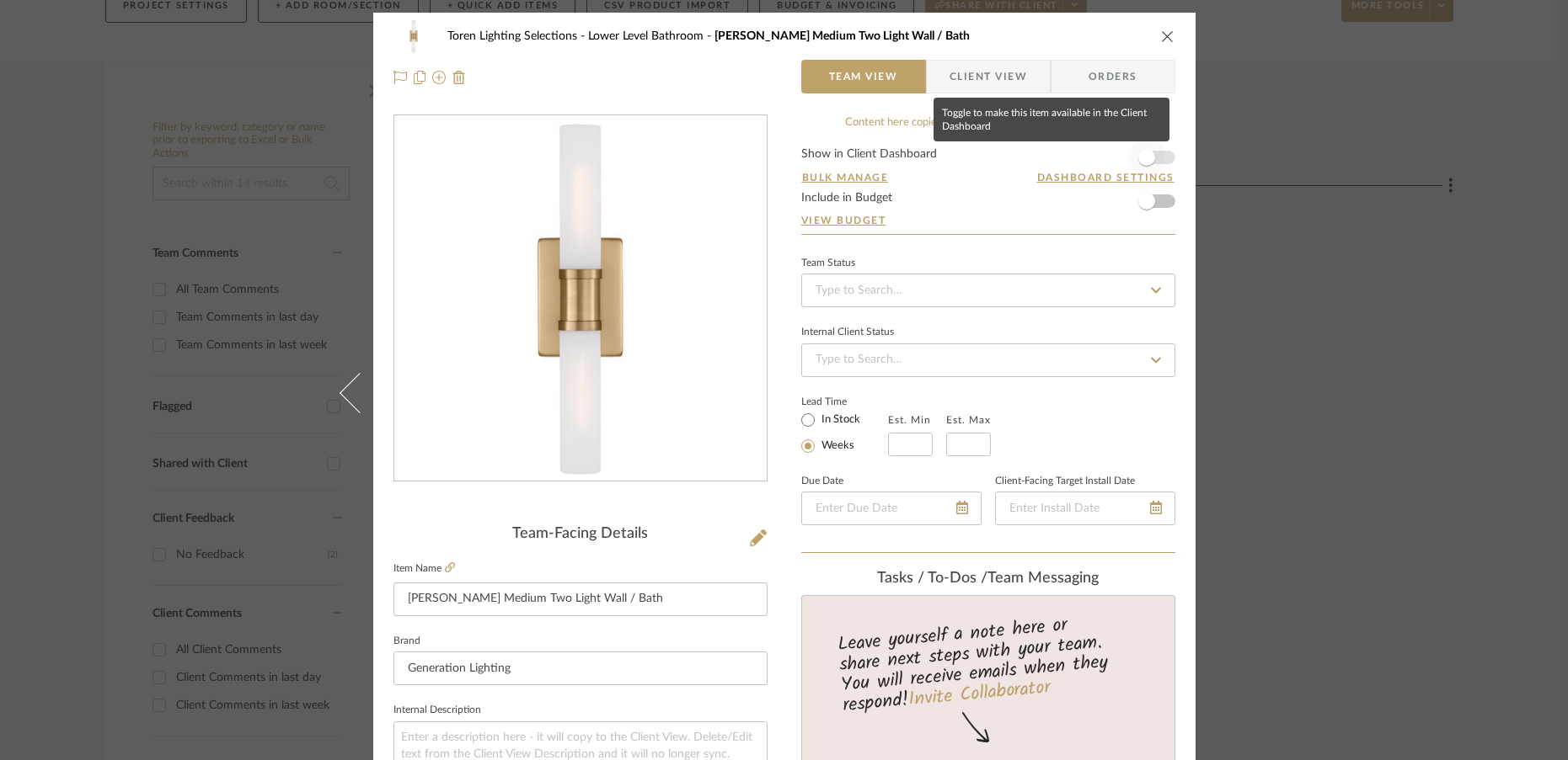
click at [1146, 165] on span "button" at bounding box center [1146, 158] width 37 height 37
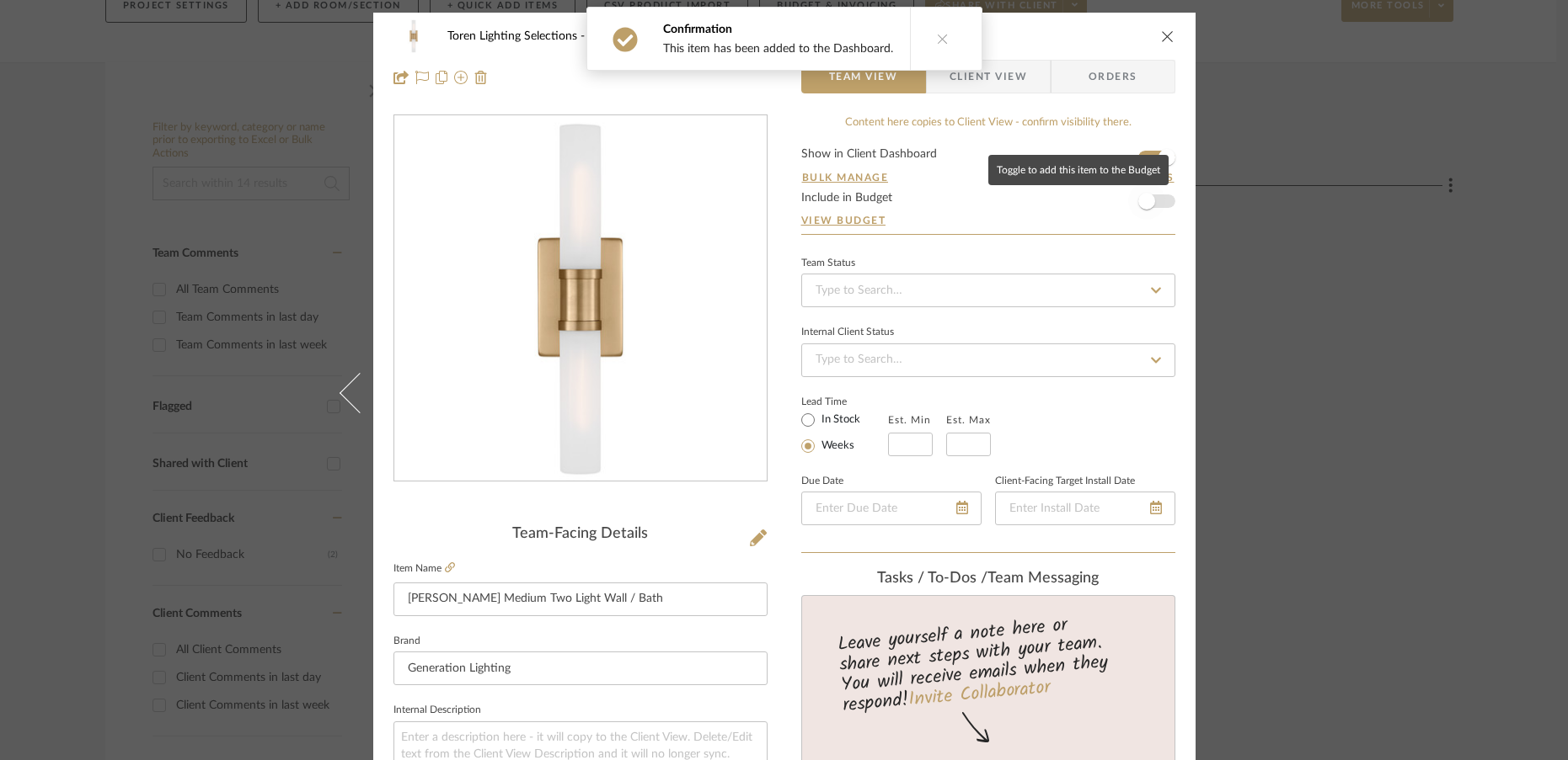
click at [1143, 208] on span "button" at bounding box center [1146, 201] width 17 height 17
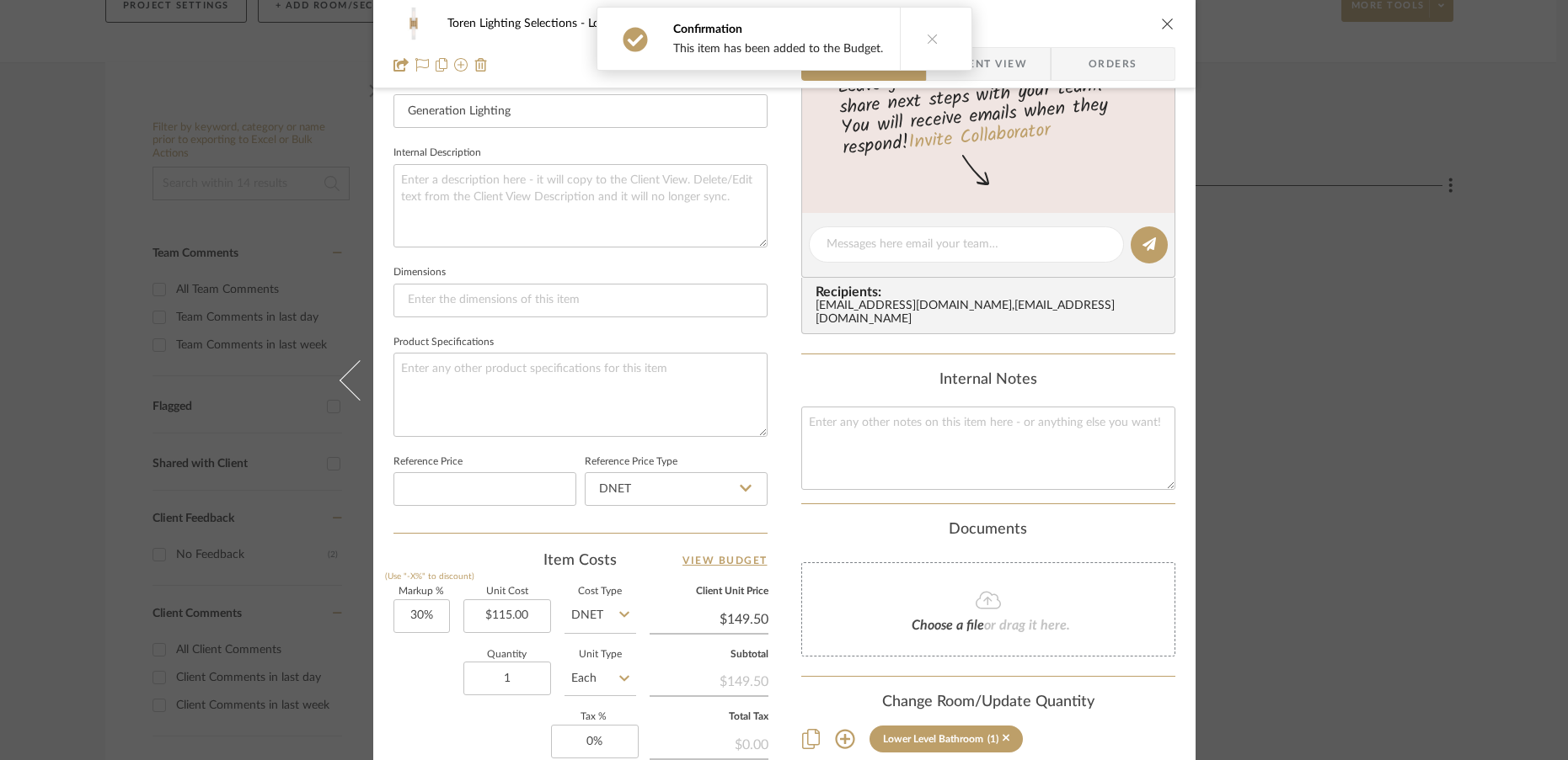
scroll to position [681, 0]
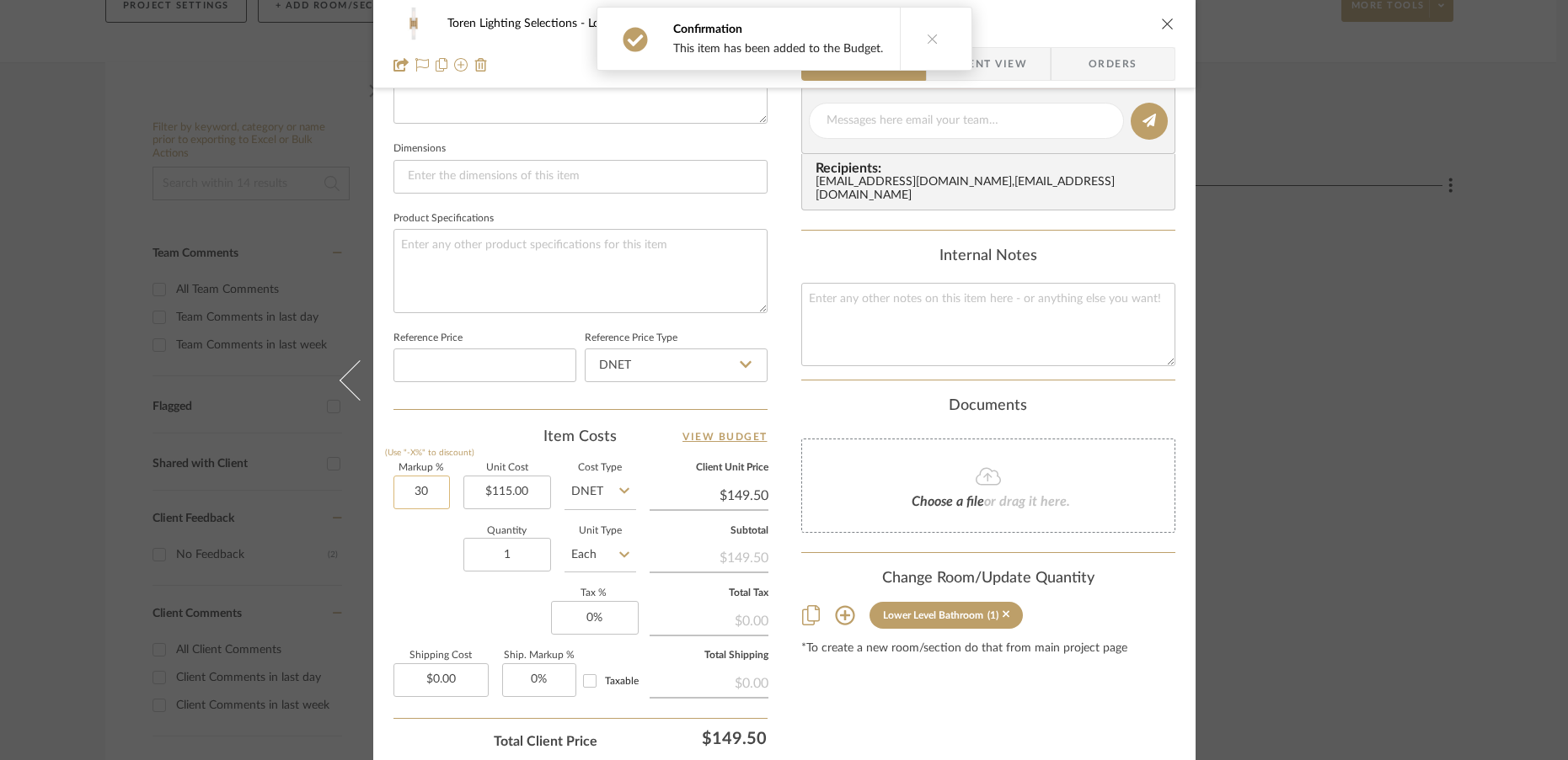
click at [440, 500] on input "30" at bounding box center [421, 492] width 57 height 33
click at [434, 580] on div "Quantity 1 Unit Type Each" at bounding box center [515, 557] width 243 height 59
click at [510, 563] on input "1" at bounding box center [507, 554] width 87 height 33
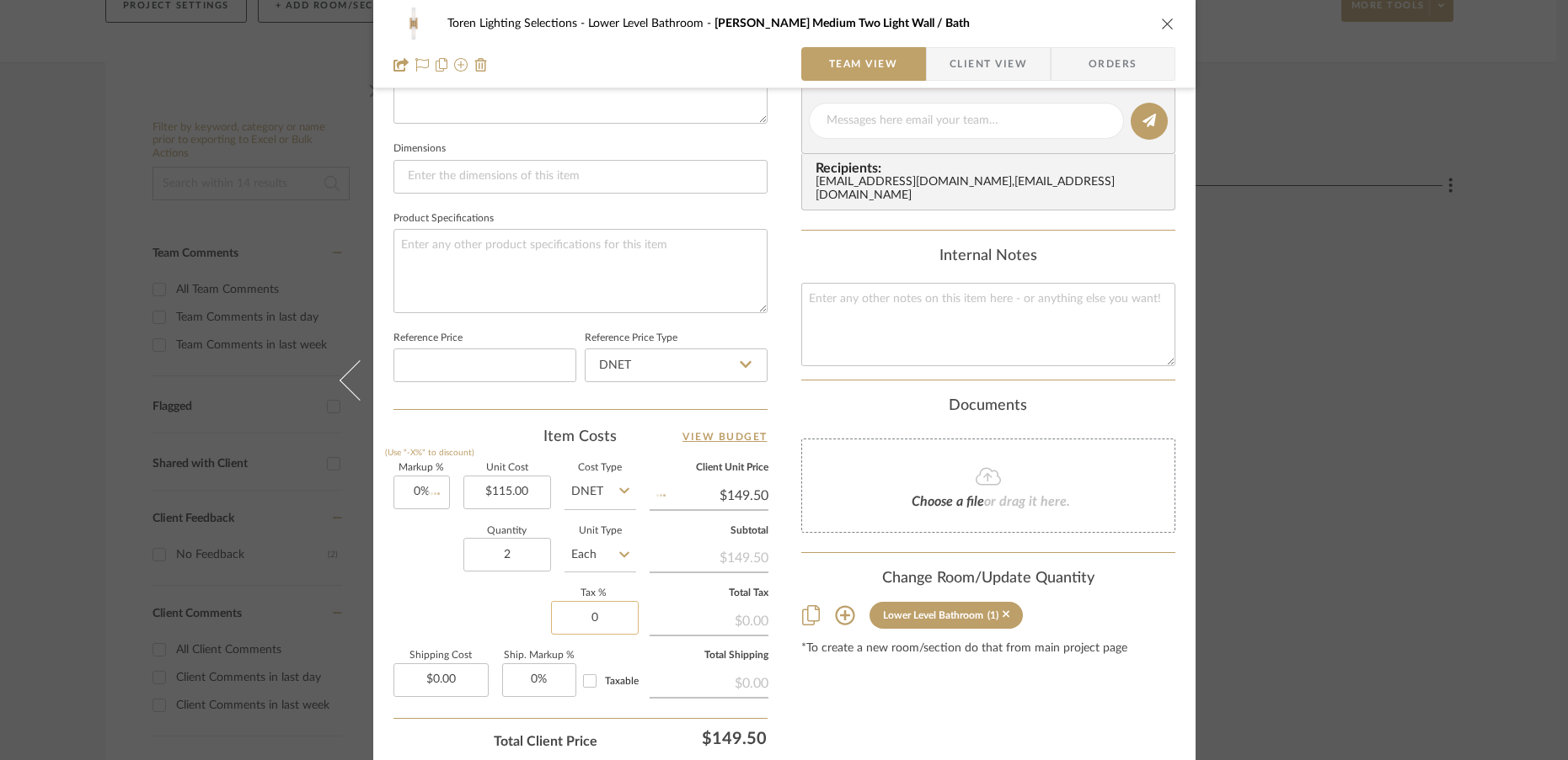
click at [591, 618] on input "0" at bounding box center [594, 618] width 87 height 33
click at [495, 611] on div "Markup % (Use "-X%" to discount) 0% Unit Cost $115.00 Cost Type DNET Client Uni…" at bounding box center [580, 587] width 374 height 246
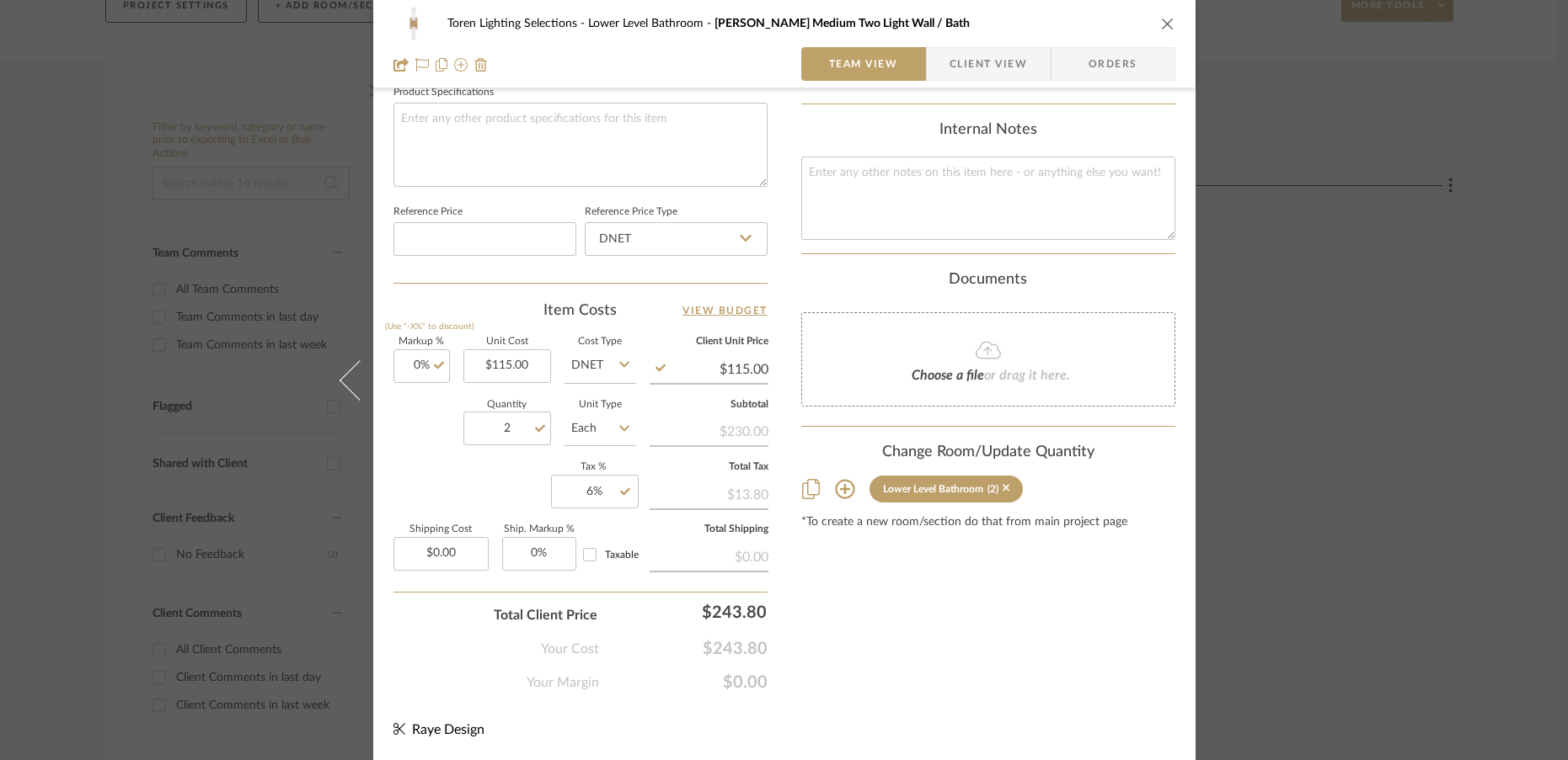
scroll to position [806, 0]
click at [1247, 398] on div "Toren Lighting Selections Lower Level Bathroom Keaton Medium Two Light Wall / B…" at bounding box center [784, 380] width 1568 height 760
click at [1046, 315] on div "Copper Farm House Lantern View on progresslightingexperts.com By Progress Light…" at bounding box center [944, 603] width 1018 height 739
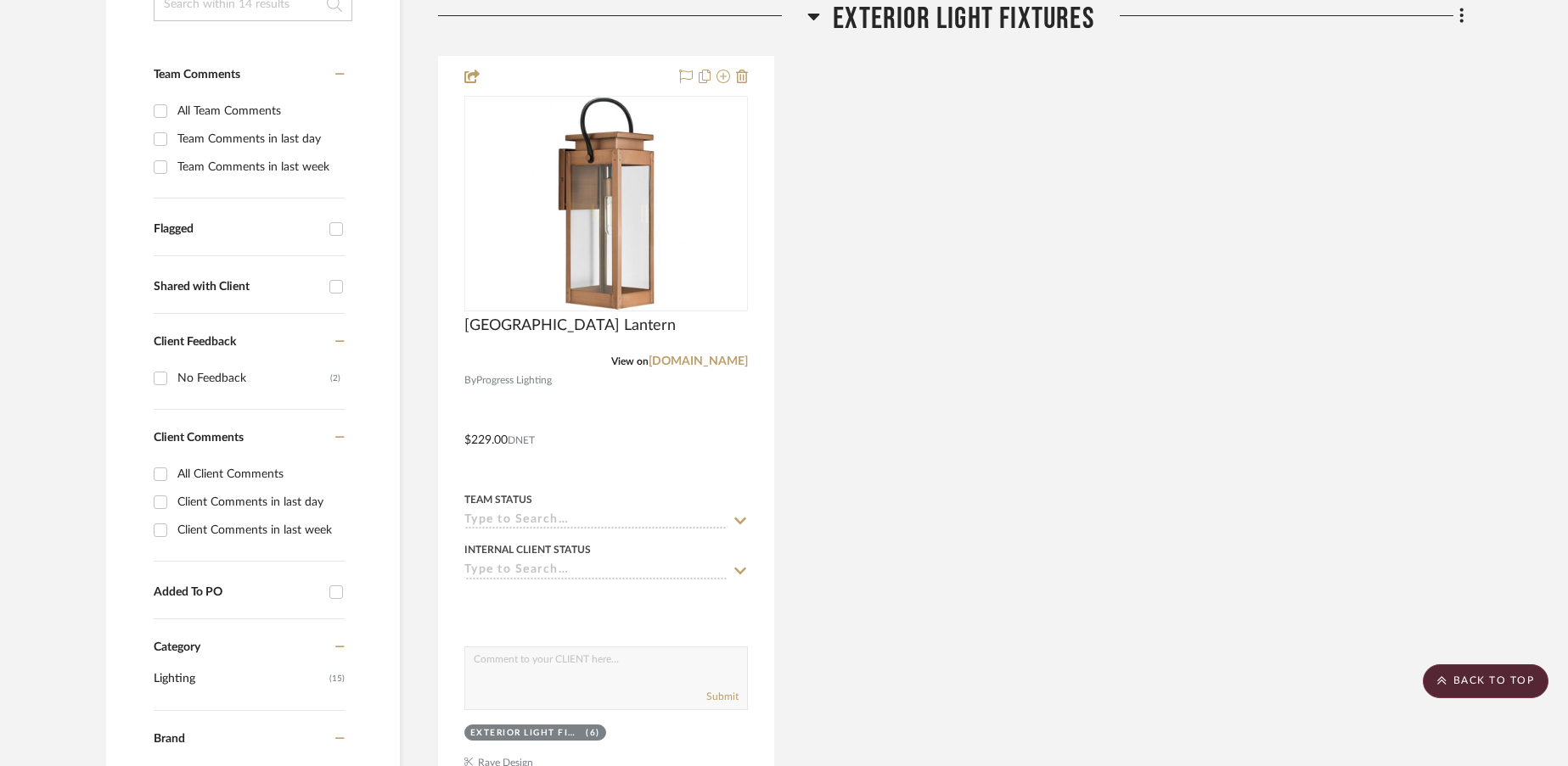
scroll to position [0, 0]
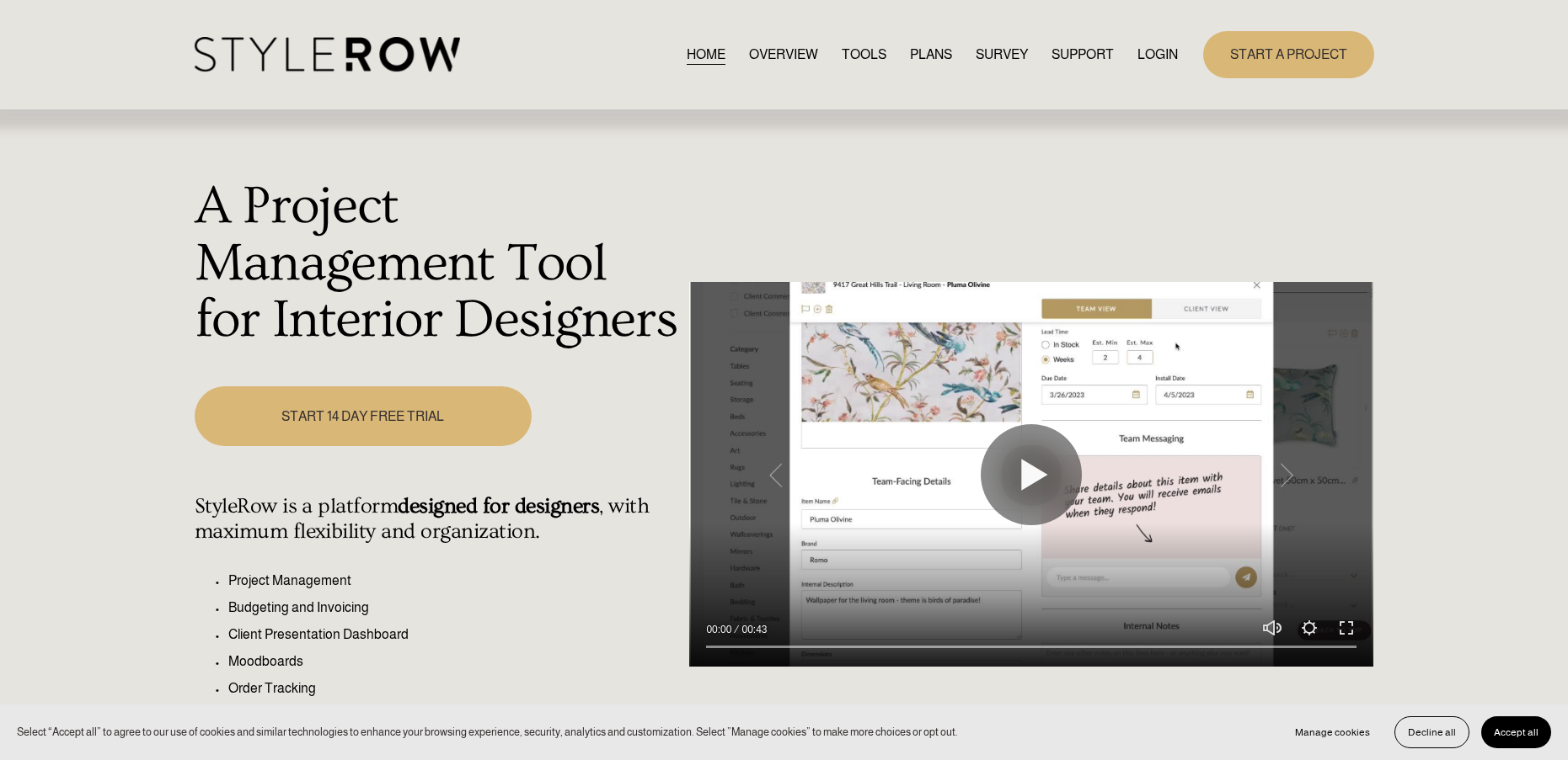
click at [1156, 53] on link "LOGIN" at bounding box center [1157, 54] width 41 height 23
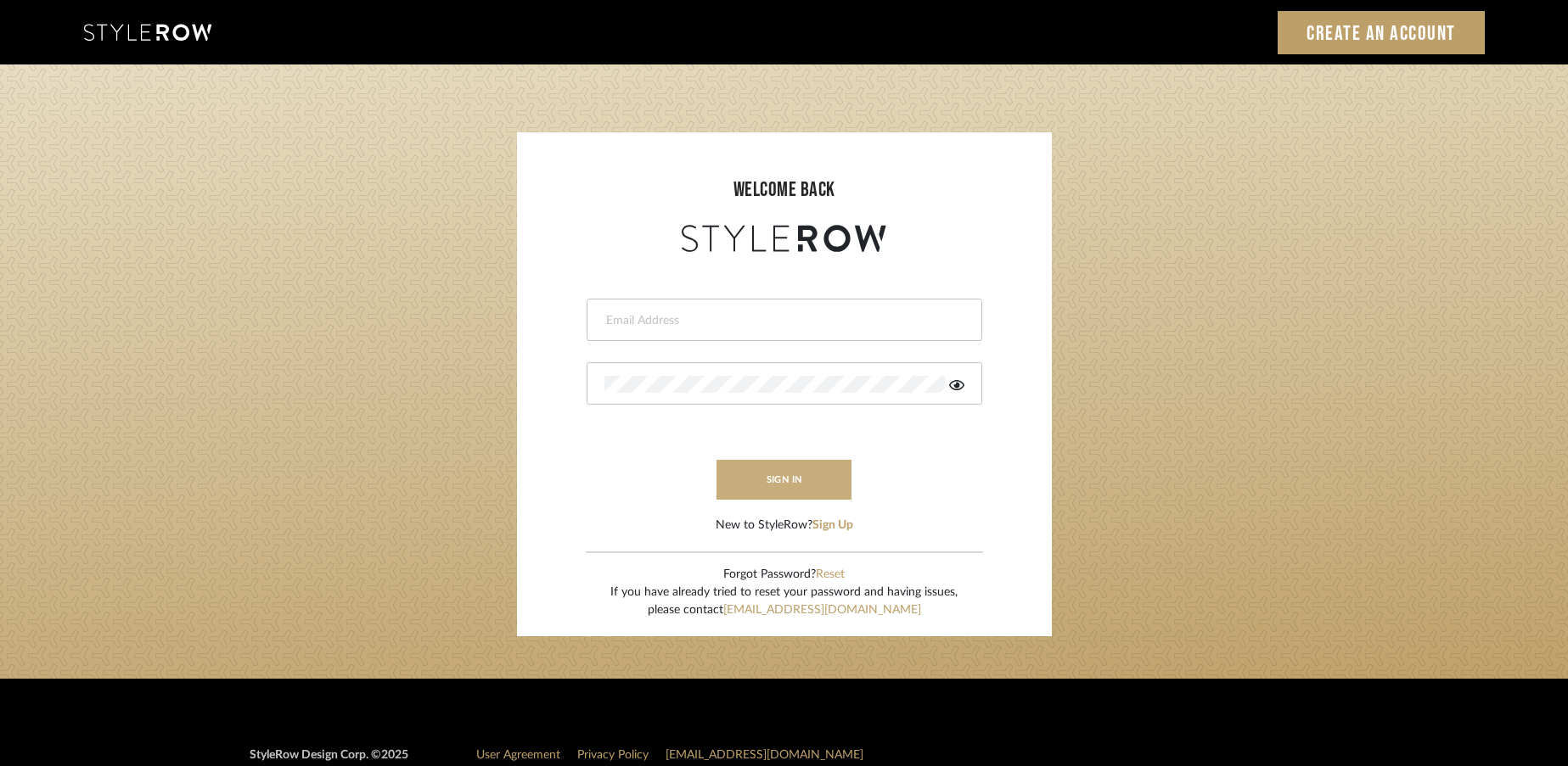
type input "rayeinteriordesign@gmail.com"
click at [776, 466] on button "sign in" at bounding box center [784, 479] width 135 height 40
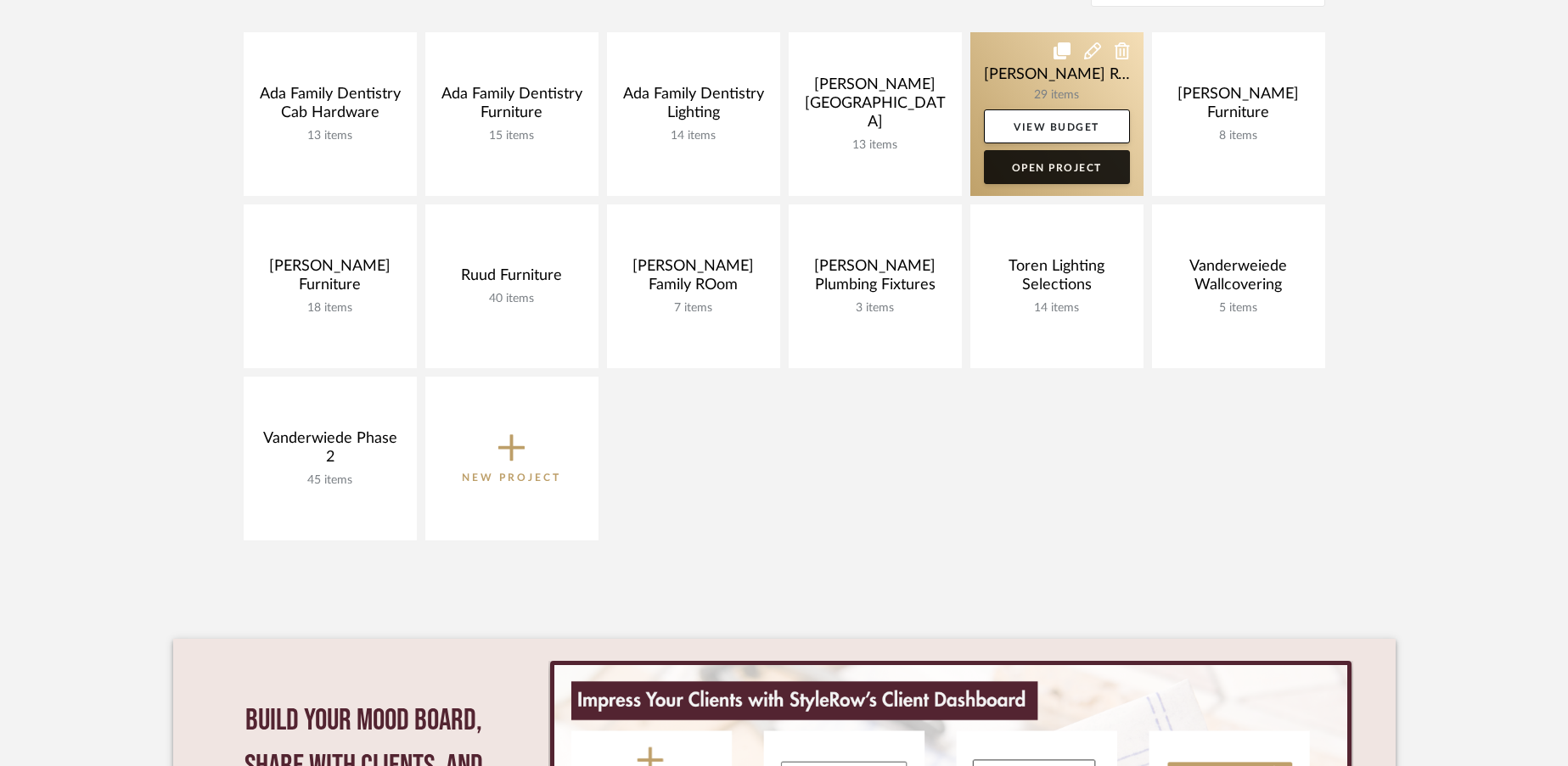
scroll to position [390, 0]
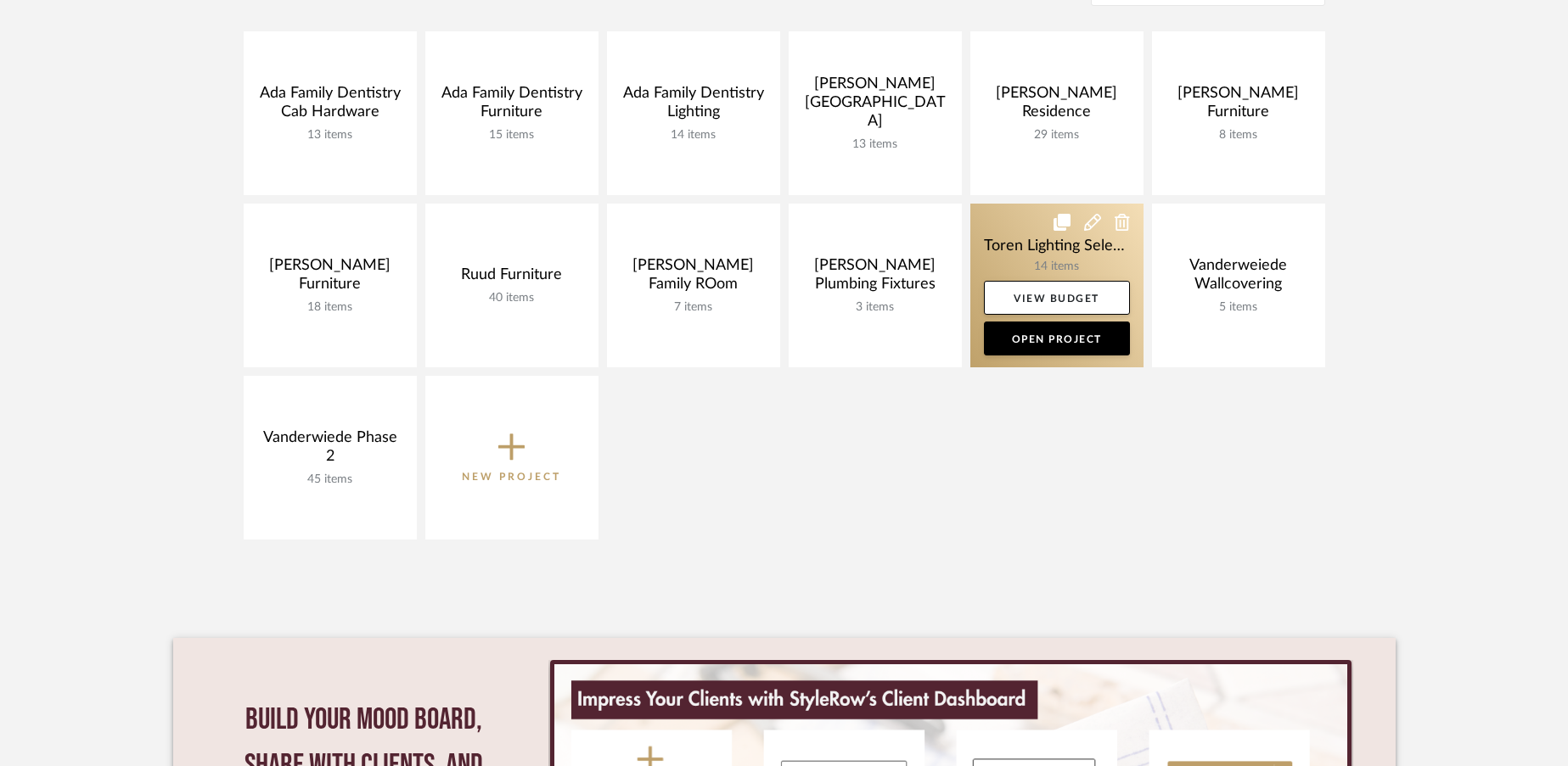
click at [1043, 361] on link at bounding box center [1056, 285] width 173 height 163
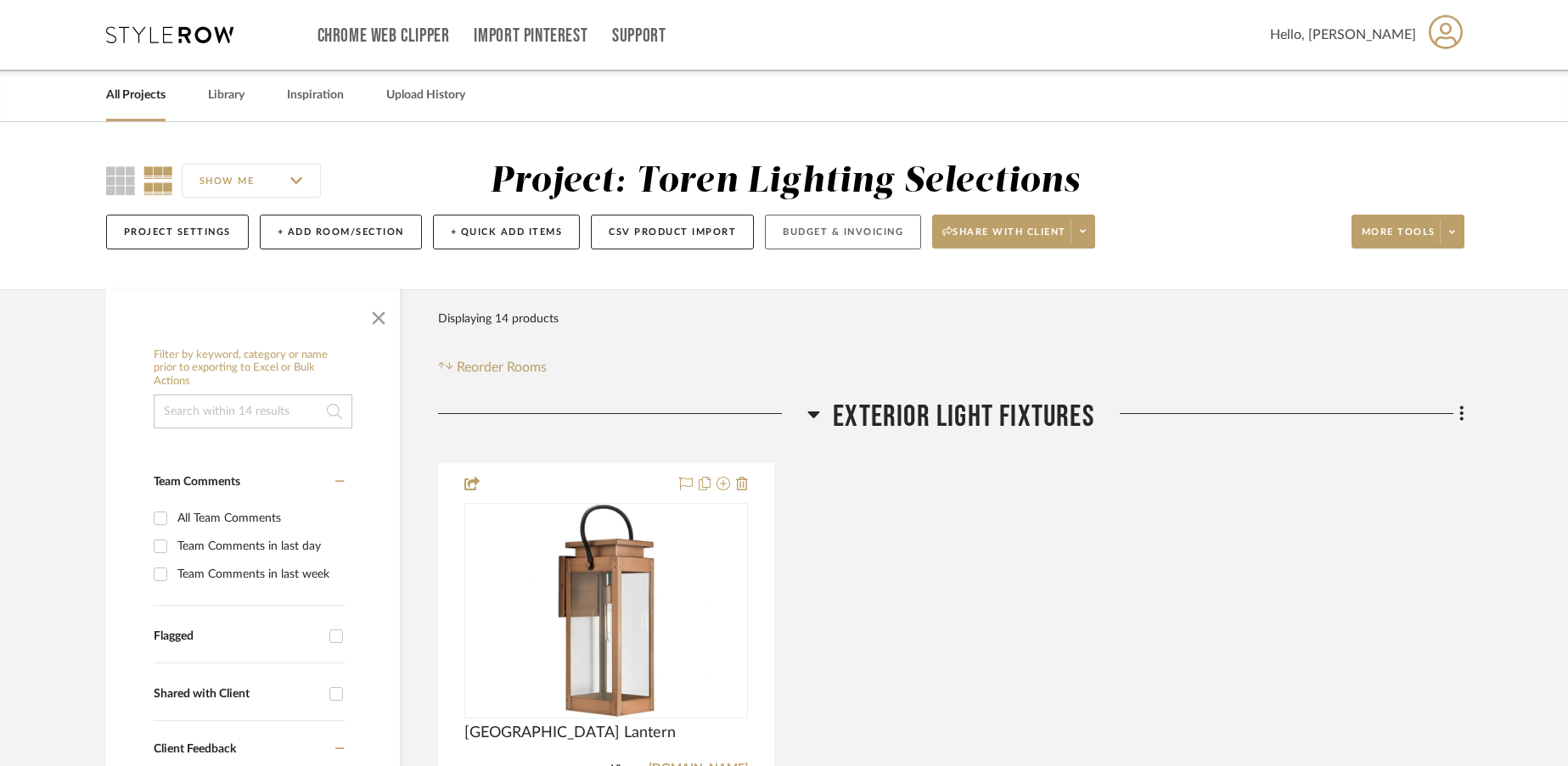
click at [887, 229] on button "Budget & Invoicing" at bounding box center [842, 232] width 156 height 35
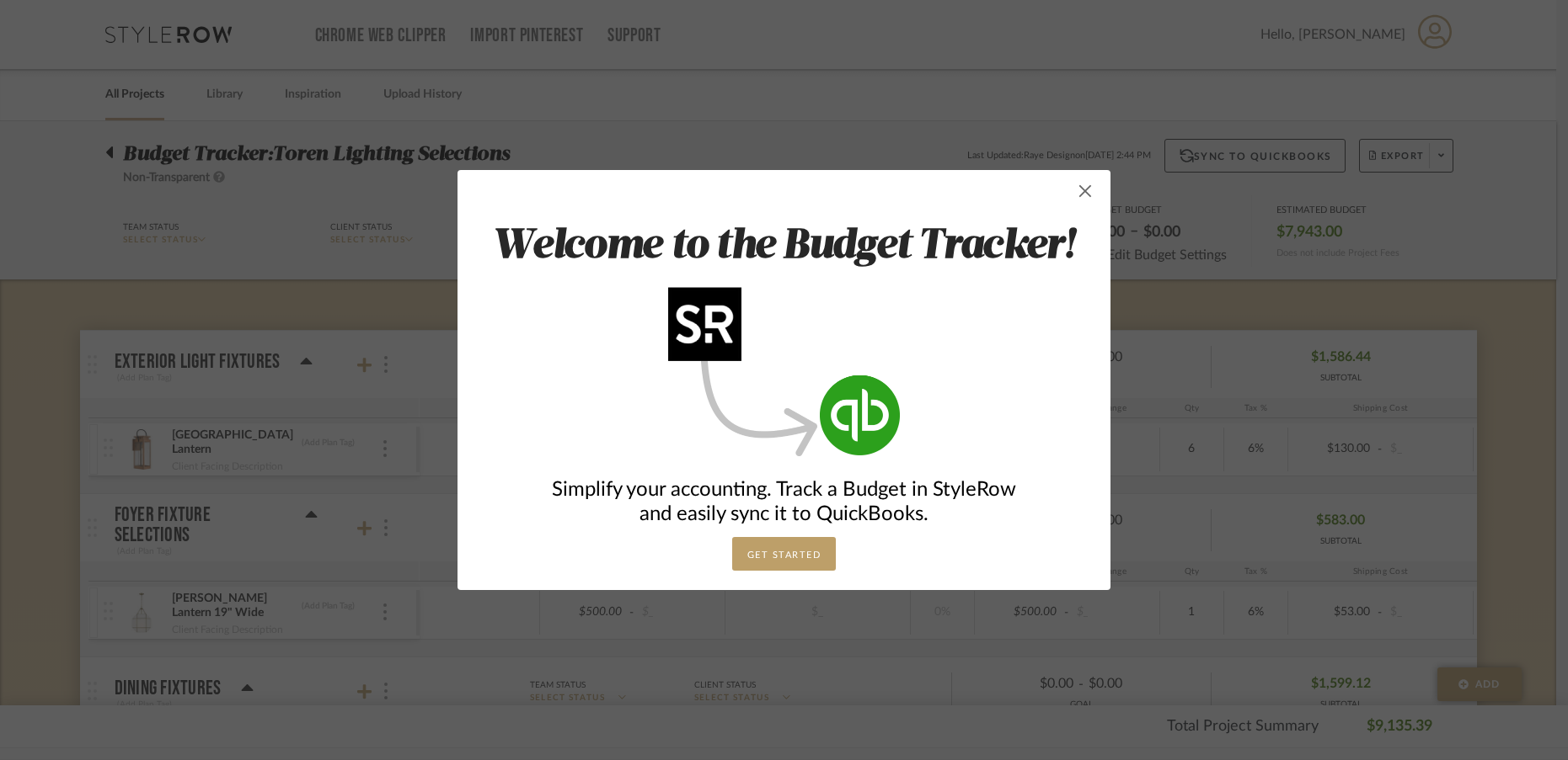
click at [1083, 193] on span "button" at bounding box center [1085, 191] width 33 height 33
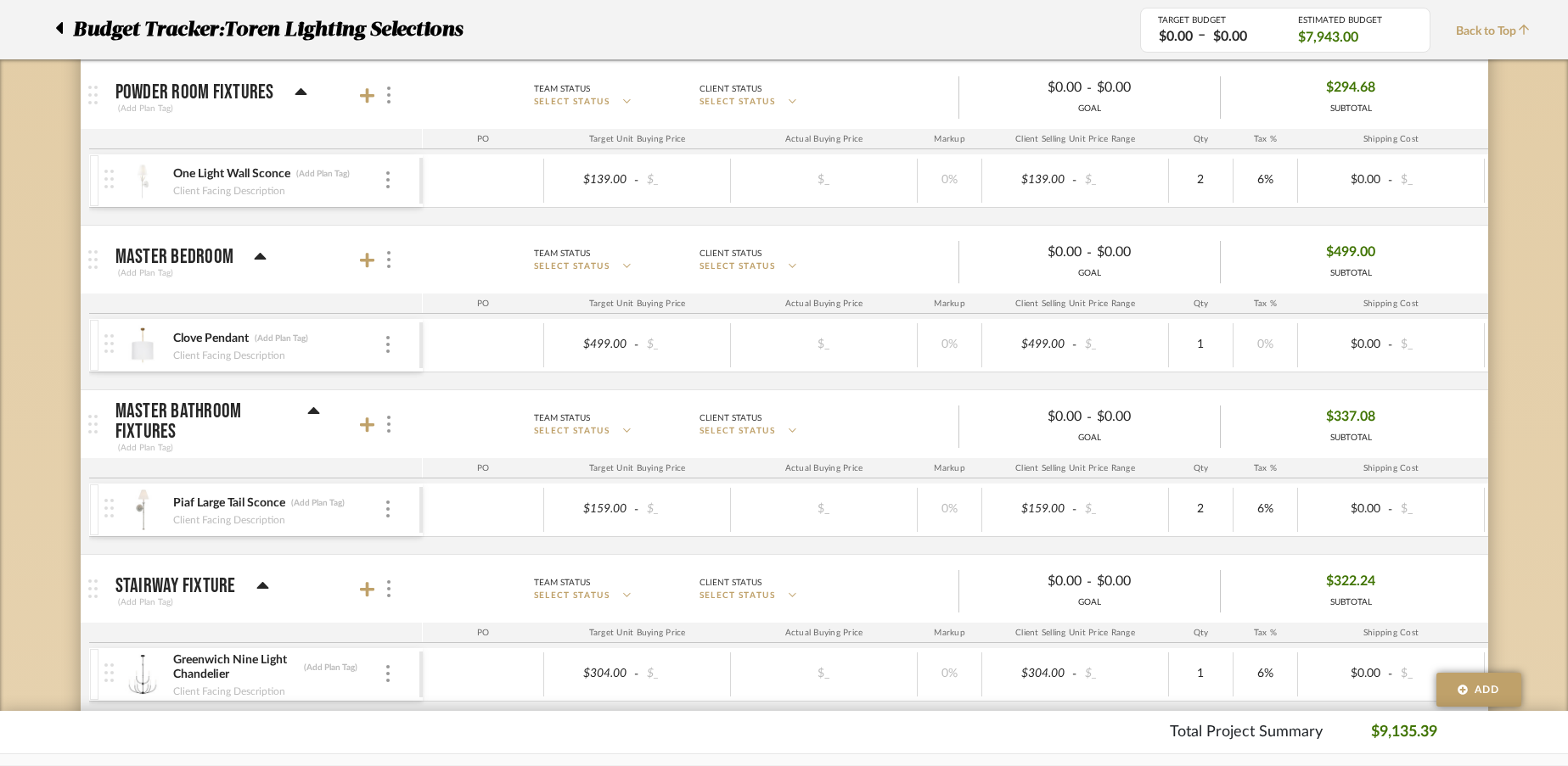
scroll to position [1201, 0]
type input "6"
click at [1197, 375] on div "Clove Pendant (Add Plan Tag) Client Facing Description $499.00 - $_ $_ 0% $499.…" at bounding box center [966, 354] width 1756 height 70
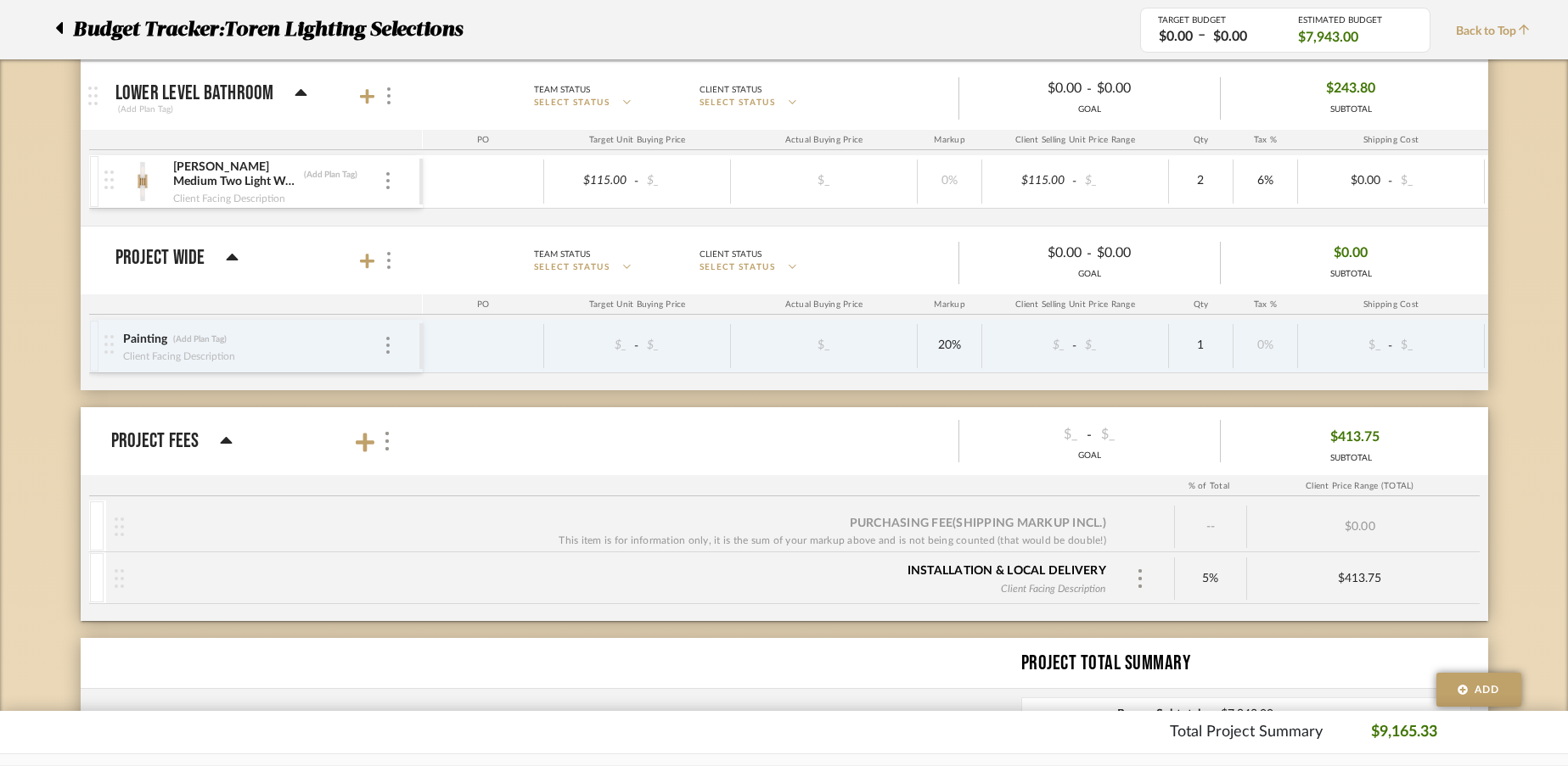
scroll to position [2187, 0]
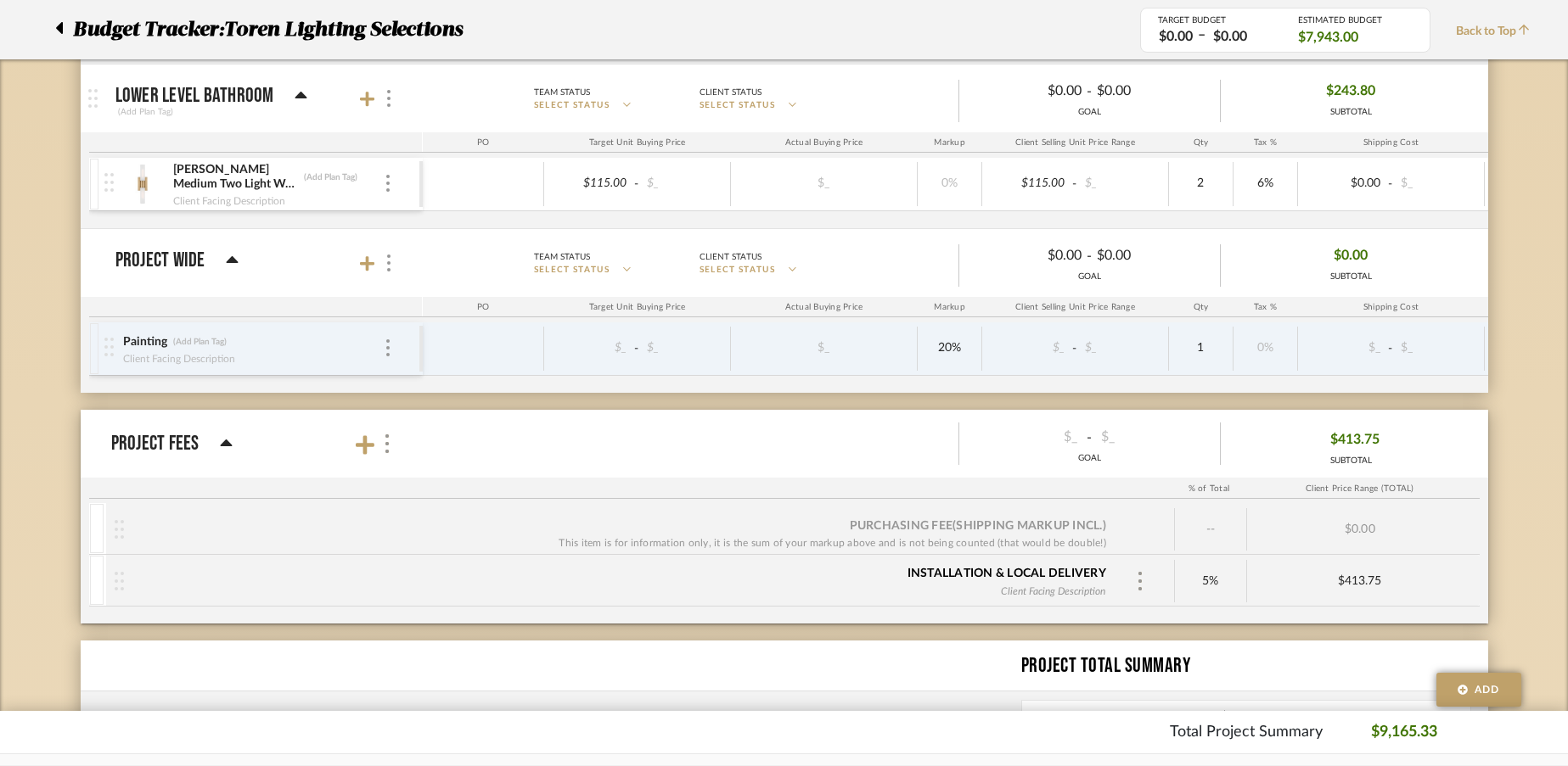
click at [110, 357] on div at bounding box center [110, 348] width 23 height 52
click at [387, 349] on img at bounding box center [388, 348] width 4 height 17
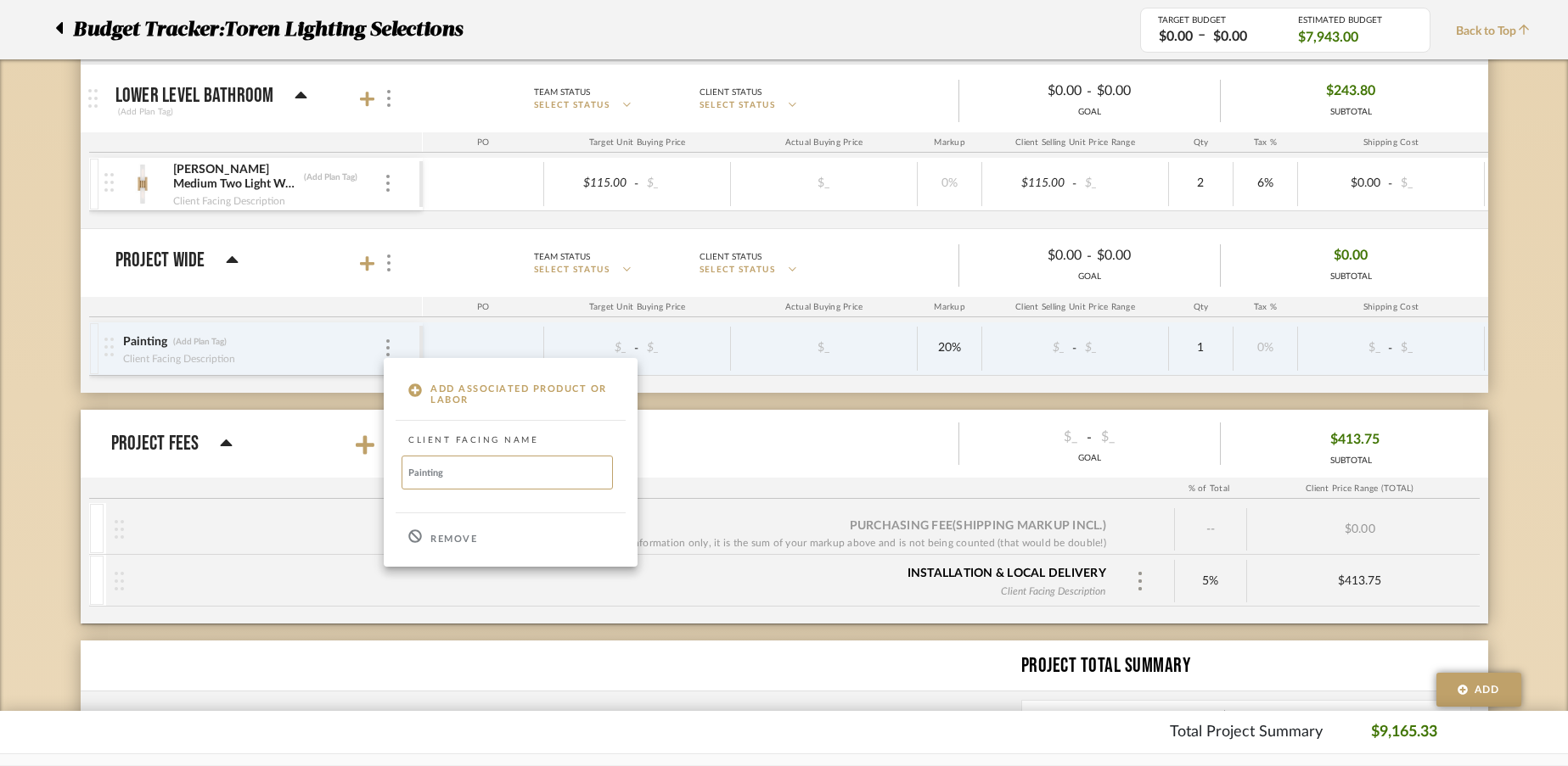
click at [440, 537] on p "Remove" at bounding box center [454, 539] width 47 height 12
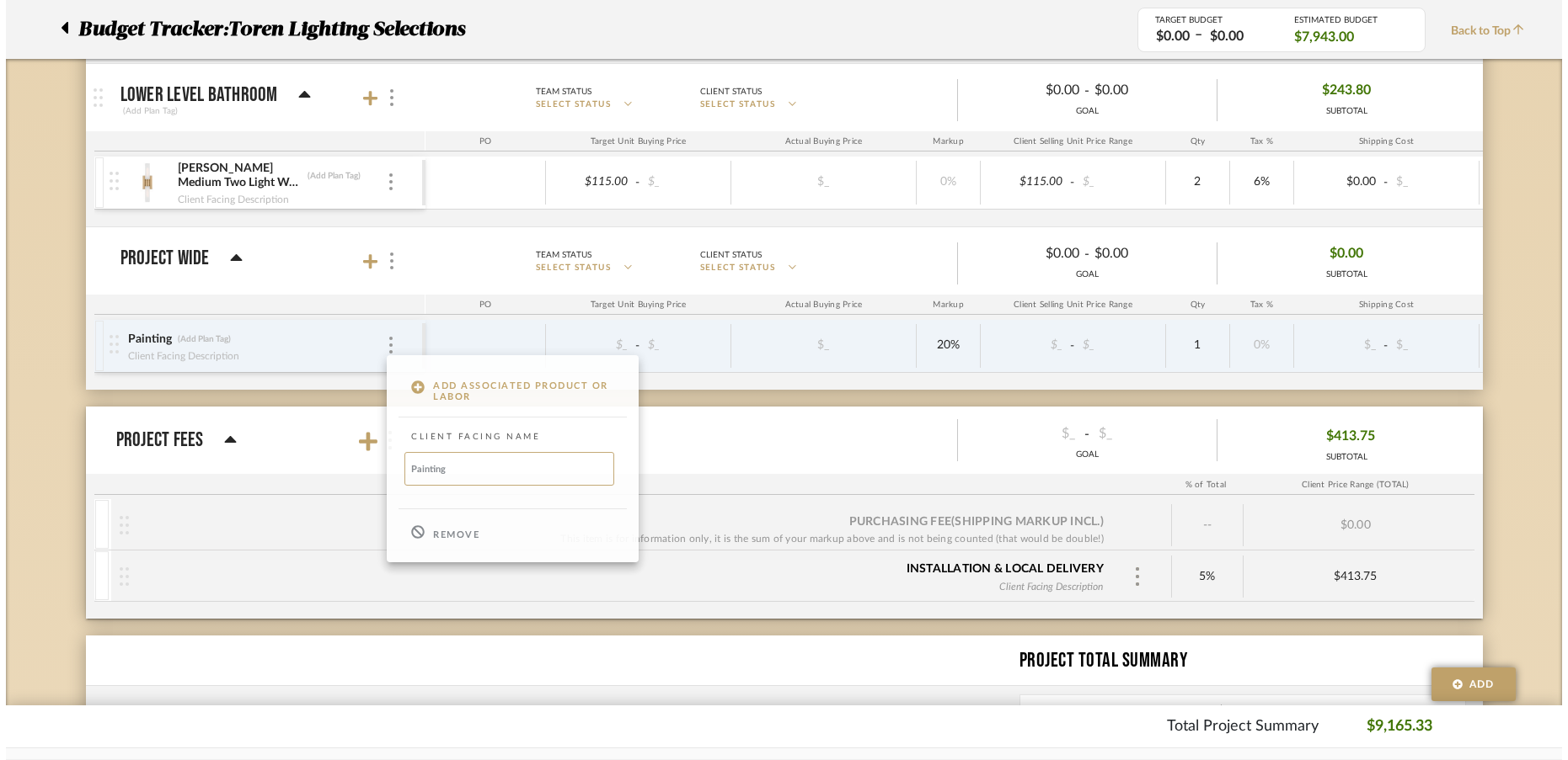
scroll to position [0, 0]
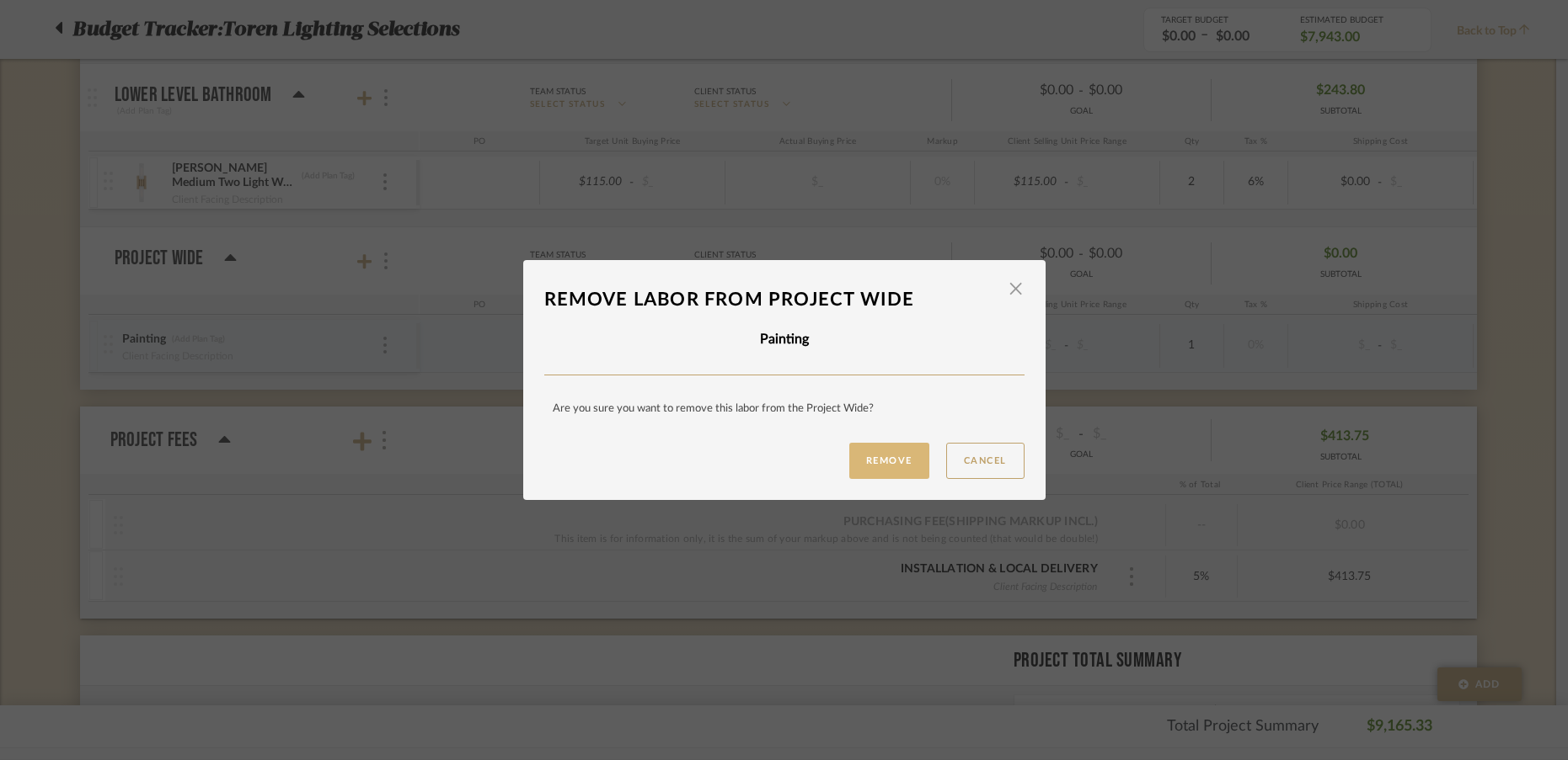
click at [876, 471] on button "Remove" at bounding box center [889, 461] width 80 height 36
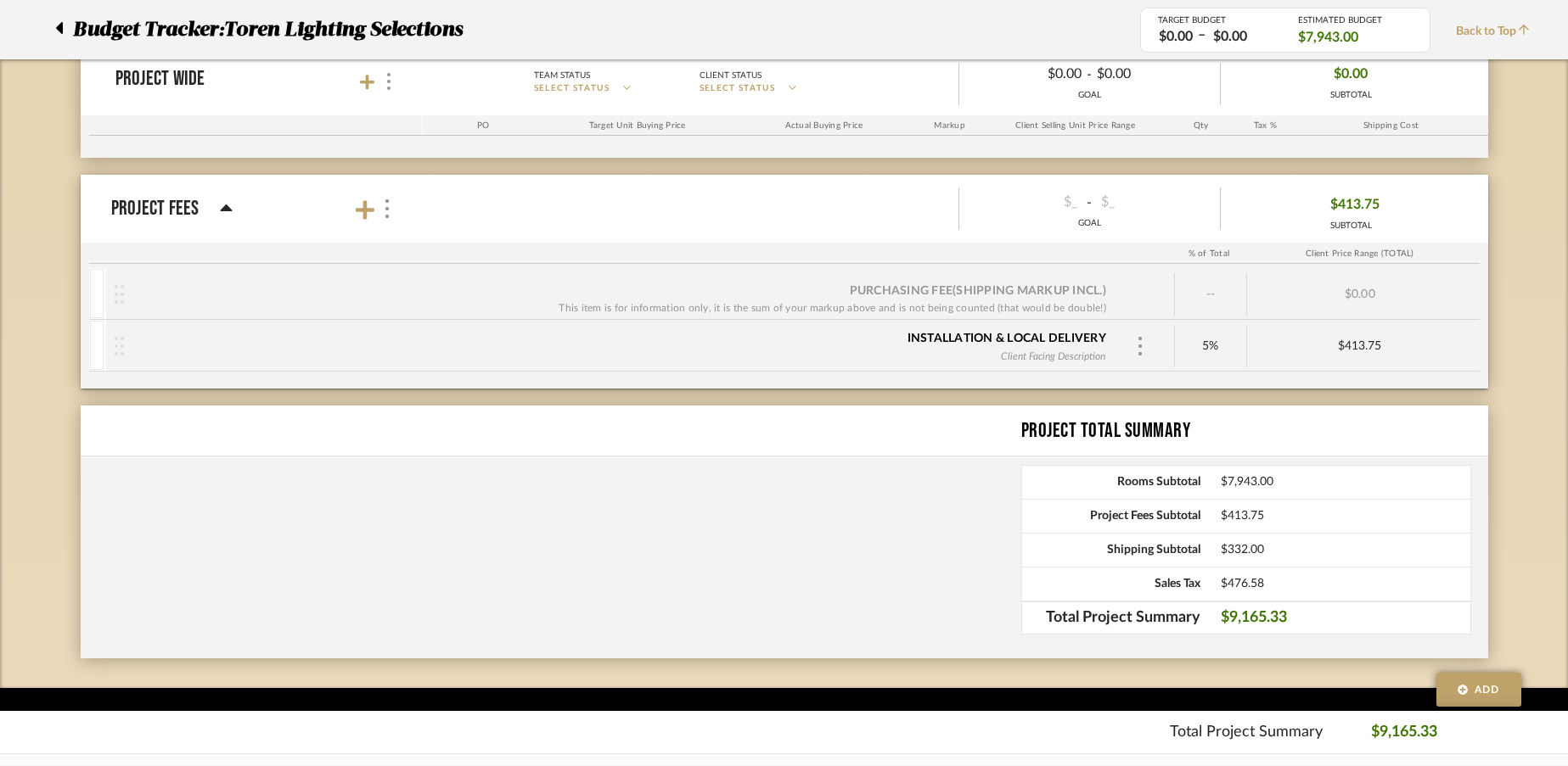
scroll to position [2365, 0]
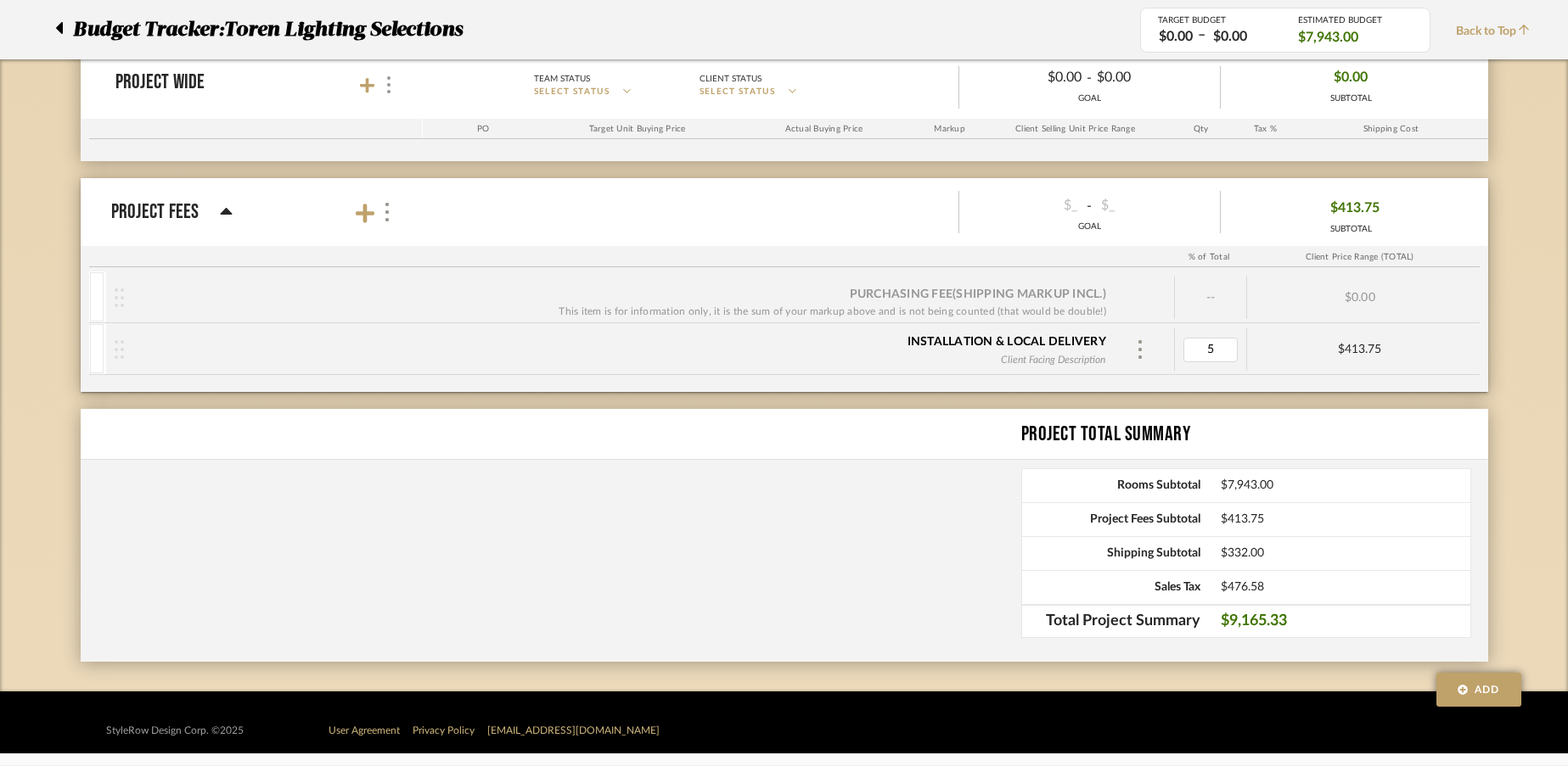
type input "0"
click at [1150, 374] on div "Installation & Local Delivery Client Facing Description 0% $413.75" at bounding box center [790, 349] width 1367 height 51
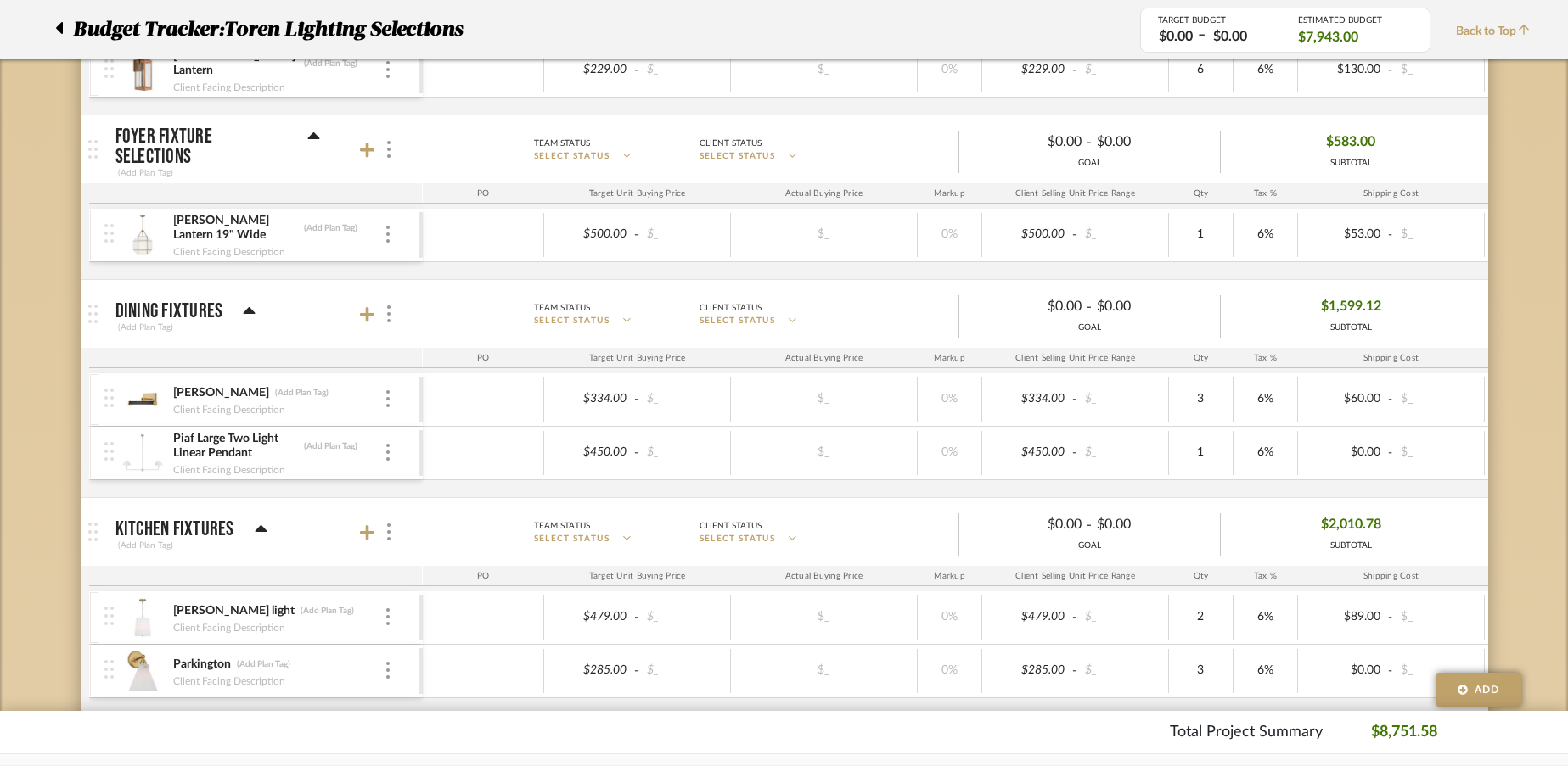
scroll to position [0, 0]
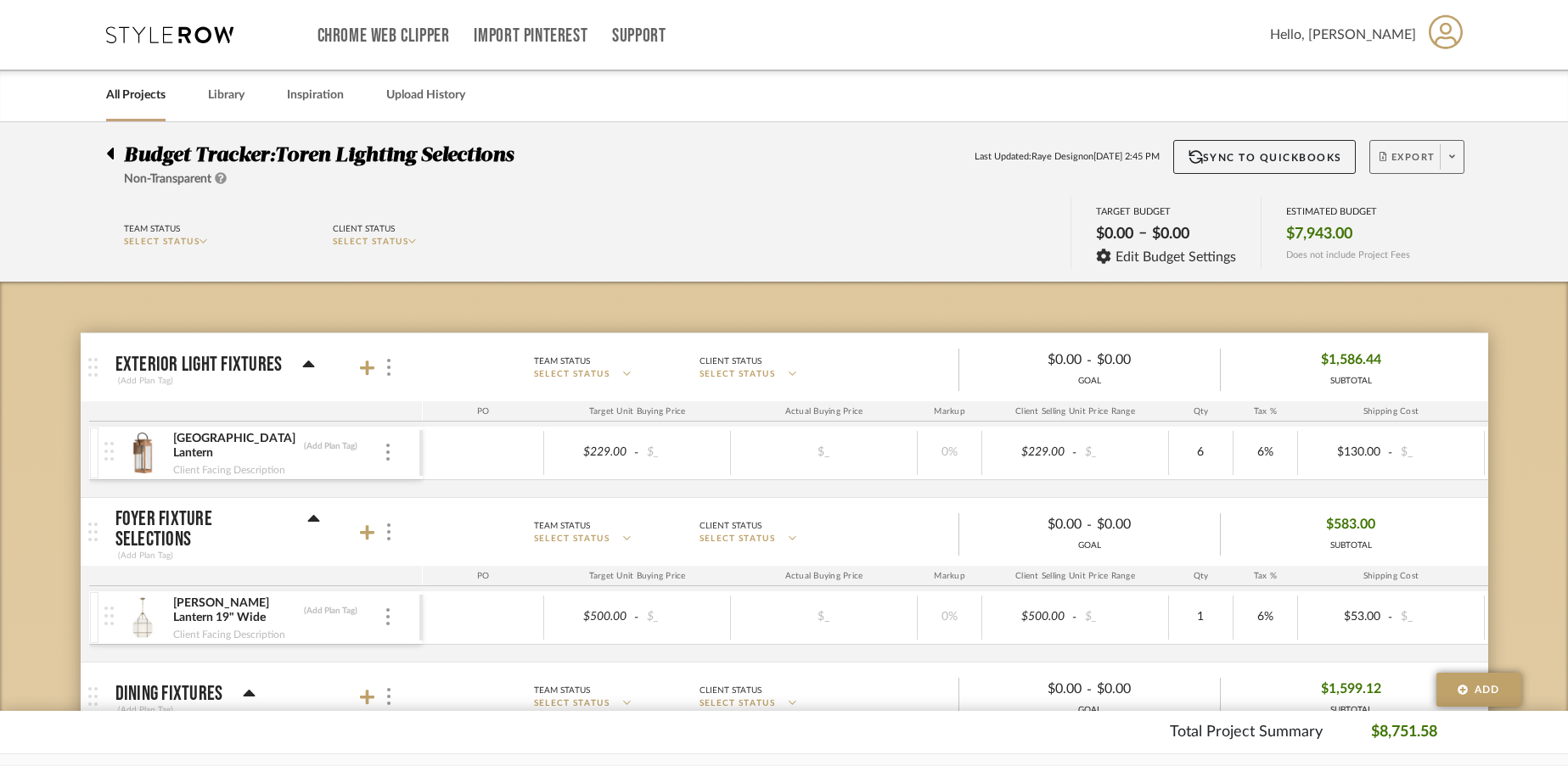
click at [1452, 162] on icon at bounding box center [1452, 157] width 6 height 9
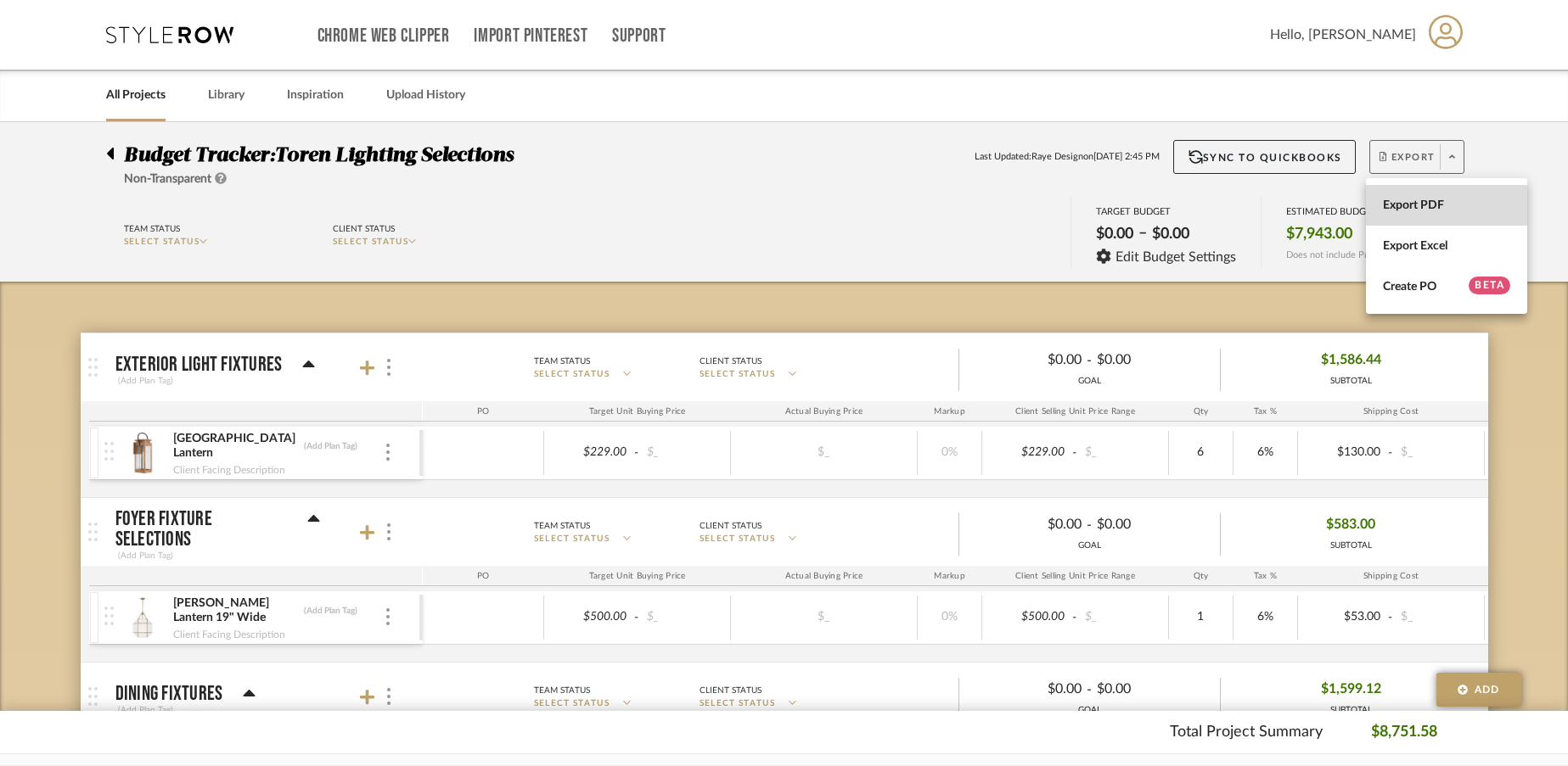
click at [1415, 211] on span "Export PDF" at bounding box center [1447, 206] width 127 height 14
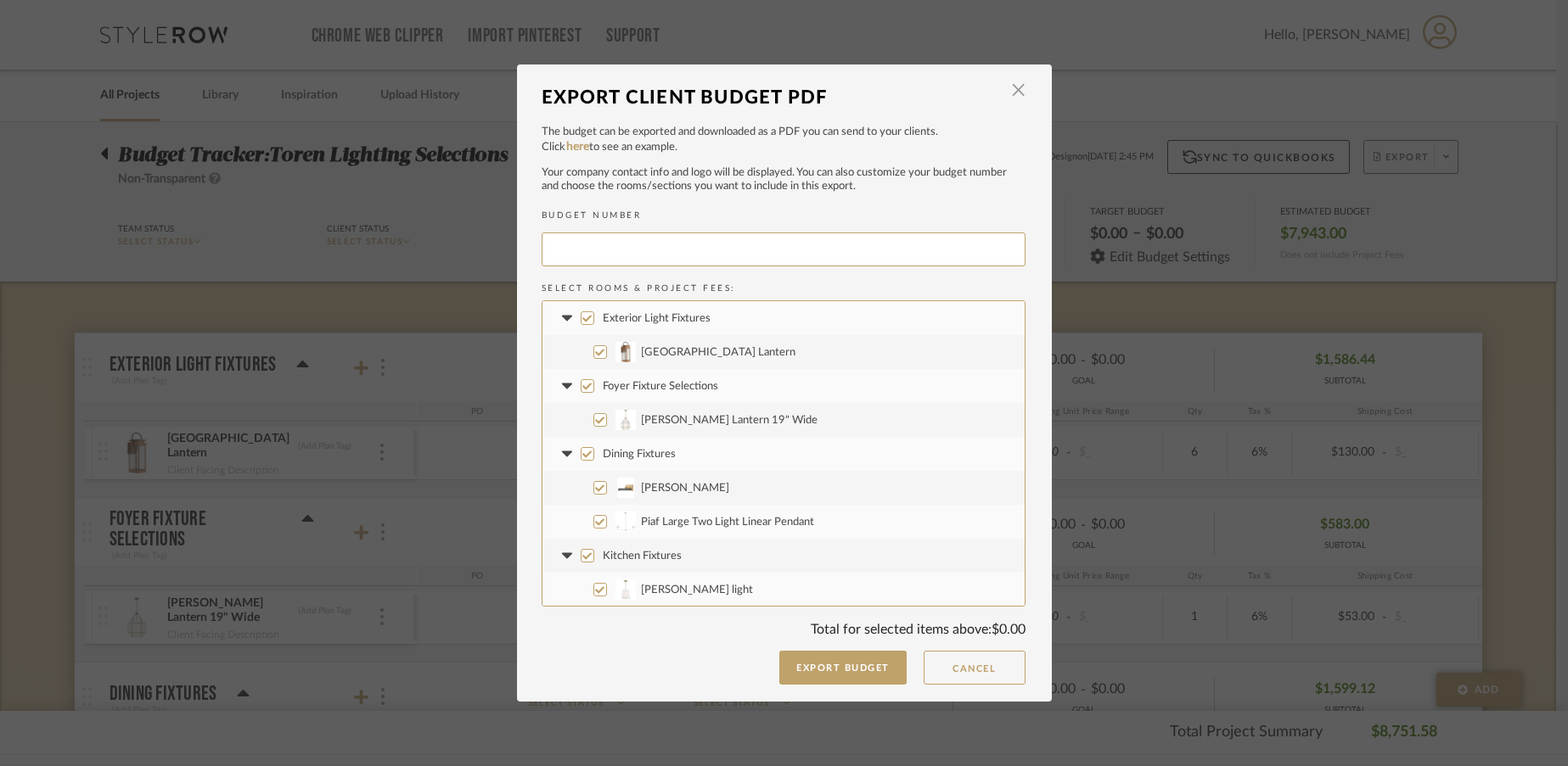
type input "TORENL-001"
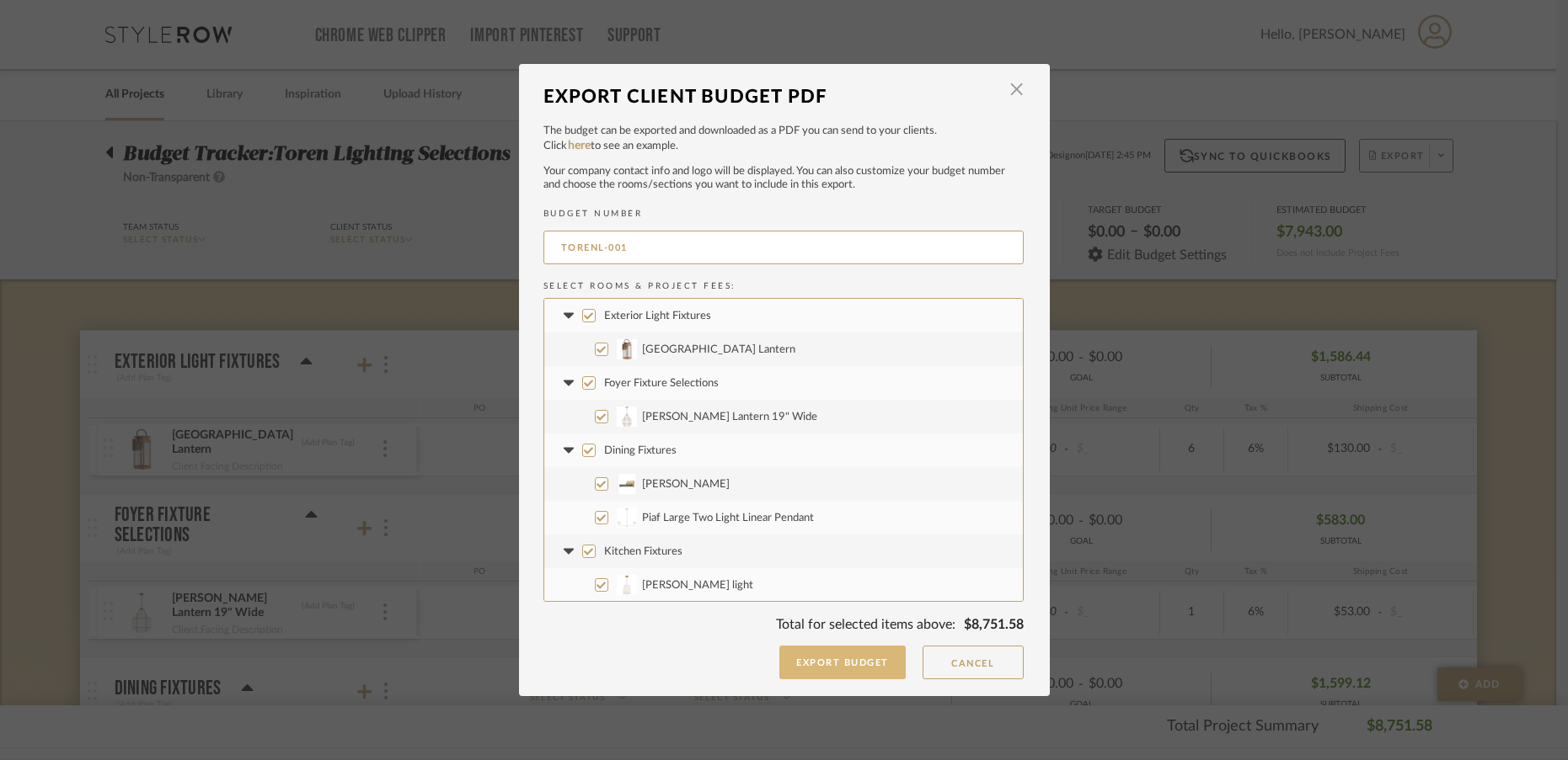
click at [835, 661] on button "Export Budget" at bounding box center [842, 663] width 126 height 33
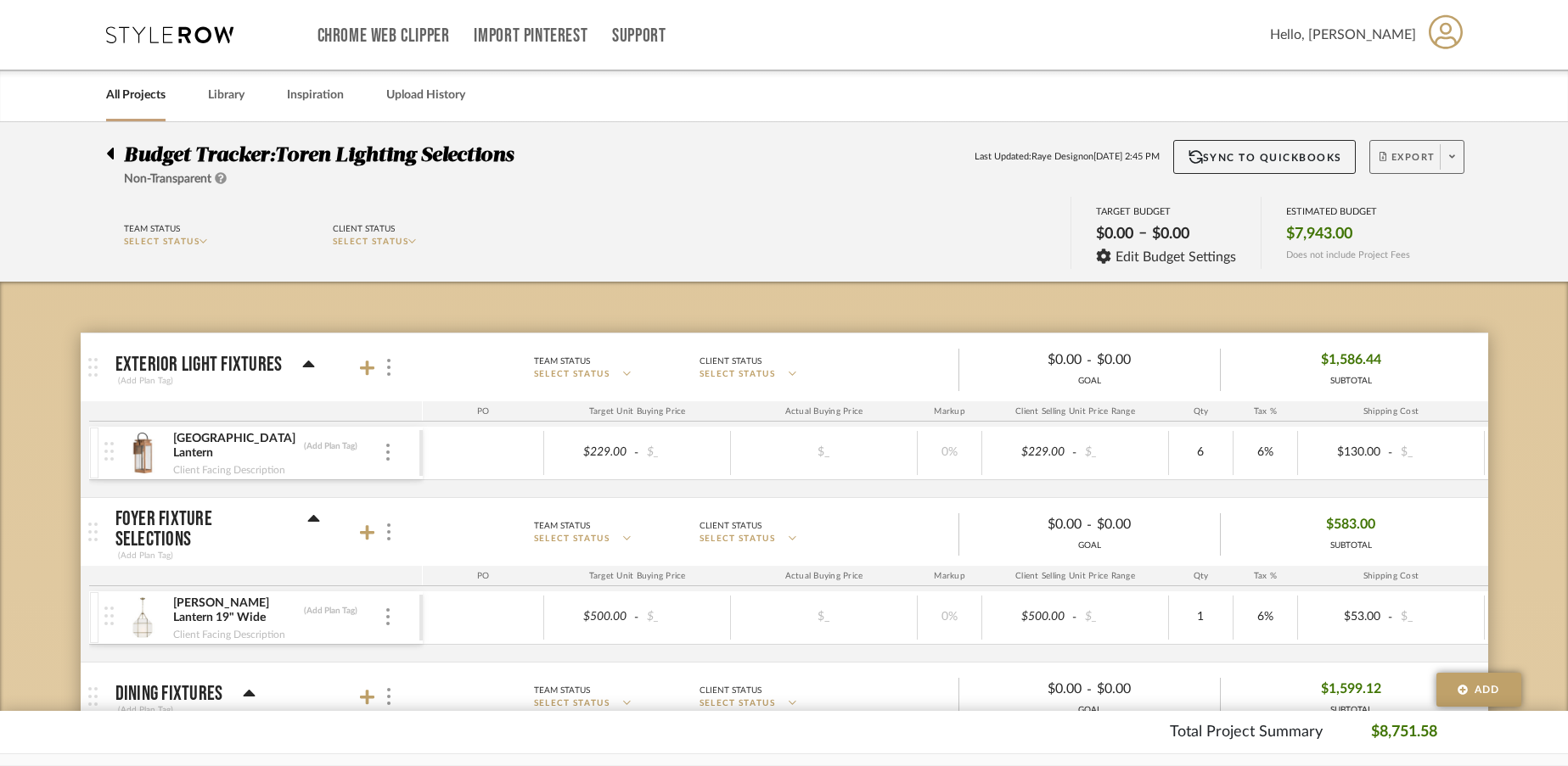
click at [1456, 158] on span at bounding box center [1451, 156] width 23 height 25
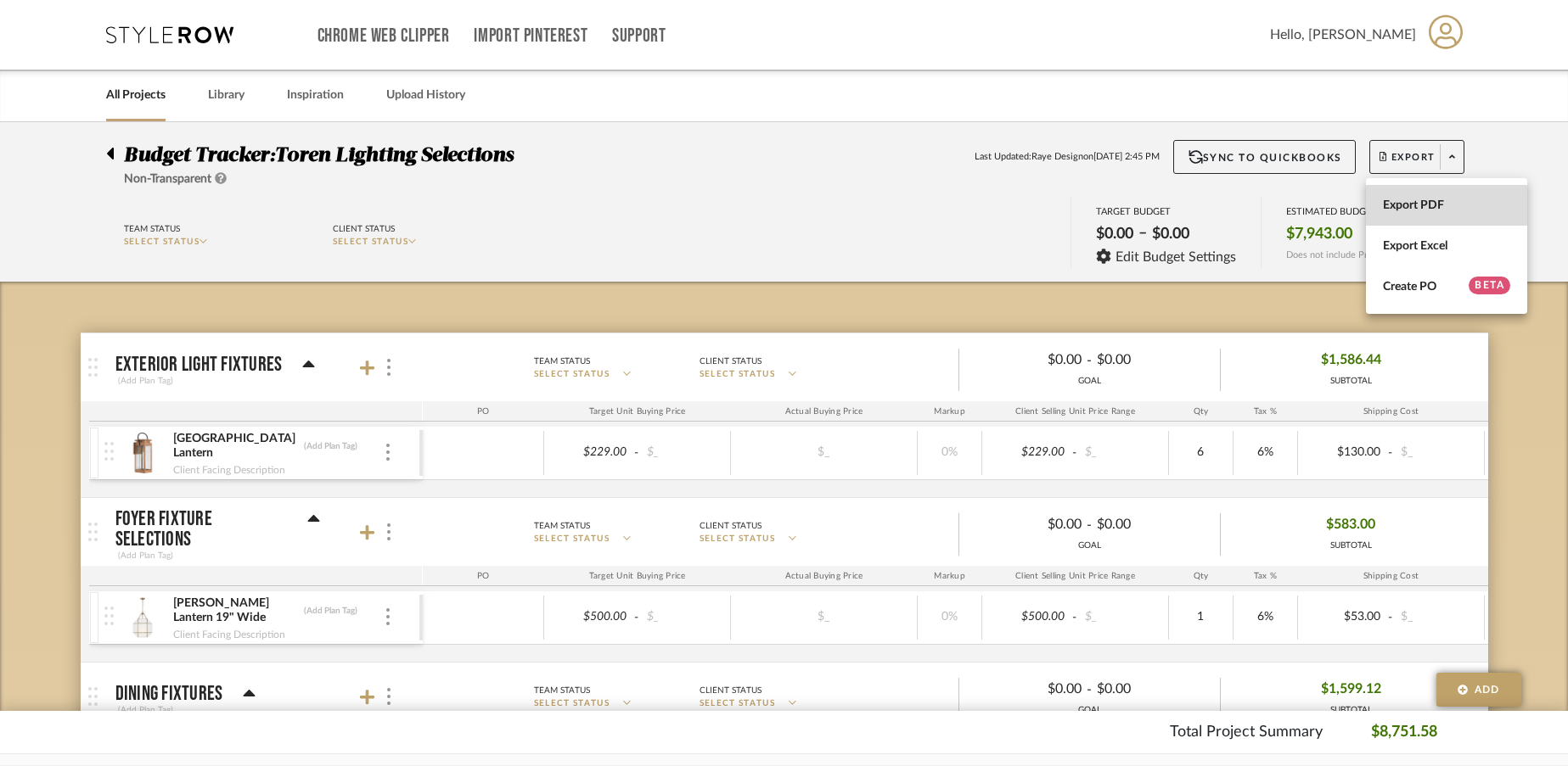
click at [1430, 202] on span "Export PDF" at bounding box center [1447, 206] width 127 height 14
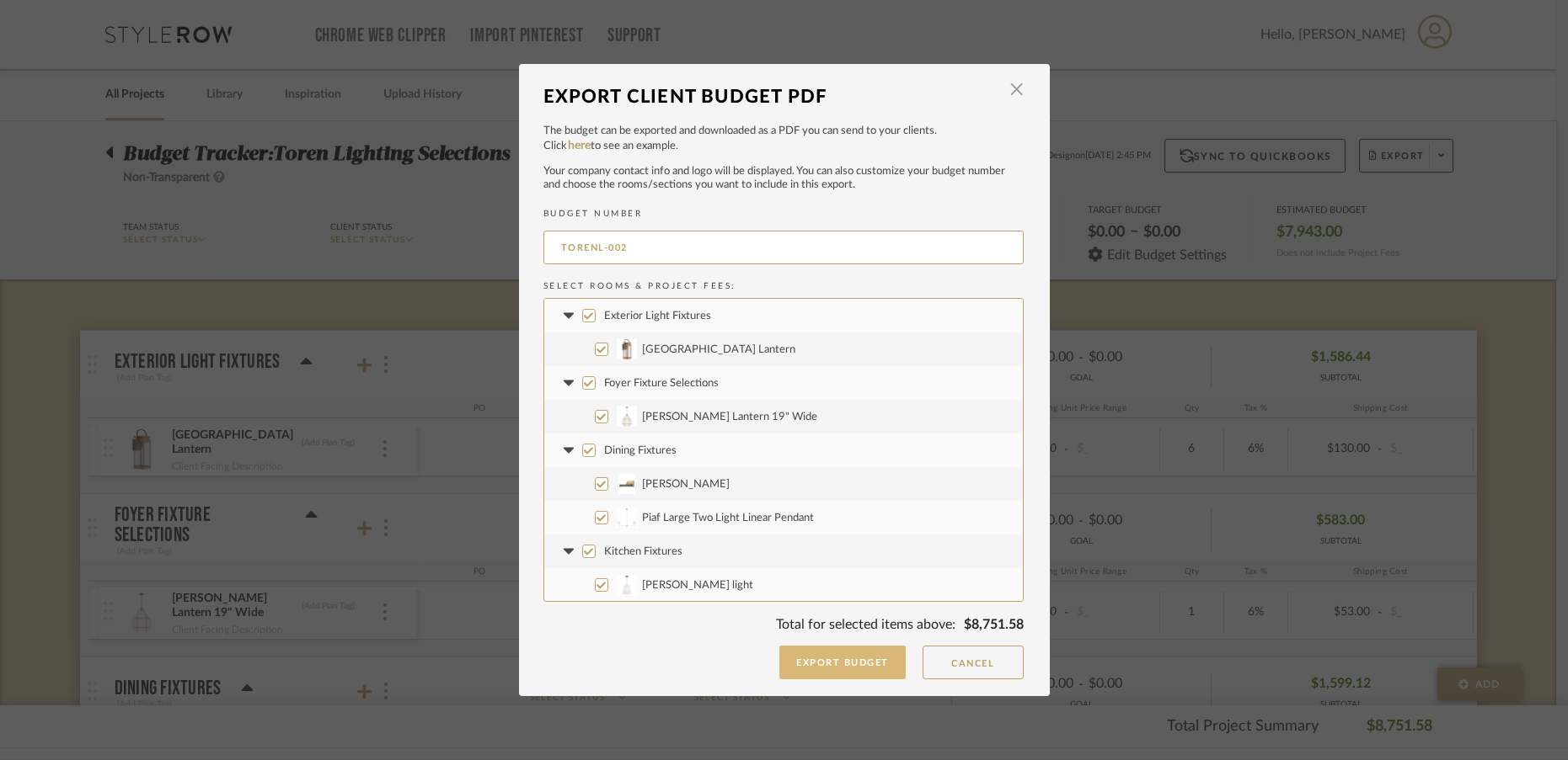
click at [800, 661] on button "Export Budget" at bounding box center [842, 663] width 126 height 33
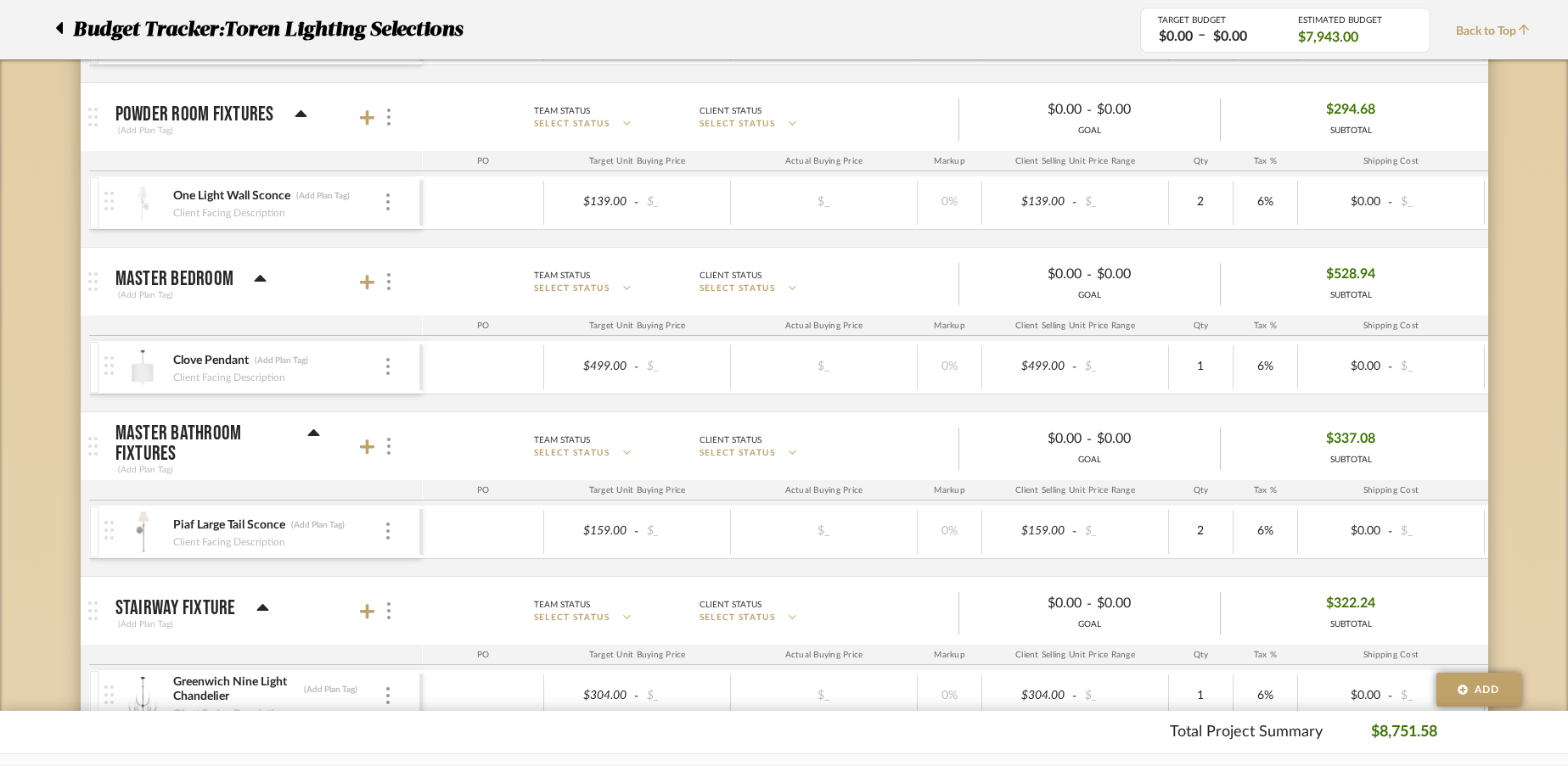
scroll to position [1178, 0]
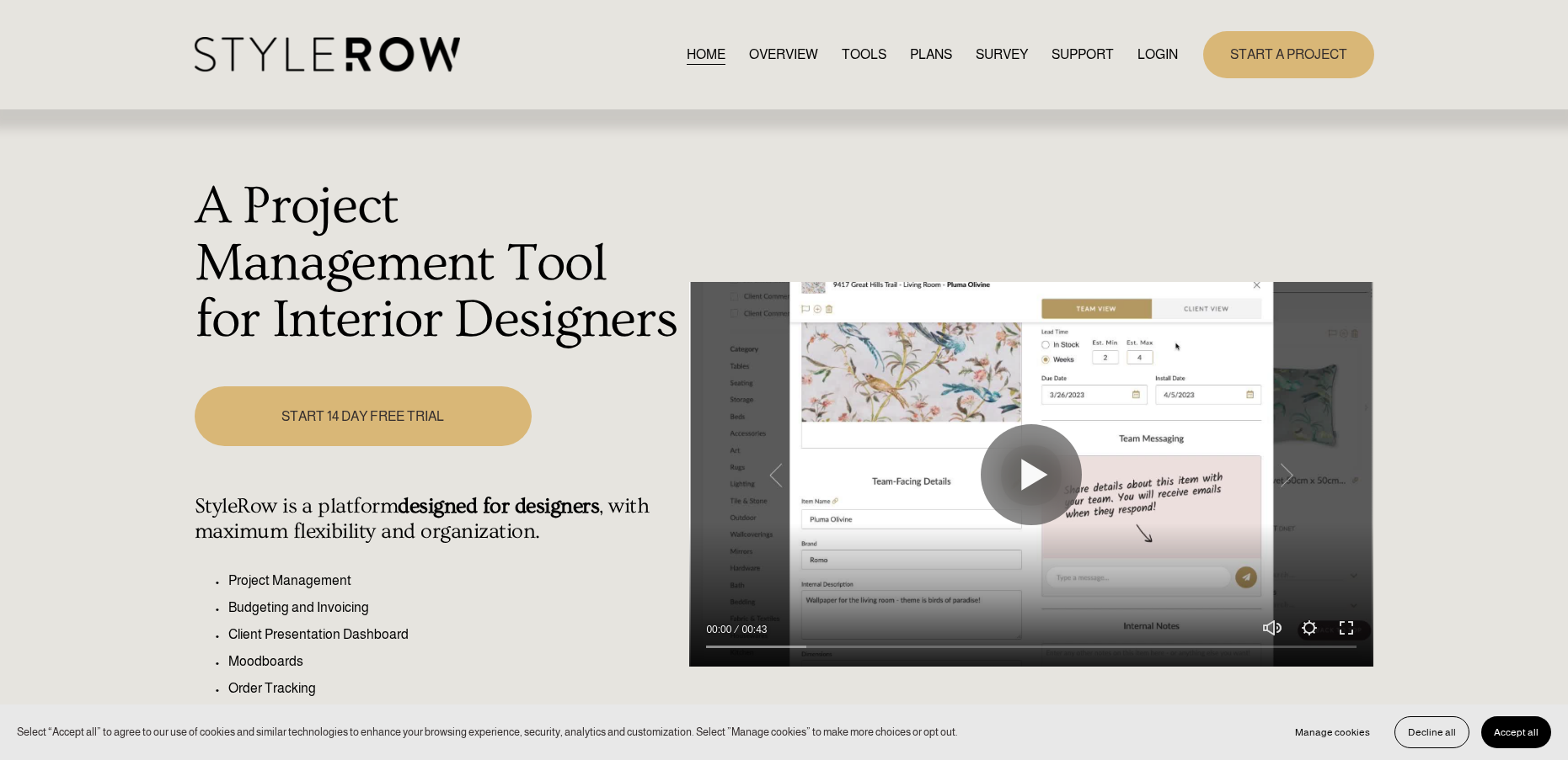
click at [1162, 55] on link "LOGIN" at bounding box center [1157, 54] width 41 height 23
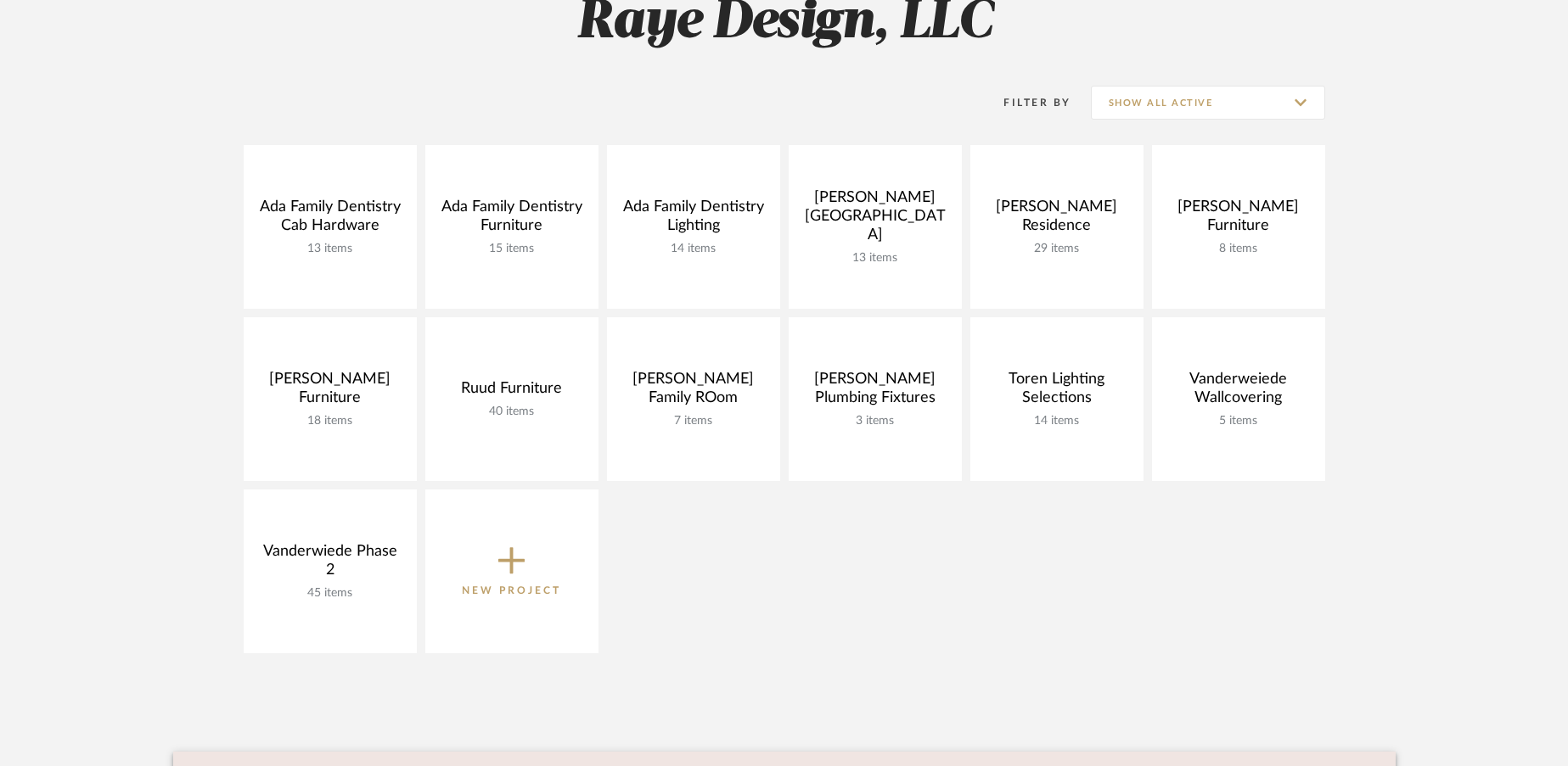
scroll to position [314, 0]
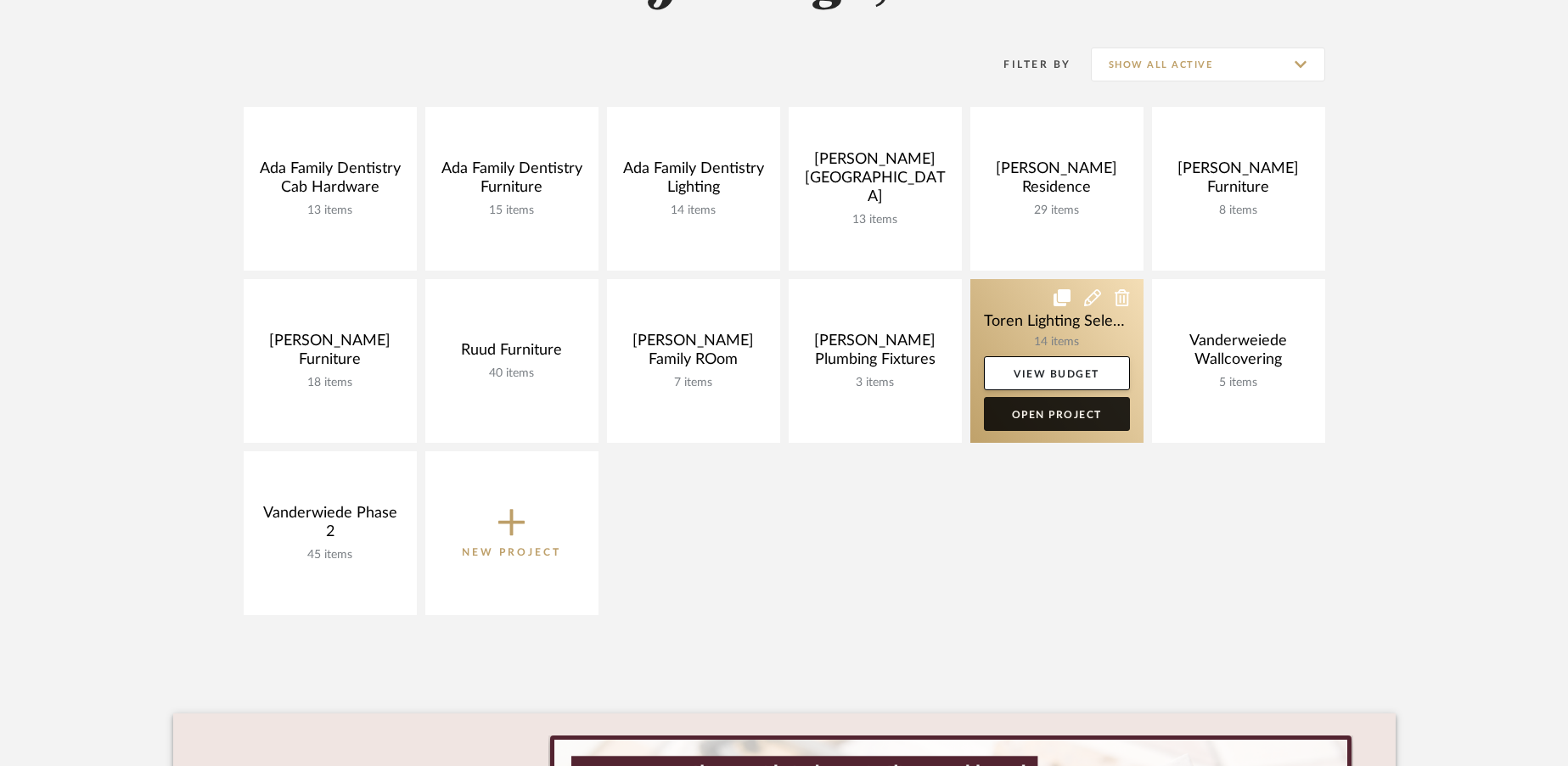
click at [1049, 421] on link "Open Project" at bounding box center [1057, 414] width 146 height 34
